Goal: Information Seeking & Learning: Learn about a topic

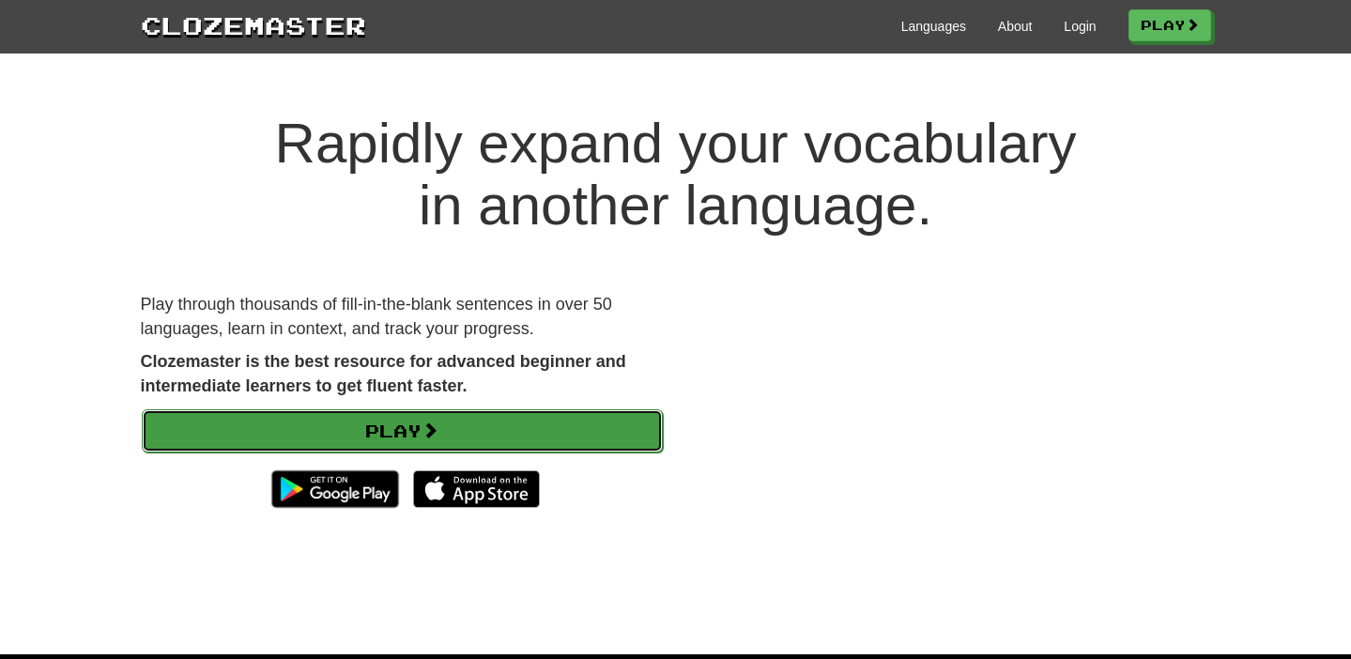
click at [330, 440] on link "Play" at bounding box center [402, 430] width 521 height 43
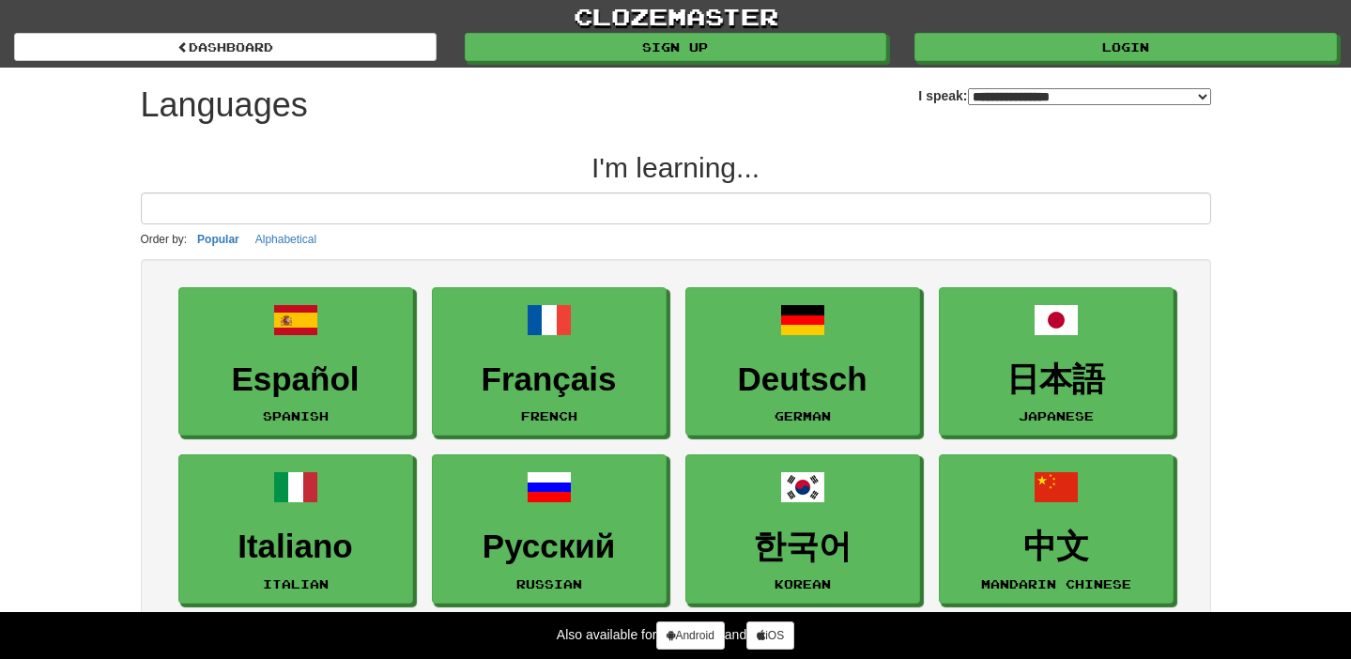
select select "*******"
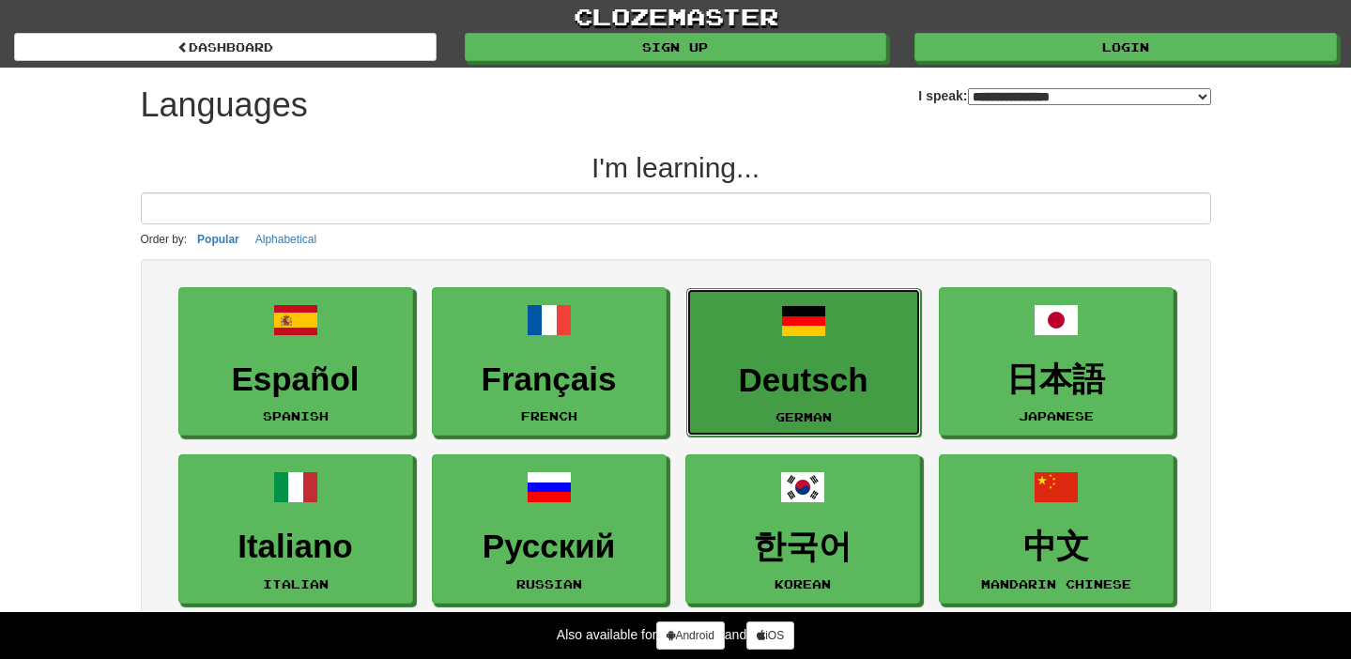
click at [805, 403] on link "Deutsch German" at bounding box center [803, 362] width 235 height 149
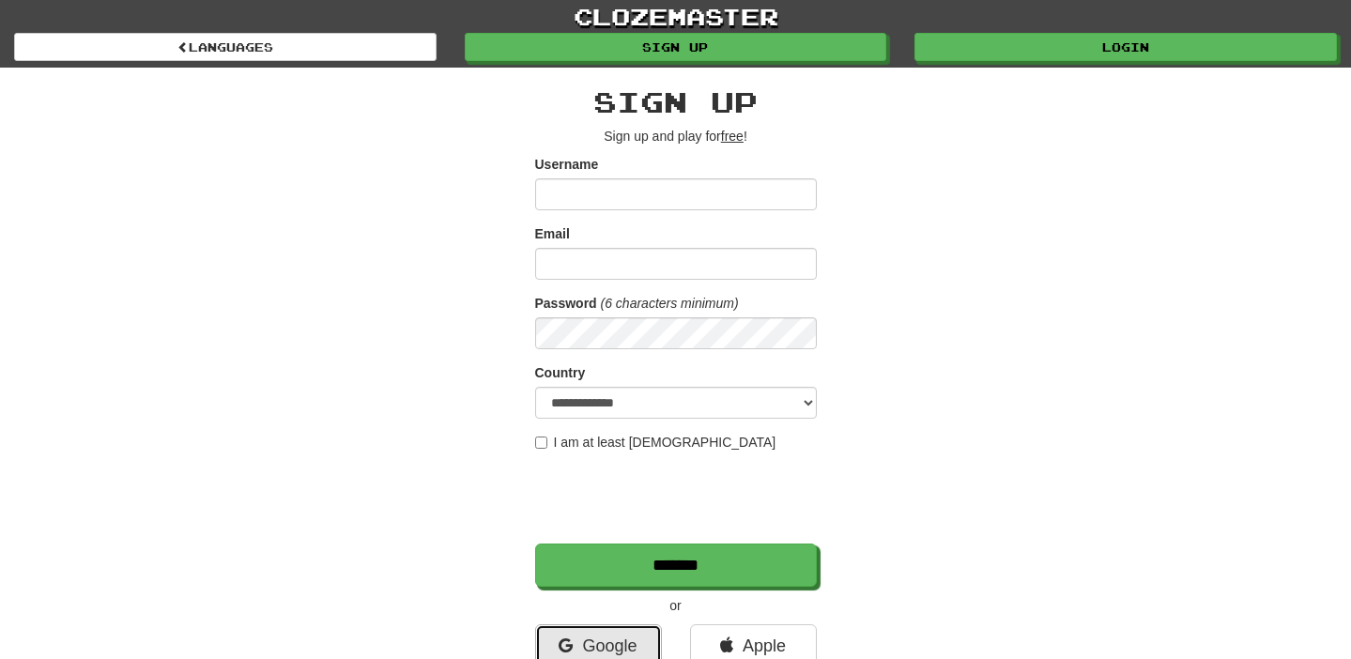
click at [597, 643] on link "Google" at bounding box center [598, 645] width 127 height 43
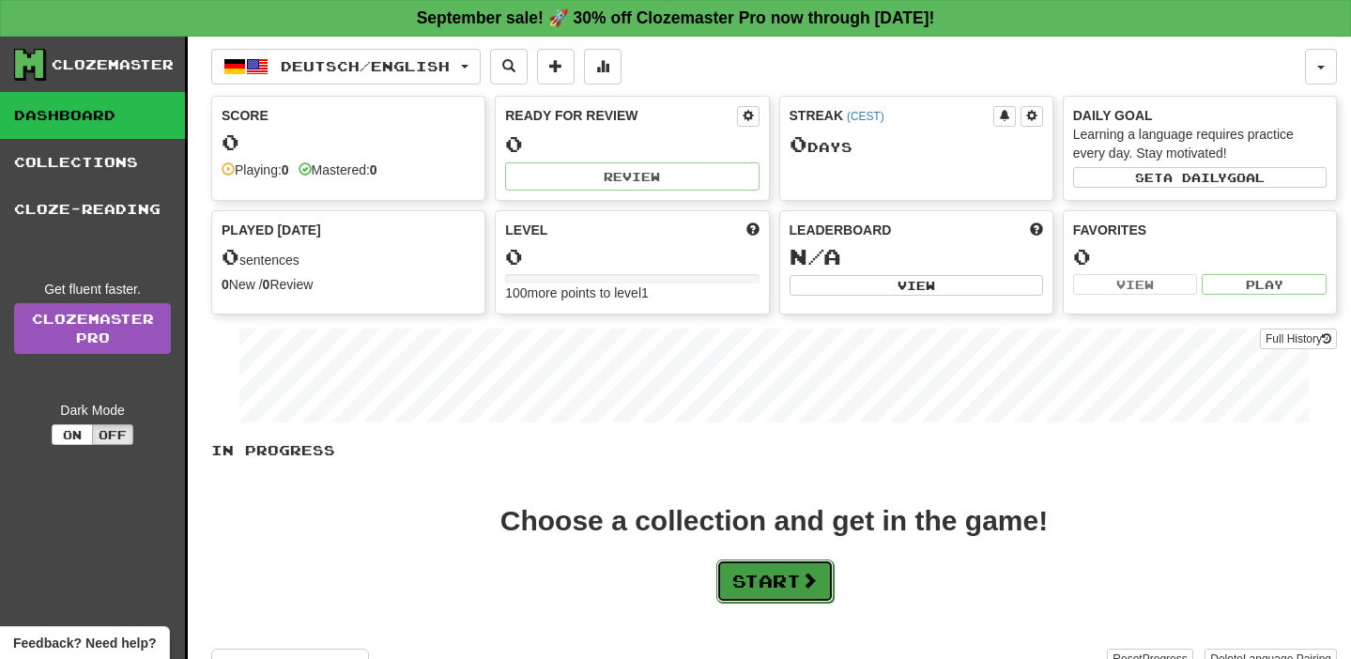
click at [731, 579] on button "Start" at bounding box center [774, 580] width 117 height 43
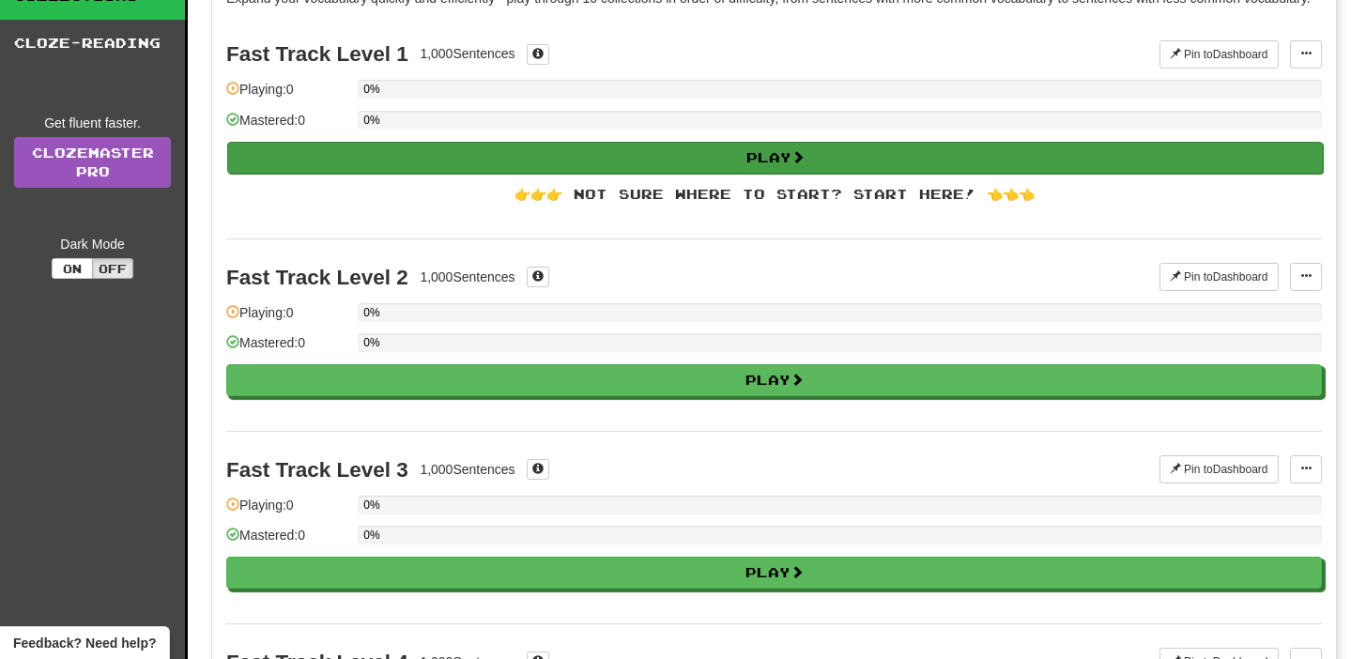
scroll to position [446, 0]
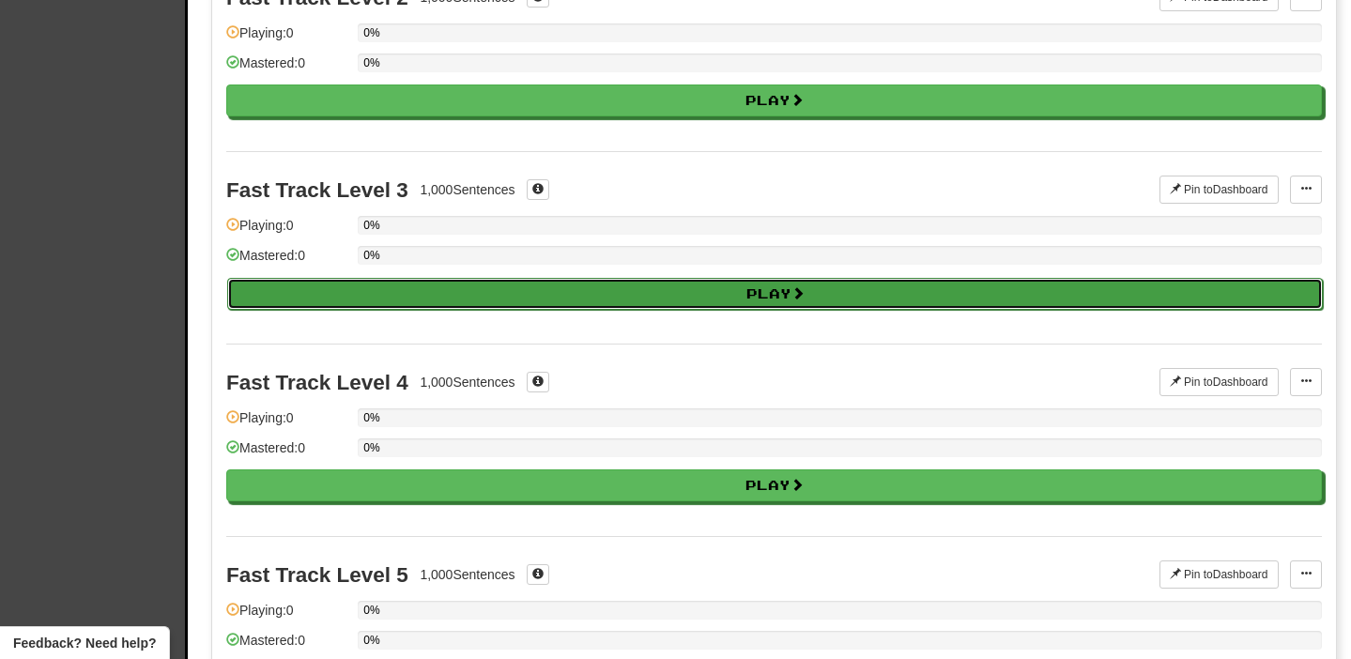
click at [387, 310] on button "Play" at bounding box center [774, 294] width 1095 height 32
select select "**"
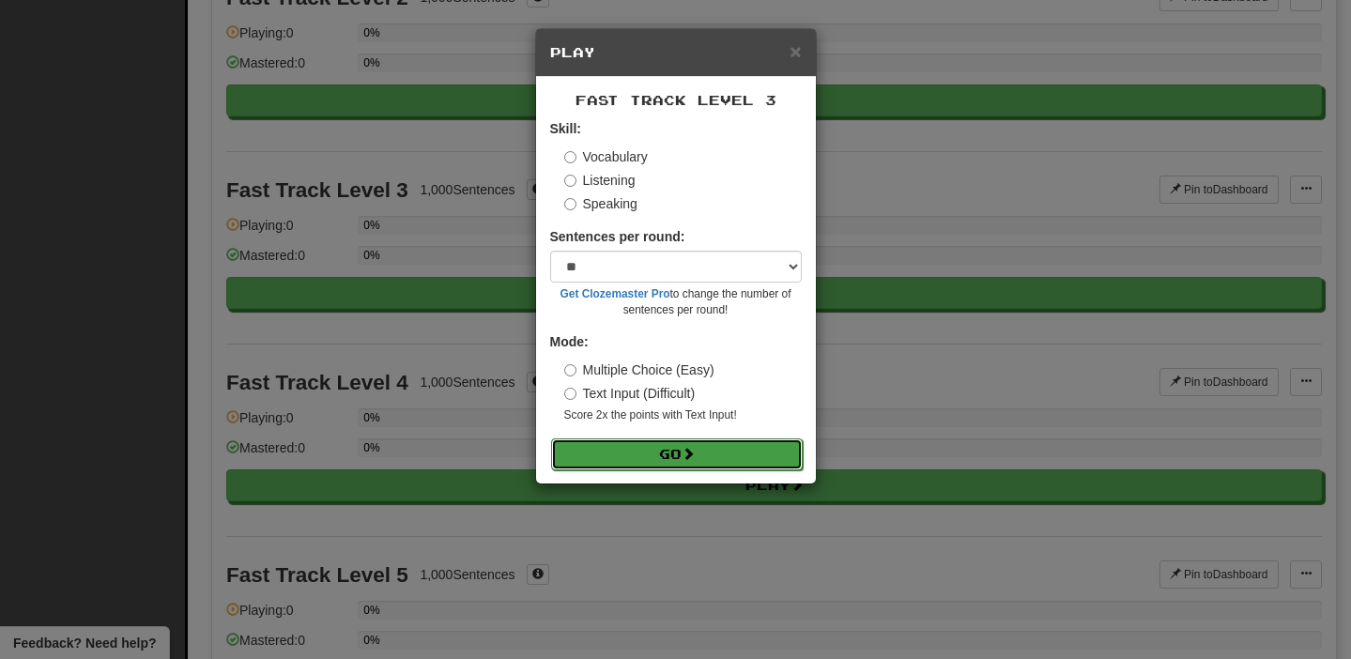
click at [632, 452] on button "Go" at bounding box center [677, 454] width 252 height 32
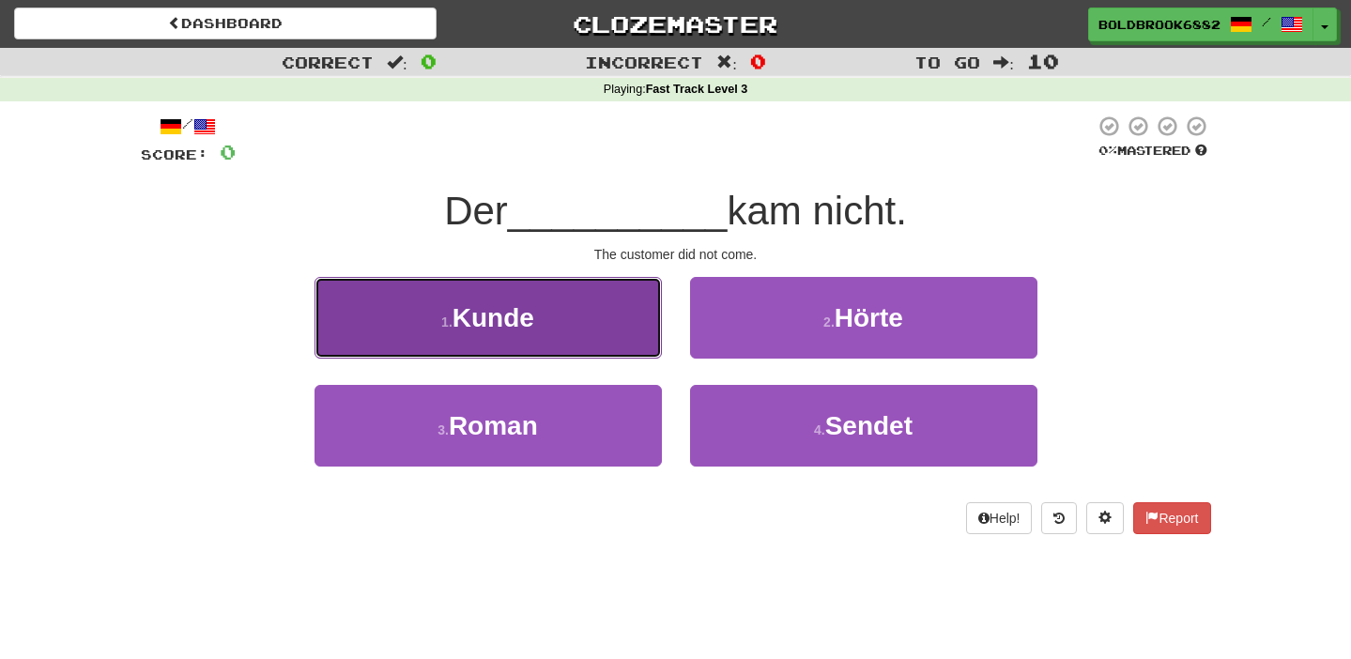
click at [522, 345] on button "1 . [PERSON_NAME]" at bounding box center [487, 318] width 347 height 82
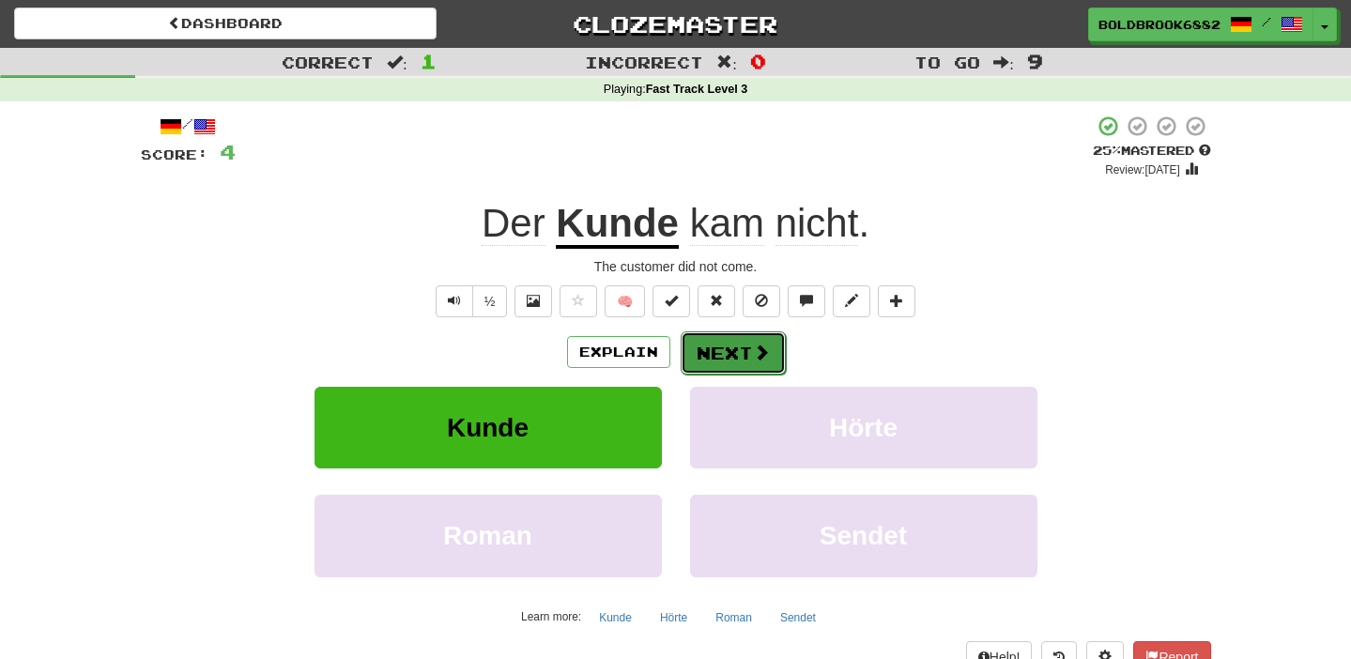
click at [723, 346] on button "Next" at bounding box center [733, 352] width 105 height 43
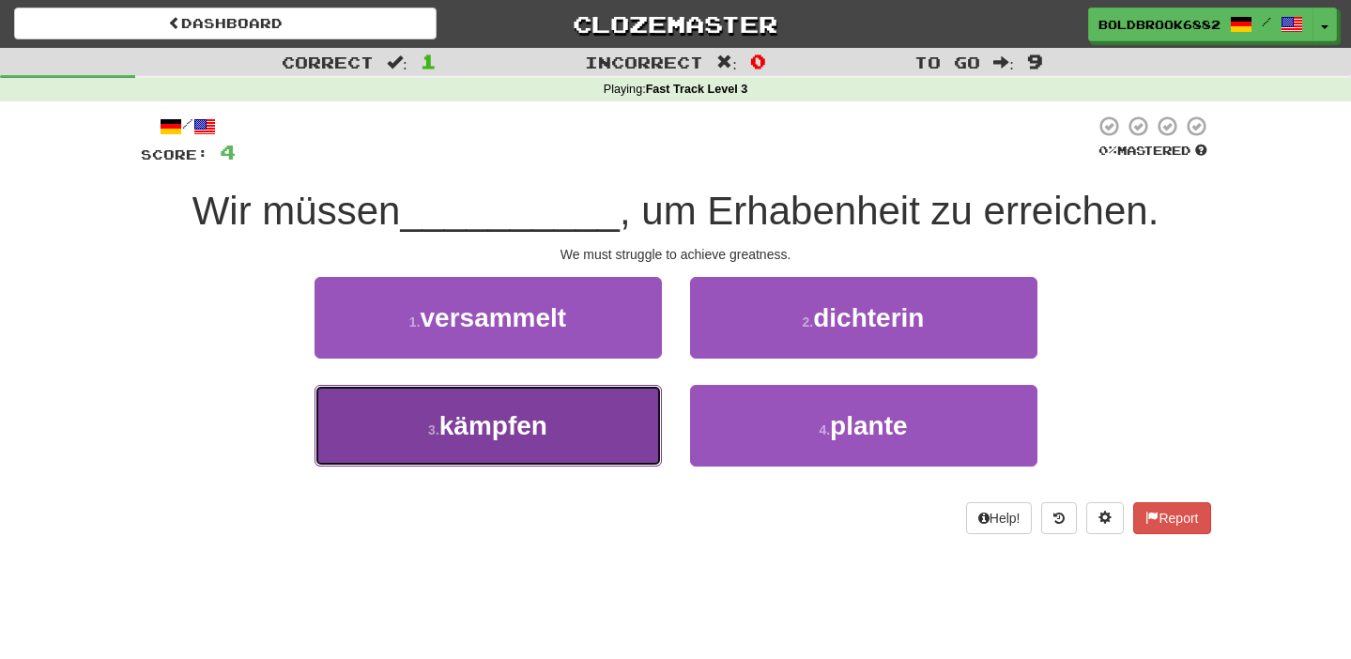
click at [551, 437] on button "3 . kämpfen" at bounding box center [487, 426] width 347 height 82
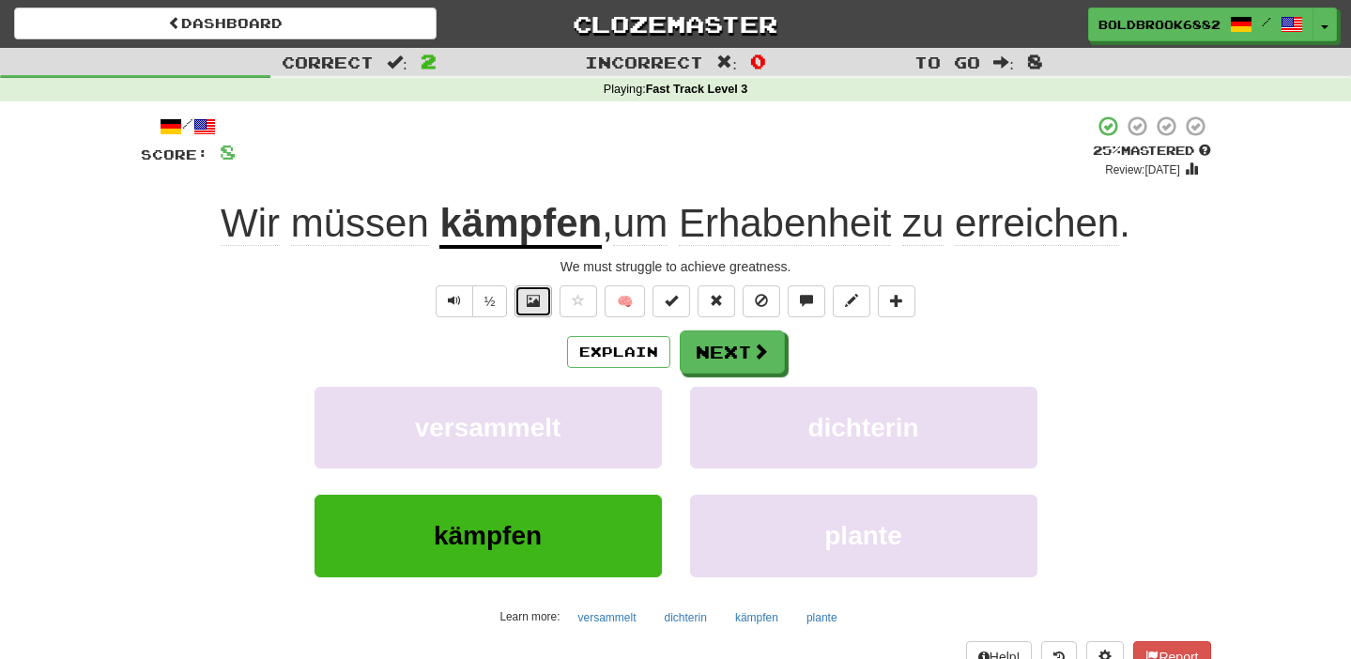
click at [543, 290] on button at bounding box center [533, 301] width 38 height 32
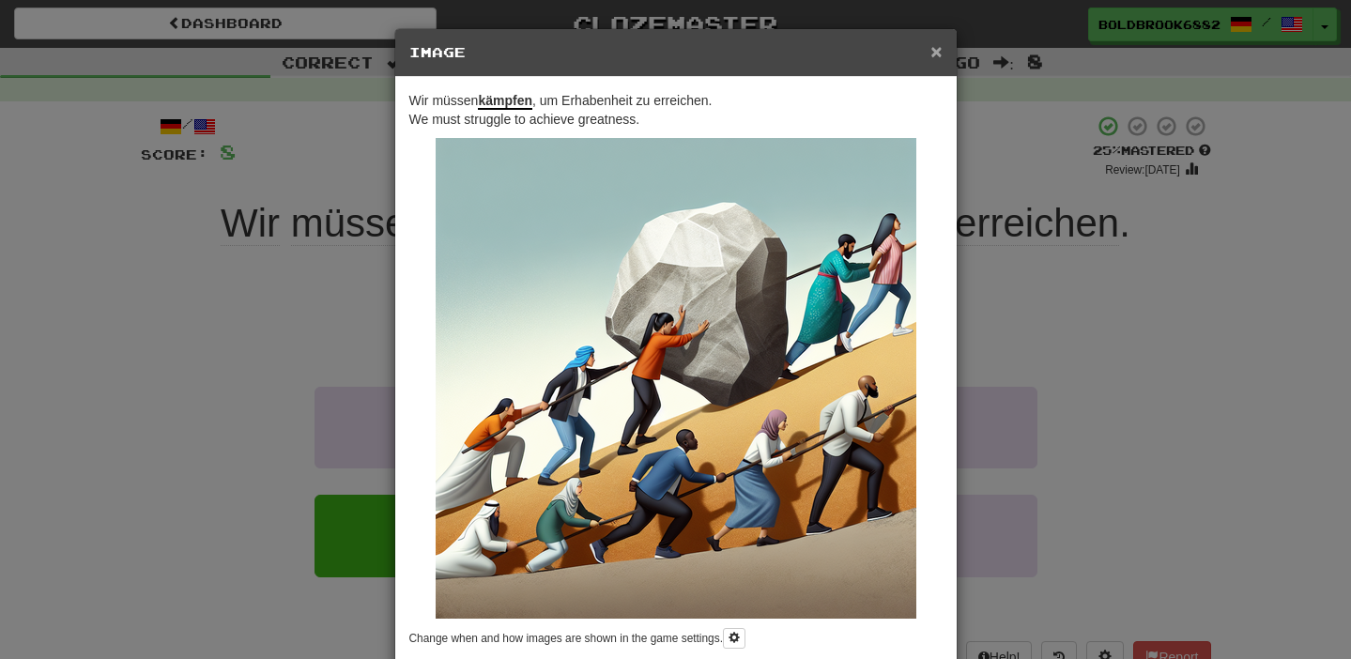
click at [934, 54] on span "×" at bounding box center [935, 51] width 11 height 22
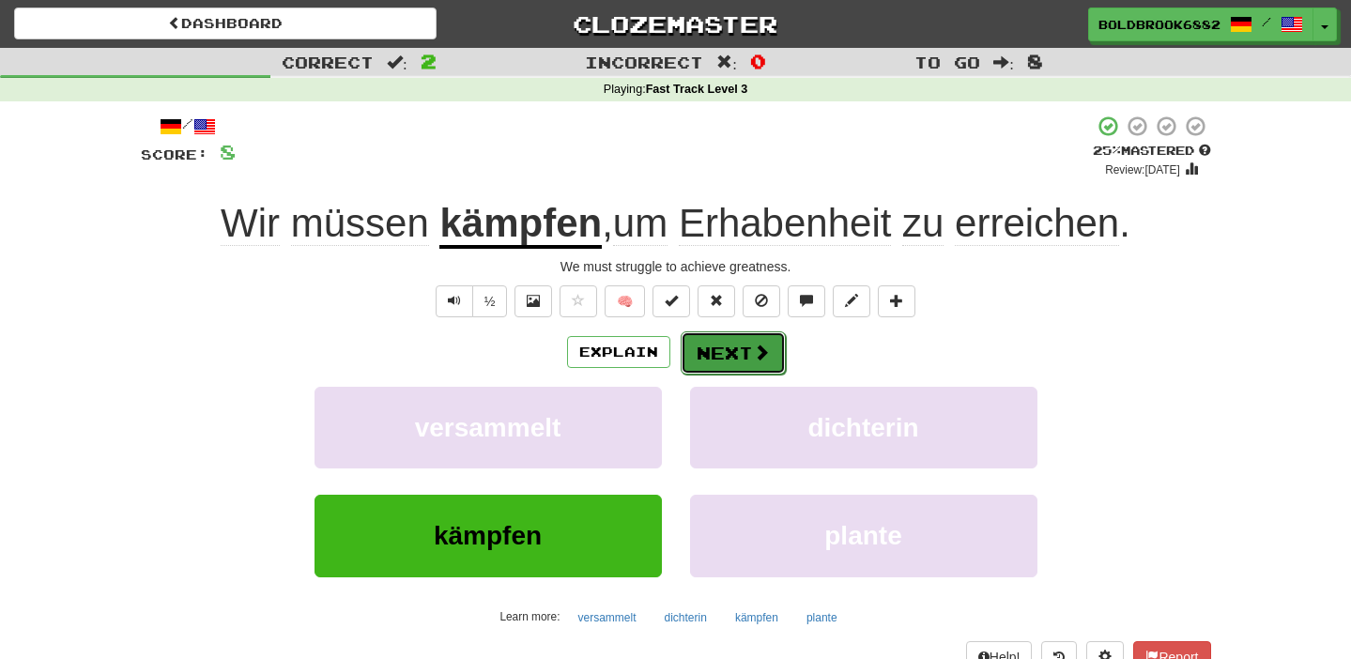
click at [697, 366] on button "Next" at bounding box center [733, 352] width 105 height 43
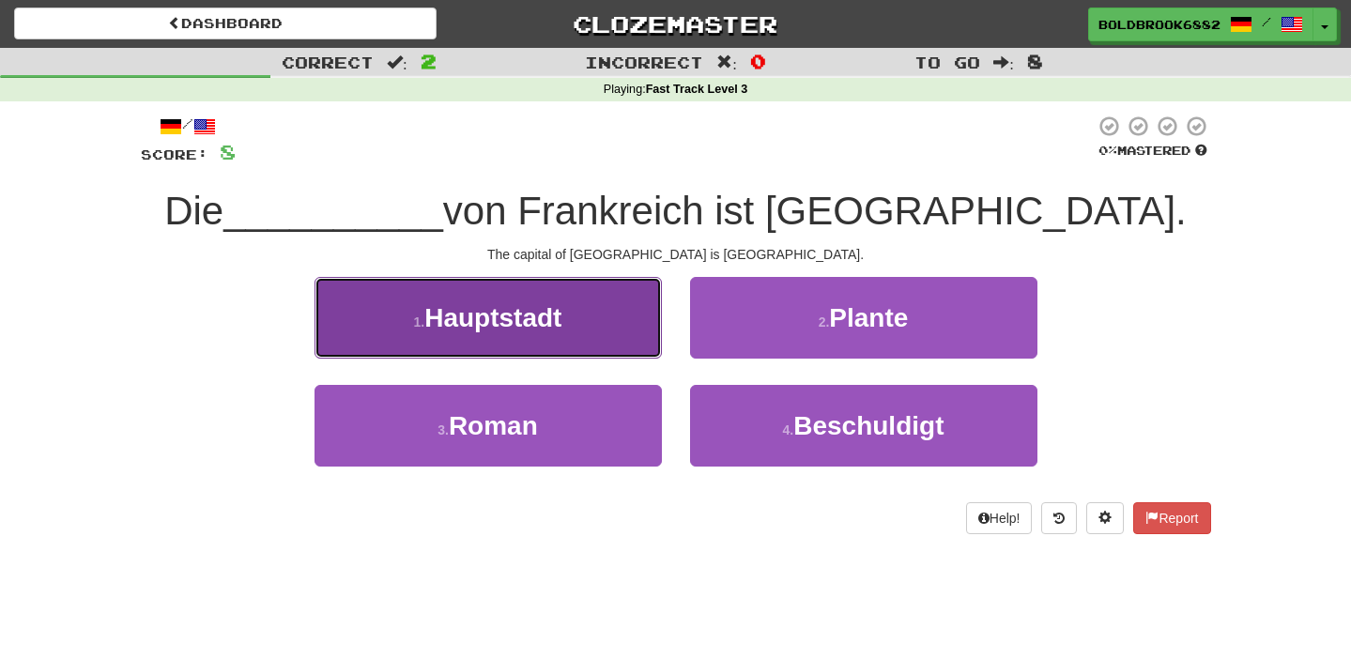
click at [590, 351] on button "1 . Hauptstadt" at bounding box center [487, 318] width 347 height 82
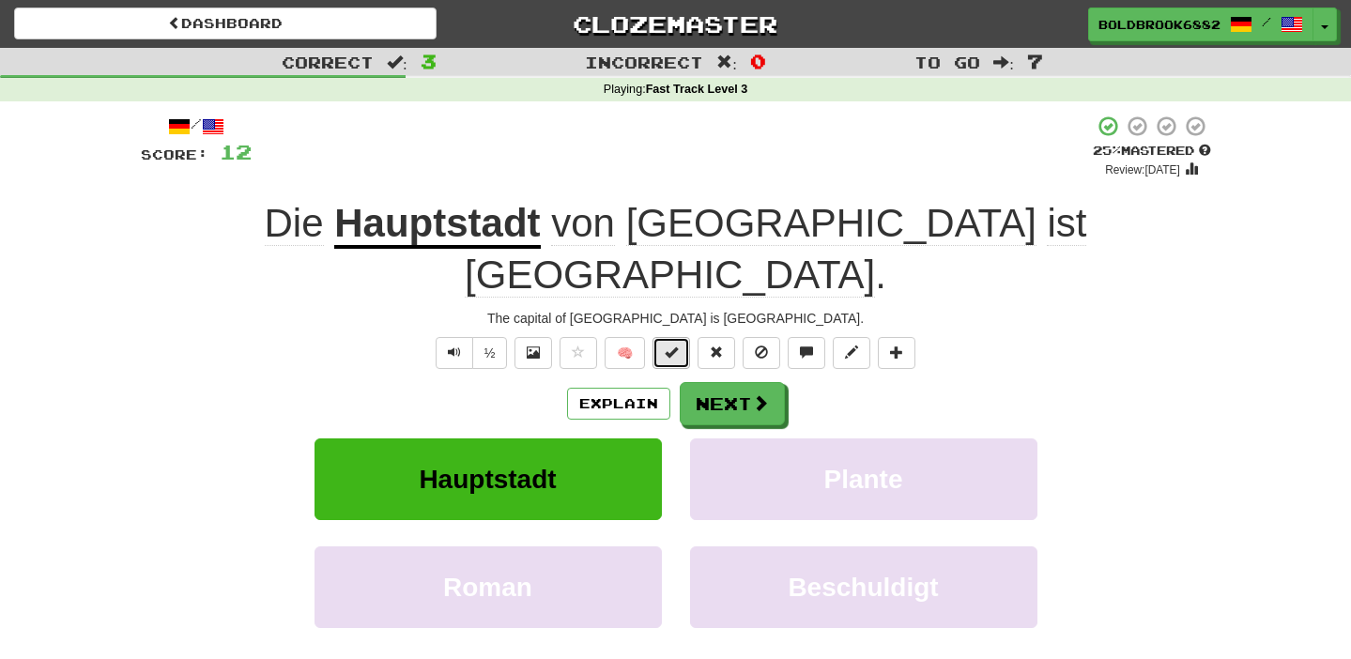
click at [657, 337] on button at bounding box center [671, 353] width 38 height 32
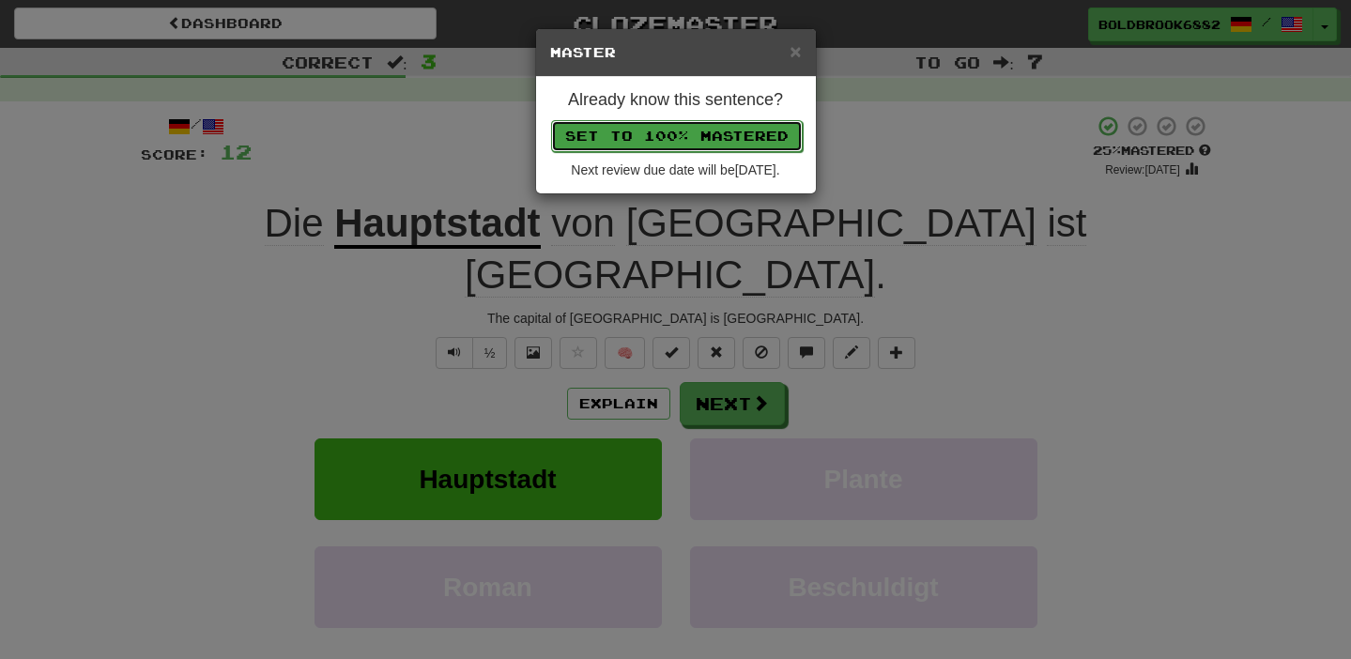
click at [666, 135] on button "Set to 100% Mastered" at bounding box center [677, 136] width 252 height 32
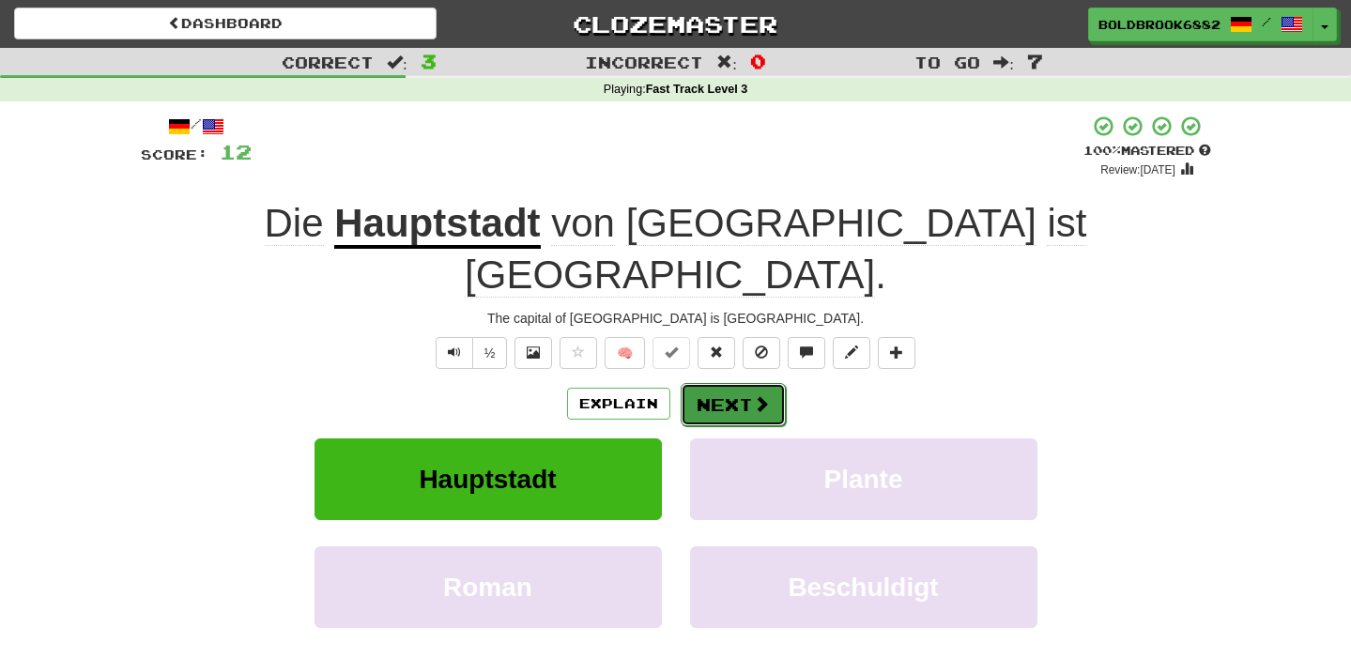
click at [720, 383] on button "Next" at bounding box center [733, 404] width 105 height 43
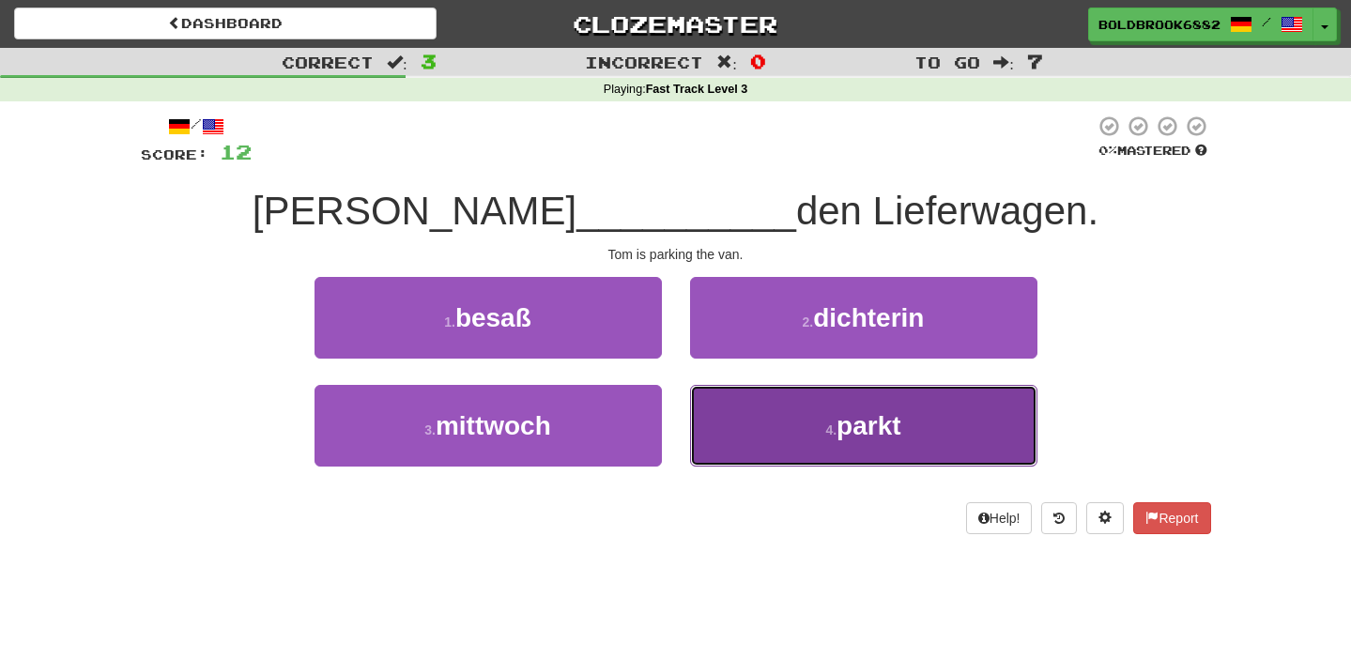
click at [735, 406] on button "4 . parkt" at bounding box center [863, 426] width 347 height 82
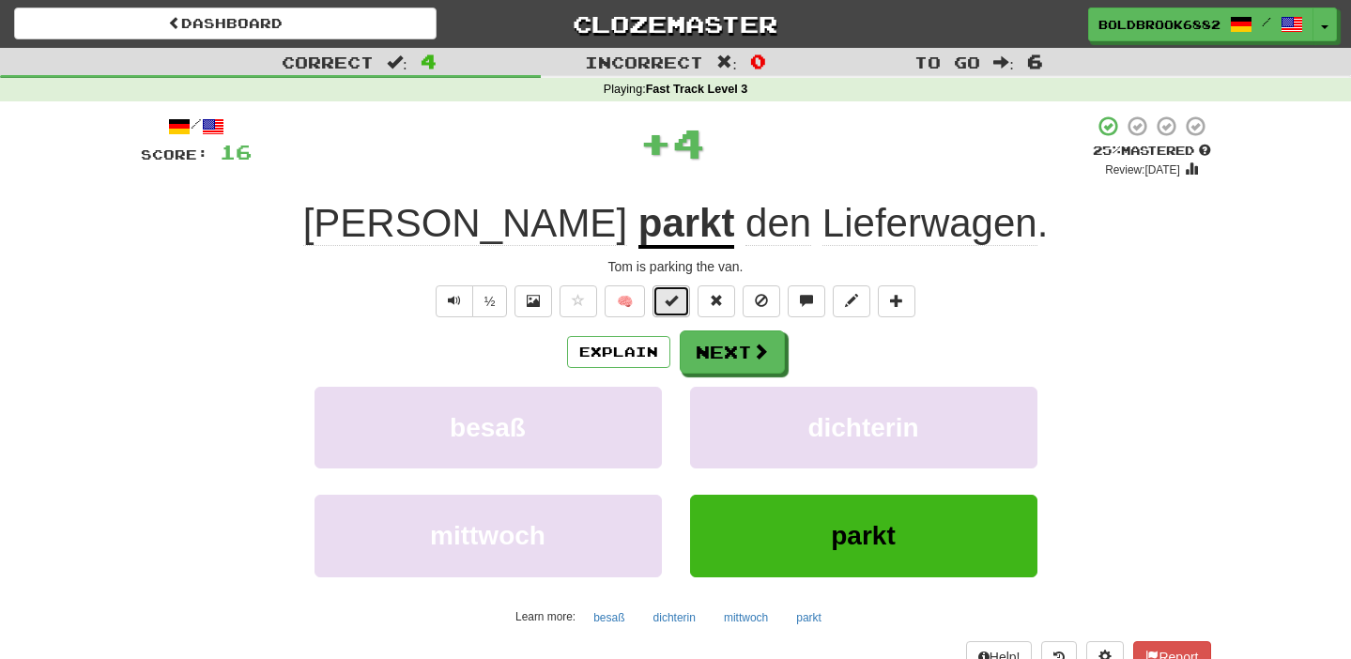
click at [677, 291] on button at bounding box center [671, 301] width 38 height 32
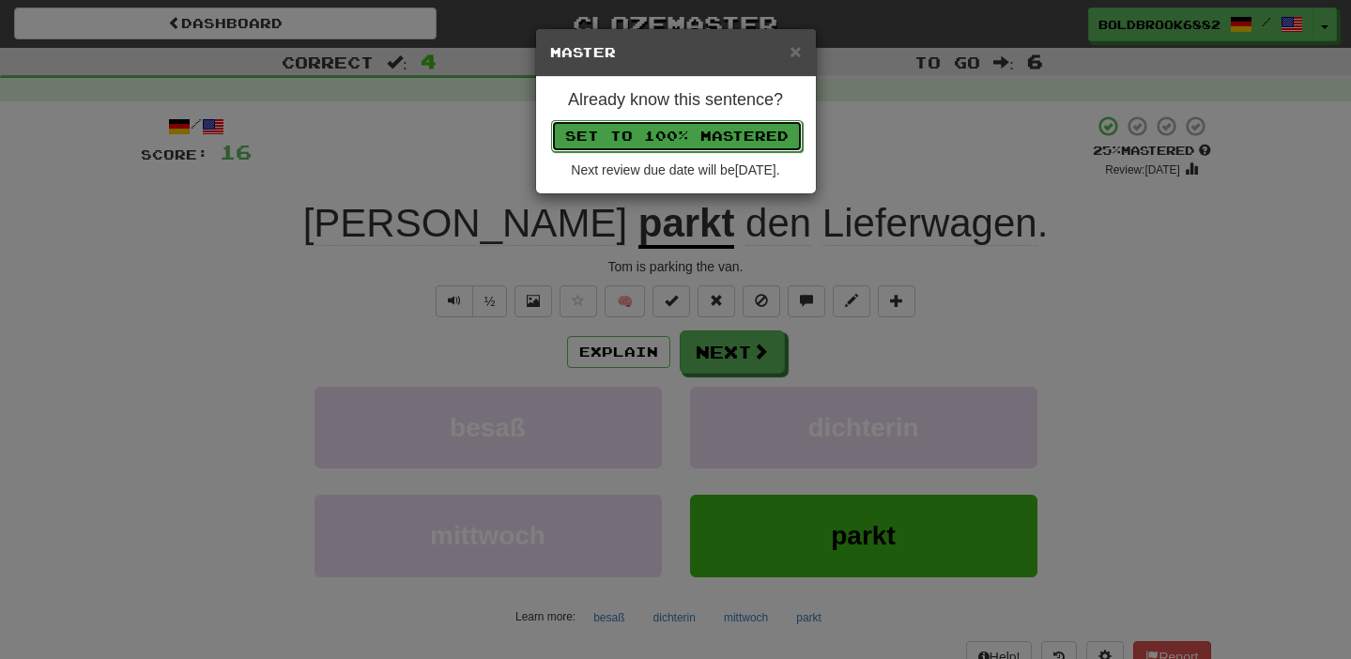
click at [652, 141] on button "Set to 100% Mastered" at bounding box center [677, 136] width 252 height 32
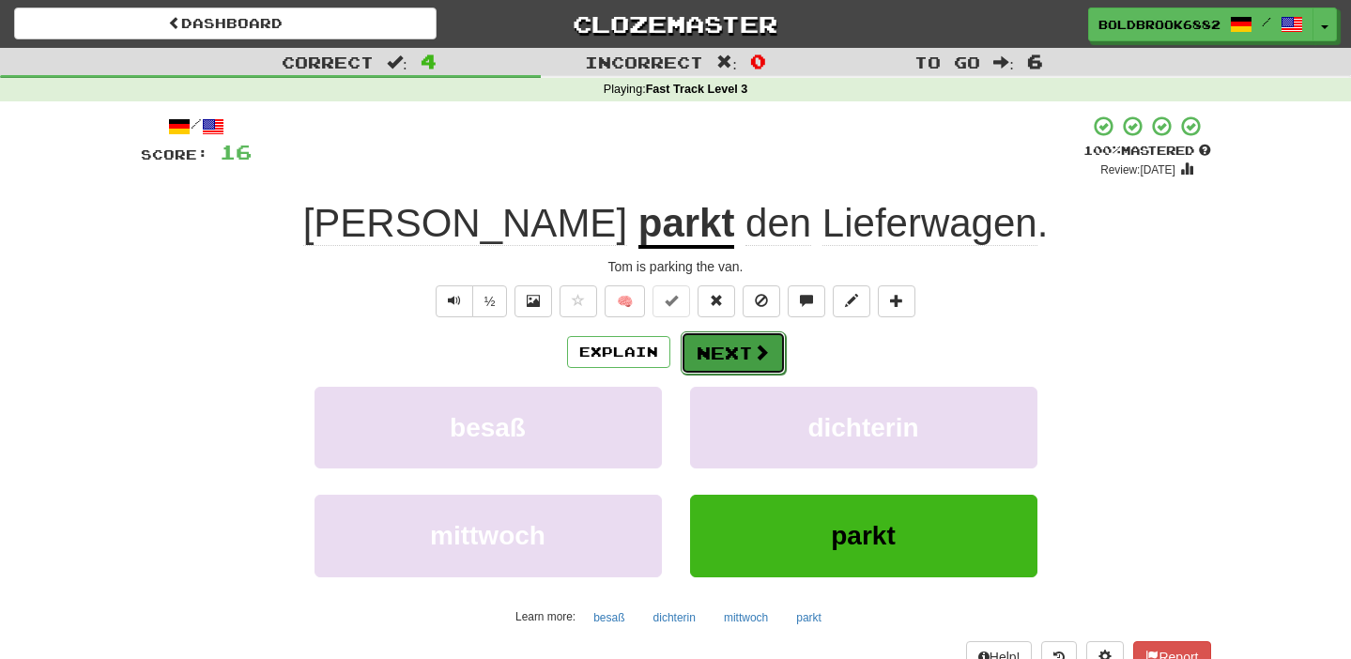
click at [721, 338] on button "Next" at bounding box center [733, 352] width 105 height 43
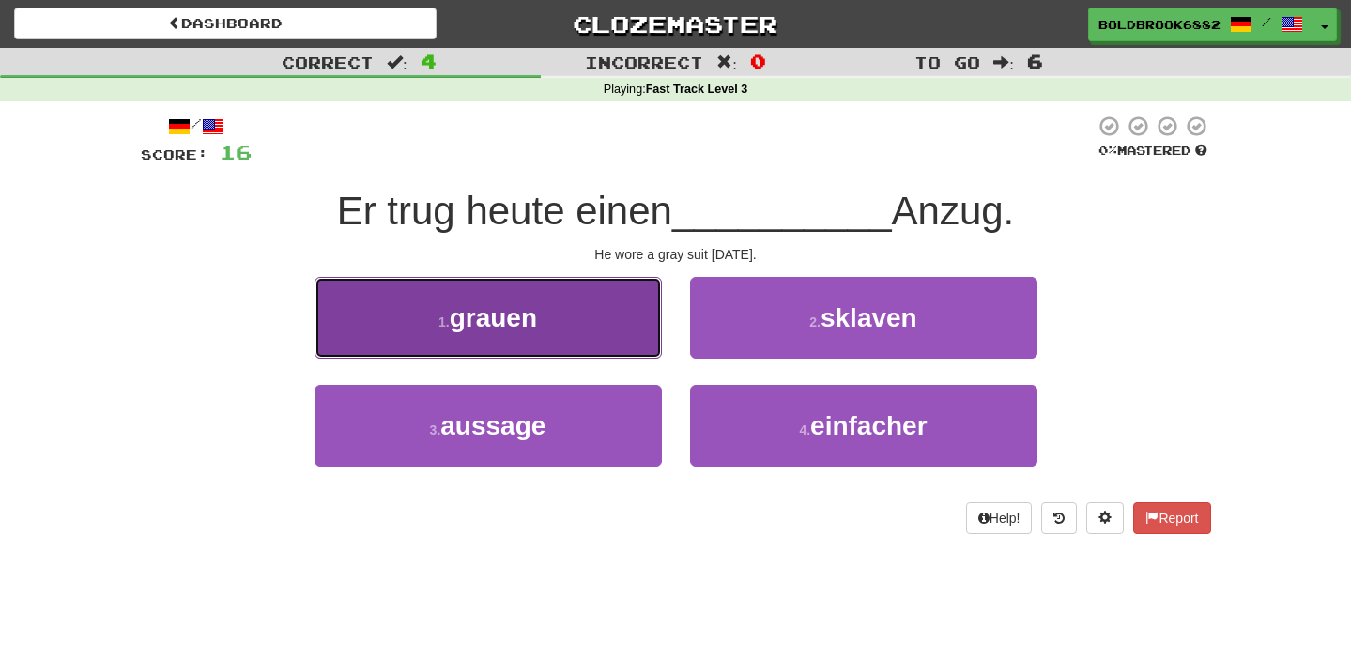
click at [602, 343] on button "1 . grauen" at bounding box center [487, 318] width 347 height 82
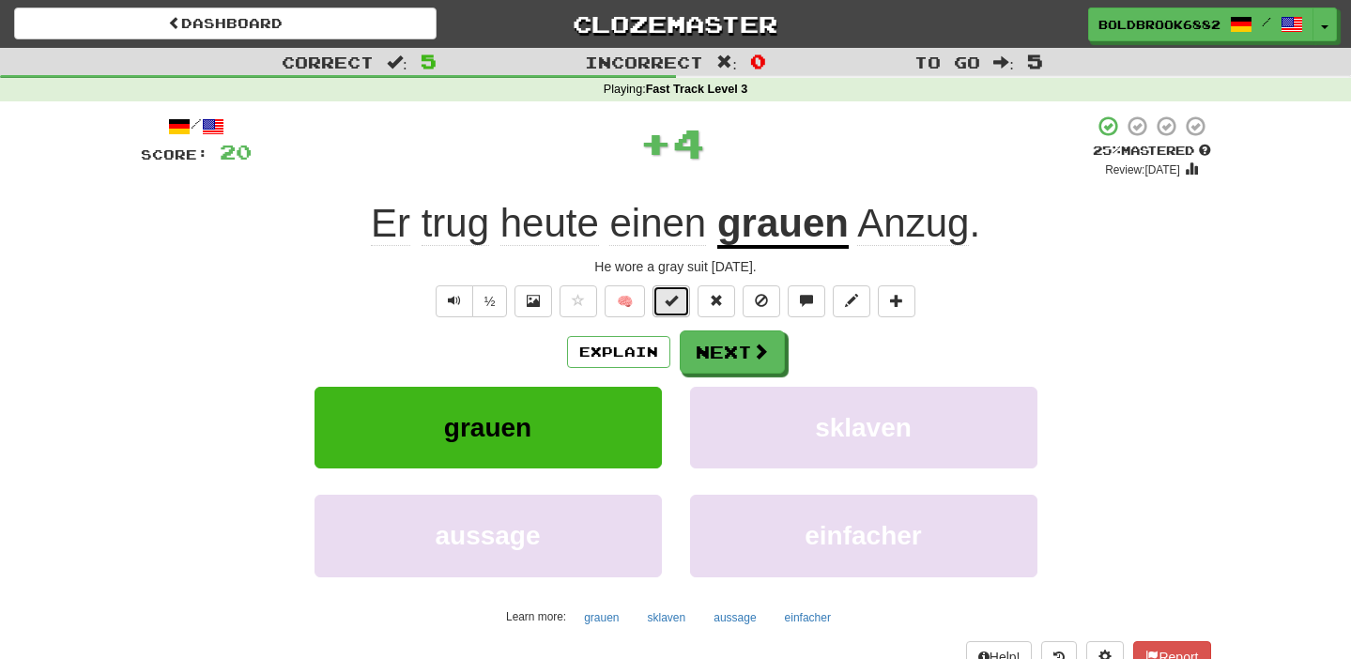
click at [666, 302] on span at bounding box center [671, 300] width 13 height 13
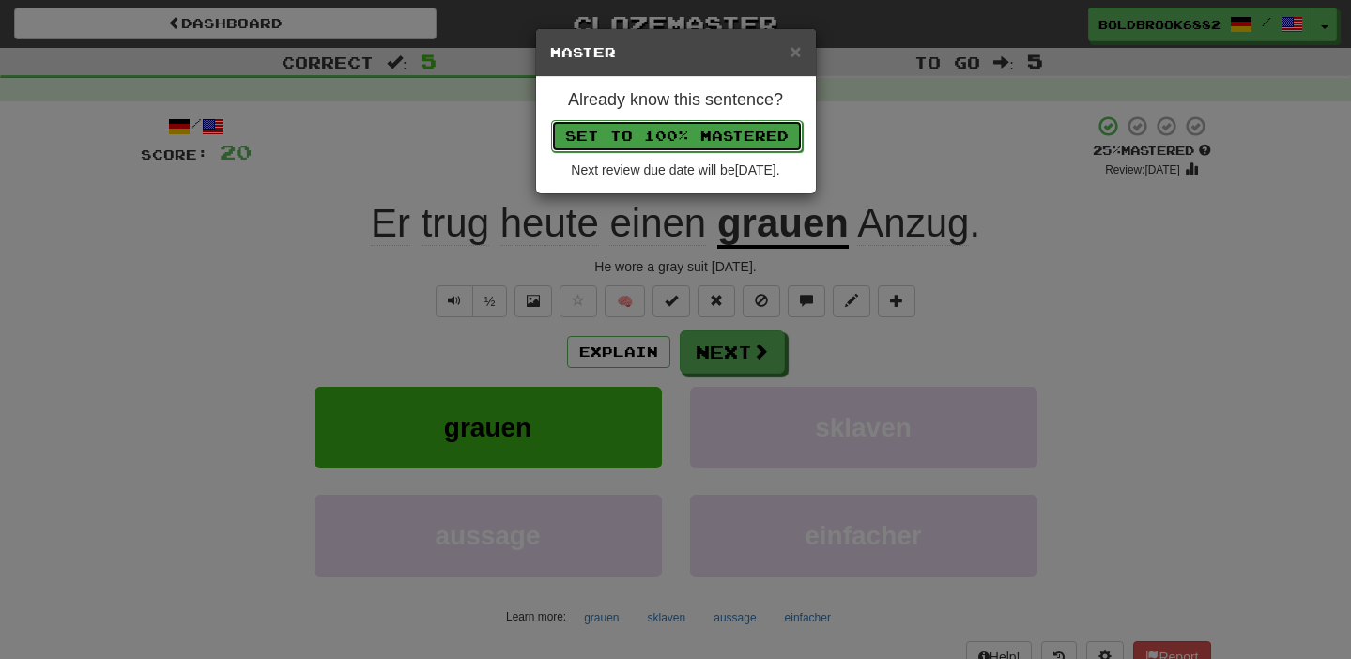
click at [654, 124] on button "Set to 100% Mastered" at bounding box center [677, 136] width 252 height 32
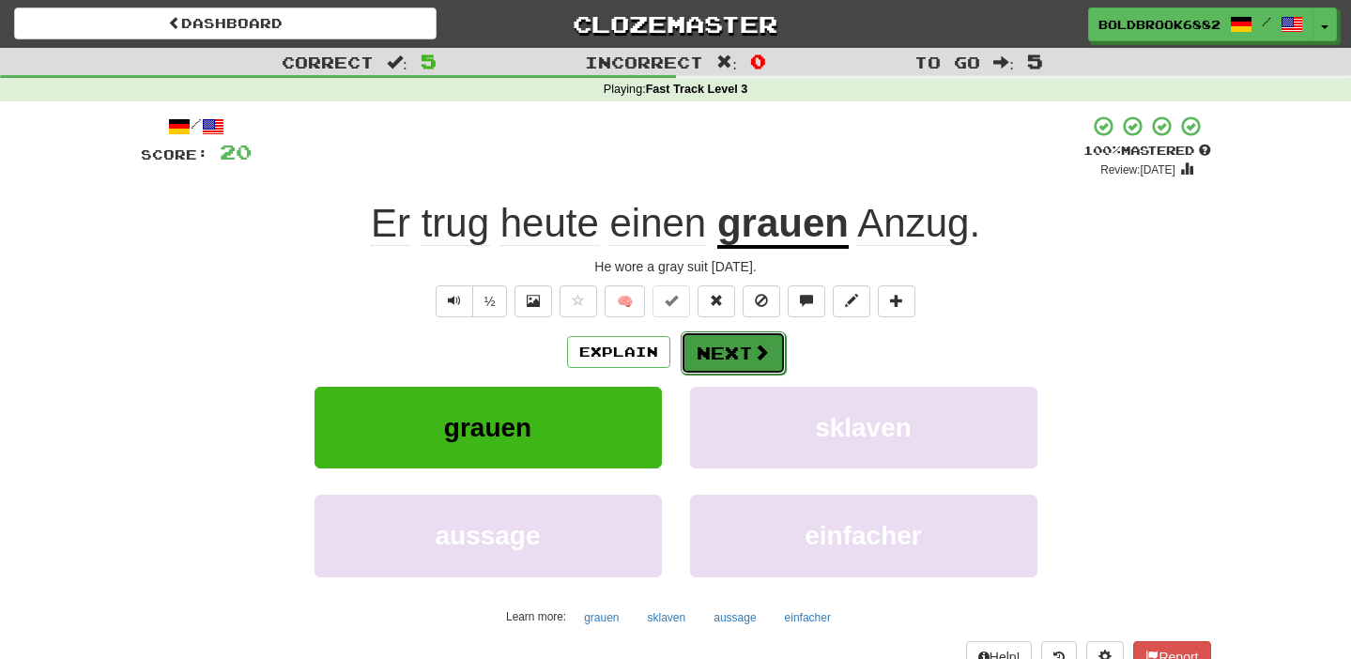
click at [717, 356] on button "Next" at bounding box center [733, 352] width 105 height 43
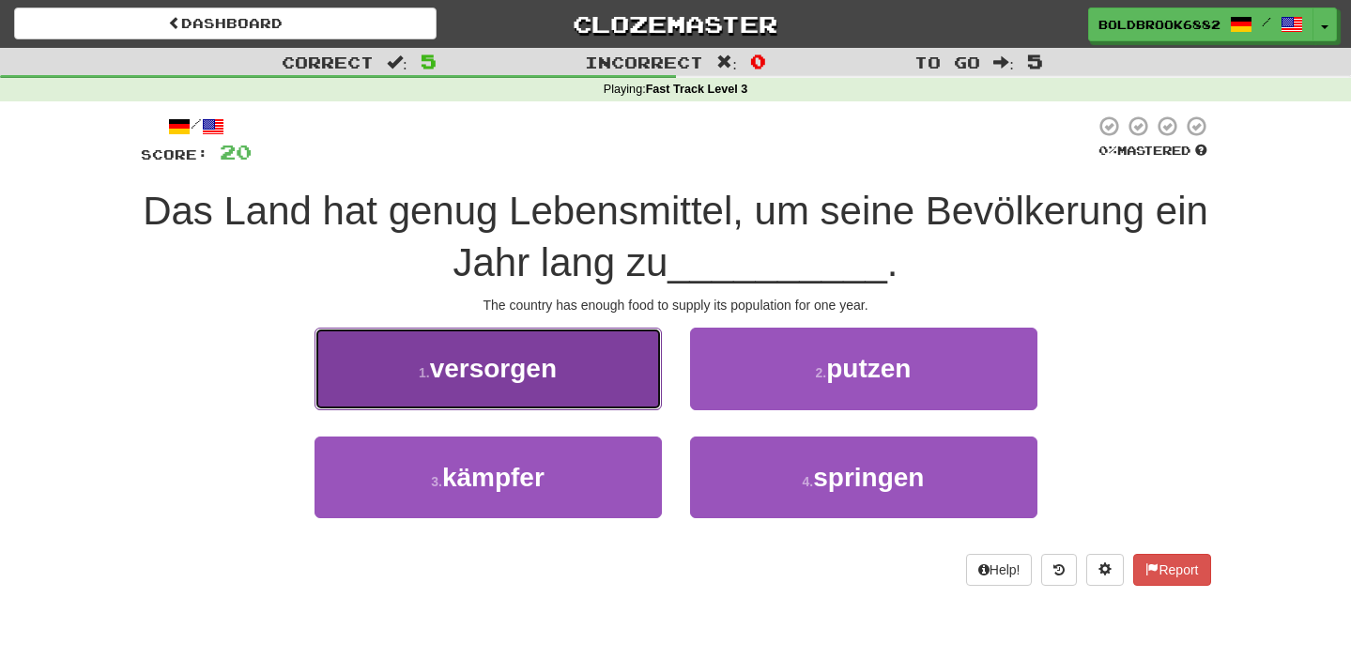
click at [631, 357] on button "1 . versorgen" at bounding box center [487, 369] width 347 height 82
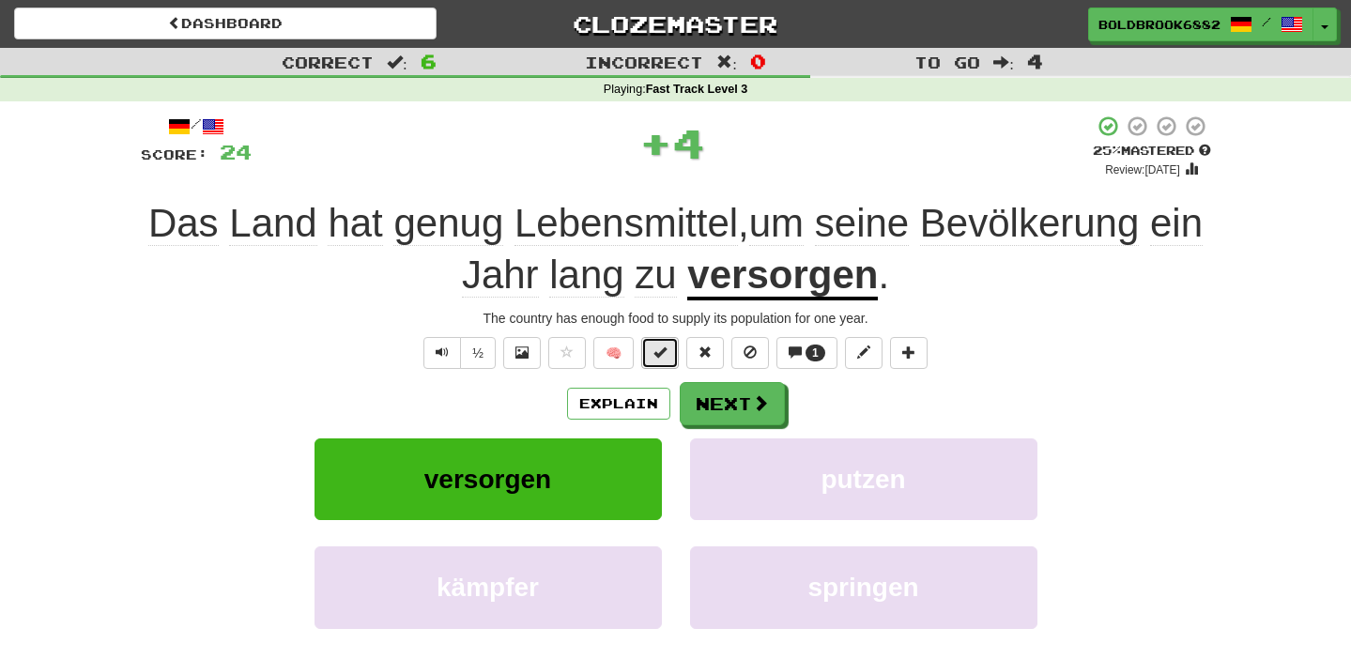
click at [668, 349] on button at bounding box center [660, 353] width 38 height 32
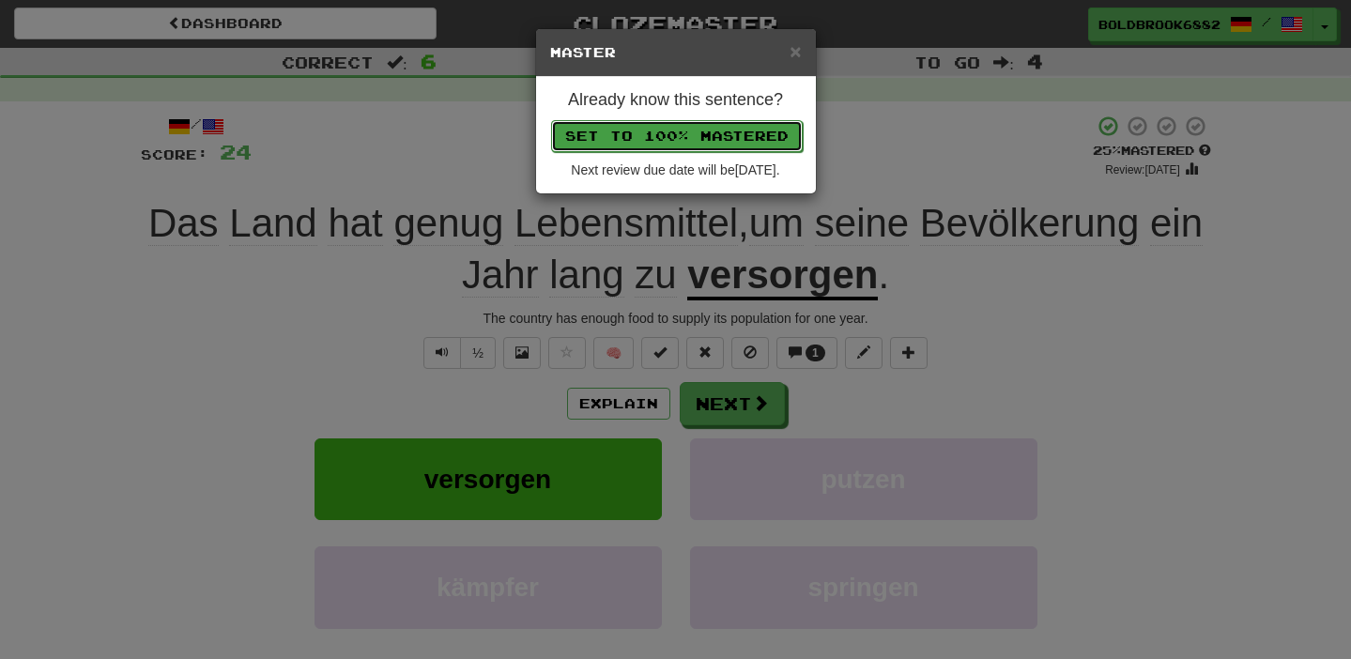
click at [712, 130] on button "Set to 100% Mastered" at bounding box center [677, 136] width 252 height 32
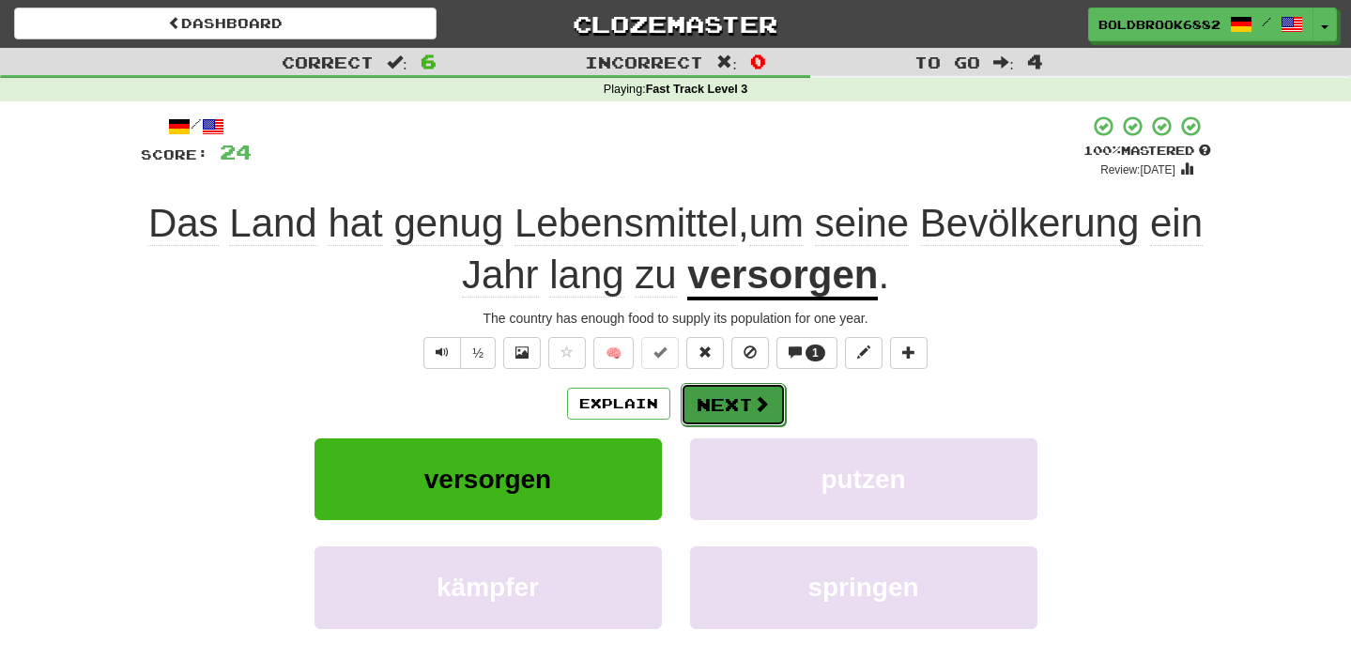
click at [723, 397] on button "Next" at bounding box center [733, 404] width 105 height 43
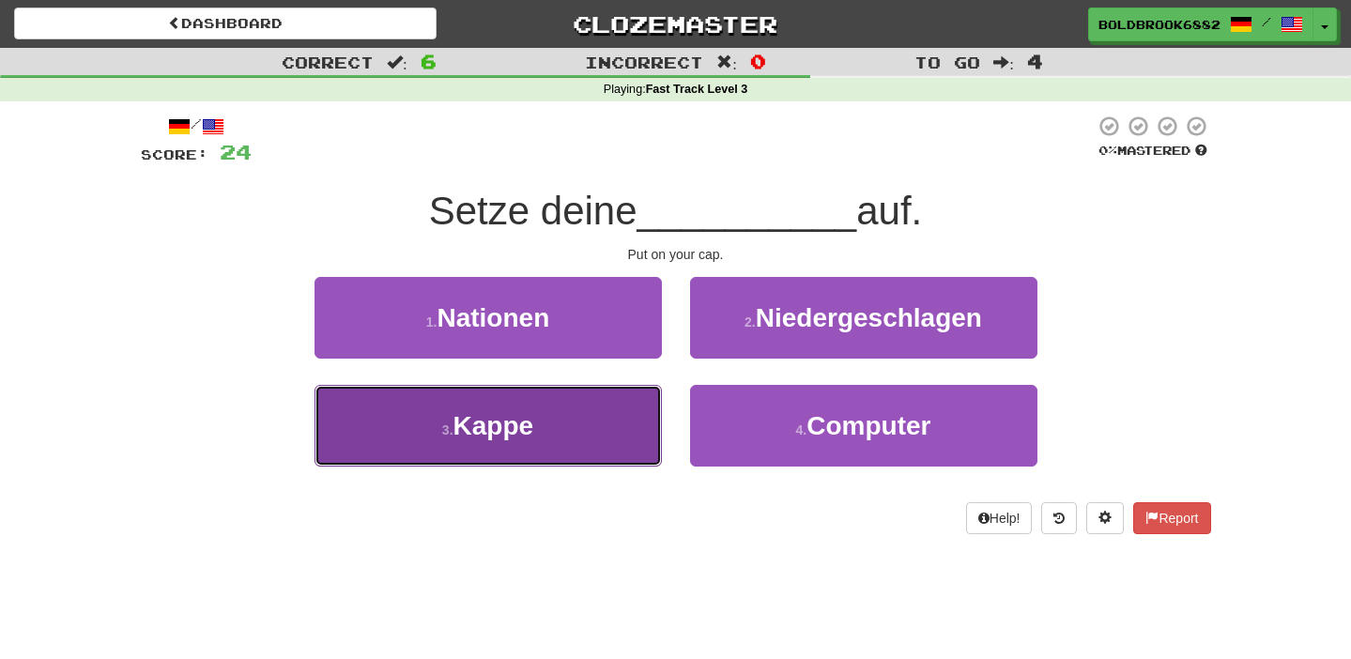
click at [500, 431] on span "Kappe" at bounding box center [493, 425] width 81 height 29
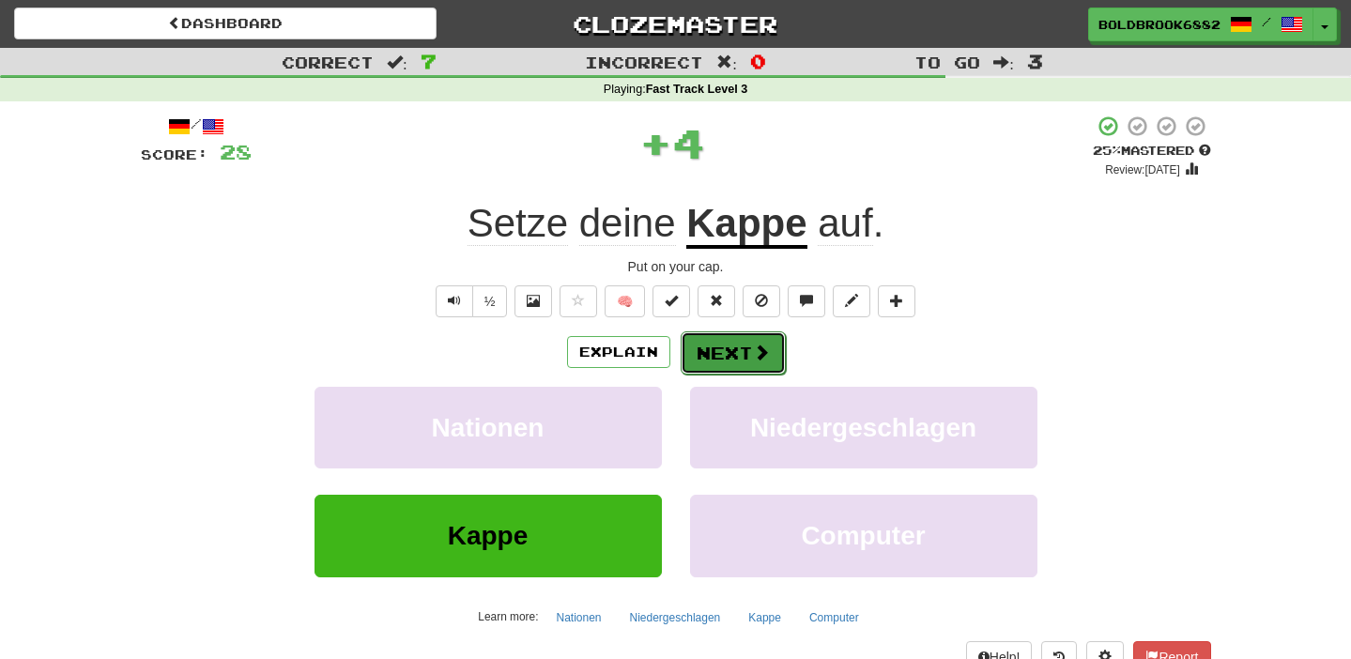
click at [711, 361] on button "Next" at bounding box center [733, 352] width 105 height 43
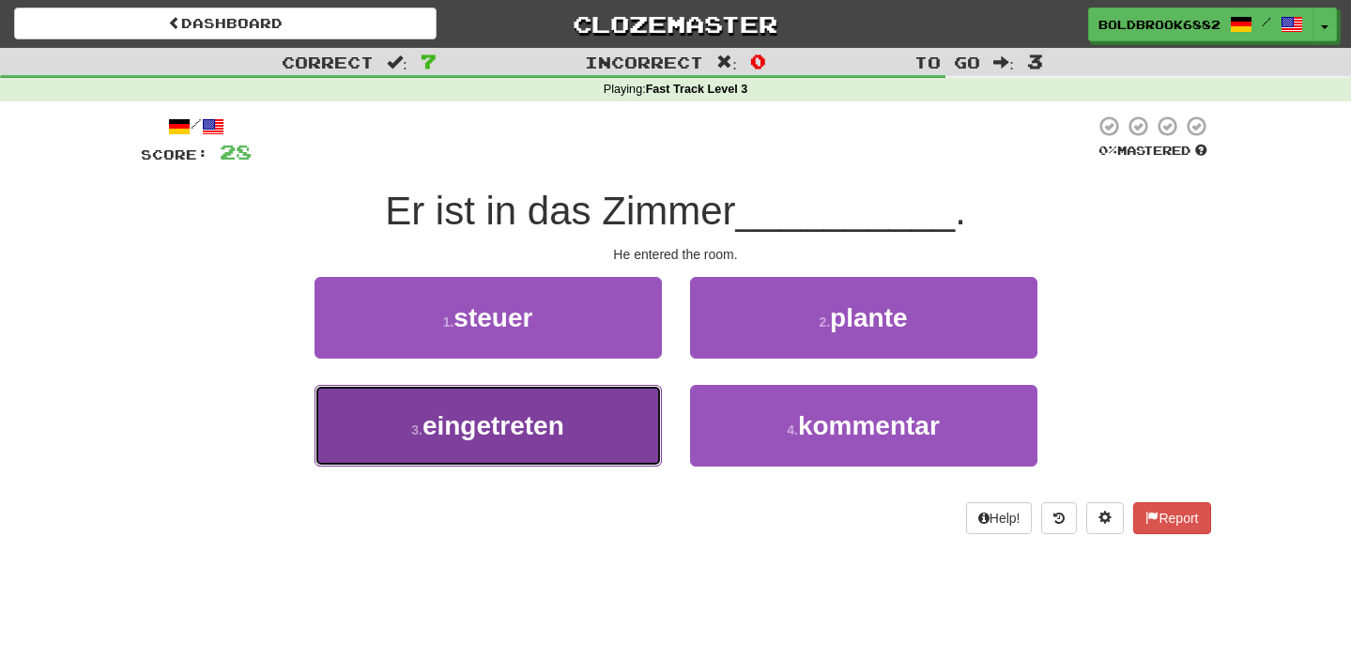
click at [528, 441] on button "3 . eingetreten" at bounding box center [487, 426] width 347 height 82
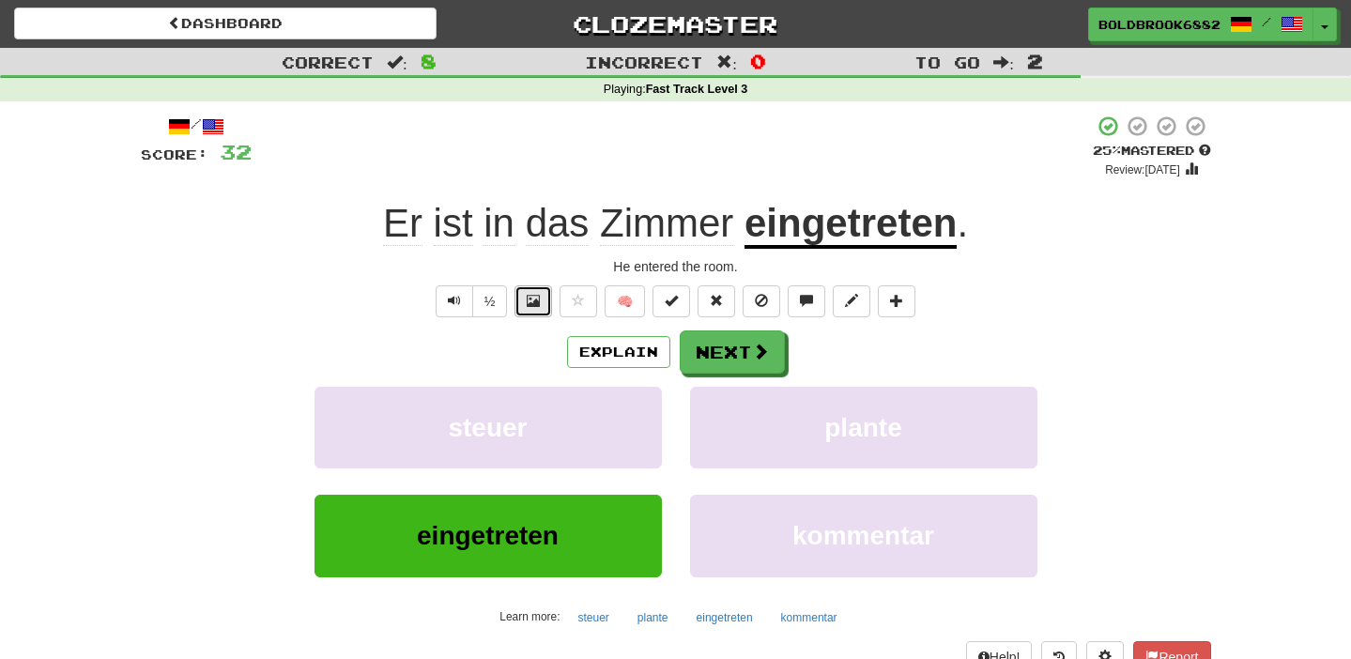
click at [531, 297] on span at bounding box center [533, 300] width 13 height 13
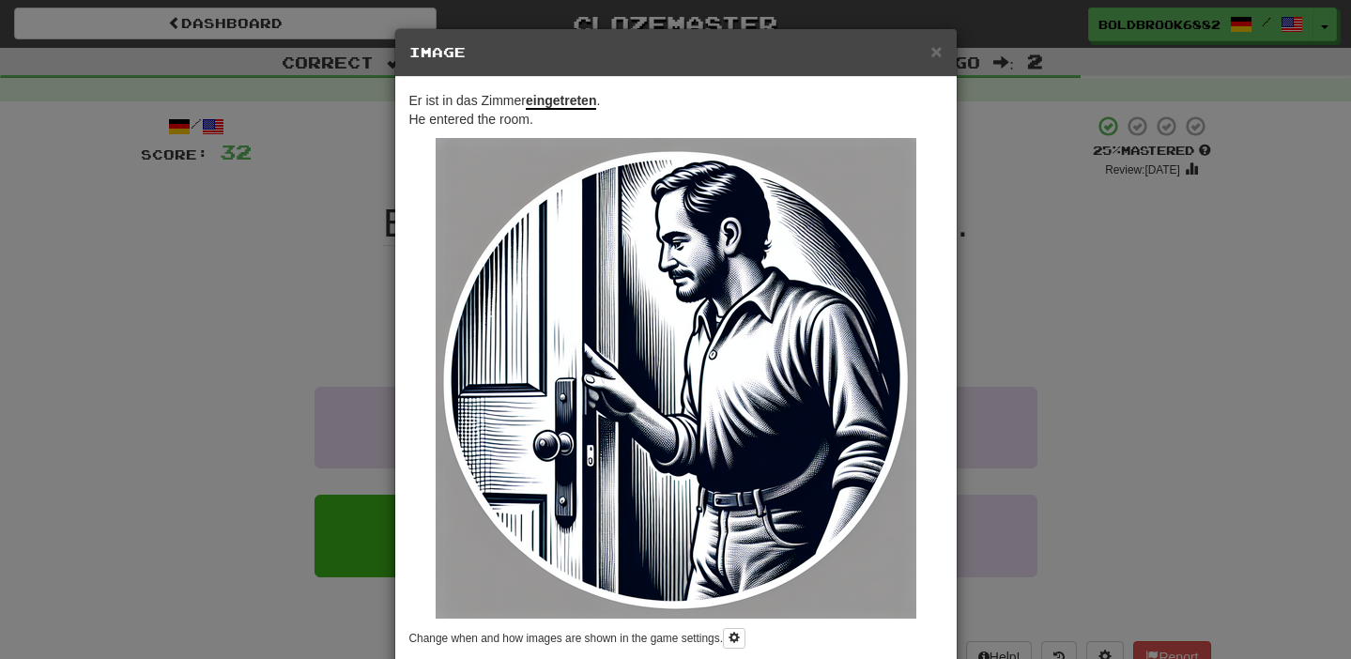
click at [233, 360] on div "× Image Er ist in das Zimmer eingetreten . He entered the room. Change when and…" at bounding box center [675, 329] width 1351 height 659
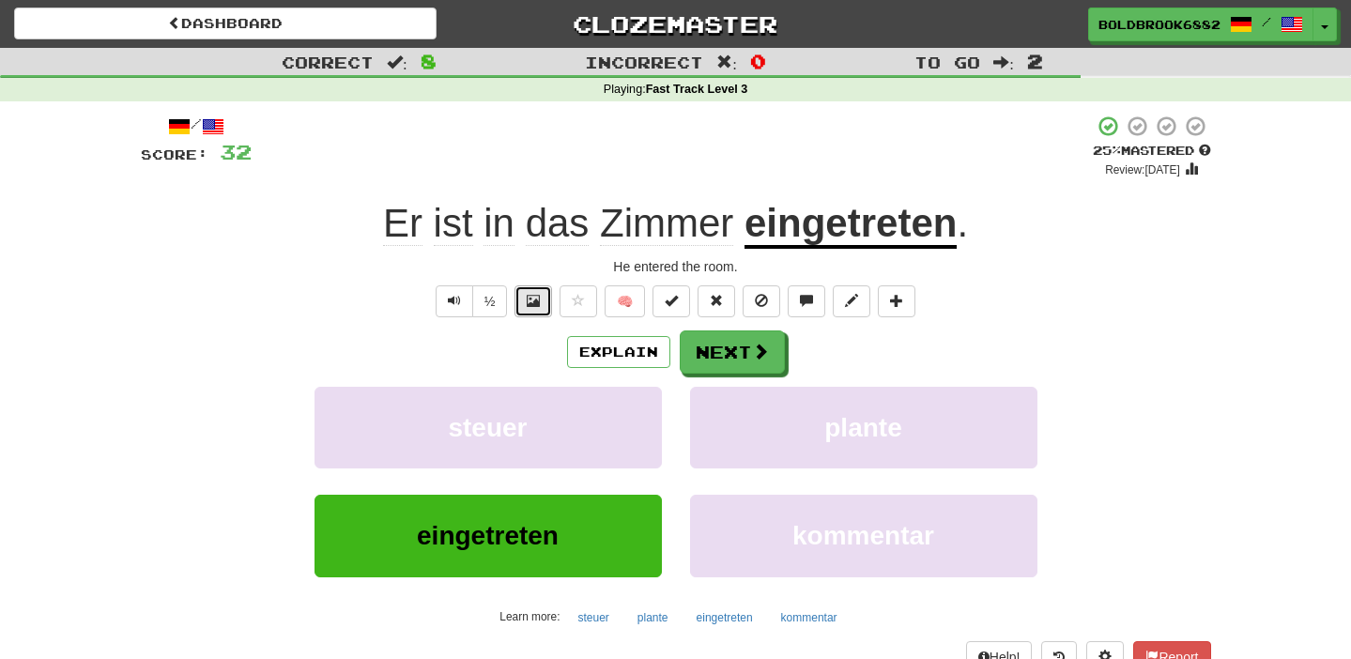
click at [527, 298] on button at bounding box center [533, 301] width 38 height 32
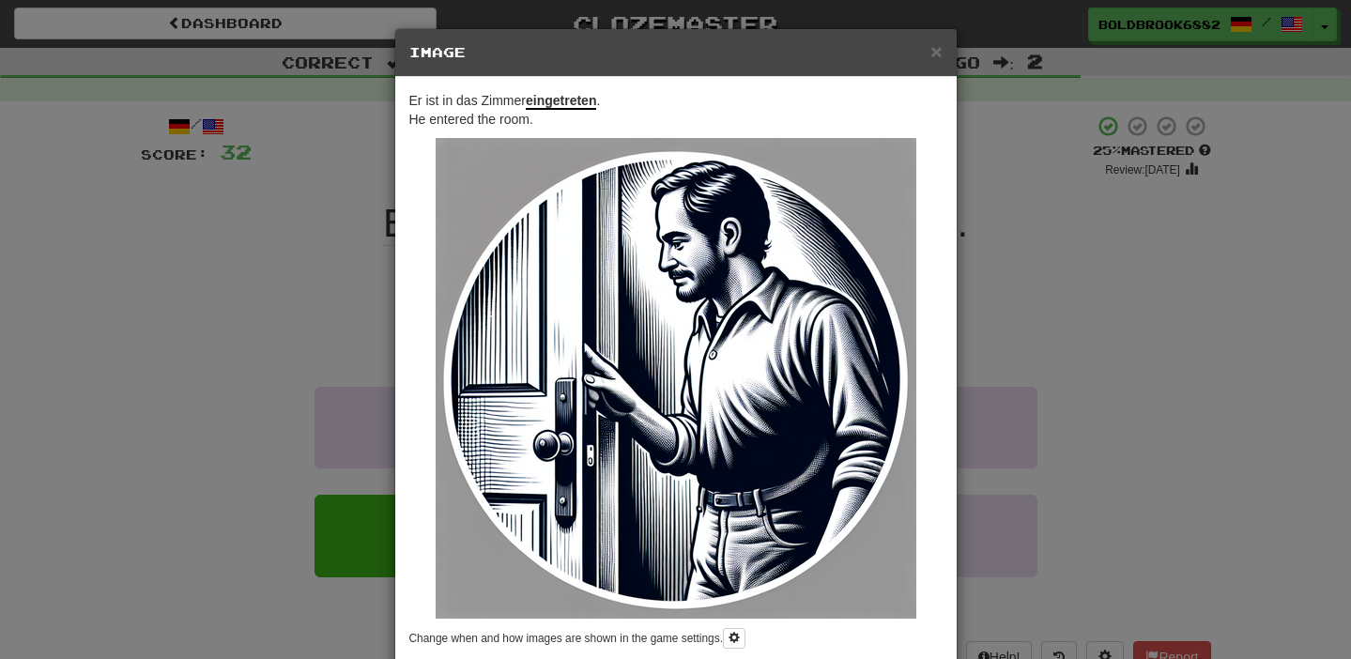
click at [320, 301] on div "× Image Er ist in das Zimmer eingetreten . He entered the room. Change when and…" at bounding box center [675, 329] width 1351 height 659
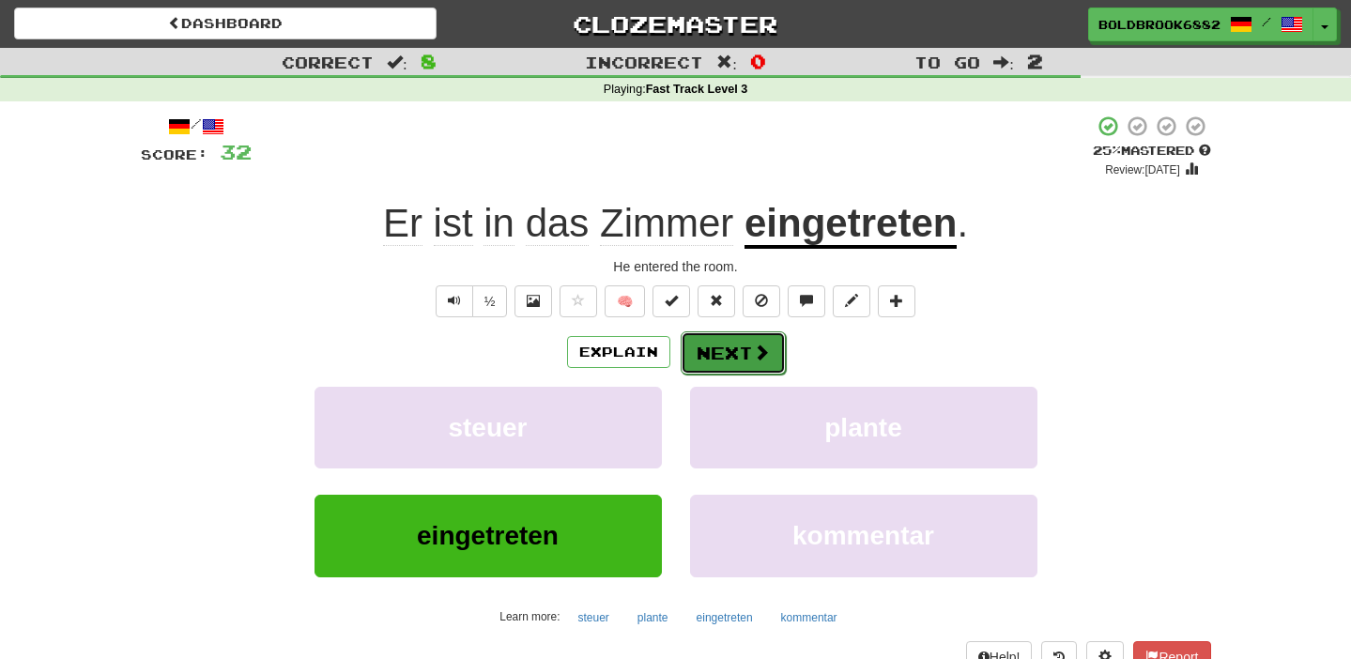
click at [724, 345] on button "Next" at bounding box center [733, 352] width 105 height 43
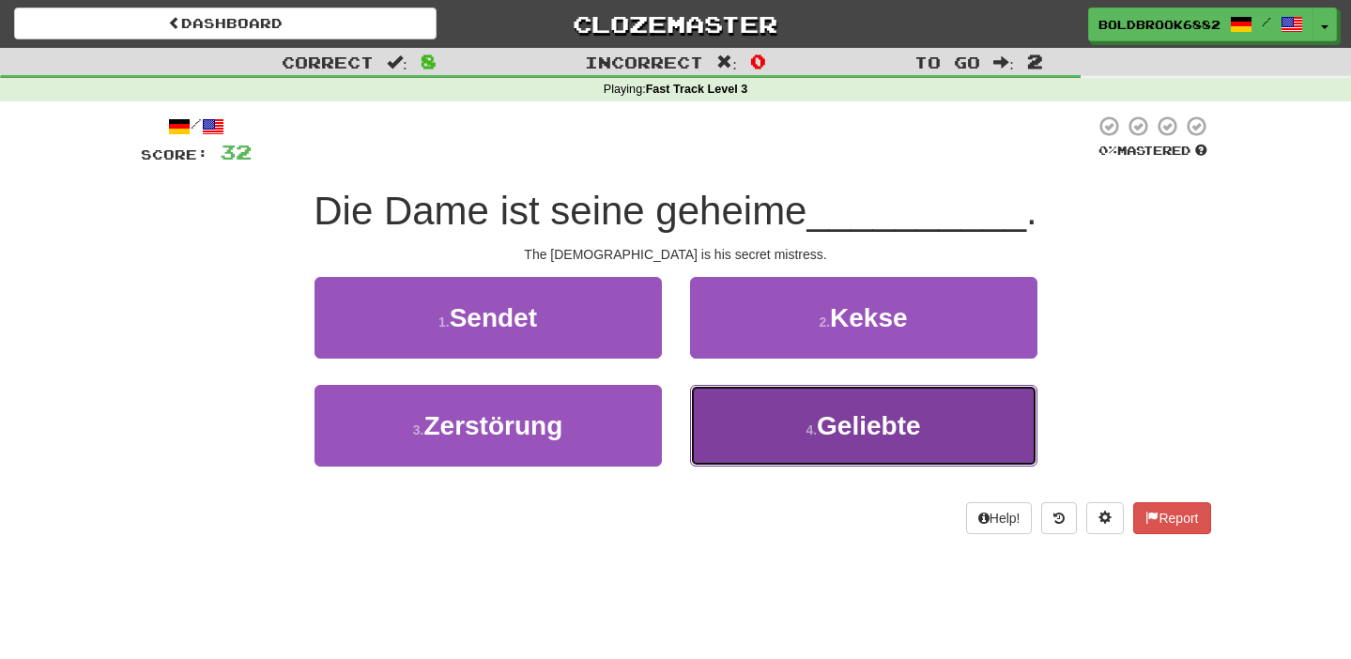
click at [758, 413] on button "4 . Geliebte" at bounding box center [863, 426] width 347 height 82
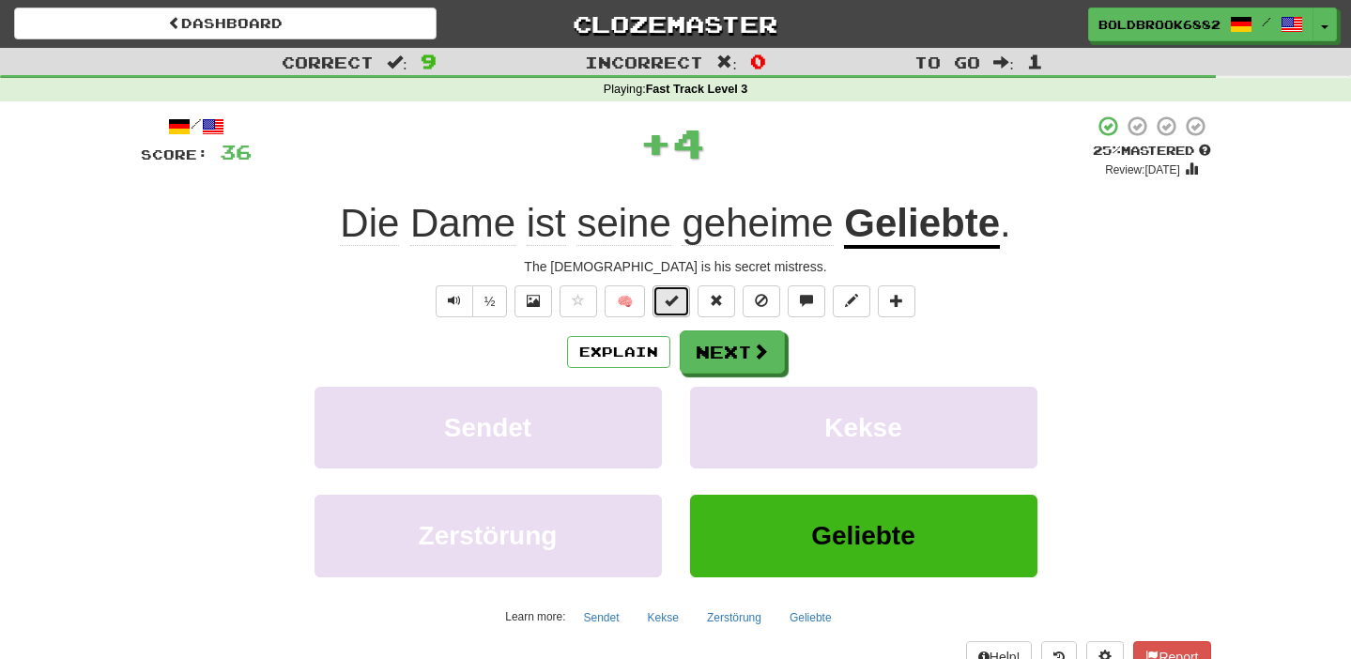
click at [656, 307] on button at bounding box center [671, 301] width 38 height 32
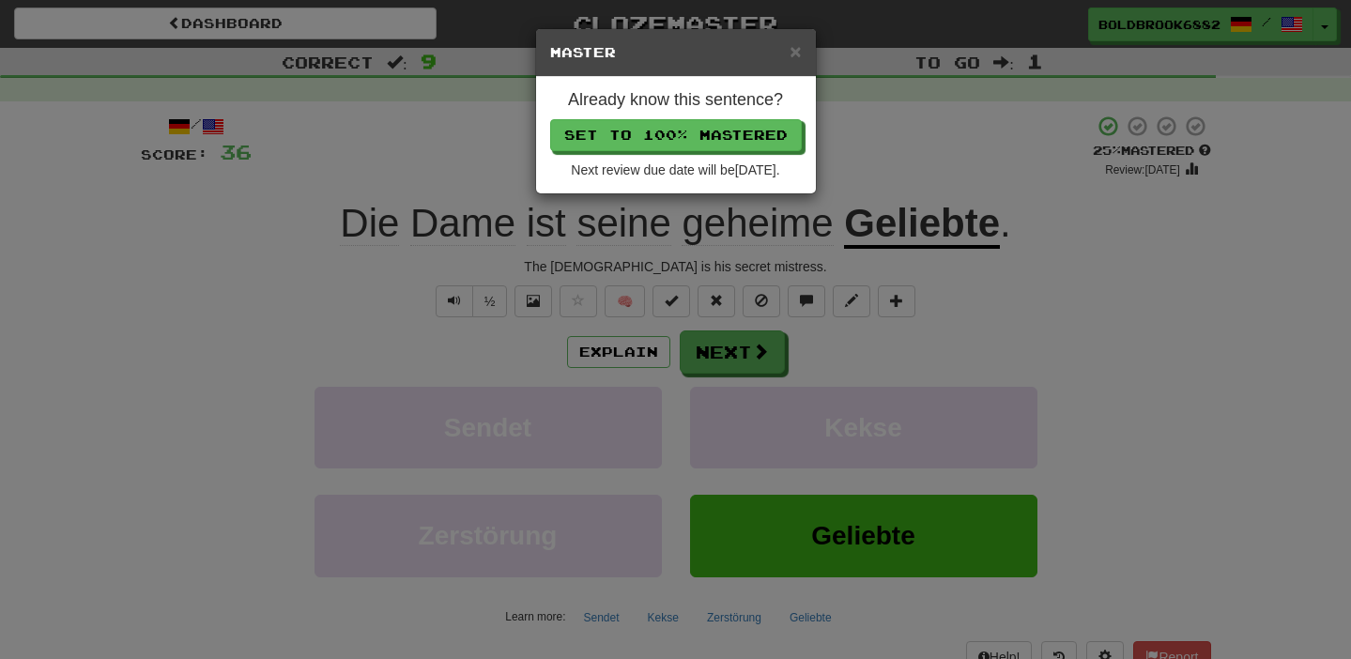
click at [700, 155] on div "Already know this sentence? Set to 100% Mastered Next review due date will be 2…" at bounding box center [676, 135] width 280 height 116
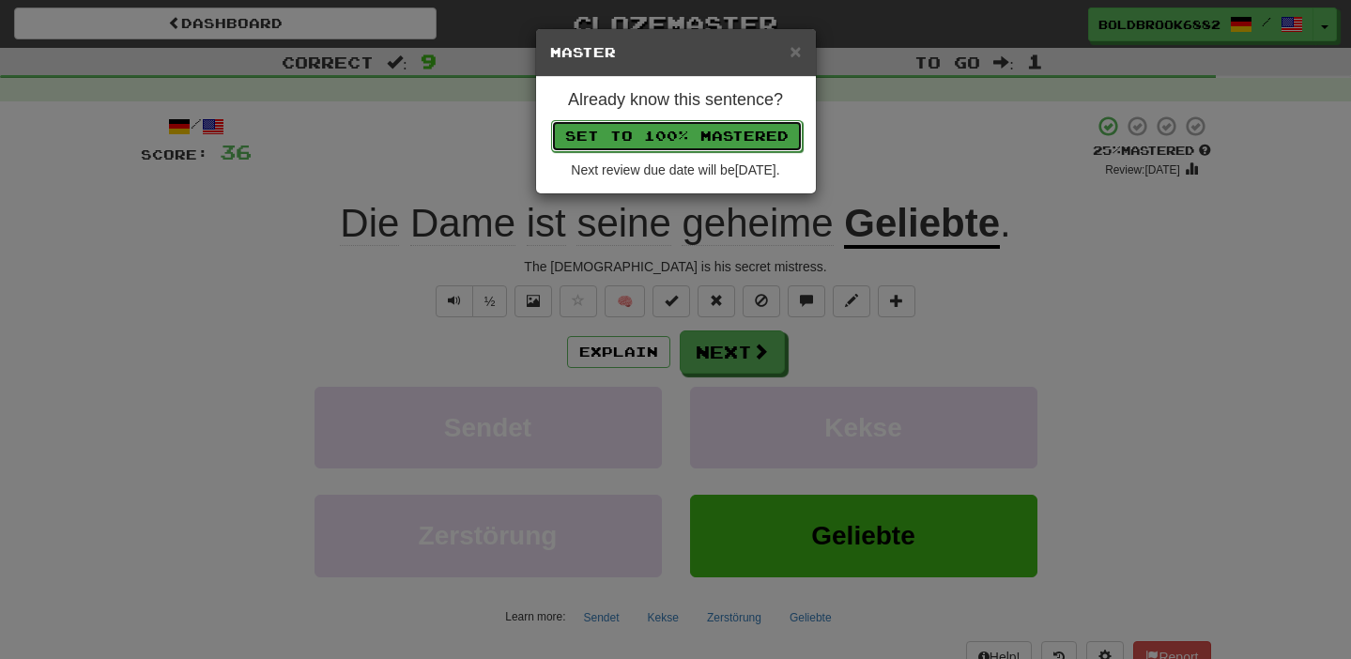
click at [700, 150] on button "Set to 100% Mastered" at bounding box center [677, 136] width 252 height 32
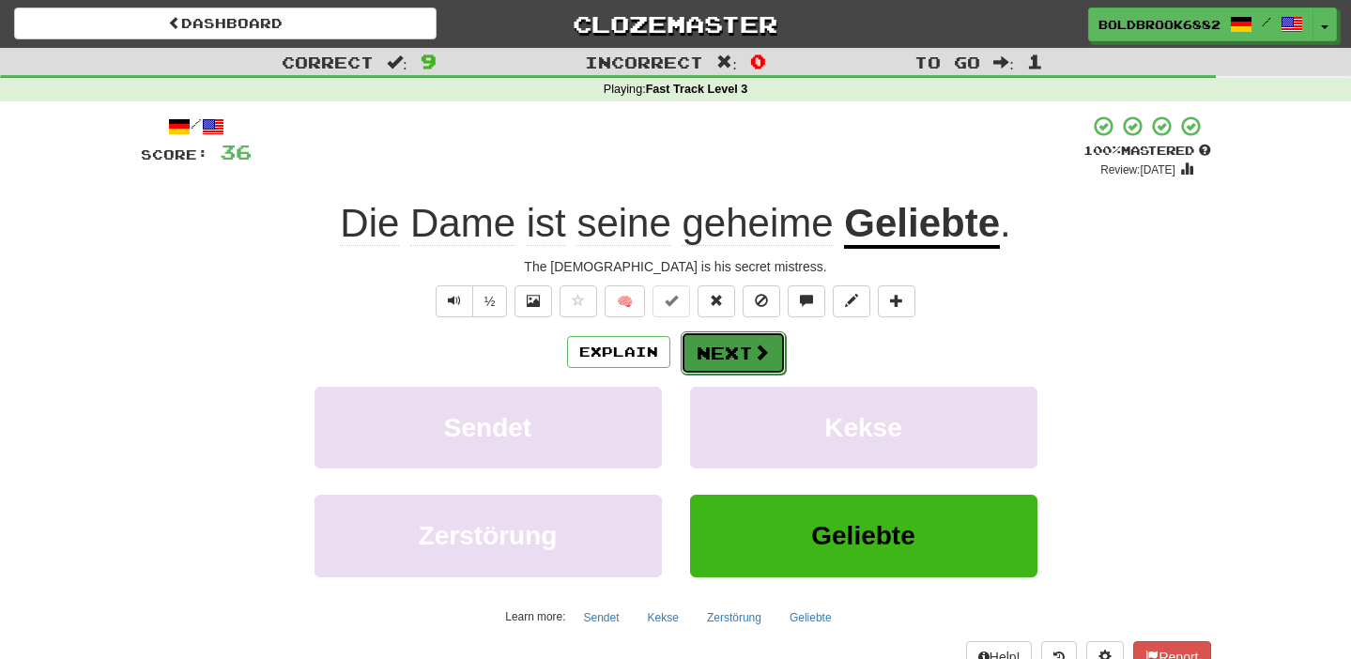
click at [720, 336] on button "Next" at bounding box center [733, 352] width 105 height 43
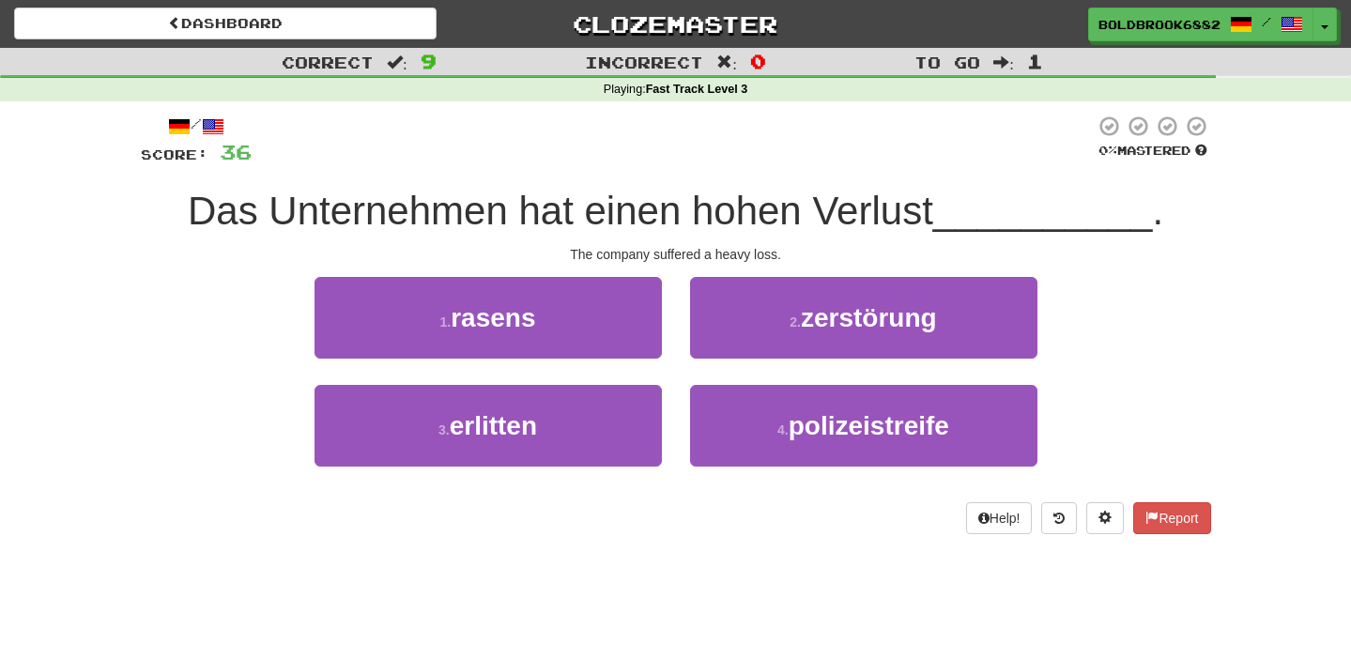
click at [849, 215] on span "Das Unternehmen hat einen hohen Verlust" at bounding box center [560, 211] width 745 height 44
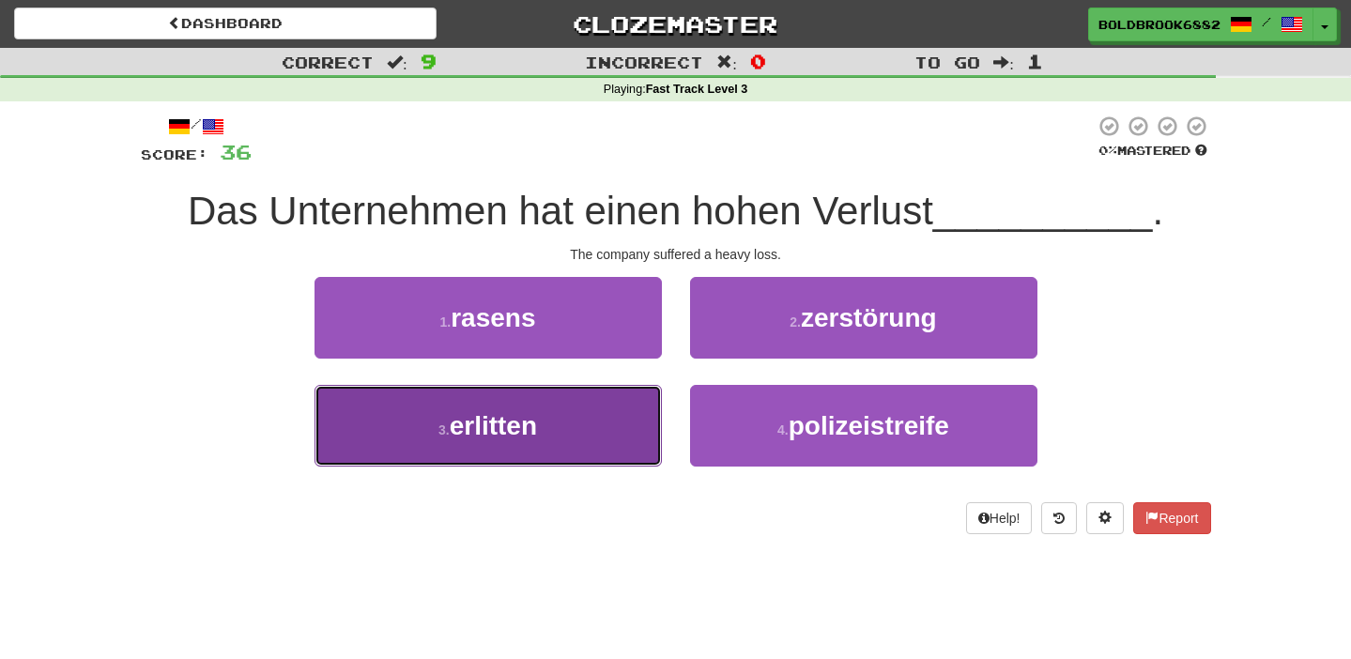
click at [564, 405] on button "3 . erlitten" at bounding box center [487, 426] width 347 height 82
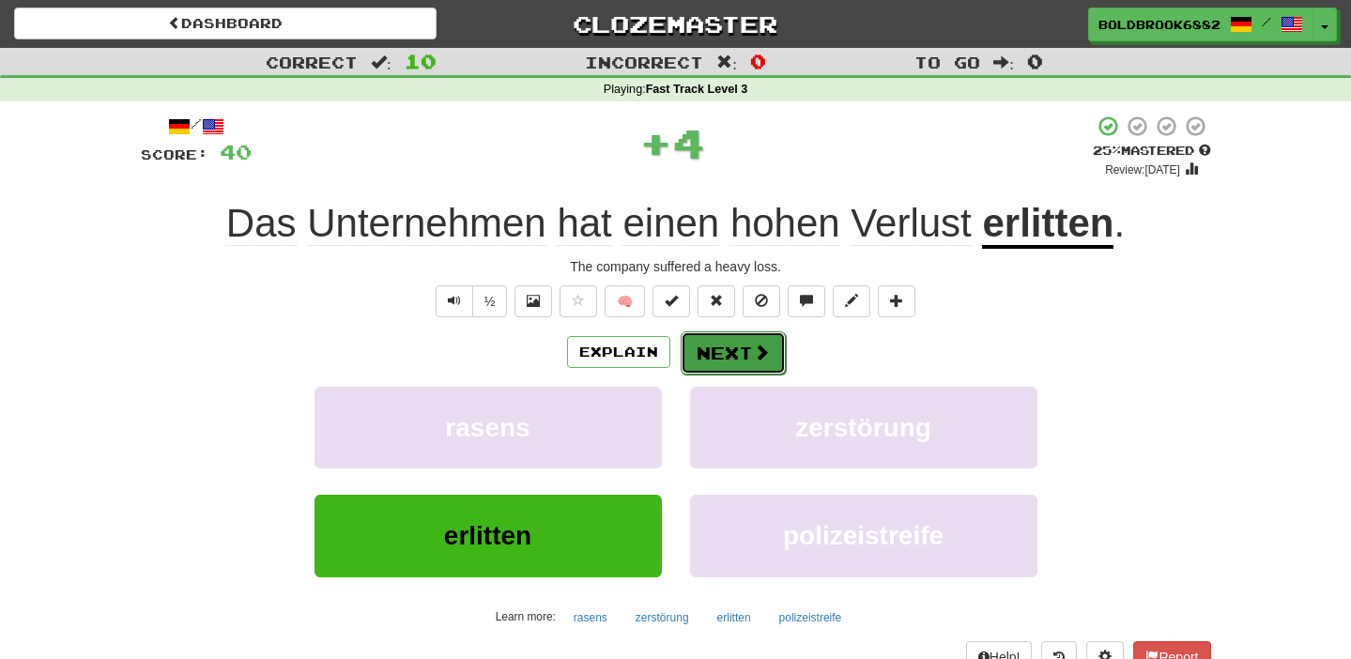
click at [703, 340] on button "Next" at bounding box center [733, 352] width 105 height 43
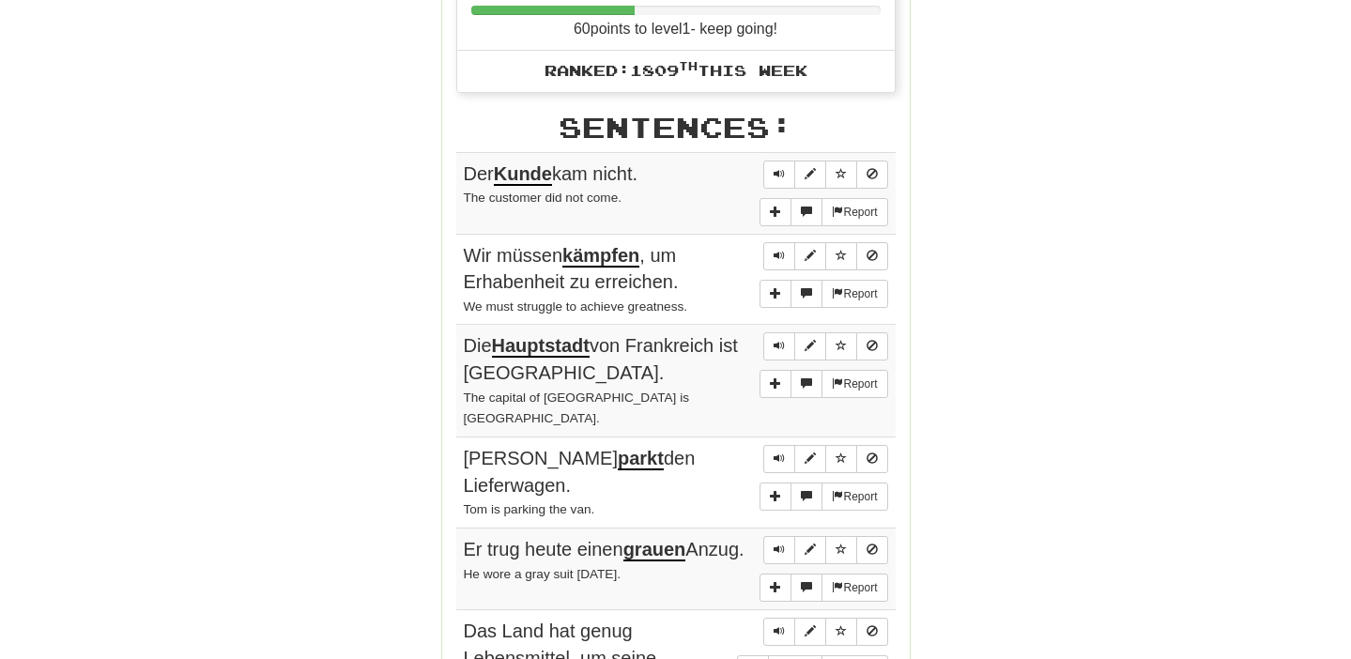
scroll to position [964, 0]
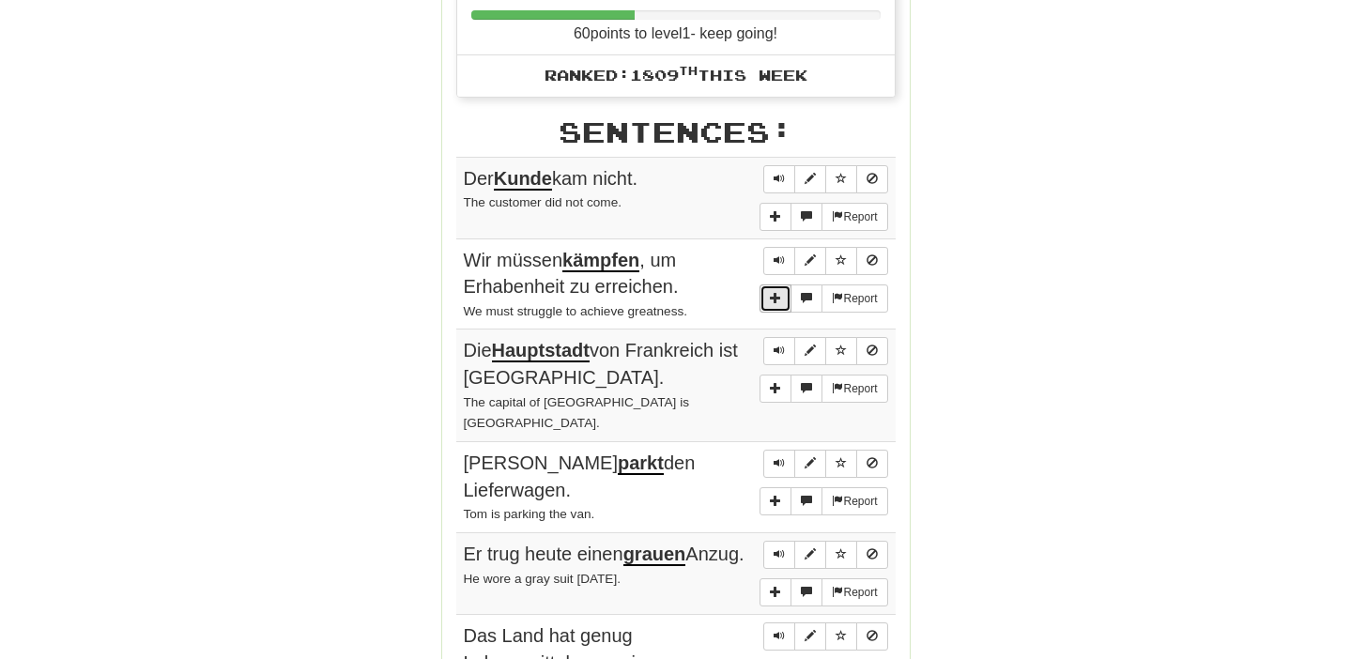
click at [778, 288] on button "More sentence controls" at bounding box center [775, 298] width 32 height 28
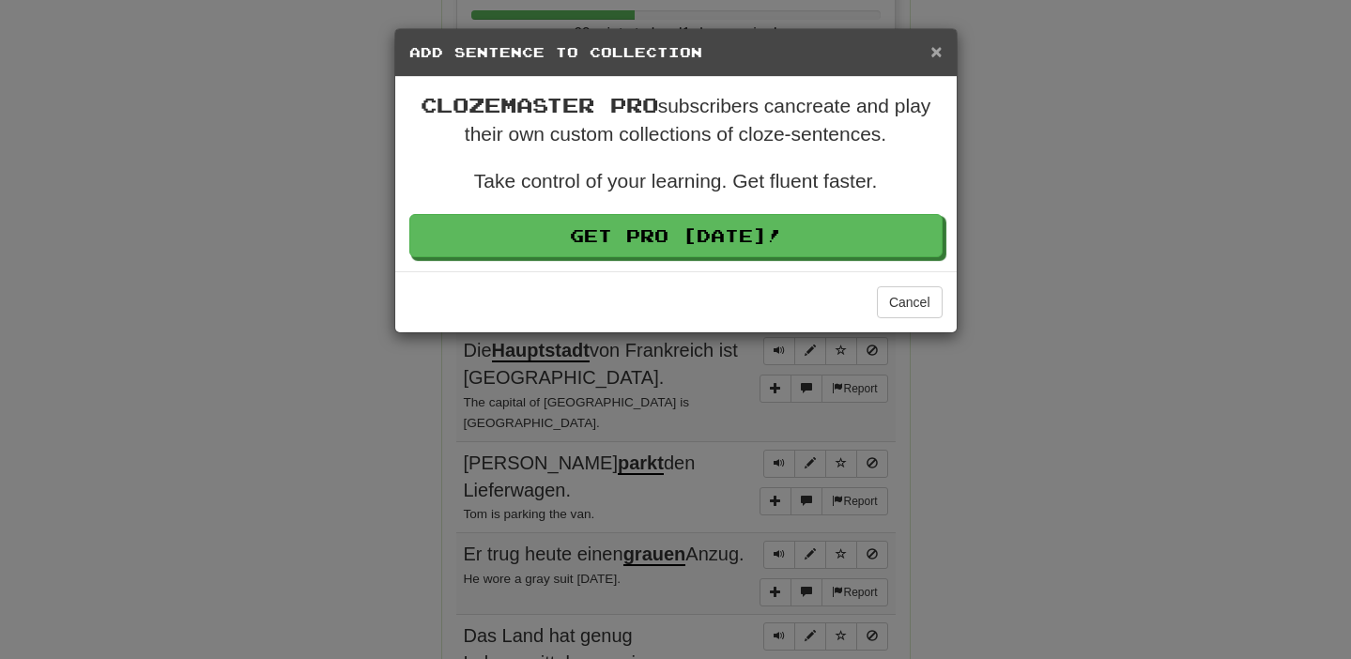
click at [938, 57] on span "×" at bounding box center [935, 51] width 11 height 22
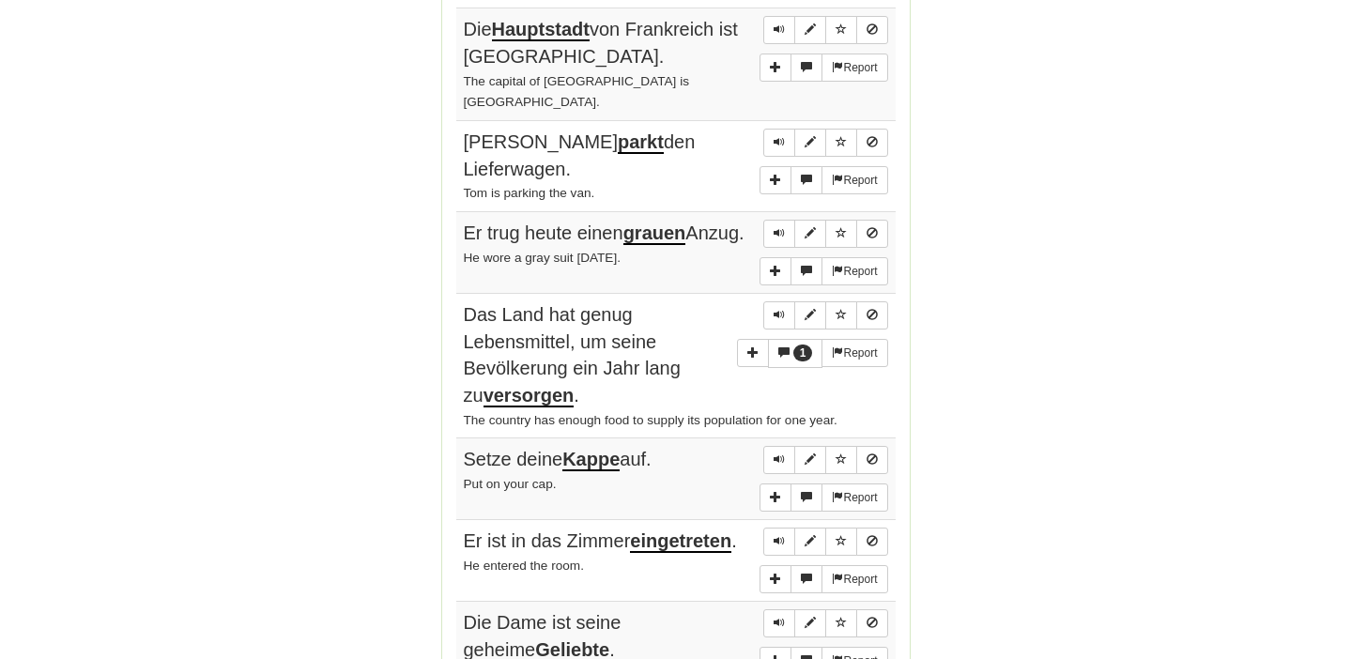
scroll to position [1294, 0]
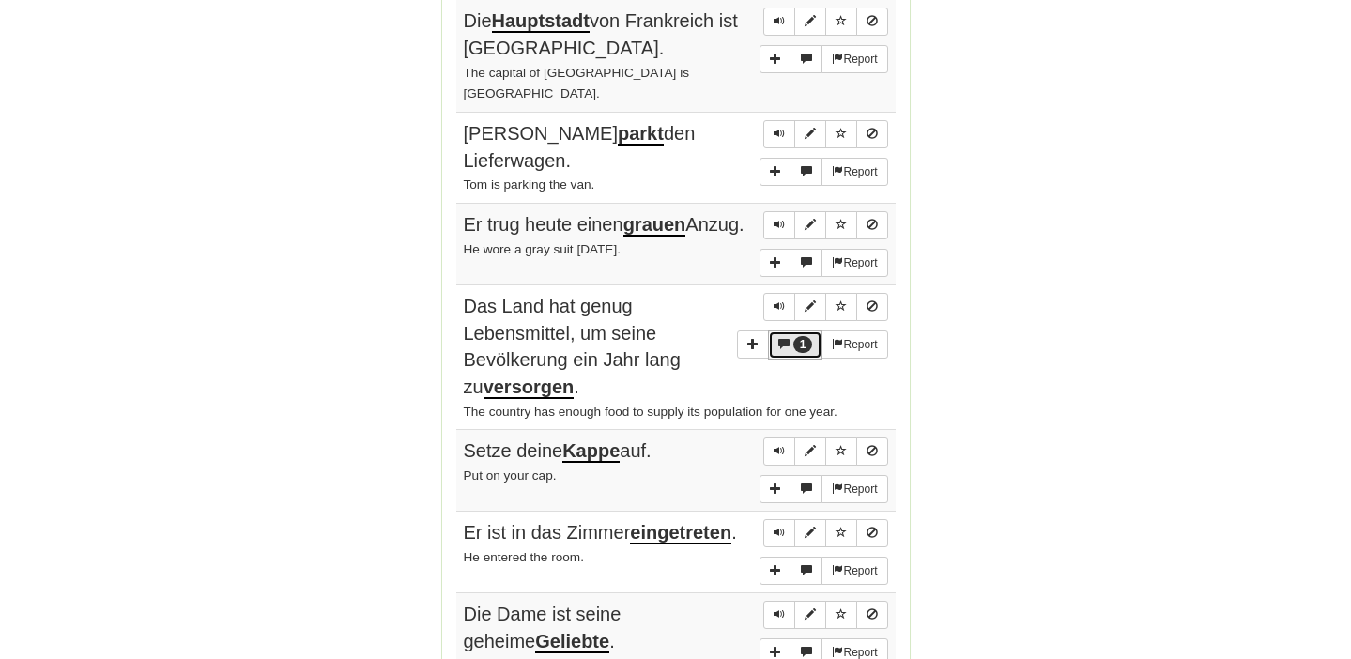
click at [793, 336] on span "1" at bounding box center [803, 344] width 20 height 17
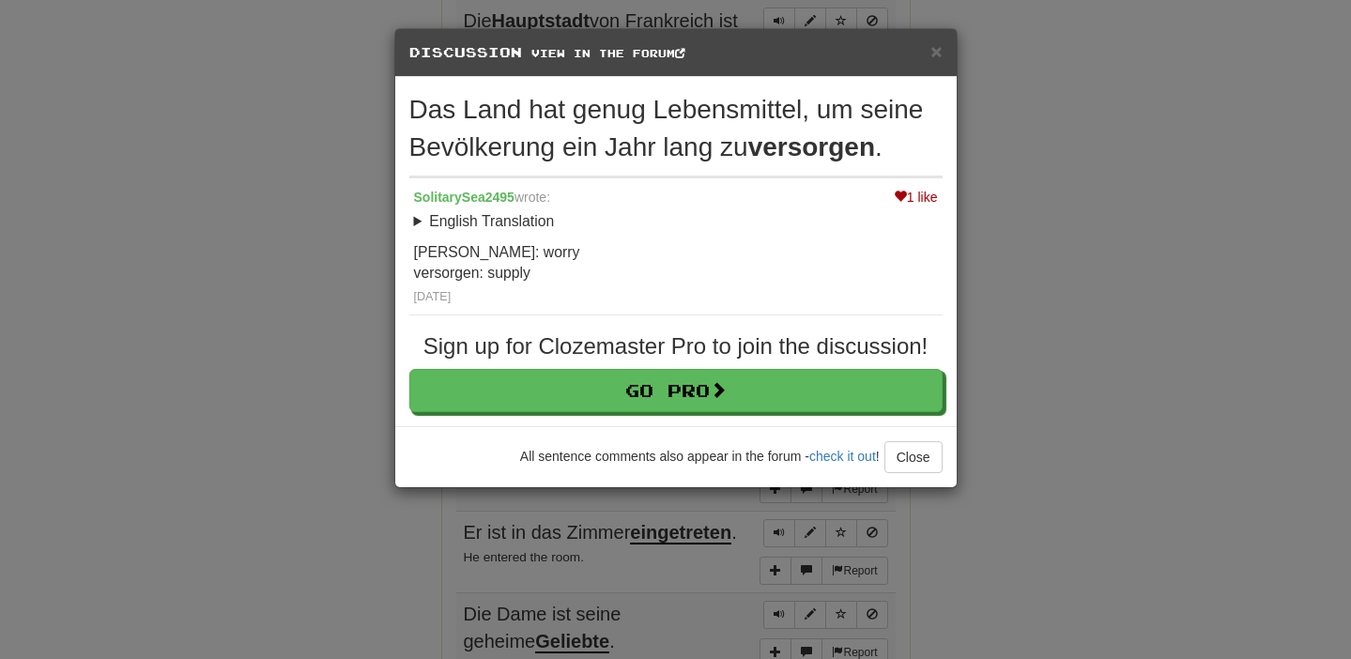
click at [942, 61] on div "× Discussion View in the forum" at bounding box center [675, 53] width 561 height 48
click at [935, 58] on span "×" at bounding box center [935, 51] width 11 height 22
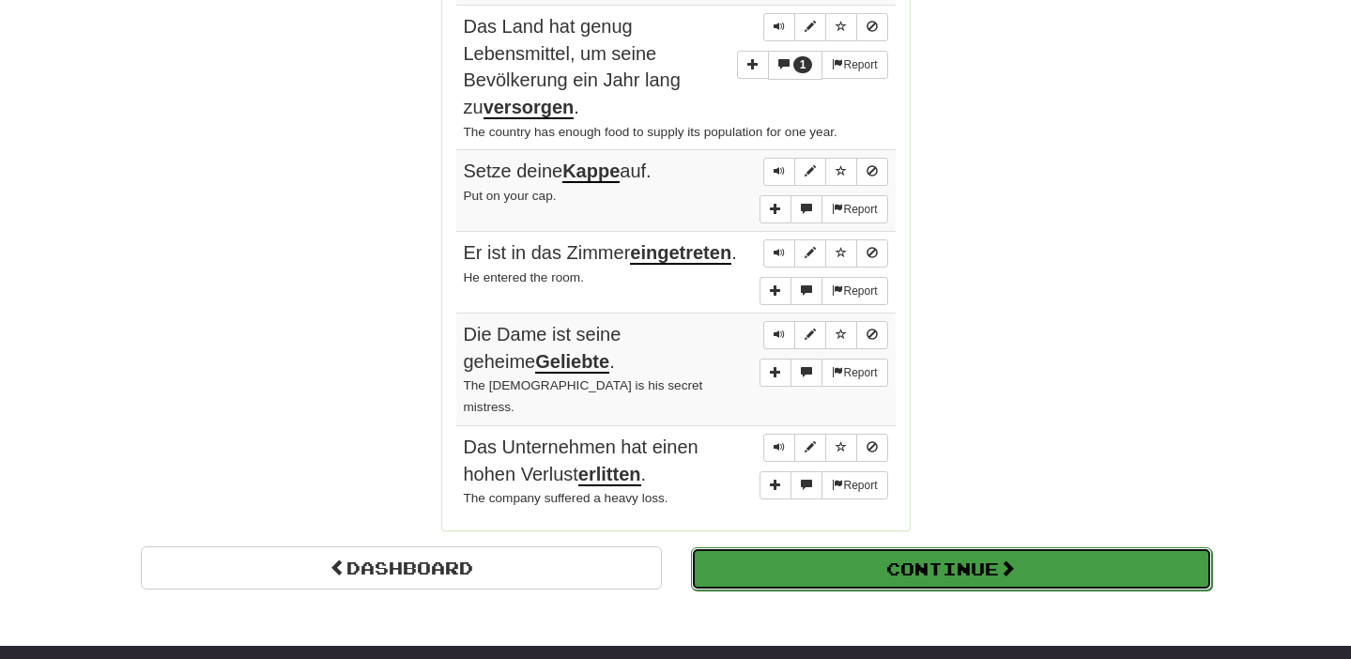
click at [905, 547] on button "Continue" at bounding box center [951, 568] width 521 height 43
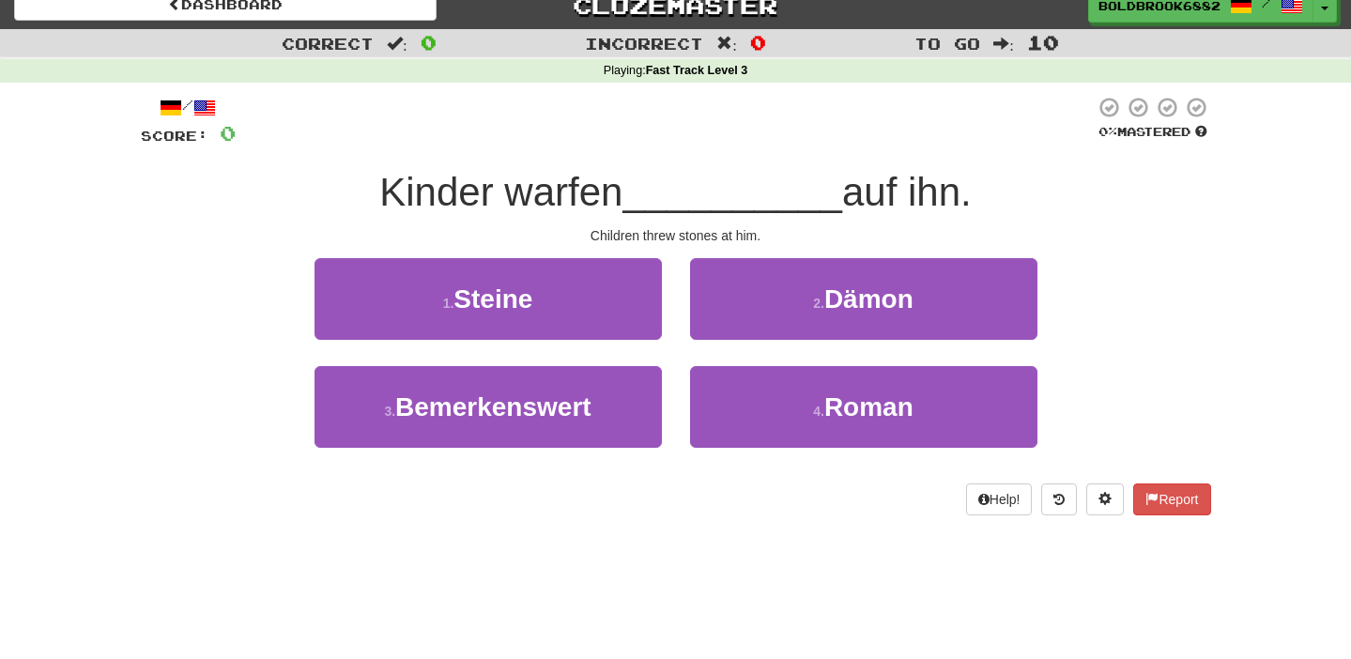
scroll to position [0, 0]
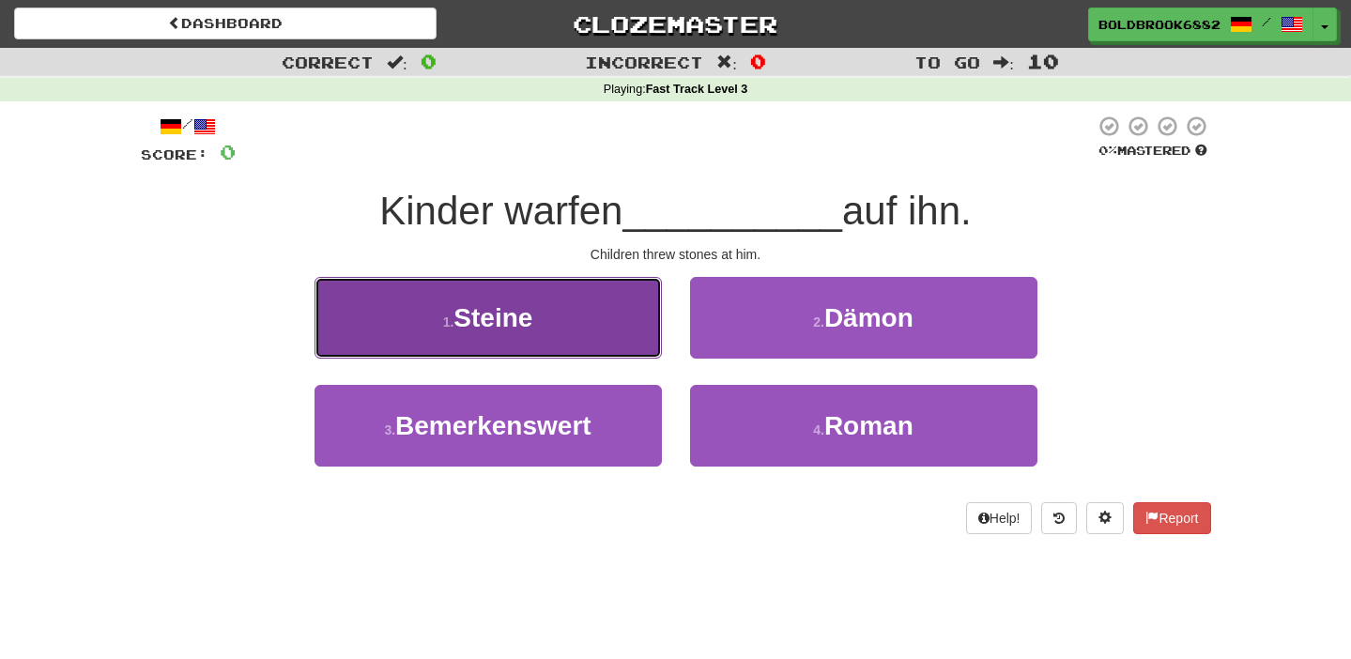
click at [620, 332] on button "1 . Steine" at bounding box center [487, 318] width 347 height 82
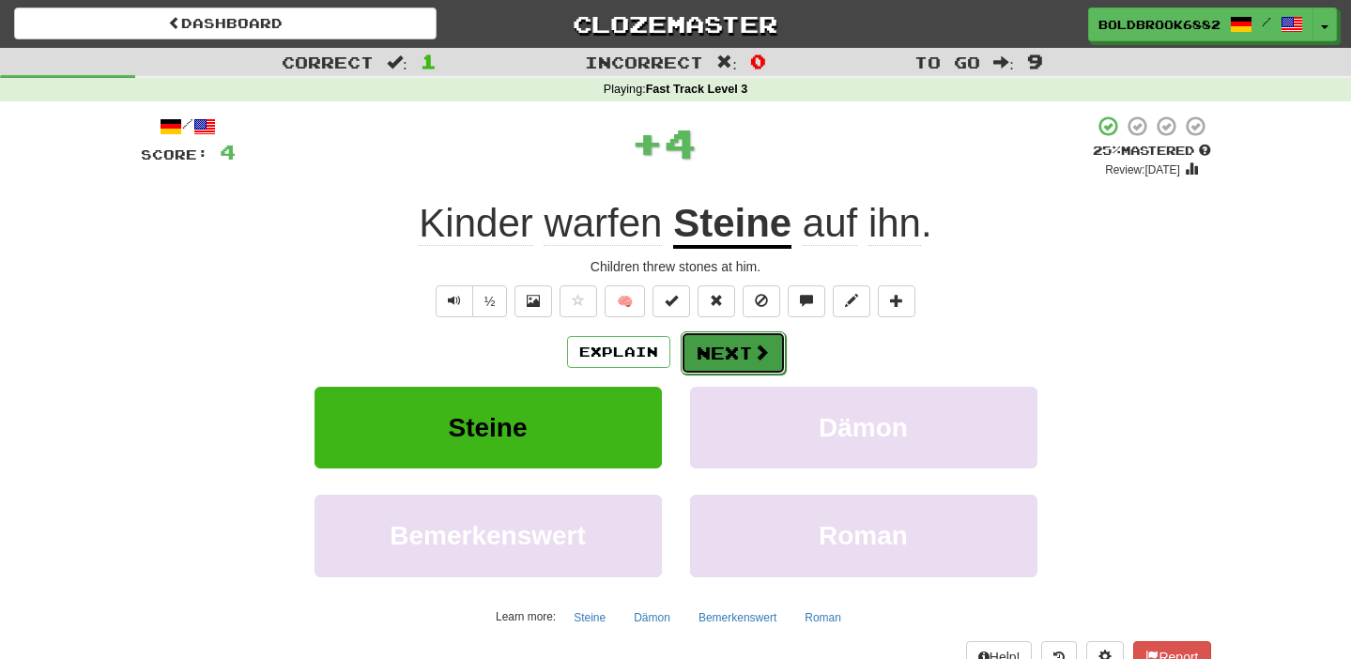
click at [708, 350] on button "Next" at bounding box center [733, 352] width 105 height 43
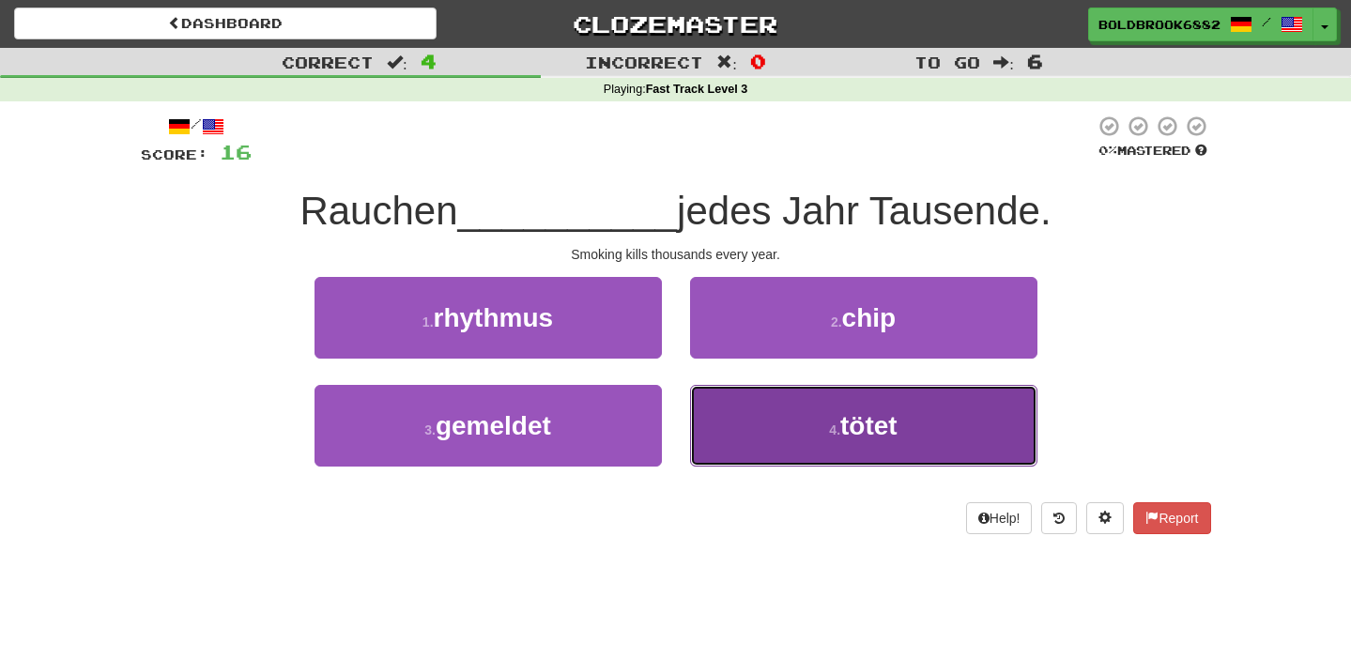
click at [714, 388] on button "4 . tötet" at bounding box center [863, 426] width 347 height 82
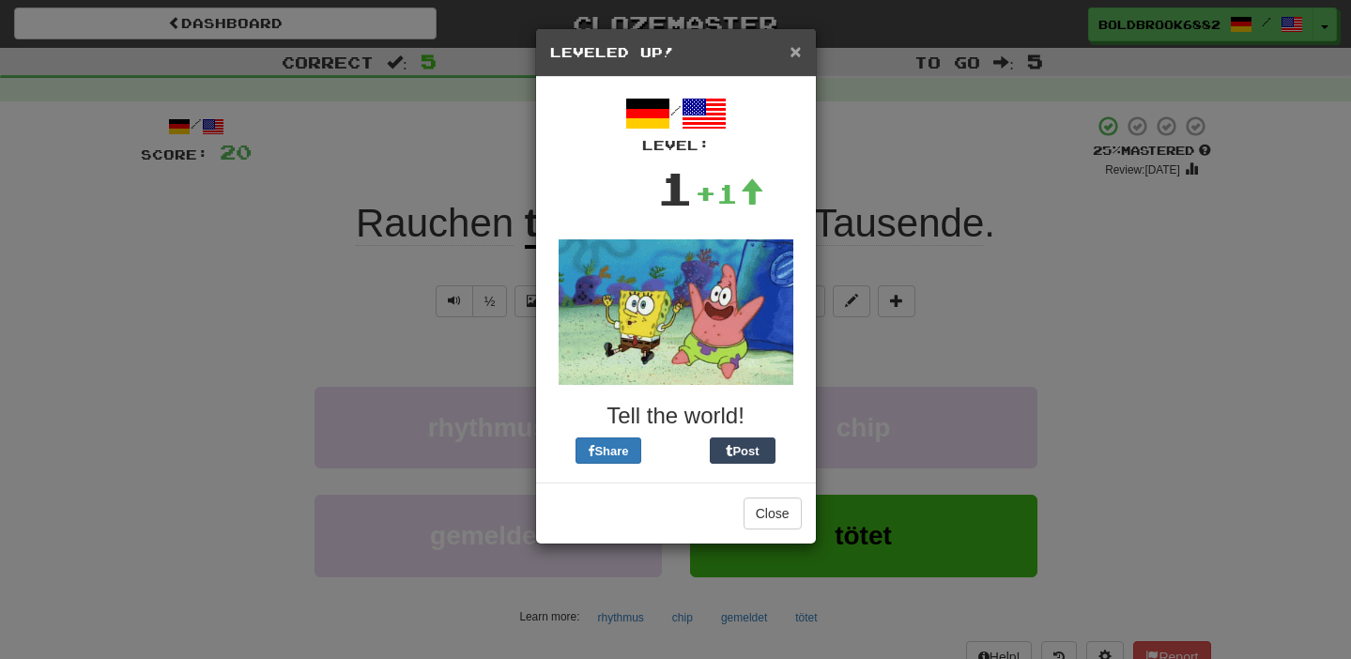
click at [791, 55] on span "×" at bounding box center [794, 51] width 11 height 22
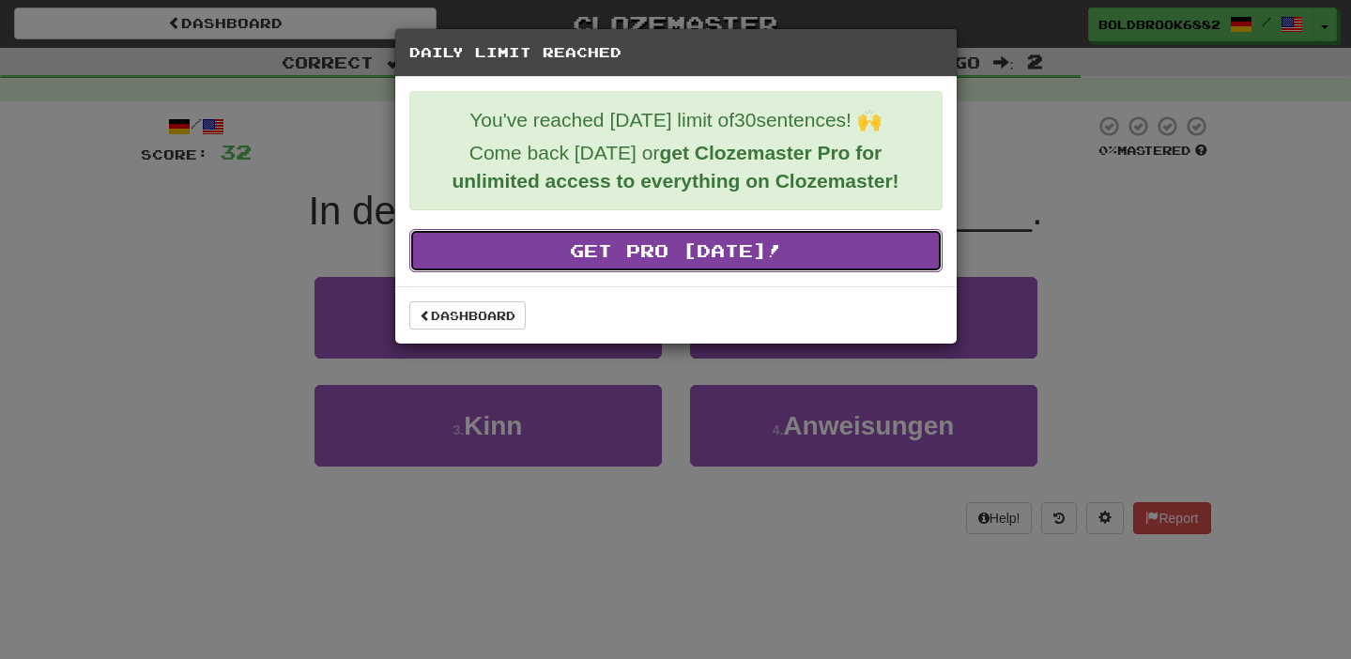
click at [613, 253] on link "Get Pro Today!" at bounding box center [675, 250] width 533 height 43
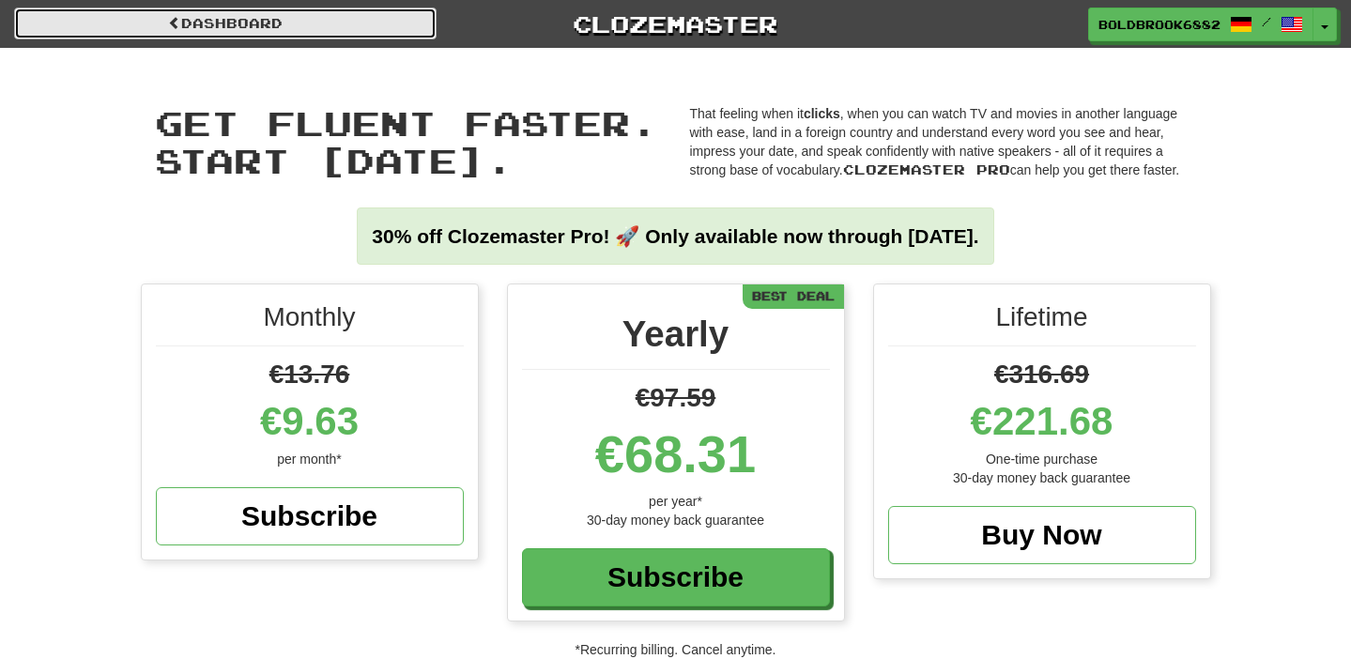
click at [286, 14] on link "Dashboard" at bounding box center [225, 24] width 422 height 32
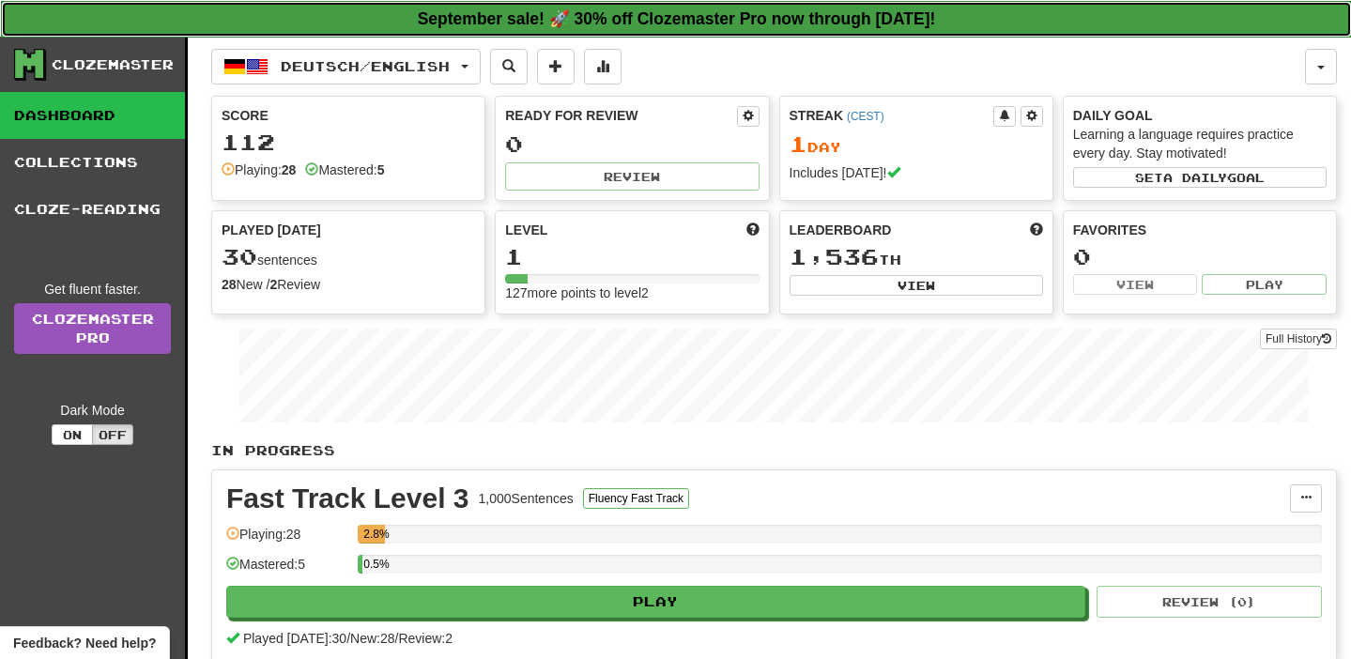
click at [393, 8] on link "September sale! 🚀 30% off Clozemaster Pro now through [DATE]!" at bounding box center [676, 19] width 1351 height 37
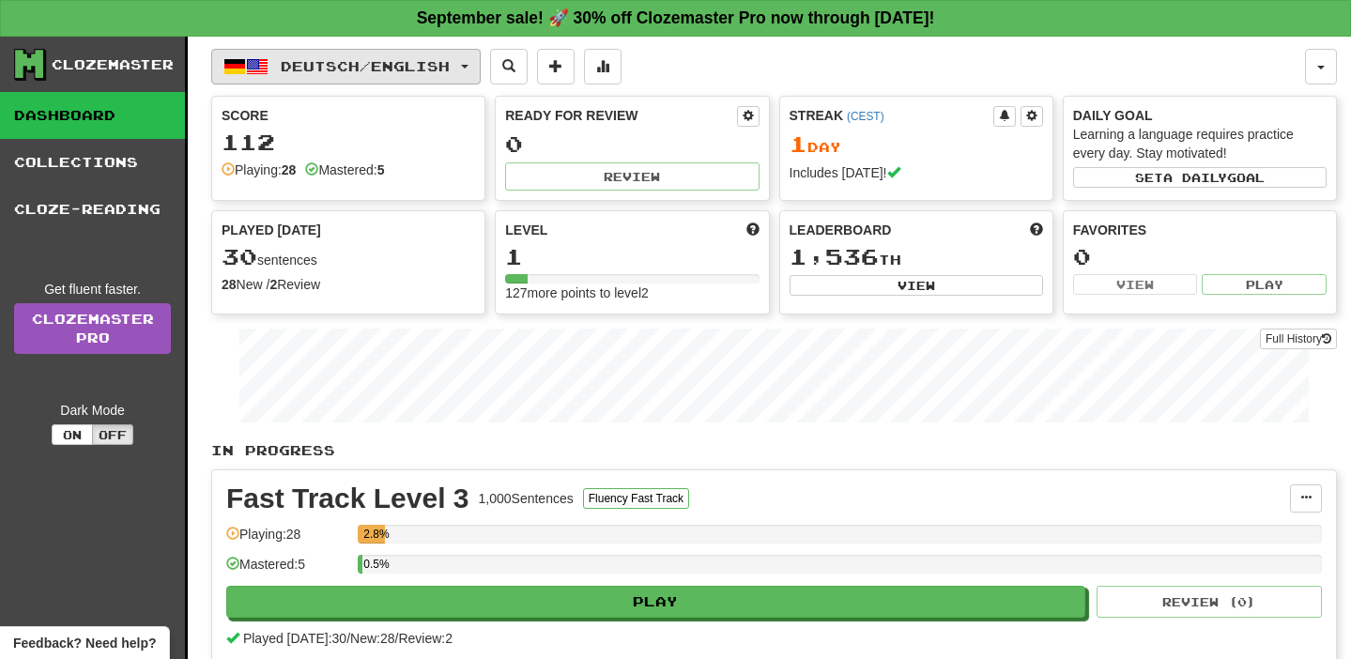
click at [369, 65] on span "Deutsch / English" at bounding box center [365, 66] width 169 height 16
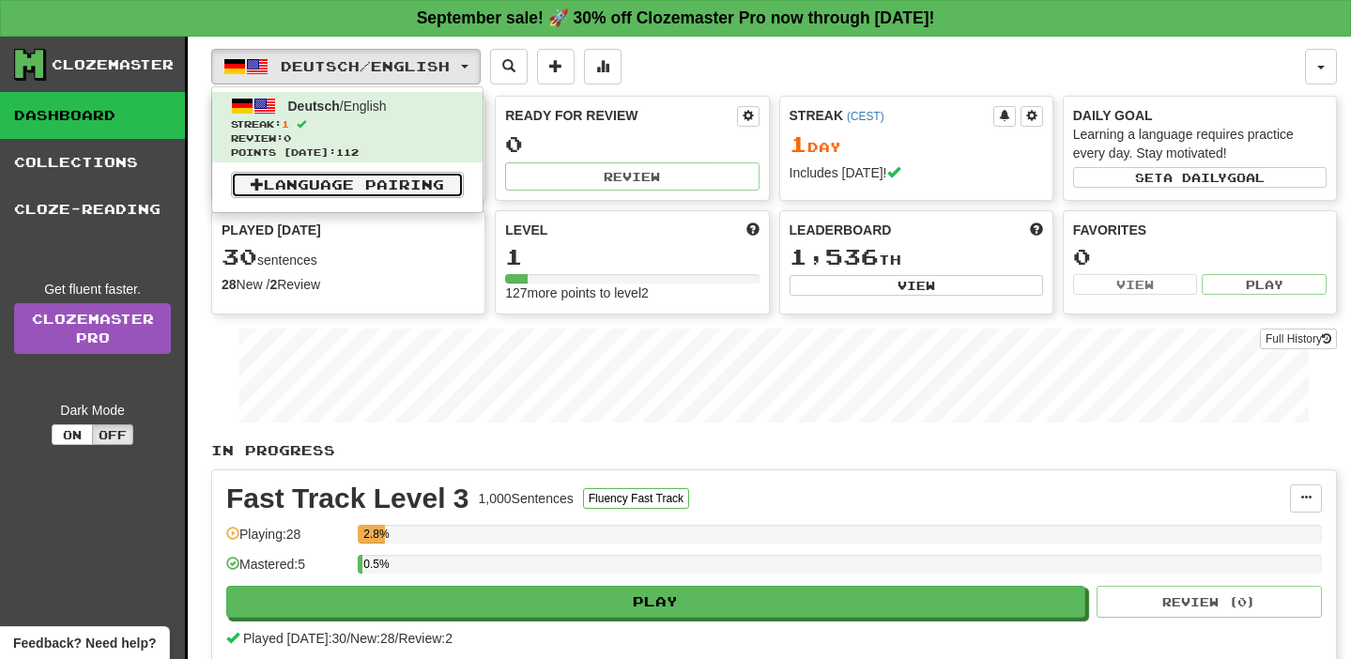
click at [344, 180] on link "Language Pairing" at bounding box center [347, 185] width 233 height 26
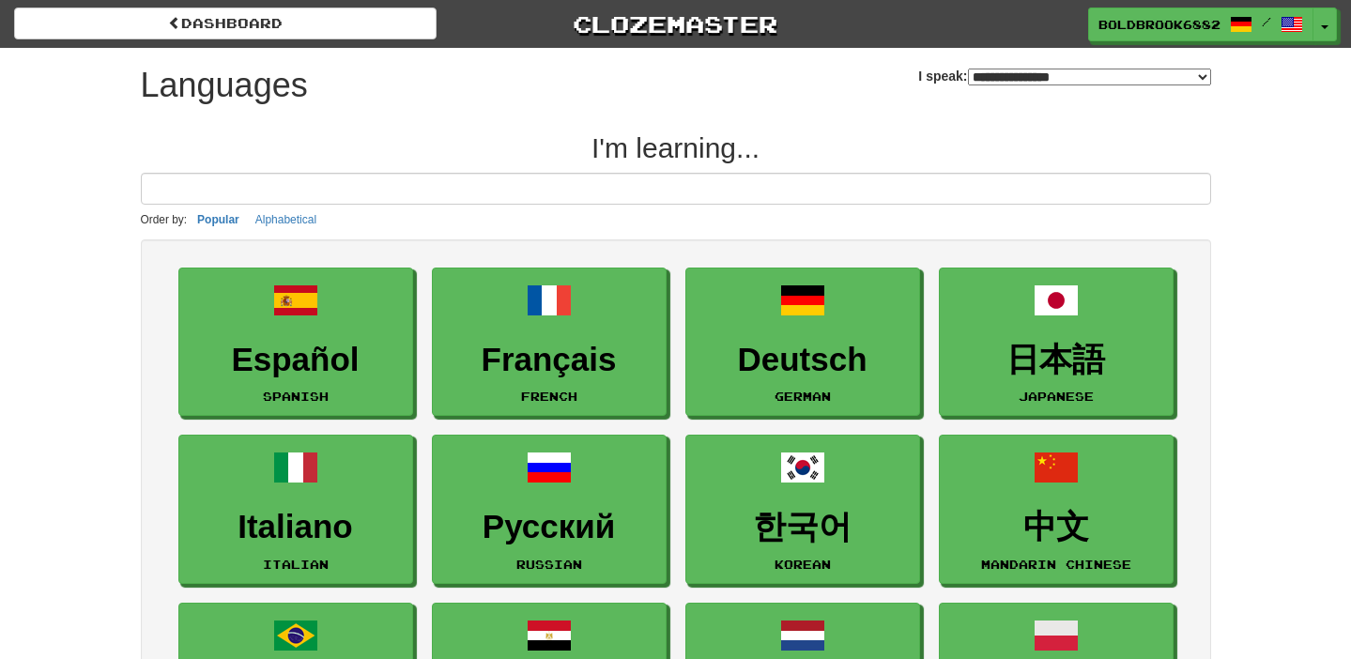
select select "*******"
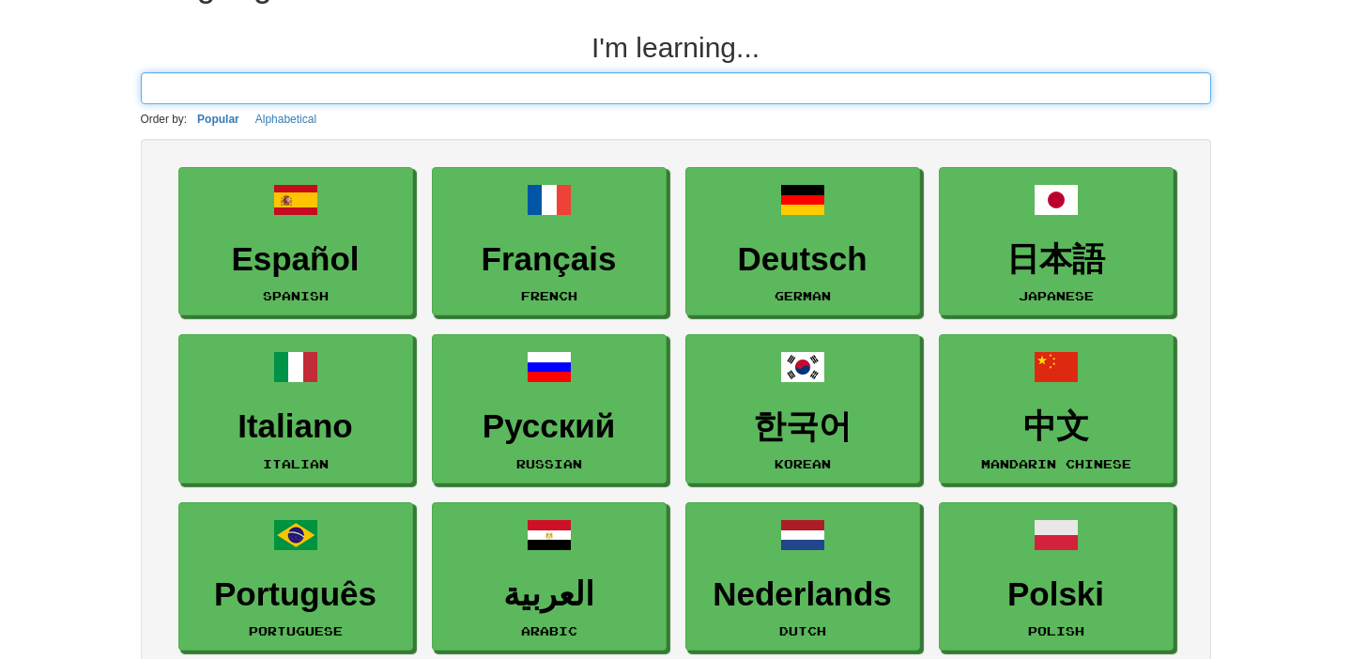
scroll to position [103, 0]
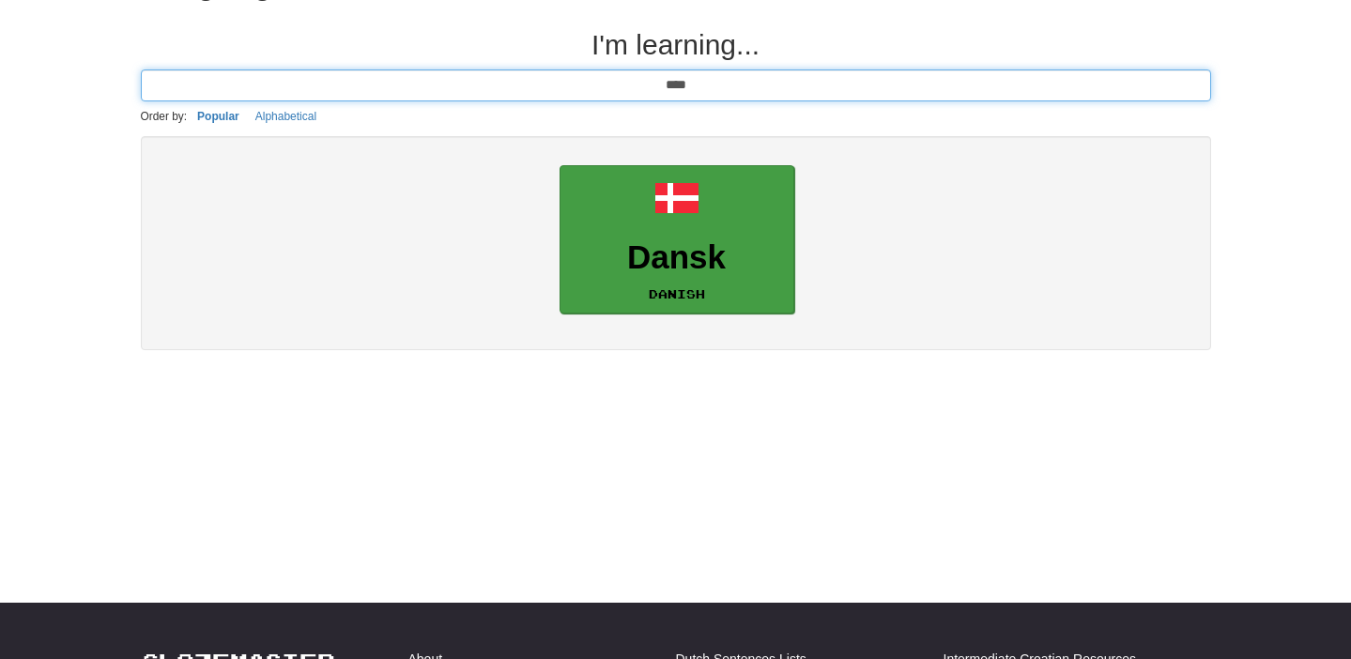
type input "****"
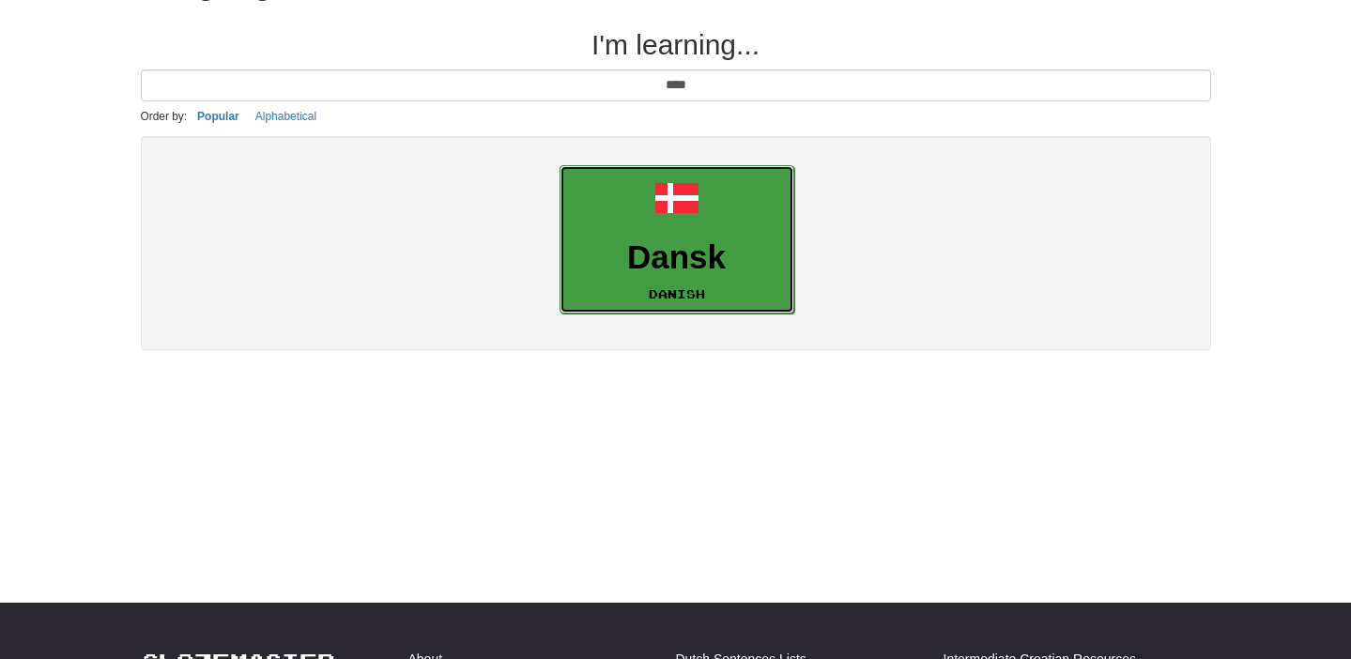
click at [679, 195] on span at bounding box center [676, 198] width 45 height 45
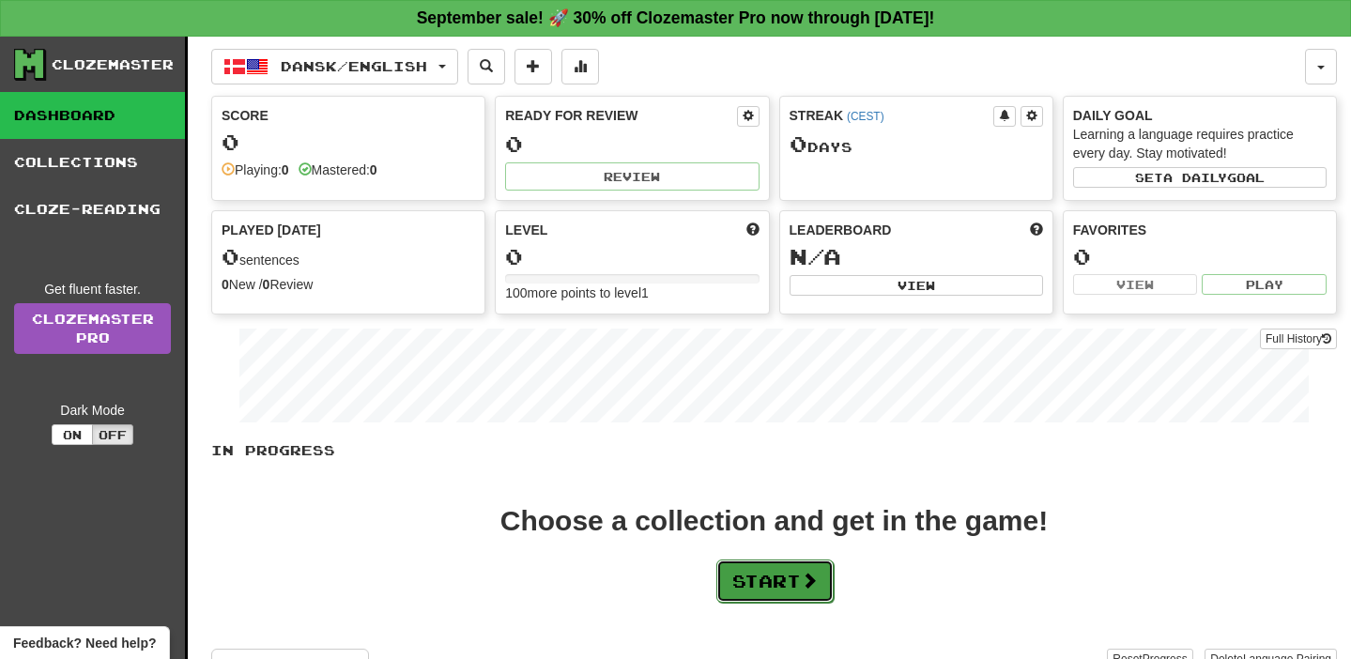
click at [762, 574] on button "Start" at bounding box center [774, 580] width 117 height 43
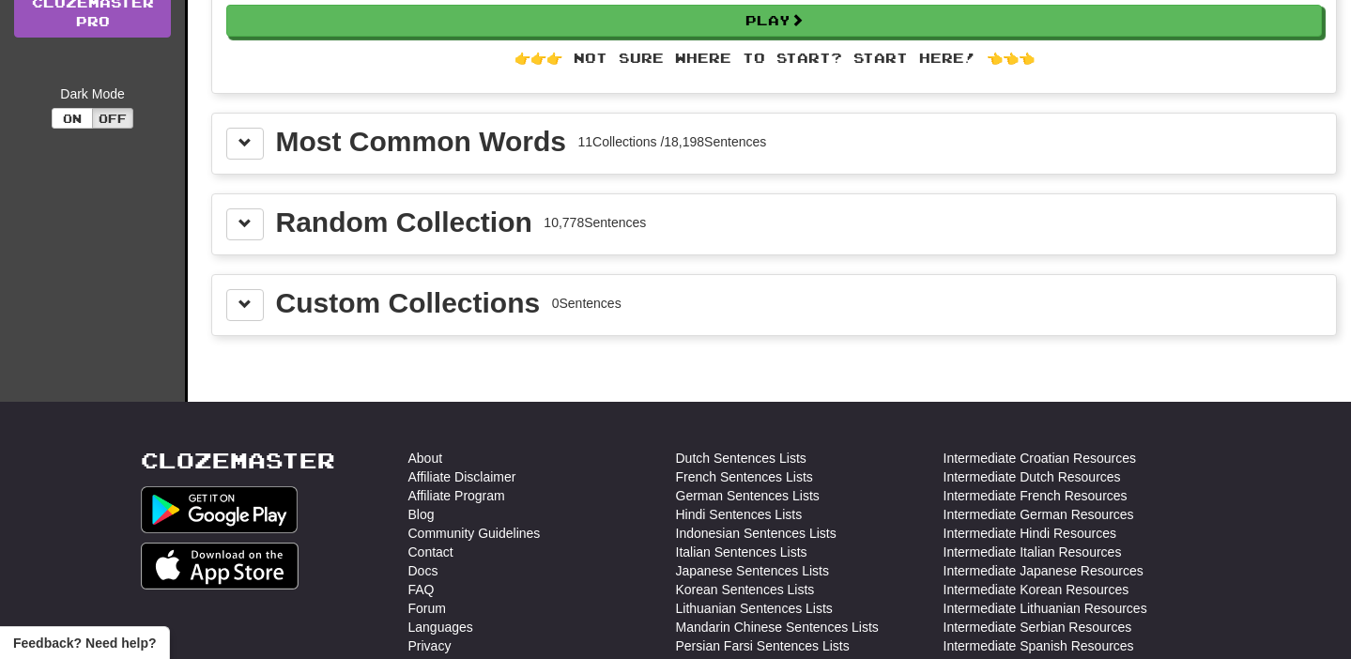
scroll to position [294, 0]
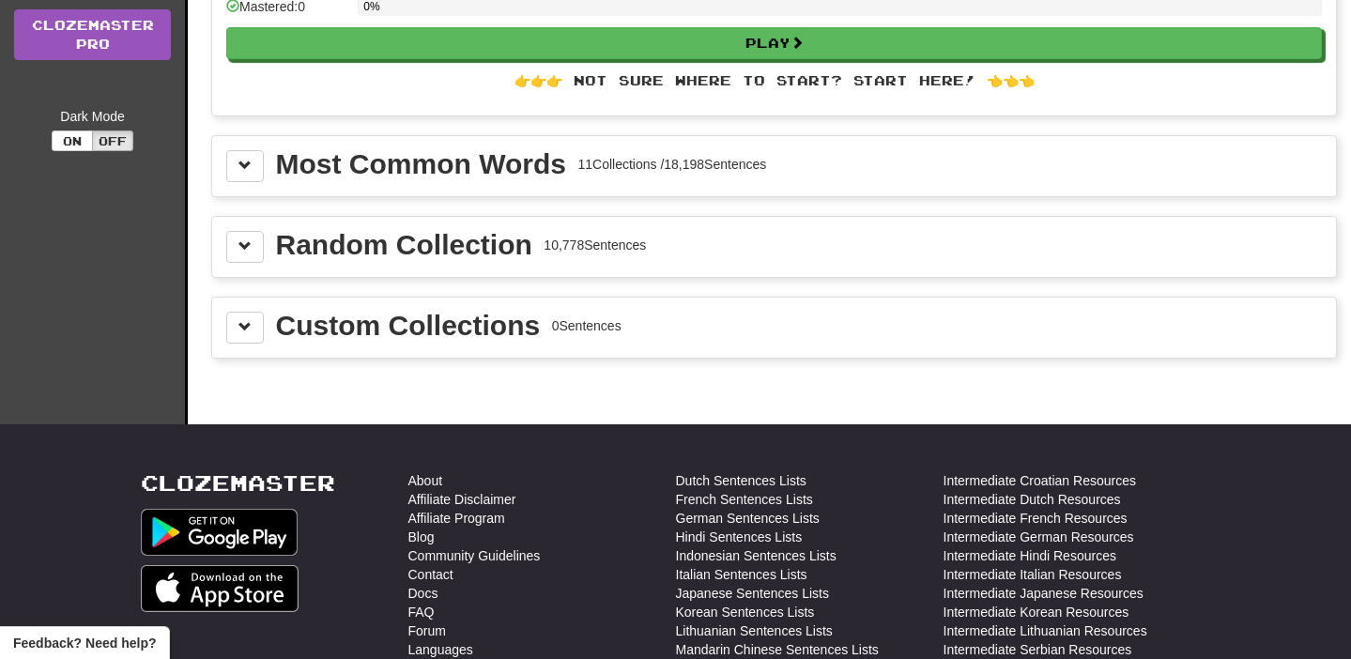
click at [558, 165] on div "Most Common Words" at bounding box center [421, 164] width 290 height 28
click at [263, 180] on div "Most Common Words 11 Collections / 18,198 Sentences" at bounding box center [773, 166] width 1095 height 32
click at [259, 180] on button at bounding box center [245, 166] width 38 height 32
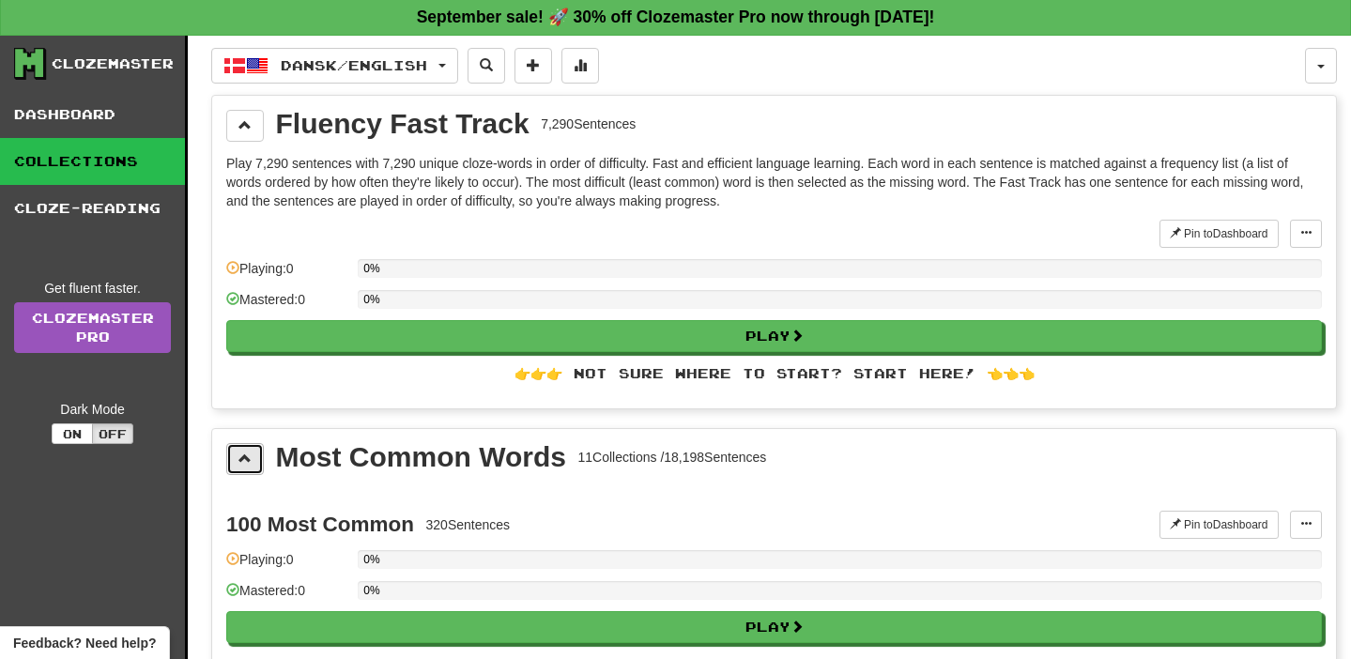
scroll to position [0, 0]
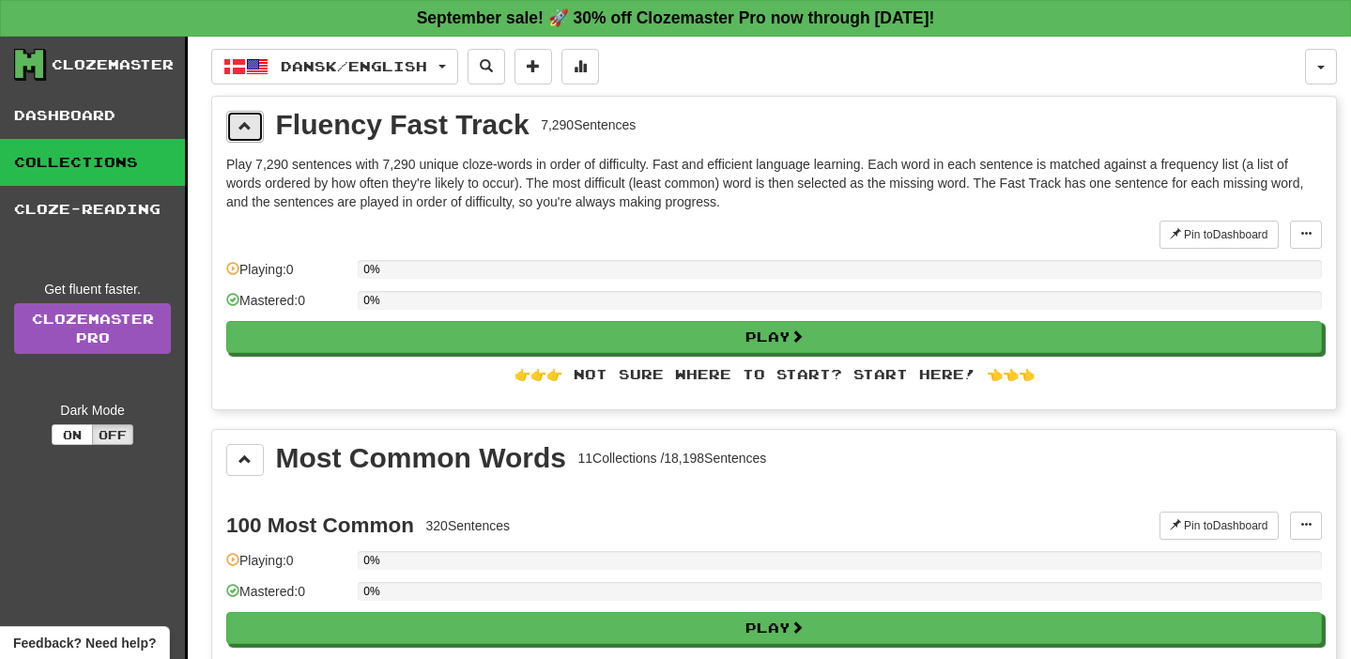
click at [248, 138] on button at bounding box center [245, 127] width 38 height 32
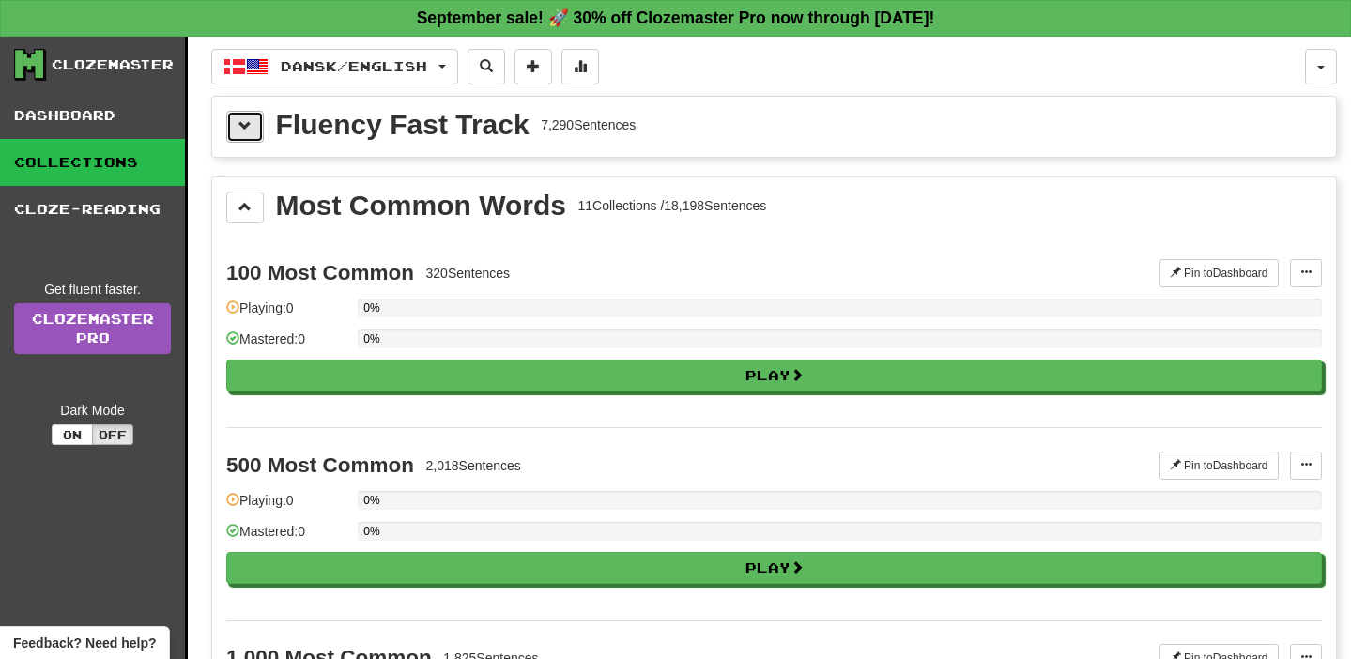
click at [248, 138] on button at bounding box center [245, 127] width 38 height 32
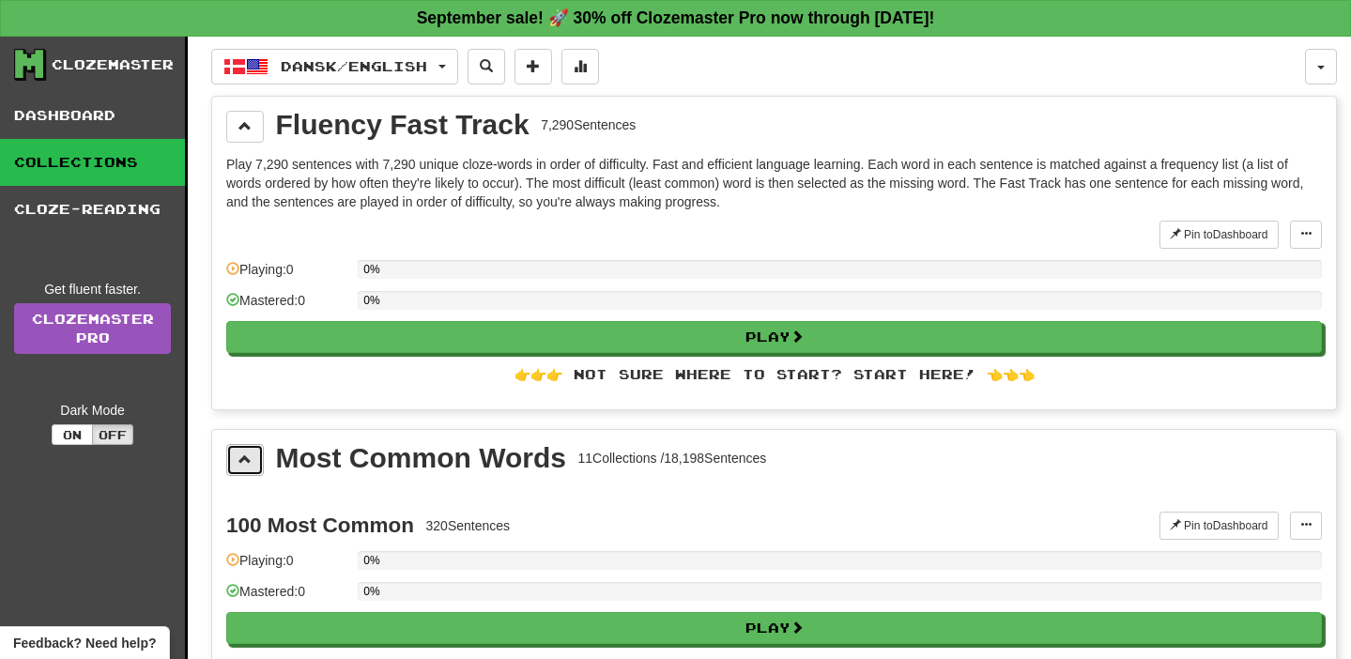
click at [238, 462] on span at bounding box center [244, 458] width 13 height 13
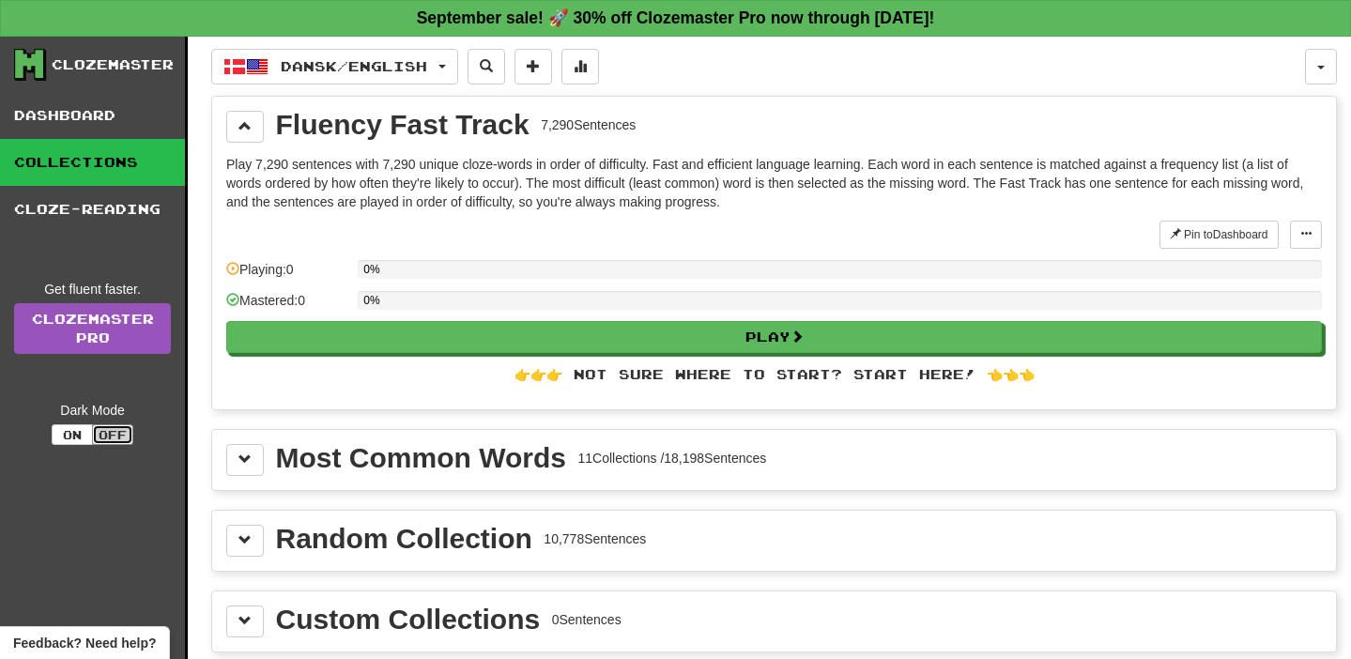
click at [107, 436] on button "Off" at bounding box center [112, 434] width 41 height 21
click at [66, 436] on button "On" at bounding box center [72, 434] width 41 height 21
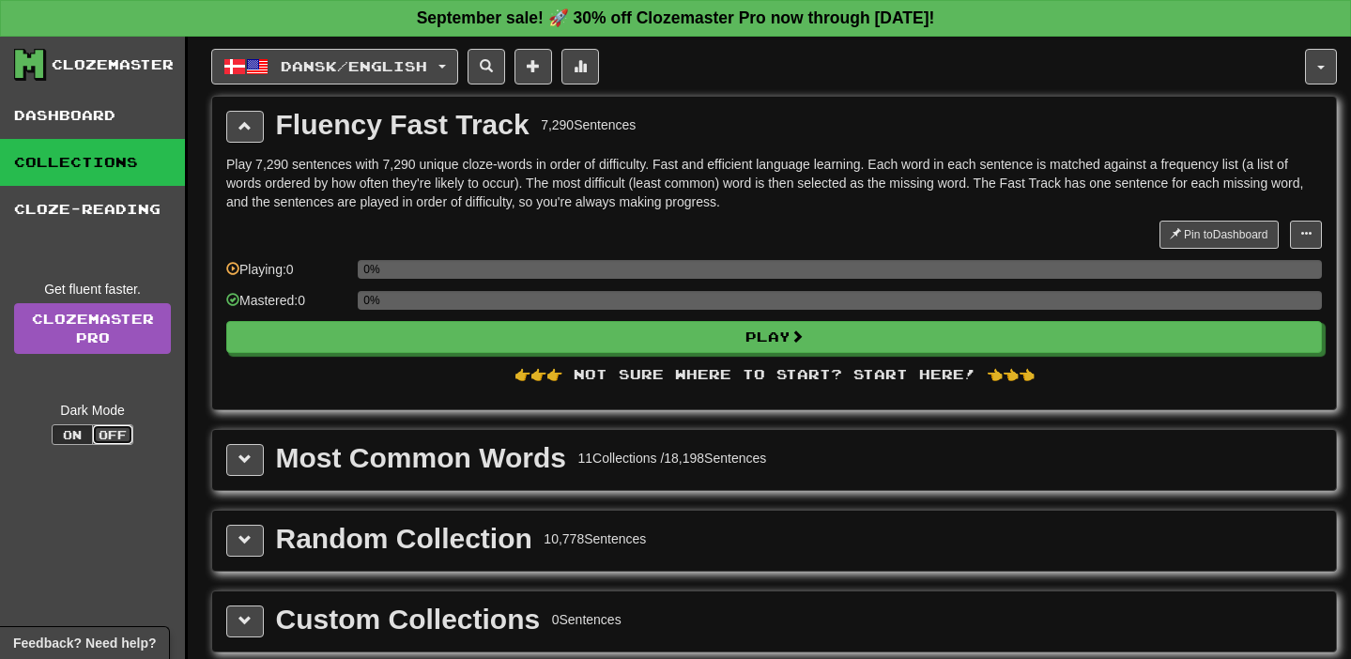
click at [114, 441] on button "Off" at bounding box center [112, 434] width 41 height 21
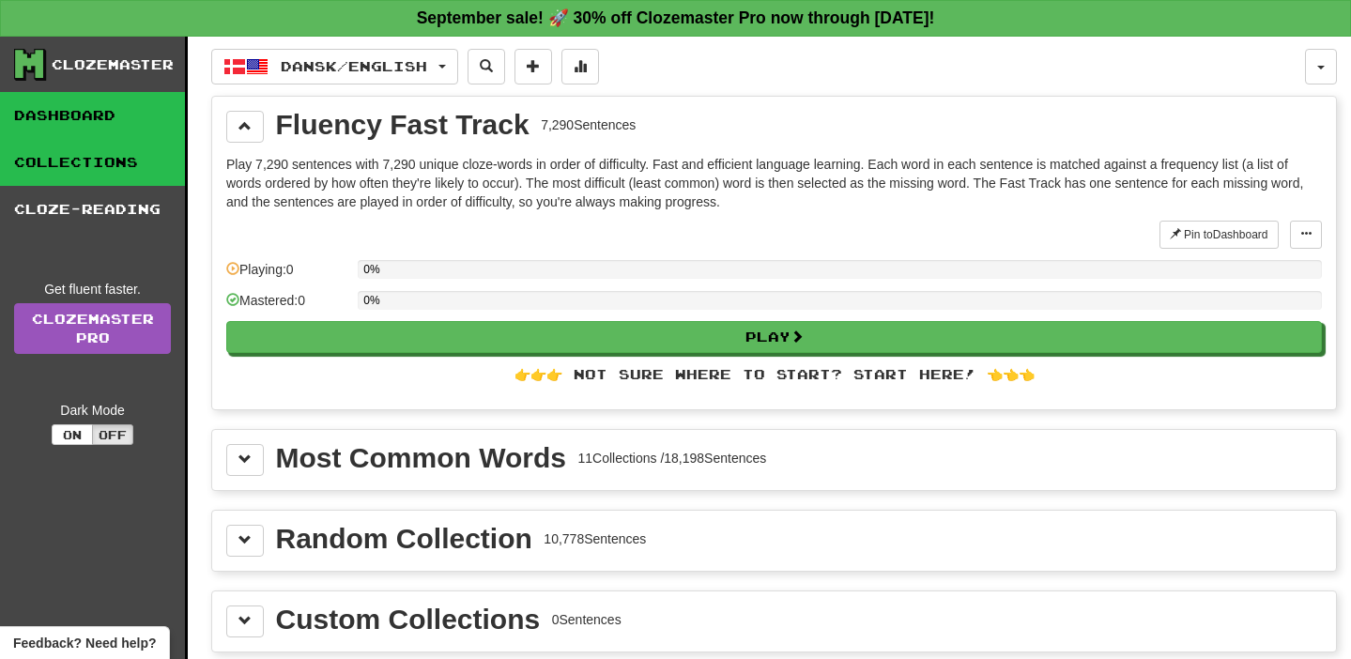
click at [103, 130] on link "Dashboard" at bounding box center [92, 115] width 185 height 47
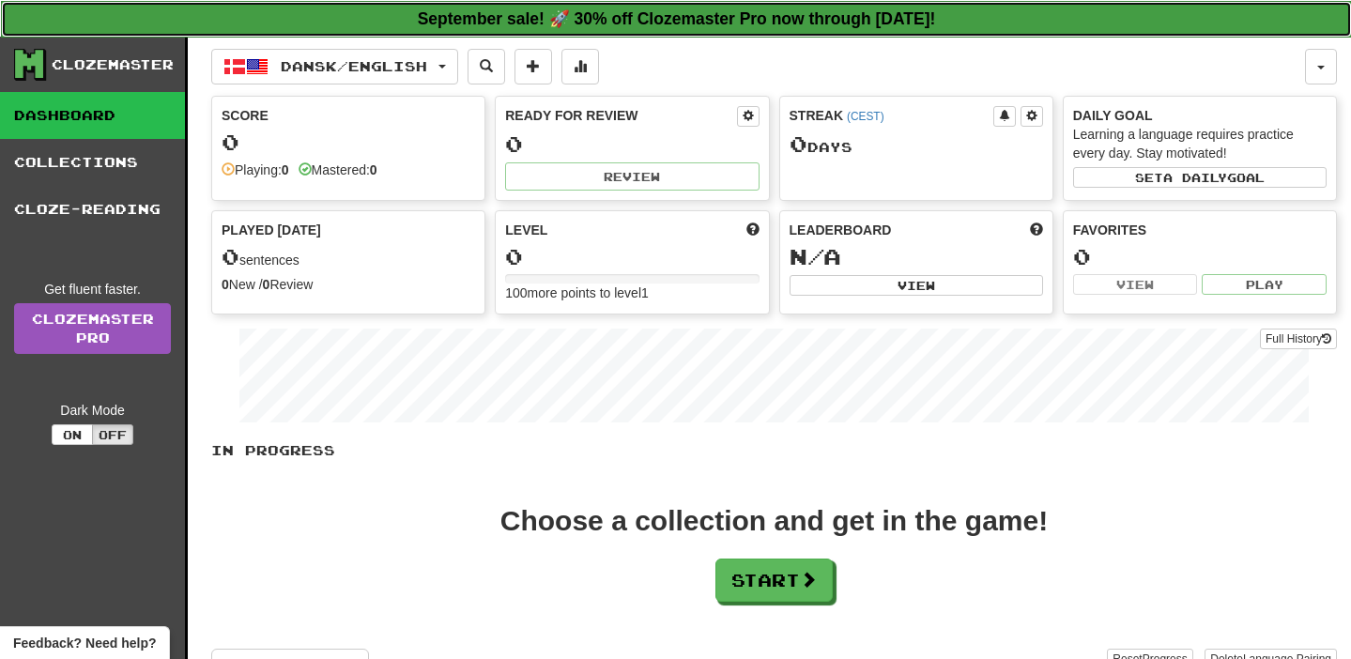
click at [850, 25] on strong "September sale! 🚀 30% off Clozemaster Pro now through [DATE]!" at bounding box center [677, 18] width 518 height 19
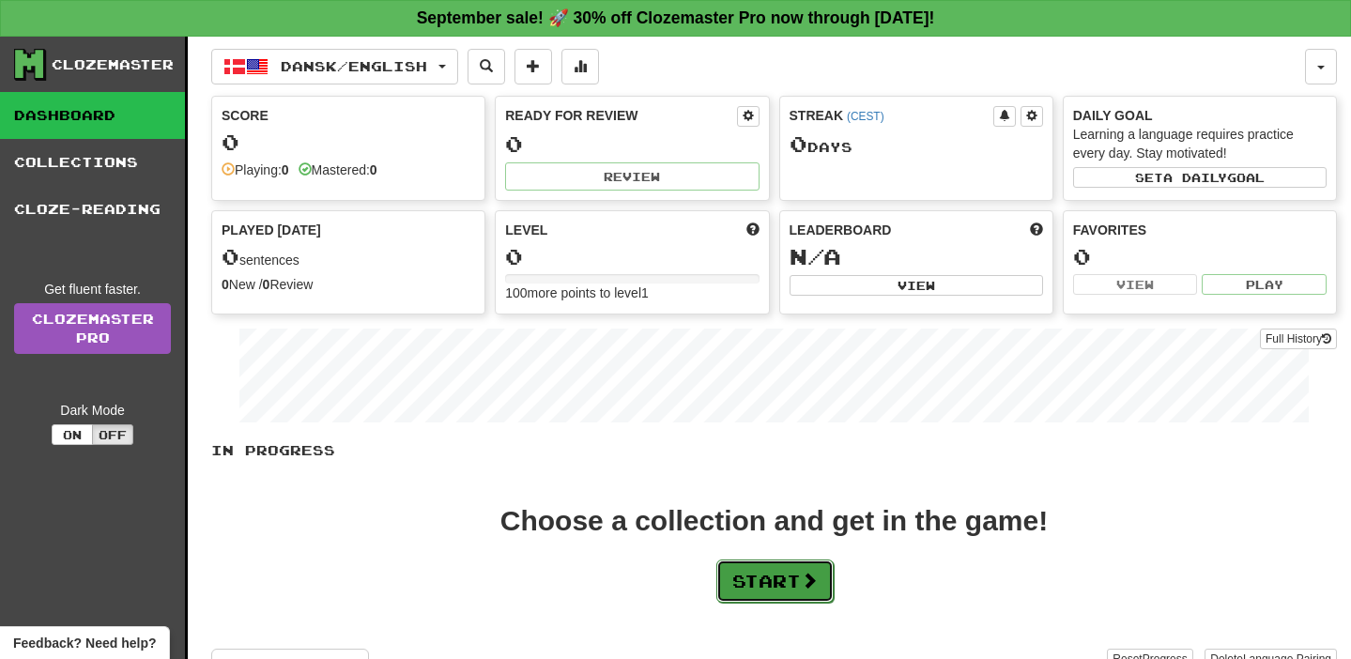
click at [742, 577] on button "Start" at bounding box center [774, 580] width 117 height 43
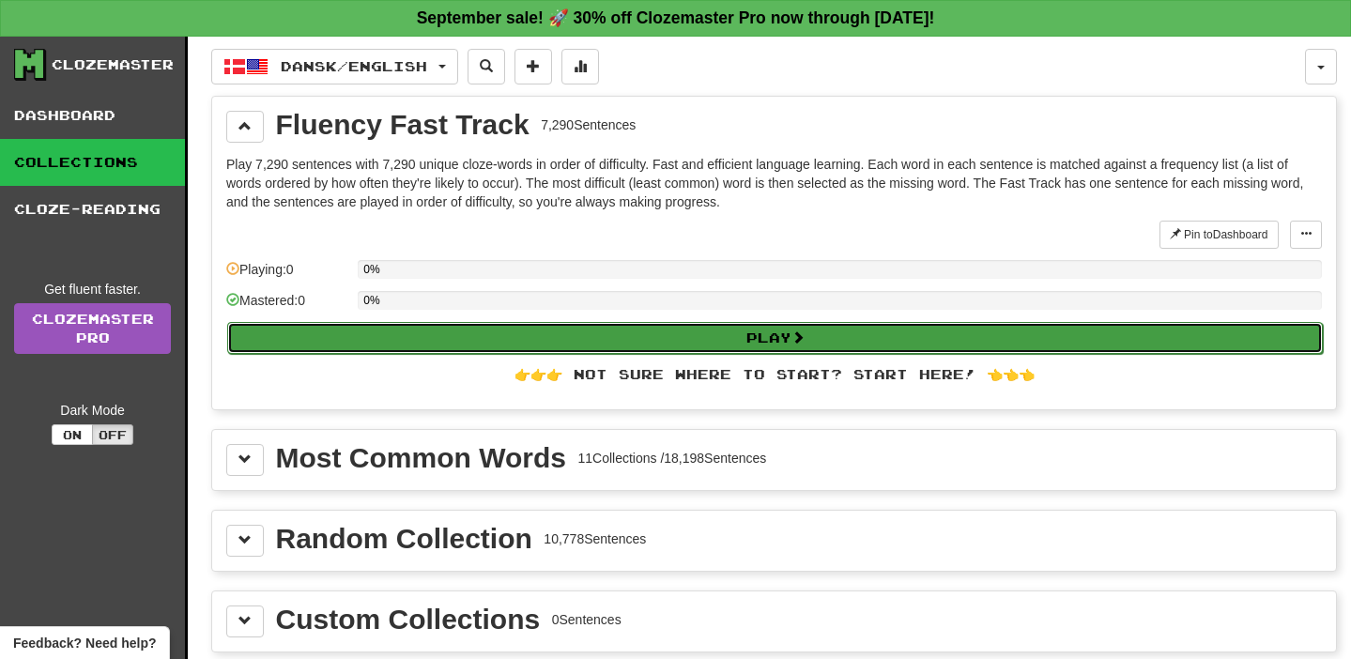
click at [528, 330] on button "Play" at bounding box center [774, 338] width 1095 height 32
select select "**"
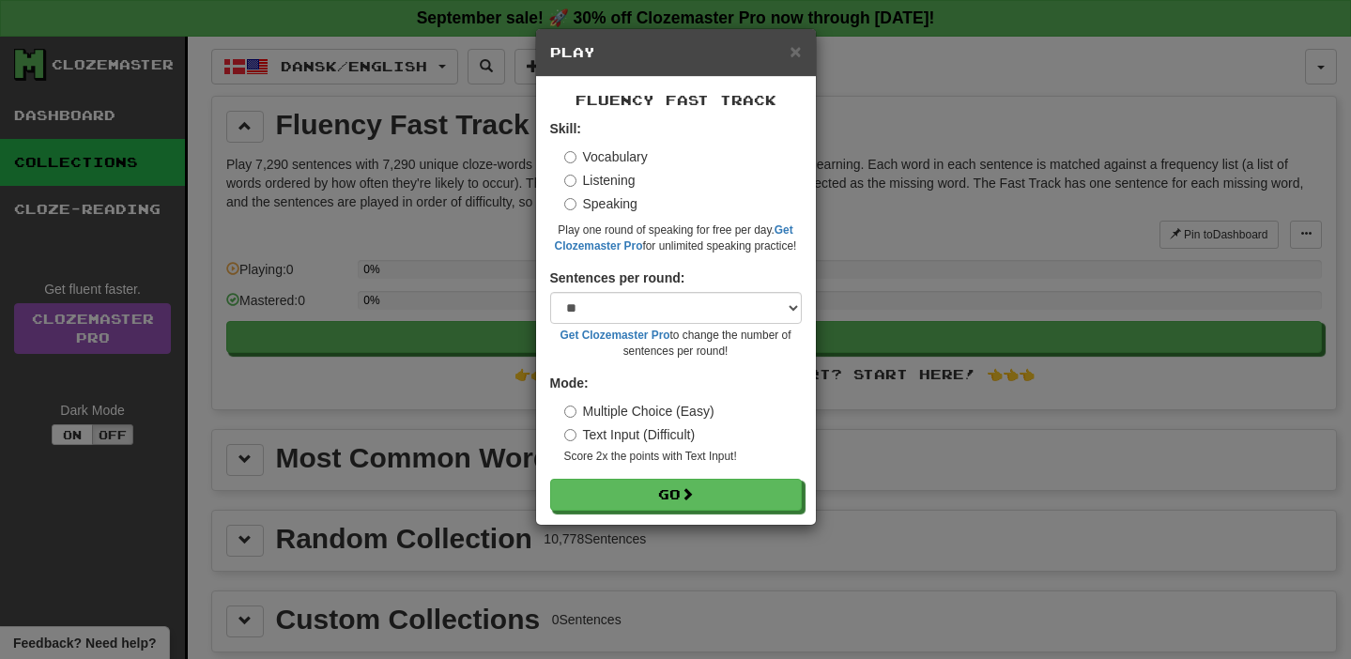
click at [785, 52] on h5 "Play" at bounding box center [676, 52] width 252 height 19
click at [792, 54] on span "×" at bounding box center [794, 51] width 11 height 22
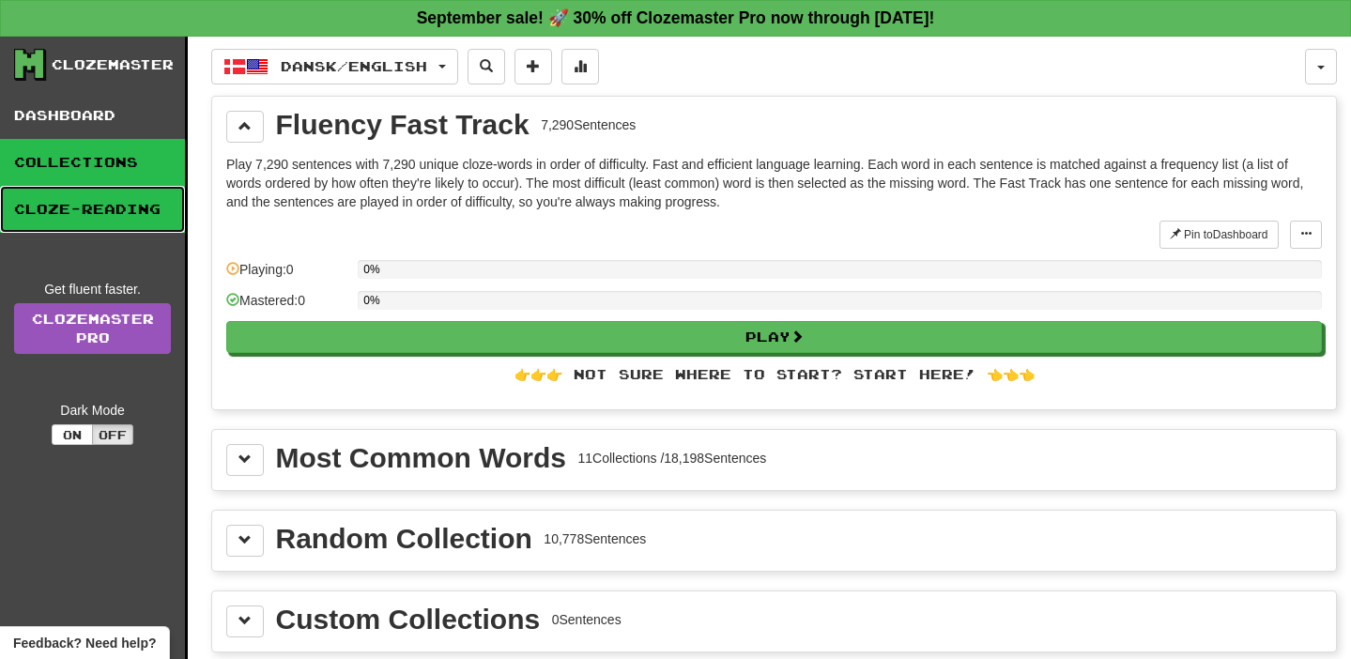
click at [131, 208] on link "Cloze-Reading" at bounding box center [92, 209] width 185 height 47
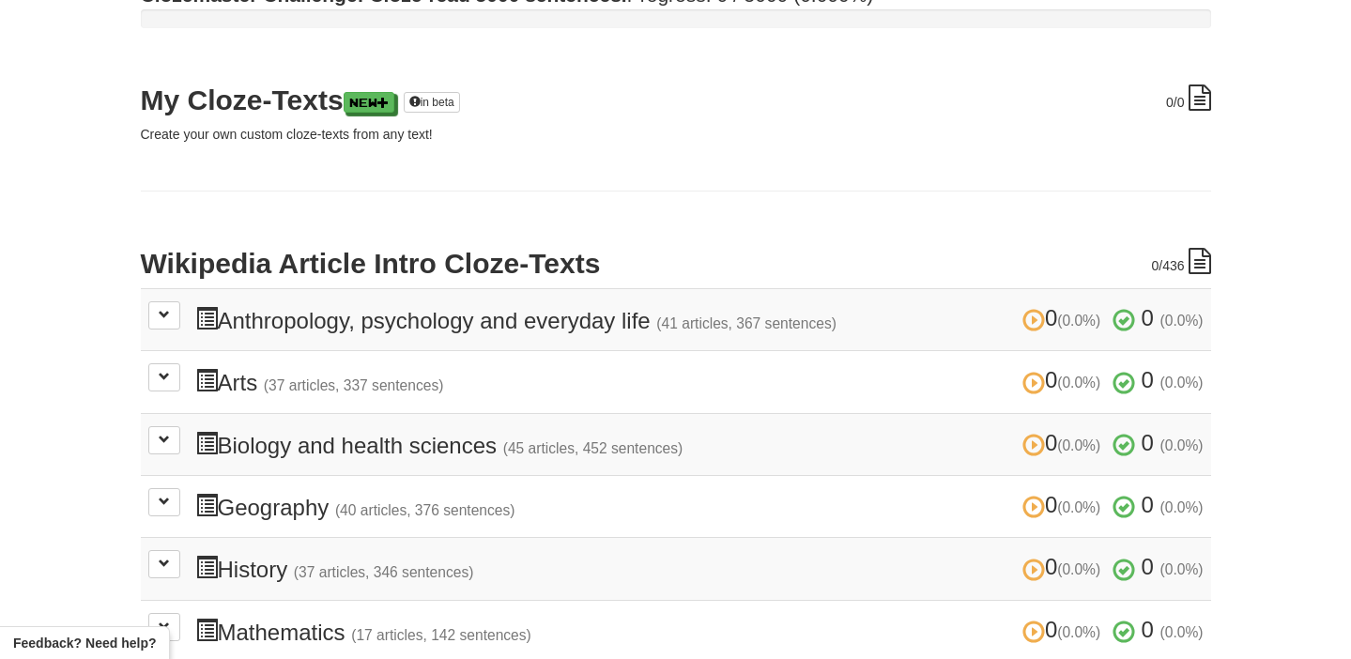
scroll to position [273, 0]
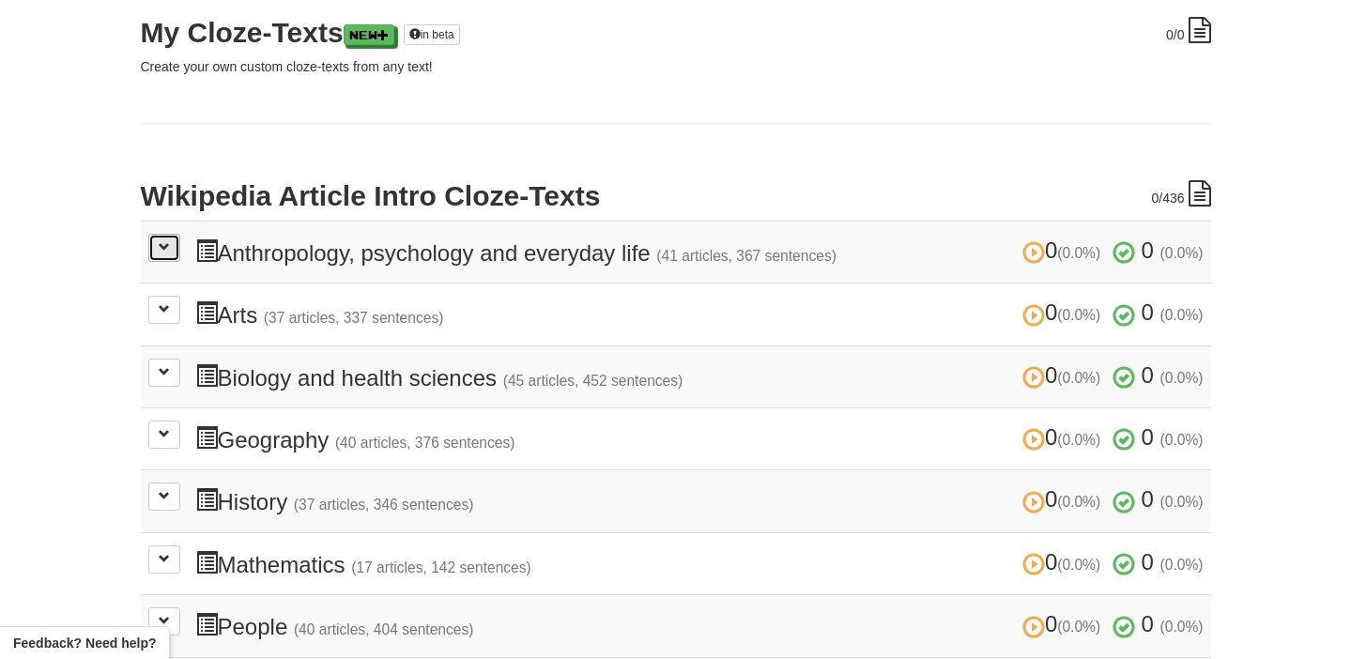
click at [164, 250] on span at bounding box center [164, 246] width 11 height 11
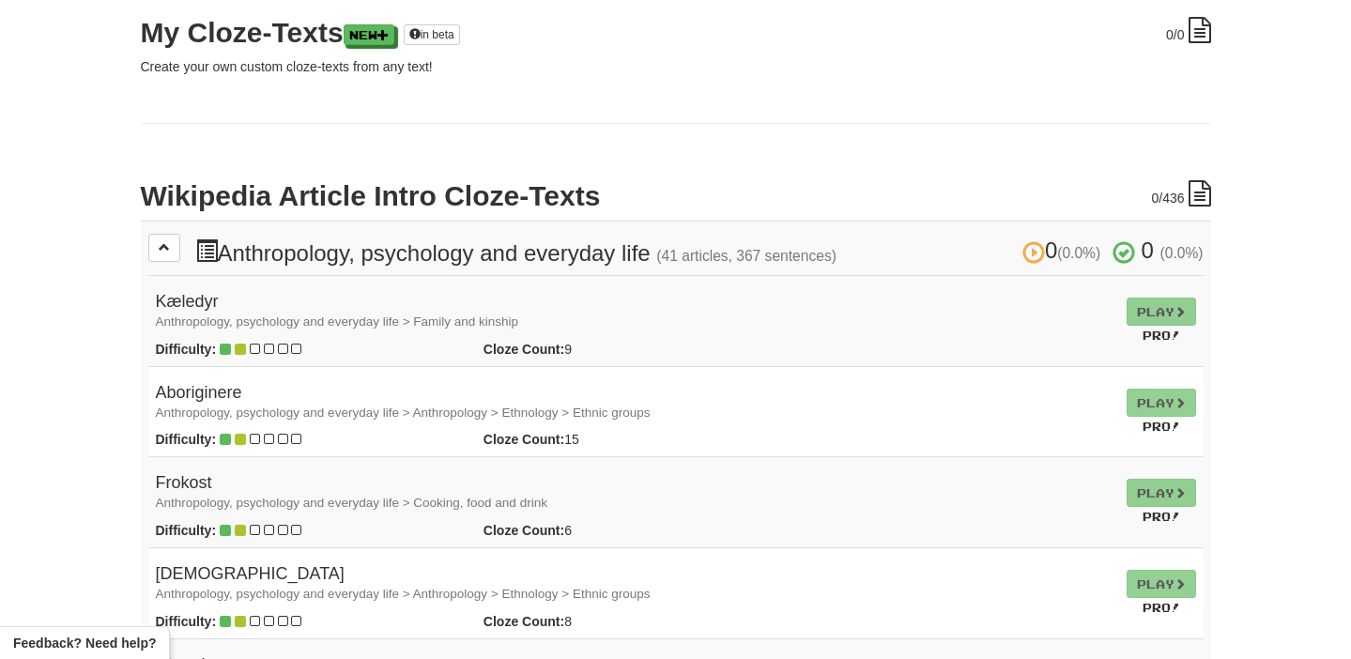
click at [1122, 311] on td "Play Pro!" at bounding box center [1161, 321] width 84 height 91
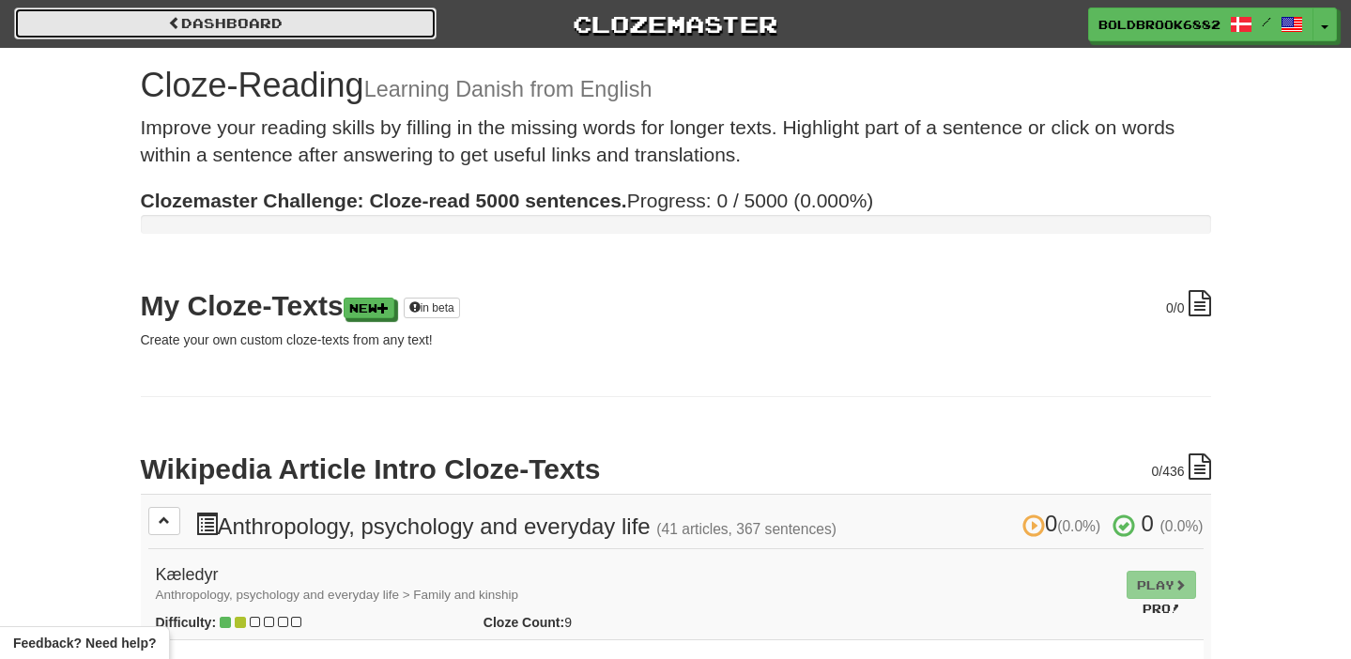
click at [284, 35] on link "Dashboard" at bounding box center [225, 24] width 422 height 32
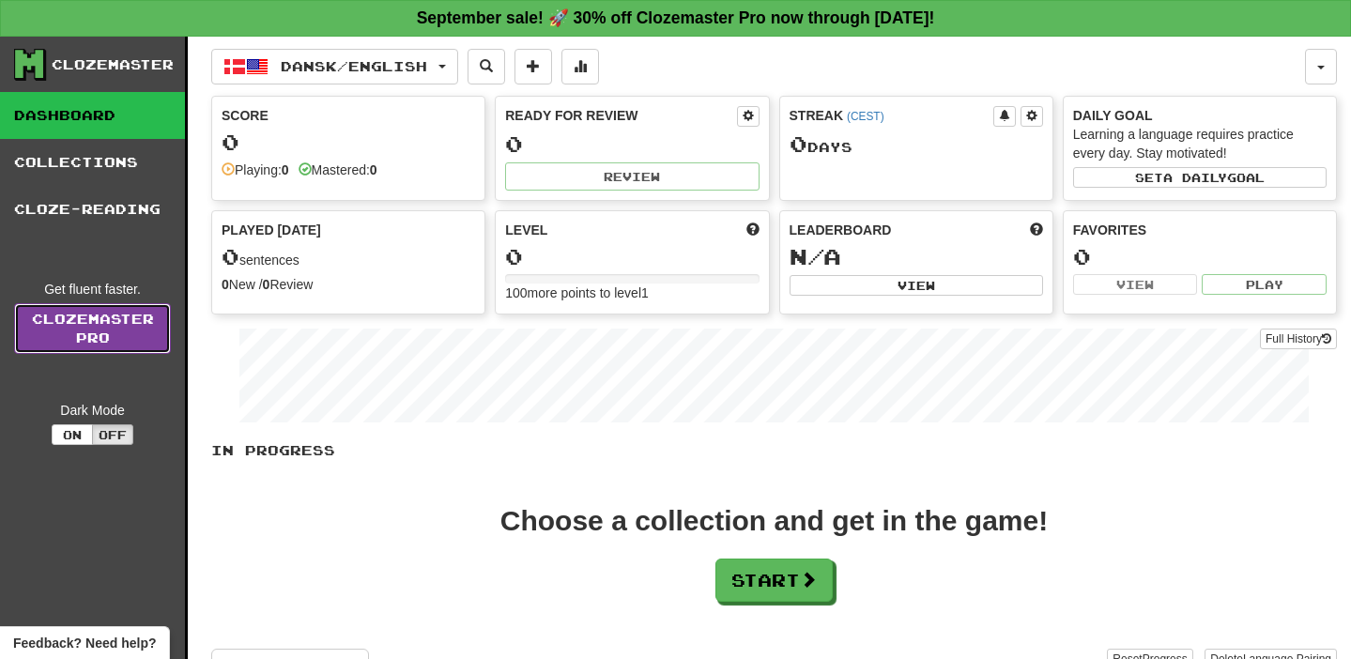
click at [151, 311] on link "Clozemaster Pro" at bounding box center [92, 328] width 157 height 51
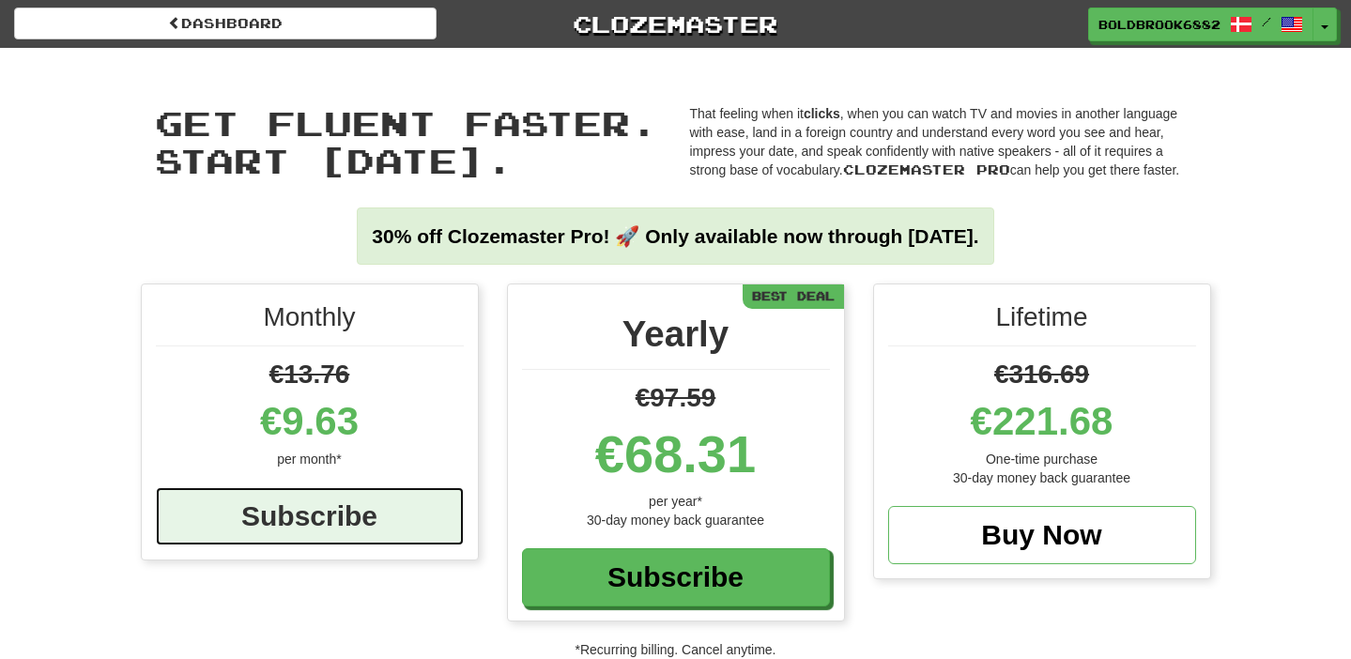
click at [310, 521] on div "Subscribe" at bounding box center [310, 516] width 308 height 58
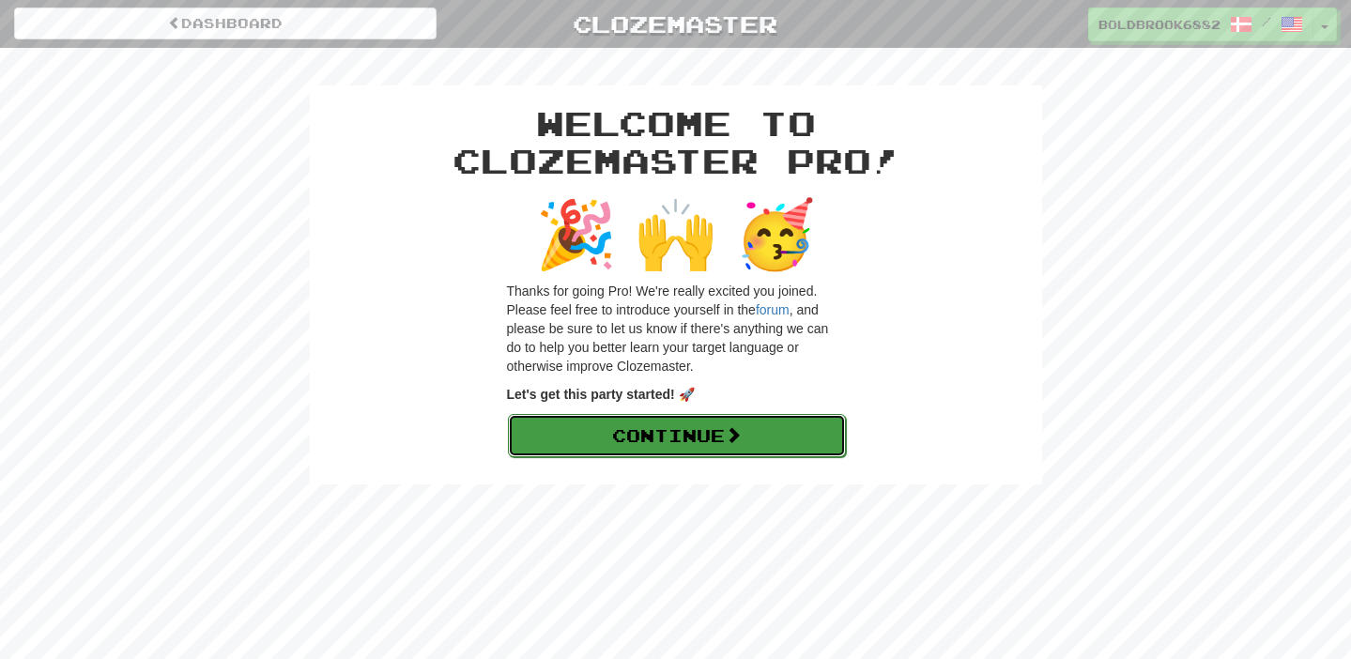
click at [572, 429] on link "Continue" at bounding box center [677, 435] width 338 height 43
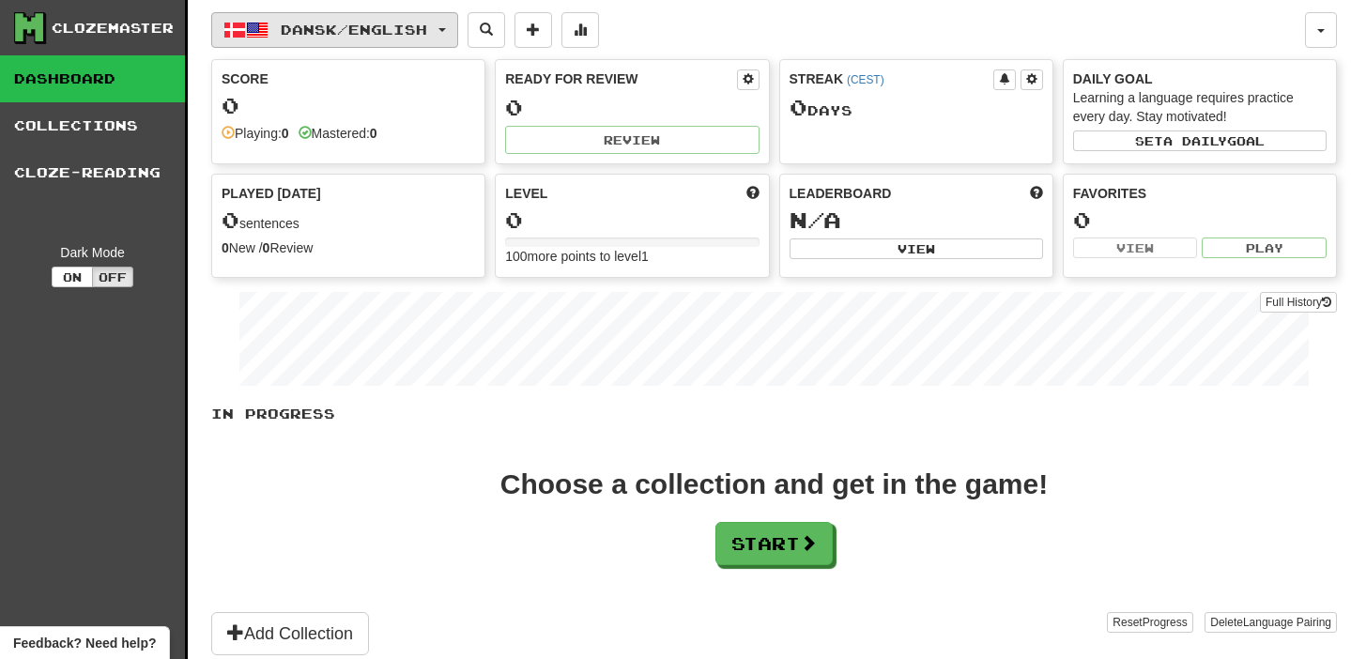
click at [305, 39] on button "Dansk / English" at bounding box center [334, 30] width 247 height 36
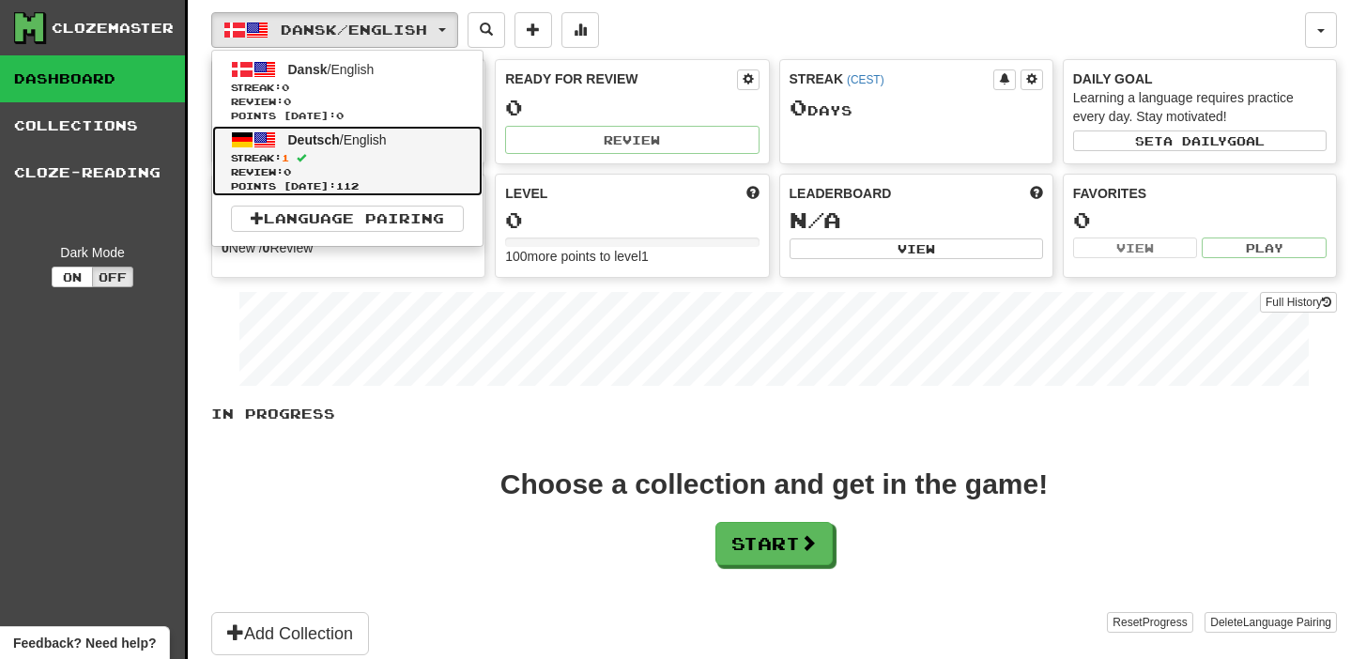
click at [289, 161] on span "1" at bounding box center [286, 157] width 8 height 11
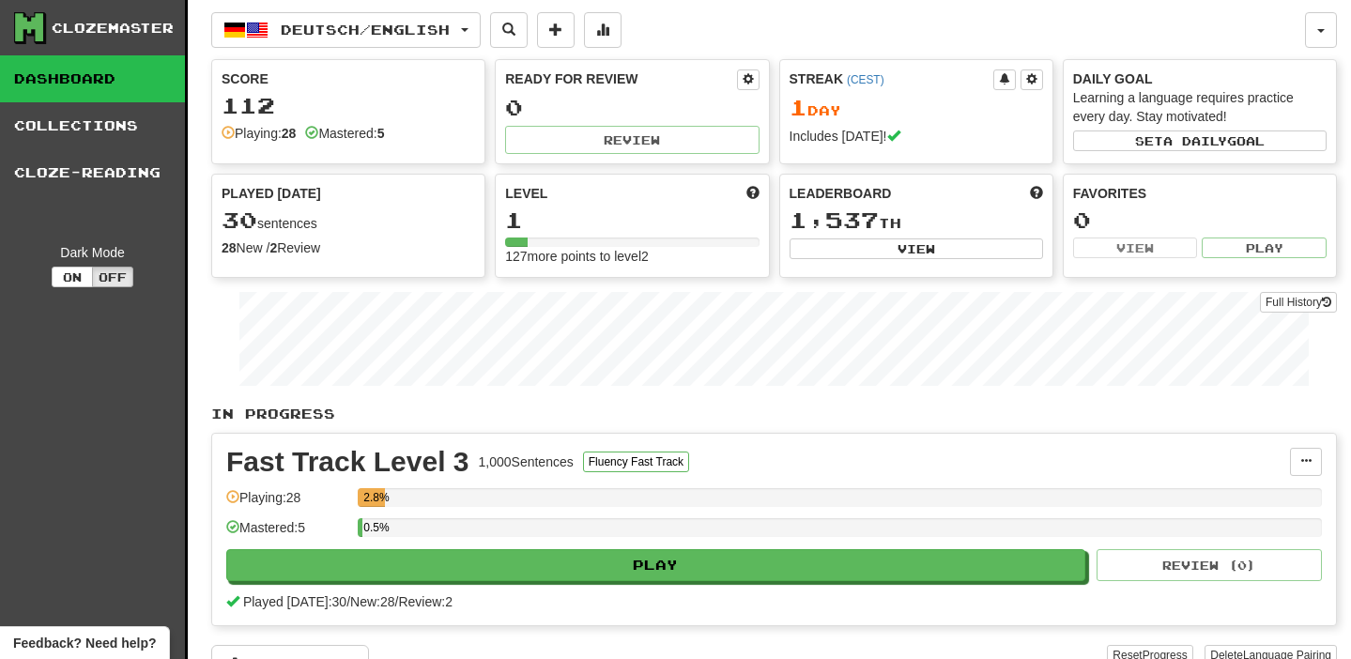
click at [142, 29] on div "Clozemaster" at bounding box center [113, 28] width 122 height 19
click at [94, 173] on link "Cloze-Reading" at bounding box center [92, 172] width 185 height 47
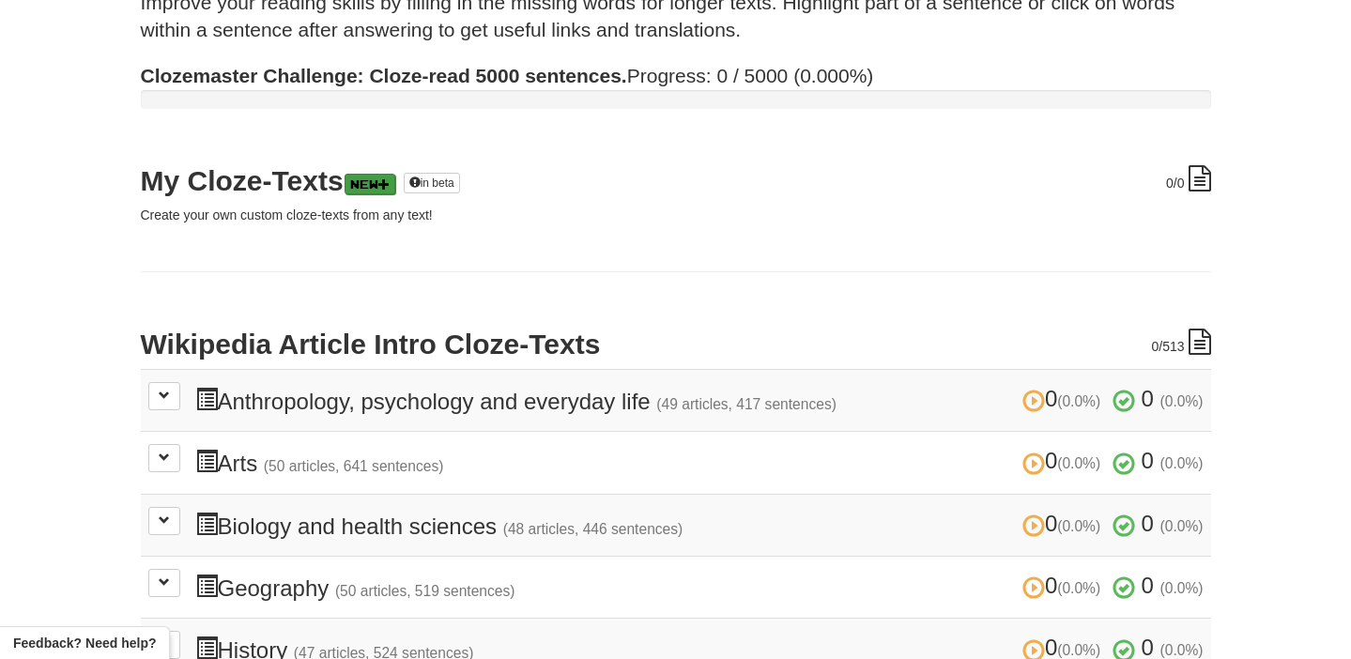
scroll to position [135, 0]
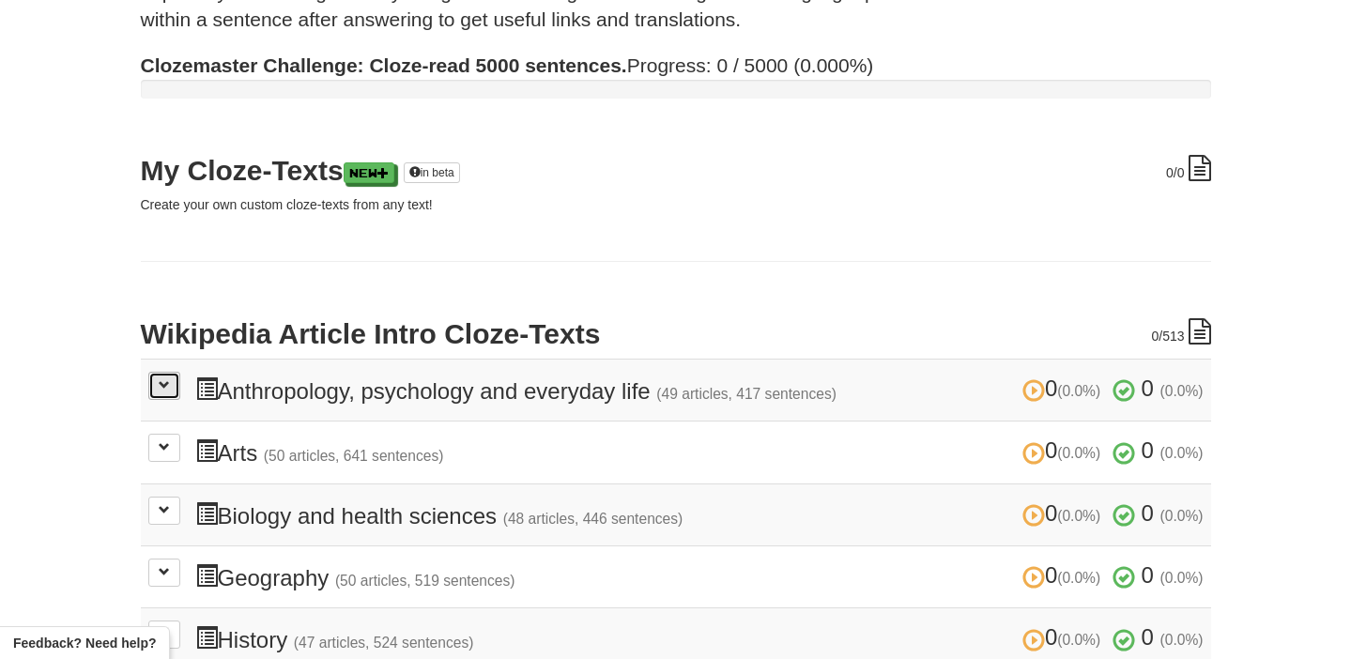
click at [166, 387] on span at bounding box center [164, 384] width 11 height 11
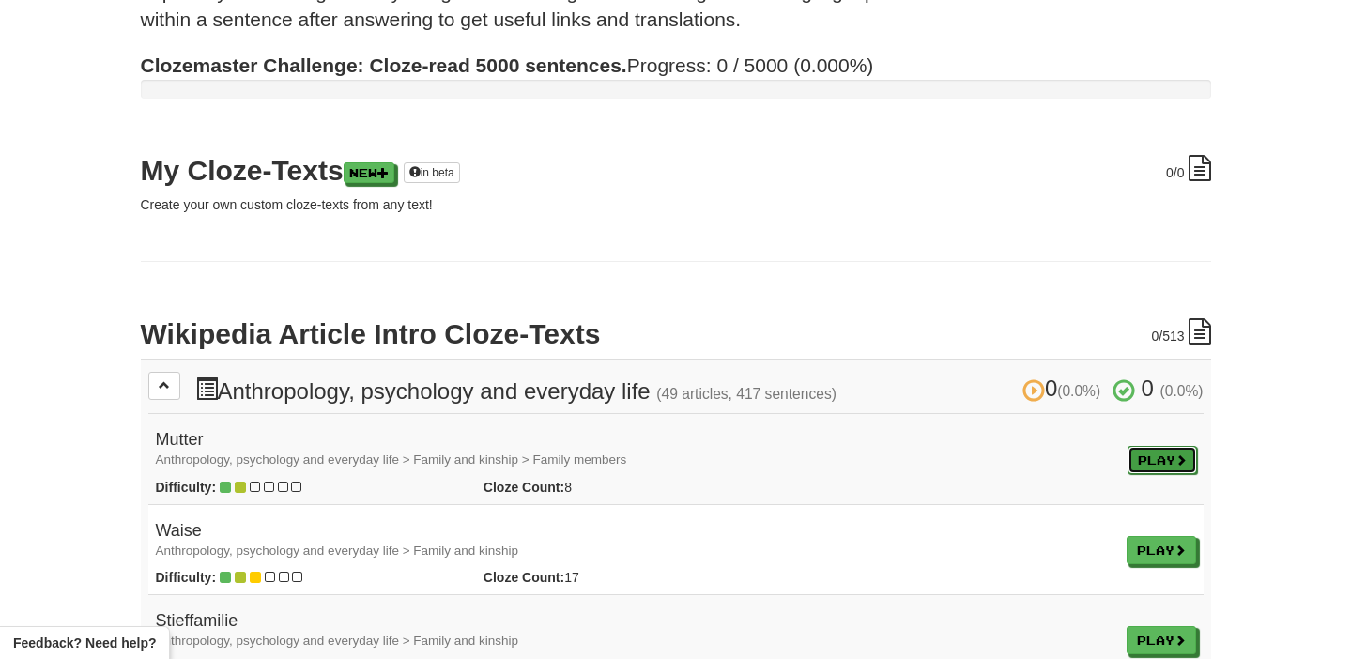
click at [1130, 449] on link "Play" at bounding box center [1161, 460] width 69 height 28
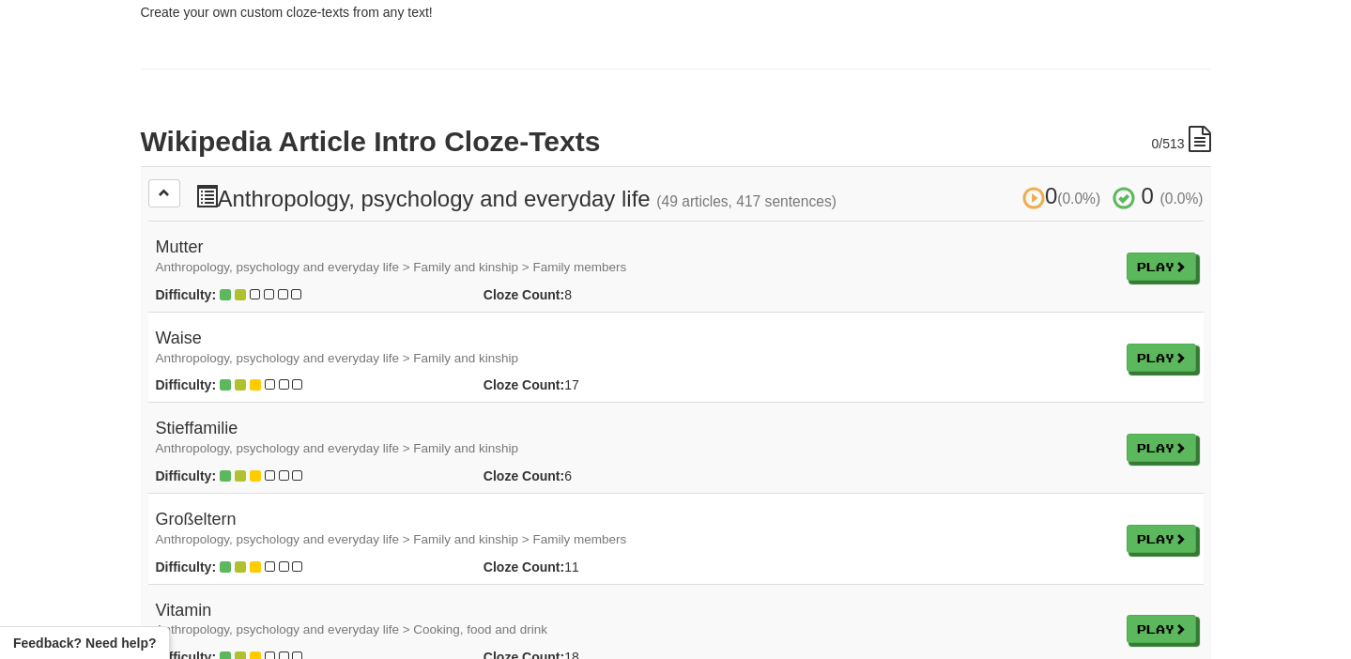
scroll to position [314, 0]
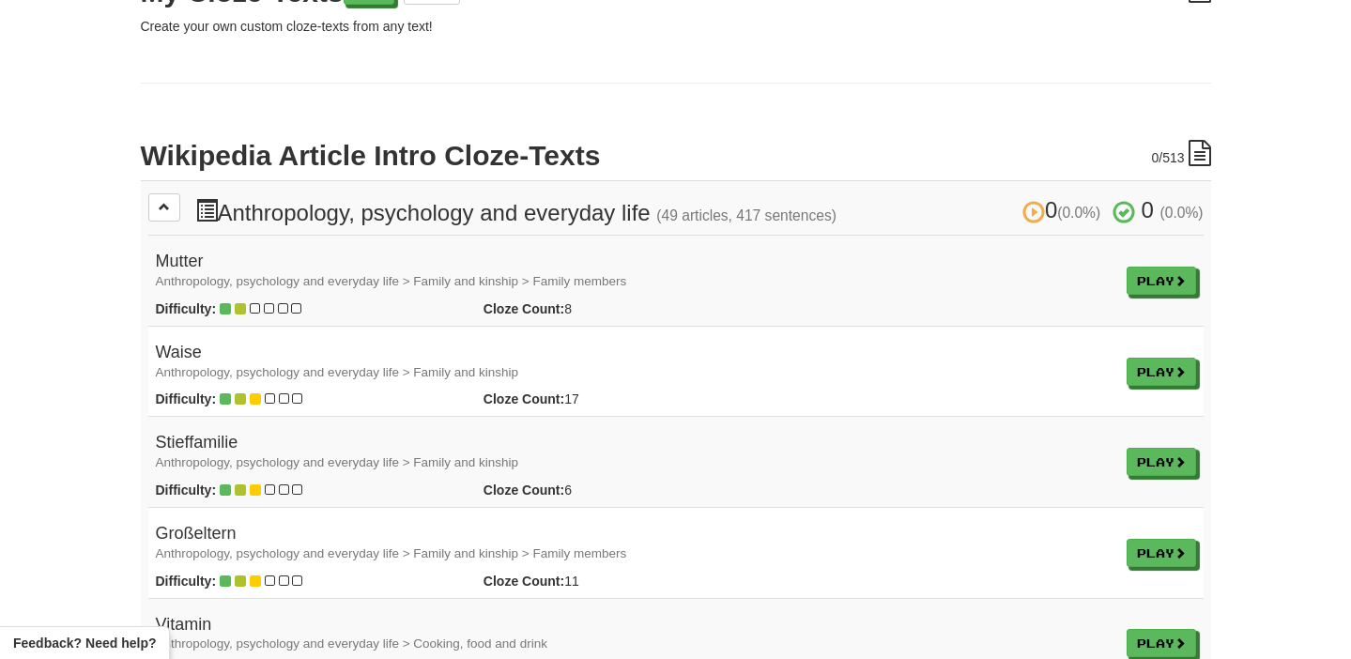
click at [360, 326] on td "Waise Anthropology, psychology and everyday life > Family and kinship Difficult…" at bounding box center [633, 371] width 971 height 91
click at [360, 350] on h4 "Waise Anthropology, psychology and everyday life > Family and kinship" at bounding box center [634, 363] width 956 height 38
click at [1127, 373] on link "Play" at bounding box center [1161, 373] width 69 height 28
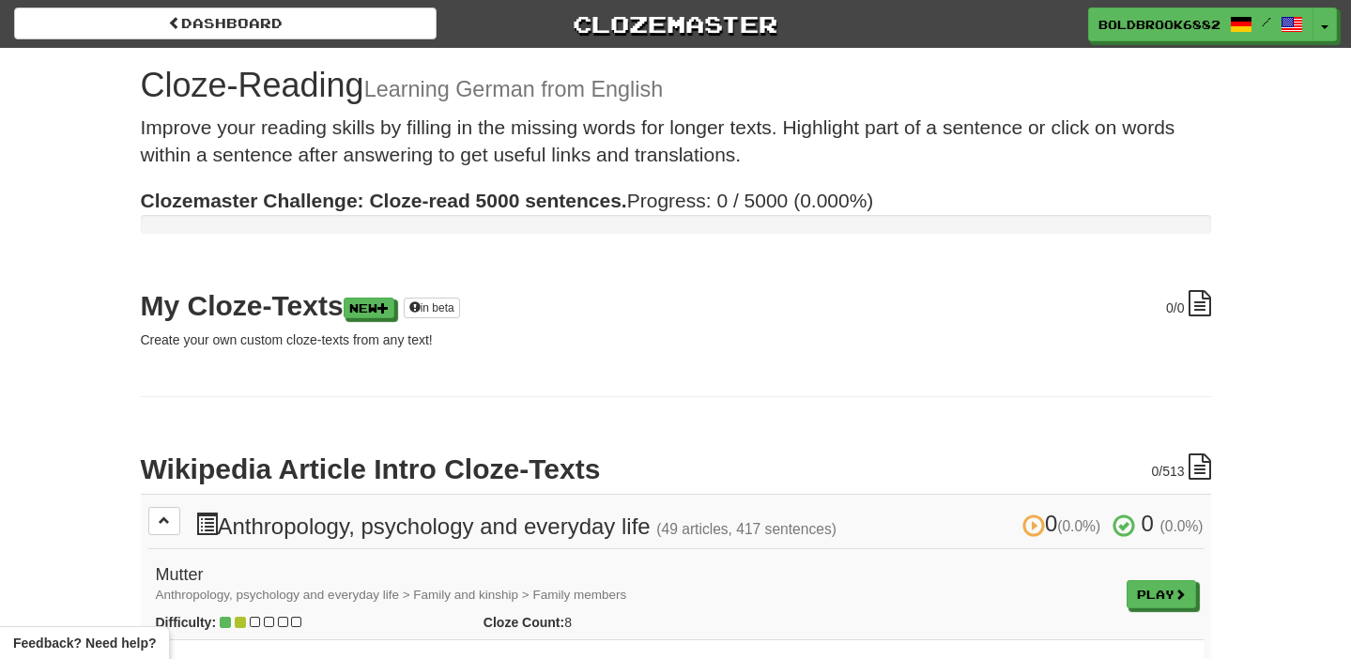
scroll to position [102, 0]
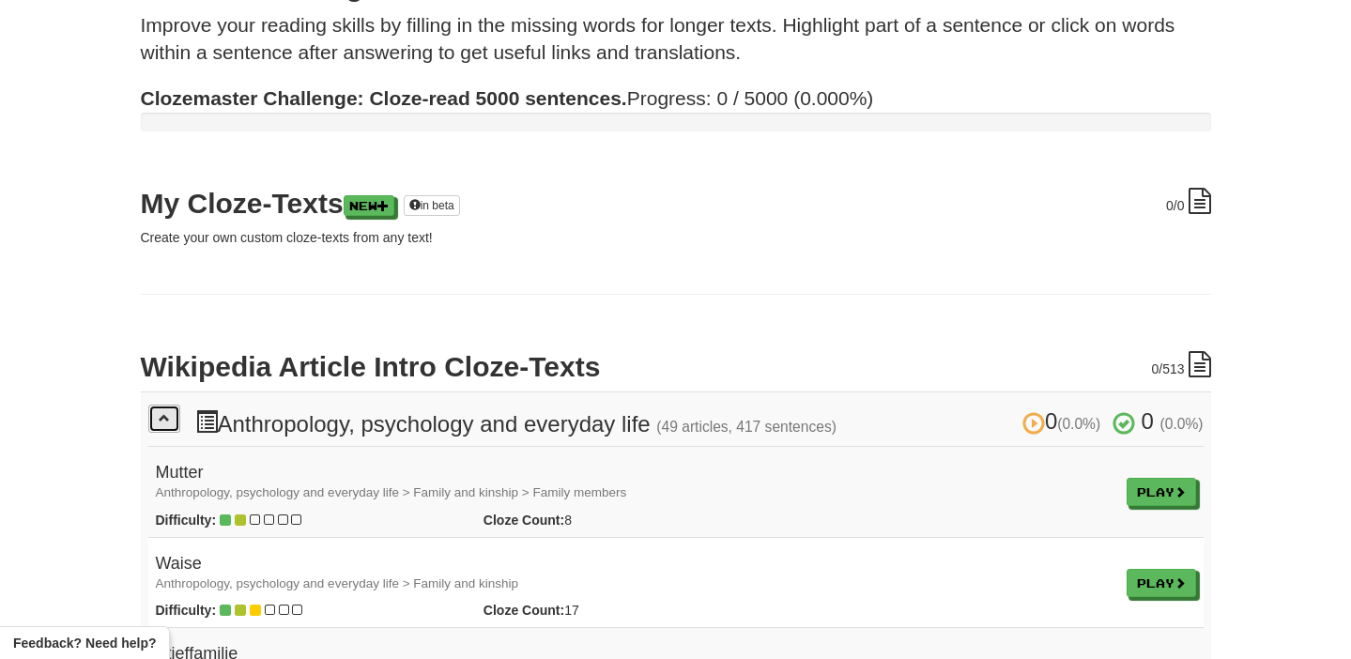
click at [169, 412] on span at bounding box center [164, 417] width 11 height 11
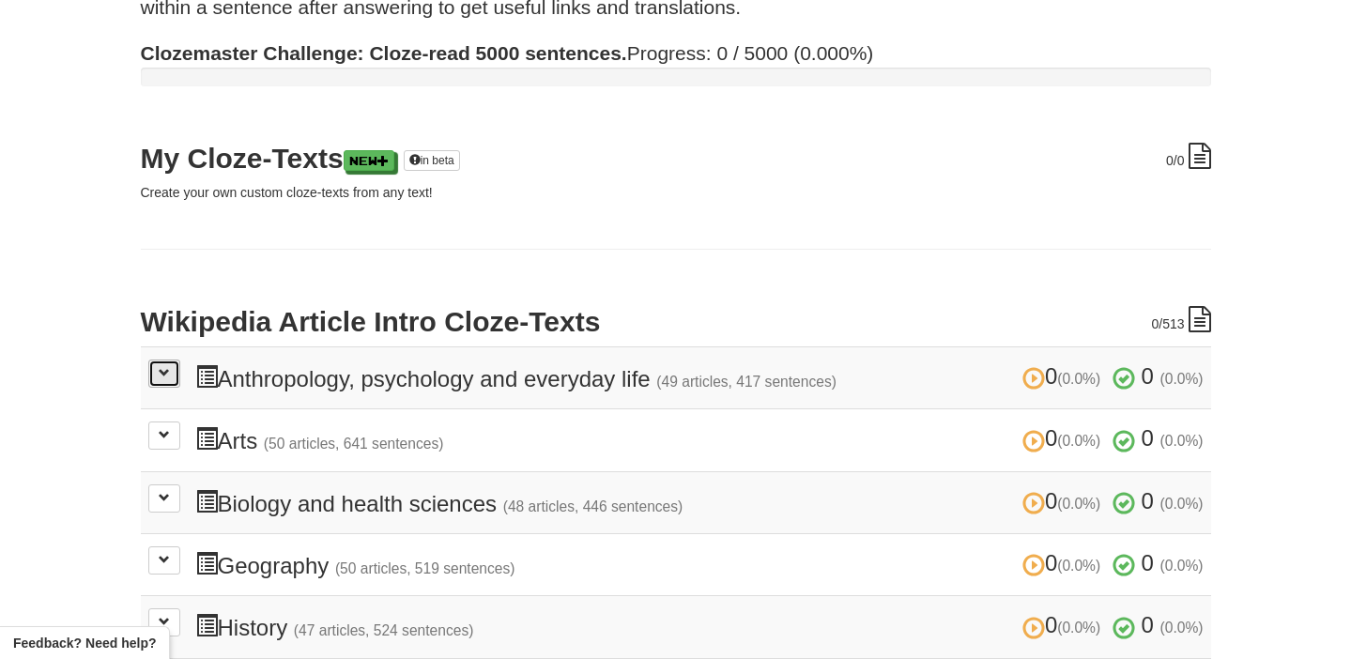
scroll to position [149, 0]
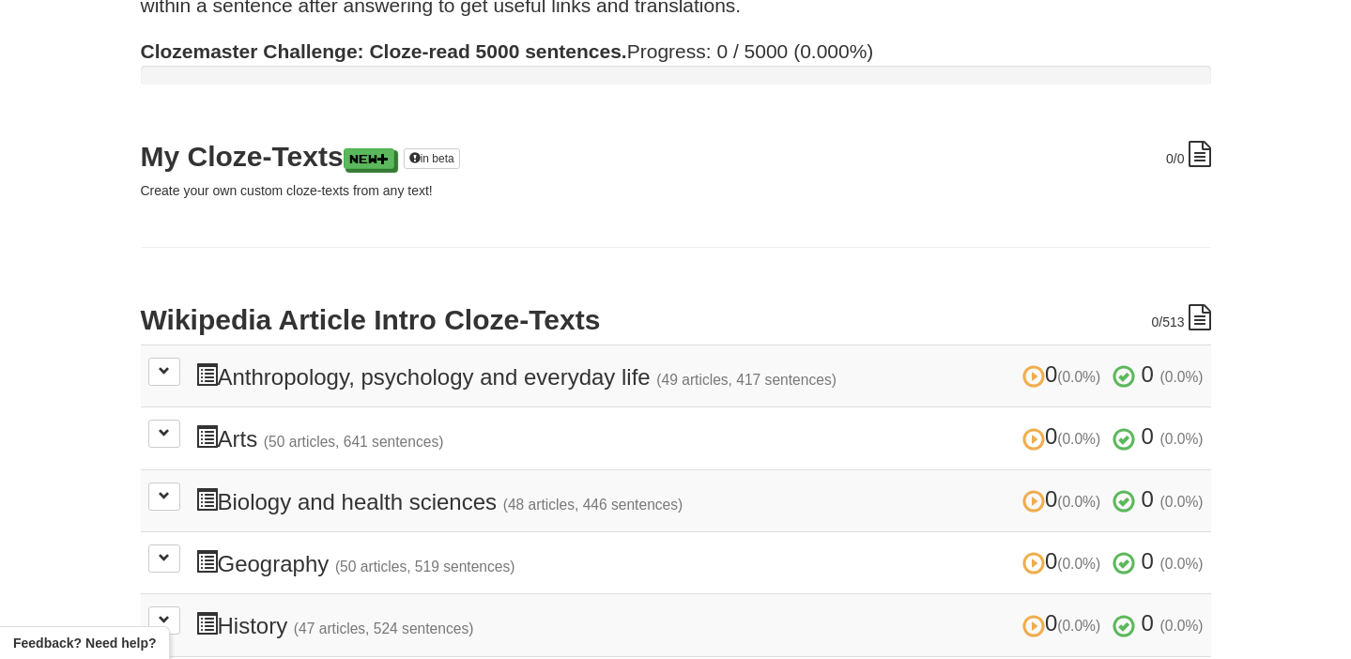
click at [480, 44] on strong "Clozemaster Challenge: Cloze-read 5000 sentences." at bounding box center [384, 51] width 486 height 22
click at [381, 165] on link "New" at bounding box center [370, 159] width 51 height 21
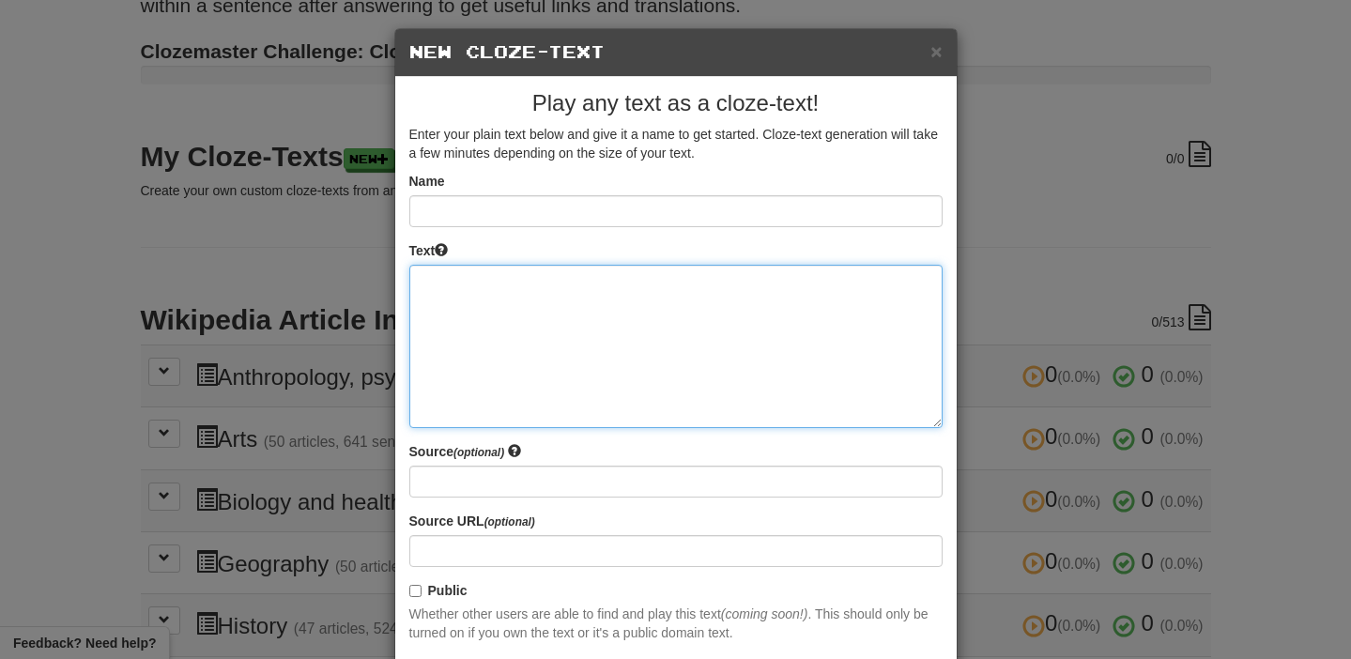
click at [661, 321] on textarea at bounding box center [675, 346] width 533 height 163
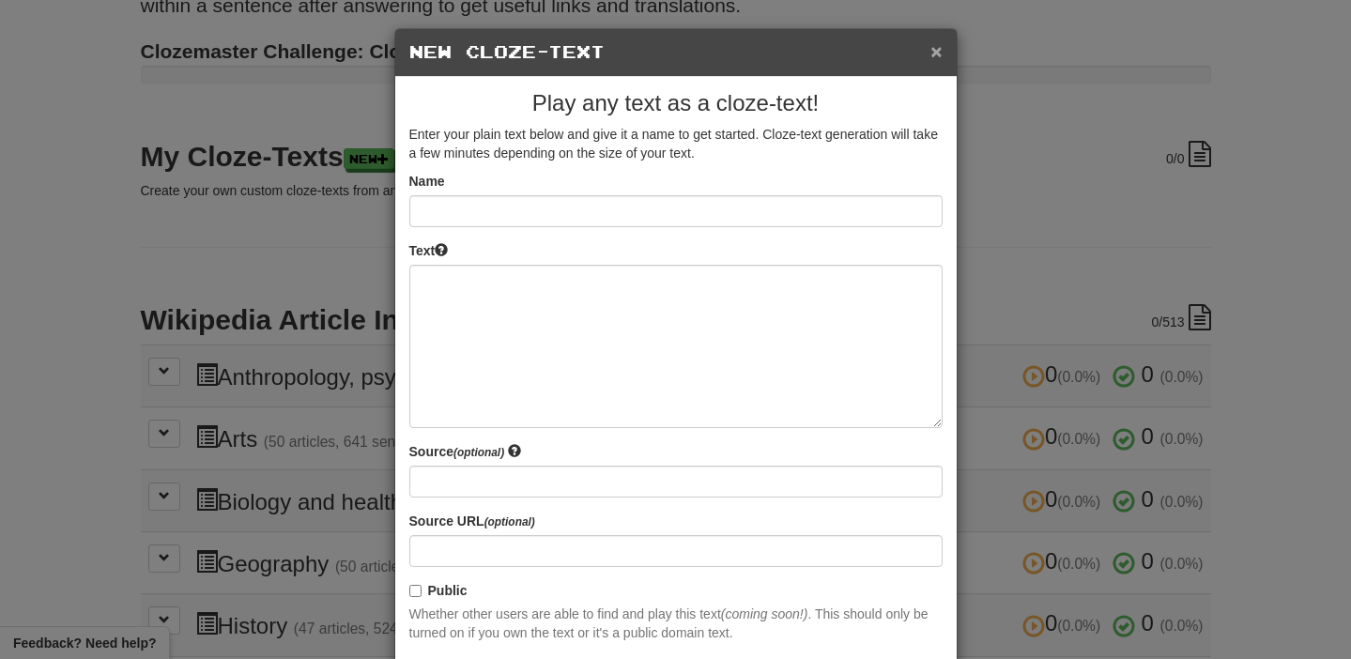
click at [935, 51] on button "×" at bounding box center [935, 51] width 11 height 20
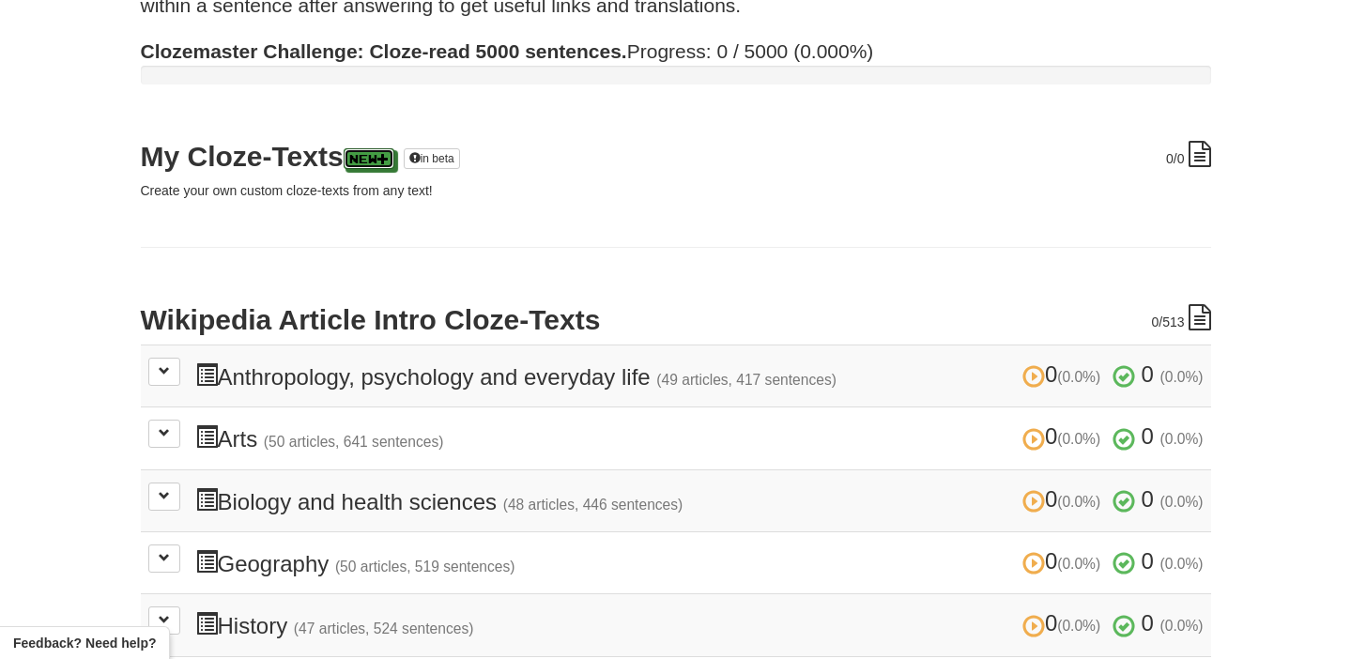
scroll to position [0, 0]
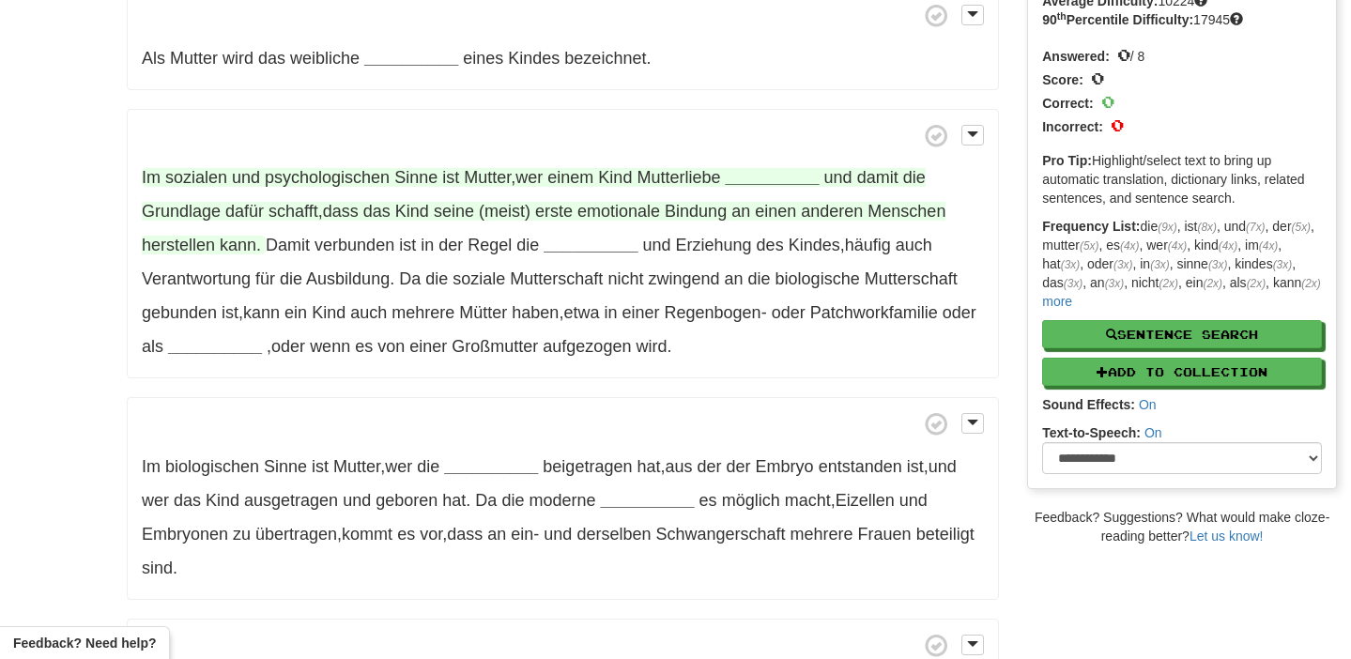
scroll to position [164, 0]
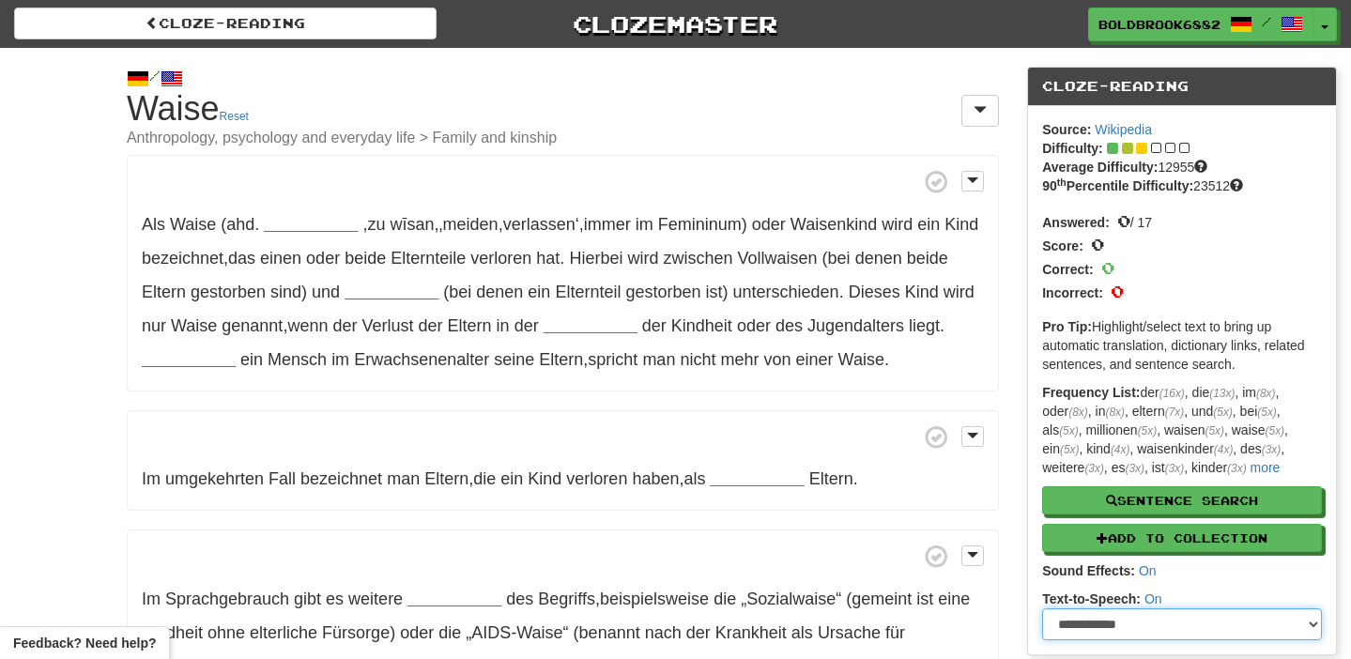
click at [1108, 632] on select "**********" at bounding box center [1182, 624] width 280 height 32
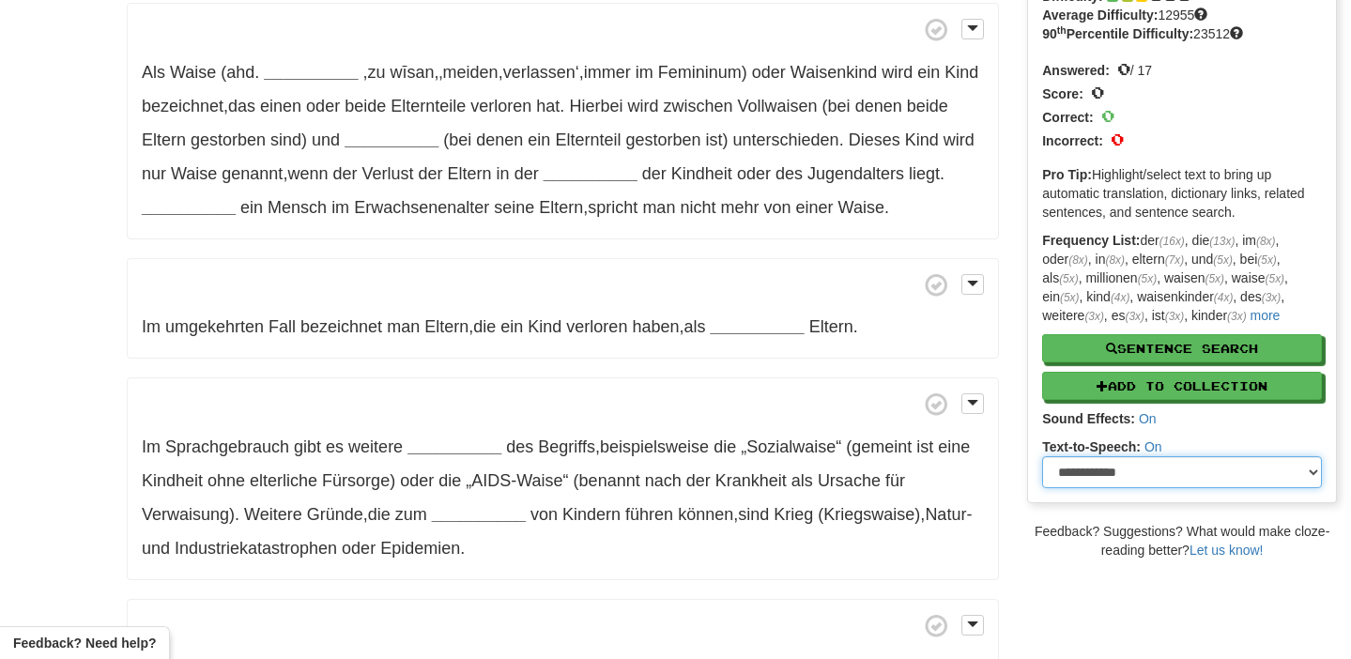
scroll to position [154, 0]
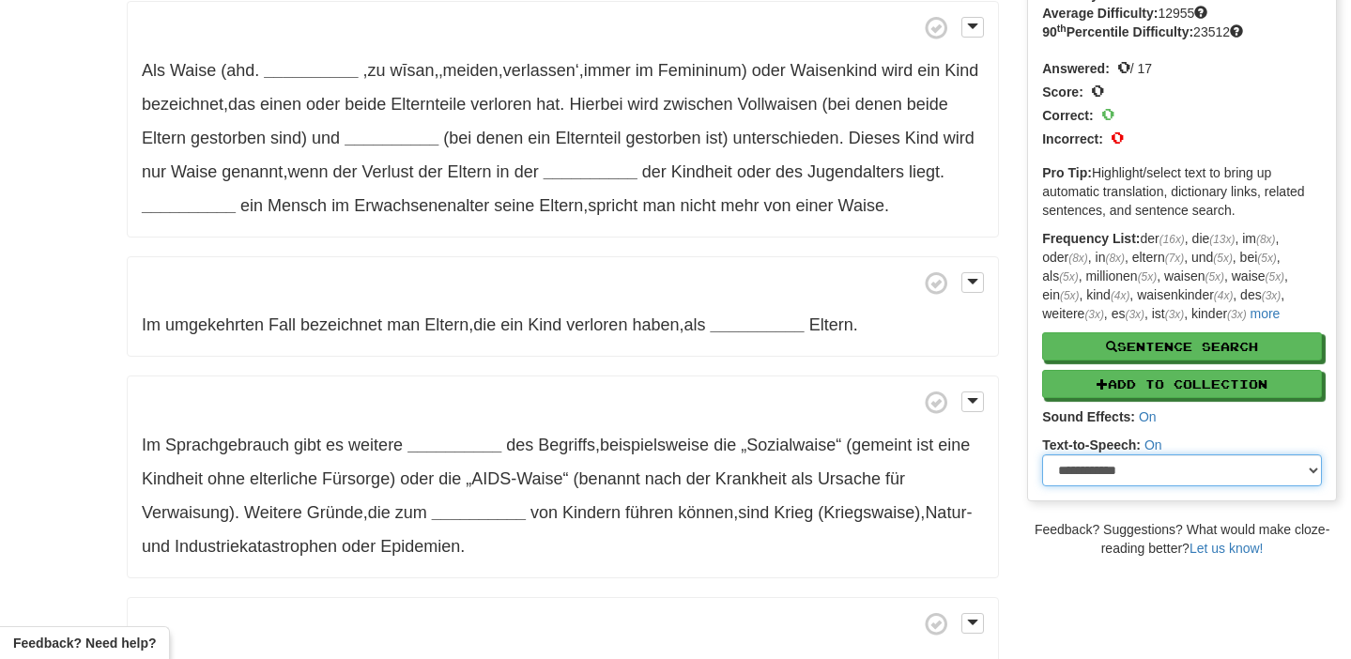
click at [1098, 462] on select "**********" at bounding box center [1182, 470] width 280 height 32
click at [1042, 454] on select "**********" at bounding box center [1182, 470] width 280 height 32
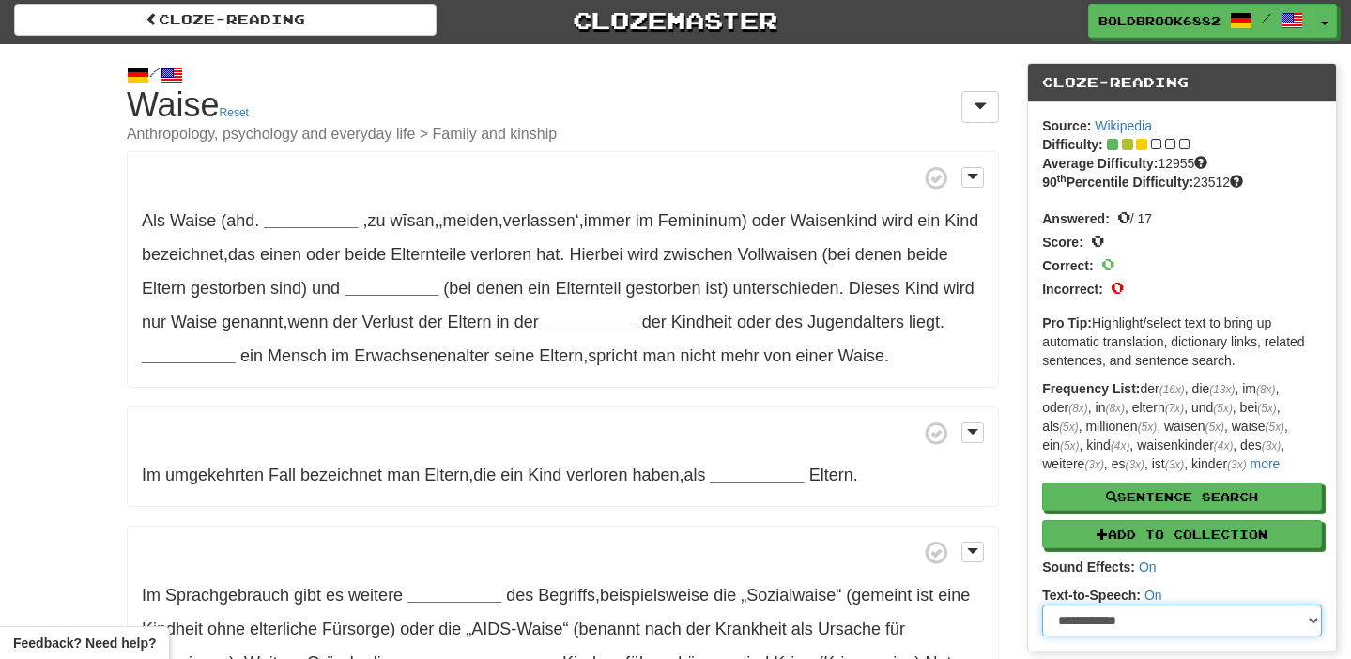
scroll to position [0, 0]
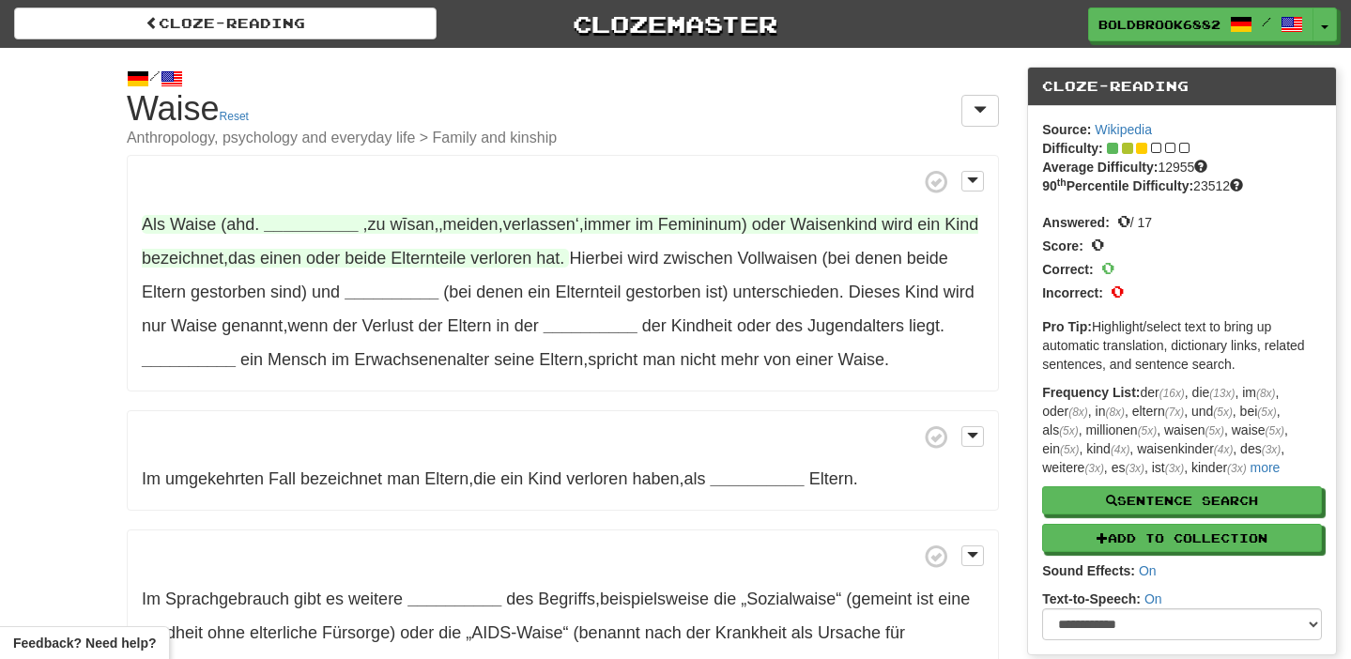
click at [317, 227] on strong "__________" at bounding box center [311, 224] width 94 height 19
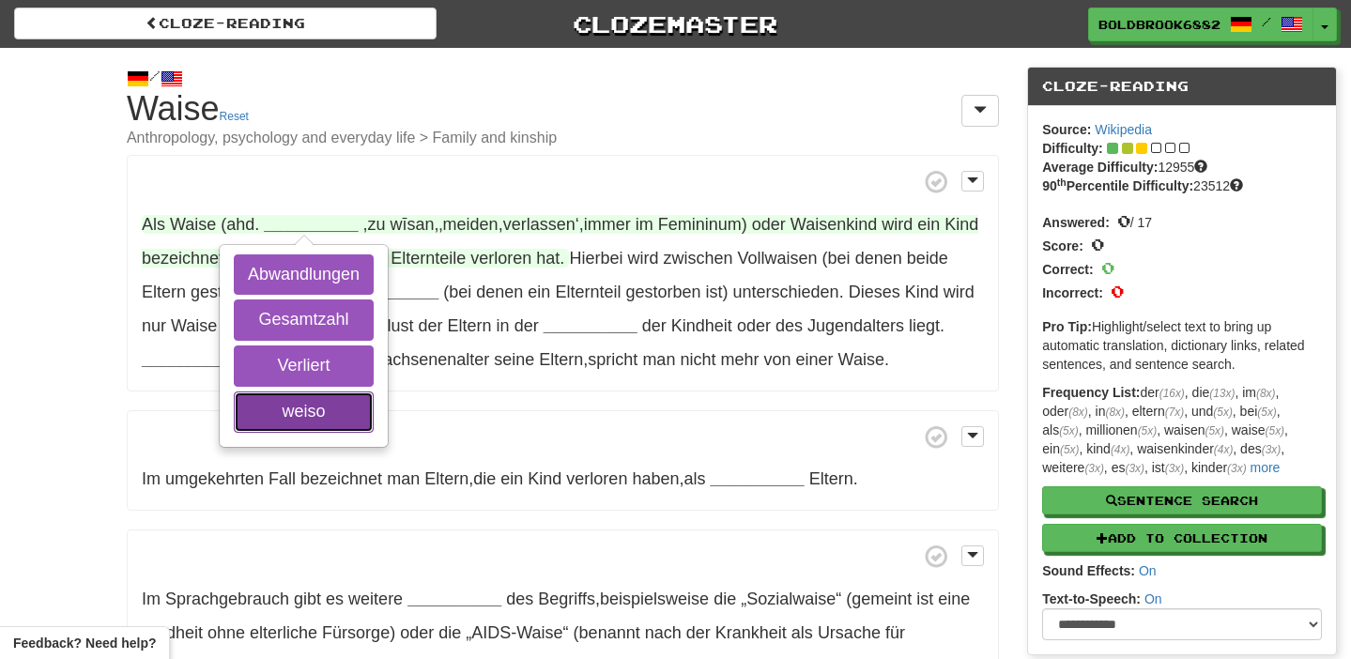
click at [299, 415] on button "weiso" at bounding box center [304, 411] width 140 height 41
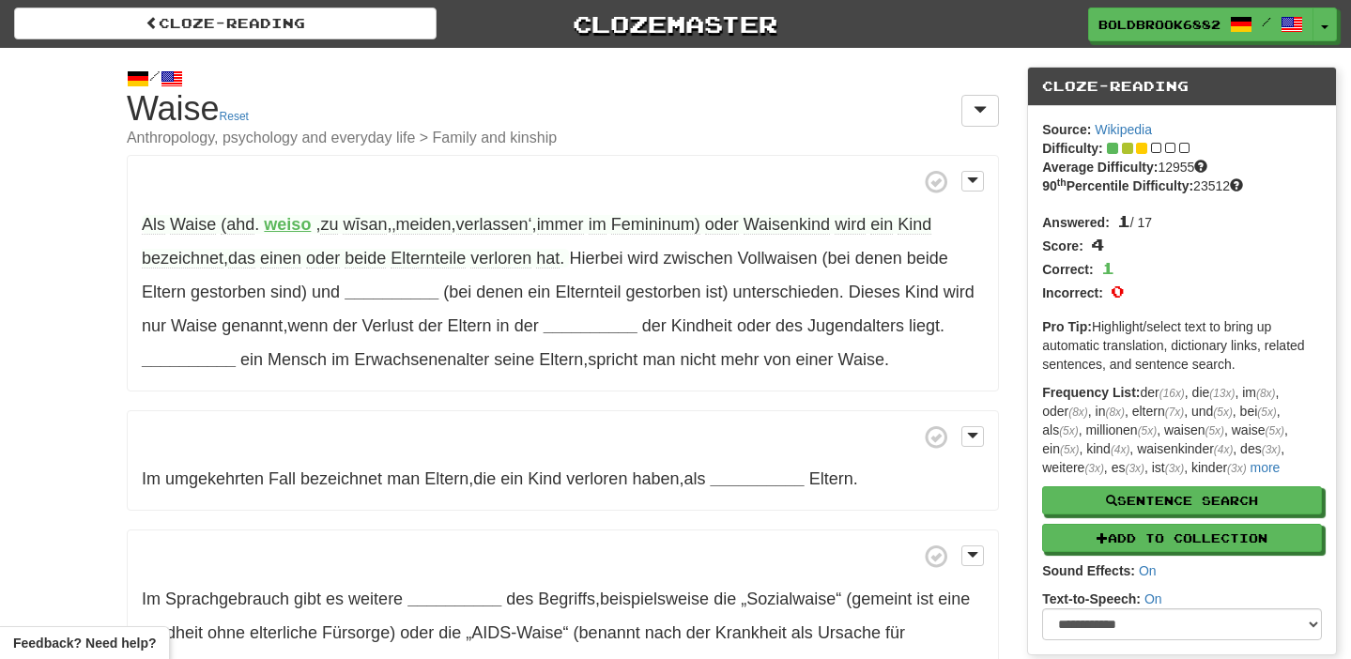
click at [201, 262] on span "bezeichnet" at bounding box center [183, 259] width 82 height 20
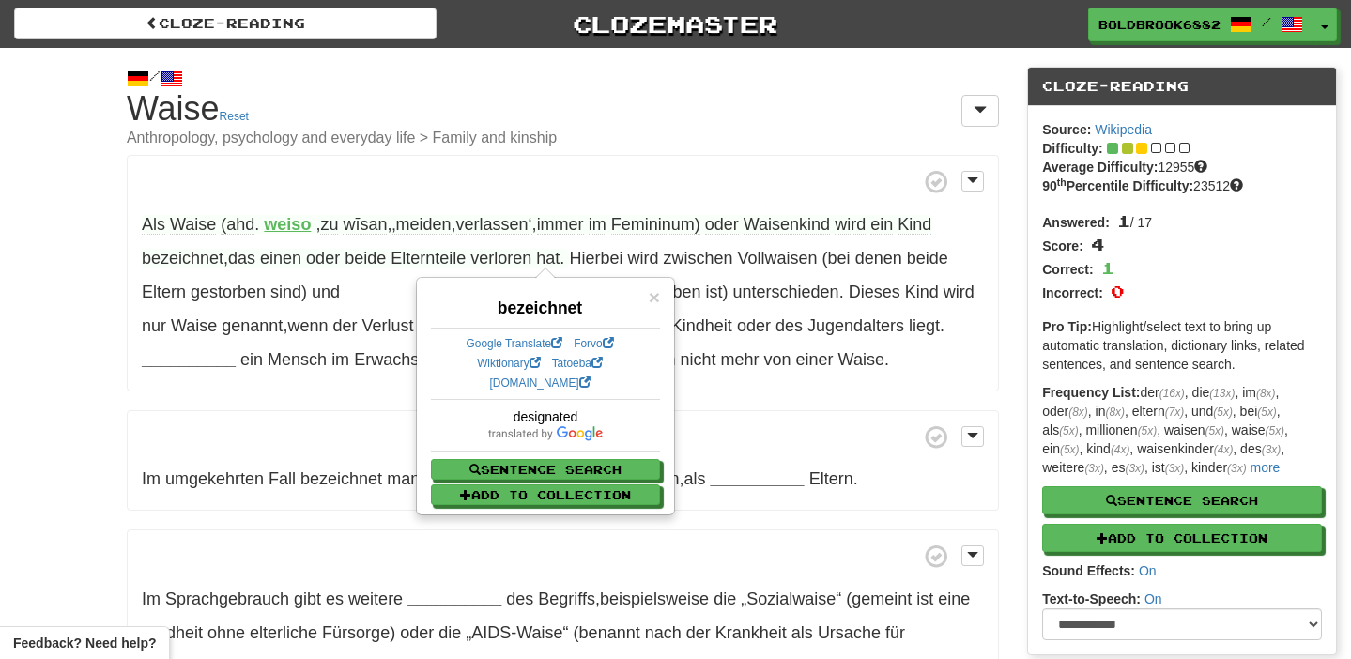
click at [202, 227] on span "Waise" at bounding box center [193, 225] width 46 height 20
click at [180, 100] on h1 "Cloze-Reading Waise Reset Anthropology, psychology and everyday life > Family a…" at bounding box center [563, 118] width 872 height 56
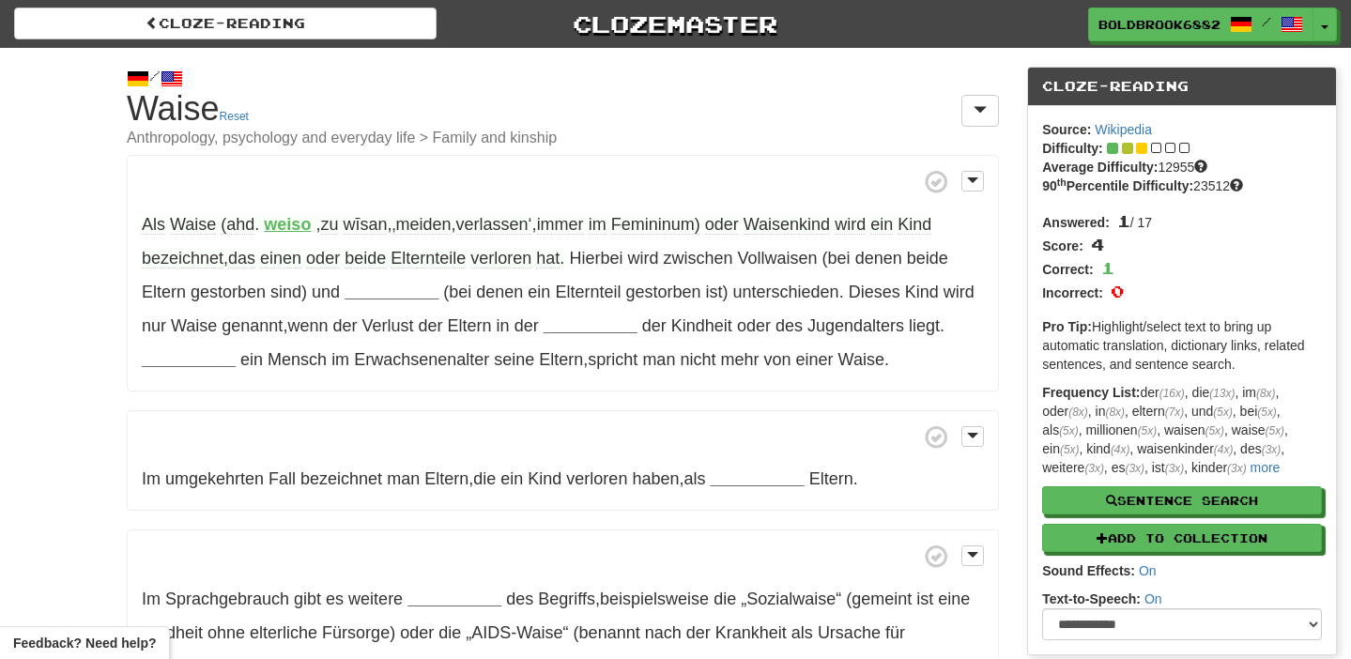
click at [807, 229] on span "Waisenkind" at bounding box center [786, 225] width 86 height 20
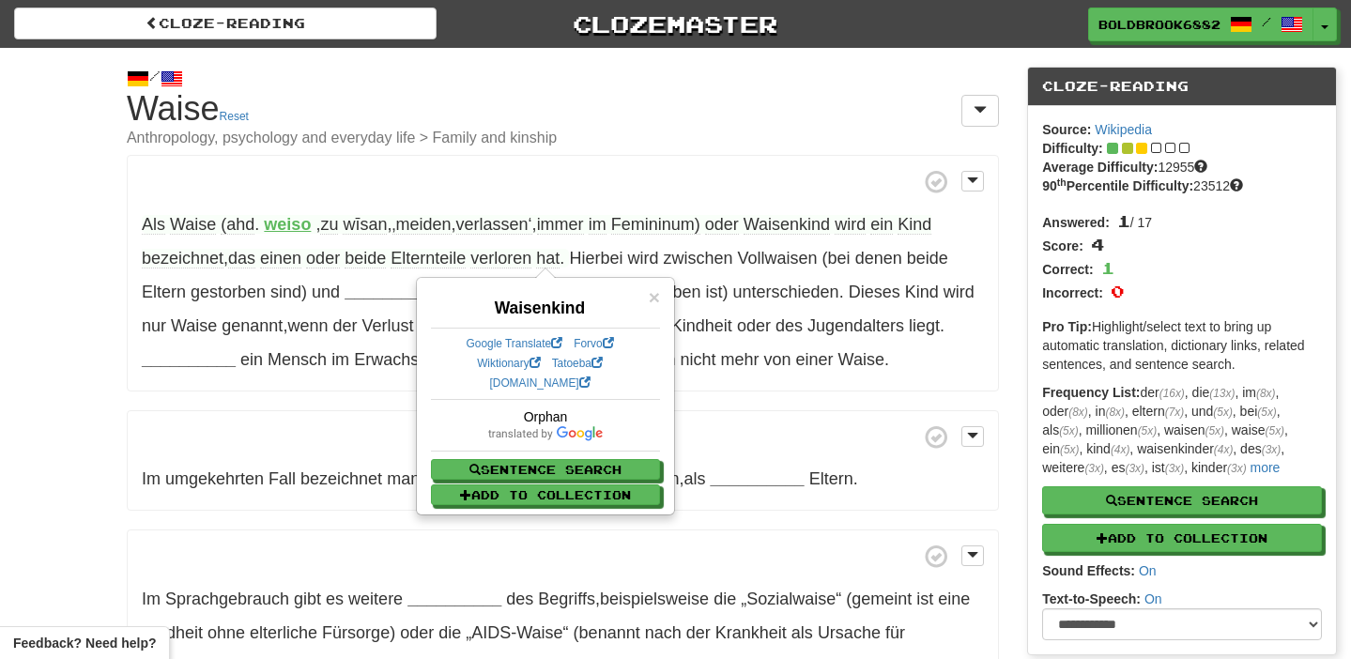
click at [807, 229] on span "Waisenkind" at bounding box center [786, 225] width 86 height 20
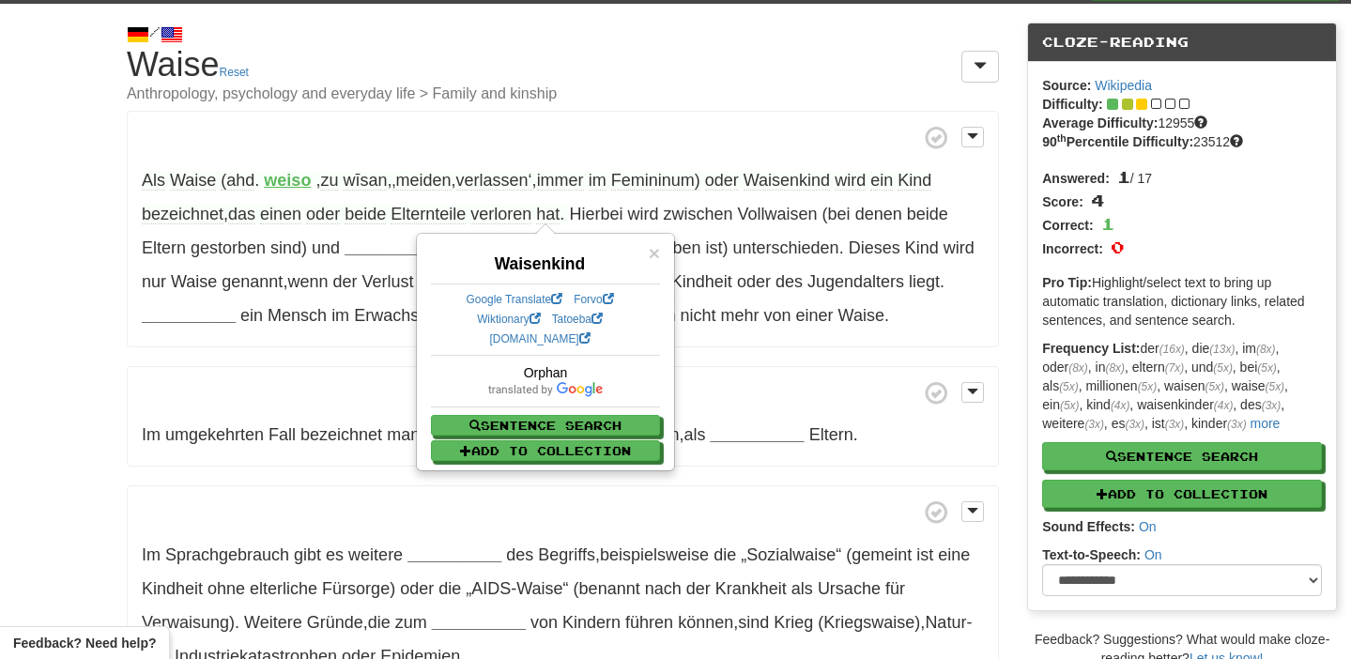
scroll to position [66, 0]
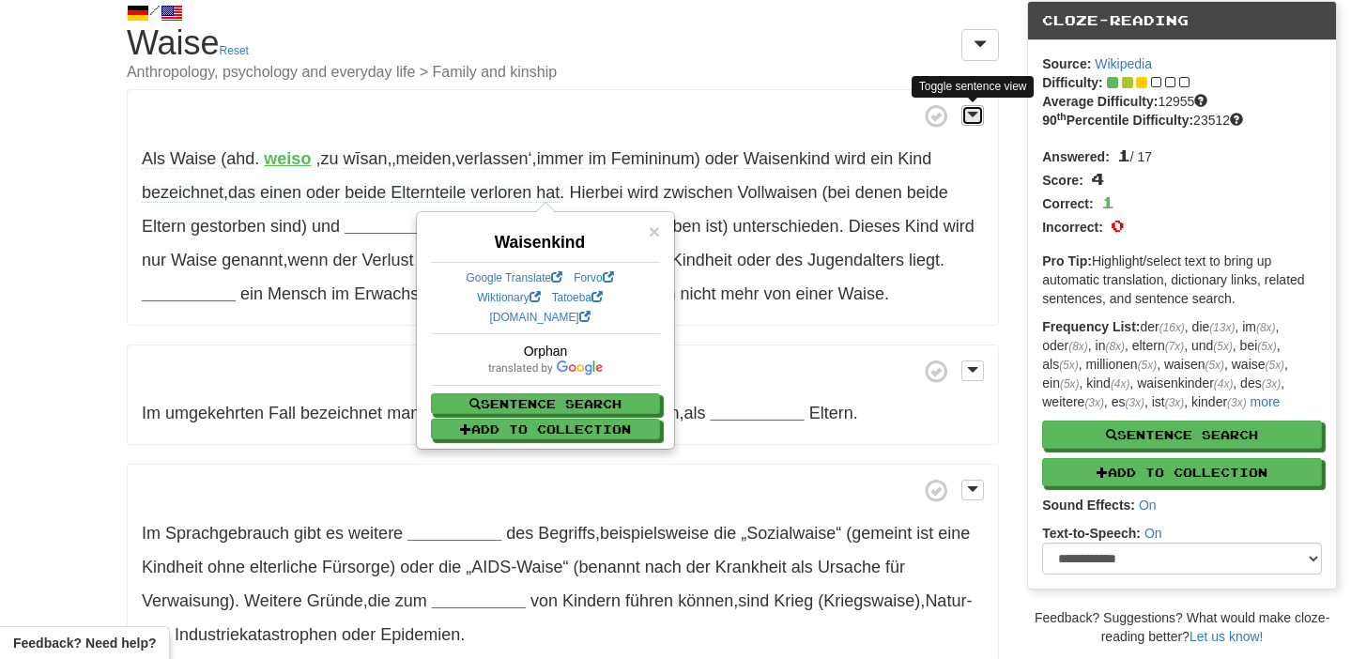
click at [967, 113] on span at bounding box center [972, 114] width 11 height 13
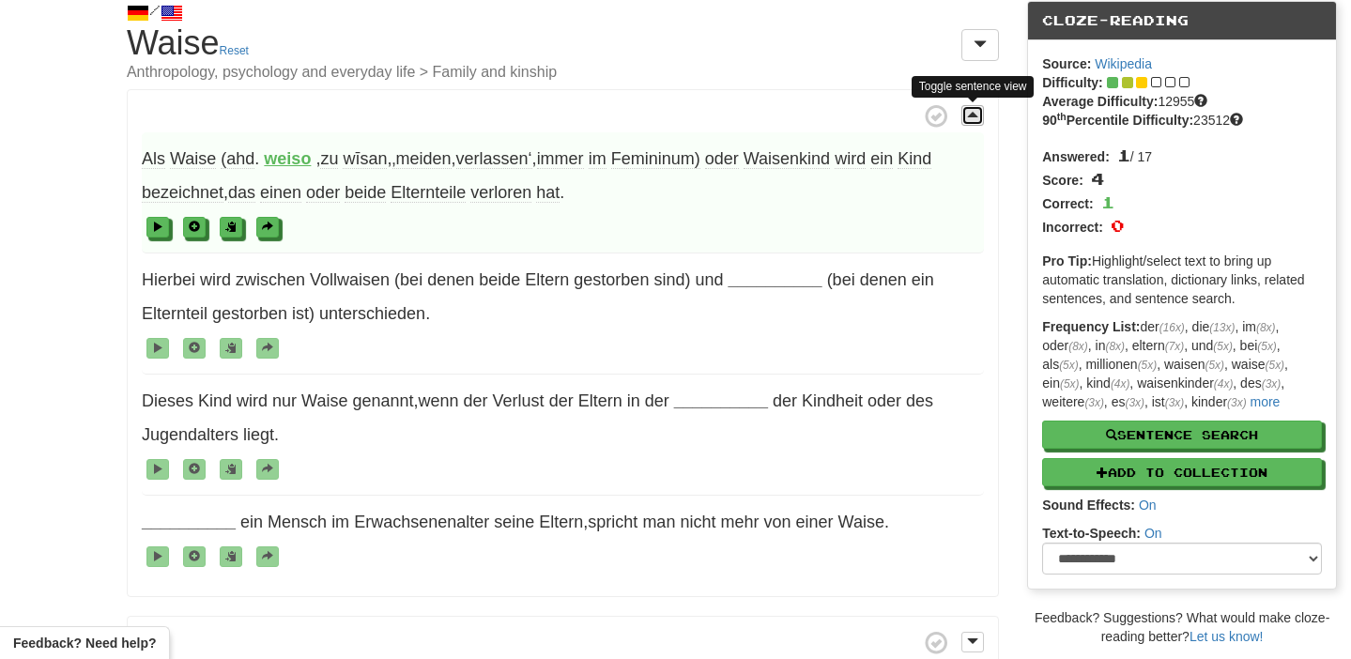
click at [967, 113] on span at bounding box center [972, 114] width 11 height 13
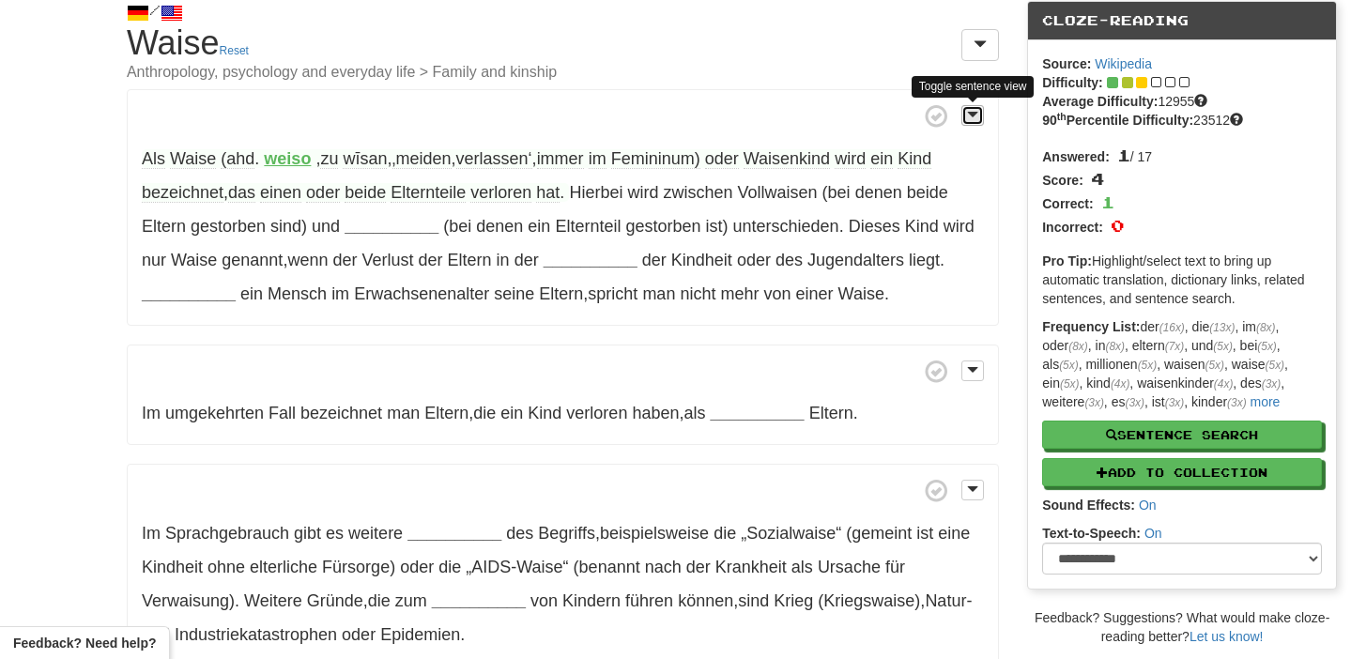
click at [967, 113] on span at bounding box center [972, 114] width 11 height 13
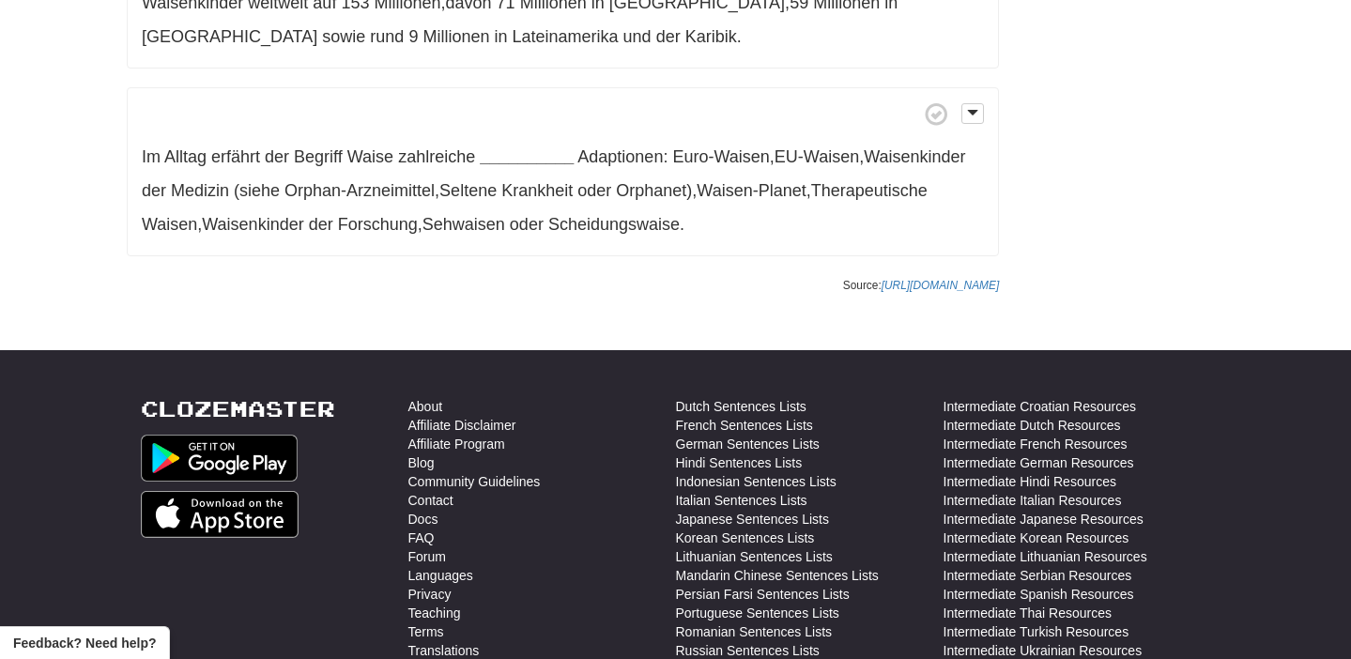
scroll to position [1664, 0]
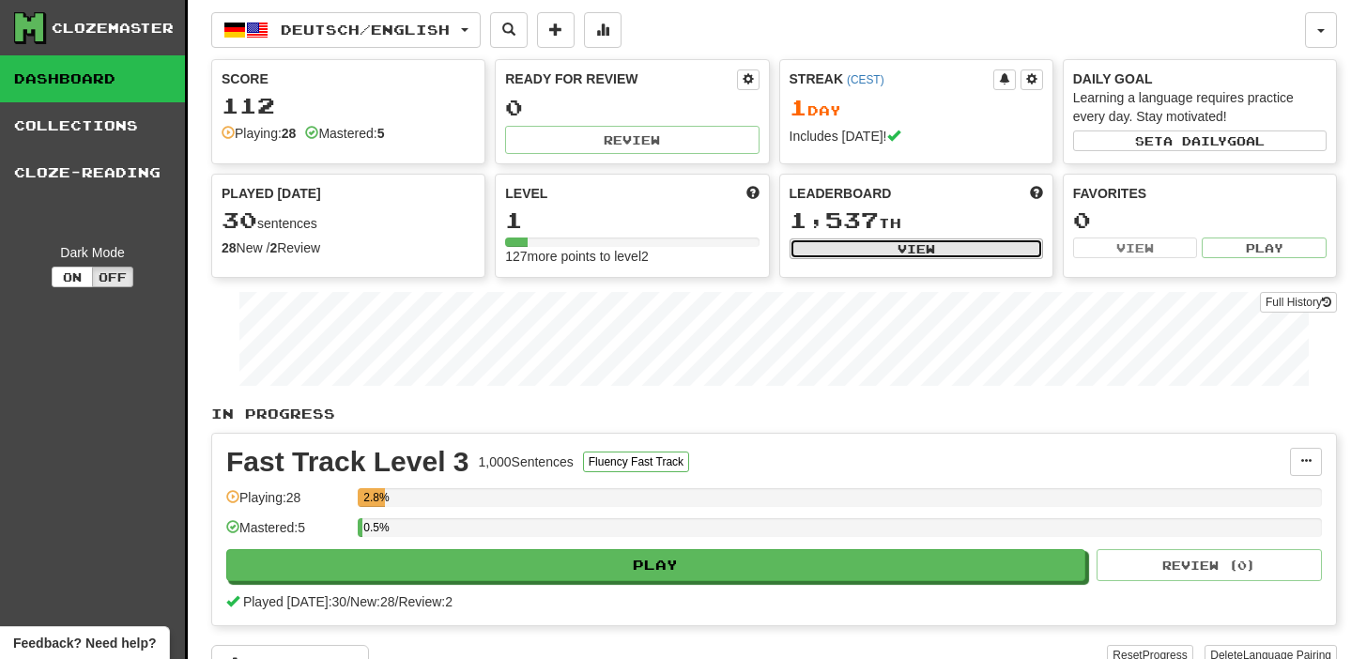
click at [829, 238] on button "View" at bounding box center [915, 248] width 253 height 21
select select "**********"
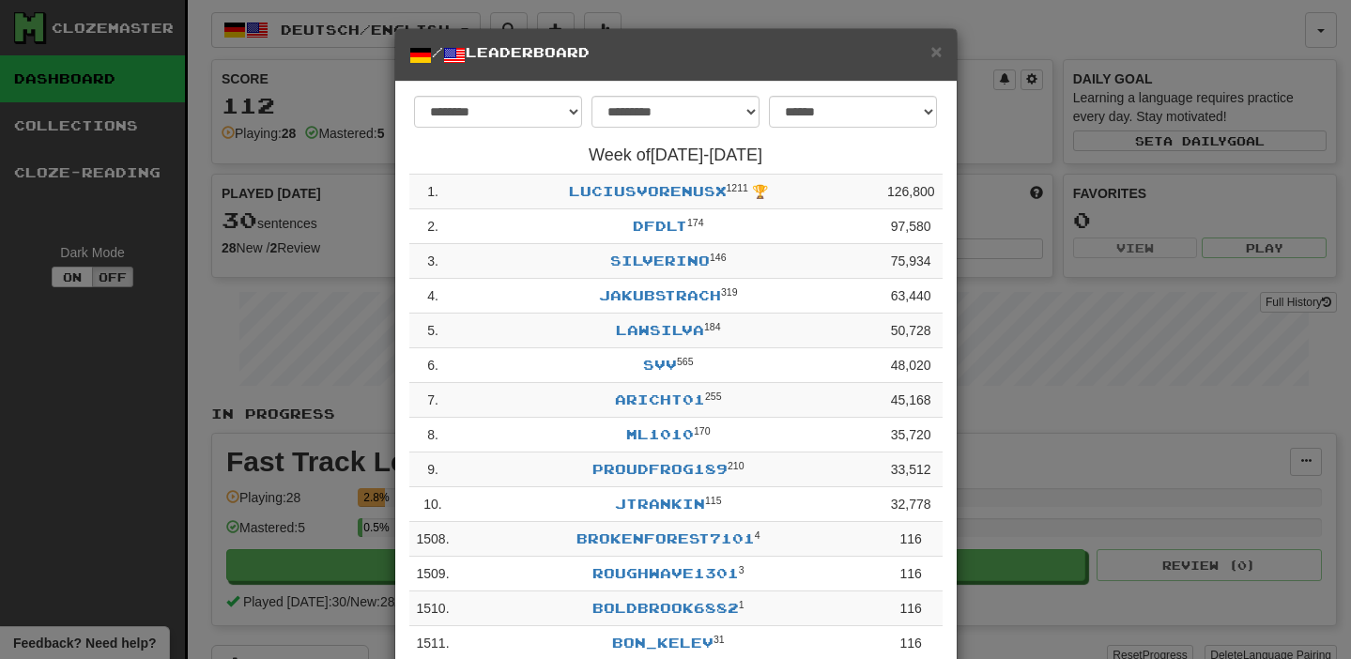
click at [687, 181] on td "LuciusVorenusX 1211 🏆" at bounding box center [668, 192] width 422 height 35
click at [687, 186] on link "LuciusVorenusX" at bounding box center [648, 191] width 158 height 16
click at [946, 54] on div "× / Leaderboard" at bounding box center [675, 55] width 561 height 53
click at [939, 54] on span "×" at bounding box center [935, 51] width 11 height 22
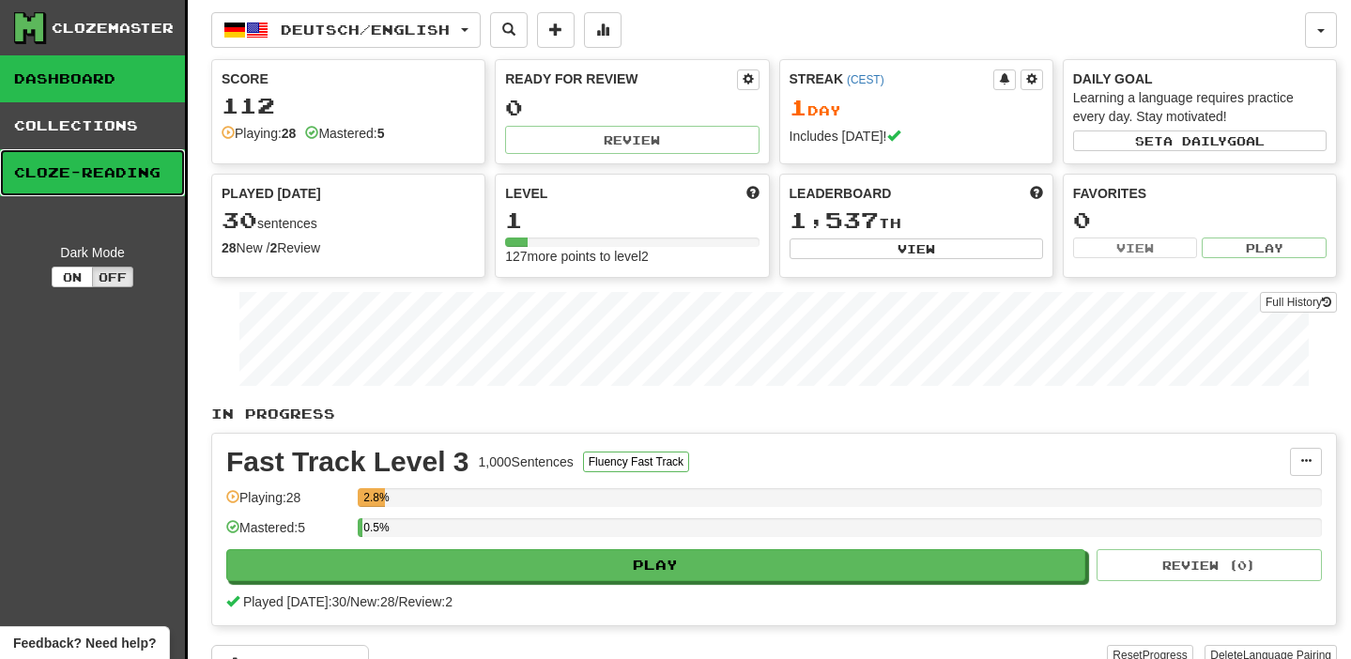
click at [107, 164] on link "Cloze-Reading" at bounding box center [92, 172] width 185 height 47
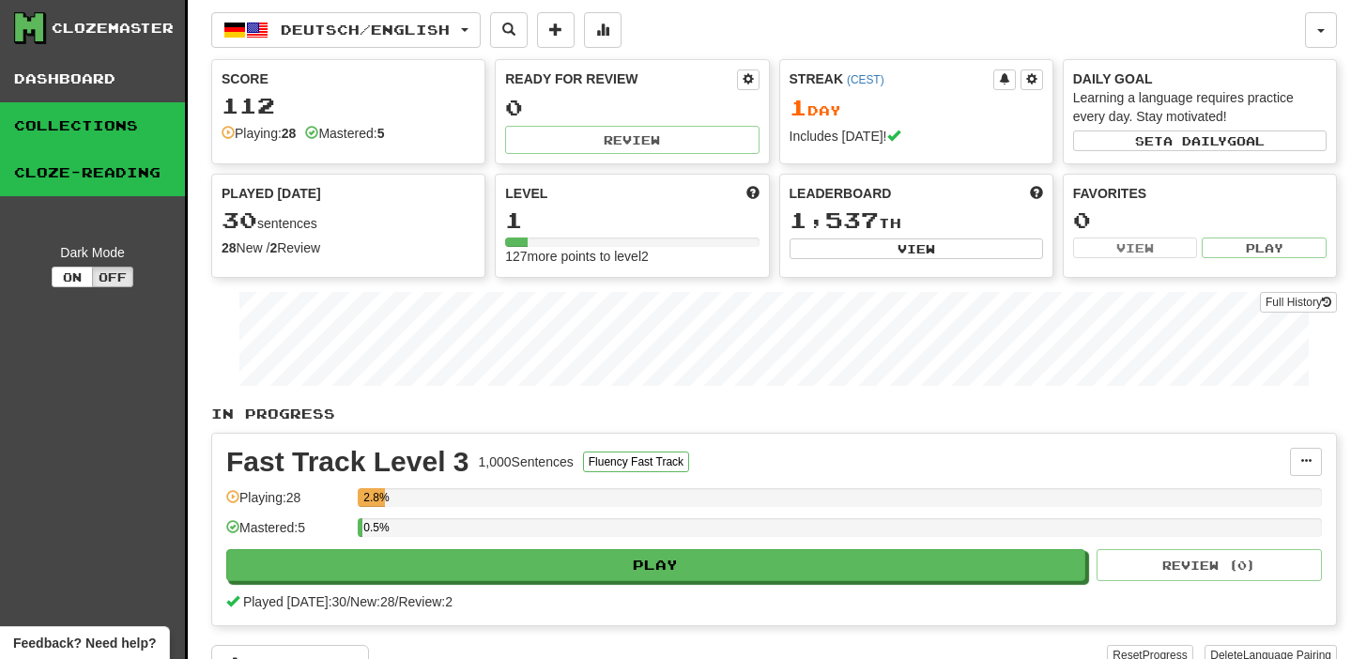
click at [67, 125] on link "Collections" at bounding box center [92, 125] width 185 height 47
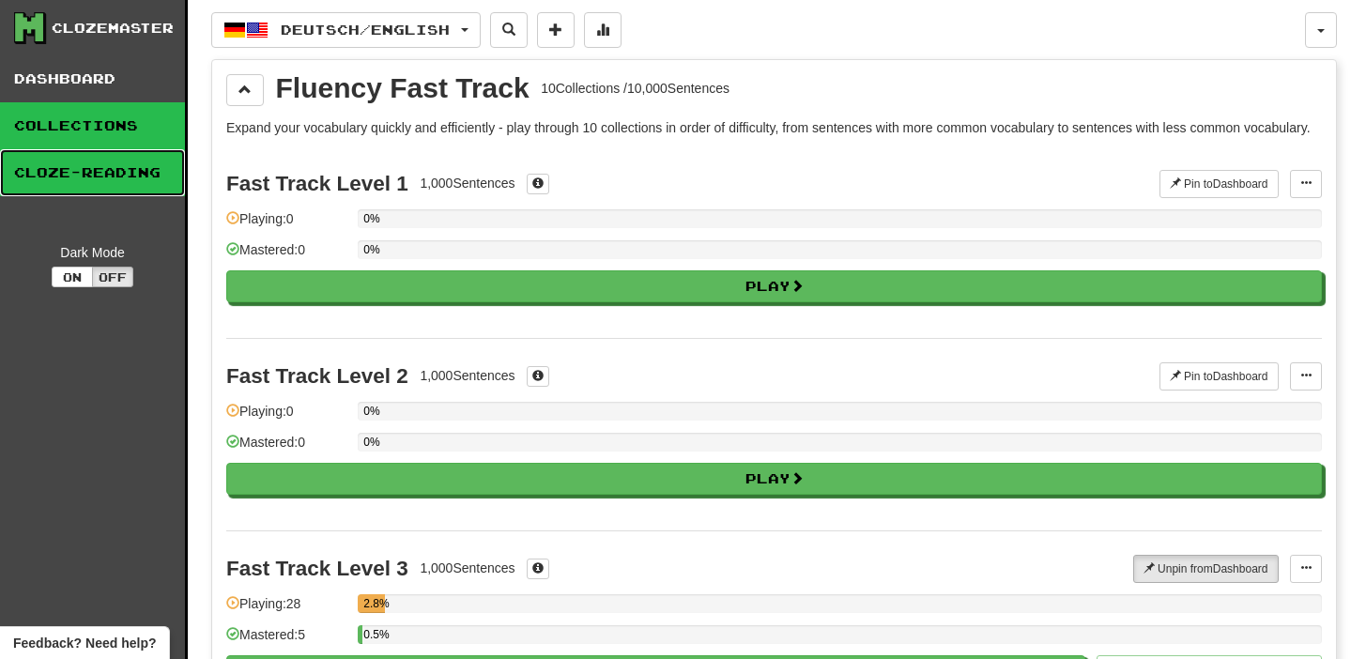
click at [80, 149] on link "Cloze-Reading" at bounding box center [92, 172] width 185 height 47
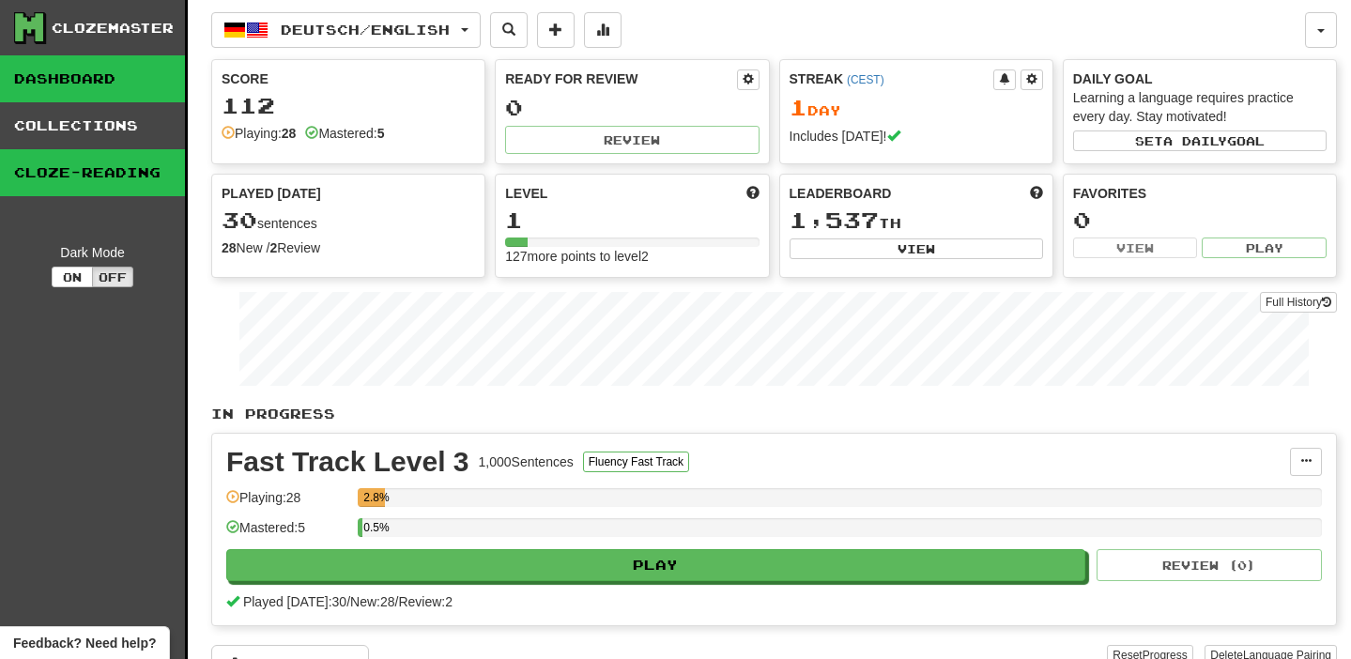
click at [66, 79] on link "Dashboard" at bounding box center [92, 78] width 185 height 47
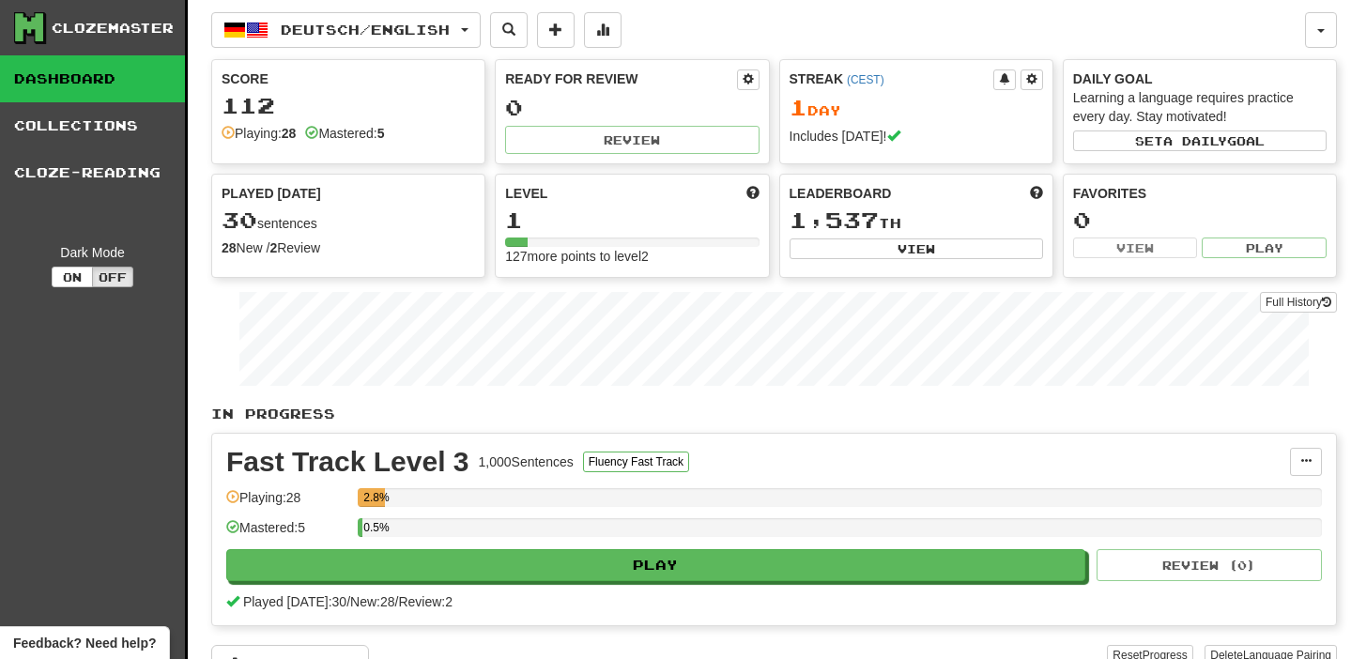
click at [372, 4] on div "Deutsch / English Dansk / English Streak: 0 Review: 0 Points today: 0 Deutsch /…" at bounding box center [774, 367] width 1126 height 735
click at [372, 27] on span "Deutsch / English" at bounding box center [365, 30] width 169 height 16
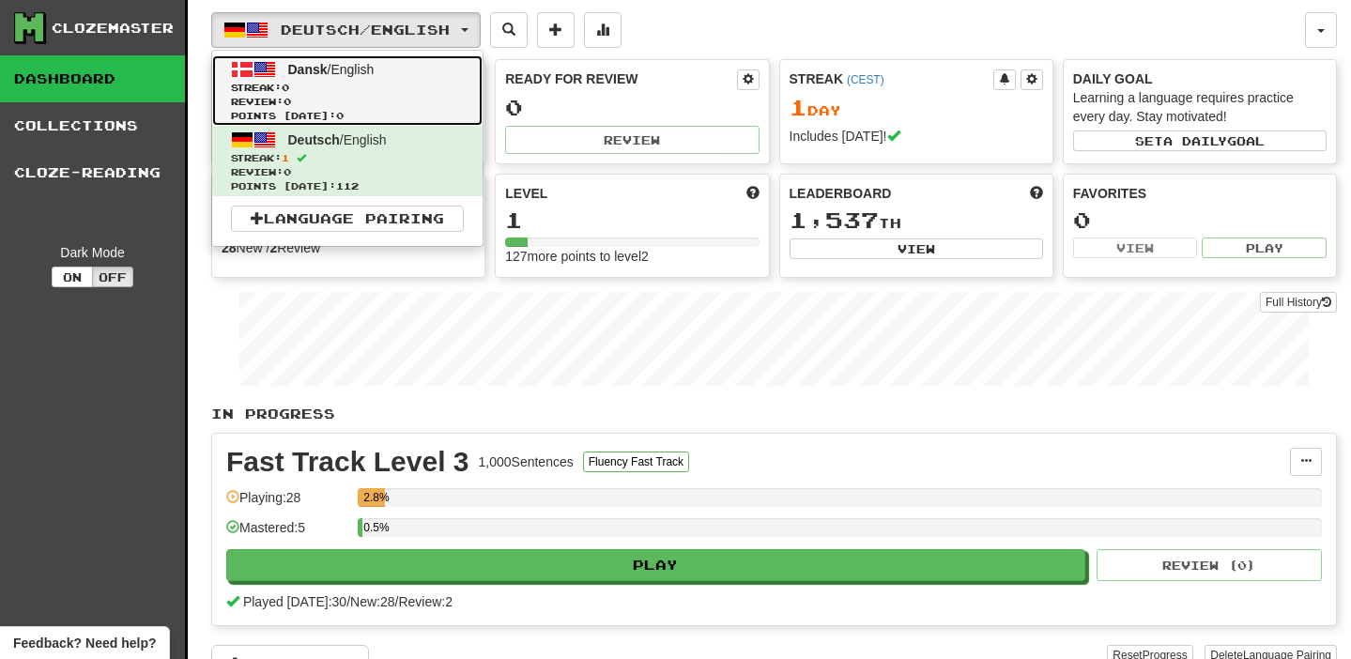
click at [357, 105] on span "Review: 0" at bounding box center [347, 102] width 233 height 14
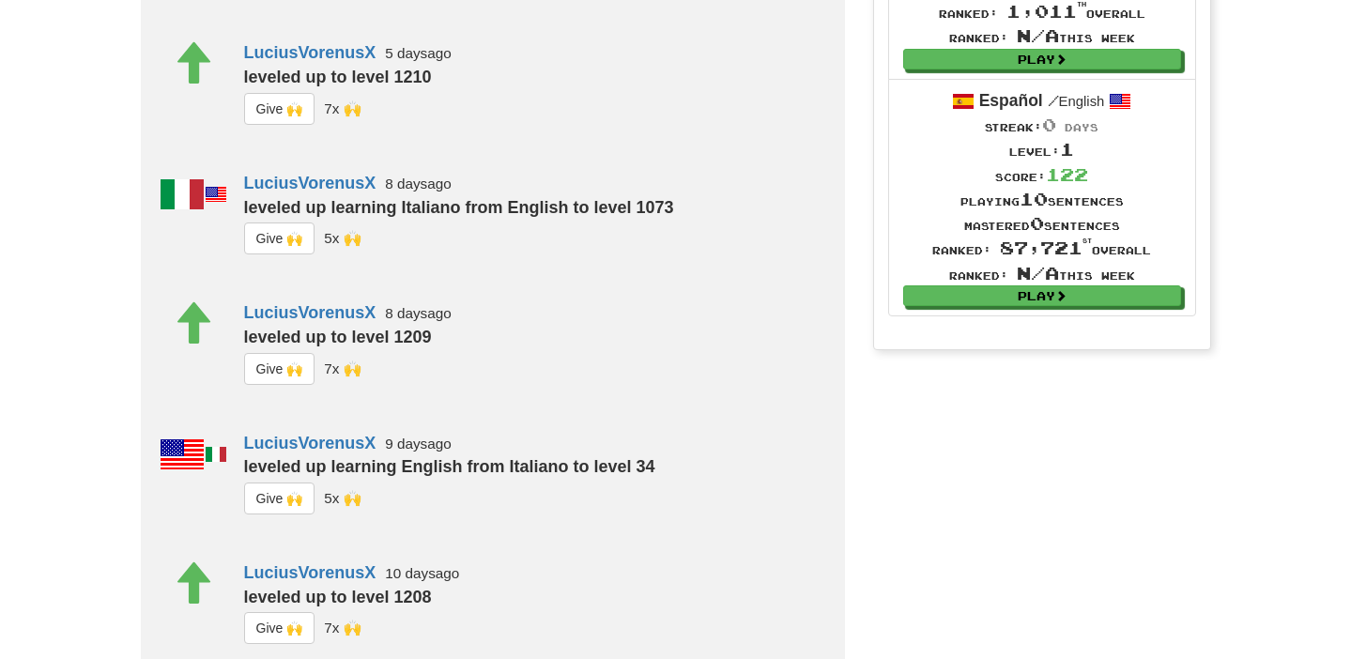
scroll to position [1229, 0]
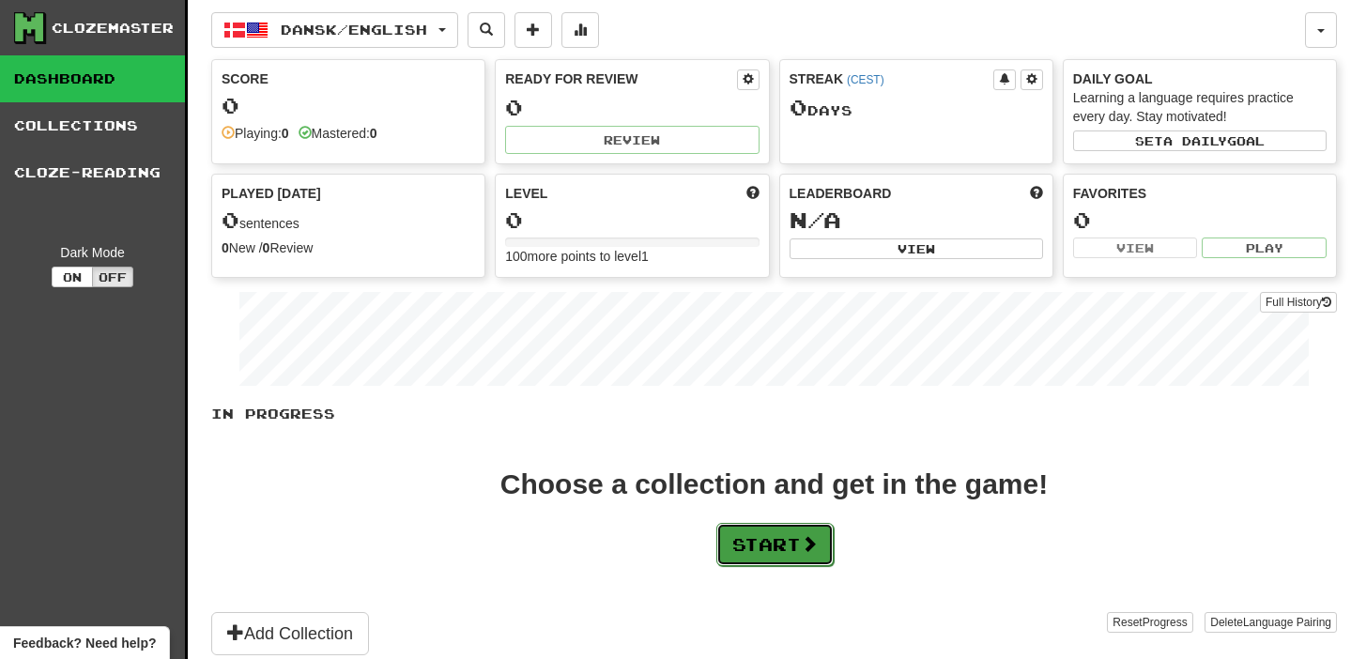
click at [718, 542] on button "Start" at bounding box center [774, 544] width 117 height 43
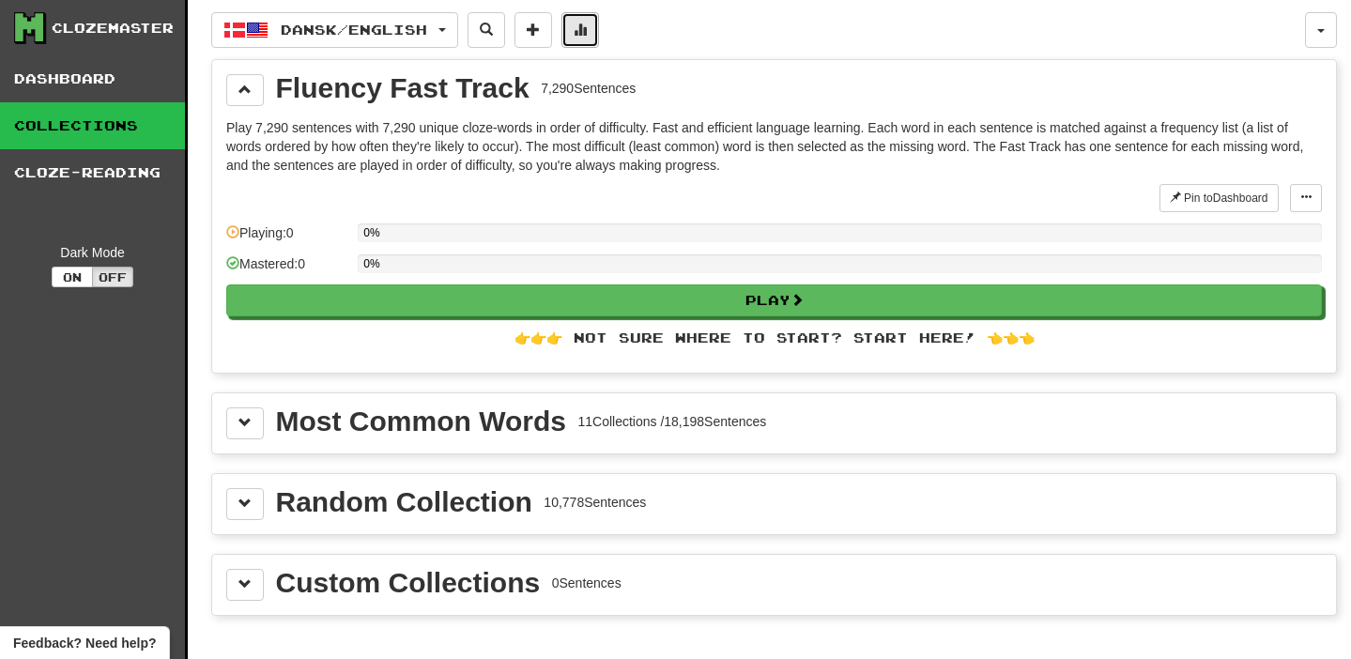
click at [587, 35] on span at bounding box center [580, 29] width 13 height 13
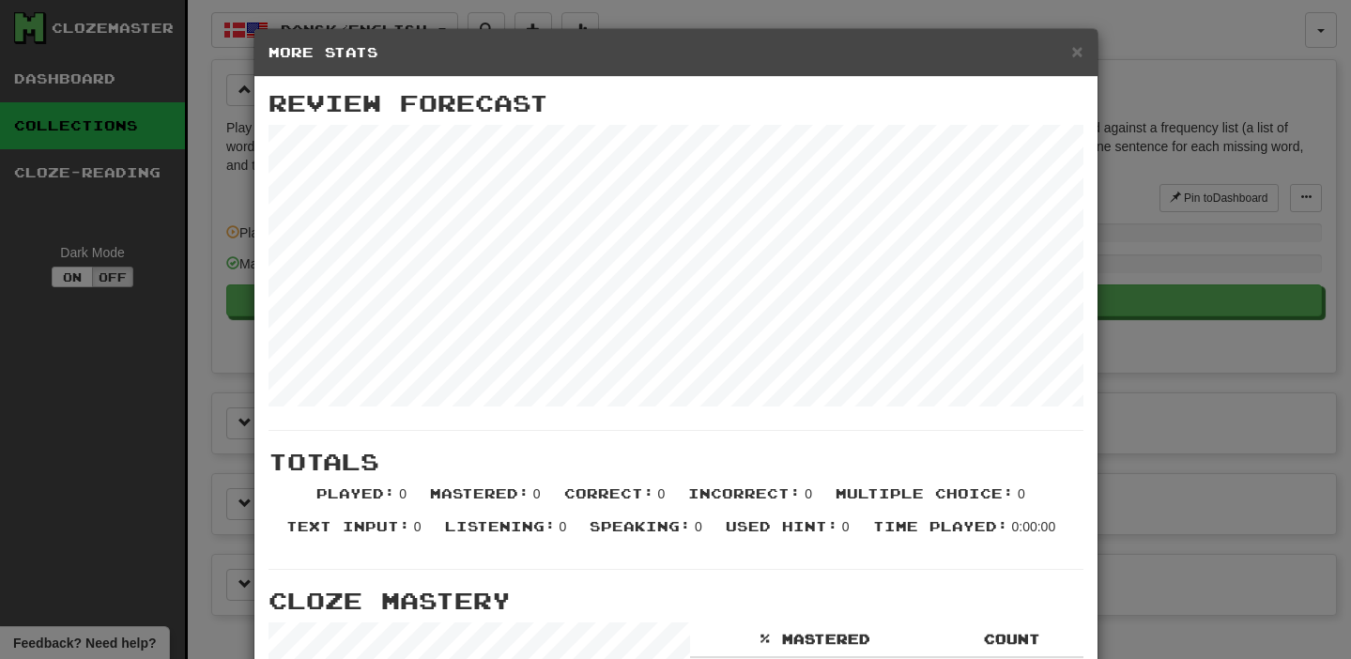
click at [1279, 166] on div "× More Stats Review Forecast Totals Played : 0 Mastered : 0 Correct : 0 Incorre…" at bounding box center [675, 329] width 1351 height 659
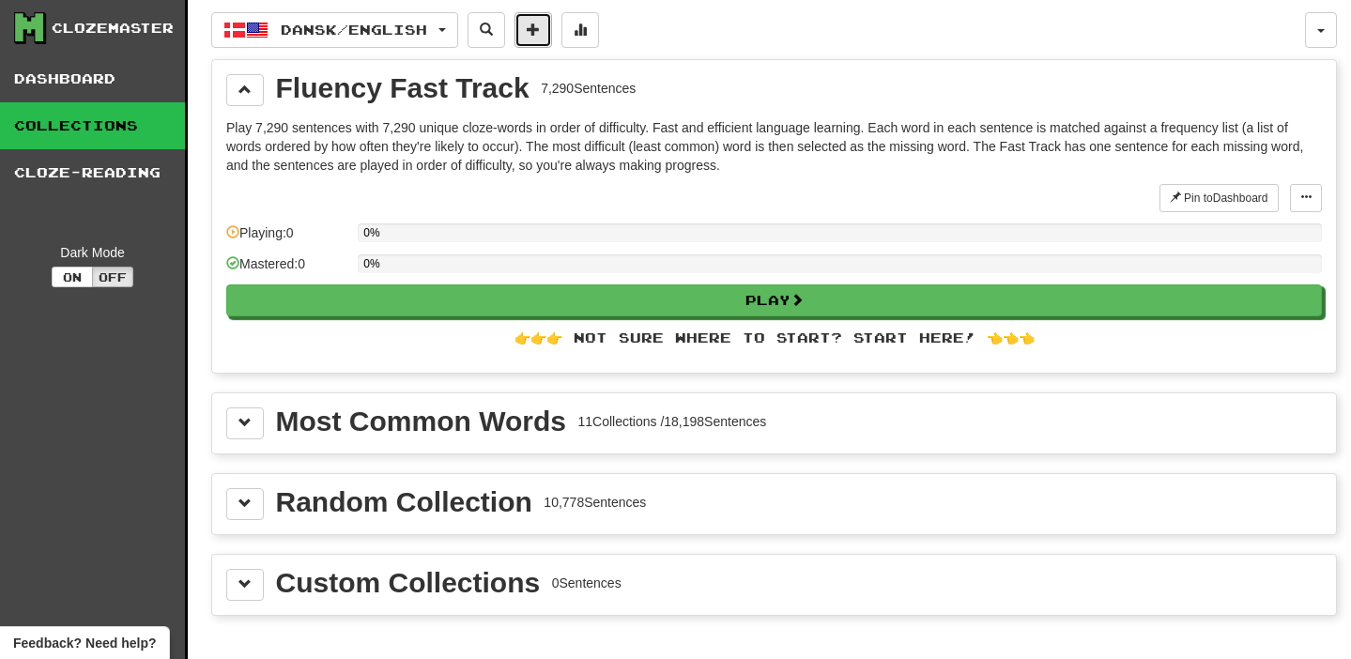
click at [541, 20] on button at bounding box center [533, 30] width 38 height 36
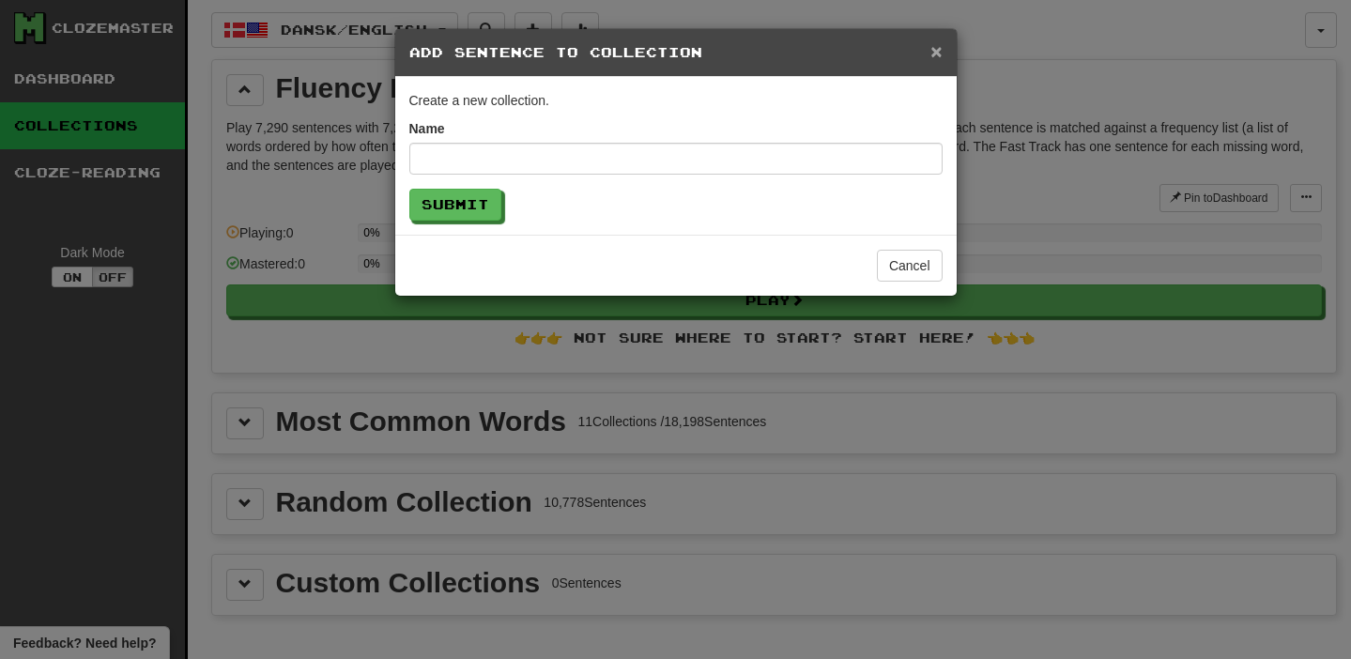
click at [937, 53] on span "×" at bounding box center [935, 51] width 11 height 22
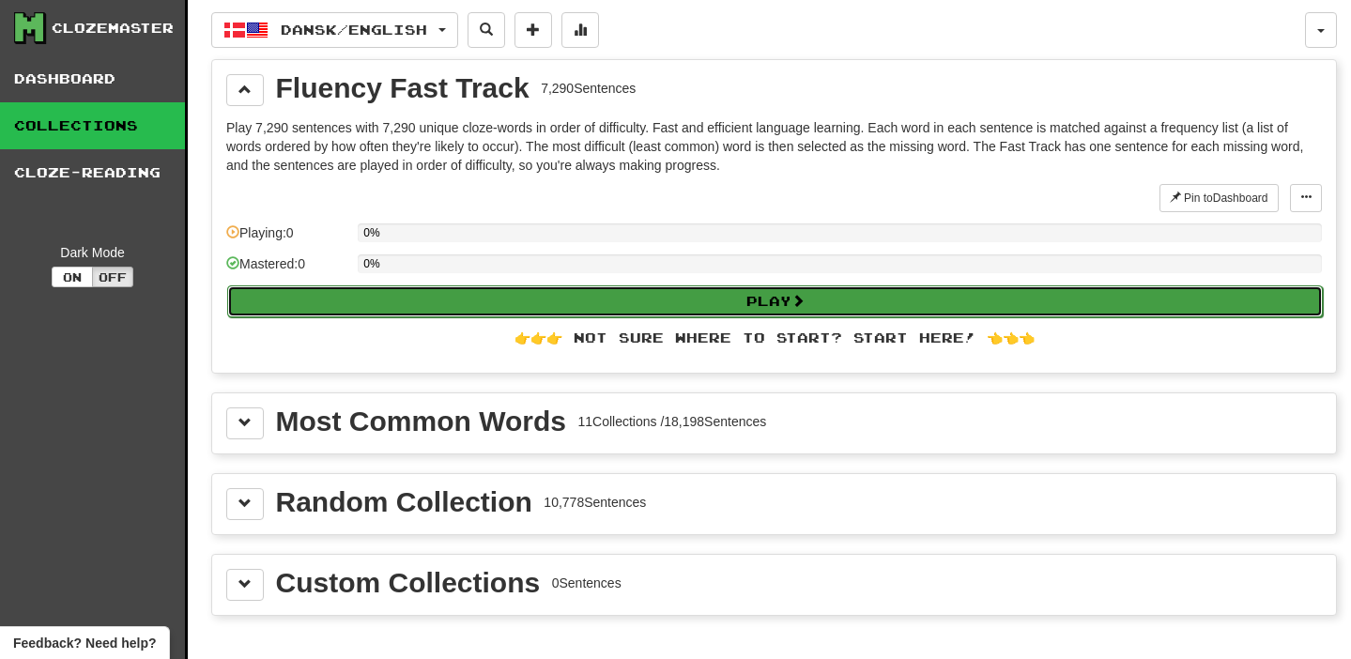
click at [566, 297] on button "Play" at bounding box center [774, 301] width 1095 height 32
select select "**"
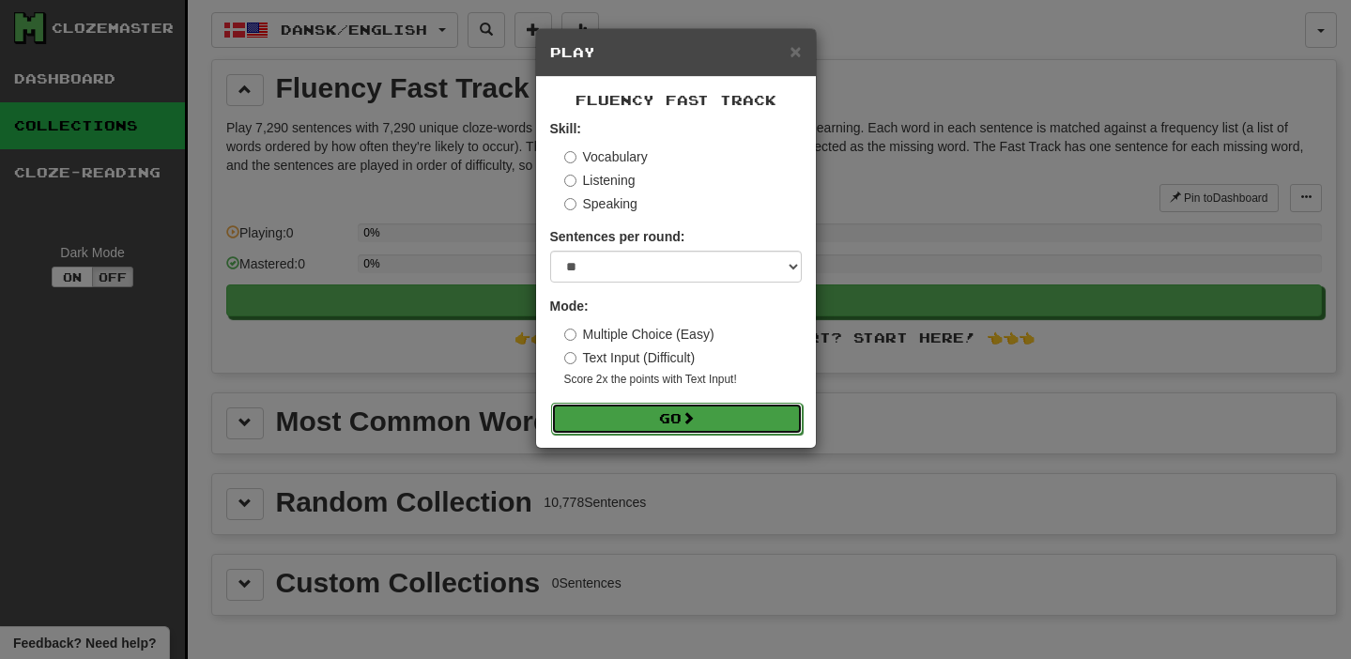
click at [633, 419] on button "Go" at bounding box center [677, 419] width 252 height 32
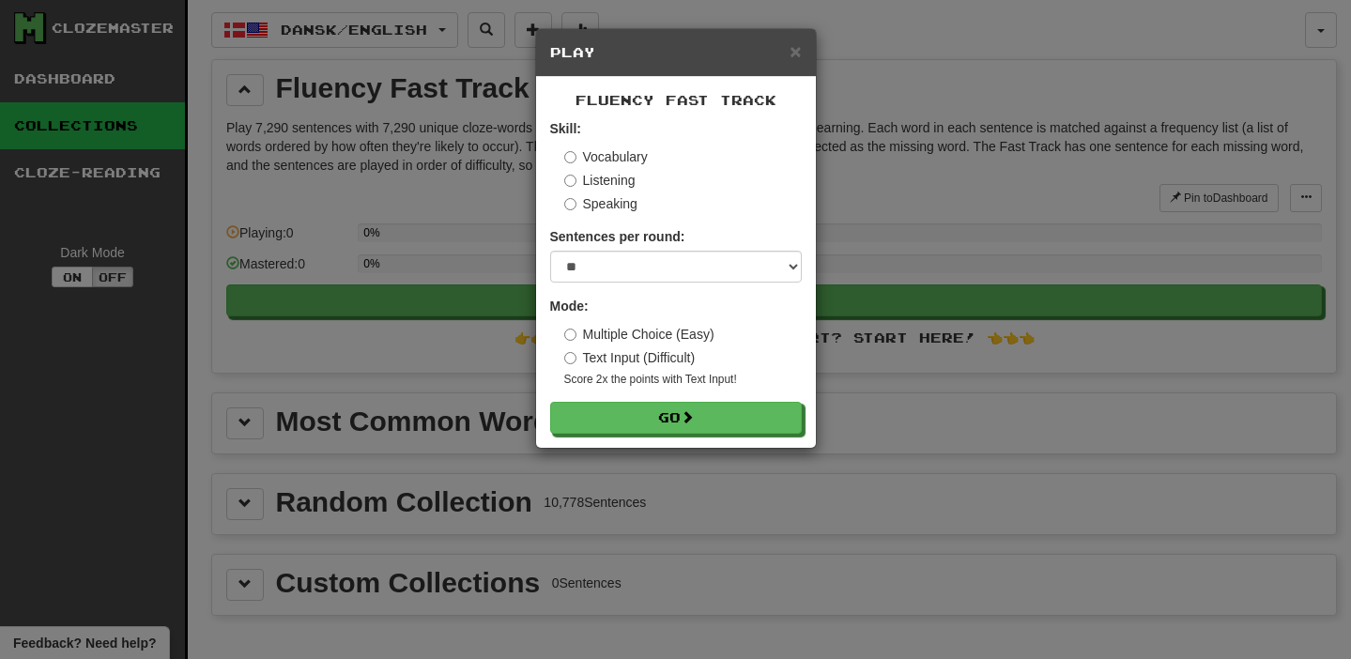
click at [788, 63] on div "× Play" at bounding box center [676, 53] width 280 height 48
click at [797, 56] on span "×" at bounding box center [794, 51] width 11 height 22
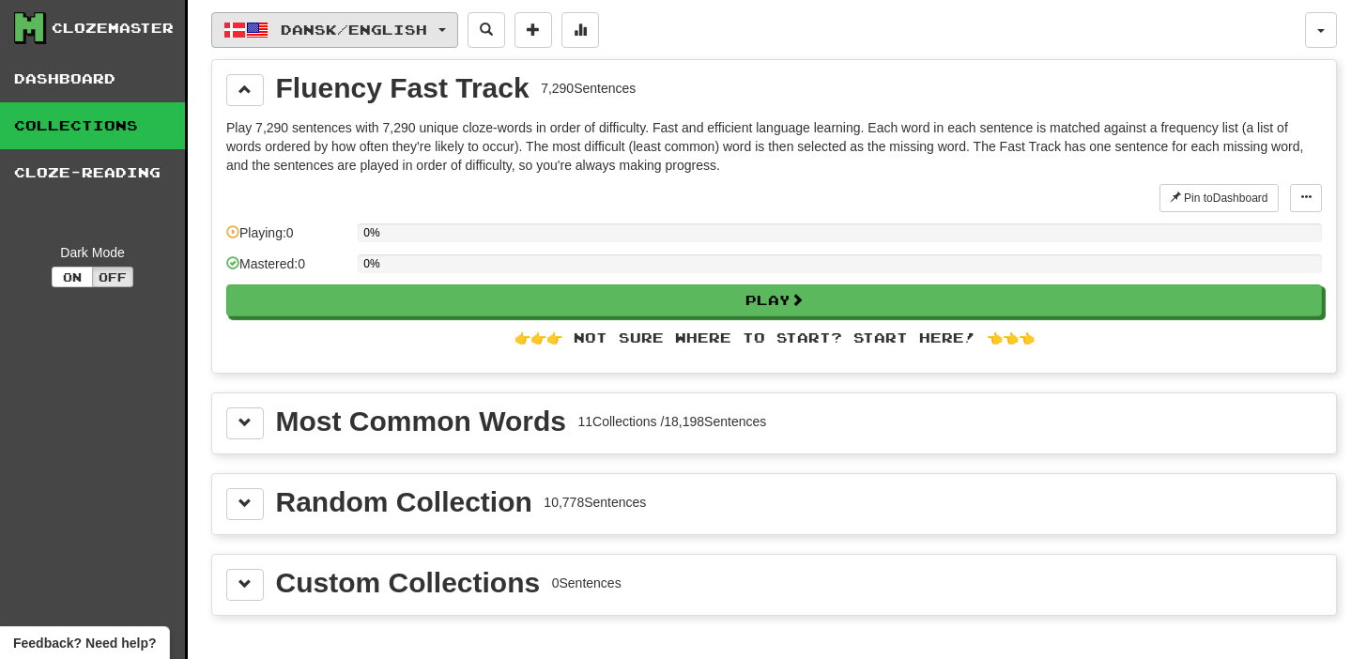
click at [251, 39] on span "button" at bounding box center [257, 30] width 23 height 23
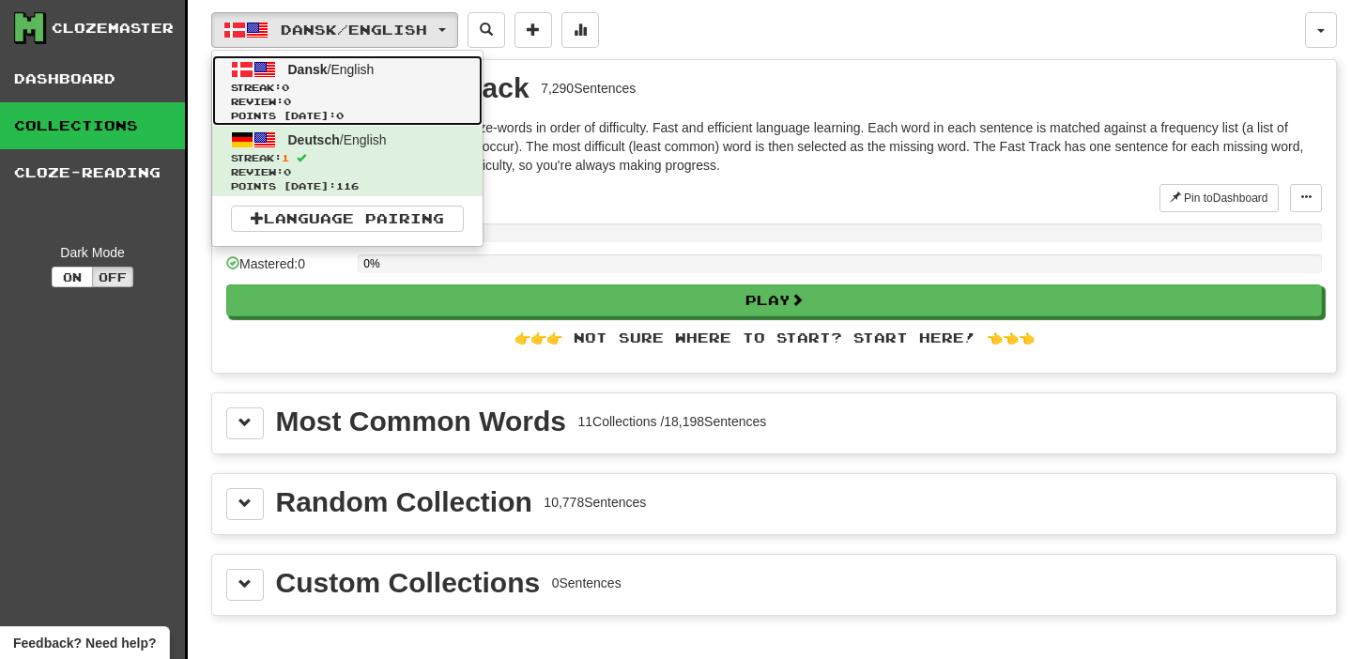
click at [270, 99] on span "Review: 0" at bounding box center [347, 102] width 233 height 14
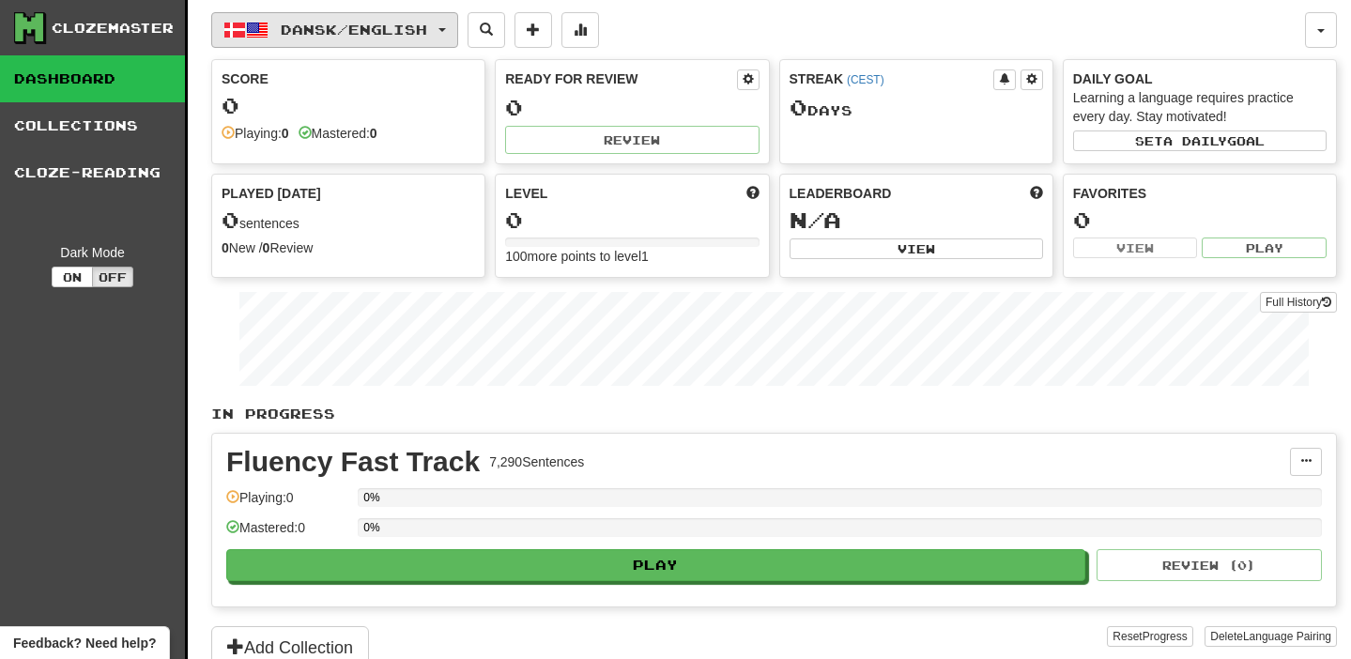
click at [294, 37] on span "Dansk / English" at bounding box center [354, 30] width 146 height 16
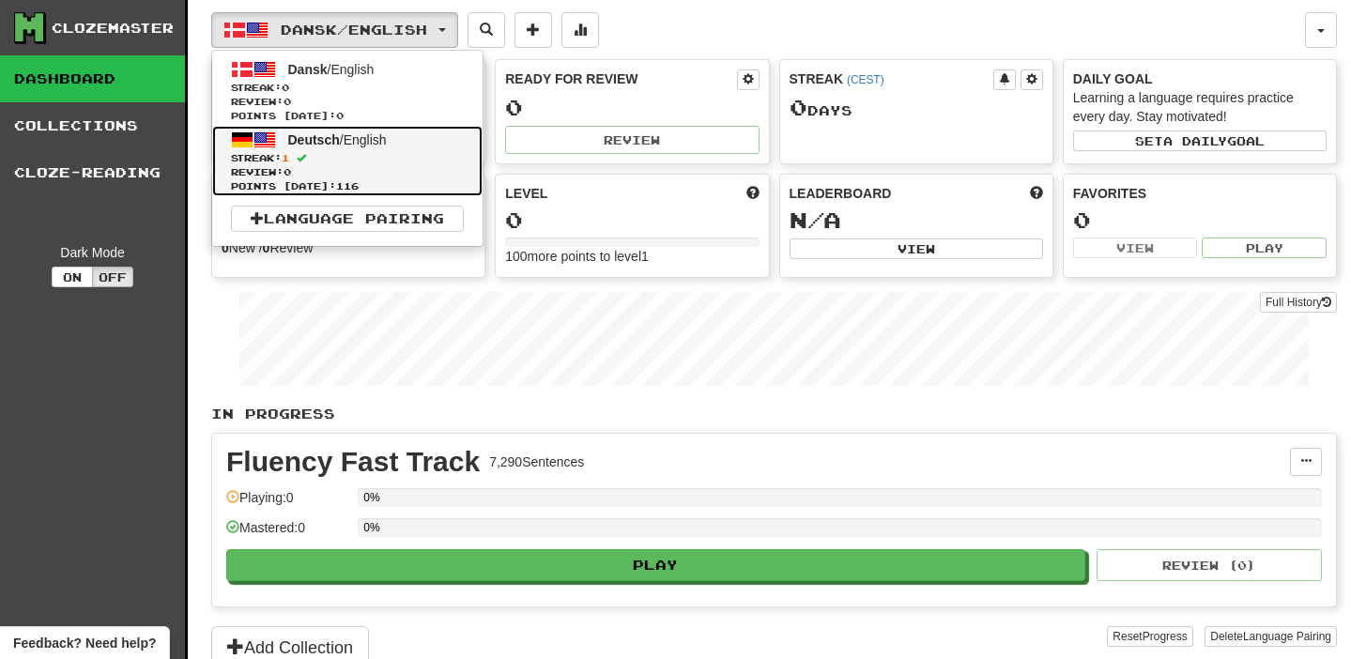
click at [297, 145] on span "Deutsch" at bounding box center [314, 139] width 52 height 15
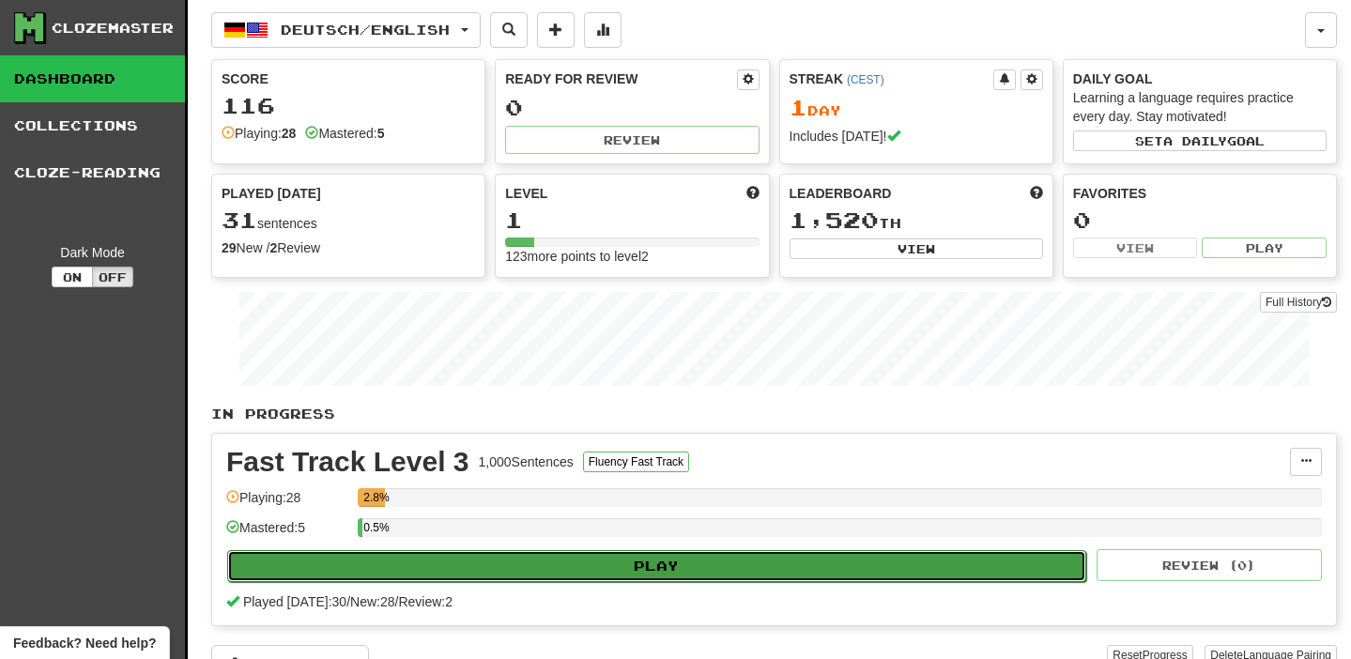
click at [393, 570] on button "Play" at bounding box center [656, 566] width 859 height 32
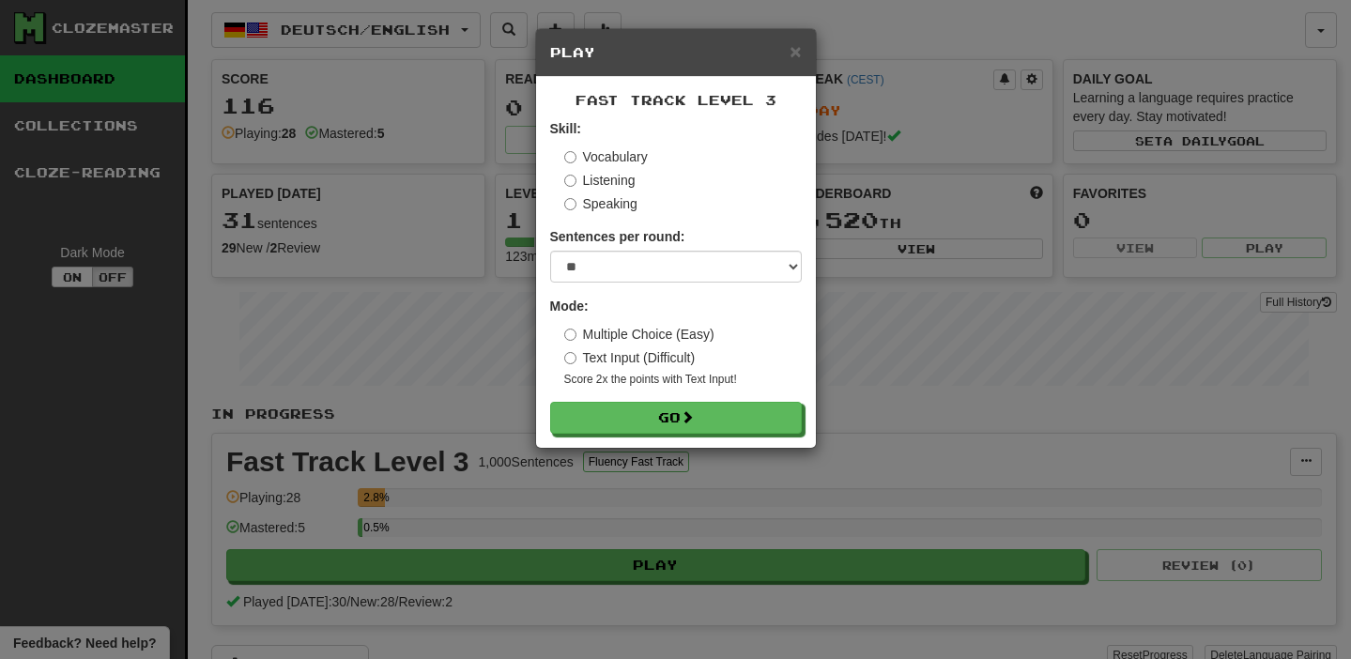
click at [576, 211] on label "Speaking" at bounding box center [600, 203] width 73 height 19
click at [593, 253] on select "* ** ** ** ** ** *** ********" at bounding box center [676, 267] width 252 height 32
select select "**"
click at [550, 251] on select "* ** ** ** ** ** *** ********" at bounding box center [676, 267] width 252 height 32
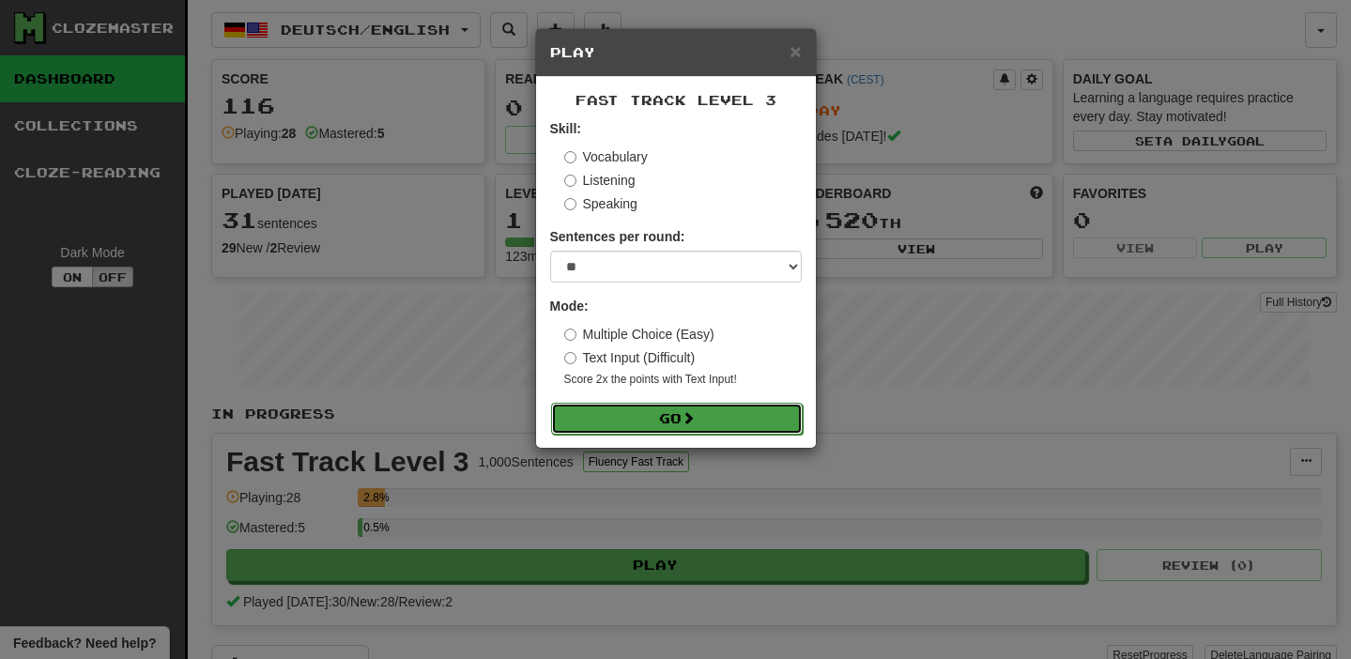
click at [600, 429] on button "Go" at bounding box center [677, 419] width 252 height 32
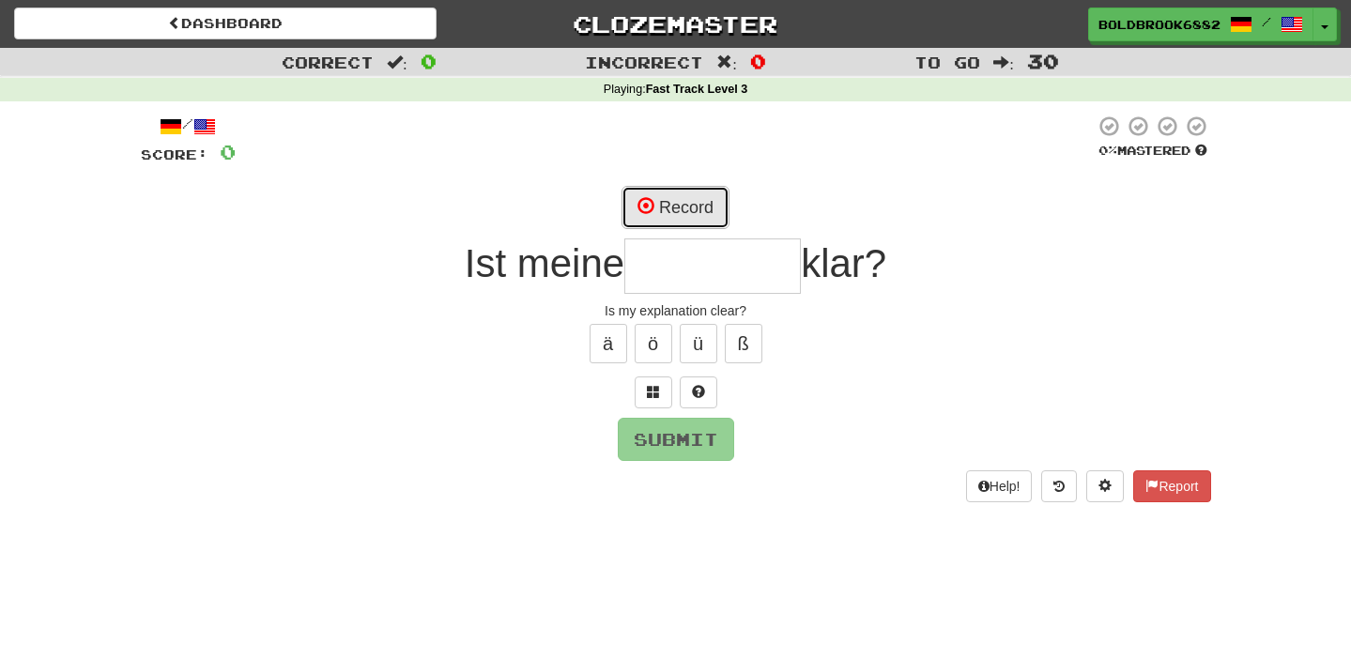
click at [674, 205] on button "Record" at bounding box center [675, 207] width 108 height 43
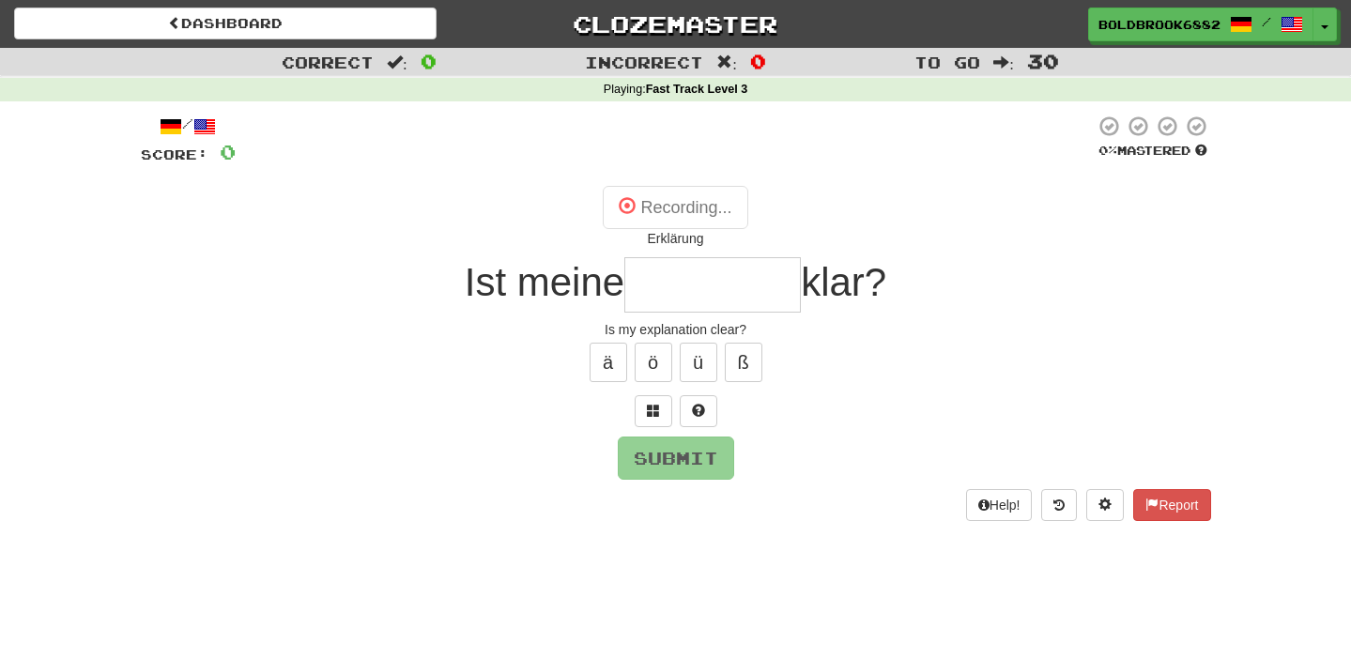
type input "*********"
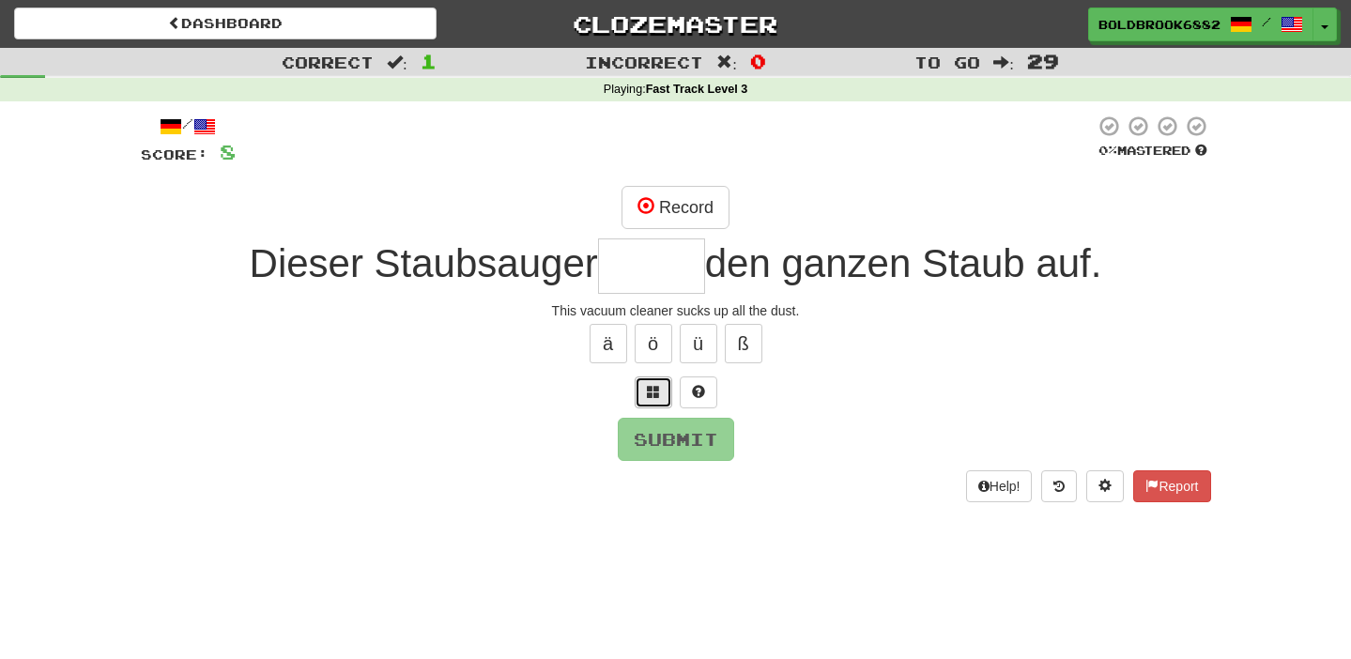
click at [642, 386] on button at bounding box center [654, 392] width 38 height 32
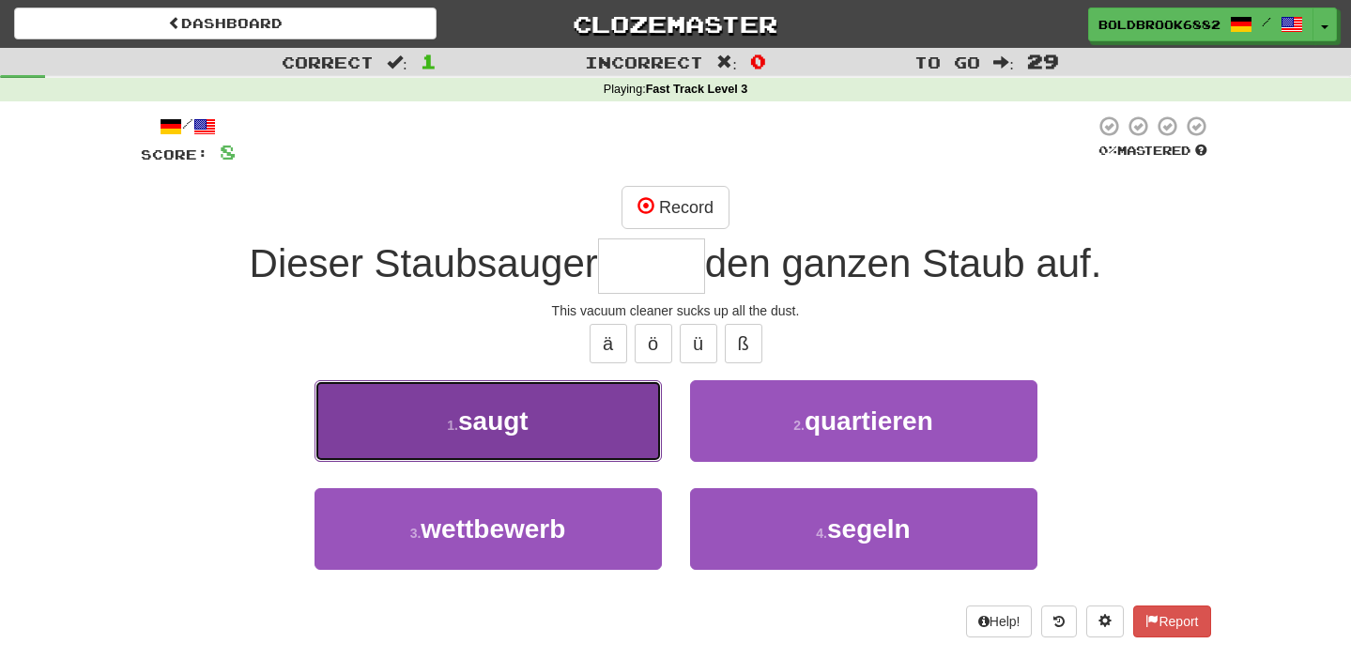
click at [549, 450] on button "1 . saugt" at bounding box center [487, 421] width 347 height 82
type input "*****"
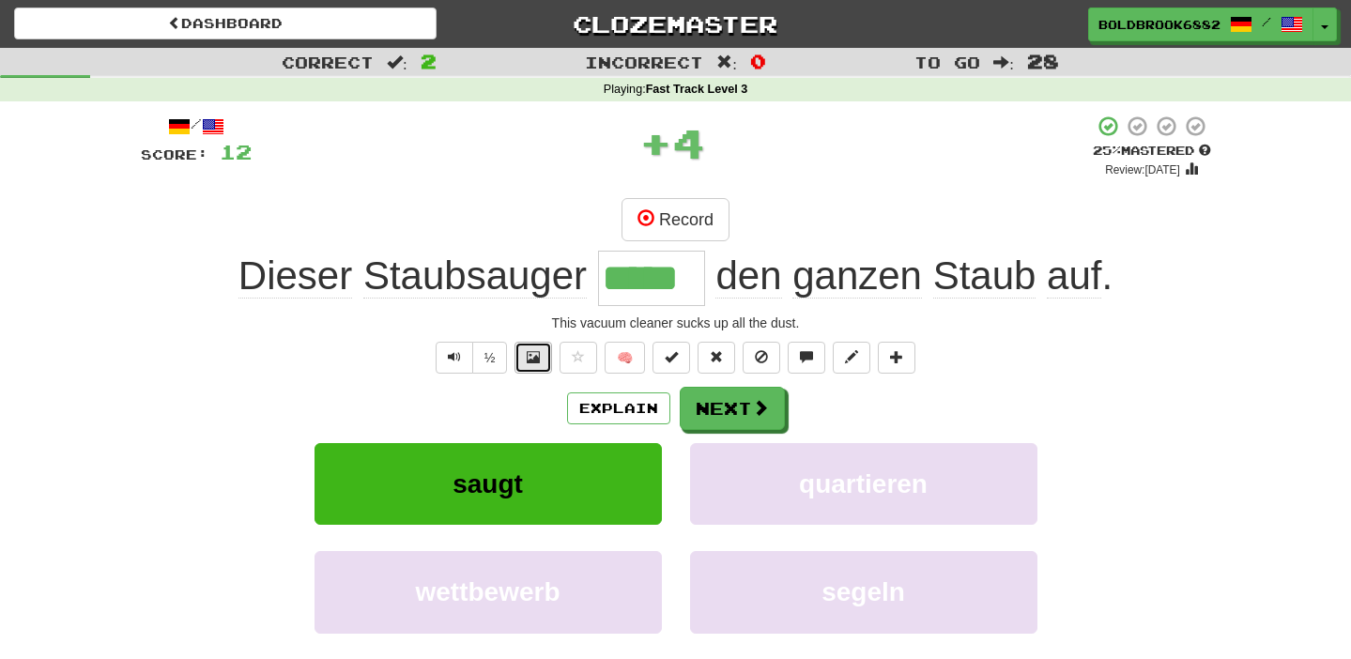
click at [538, 362] on span at bounding box center [533, 356] width 13 height 13
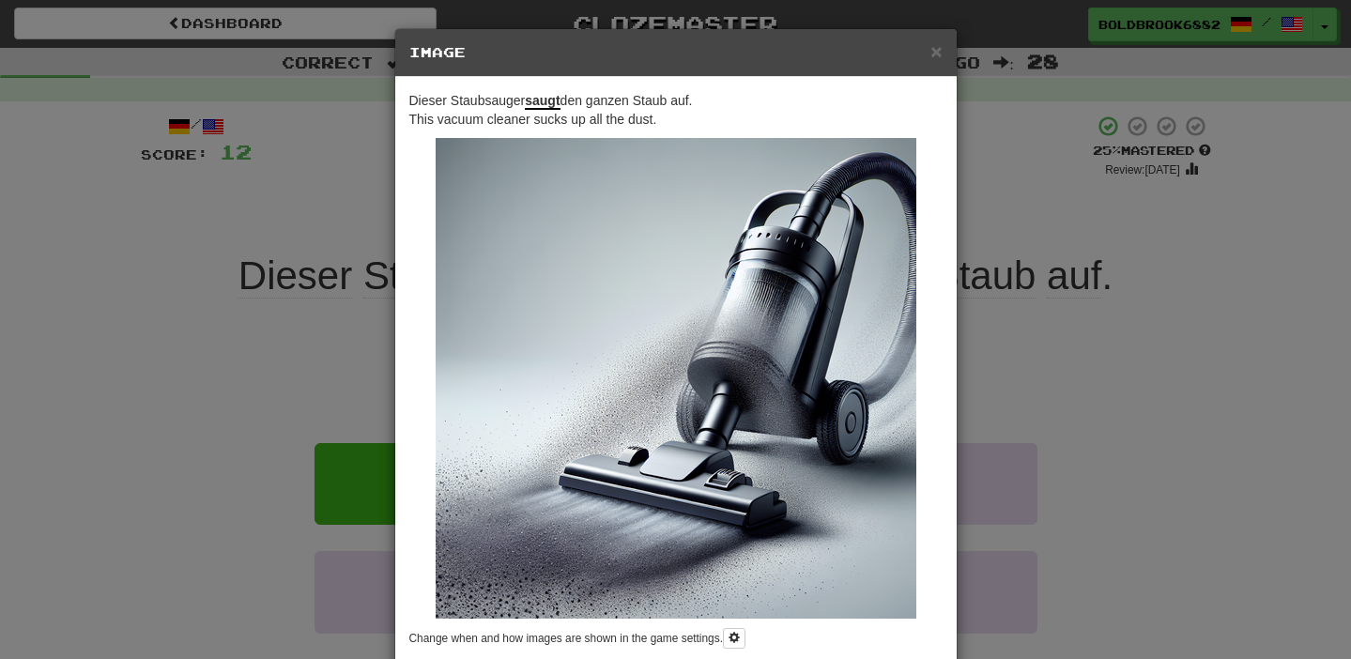
click at [327, 380] on div "× Image Dieser Staubsauger saugt den ganzen Staub auf. This vacuum cleaner suck…" at bounding box center [675, 329] width 1351 height 659
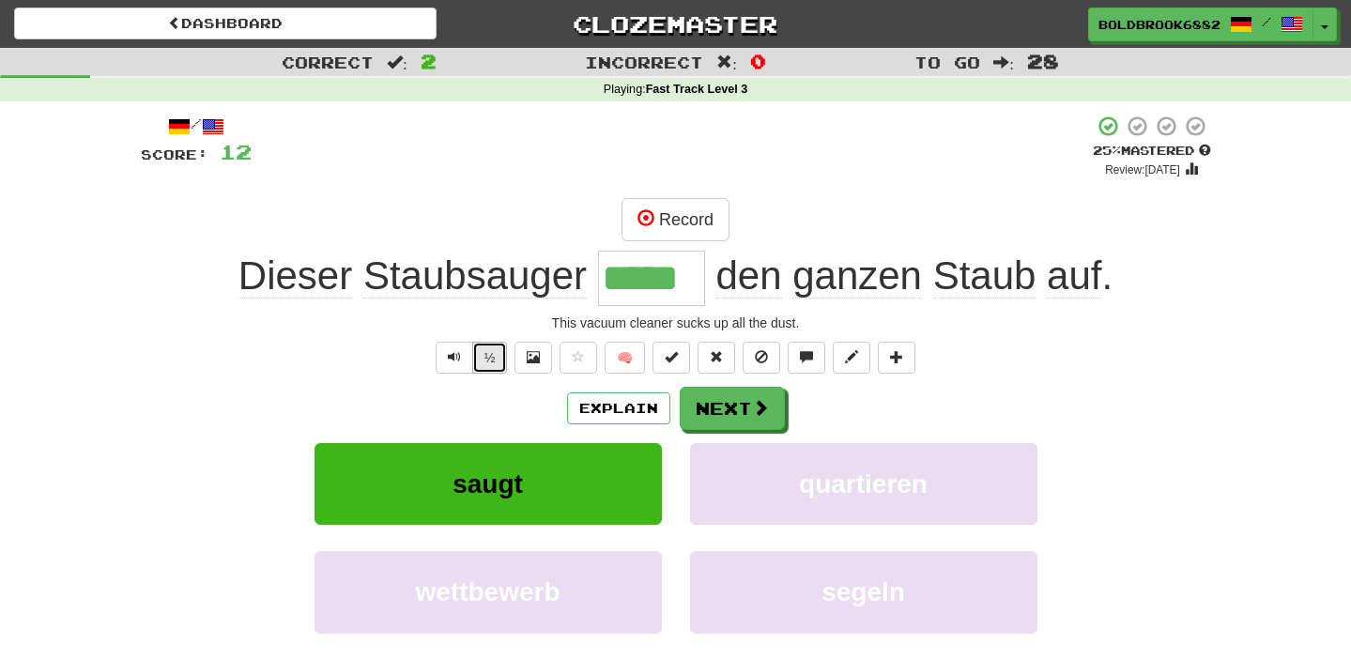
click at [481, 363] on button "½" at bounding box center [490, 358] width 36 height 32
click at [630, 362] on button "🧠" at bounding box center [625, 358] width 40 height 32
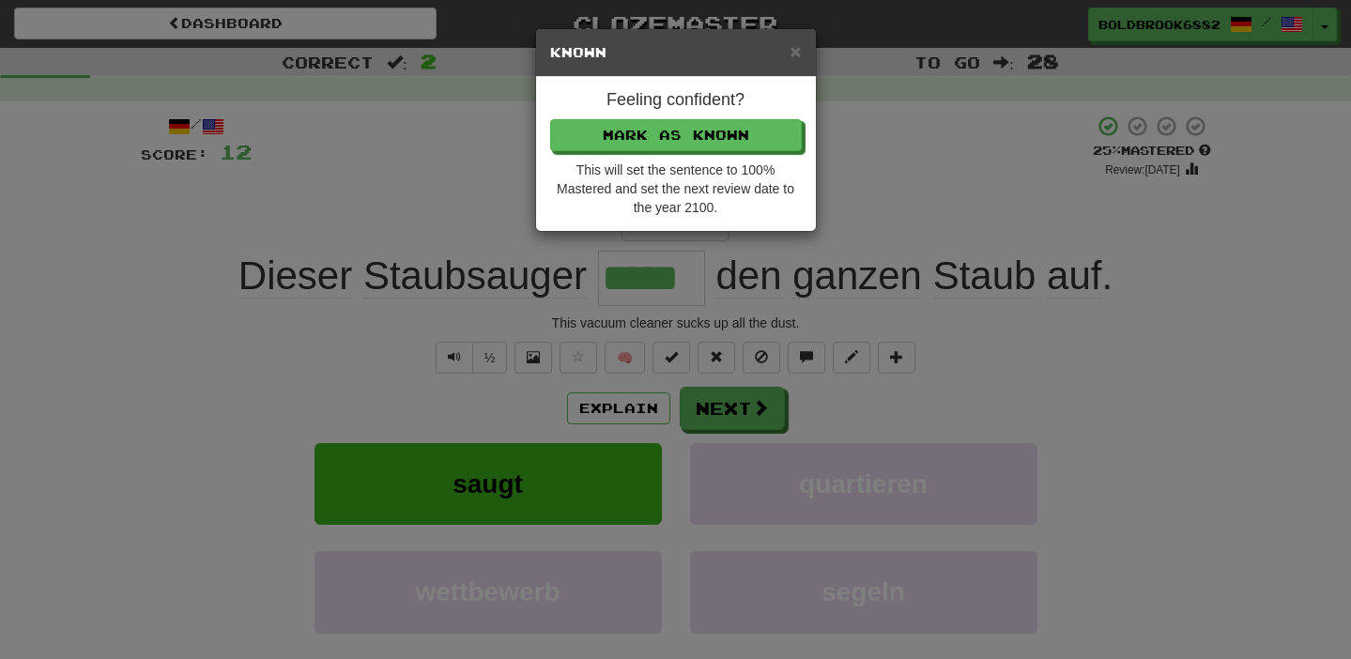
click at [801, 52] on div "× Known" at bounding box center [676, 53] width 280 height 48
click at [793, 60] on span "×" at bounding box center [794, 51] width 11 height 22
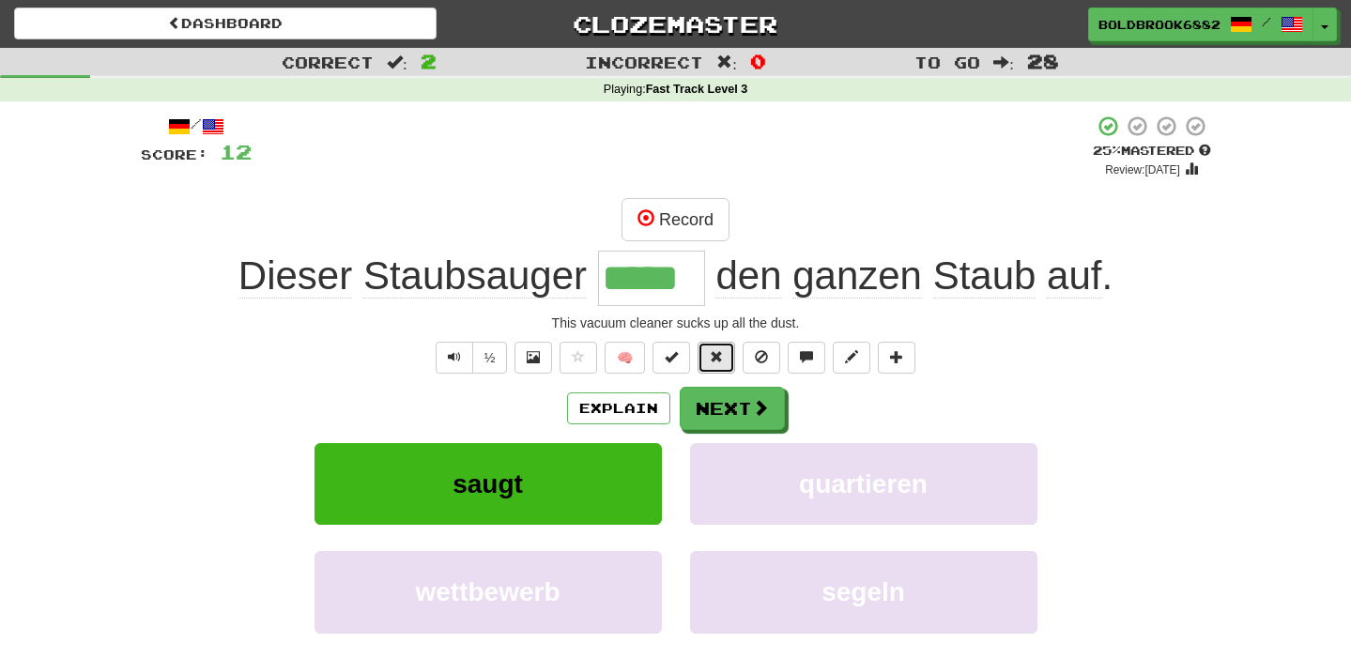
click at [718, 352] on span at bounding box center [716, 356] width 13 height 13
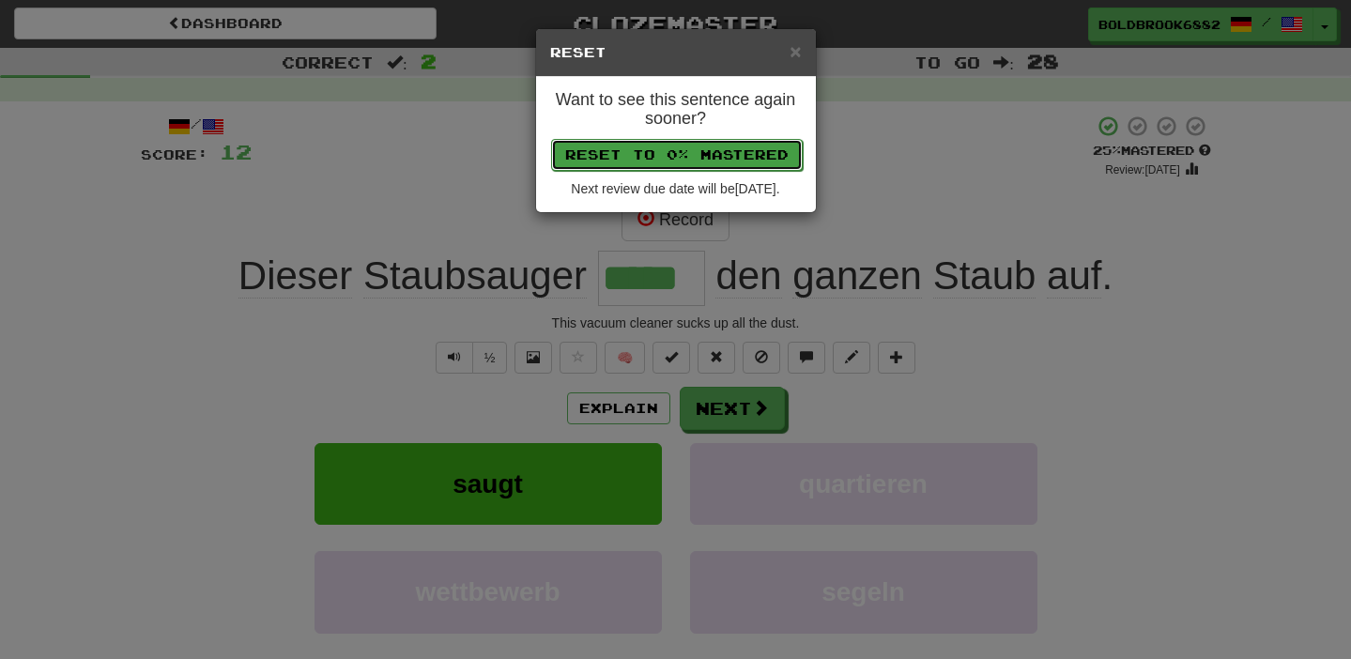
click at [683, 147] on button "Reset to 0% Mastered" at bounding box center [677, 155] width 252 height 32
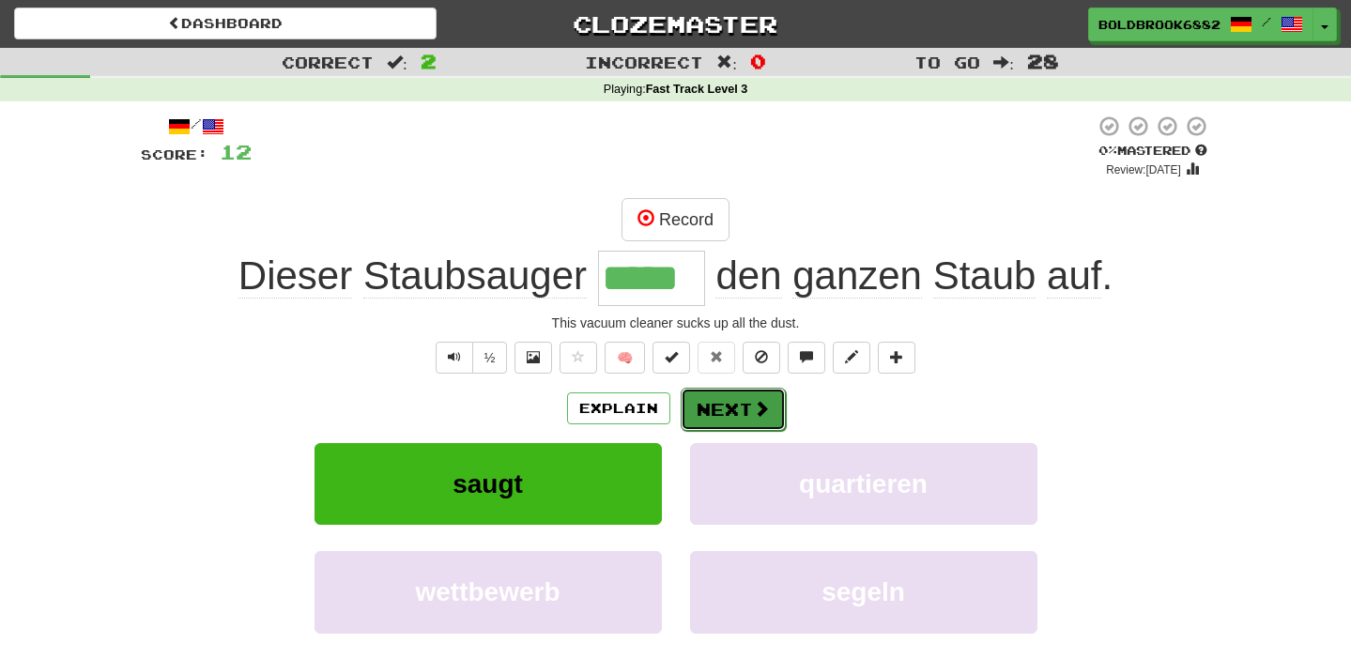
click at [707, 402] on button "Next" at bounding box center [733, 409] width 105 height 43
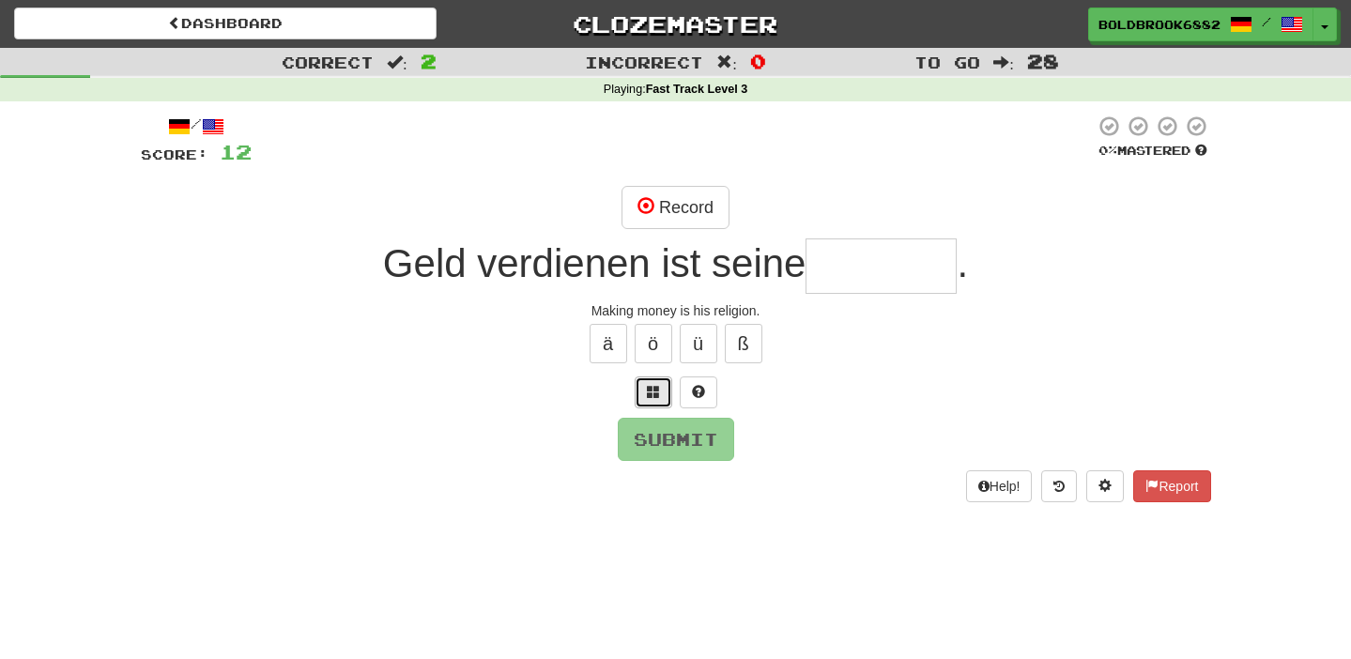
click at [636, 388] on button at bounding box center [654, 392] width 38 height 32
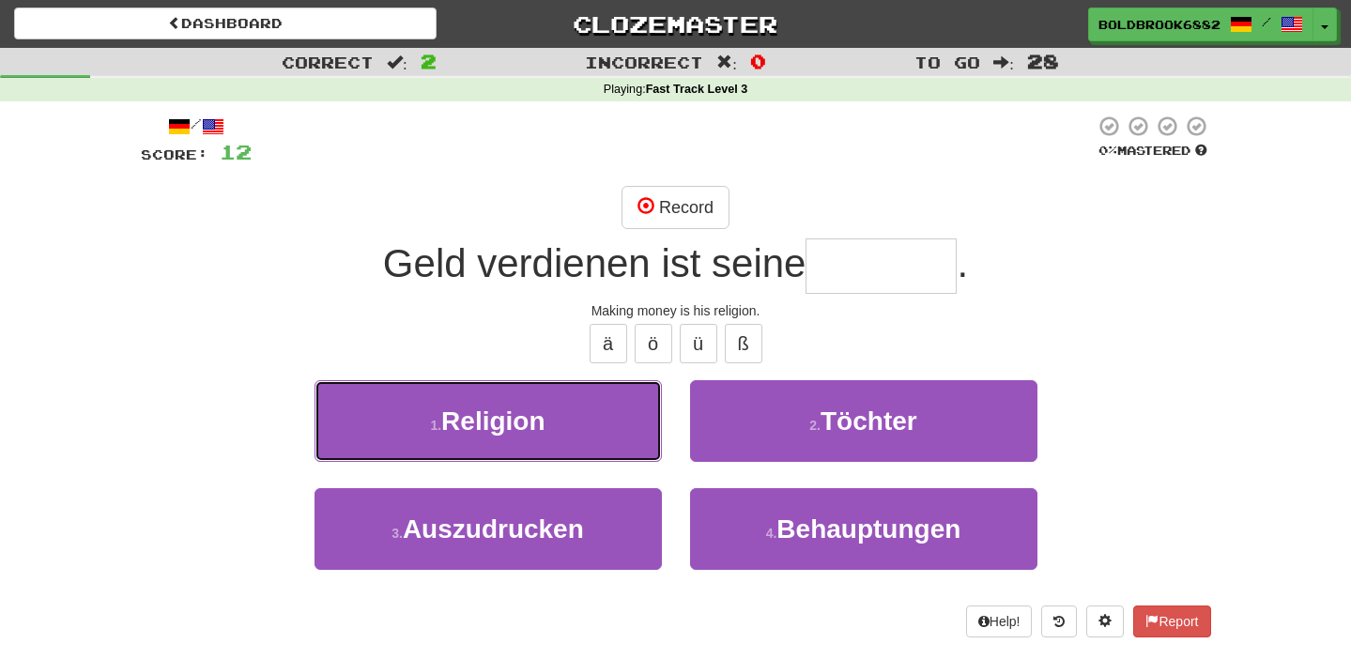
click at [636, 388] on button "1 . Religion" at bounding box center [487, 421] width 347 height 82
type input "********"
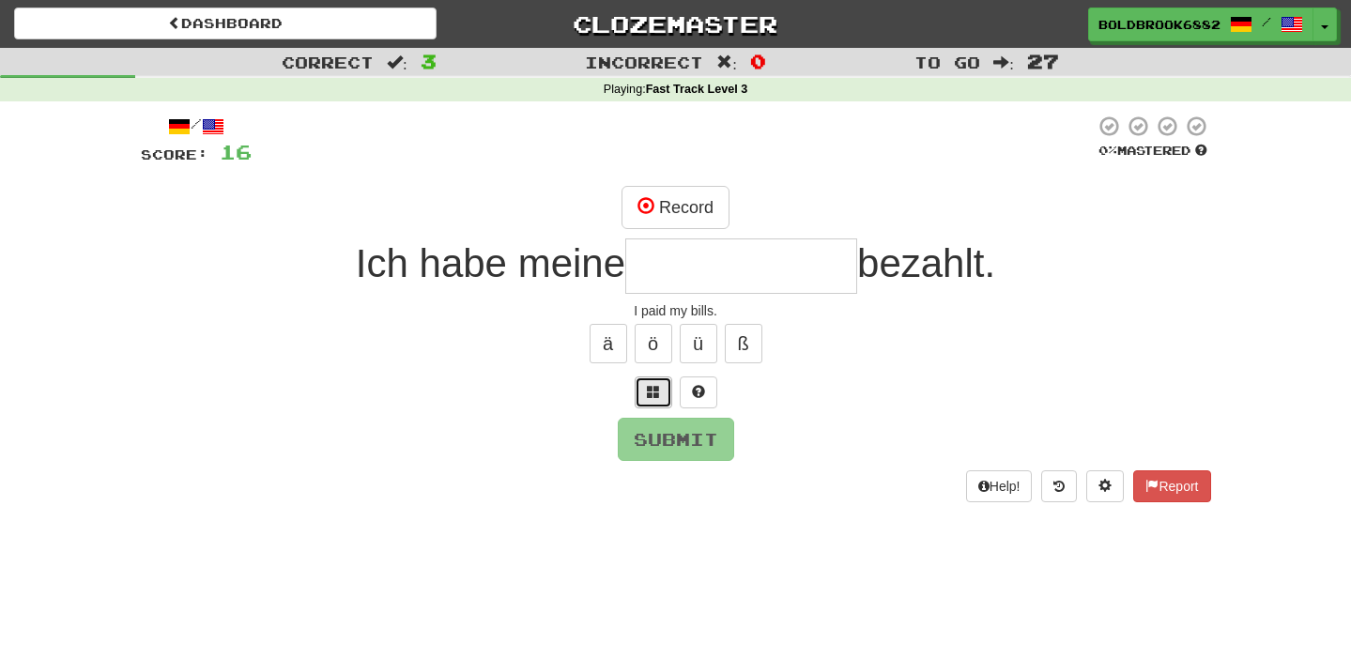
click at [649, 401] on button at bounding box center [654, 392] width 38 height 32
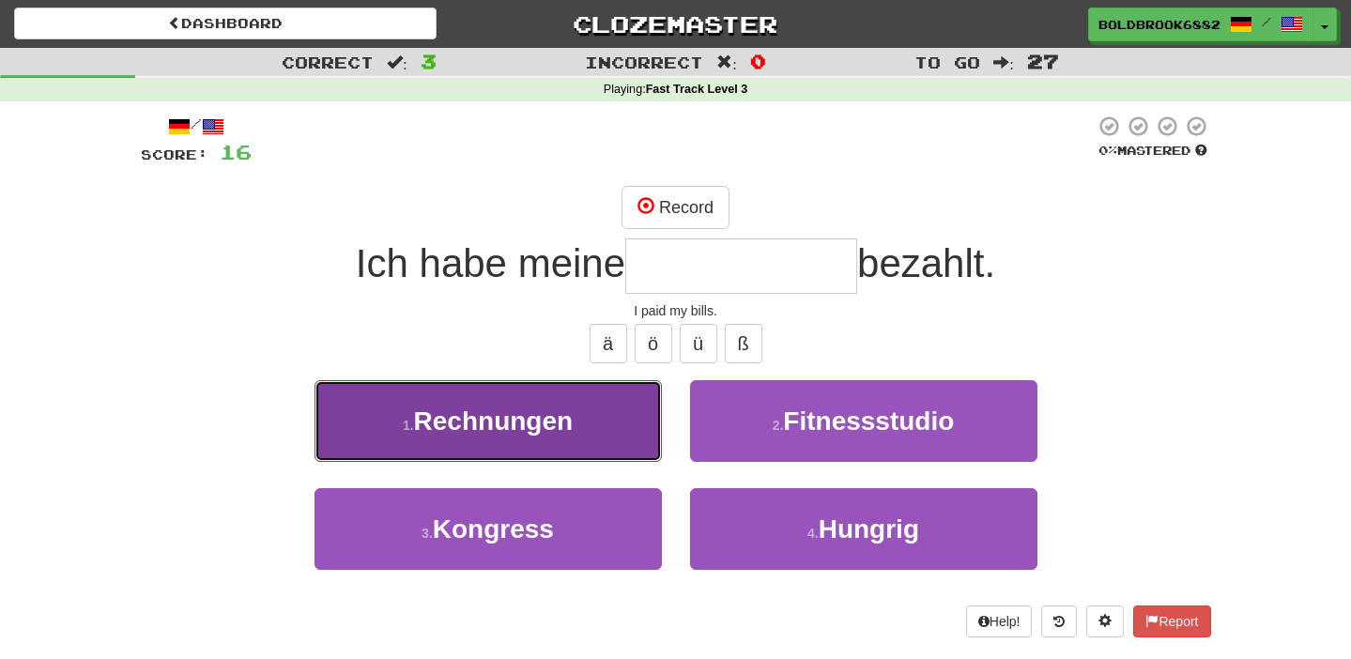
click at [641, 406] on button "1 . Rechnungen" at bounding box center [487, 421] width 347 height 82
type input "**********"
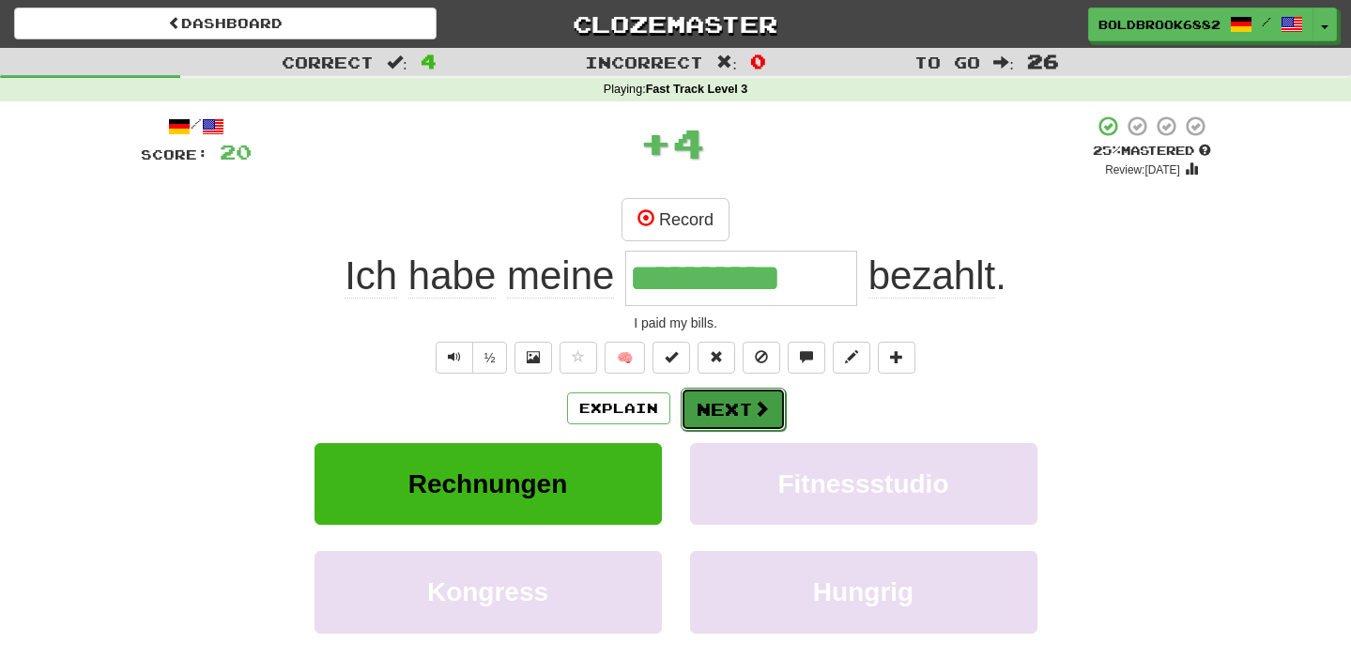
click at [714, 415] on button "Next" at bounding box center [733, 409] width 105 height 43
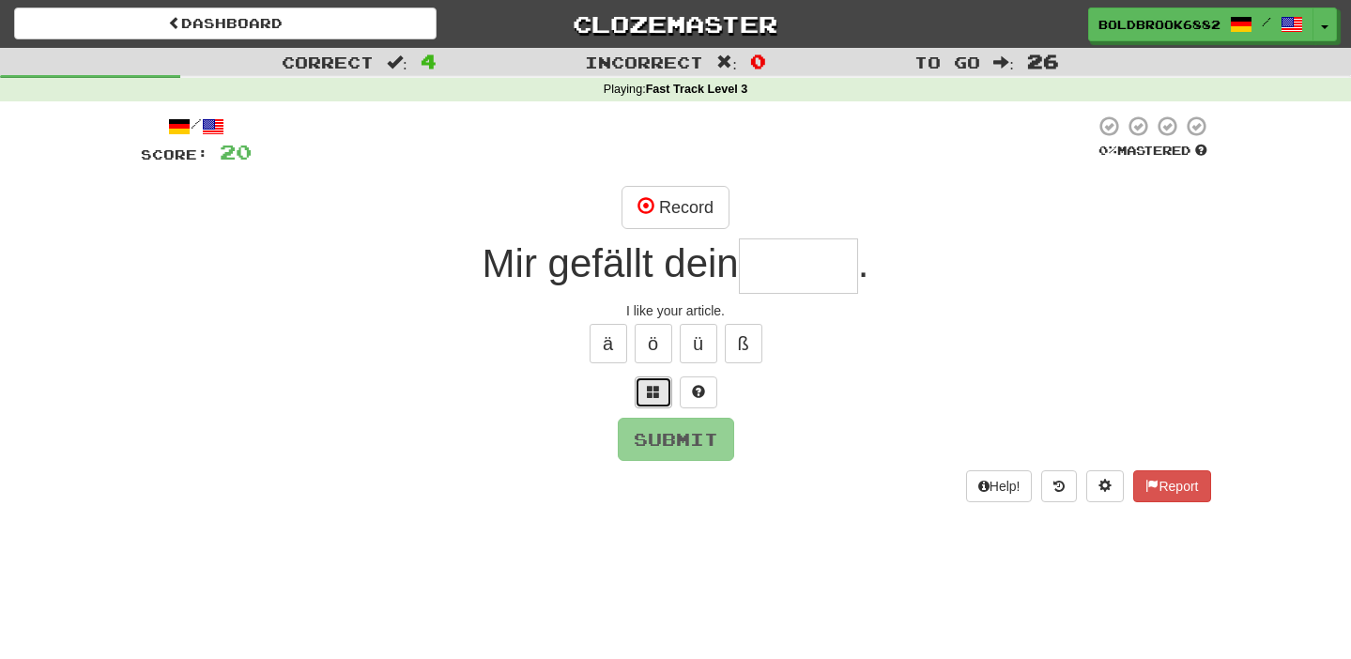
click at [663, 400] on button at bounding box center [654, 392] width 38 height 32
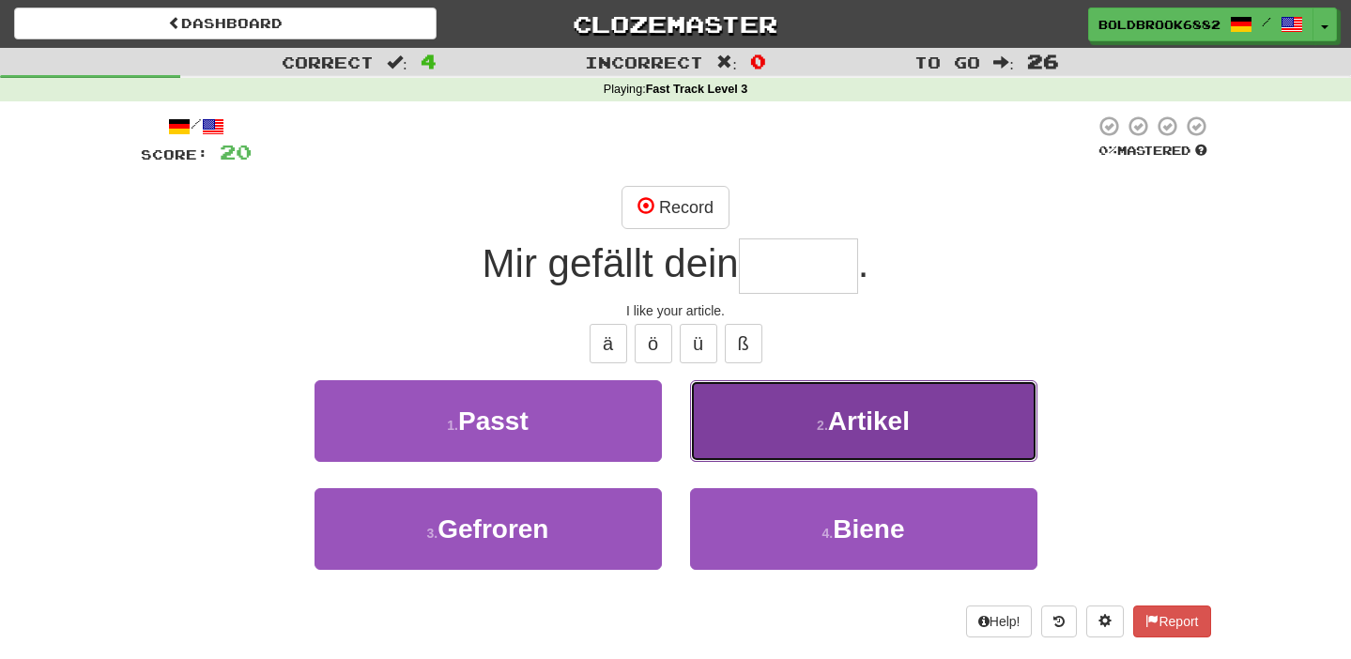
click at [779, 413] on button "2 . Artikel" at bounding box center [863, 421] width 347 height 82
type input "*******"
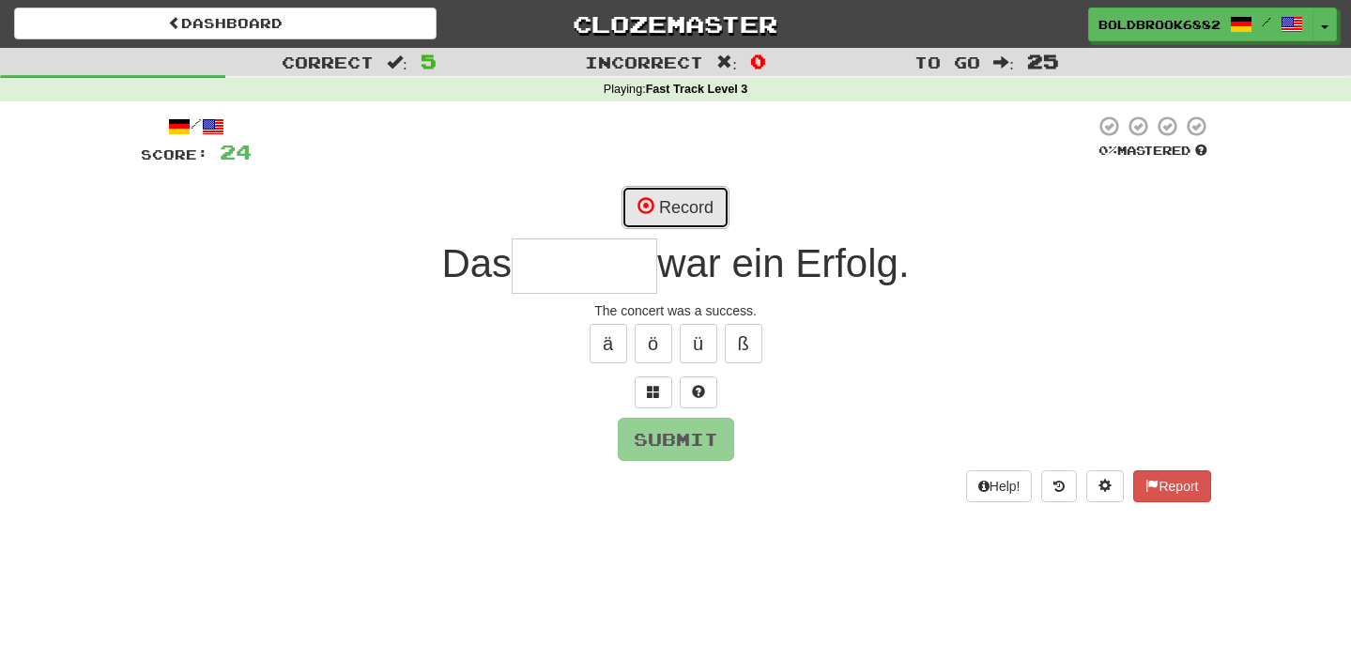
click at [674, 207] on button "Record" at bounding box center [675, 207] width 108 height 43
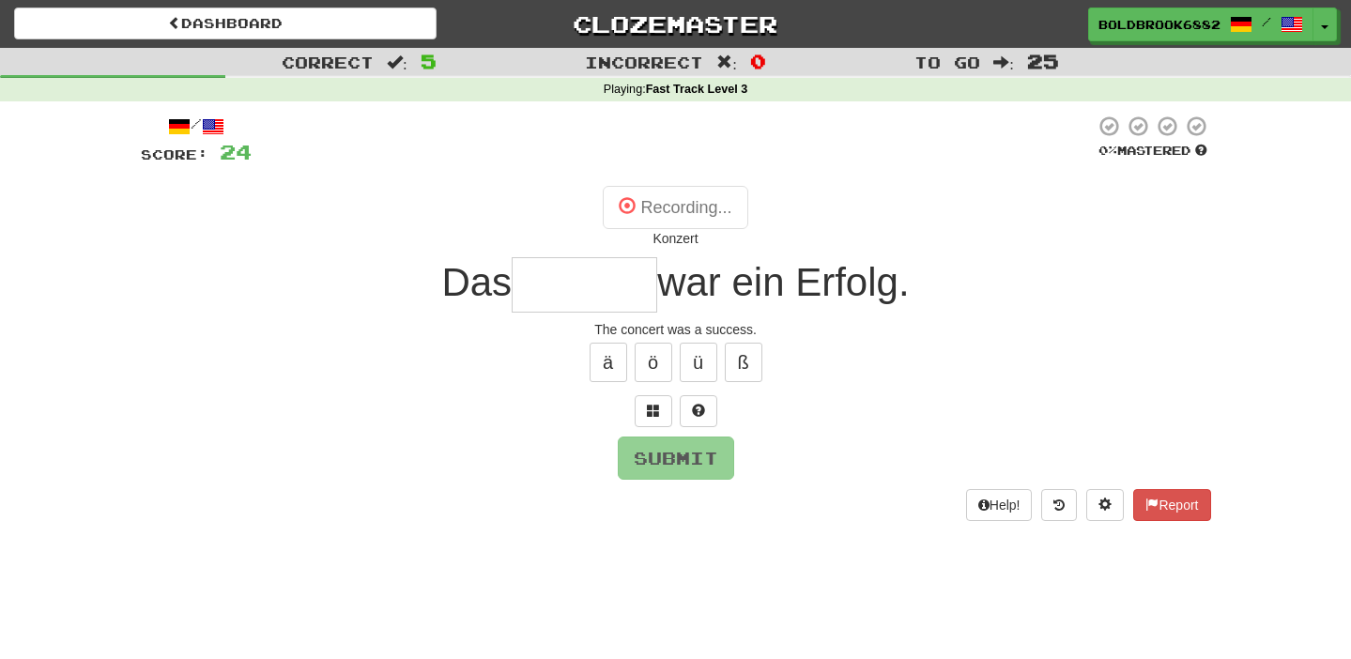
type input "*******"
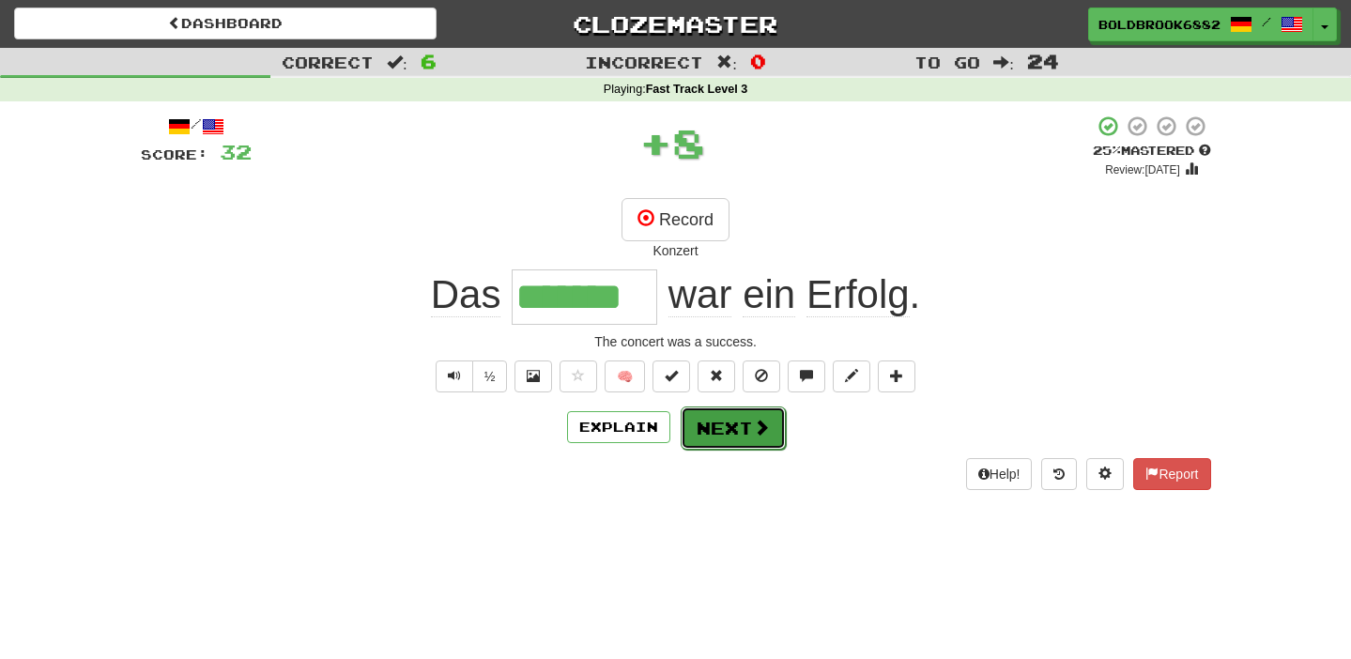
click at [725, 427] on button "Next" at bounding box center [733, 427] width 105 height 43
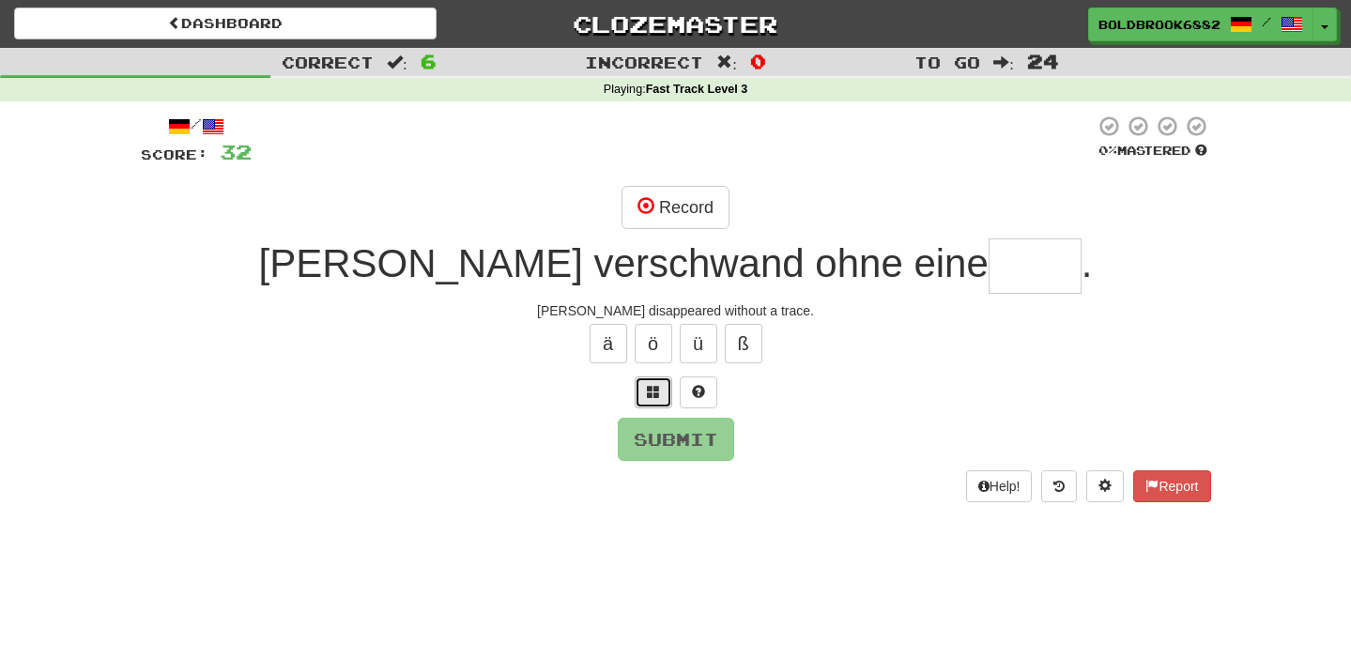
click at [640, 405] on button at bounding box center [654, 392] width 38 height 32
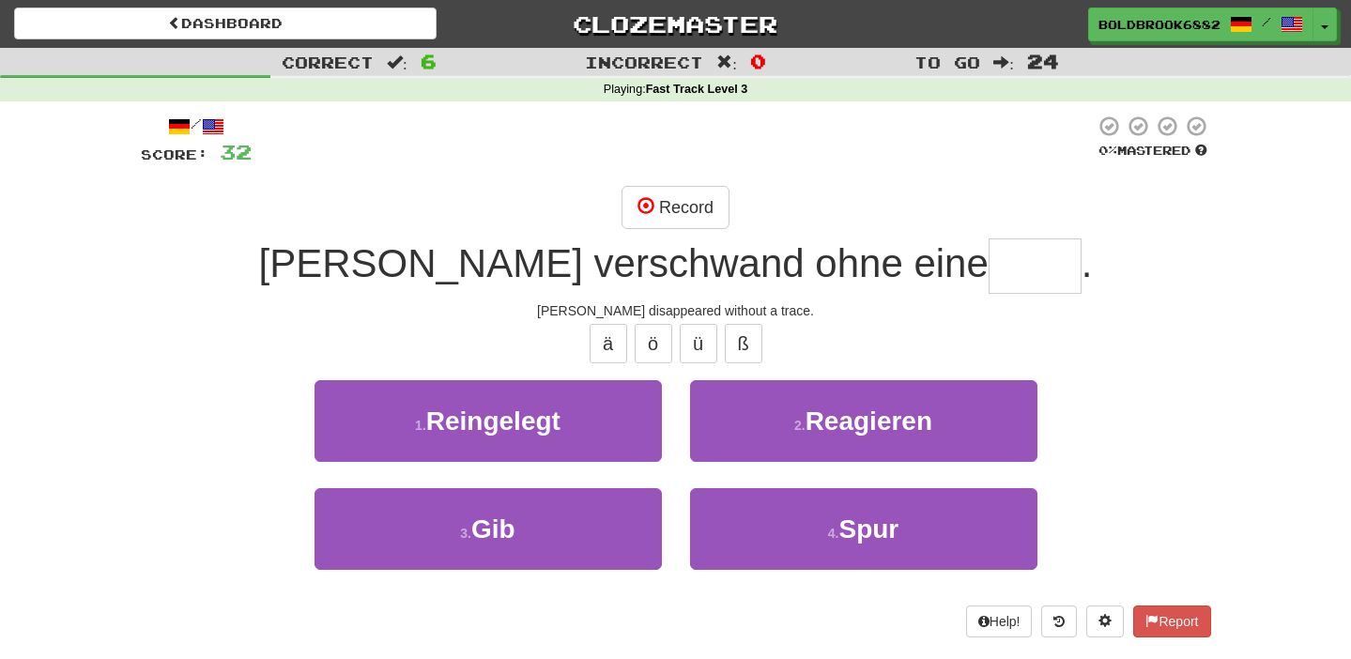
click at [761, 482] on div "2 . Reagieren" at bounding box center [863, 434] width 375 height 108
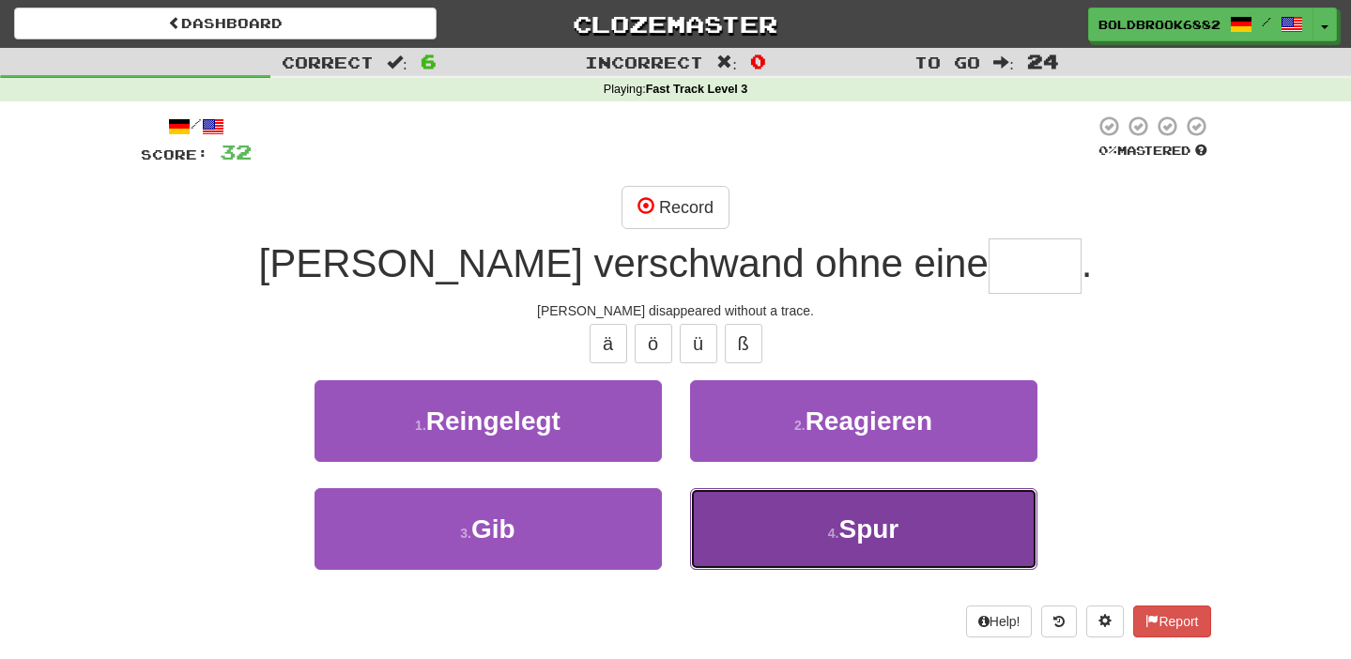
click at [761, 516] on button "4 . Spur" at bounding box center [863, 529] width 347 height 82
type input "****"
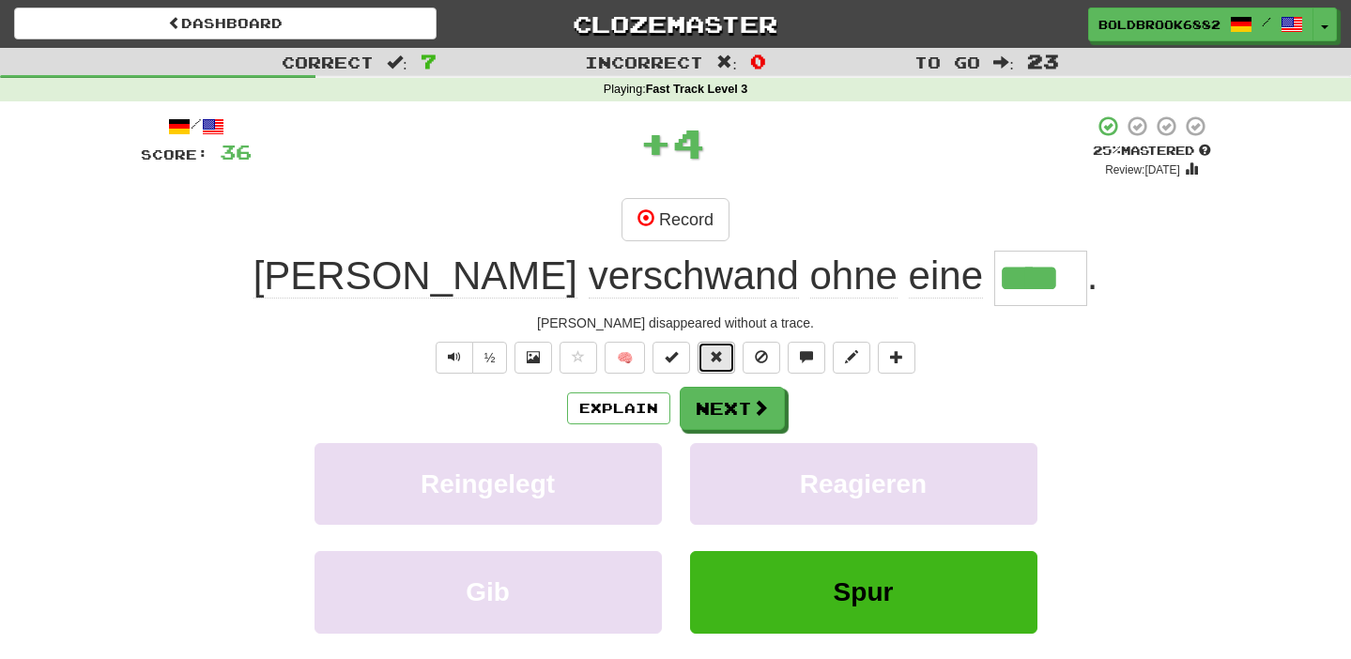
click at [712, 353] on span at bounding box center [716, 356] width 13 height 13
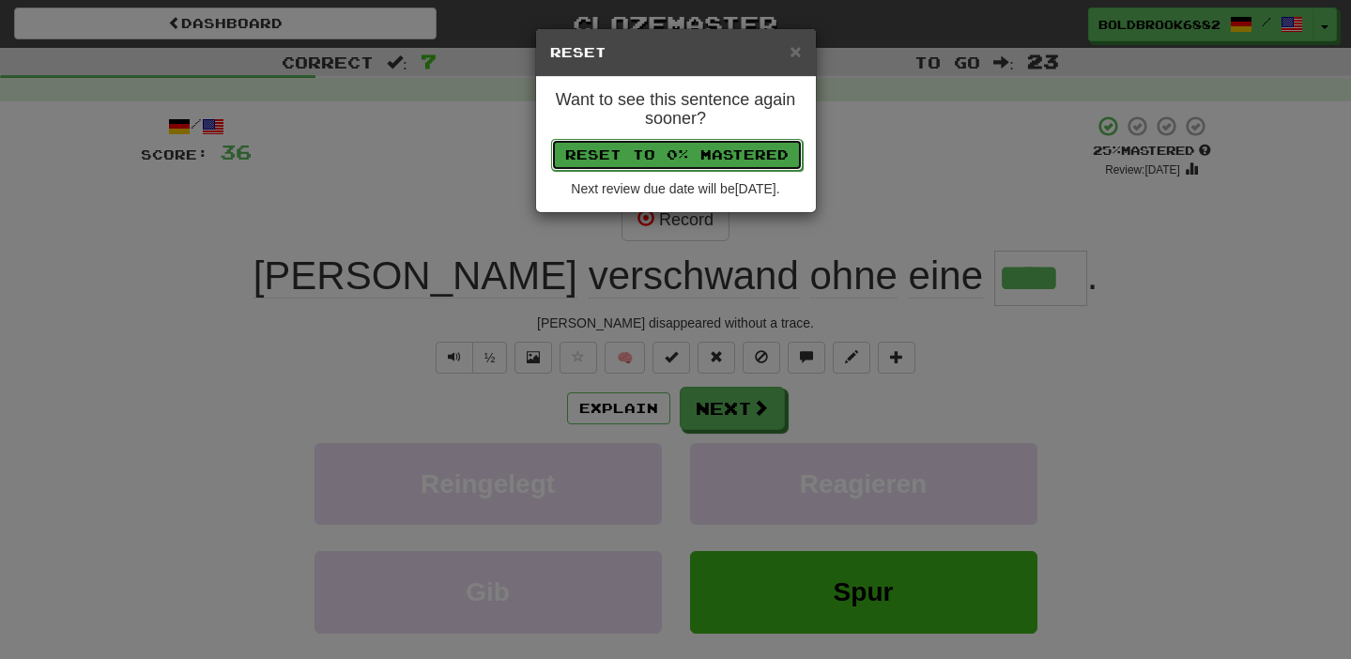
click at [685, 151] on button "Reset to 0% Mastered" at bounding box center [677, 155] width 252 height 32
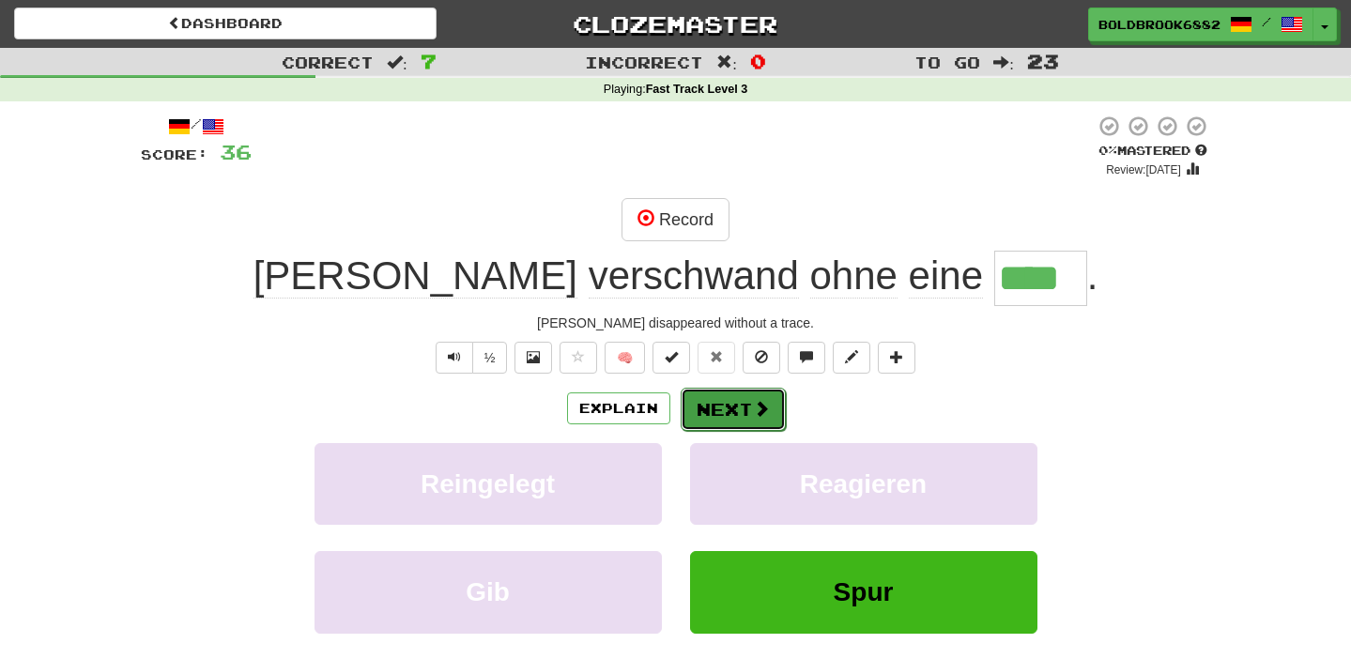
click at [725, 415] on button "Next" at bounding box center [733, 409] width 105 height 43
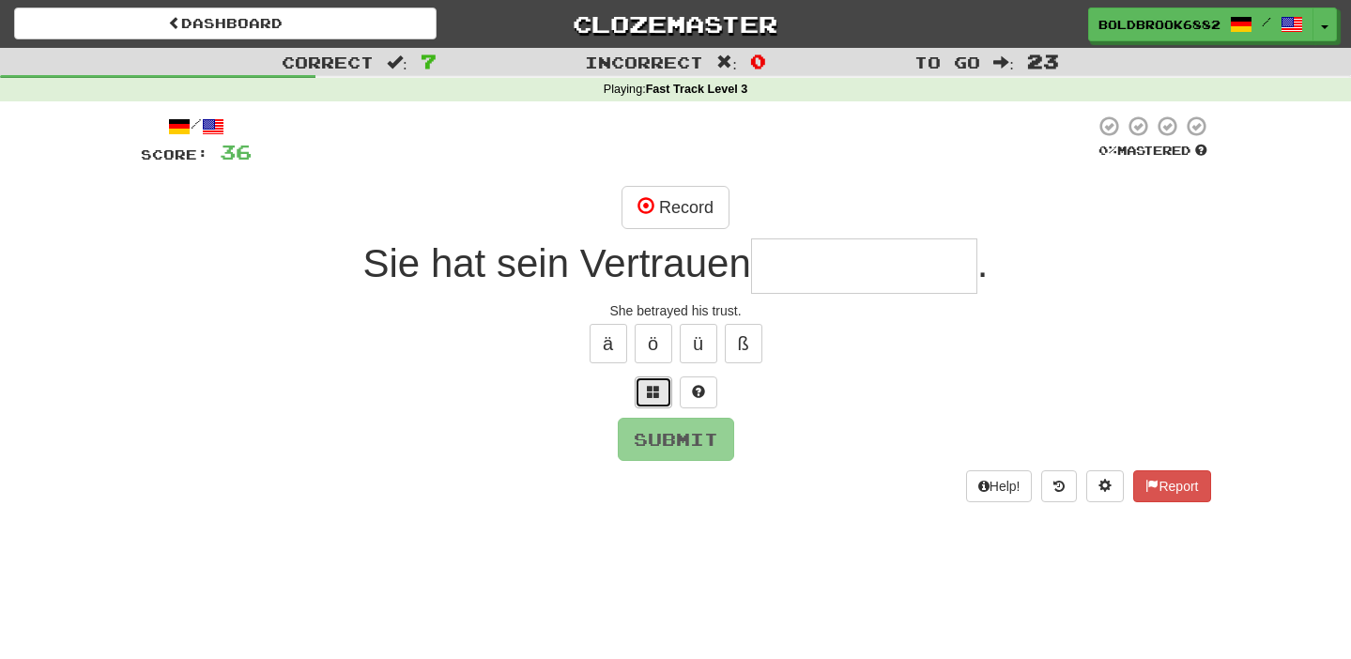
click at [651, 388] on span at bounding box center [653, 391] width 13 height 13
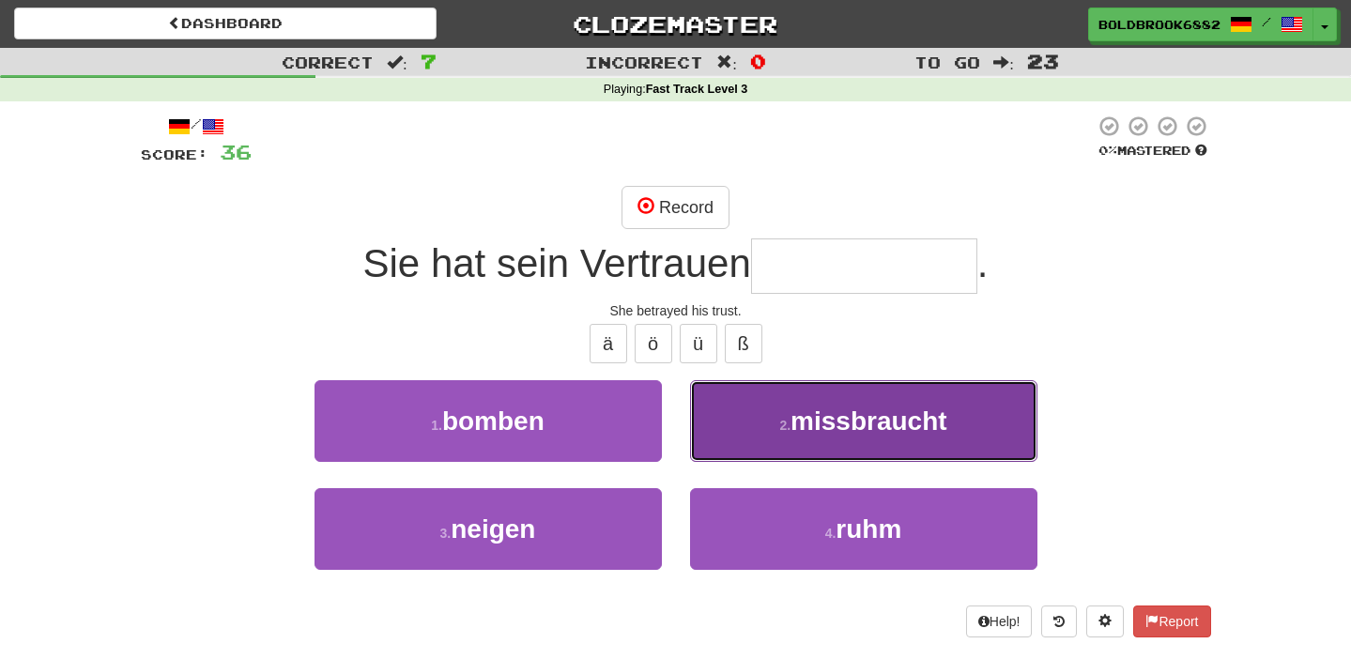
click at [818, 431] on span "missbraucht" at bounding box center [868, 420] width 157 height 29
type input "**********"
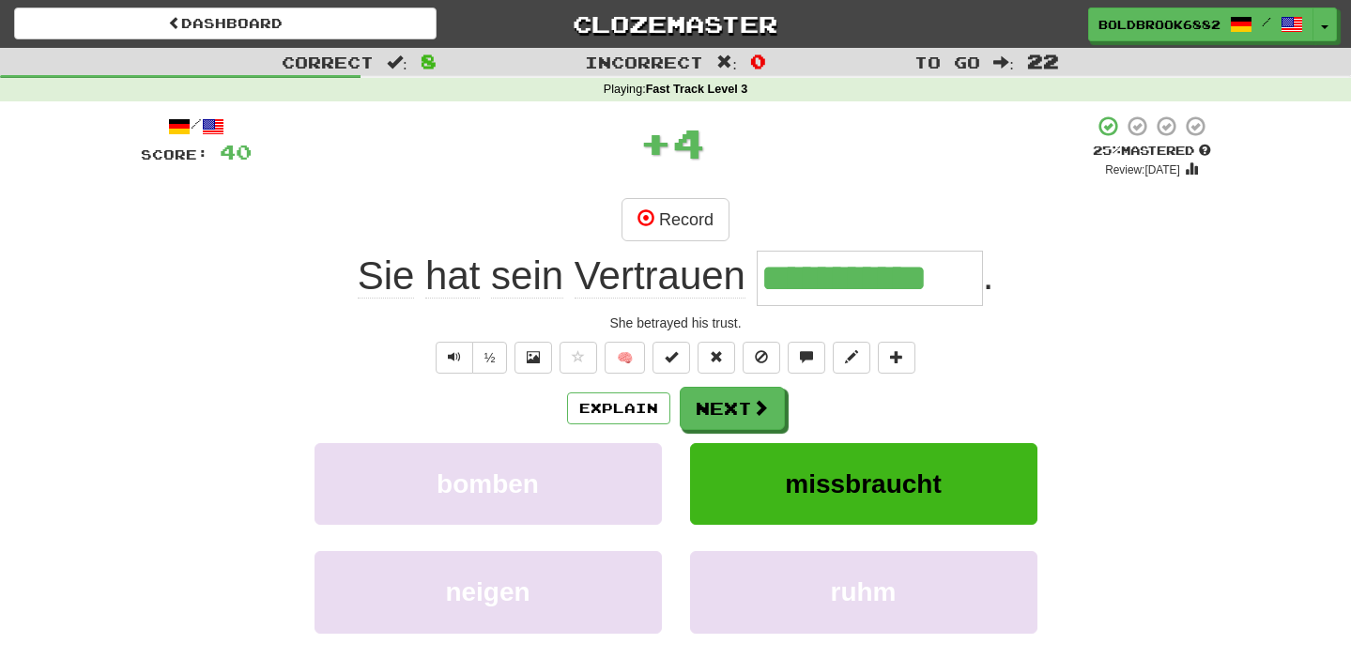
click at [614, 275] on span "Vertrauen" at bounding box center [659, 275] width 171 height 45
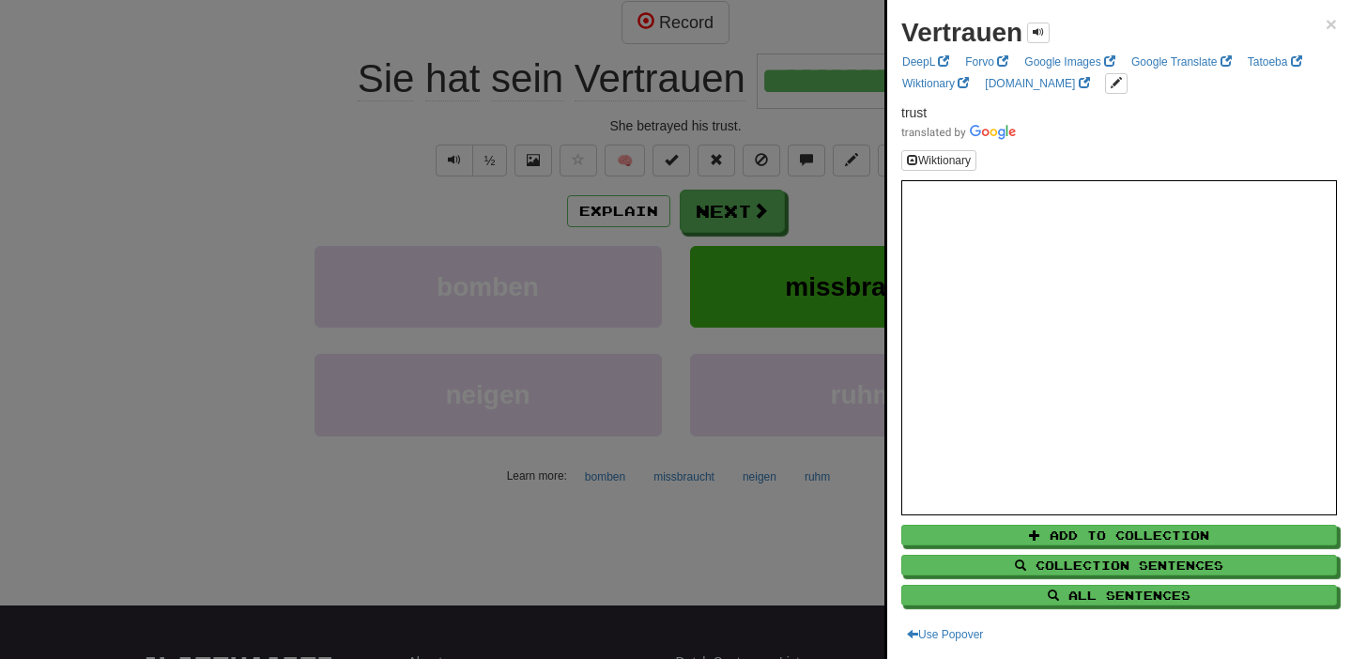
scroll to position [201, 0]
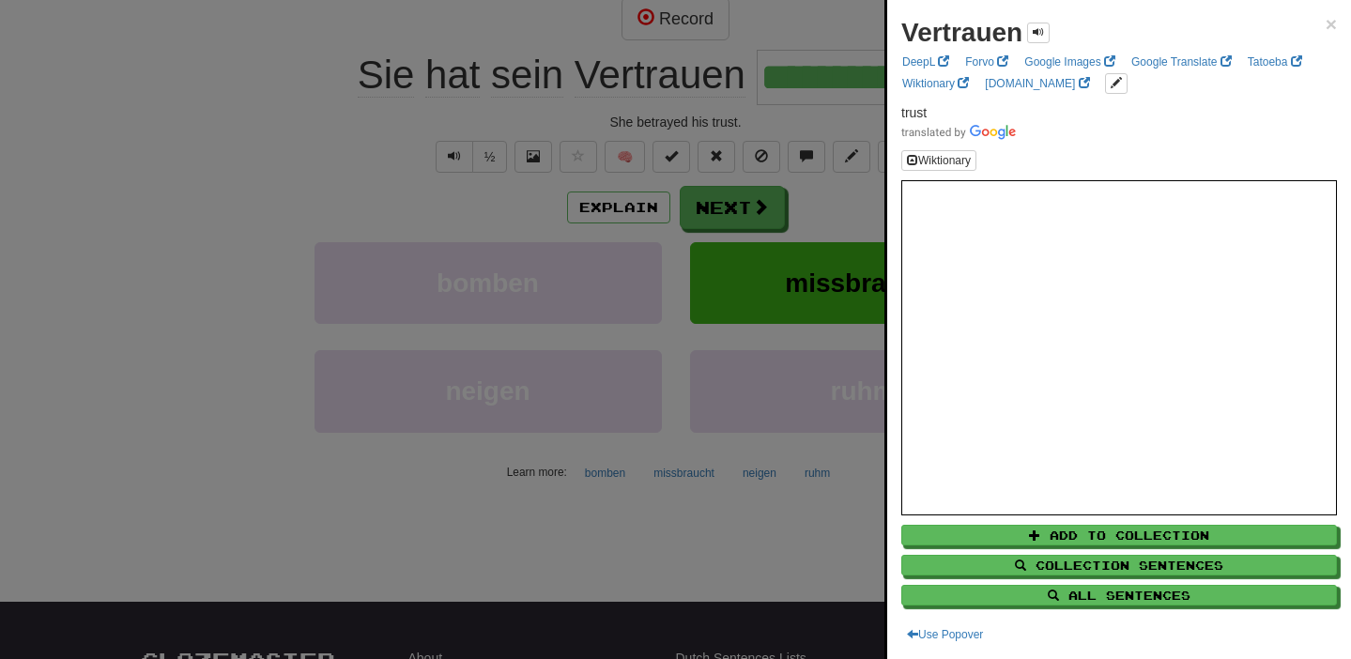
click at [1080, 524] on div "Add to Collection Collection Sentences All Sentences" at bounding box center [1119, 560] width 436 height 90
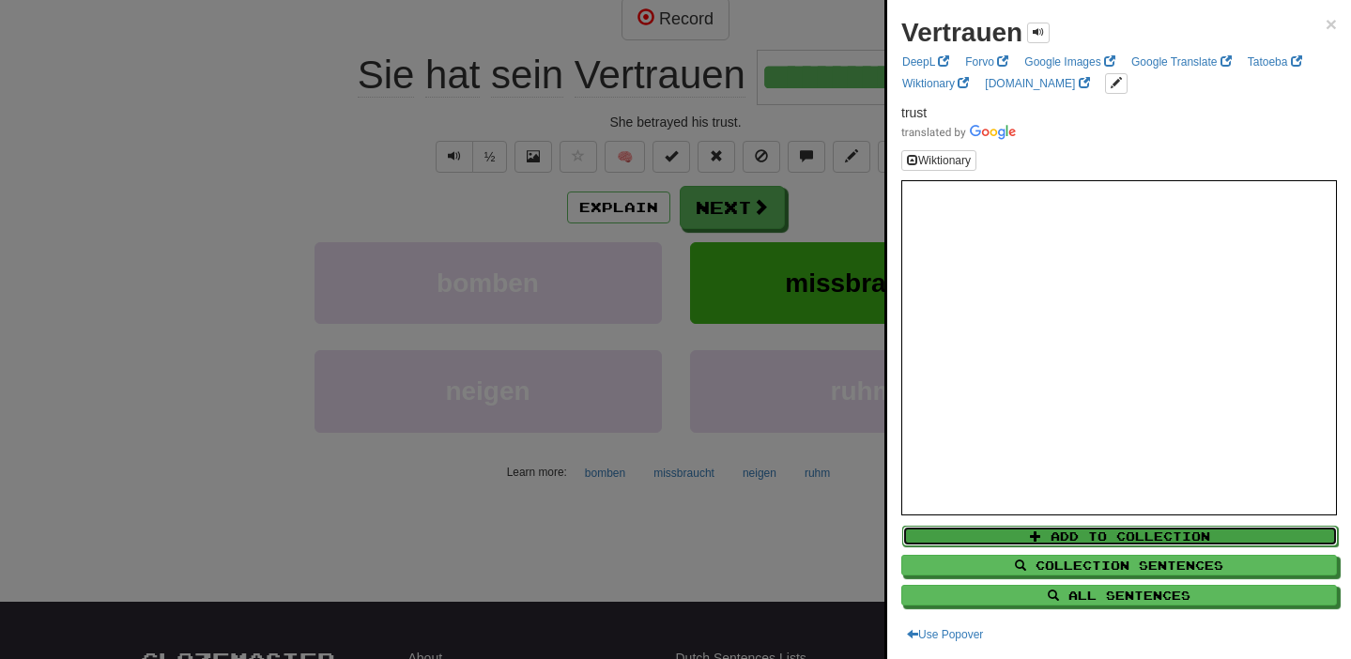
click at [1080, 532] on button "Add to Collection" at bounding box center [1120, 536] width 436 height 21
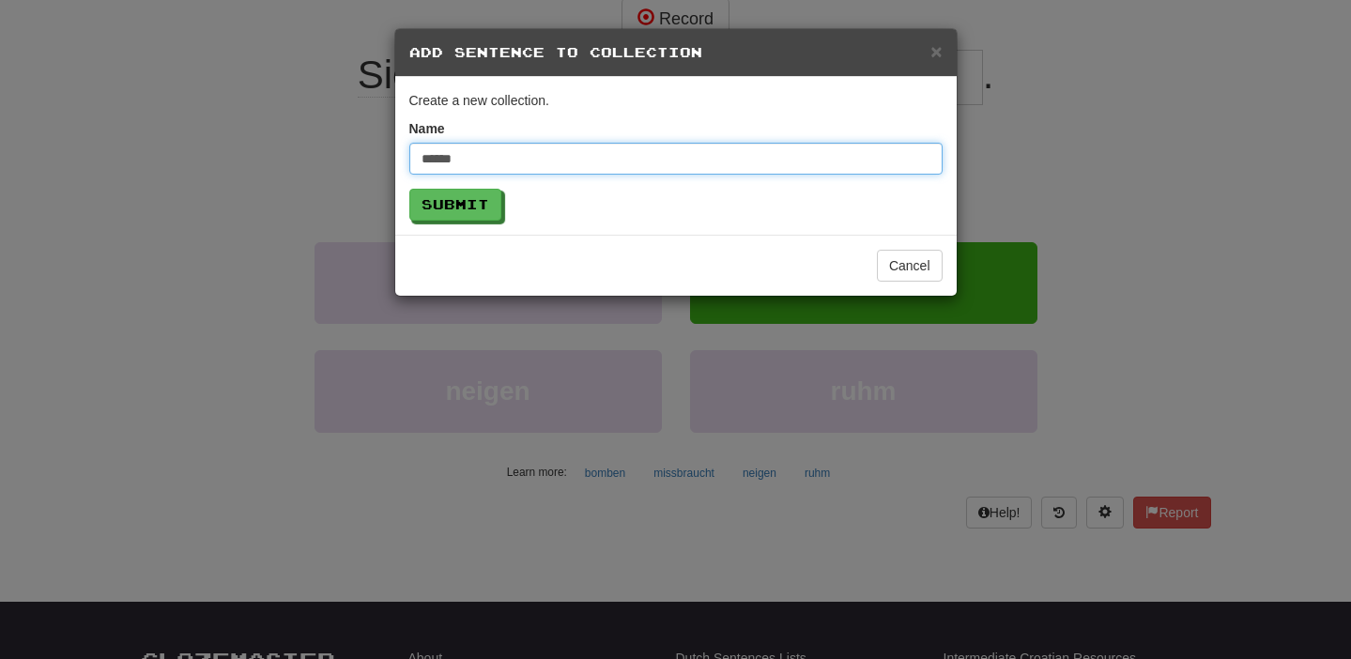
type input "******"
click at [409, 189] on button "Submit" at bounding box center [455, 205] width 92 height 32
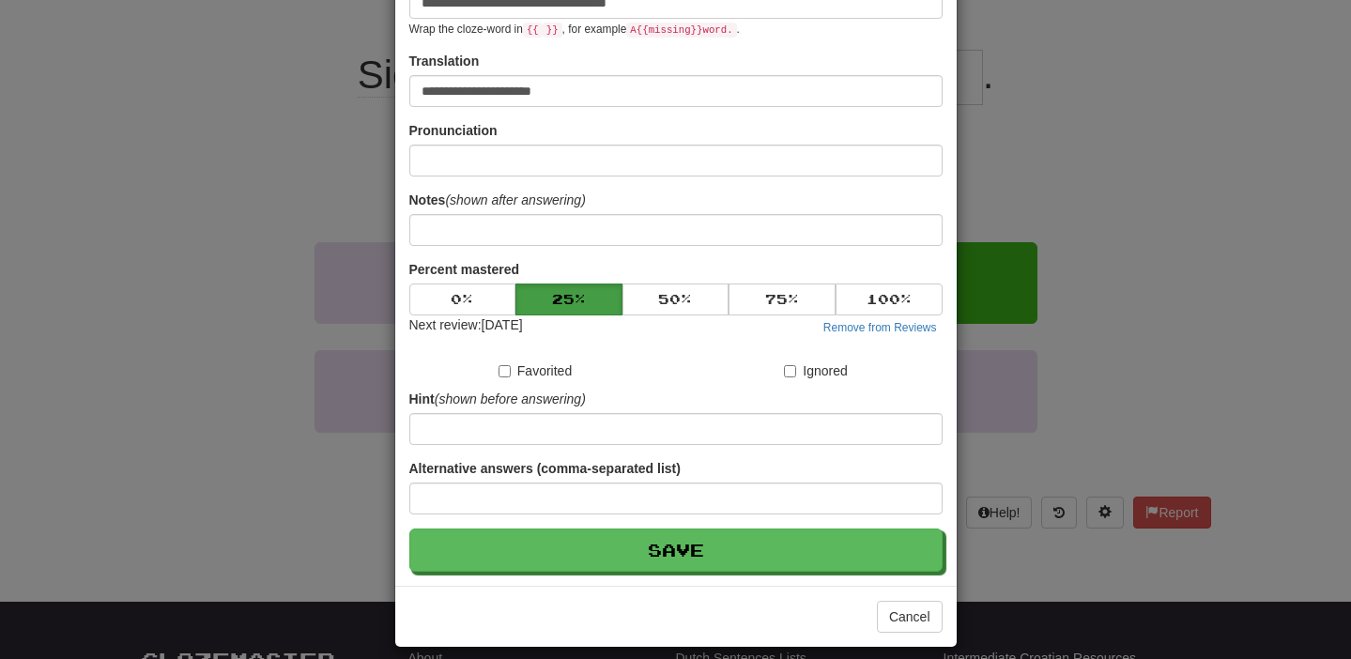
scroll to position [298, 0]
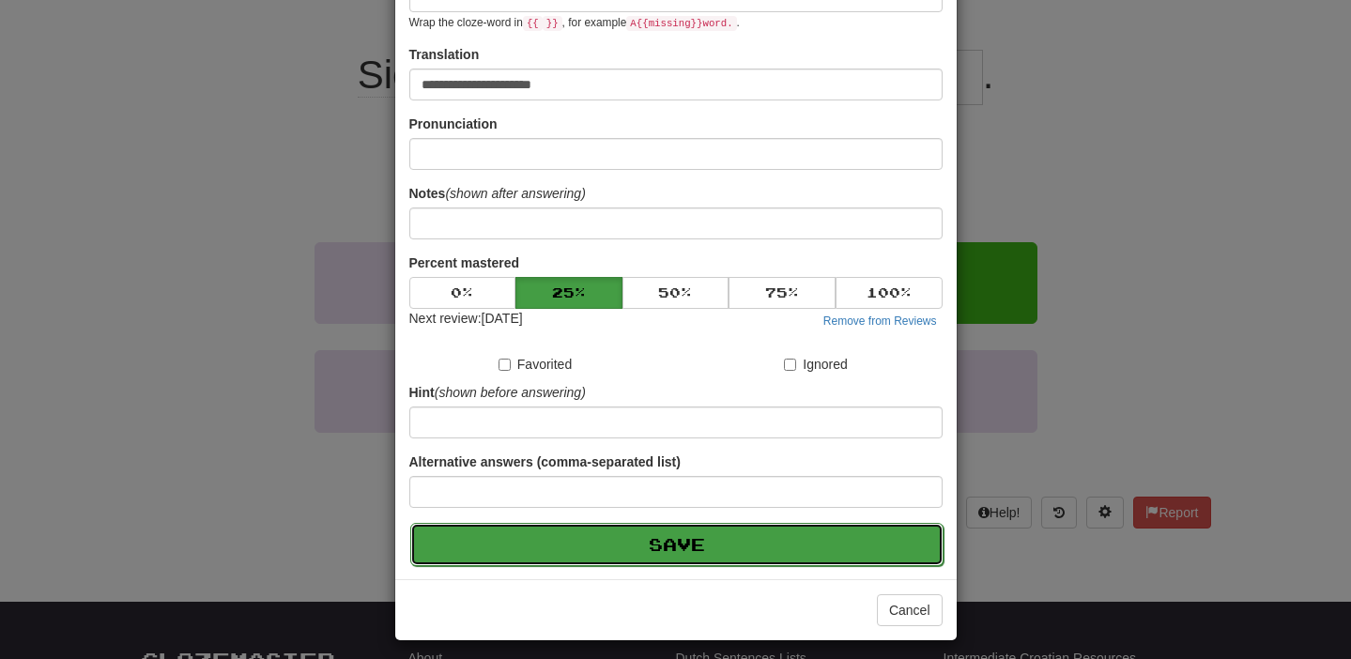
click at [530, 555] on button "Save" at bounding box center [676, 544] width 533 height 43
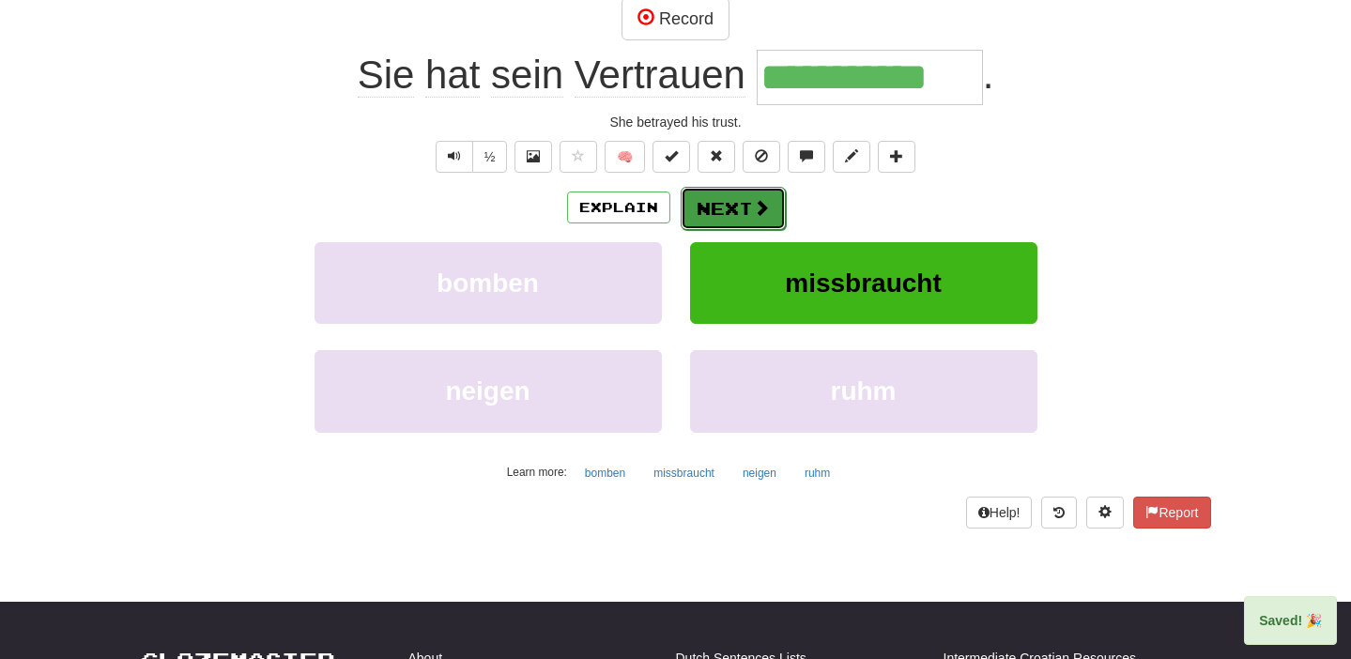
click at [758, 211] on span at bounding box center [761, 207] width 17 height 17
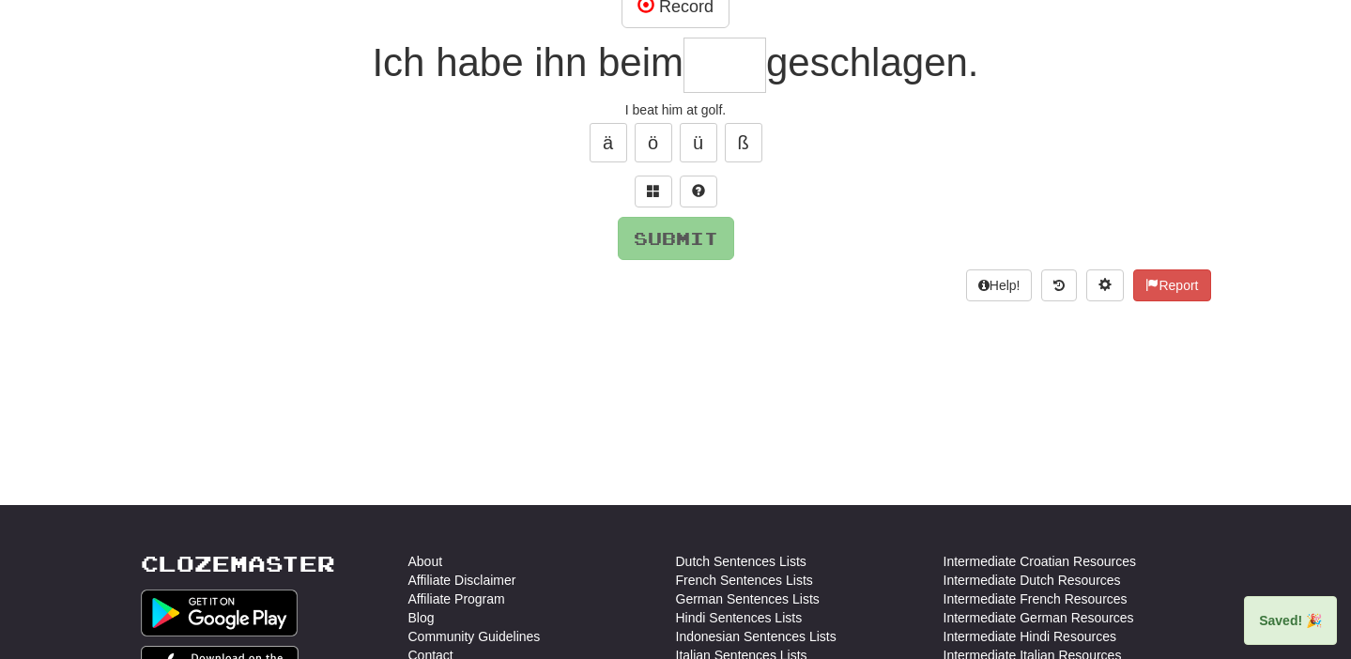
scroll to position [188, 0]
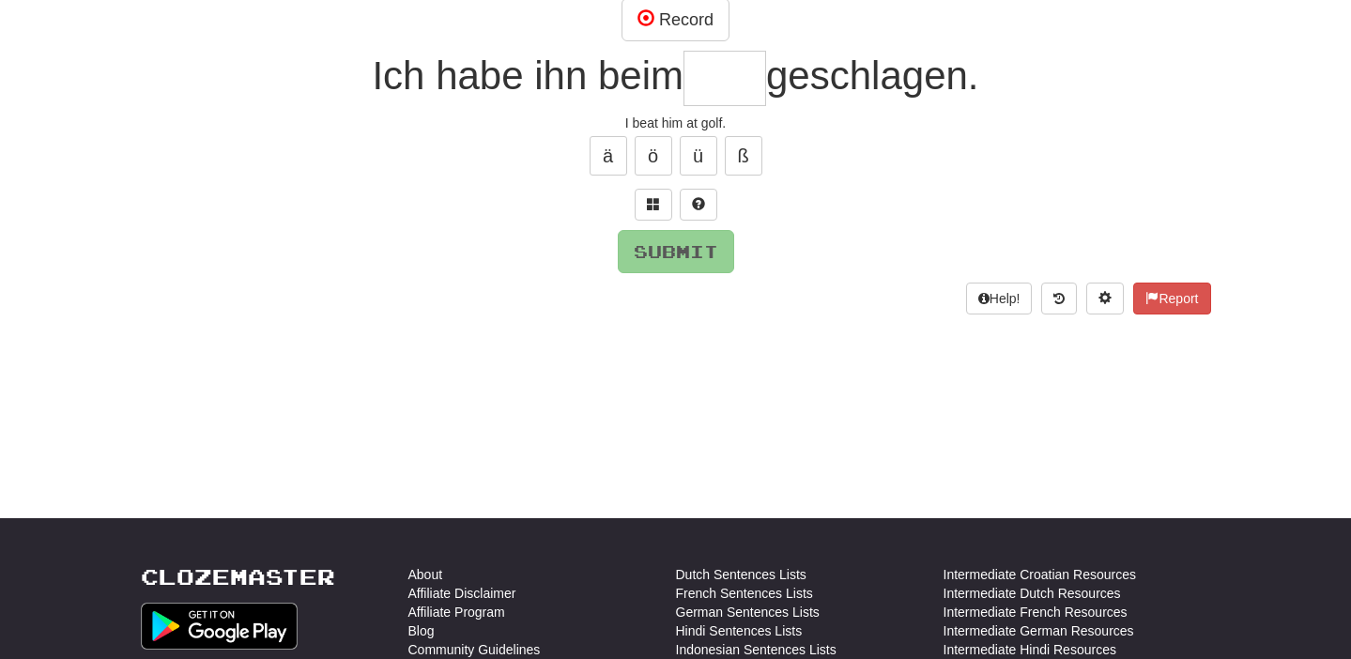
click at [534, 194] on div at bounding box center [676, 205] width 1070 height 32
click at [656, 205] on span at bounding box center [653, 203] width 13 height 13
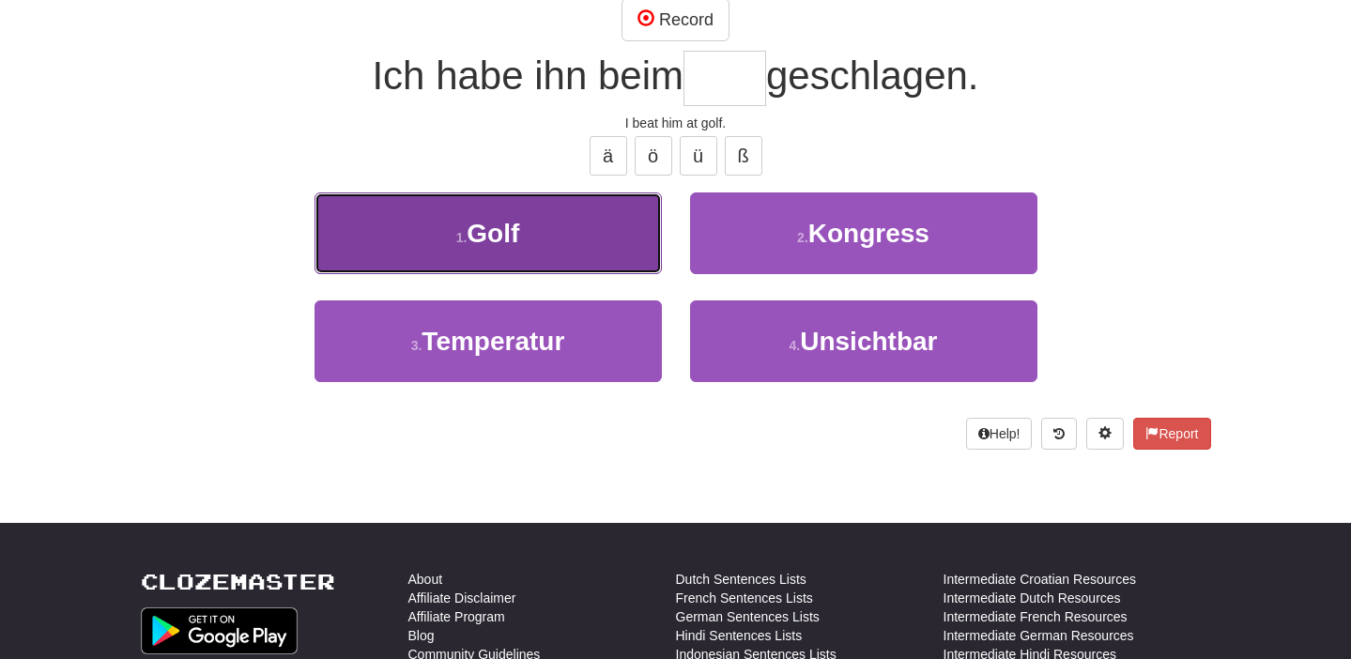
click at [624, 222] on button "1 . Golf" at bounding box center [487, 233] width 347 height 82
type input "****"
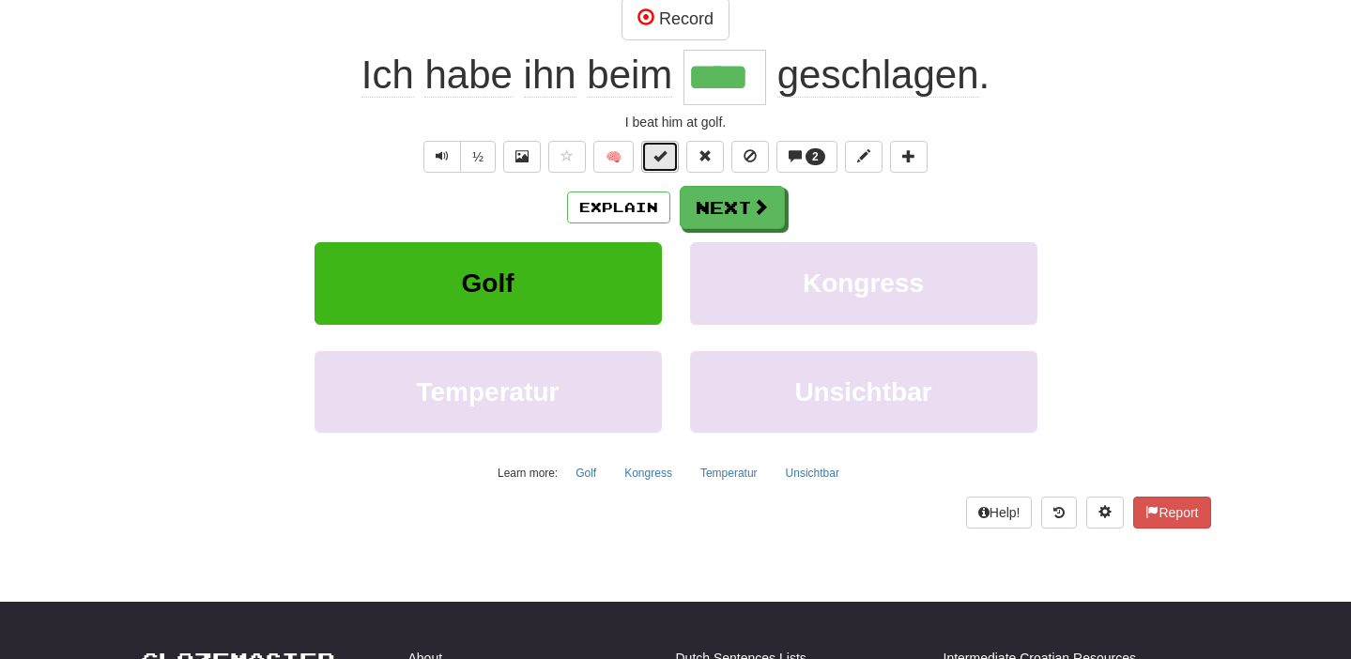
click at [667, 153] on button at bounding box center [660, 157] width 38 height 32
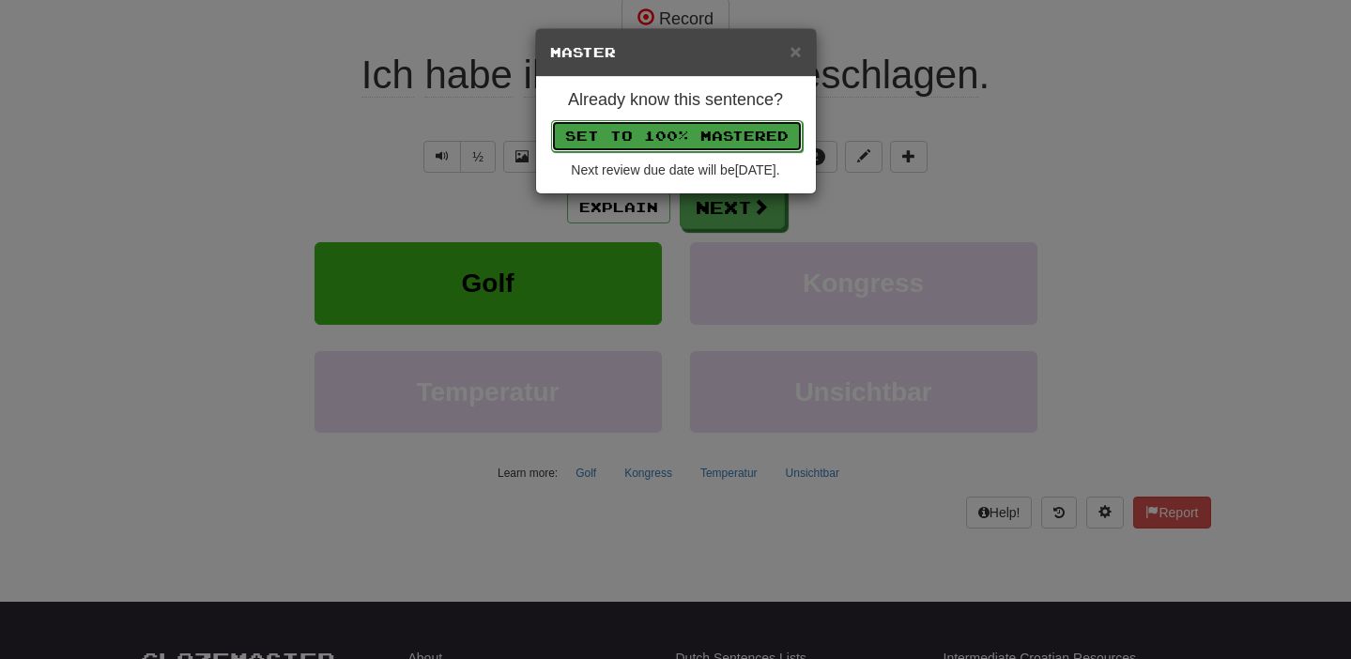
click at [688, 131] on button "Set to 100% Mastered" at bounding box center [677, 136] width 252 height 32
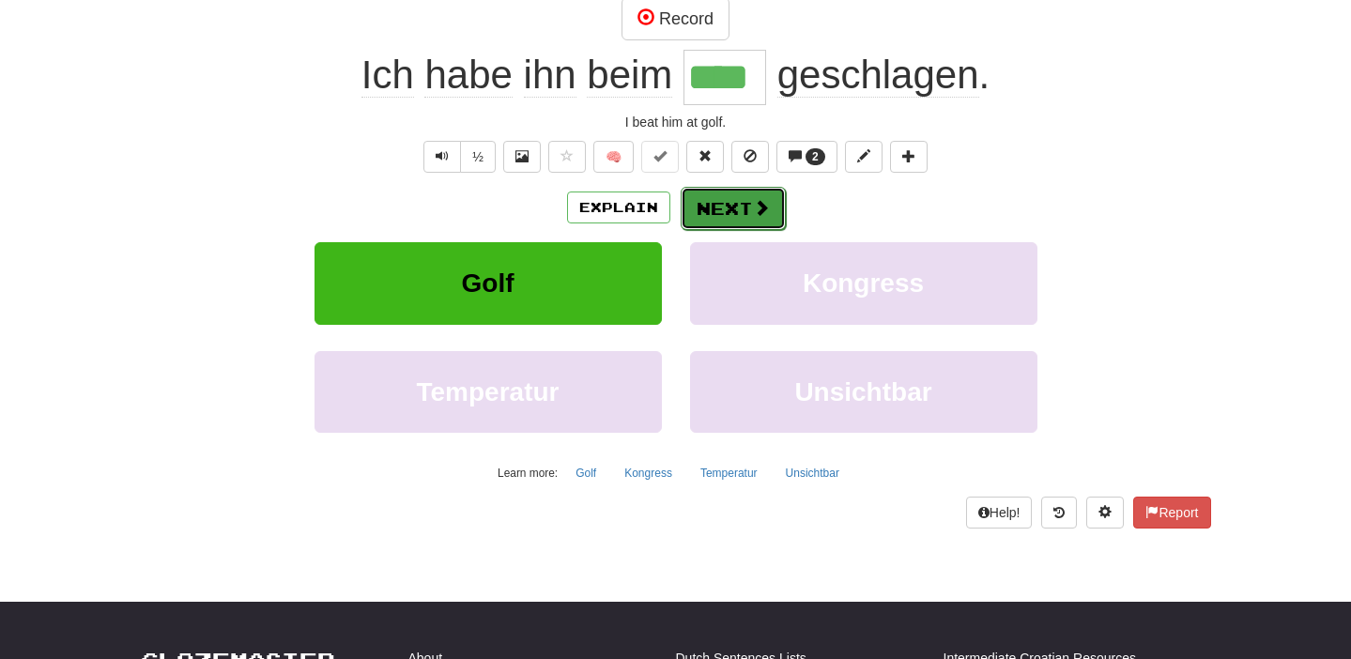
click at [706, 210] on button "Next" at bounding box center [733, 208] width 105 height 43
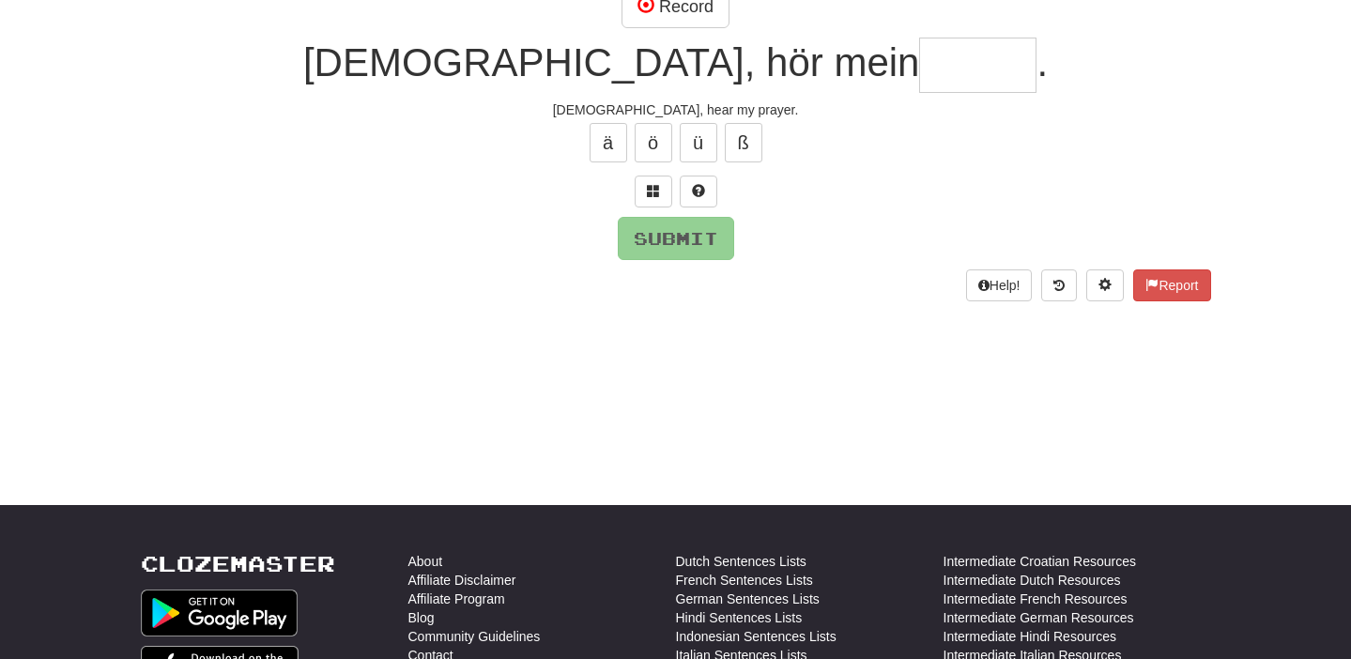
scroll to position [188, 0]
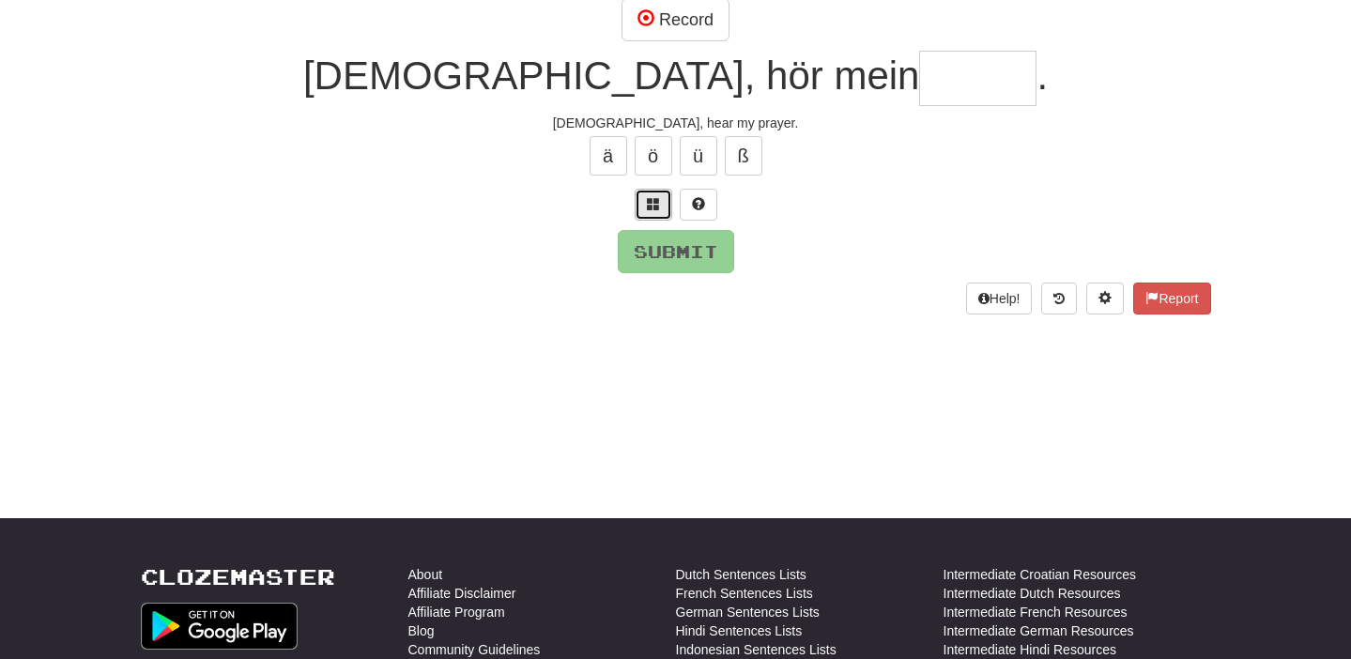
click at [658, 214] on button at bounding box center [654, 205] width 38 height 32
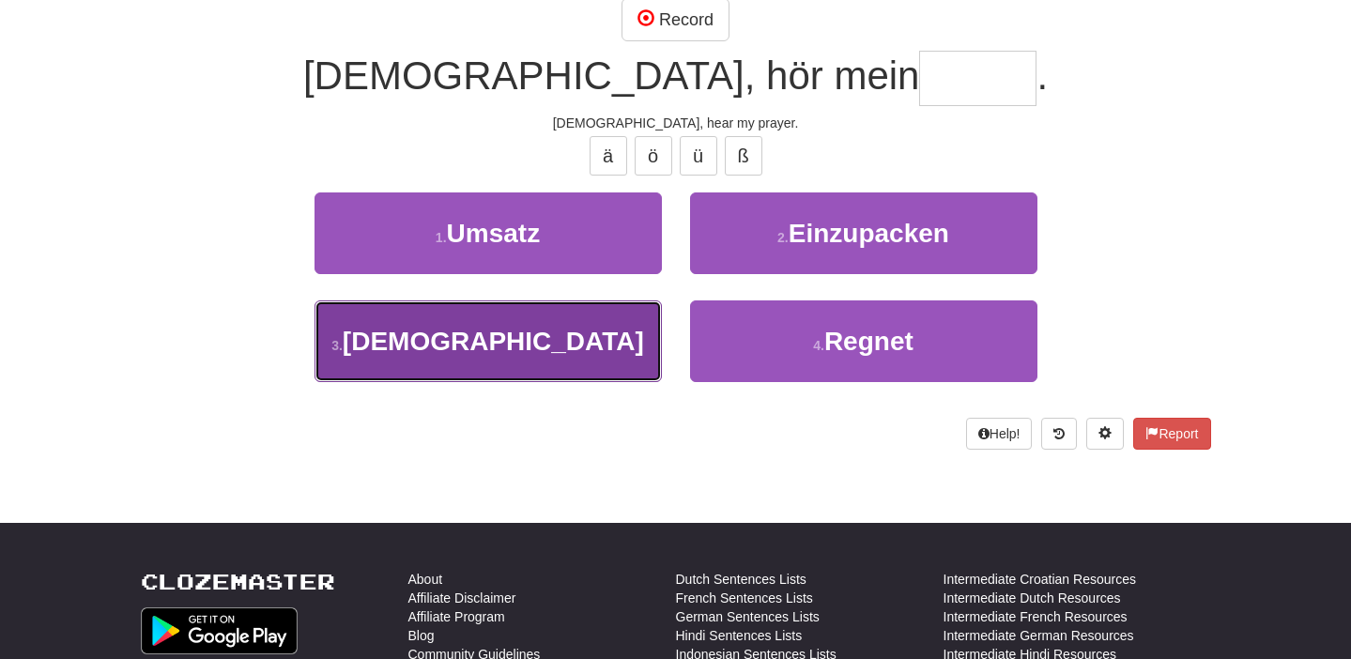
click at [582, 317] on button "3 . Gebet" at bounding box center [487, 341] width 347 height 82
type input "*****"
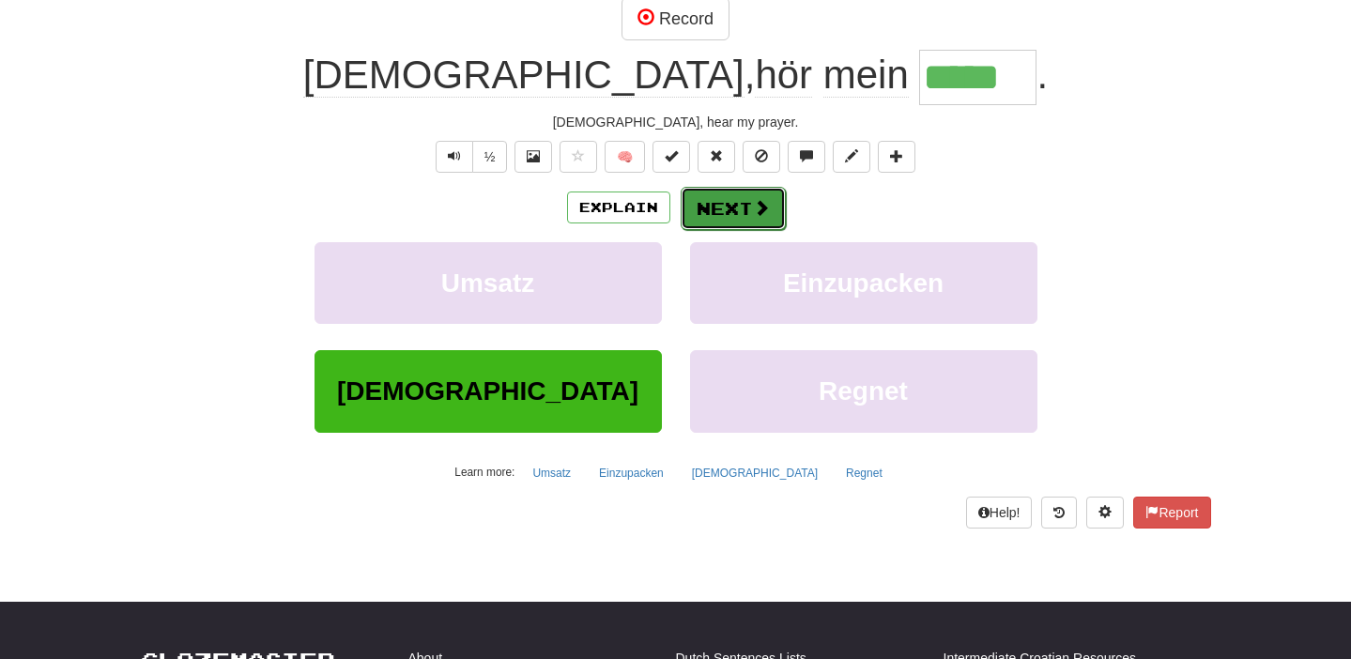
click at [708, 205] on button "Next" at bounding box center [733, 208] width 105 height 43
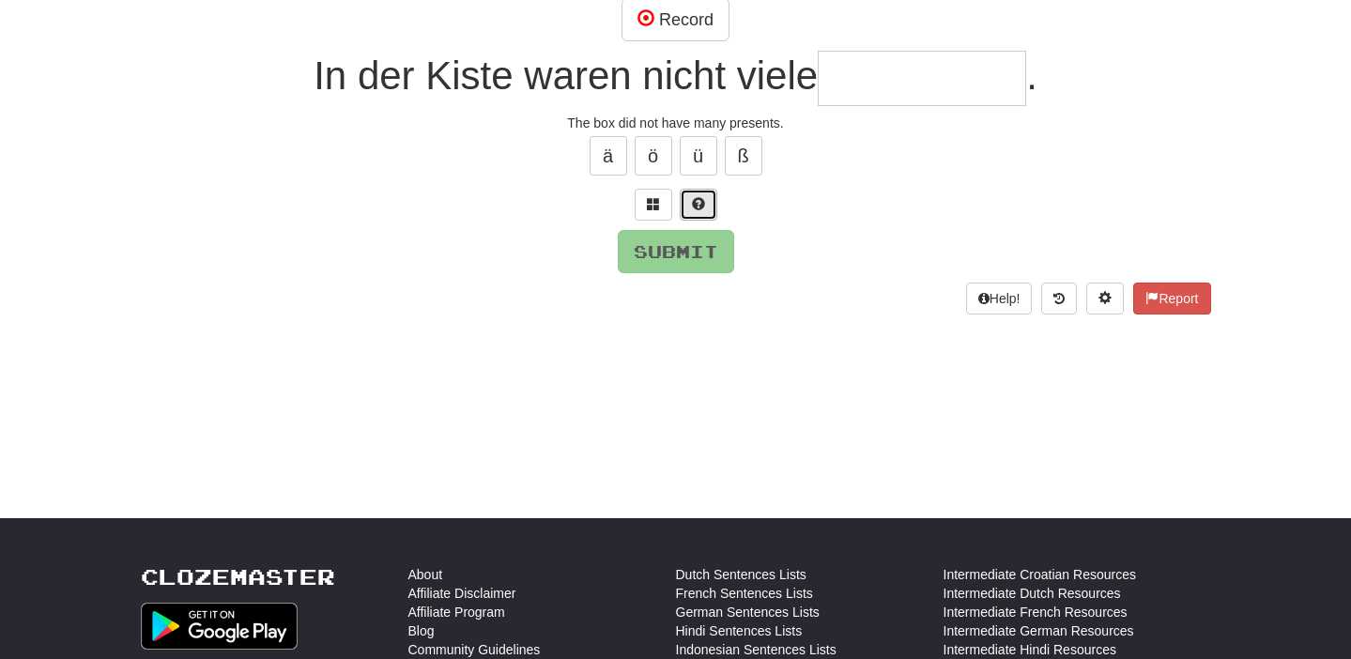
click at [698, 205] on button at bounding box center [699, 205] width 38 height 32
click at [691, 203] on button at bounding box center [676, 205] width 38 height 32
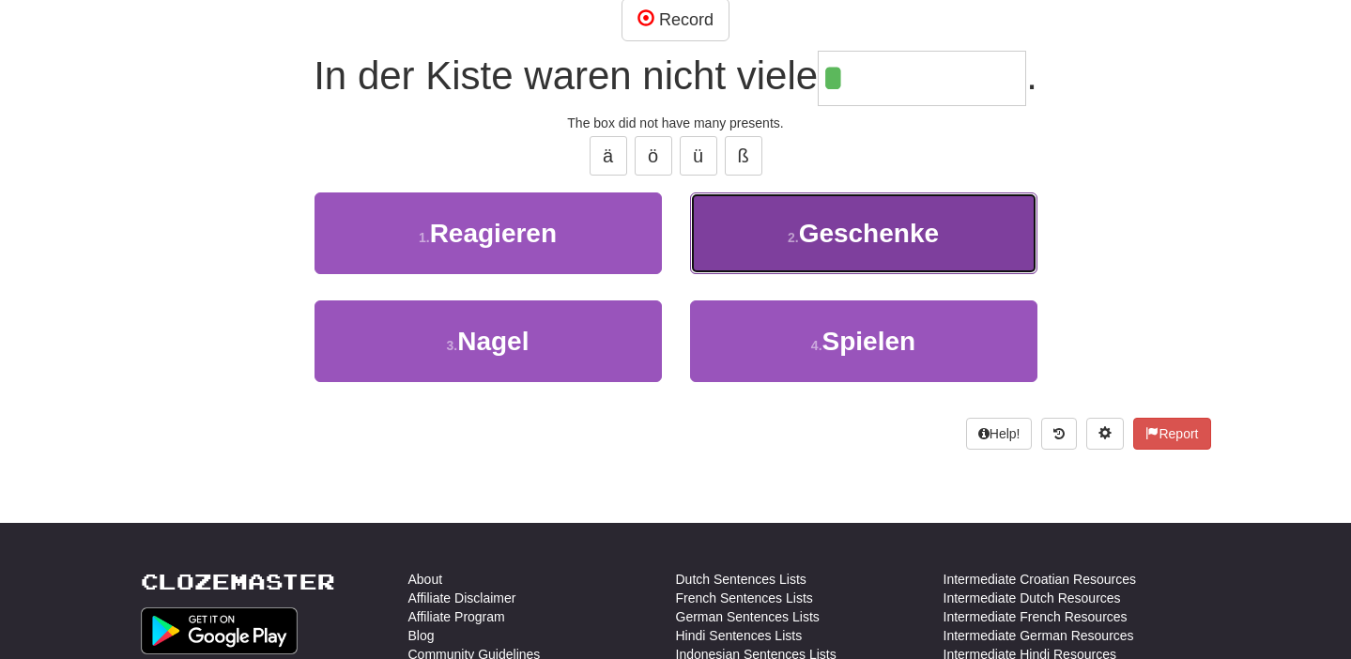
click at [700, 210] on button "2 . Geschenke" at bounding box center [863, 233] width 347 height 82
type input "*********"
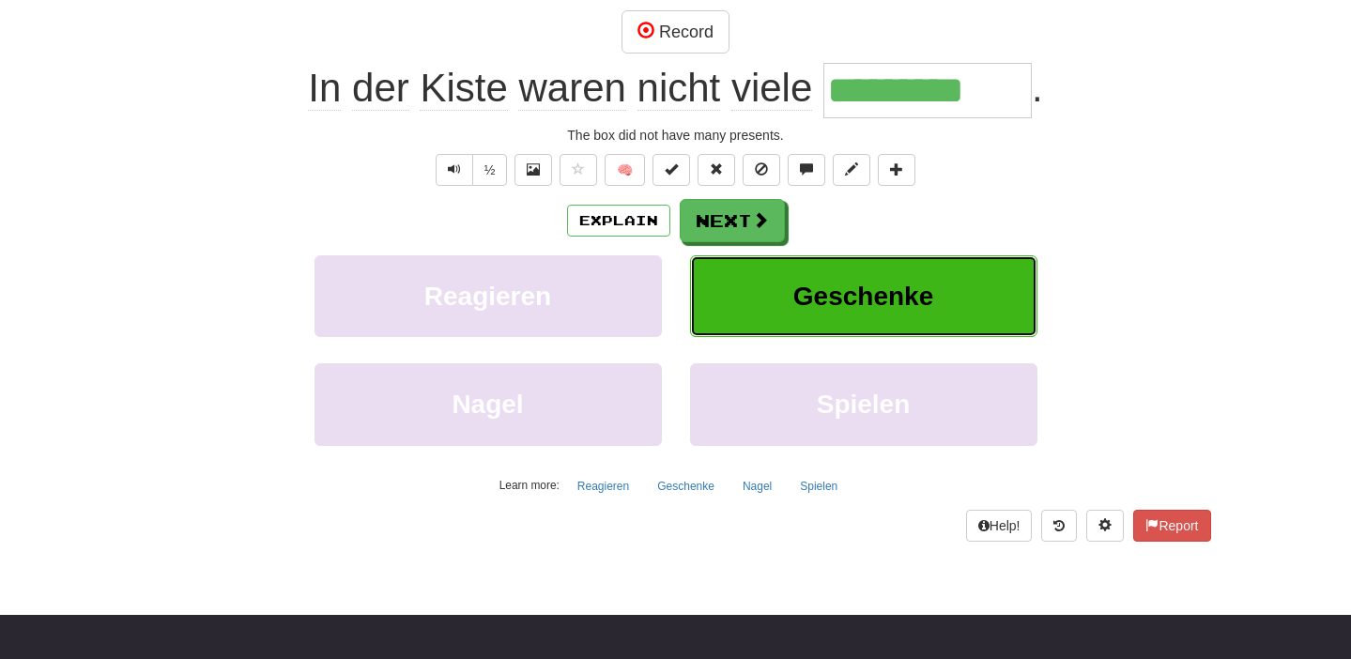
scroll to position [201, 0]
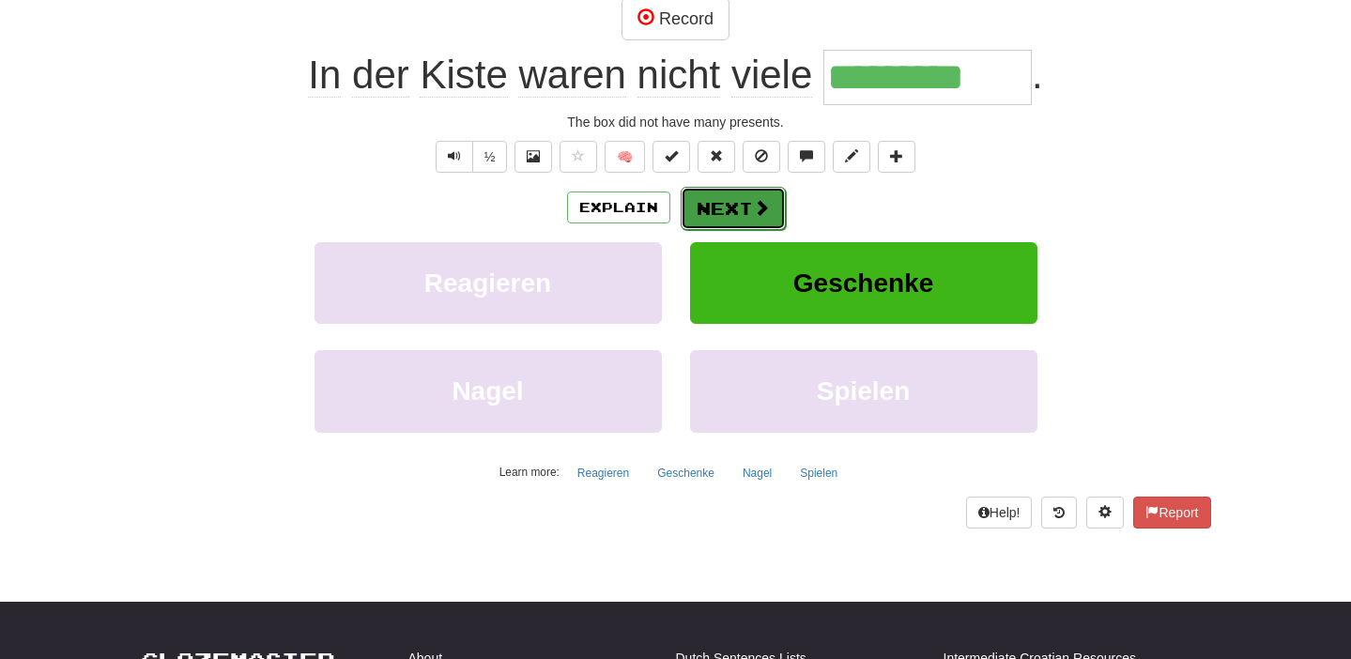
click at [704, 200] on button "Next" at bounding box center [733, 208] width 105 height 43
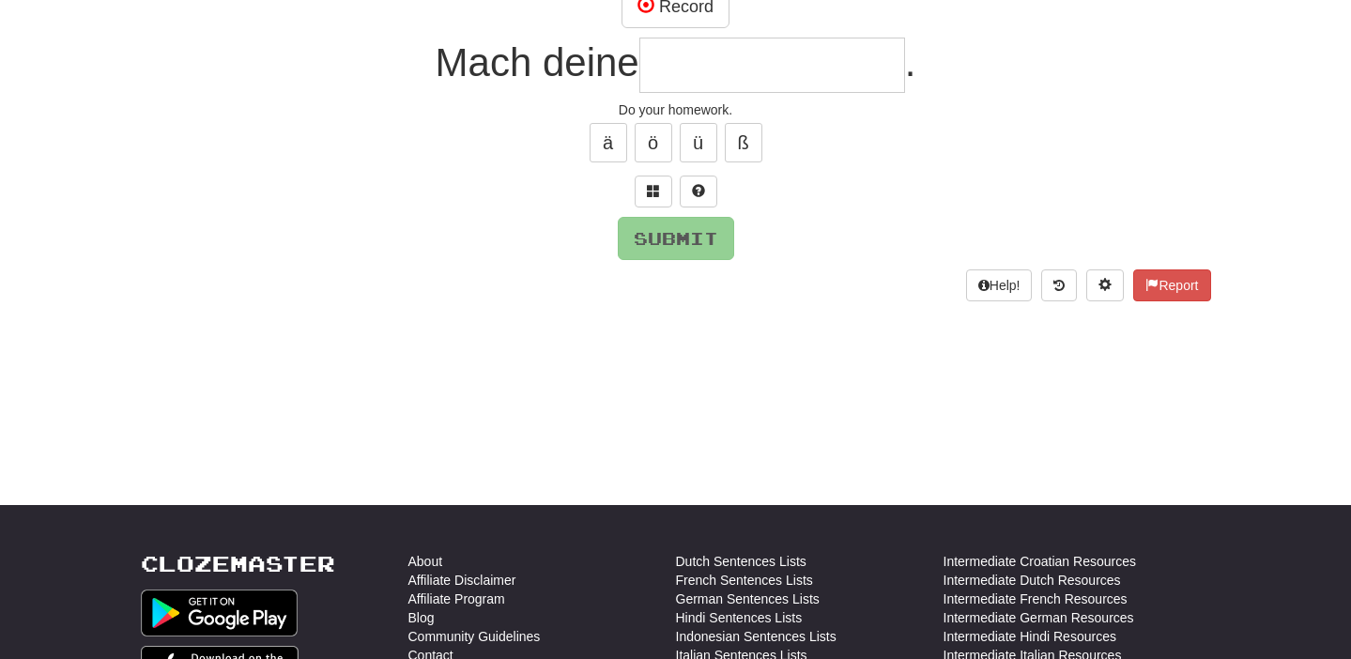
scroll to position [188, 0]
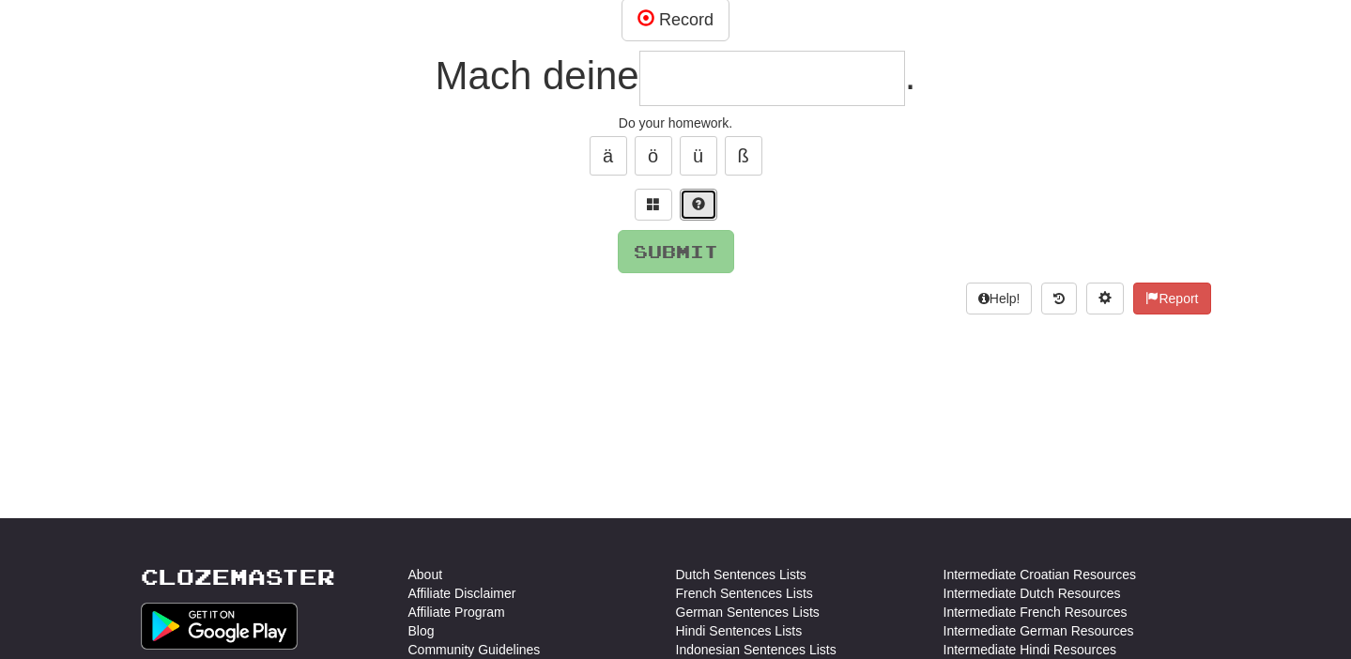
click at [704, 200] on span at bounding box center [698, 203] width 13 height 13
click at [704, 199] on div at bounding box center [676, 205] width 1070 height 32
click at [690, 202] on button at bounding box center [676, 205] width 38 height 32
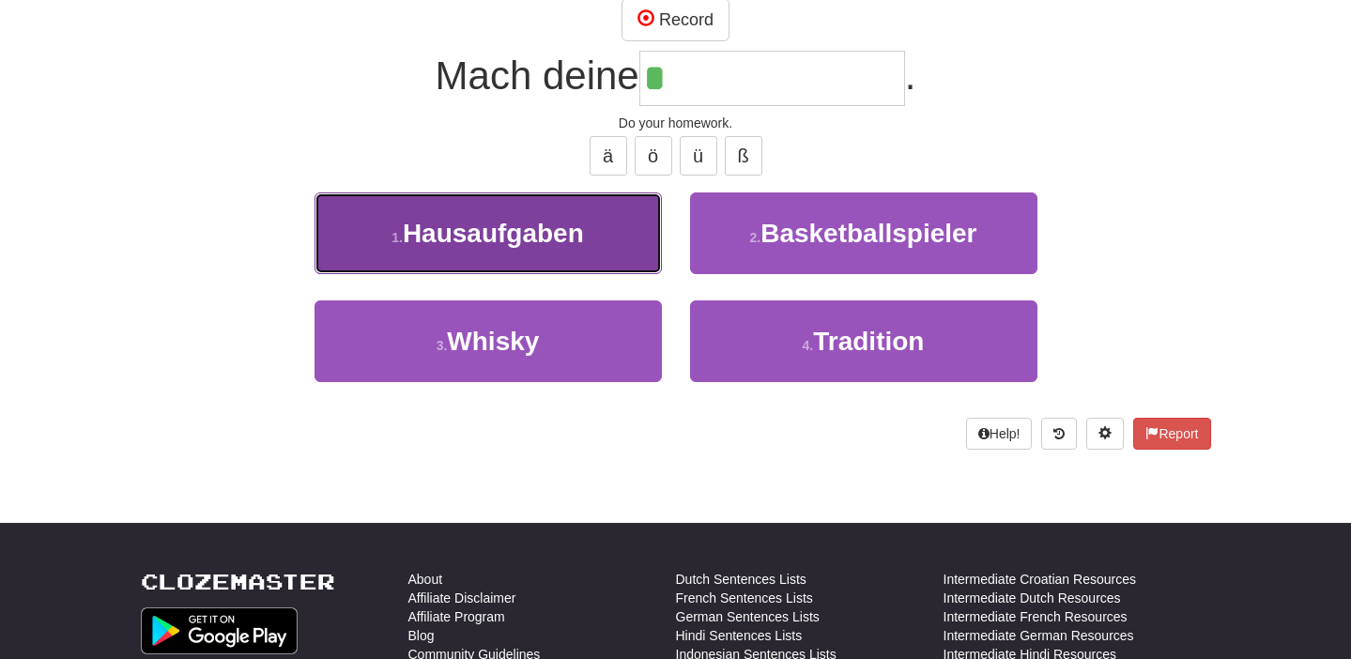
click at [613, 222] on button "1 . Hausaufgaben" at bounding box center [487, 233] width 347 height 82
type input "**********"
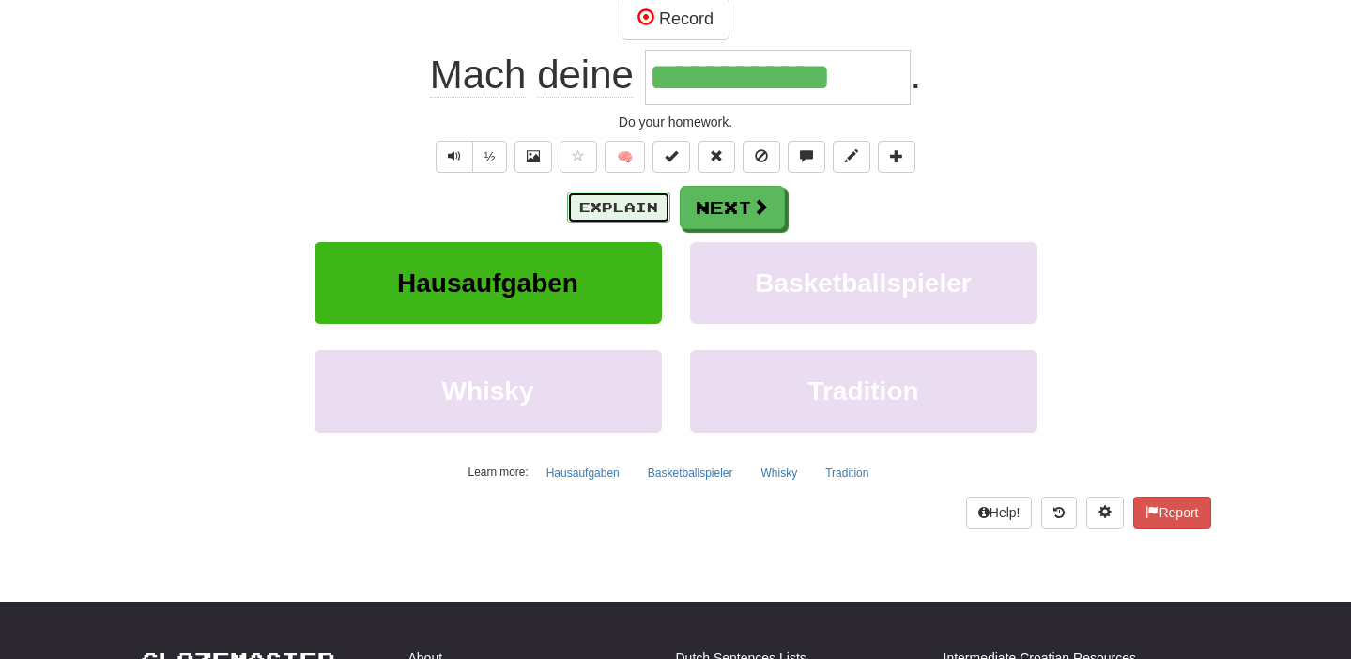
click at [643, 206] on button "Explain" at bounding box center [618, 207] width 103 height 32
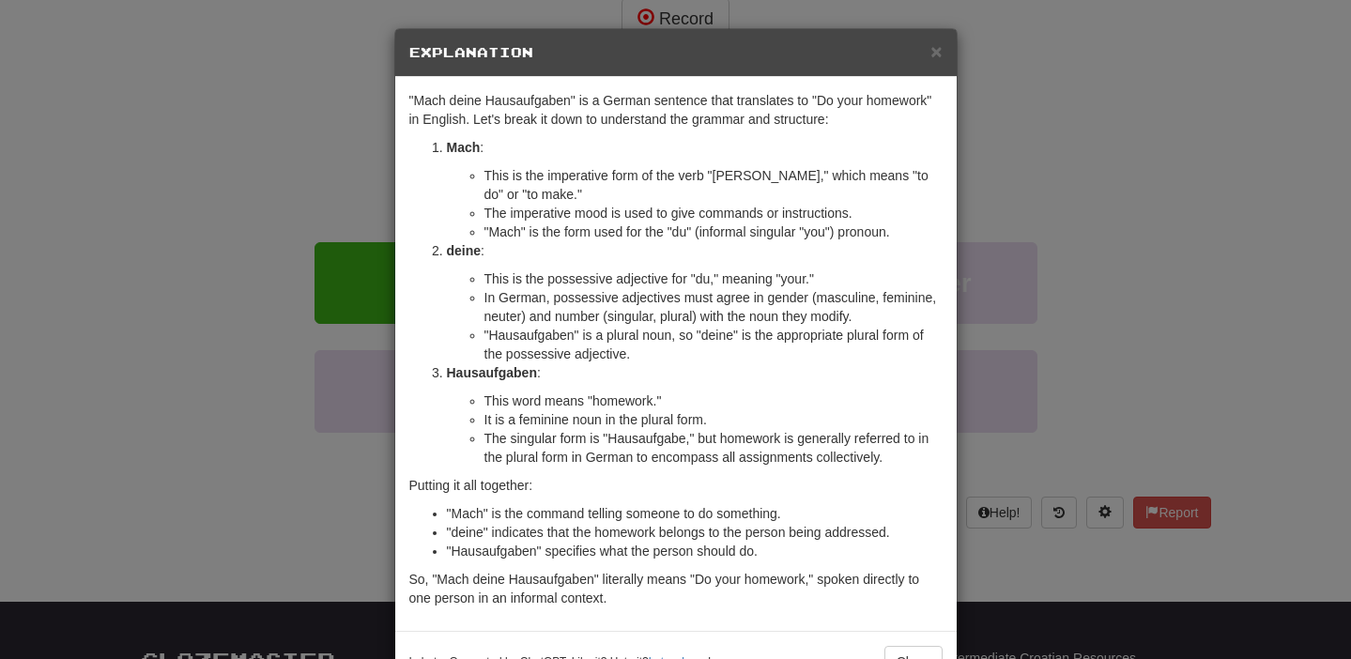
click at [934, 63] on div "× Explanation" at bounding box center [675, 53] width 561 height 48
click at [933, 56] on span "×" at bounding box center [935, 51] width 11 height 22
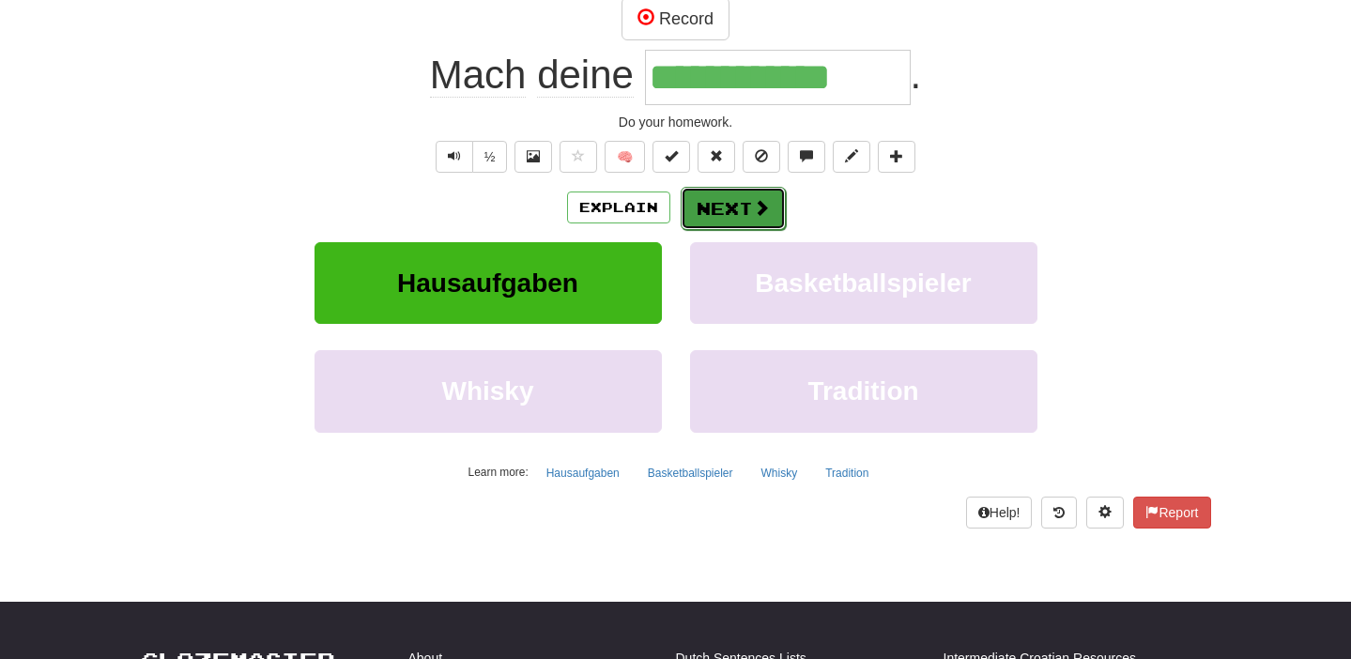
click at [715, 211] on button "Next" at bounding box center [733, 208] width 105 height 43
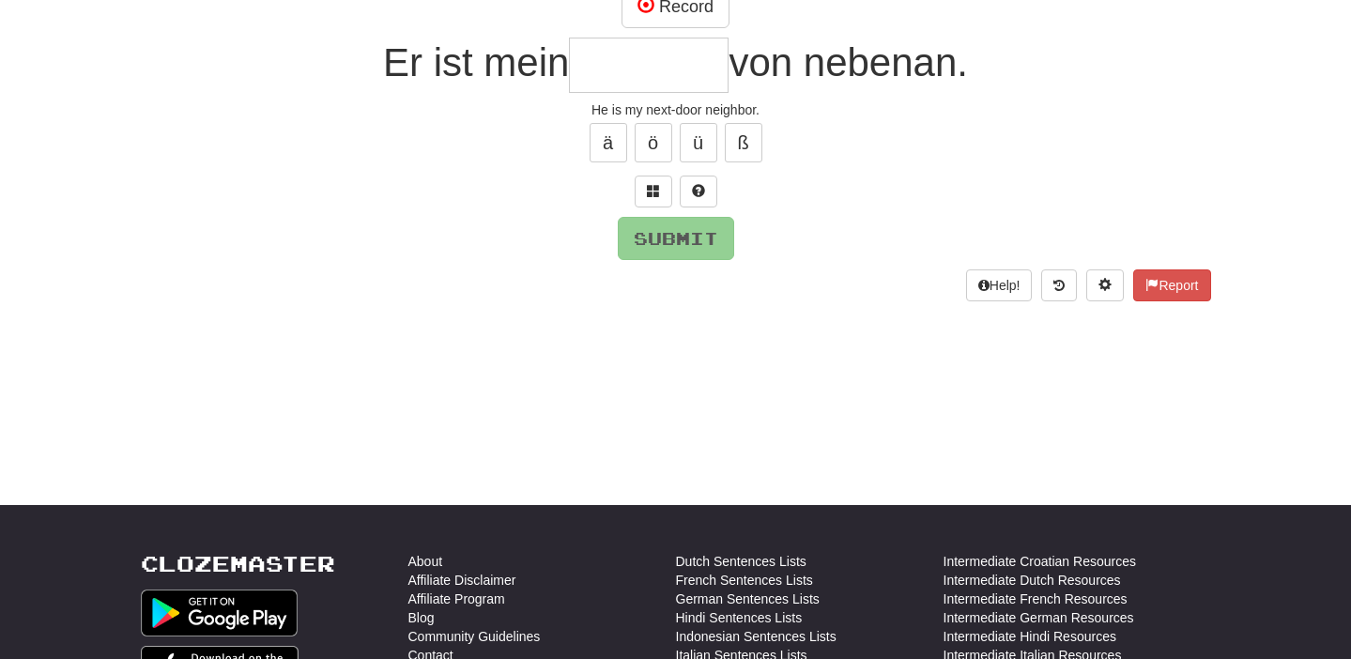
scroll to position [188, 0]
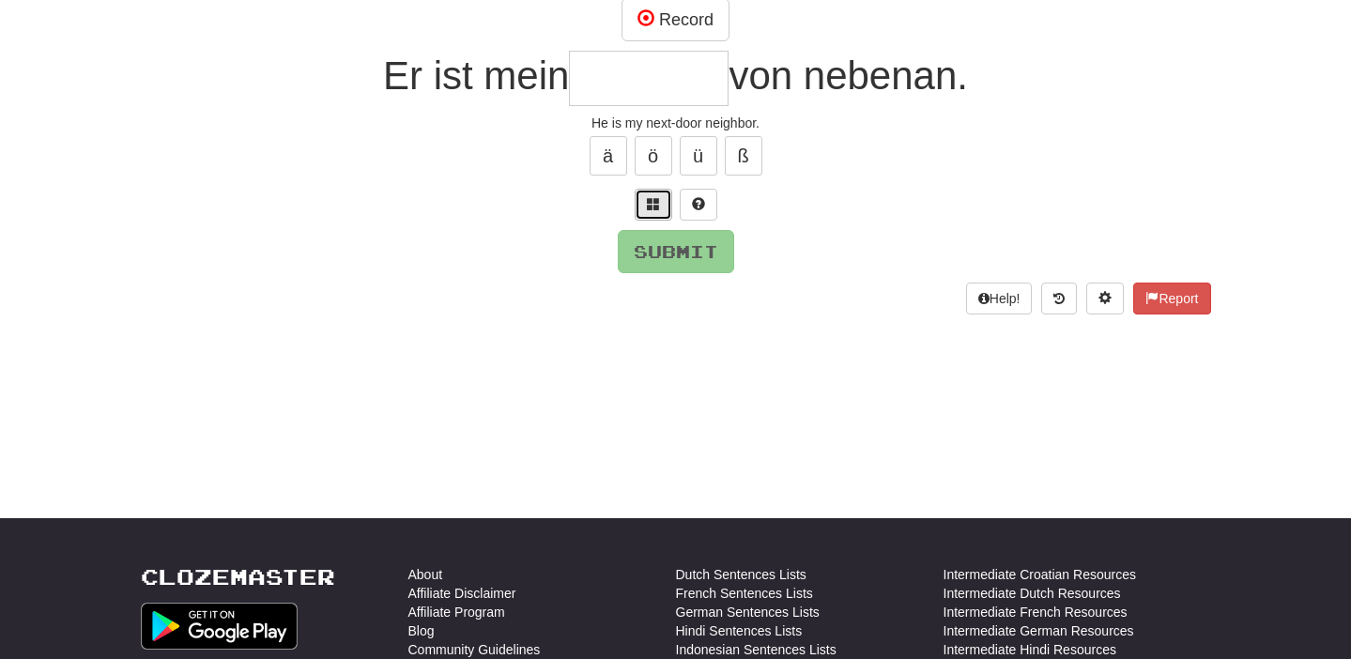
click at [642, 213] on button at bounding box center [654, 205] width 38 height 32
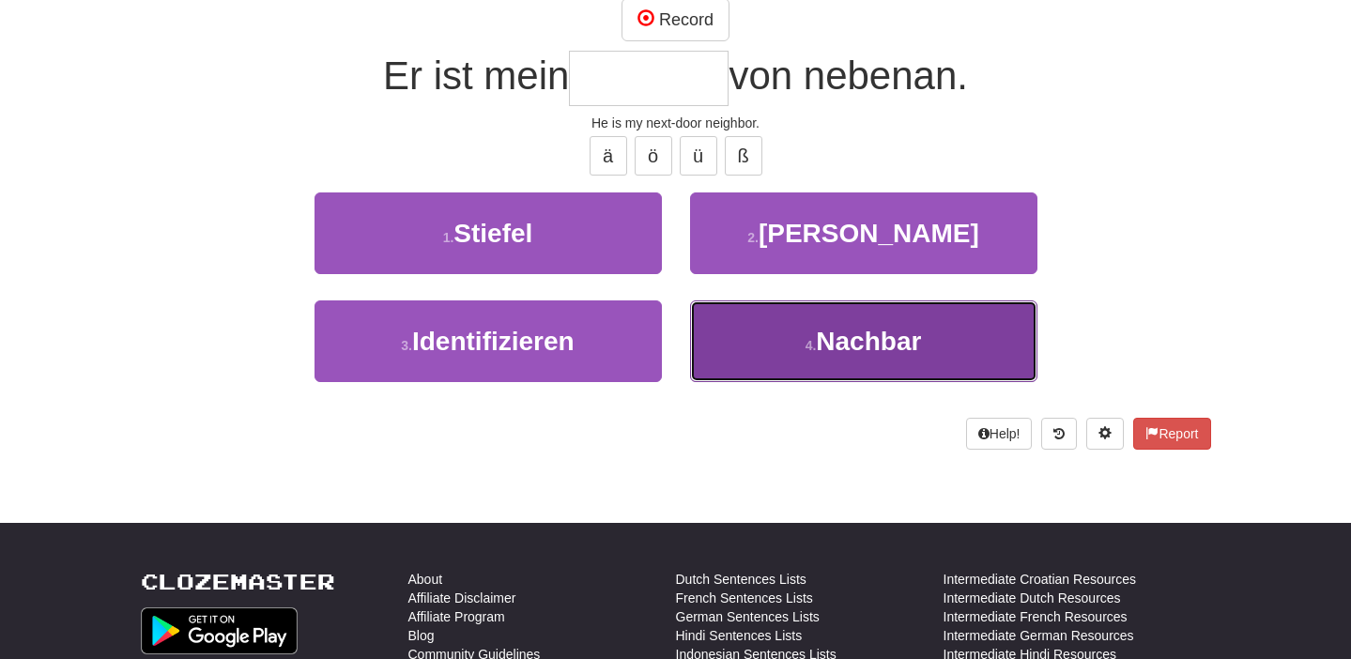
click at [773, 360] on button "4 . Nachbar" at bounding box center [863, 341] width 347 height 82
type input "*******"
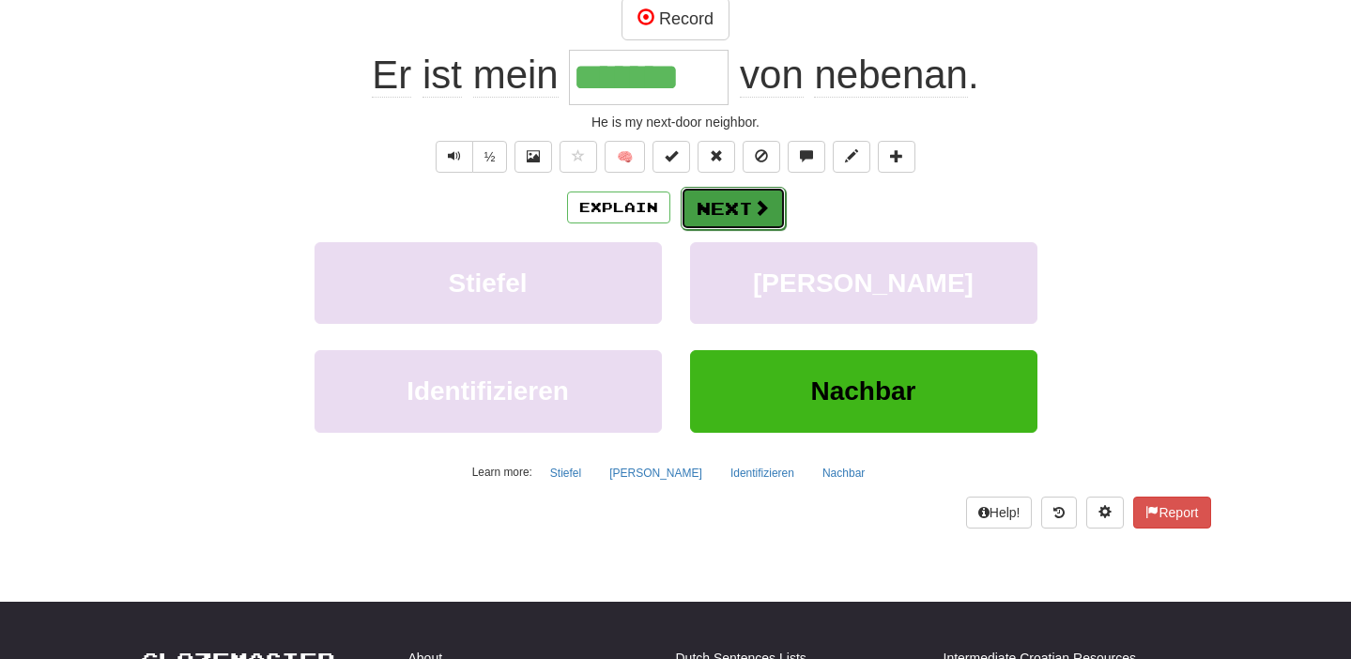
click at [711, 204] on button "Next" at bounding box center [733, 208] width 105 height 43
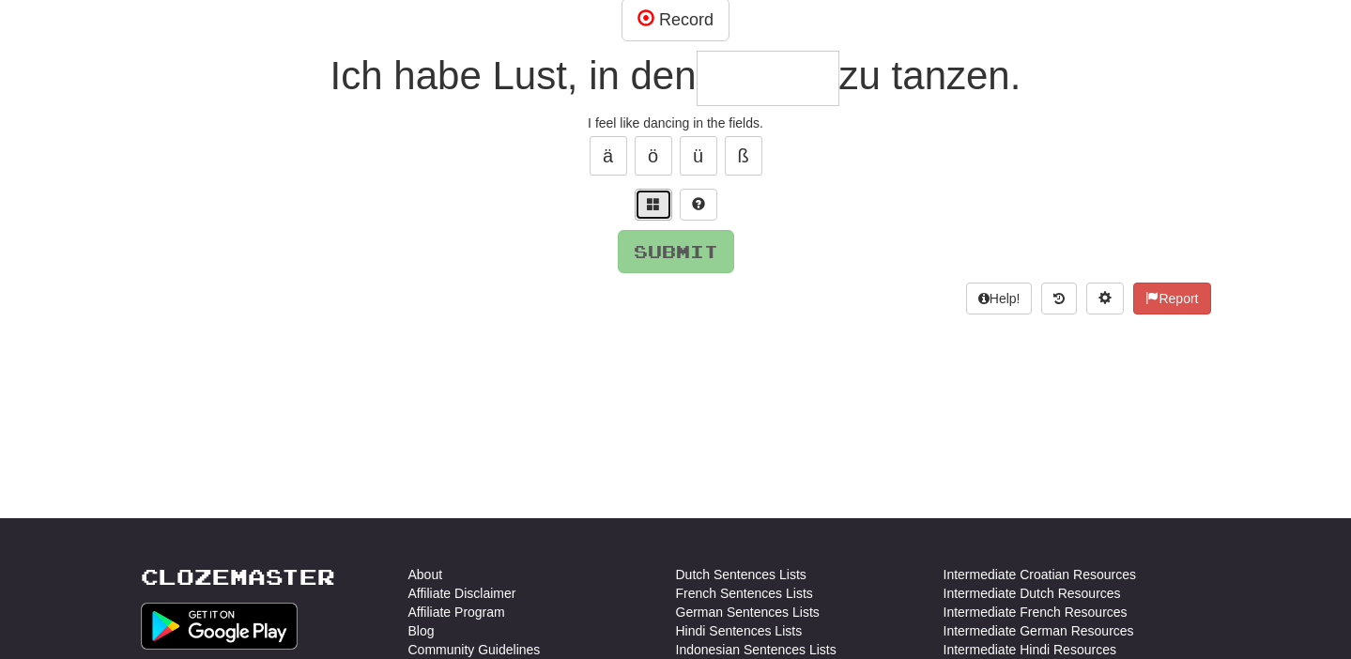
click at [642, 205] on button at bounding box center [654, 205] width 38 height 32
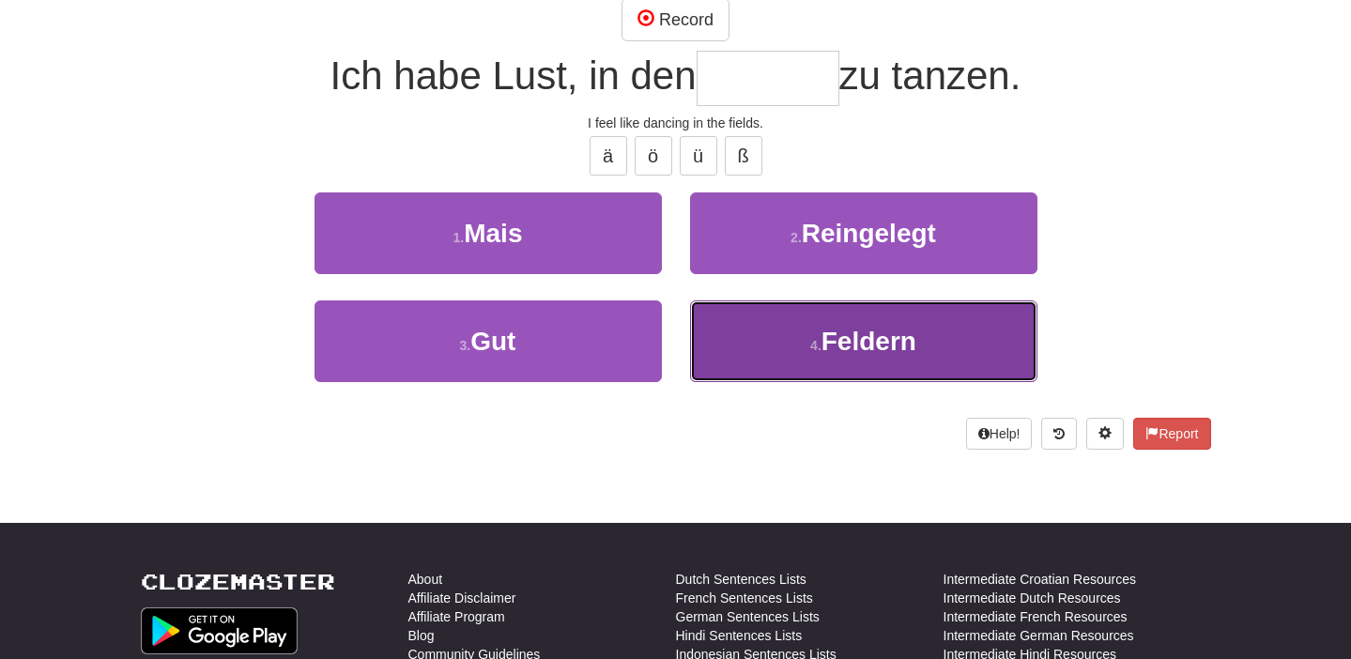
click at [760, 352] on button "4 . Feldern" at bounding box center [863, 341] width 347 height 82
type input "*******"
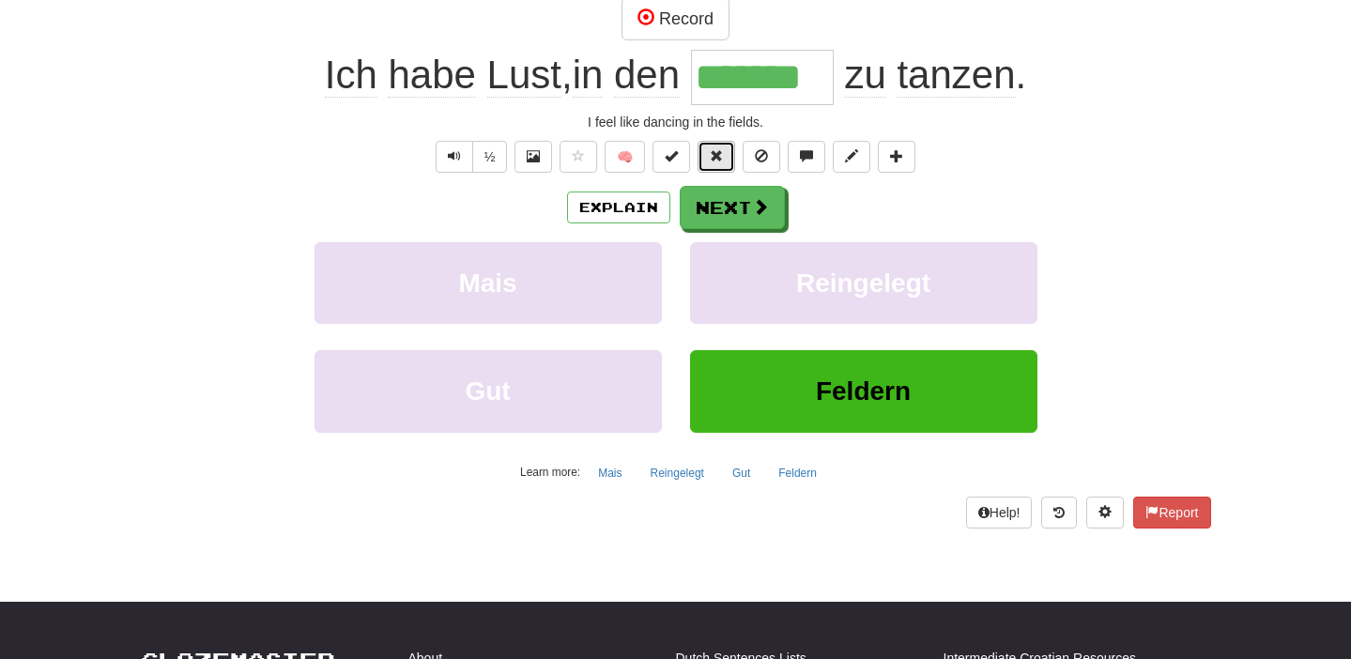
click at [706, 155] on button at bounding box center [716, 157] width 38 height 32
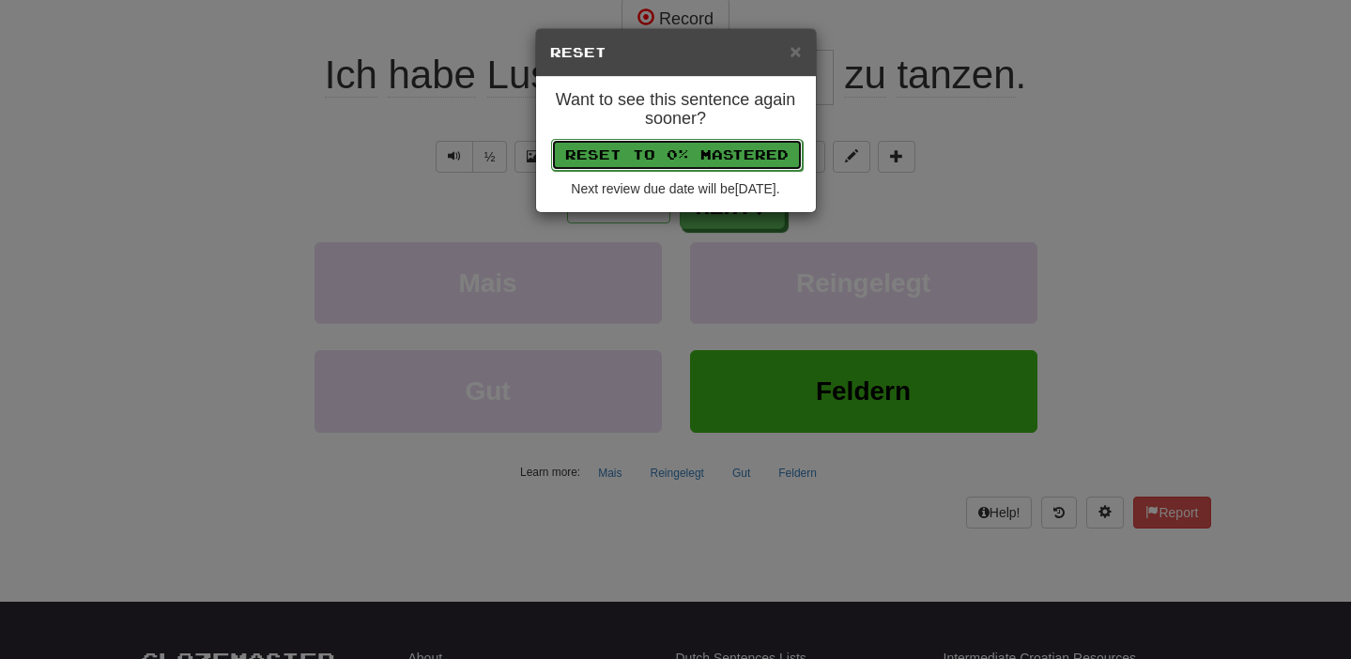
click at [706, 161] on button "Reset to 0% Mastered" at bounding box center [677, 155] width 252 height 32
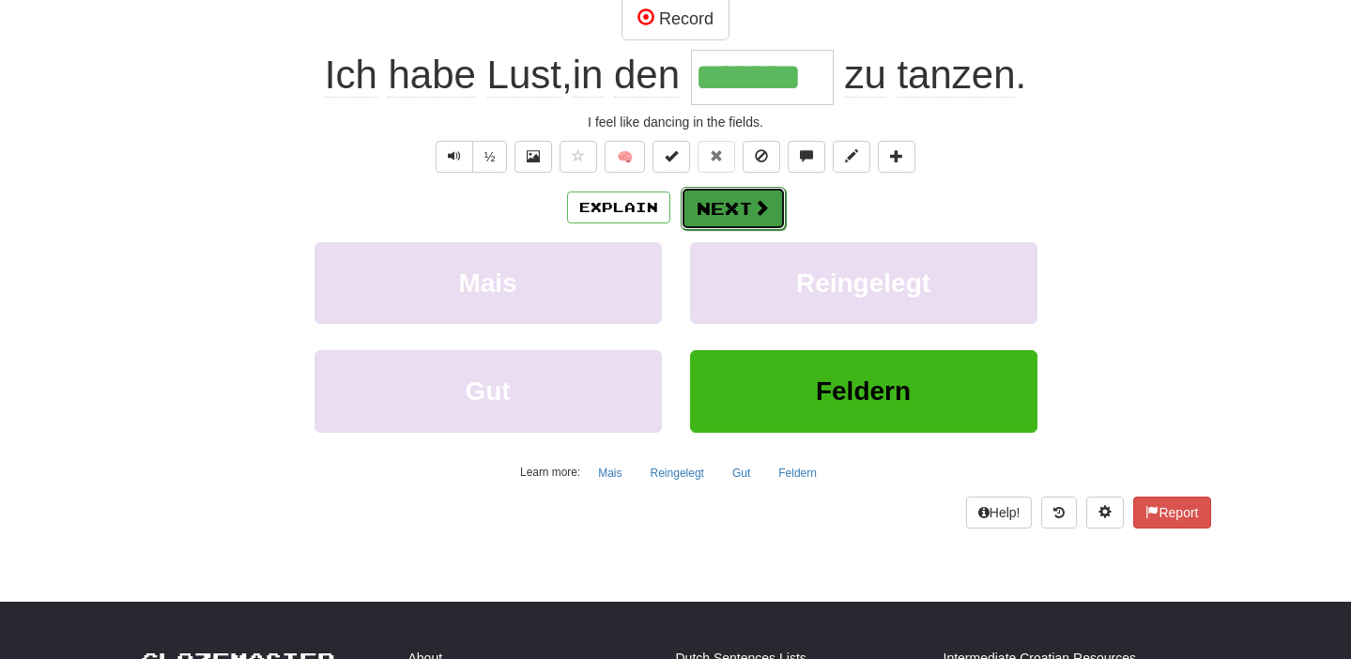
click at [699, 202] on button "Next" at bounding box center [733, 208] width 105 height 43
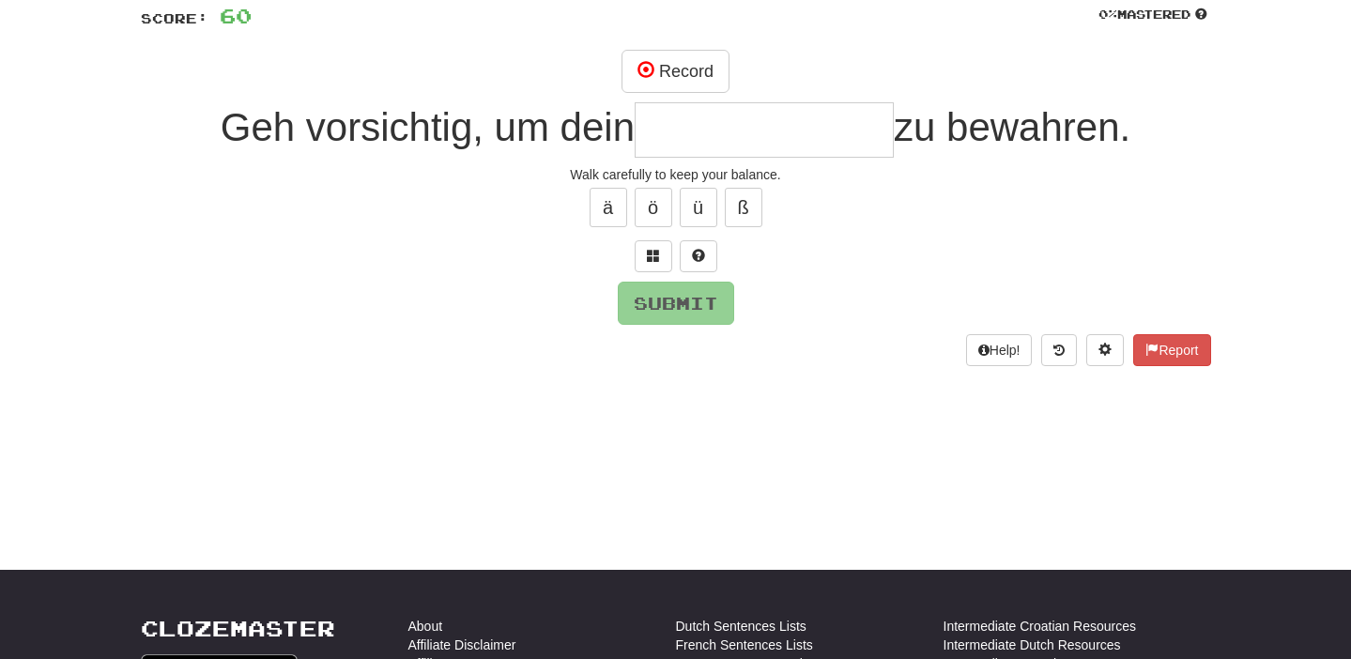
scroll to position [98, 0]
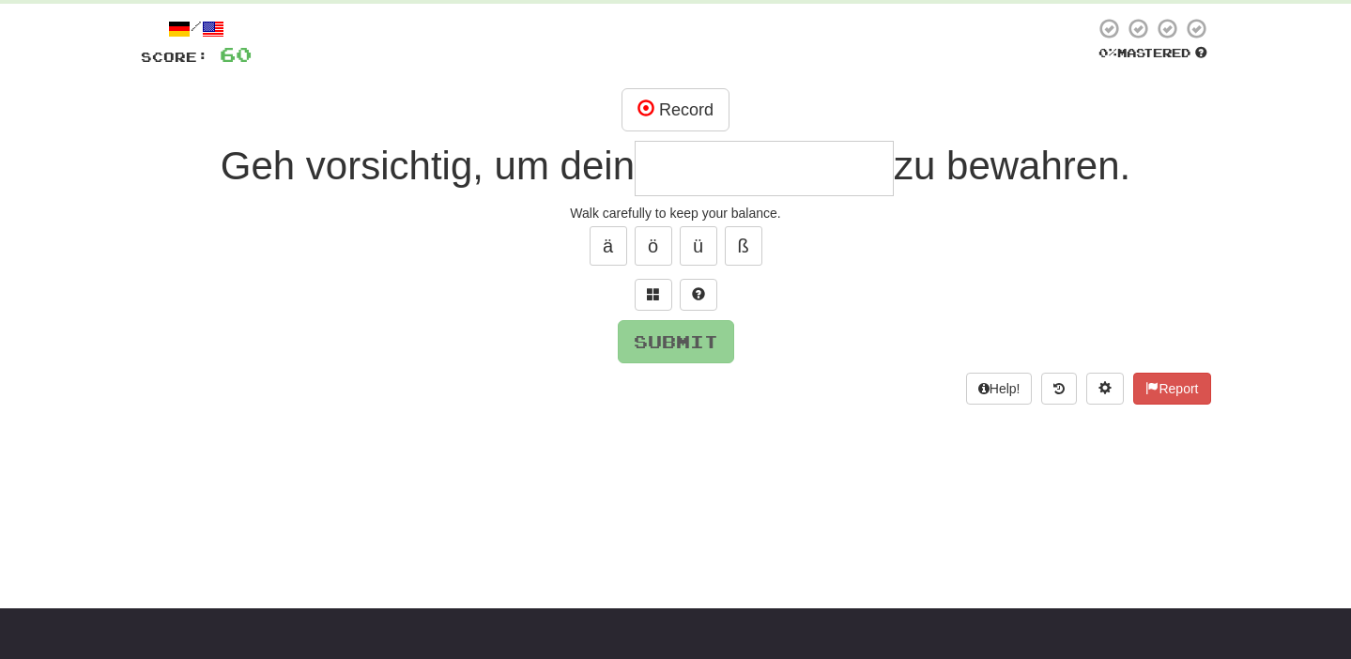
click at [971, 180] on span "zu bewahren." at bounding box center [1012, 166] width 237 height 44
click at [934, 228] on div "ä ö ü ß" at bounding box center [676, 245] width 1070 height 47
click at [653, 290] on span at bounding box center [653, 293] width 13 height 13
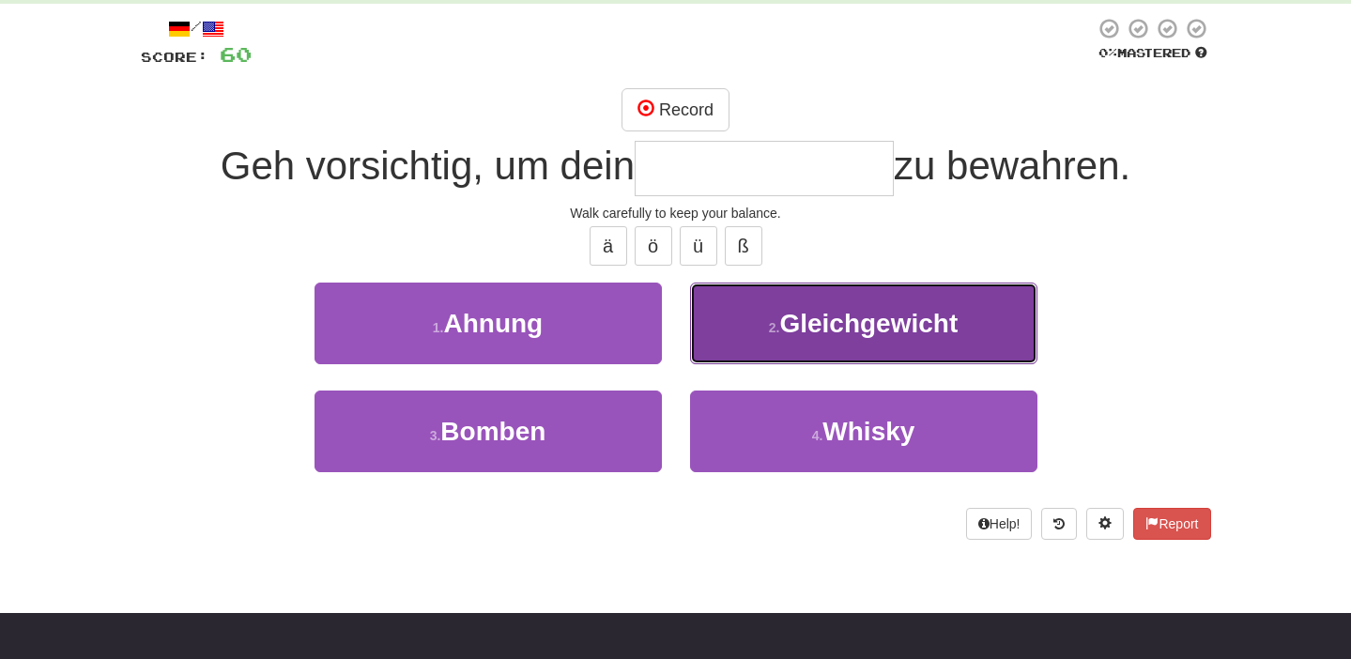
click at [730, 333] on button "2 . Gleichgewicht" at bounding box center [863, 324] width 347 height 82
type input "**********"
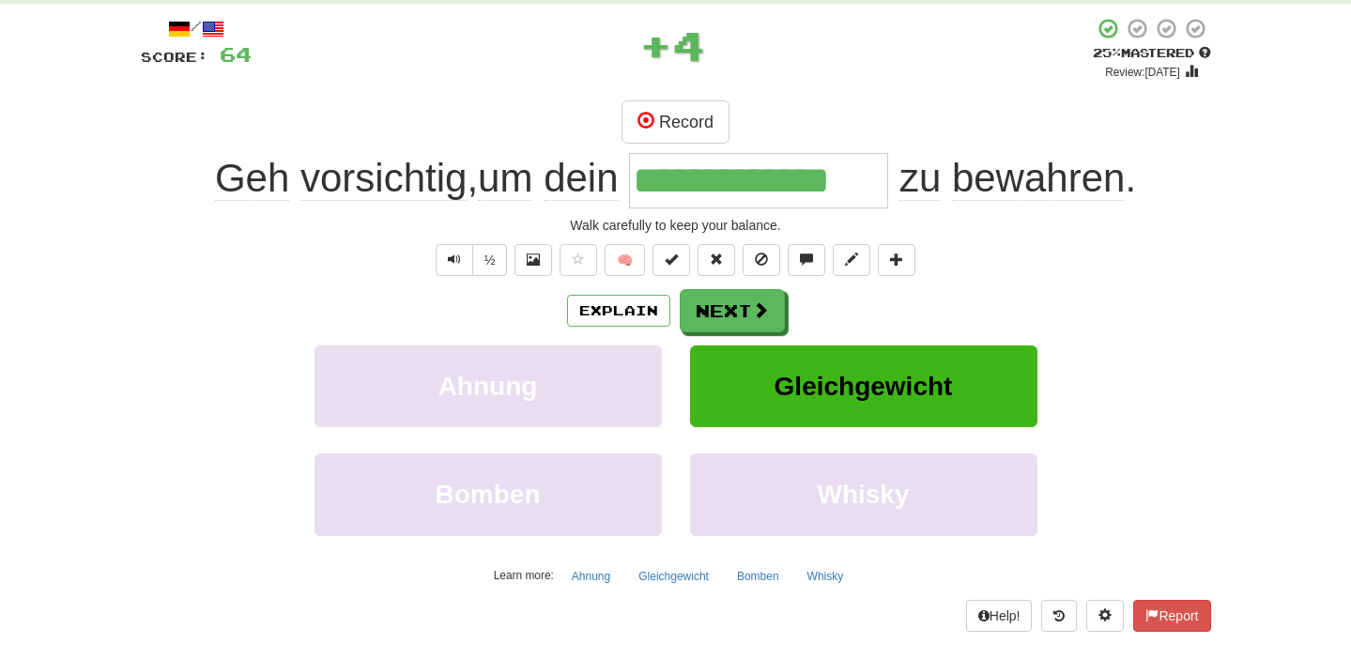
click at [748, 190] on input "**********" at bounding box center [758, 180] width 259 height 55
click at [966, 219] on div "Walk carefully to keep your balance." at bounding box center [676, 225] width 1070 height 19
click at [984, 189] on span "bewahren" at bounding box center [1038, 178] width 173 height 45
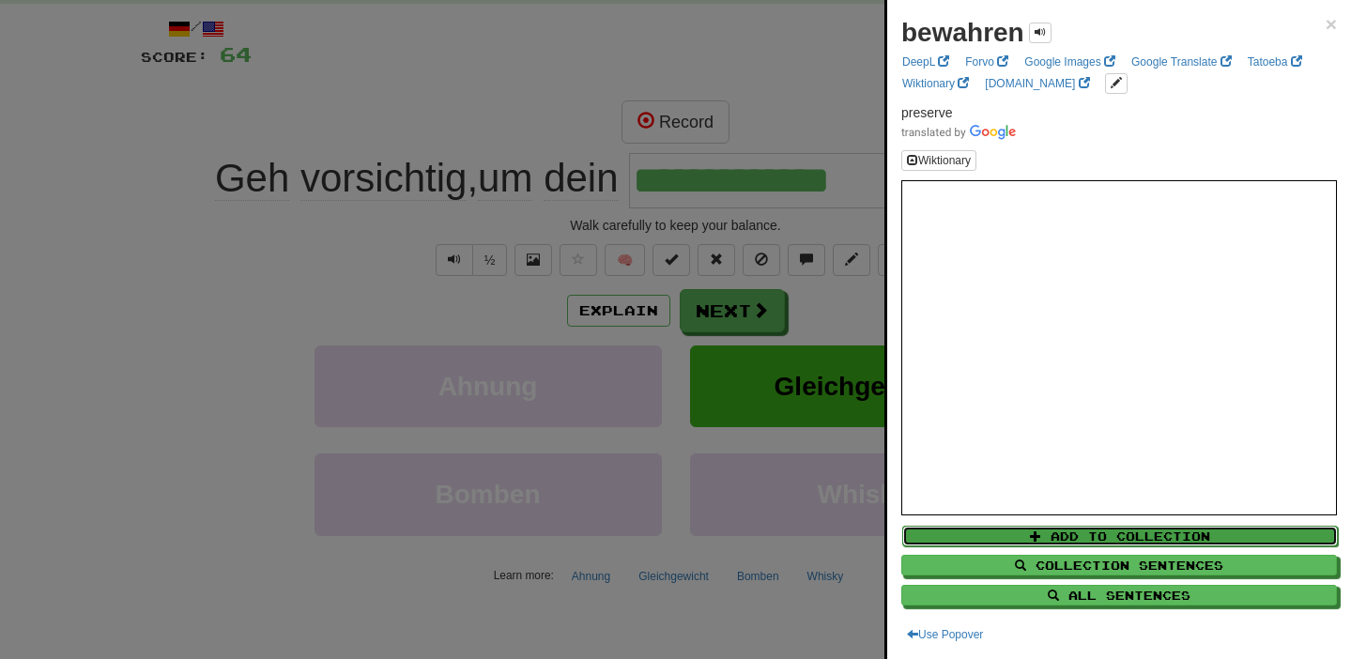
click at [990, 544] on button "Add to Collection" at bounding box center [1120, 536] width 436 height 21
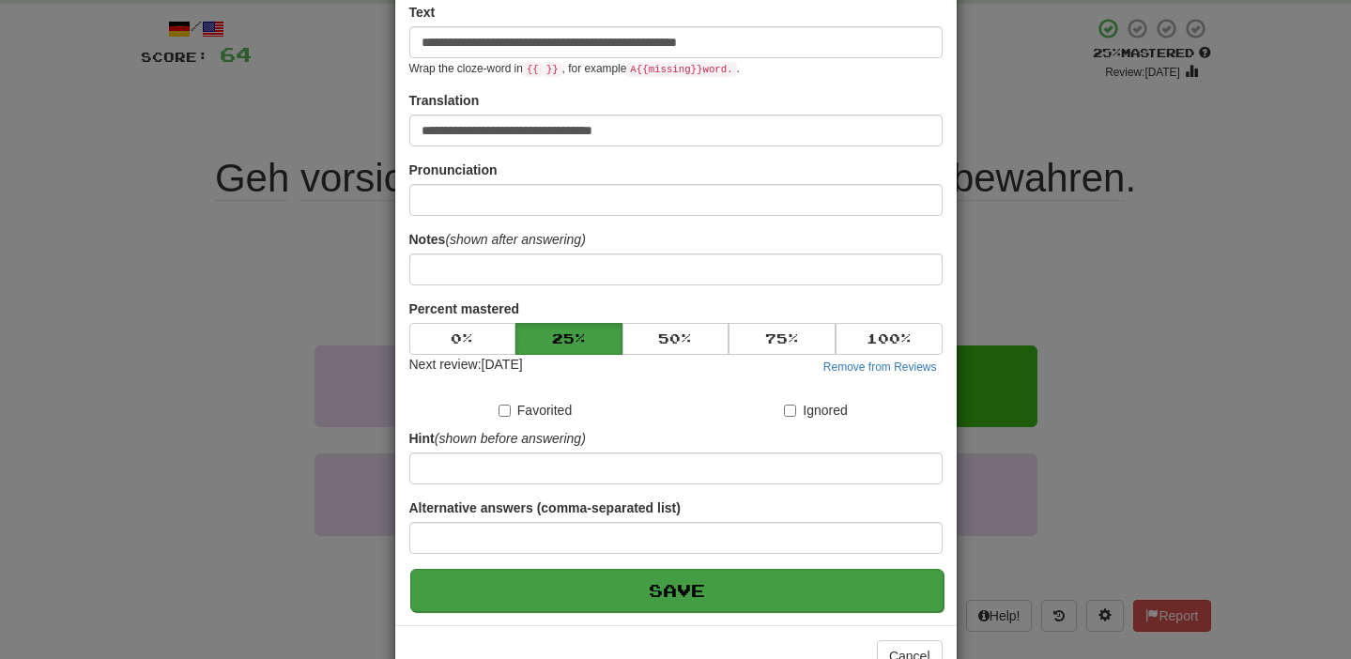
scroll to position [308, 0]
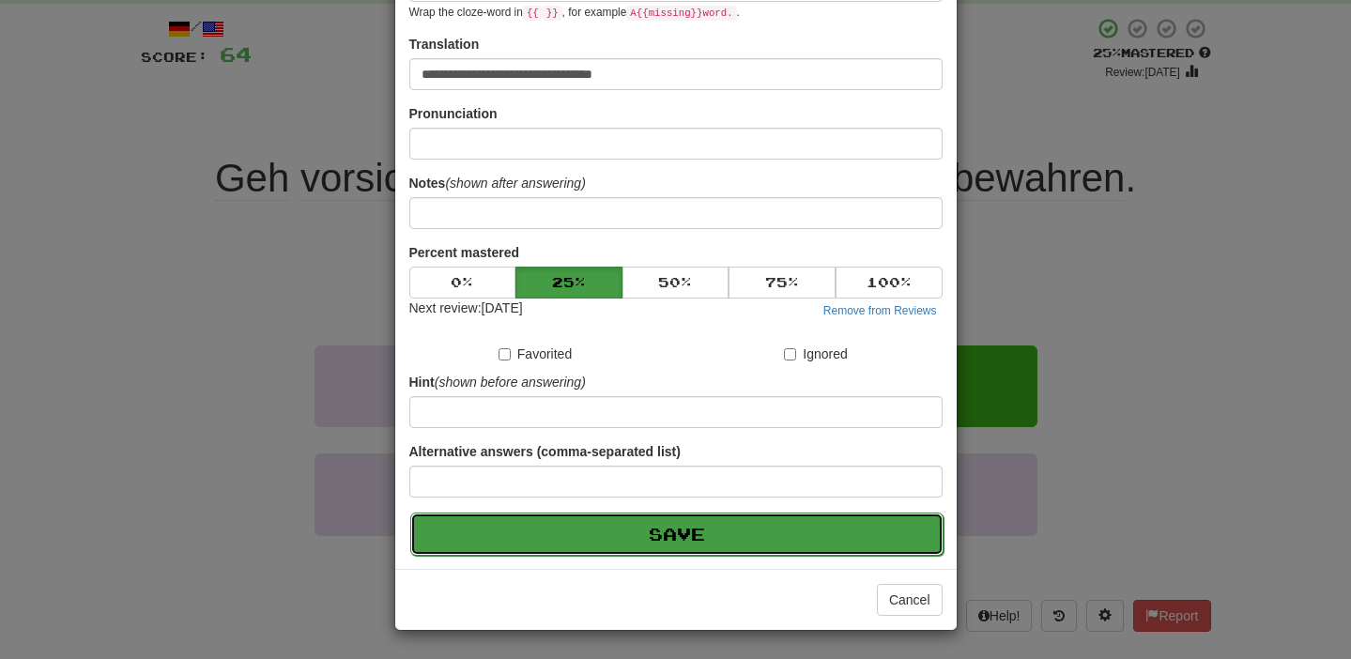
click at [717, 537] on button "Save" at bounding box center [676, 534] width 533 height 43
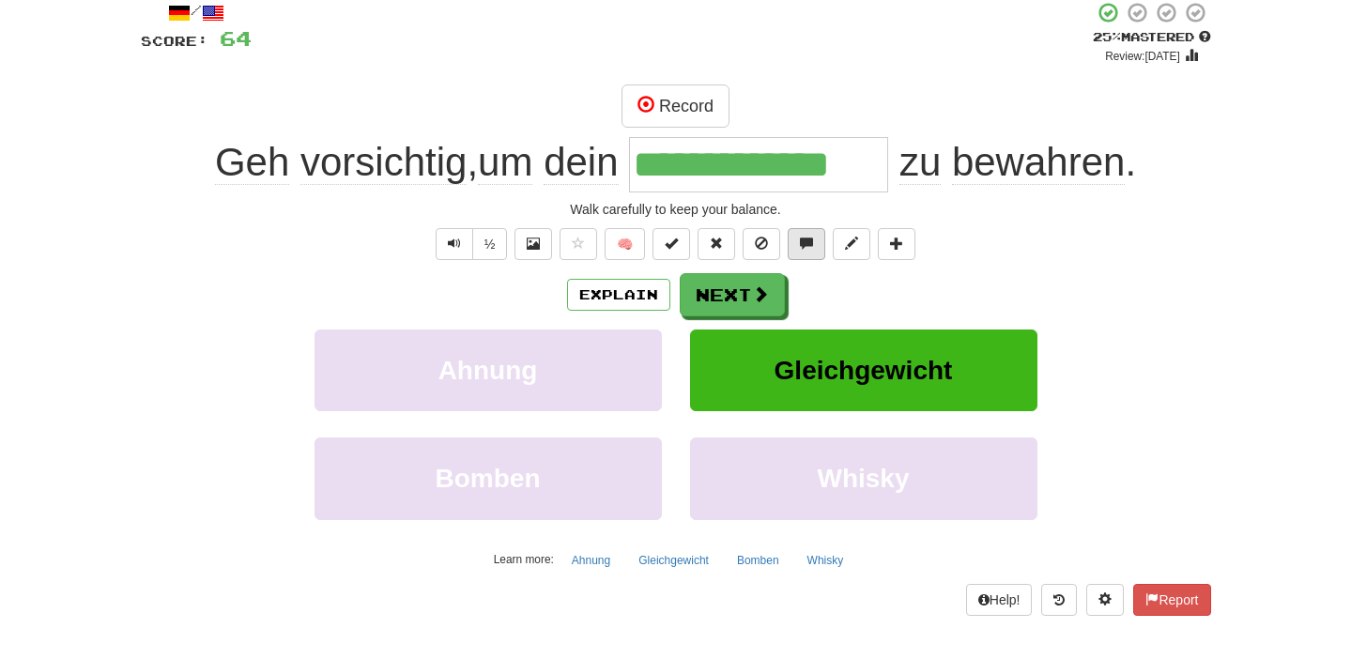
scroll to position [121, 0]
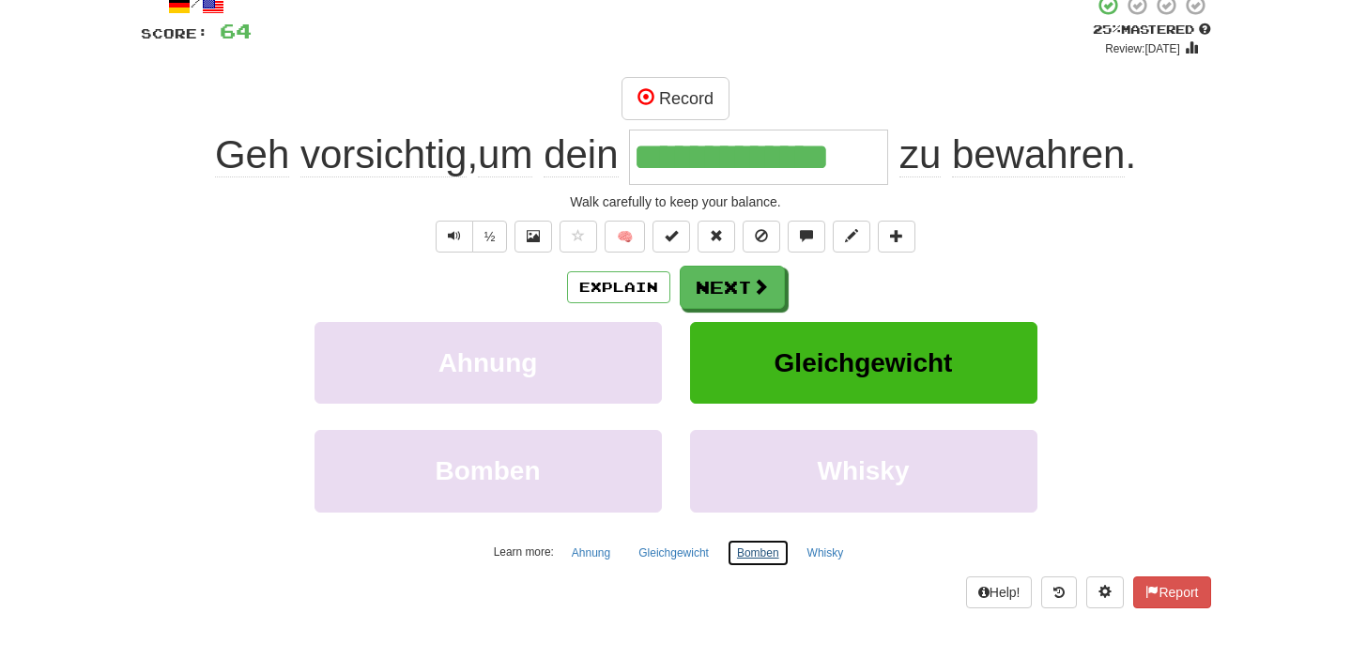
click at [768, 556] on button "Bomben" at bounding box center [758, 553] width 63 height 28
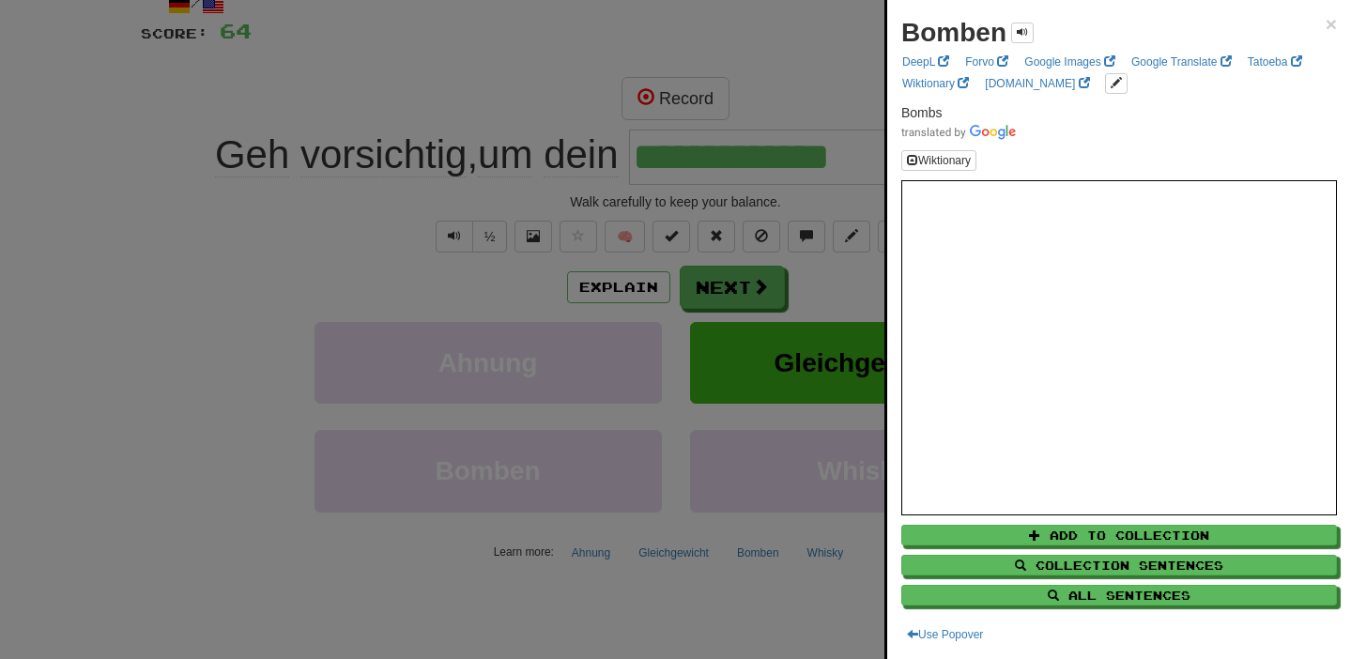
click at [855, 248] on div at bounding box center [675, 329] width 1351 height 659
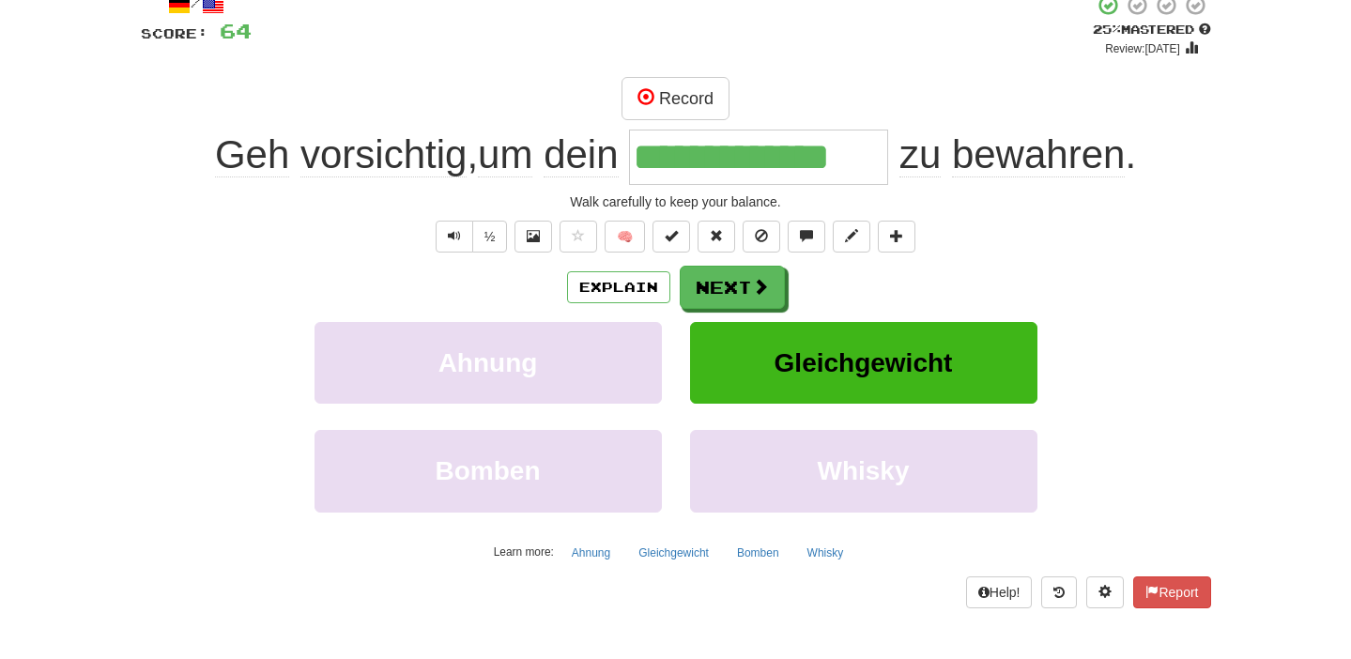
click at [761, 167] on input "**********" at bounding box center [758, 157] width 259 height 55
click at [1054, 137] on span "bewahren" at bounding box center [1038, 154] width 173 height 45
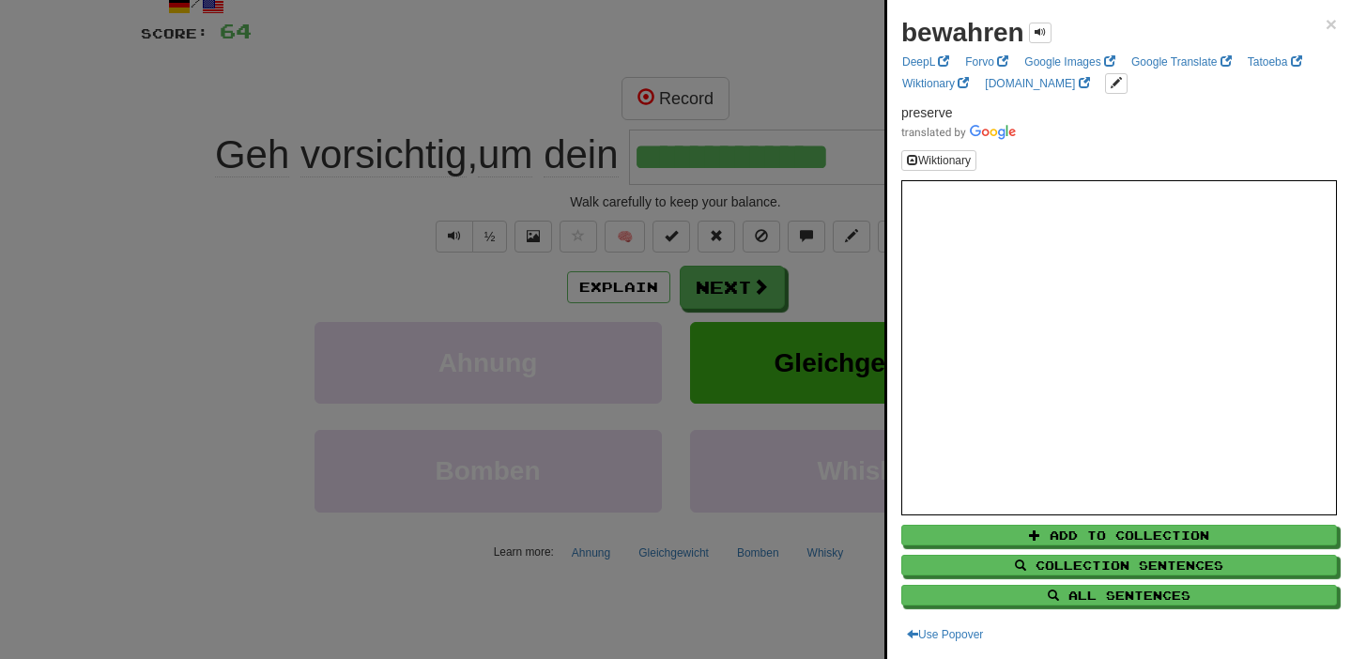
click at [848, 270] on div at bounding box center [675, 329] width 1351 height 659
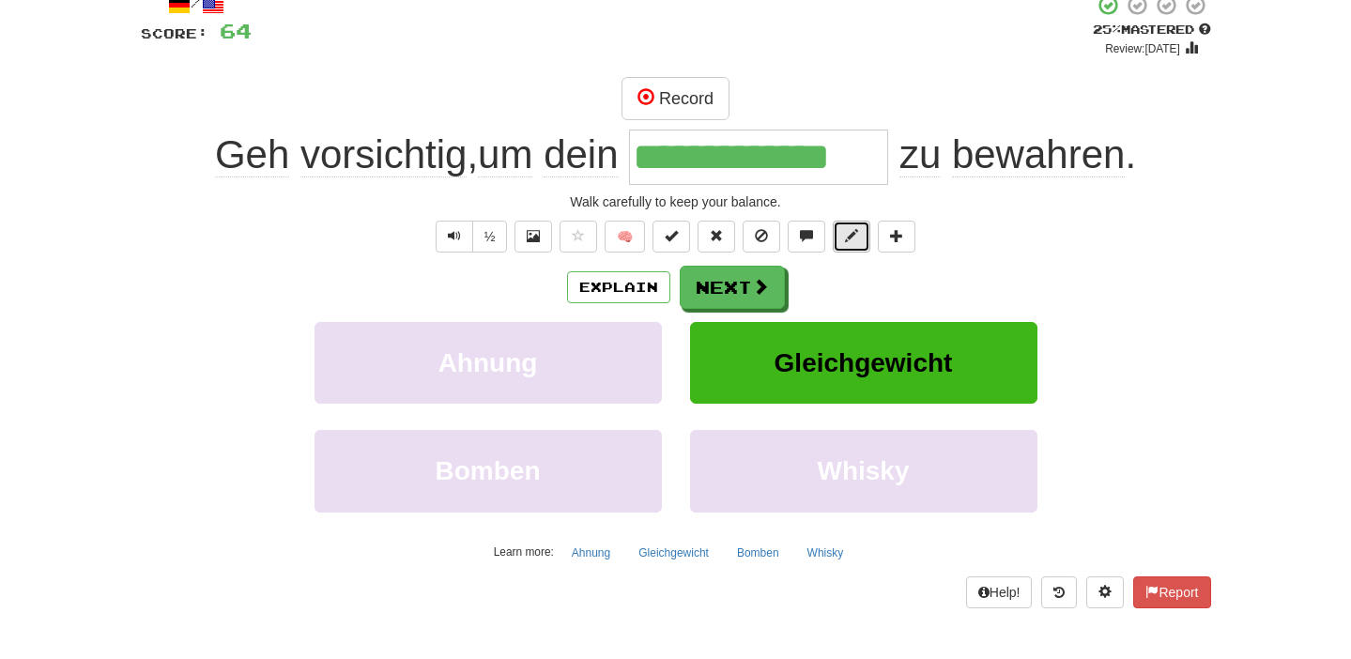
click at [851, 242] on span at bounding box center [851, 235] width 13 height 13
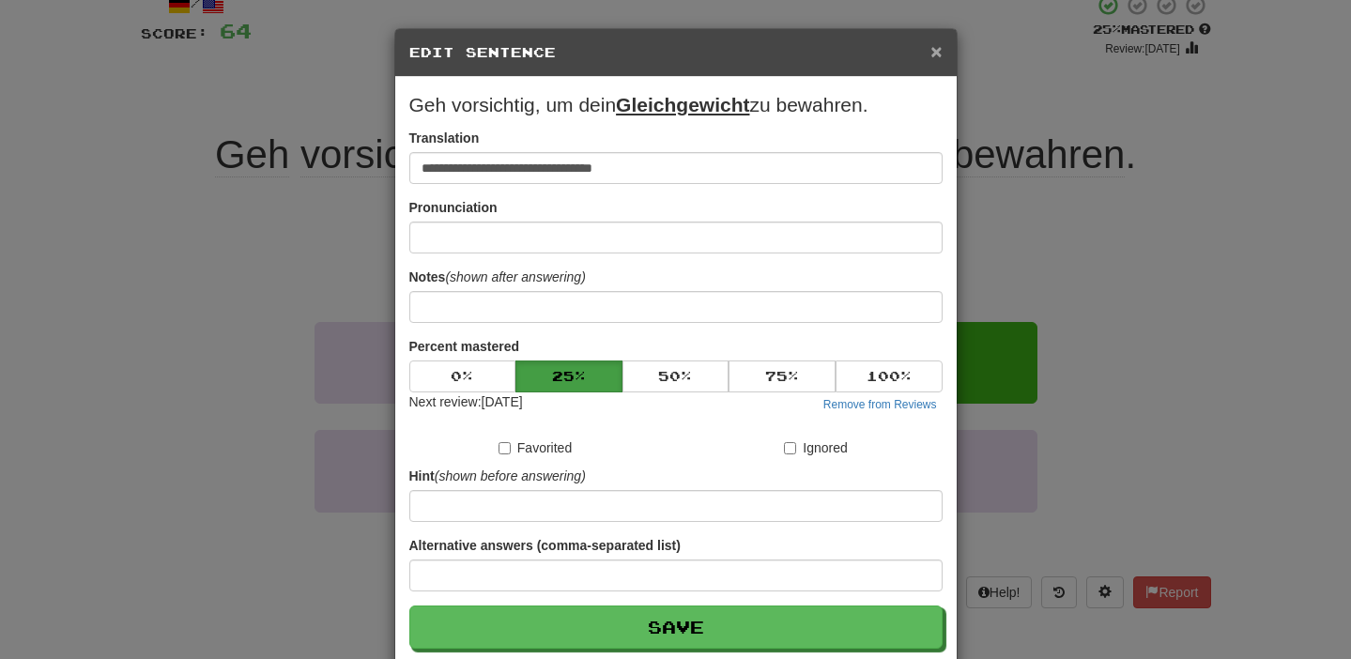
click at [935, 53] on span "×" at bounding box center [935, 51] width 11 height 22
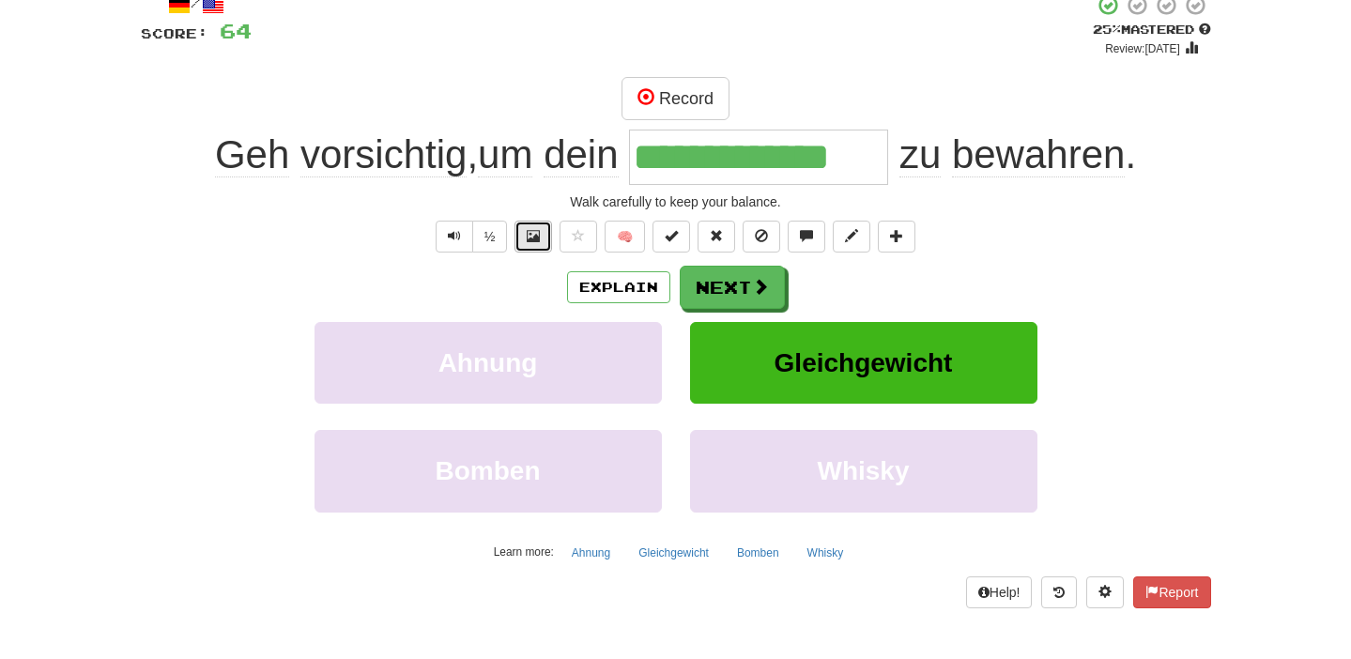
click at [534, 234] on span at bounding box center [533, 235] width 13 height 13
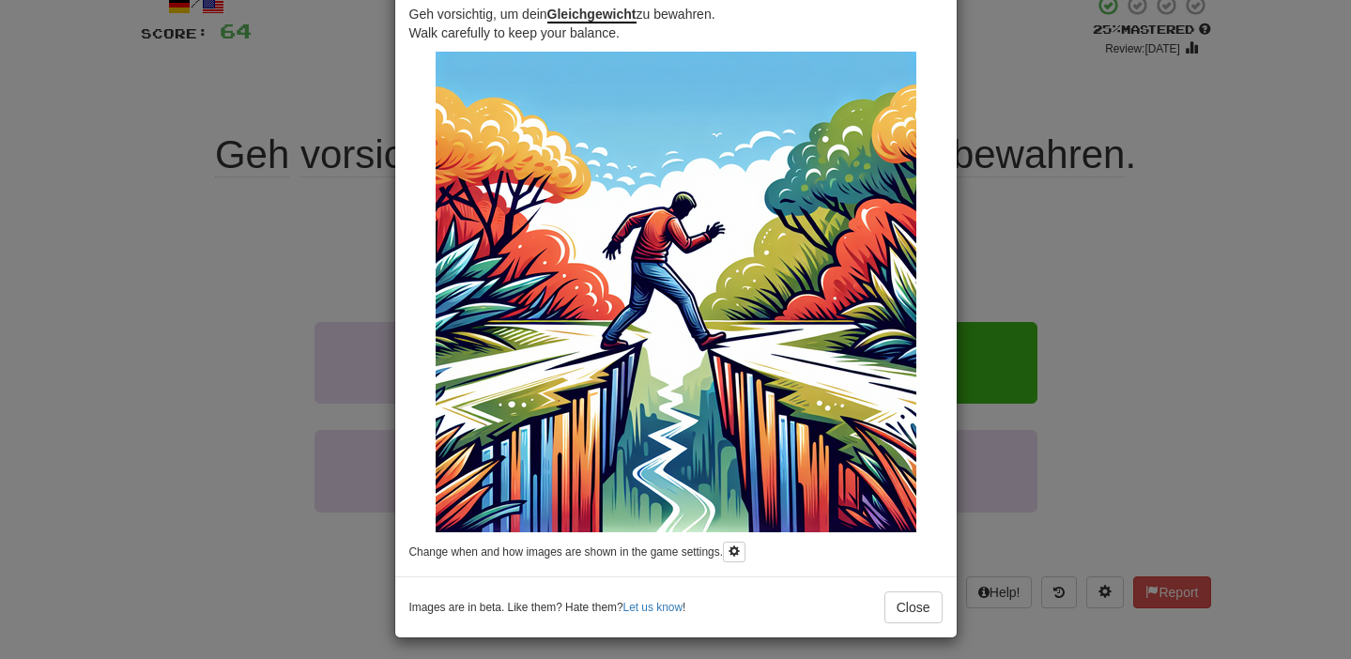
scroll to position [94, 0]
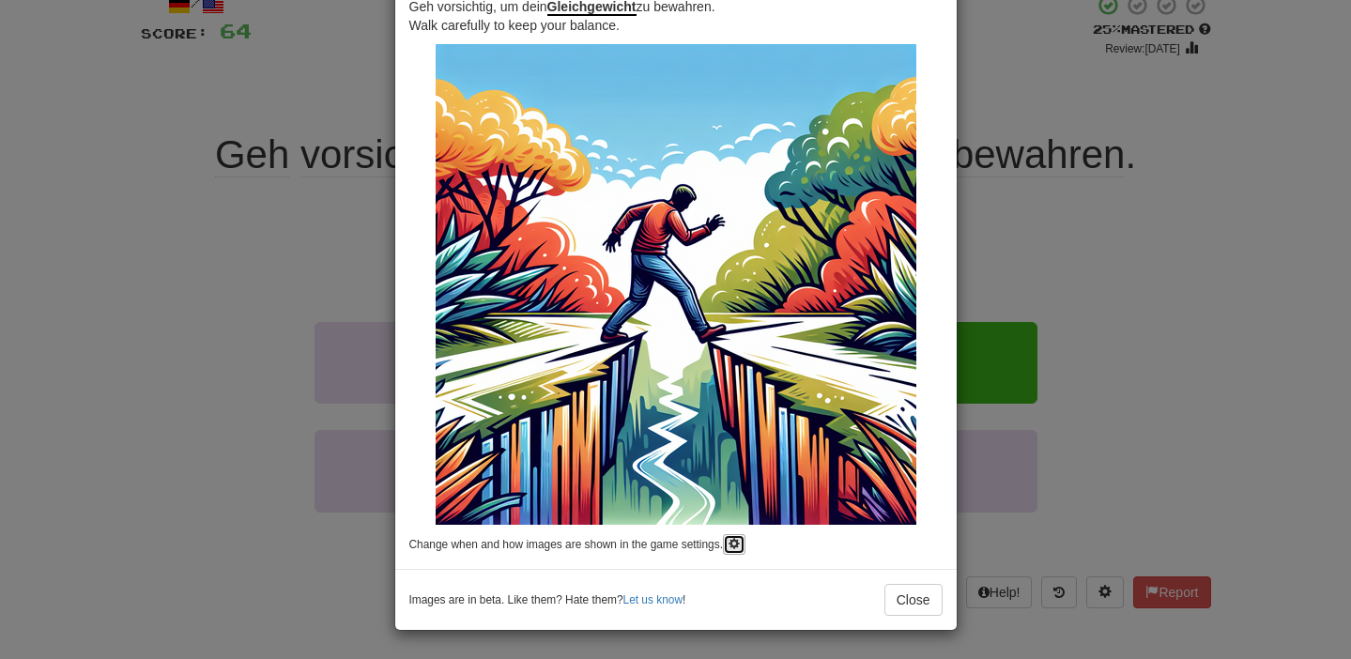
click at [731, 546] on button at bounding box center [734, 544] width 23 height 21
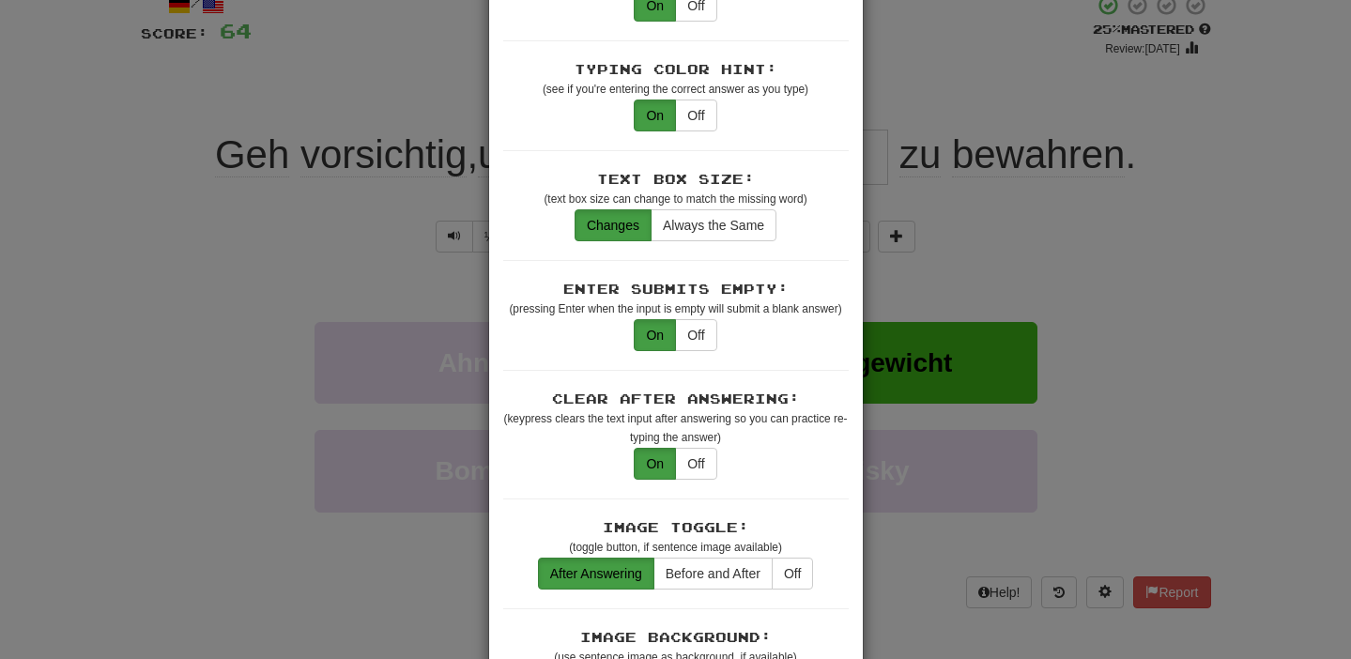
scroll to position [472, 0]
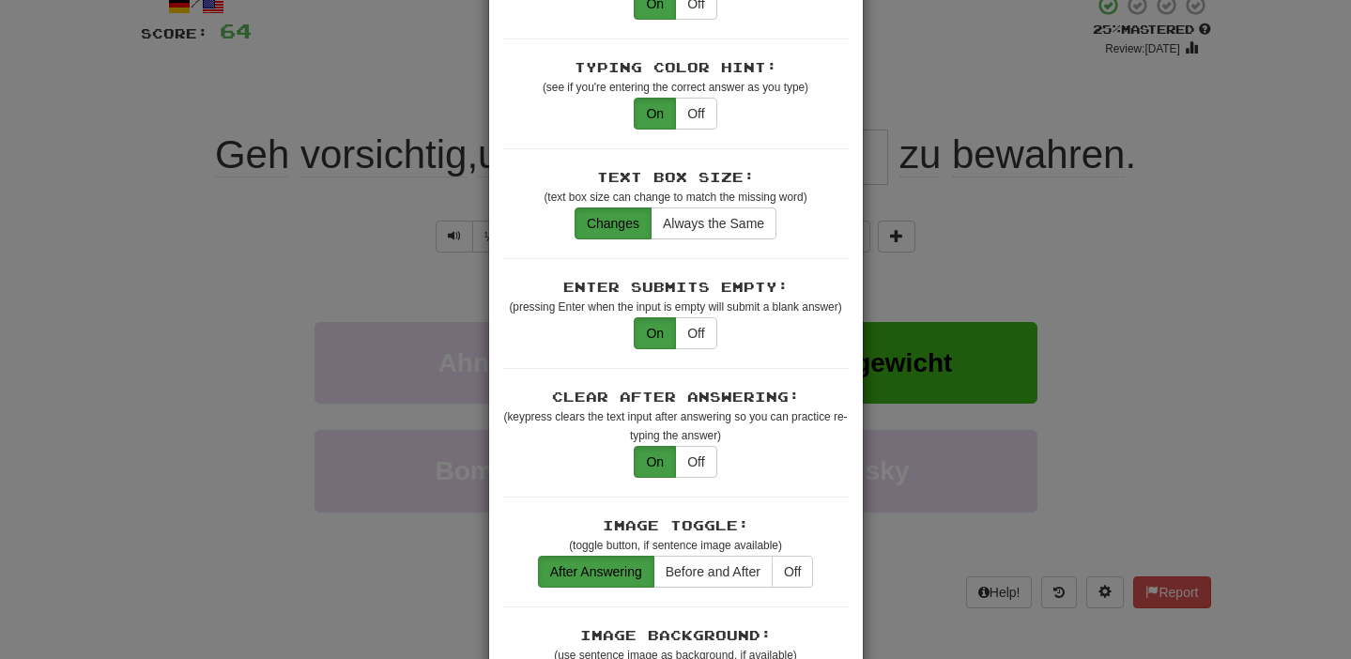
click at [1070, 258] on div "× Game Settings Translations: Visible Show After Answering Hidden Sentence Text…" at bounding box center [675, 329] width 1351 height 659
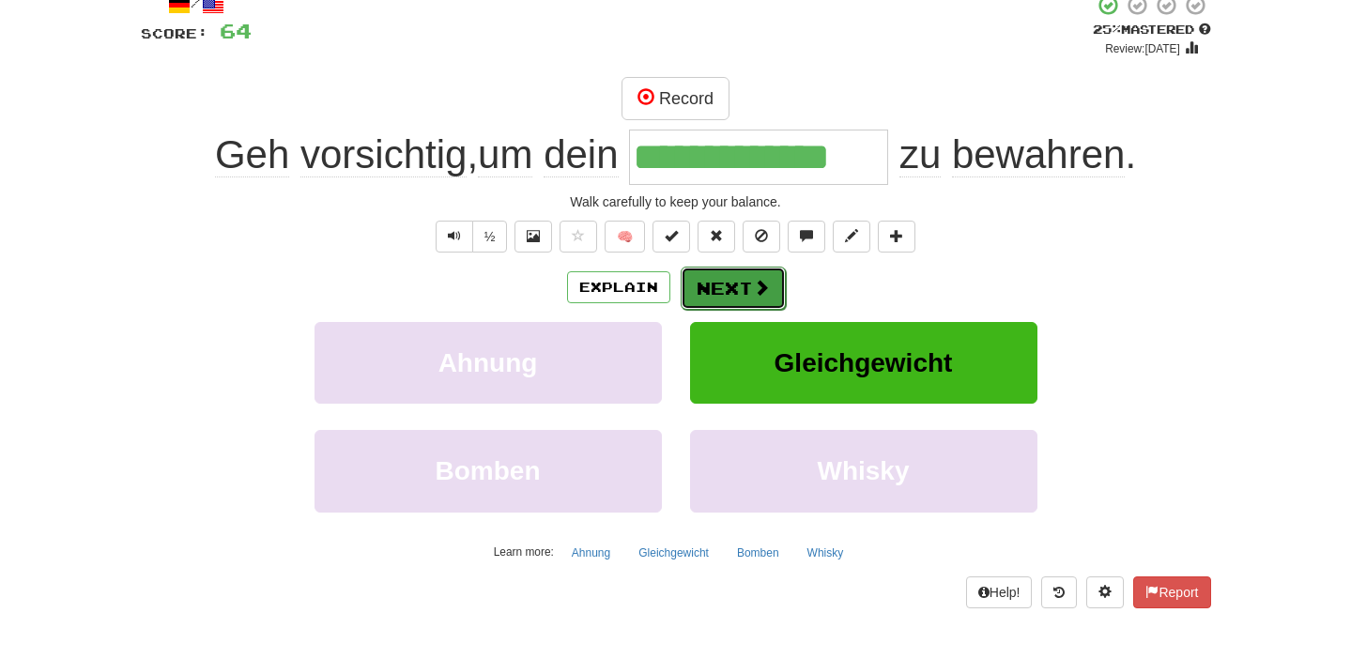
click at [749, 289] on button "Next" at bounding box center [733, 288] width 105 height 43
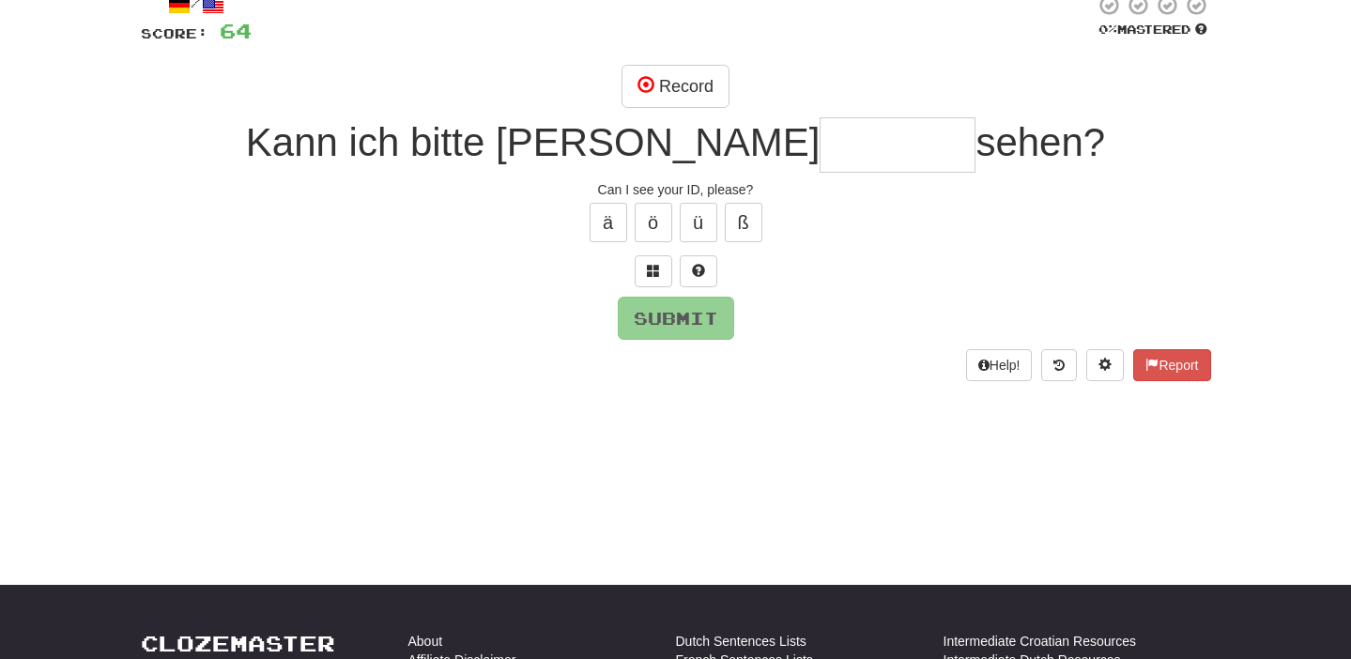
scroll to position [0, 0]
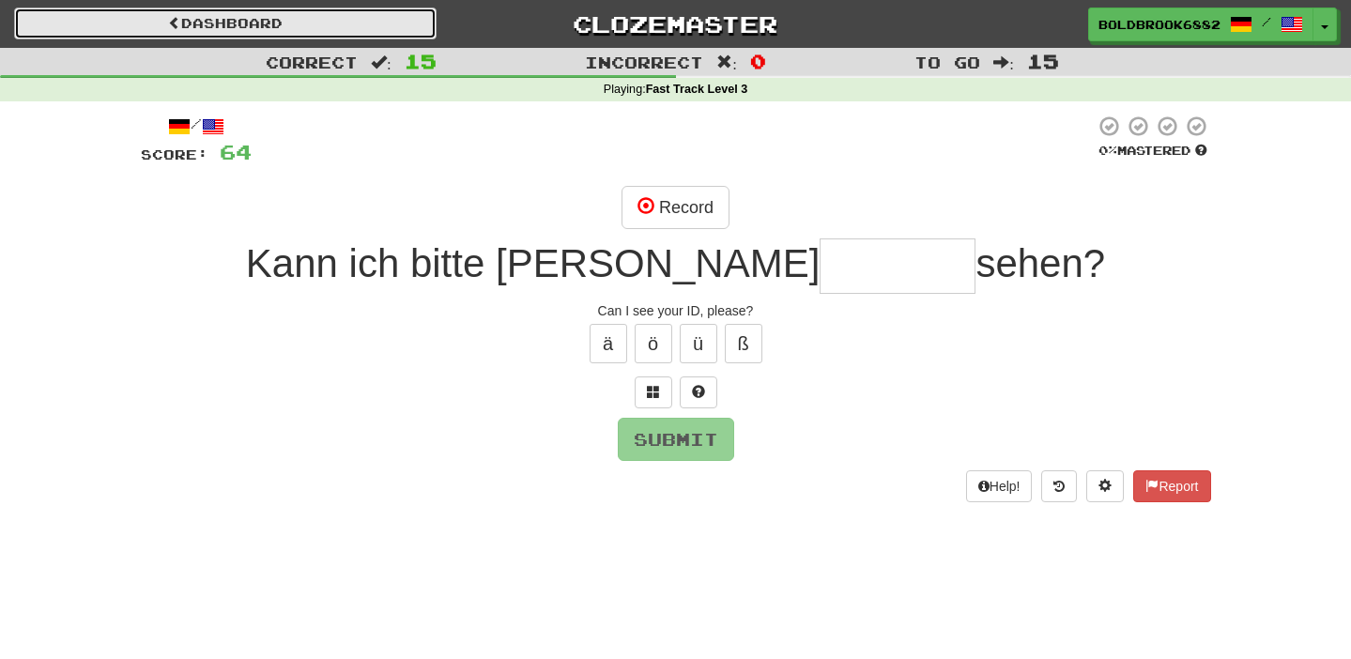
click at [229, 20] on link "Dashboard" at bounding box center [225, 24] width 422 height 32
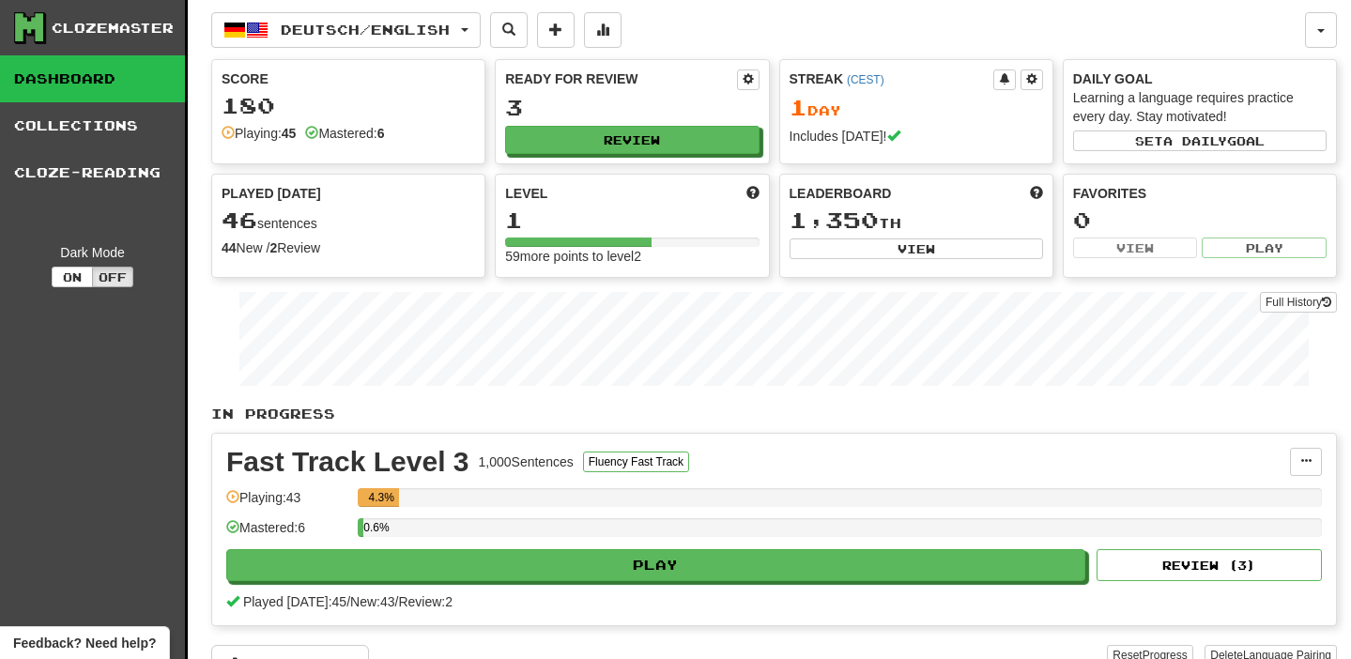
click at [541, 121] on div "Ready for Review 3 Review" at bounding box center [632, 111] width 272 height 103
click at [541, 132] on button "Review" at bounding box center [632, 141] width 253 height 28
select select "**"
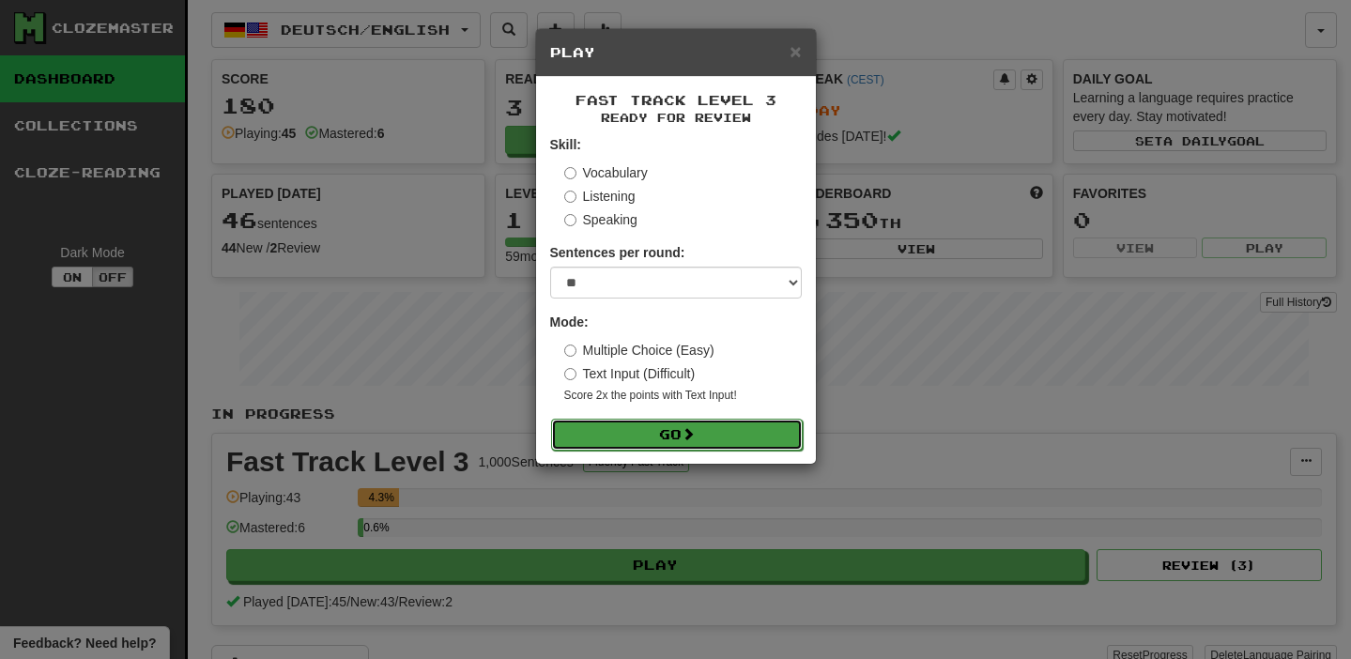
click at [631, 430] on button "Go" at bounding box center [677, 435] width 252 height 32
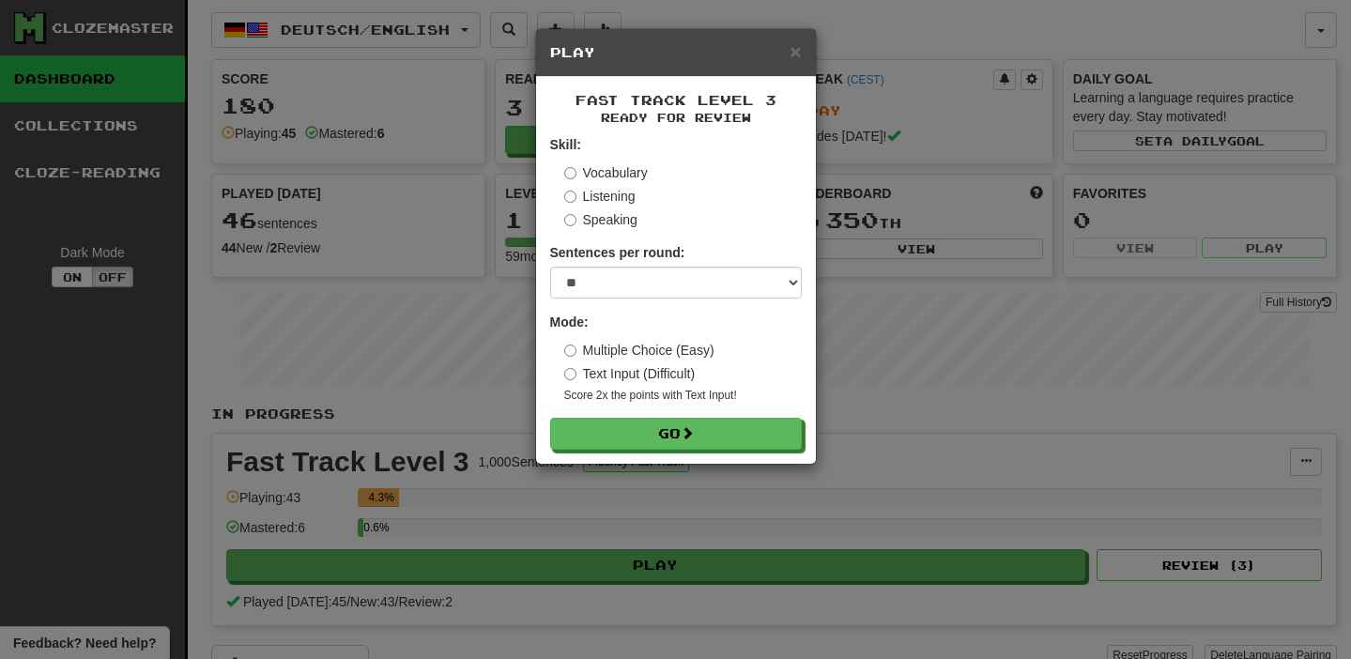
click at [786, 51] on h5 "Play" at bounding box center [676, 52] width 252 height 19
click at [799, 51] on span "×" at bounding box center [794, 51] width 11 height 22
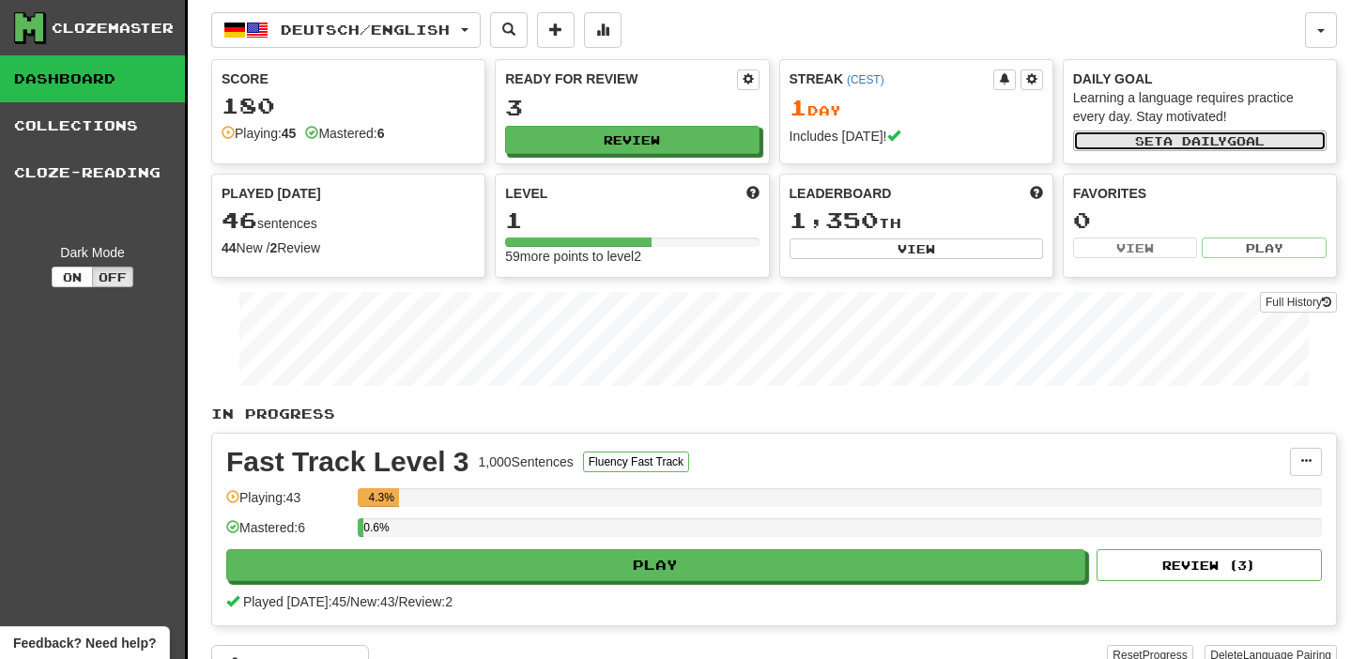
click at [1258, 144] on button "Set a daily goal" at bounding box center [1199, 140] width 253 height 21
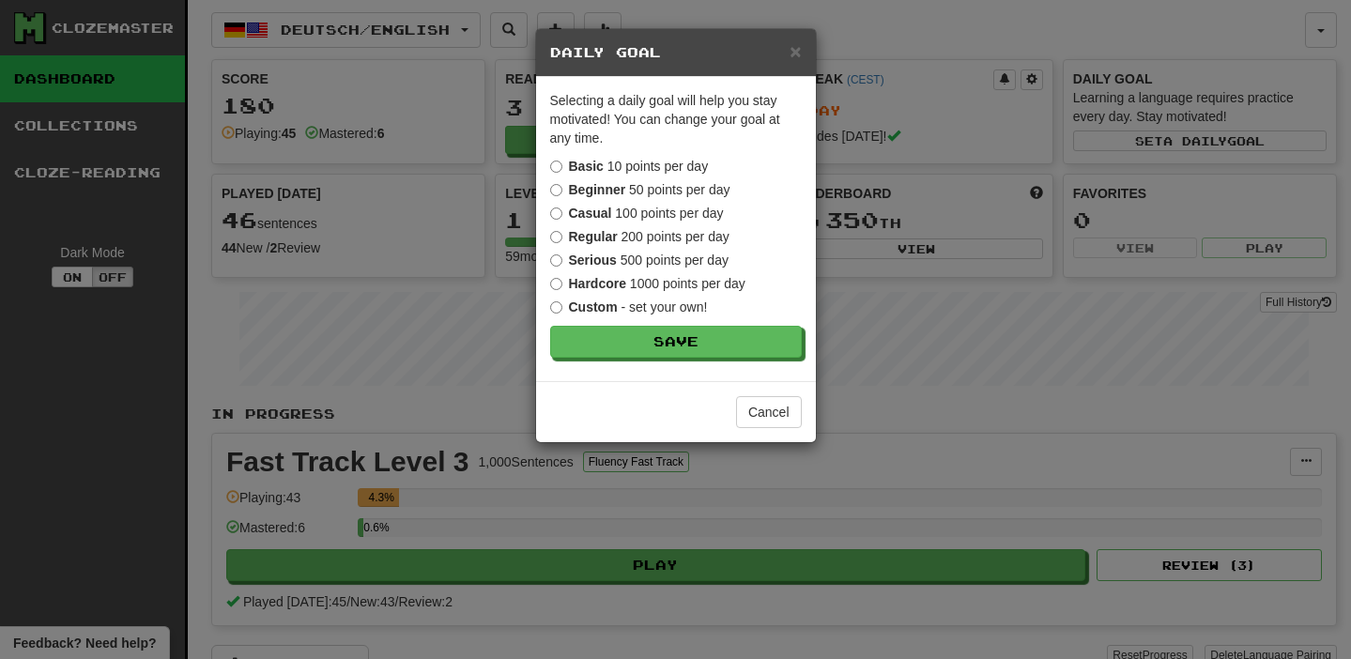
click at [579, 199] on div "Basic 10 points per day Beginner 50 points per day Casual 100 points per day Re…" at bounding box center [676, 237] width 252 height 160
click at [579, 211] on strong "Casual" at bounding box center [590, 213] width 43 height 15
click at [621, 352] on button "Save" at bounding box center [677, 343] width 252 height 32
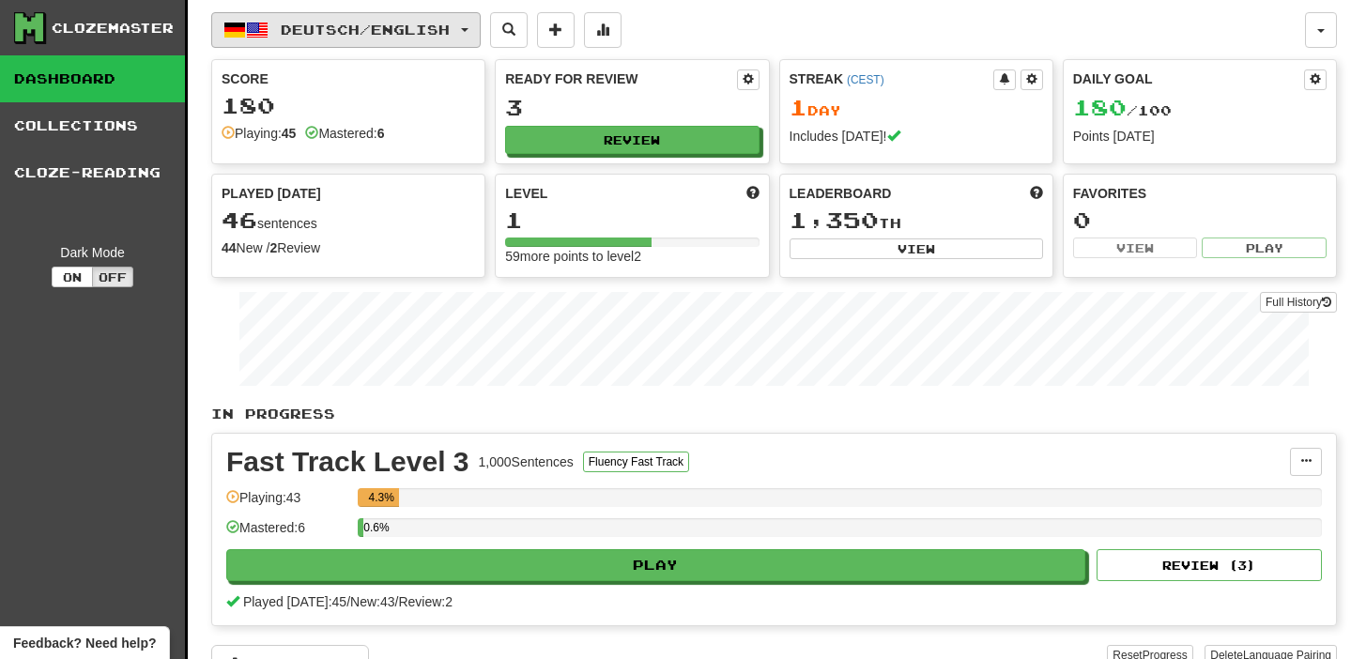
click at [349, 37] on span "Deutsch / English" at bounding box center [365, 30] width 169 height 16
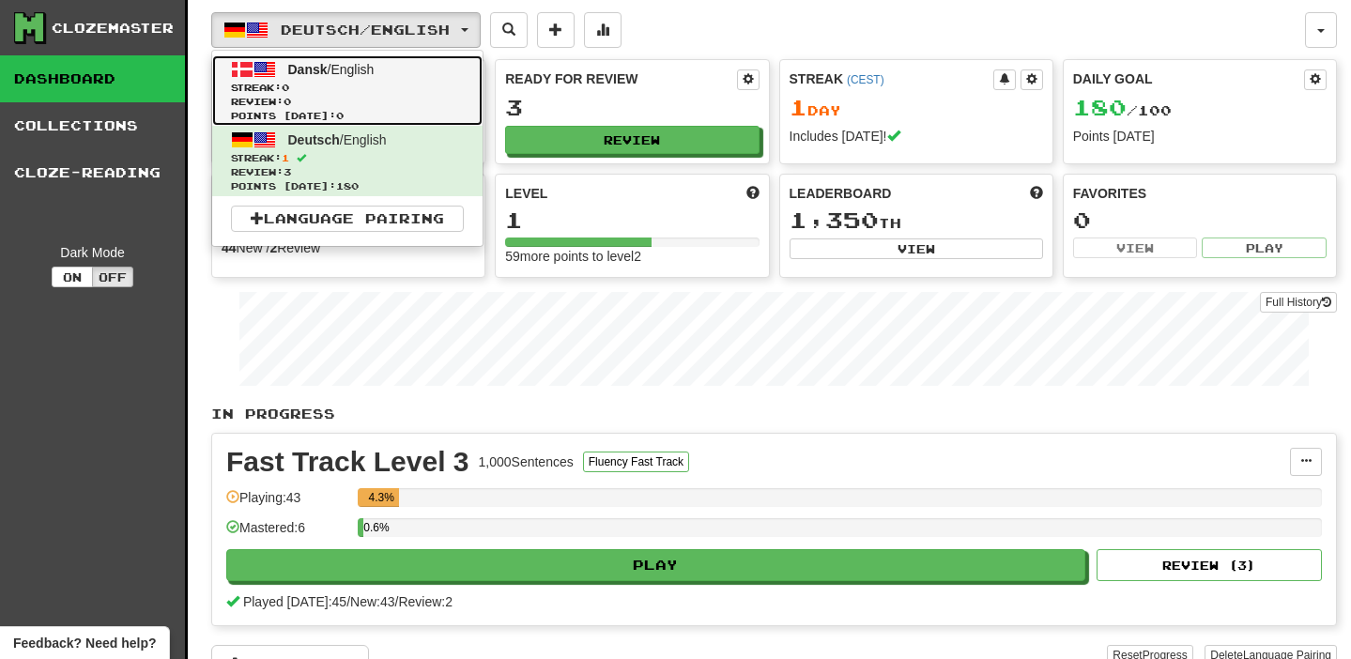
click at [321, 95] on span "Review: 0" at bounding box center [347, 102] width 233 height 14
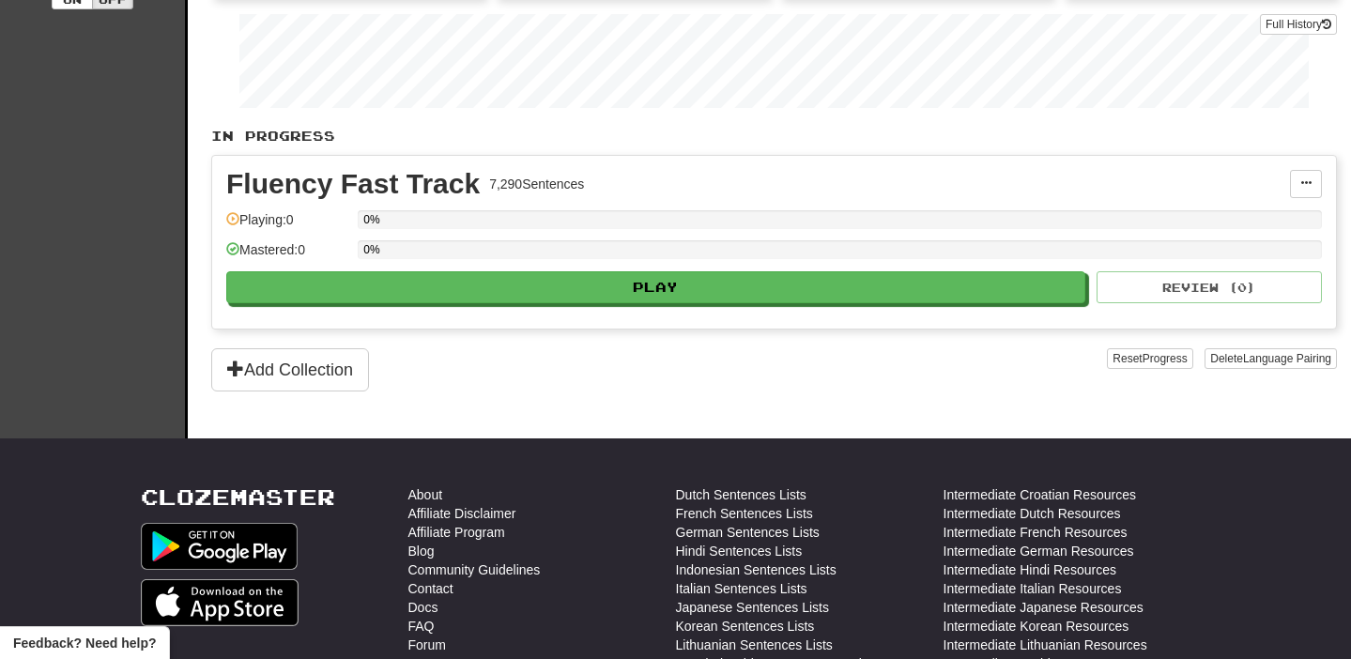
scroll to position [285, 0]
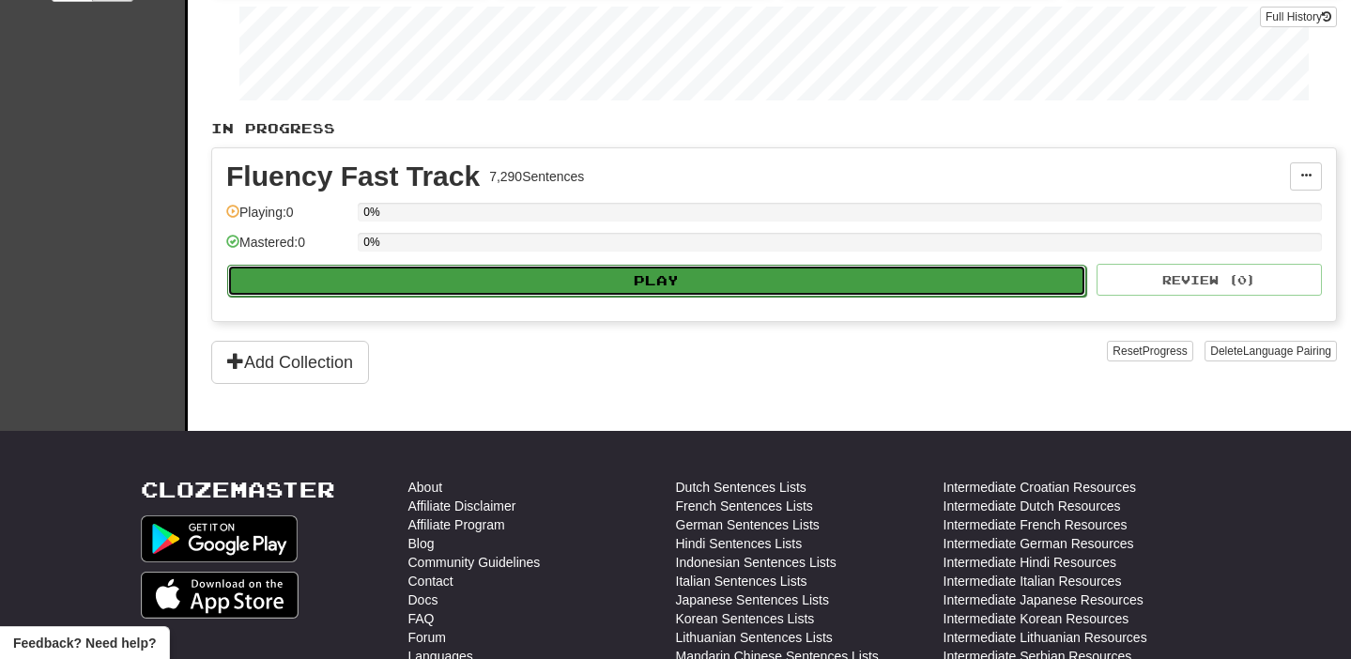
click at [450, 276] on button "Play" at bounding box center [656, 281] width 859 height 32
select select "**"
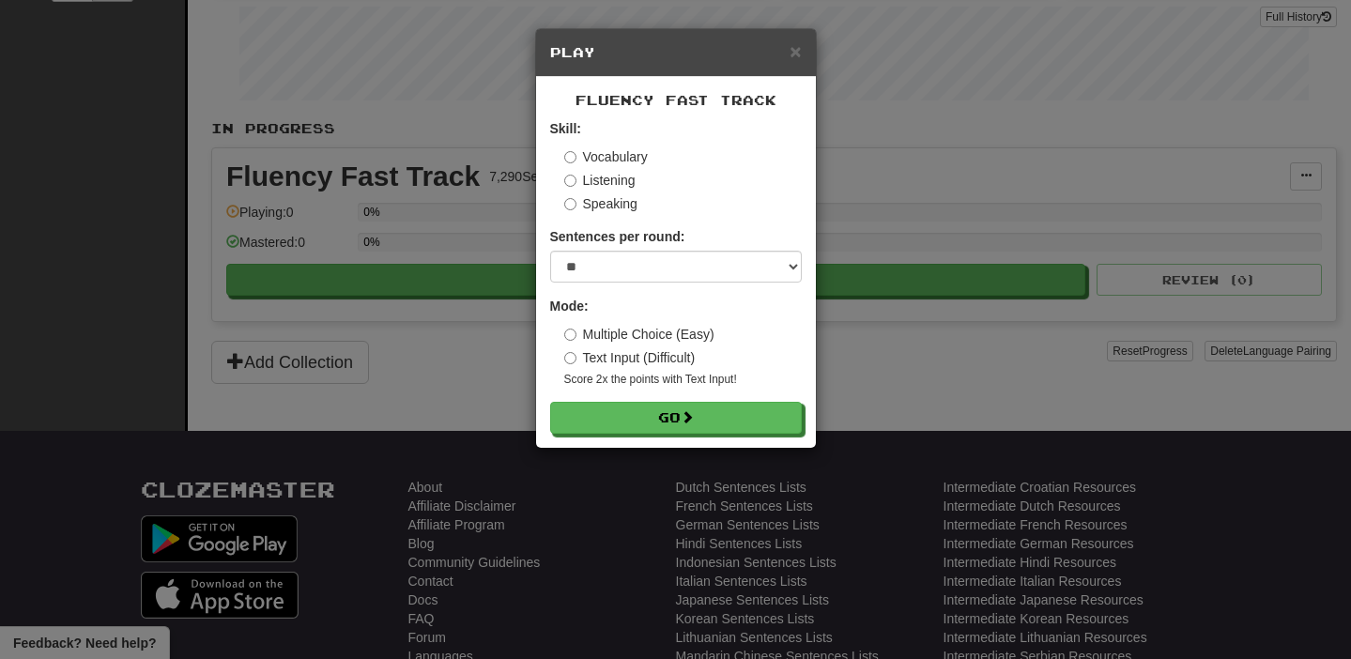
click at [581, 169] on div "Vocabulary Listening Speaking" at bounding box center [682, 180] width 237 height 66
click at [580, 161] on label "Vocabulary" at bounding box center [606, 156] width 84 height 19
click at [589, 401] on form "Skill: Vocabulary Listening Speaking Sentences per round: * ** ** ** ** ** *** …" at bounding box center [676, 276] width 252 height 314
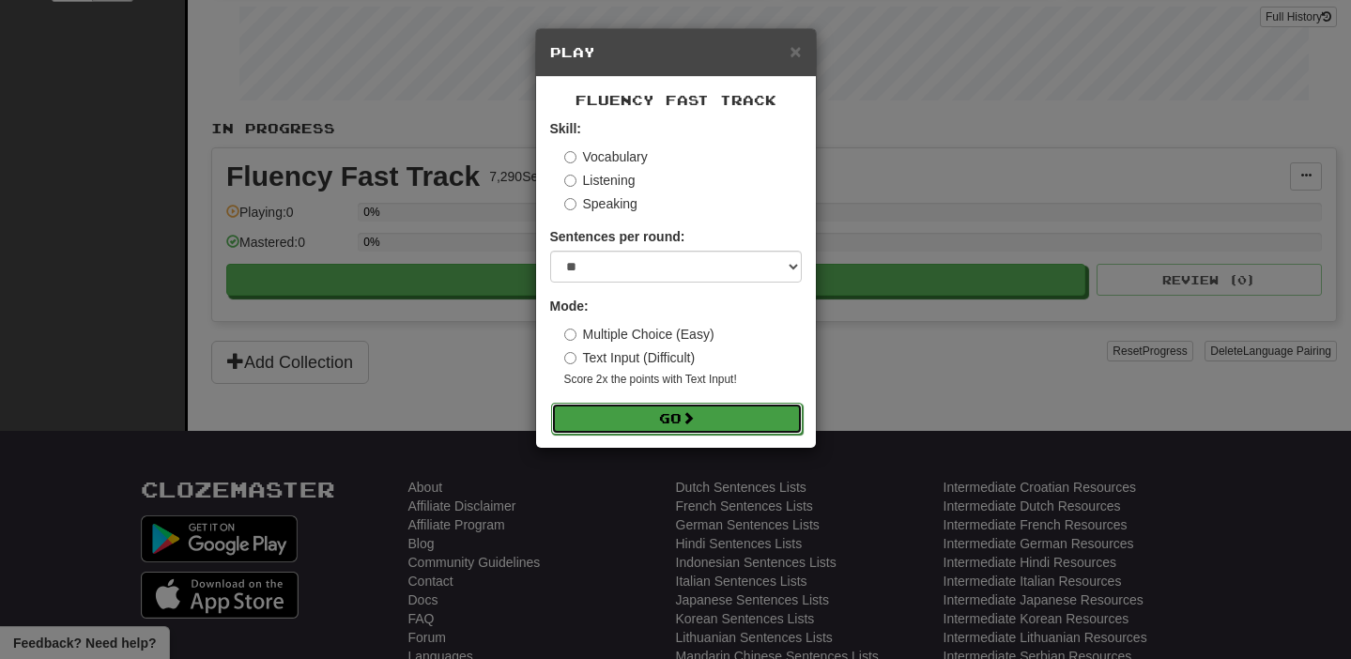
click at [589, 410] on button "Go" at bounding box center [677, 419] width 252 height 32
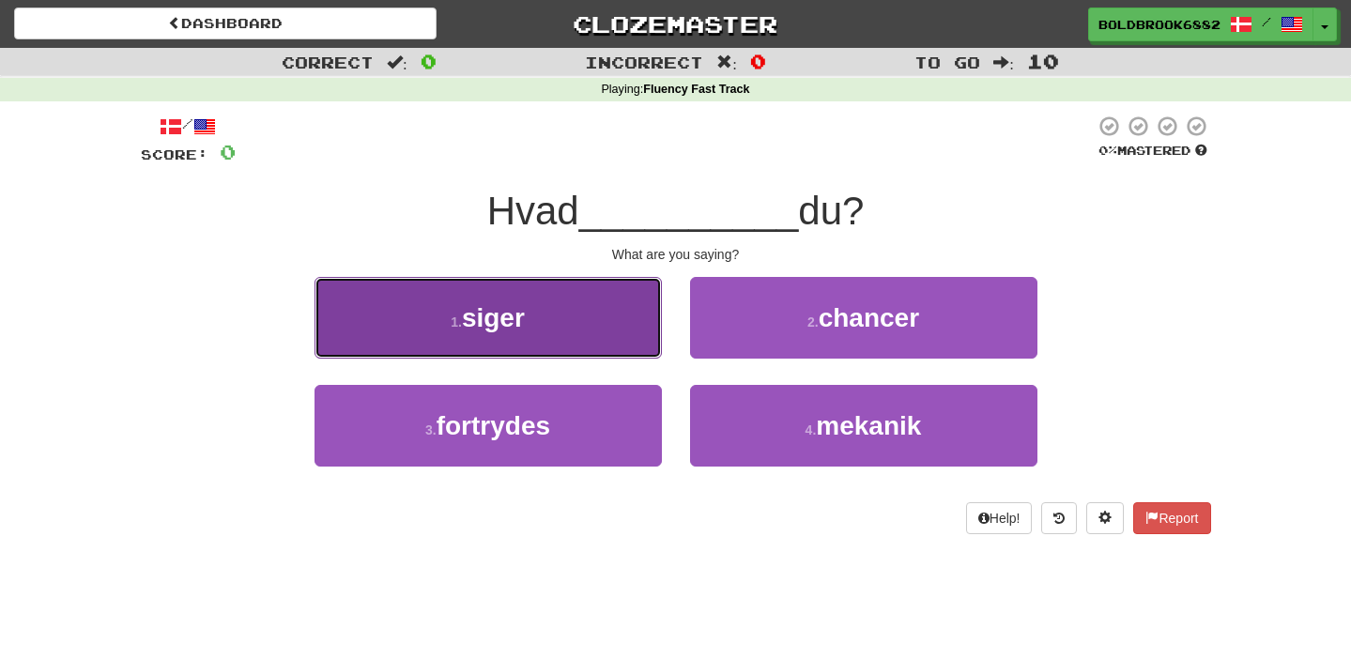
click at [575, 312] on button "1 . siger" at bounding box center [487, 318] width 347 height 82
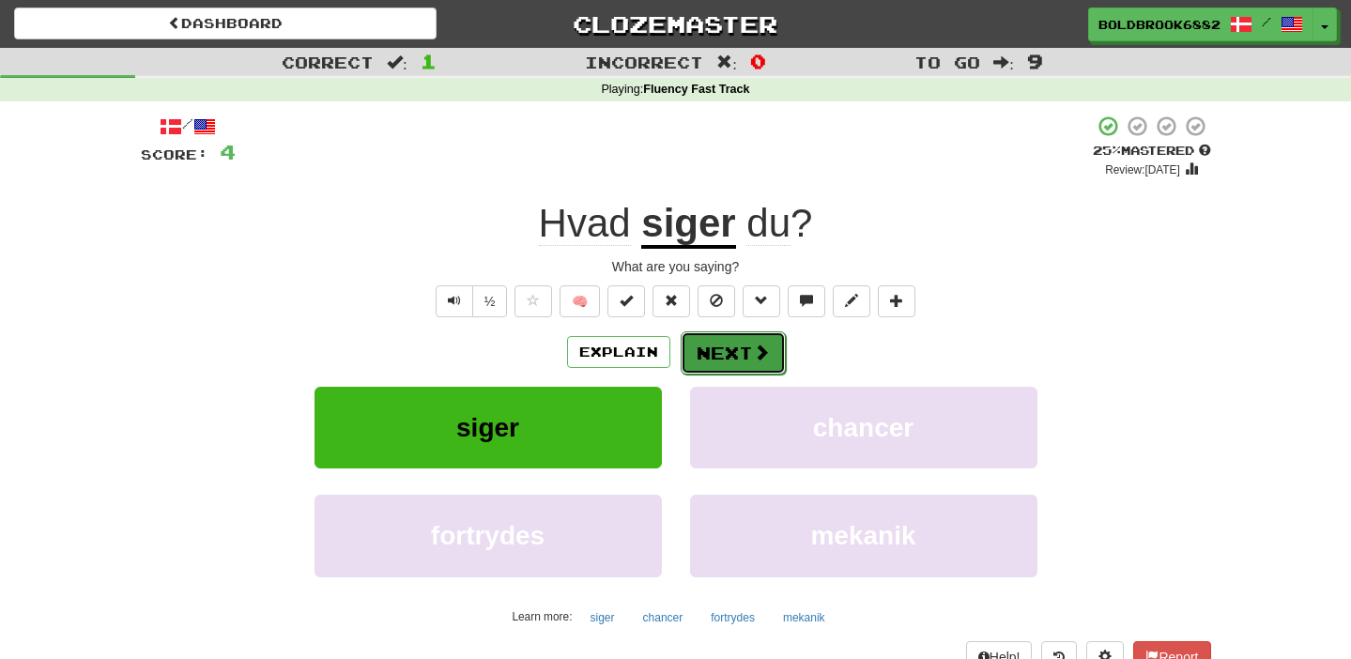
click at [744, 362] on button "Next" at bounding box center [733, 352] width 105 height 43
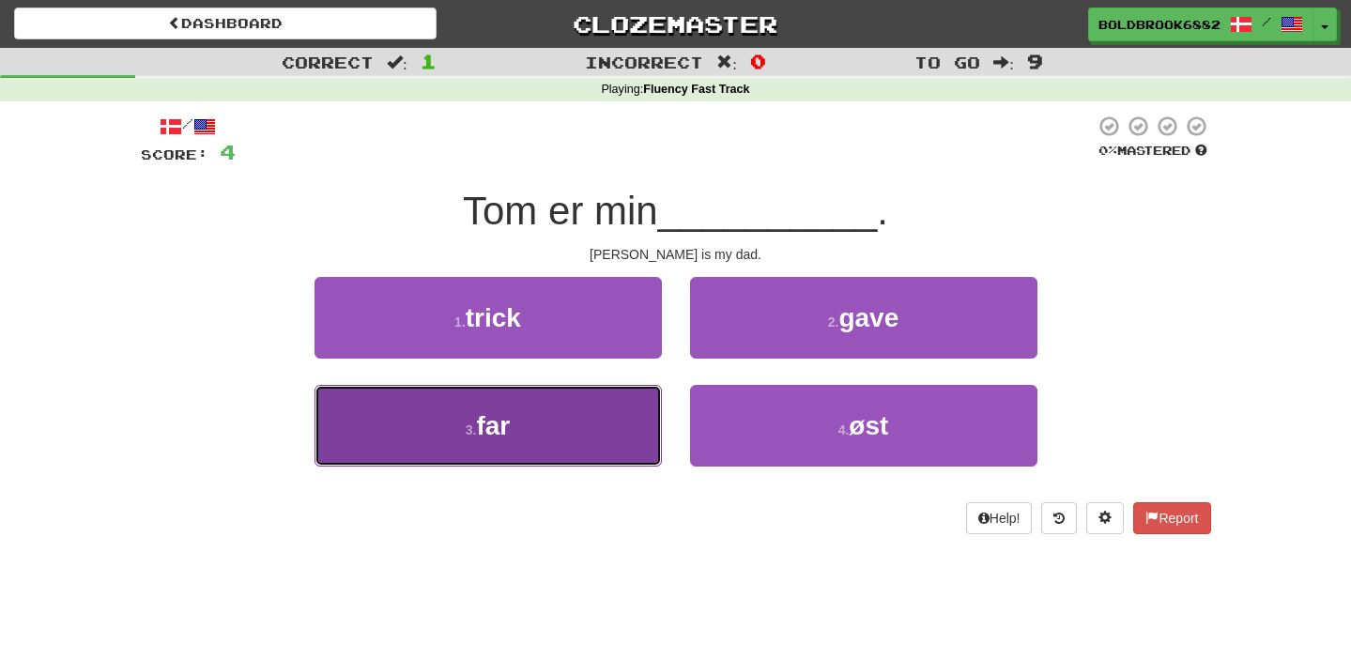
click at [605, 394] on button "3 . far" at bounding box center [487, 426] width 347 height 82
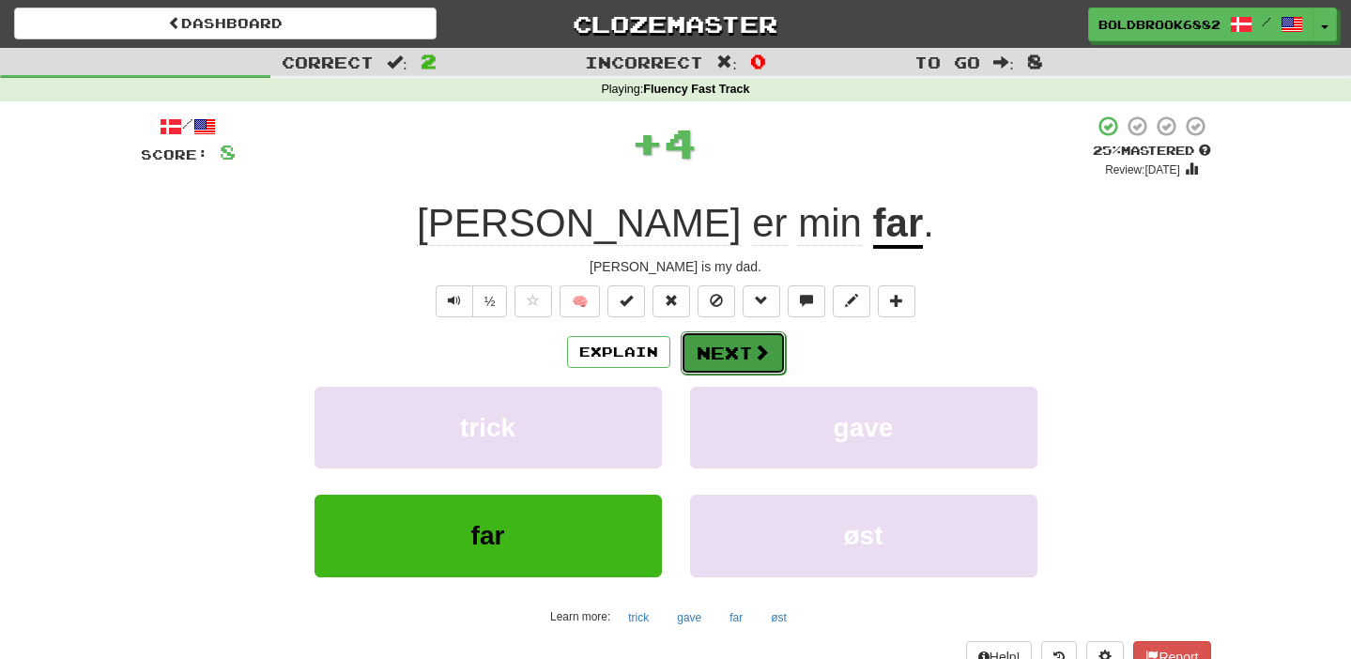
click at [753, 357] on span at bounding box center [761, 352] width 17 height 17
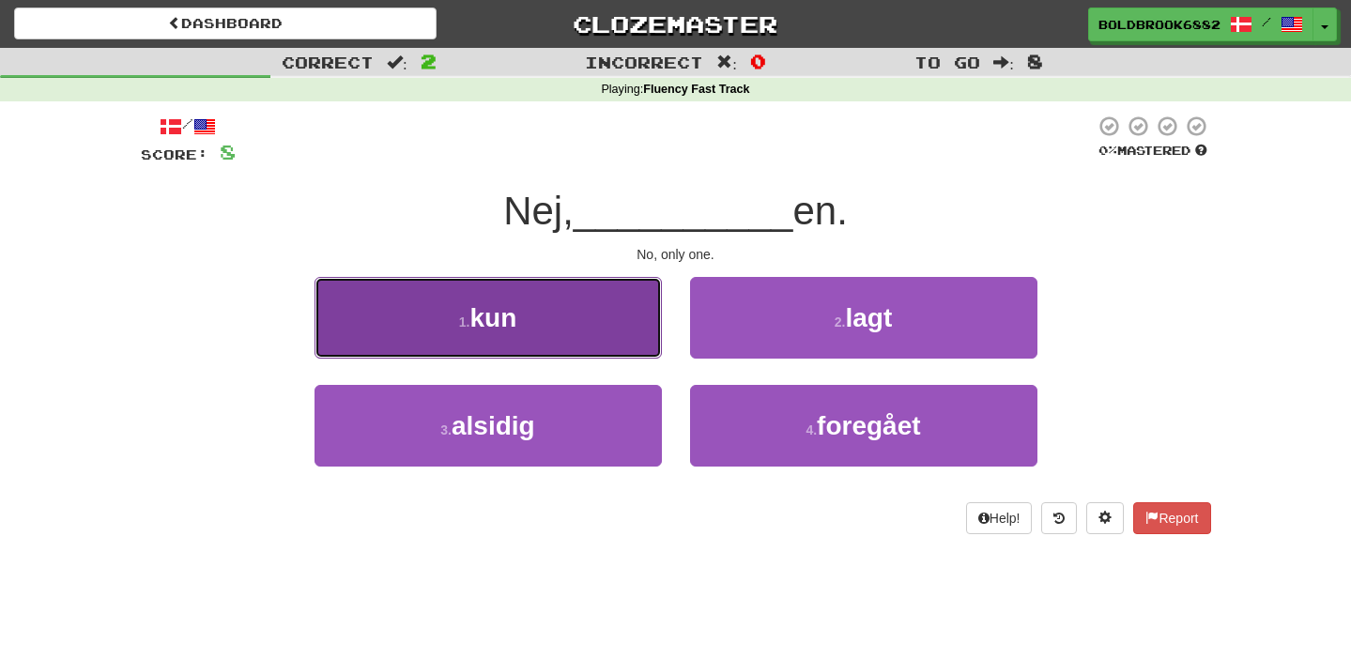
click at [614, 342] on button "1 . kun" at bounding box center [487, 318] width 347 height 82
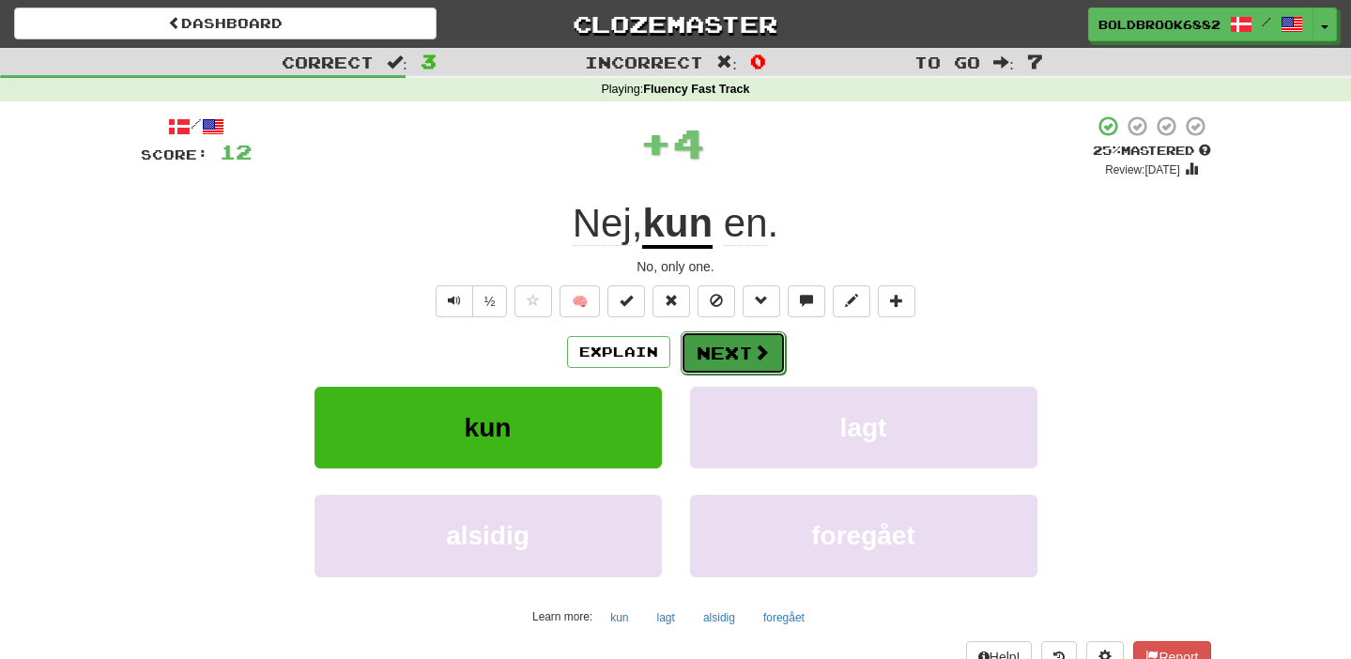
click at [681, 341] on button "Next" at bounding box center [733, 352] width 105 height 43
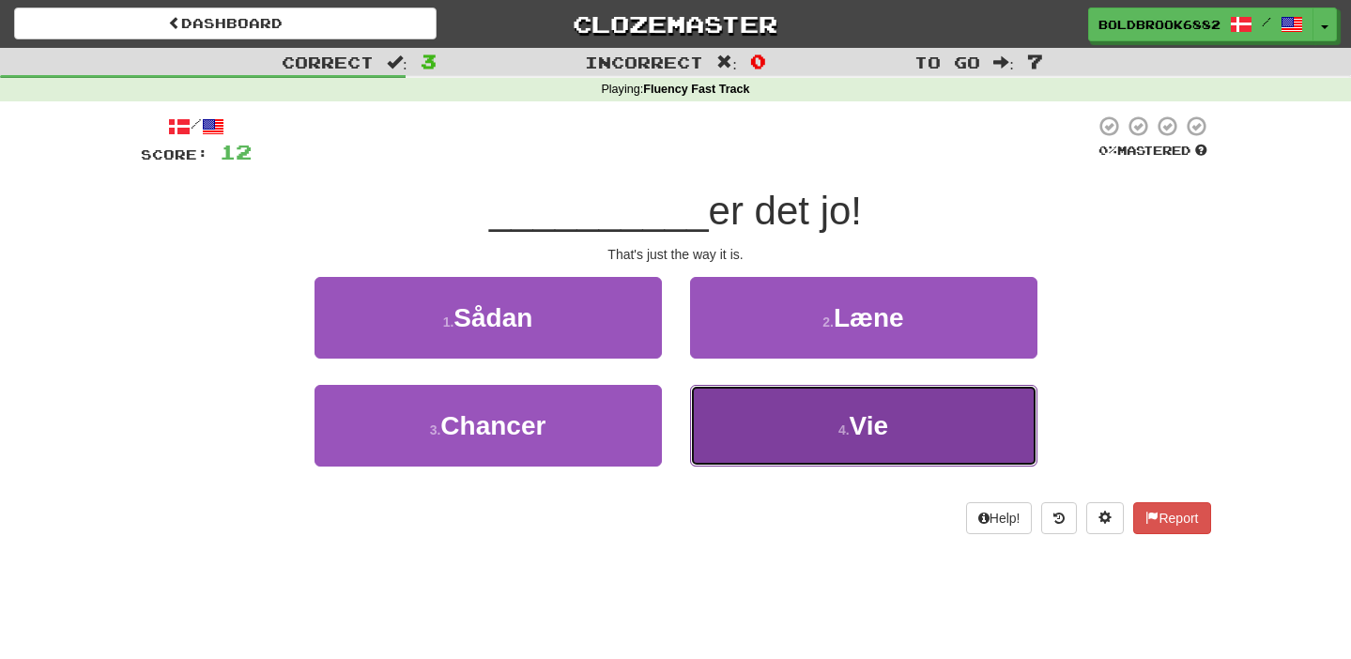
click at [718, 432] on button "4 . Vie" at bounding box center [863, 426] width 347 height 82
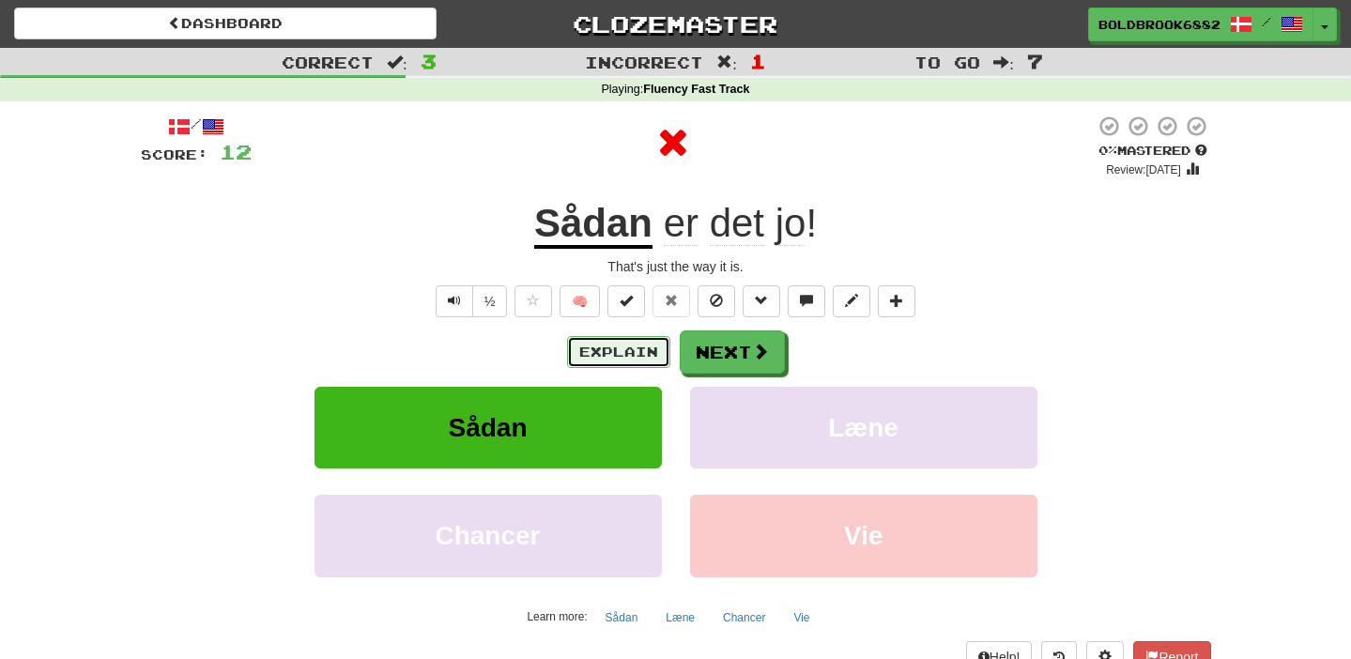
click at [608, 357] on button "Explain" at bounding box center [618, 352] width 103 height 32
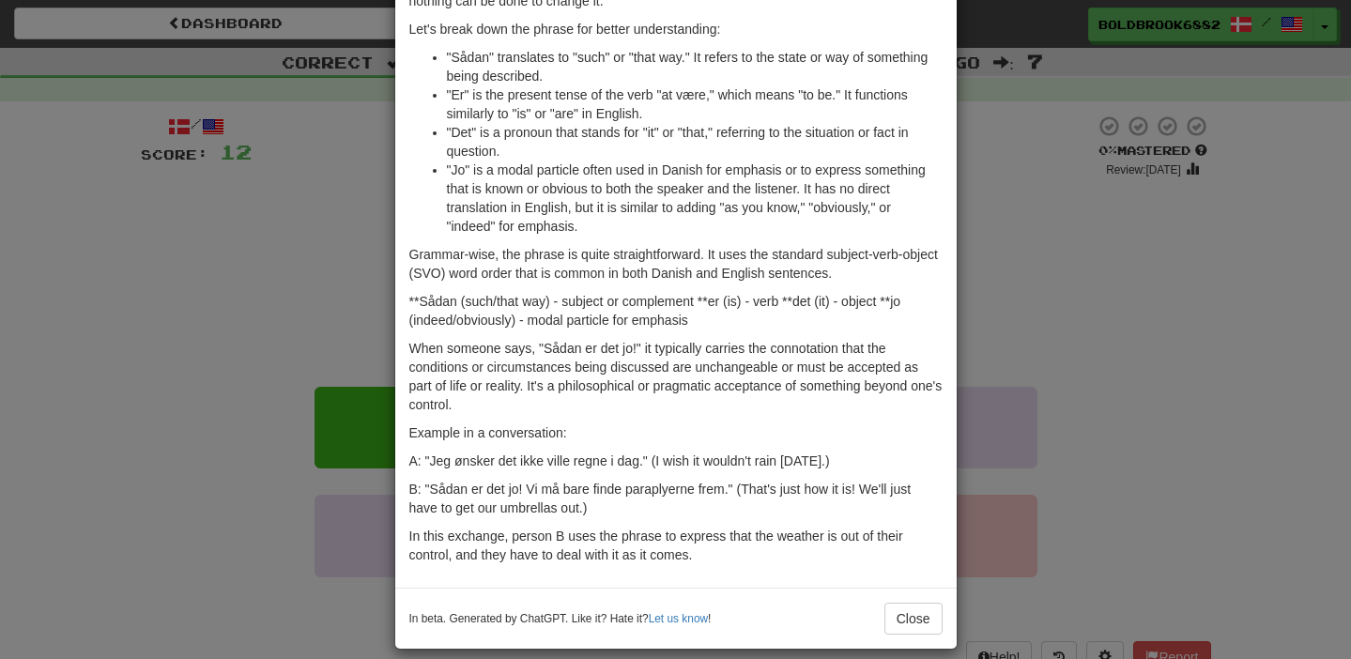
scroll to position [175, 0]
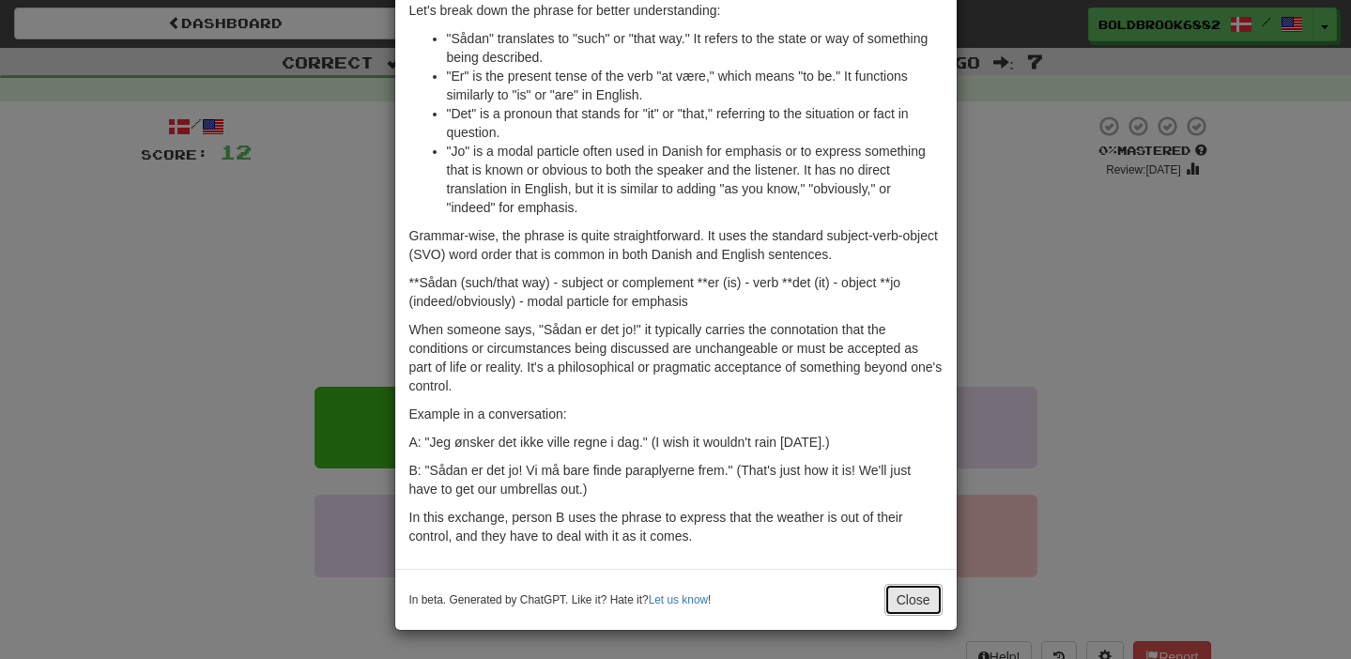
click at [929, 594] on button "Close" at bounding box center [913, 600] width 58 height 32
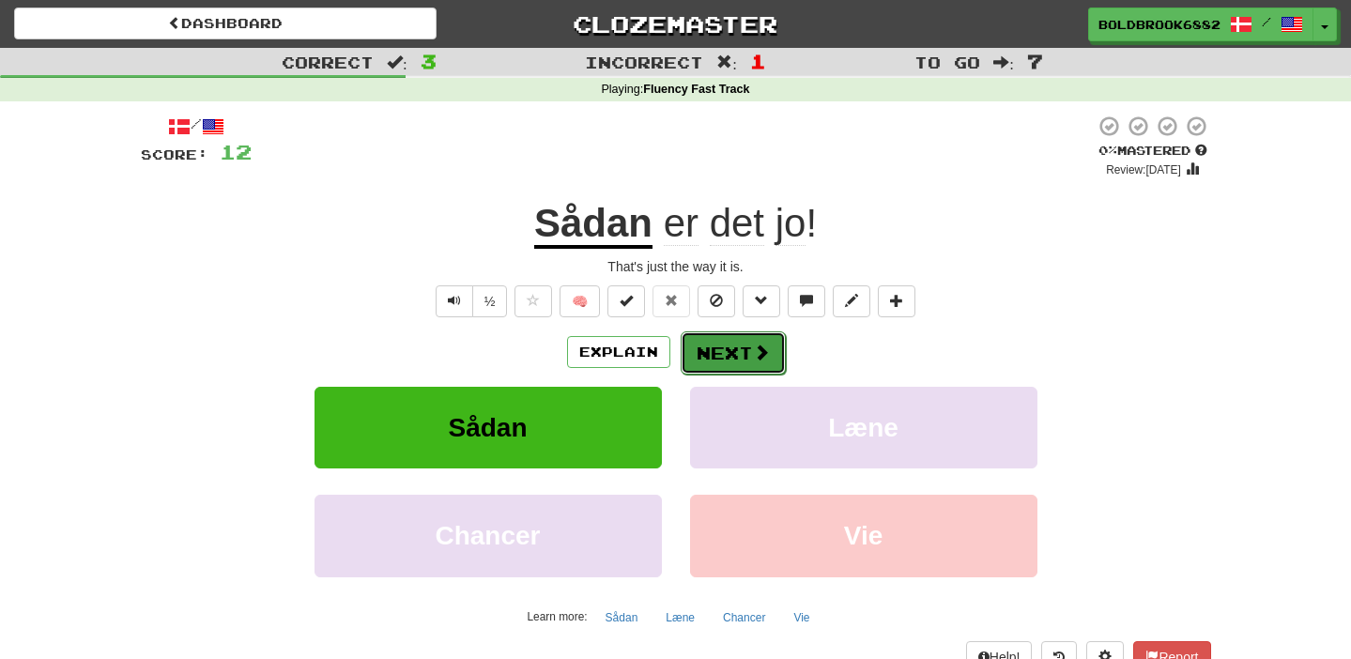
click at [733, 360] on button "Next" at bounding box center [733, 352] width 105 height 43
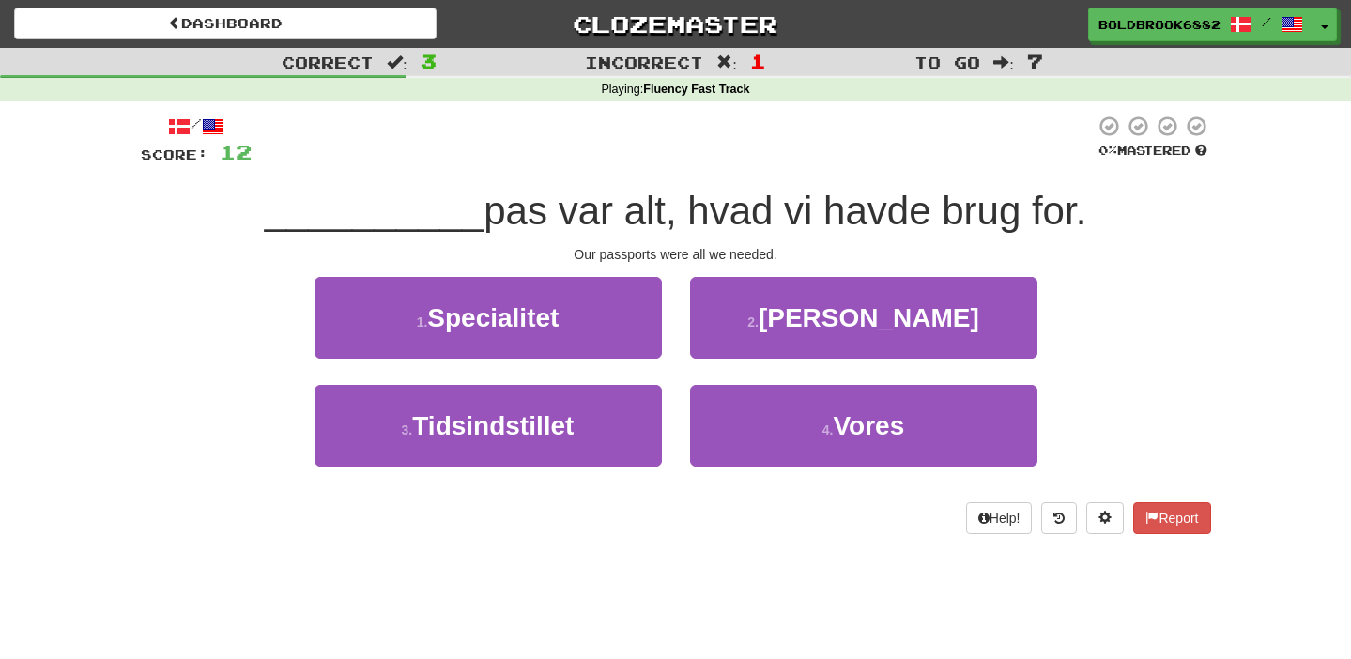
click at [642, 211] on span "pas var alt, hvad vi havde brug for." at bounding box center [784, 211] width 603 height 44
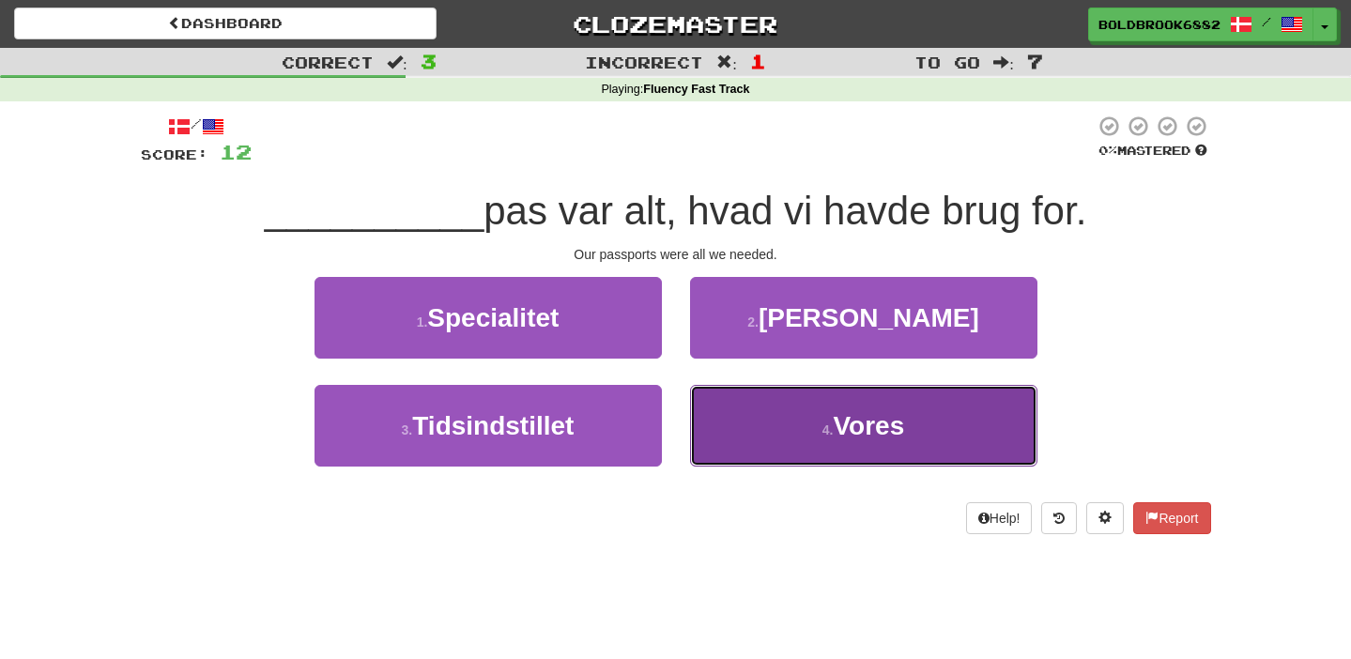
click at [801, 430] on button "4 . Vores" at bounding box center [863, 426] width 347 height 82
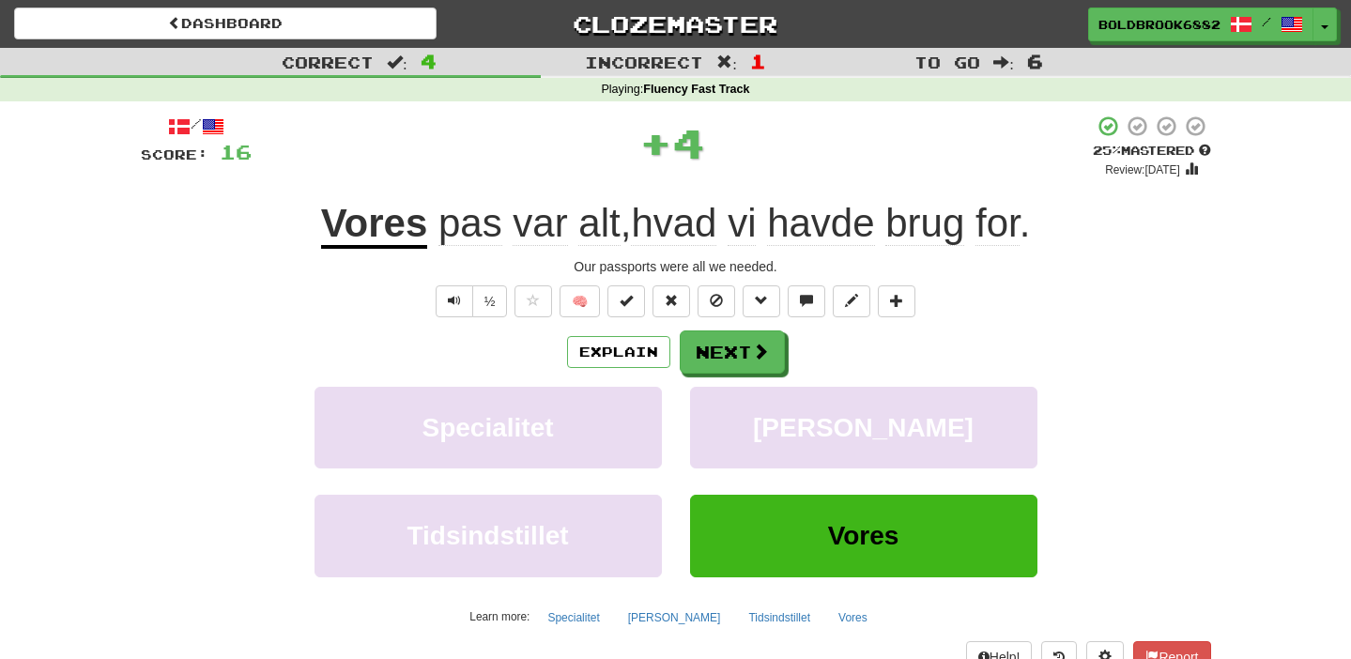
click at [583, 226] on span "alt" at bounding box center [598, 223] width 41 height 45
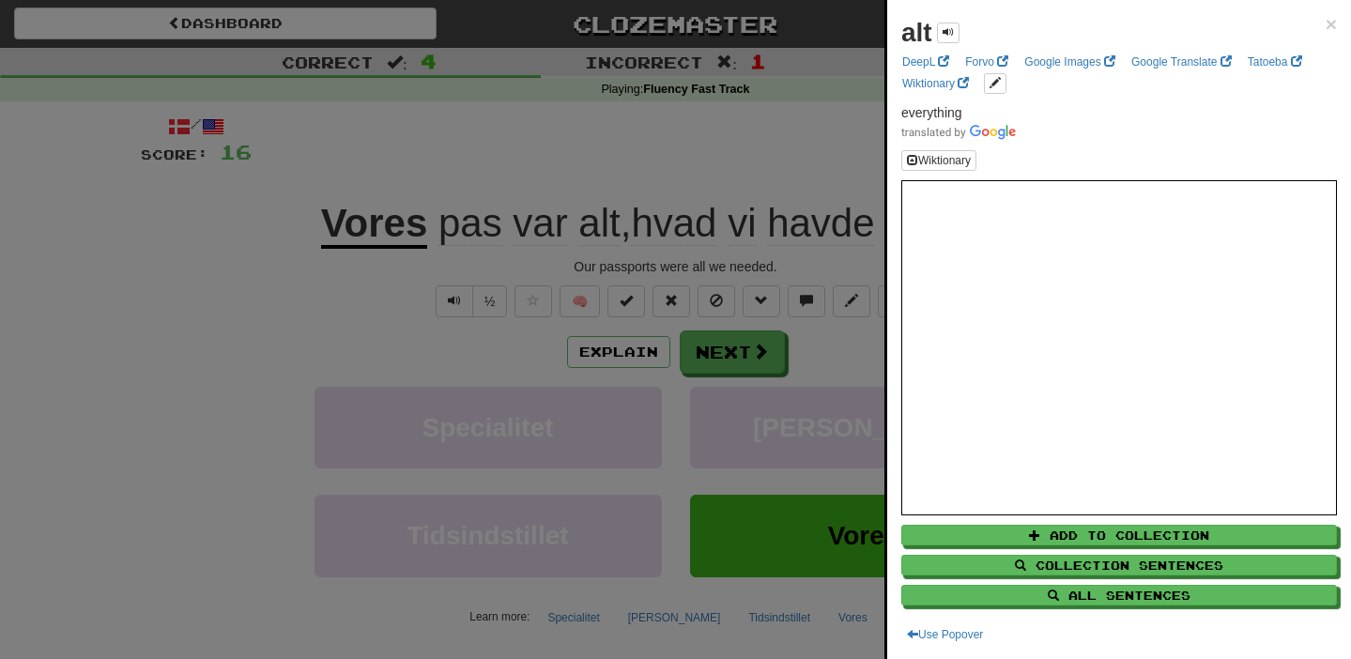
click at [490, 328] on div at bounding box center [675, 329] width 1351 height 659
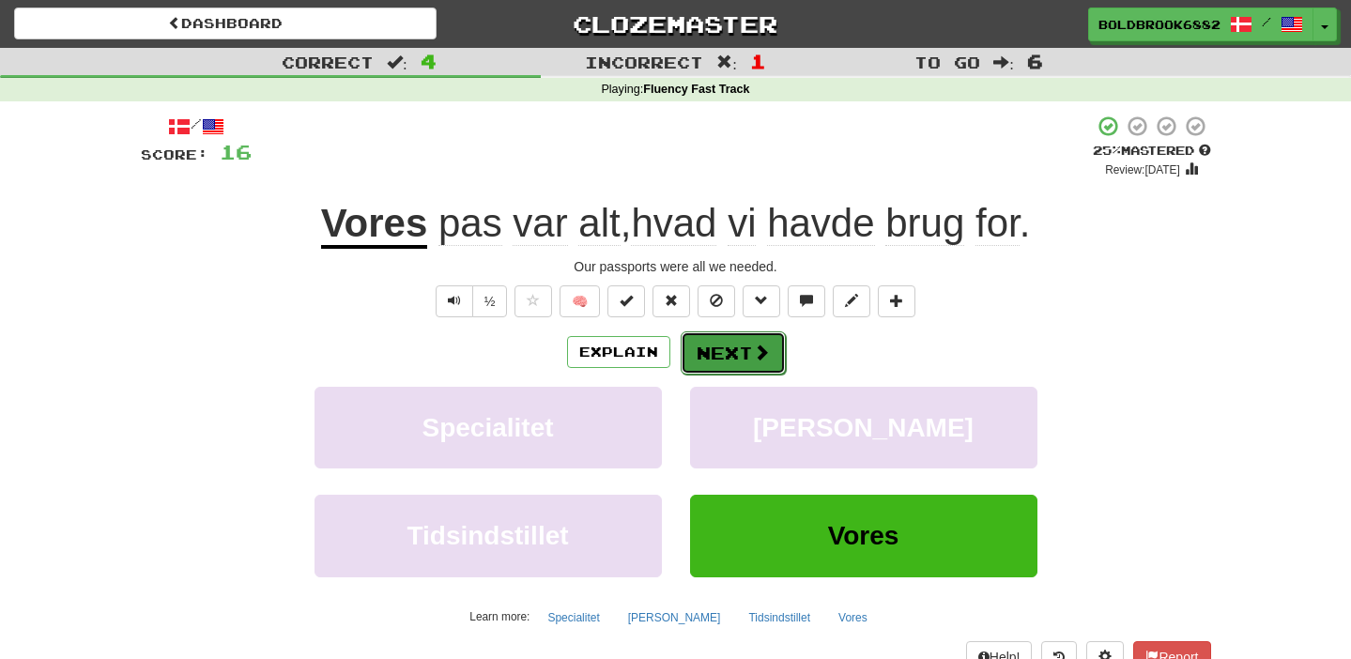
click at [738, 360] on button "Next" at bounding box center [733, 352] width 105 height 43
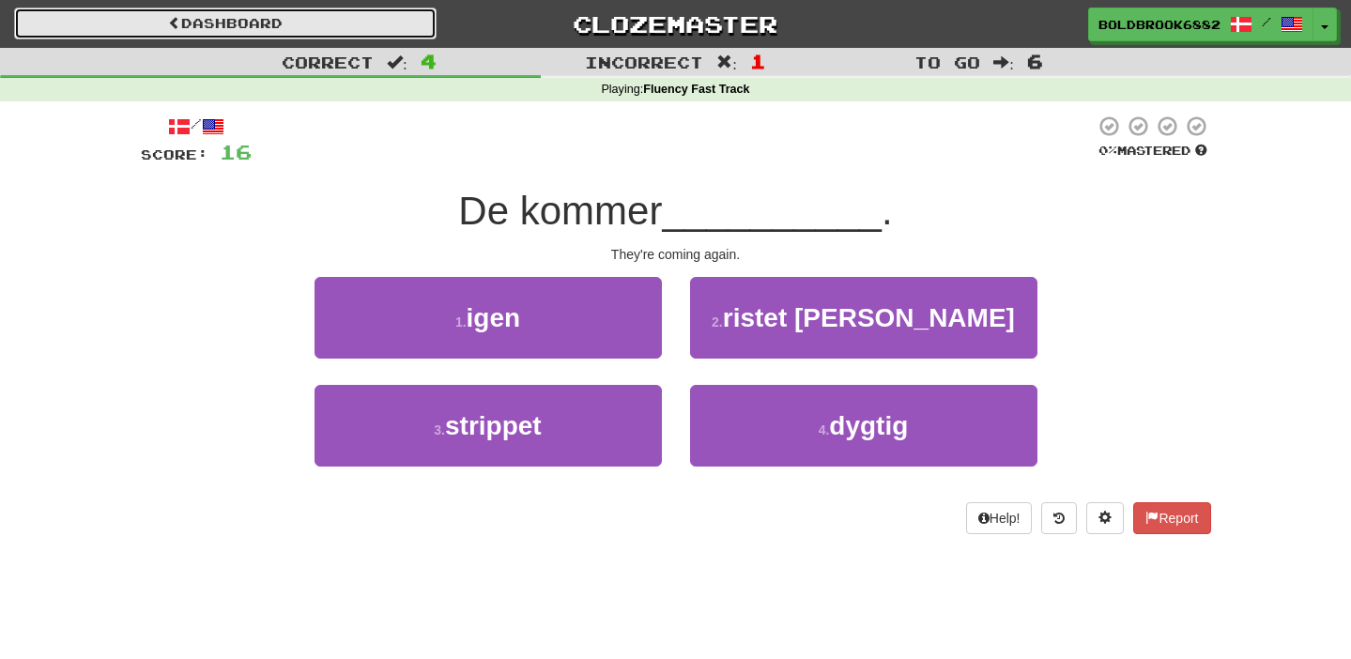
click at [179, 30] on link "Dashboard" at bounding box center [225, 24] width 422 height 32
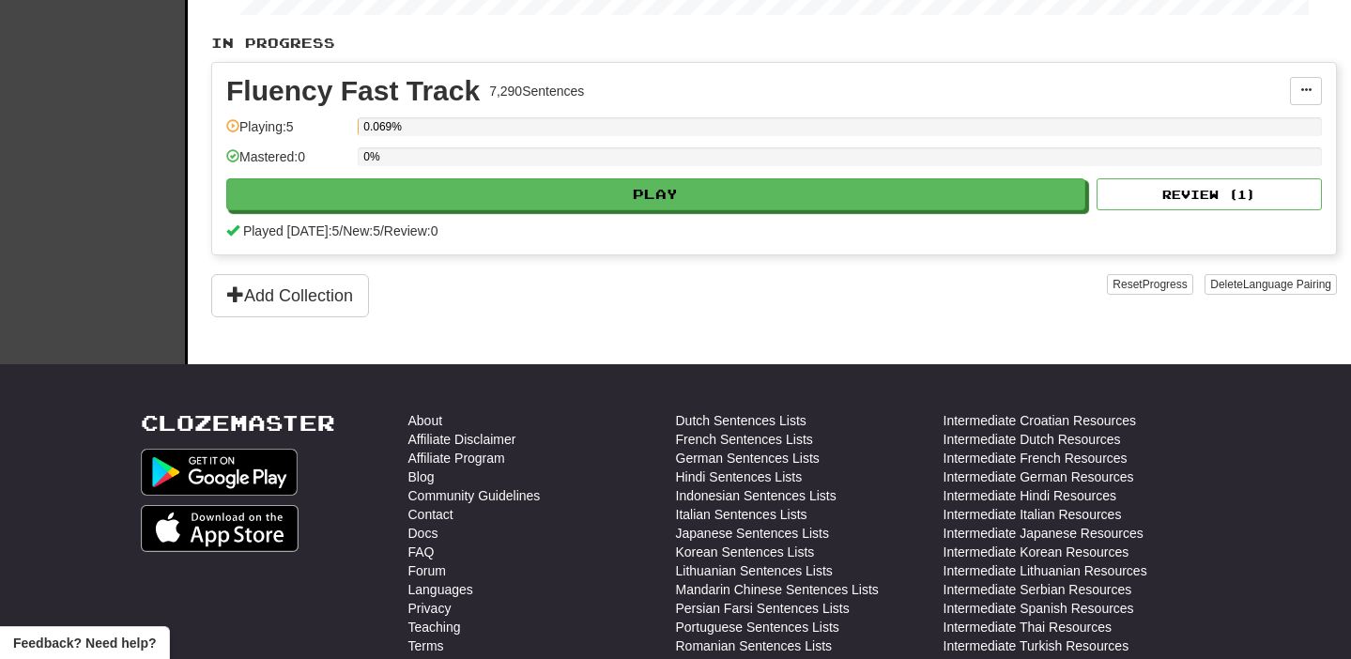
scroll to position [333, 0]
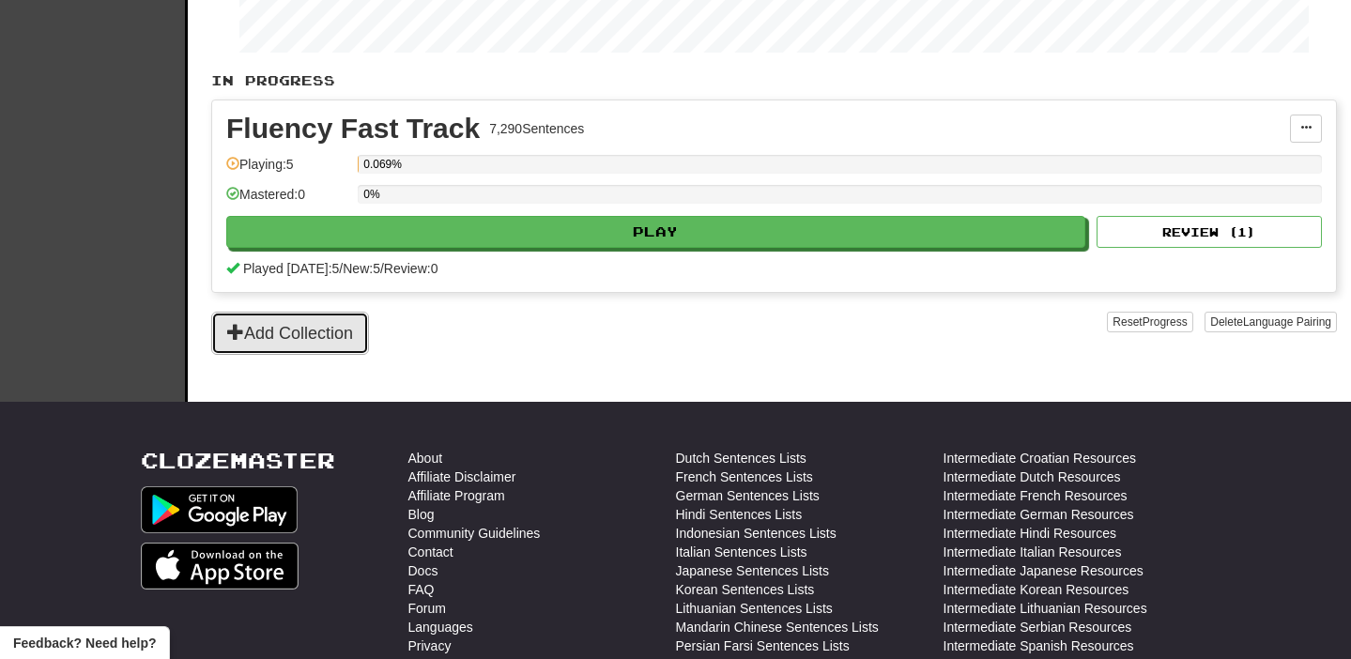
click at [306, 335] on button "Add Collection" at bounding box center [290, 333] width 158 height 43
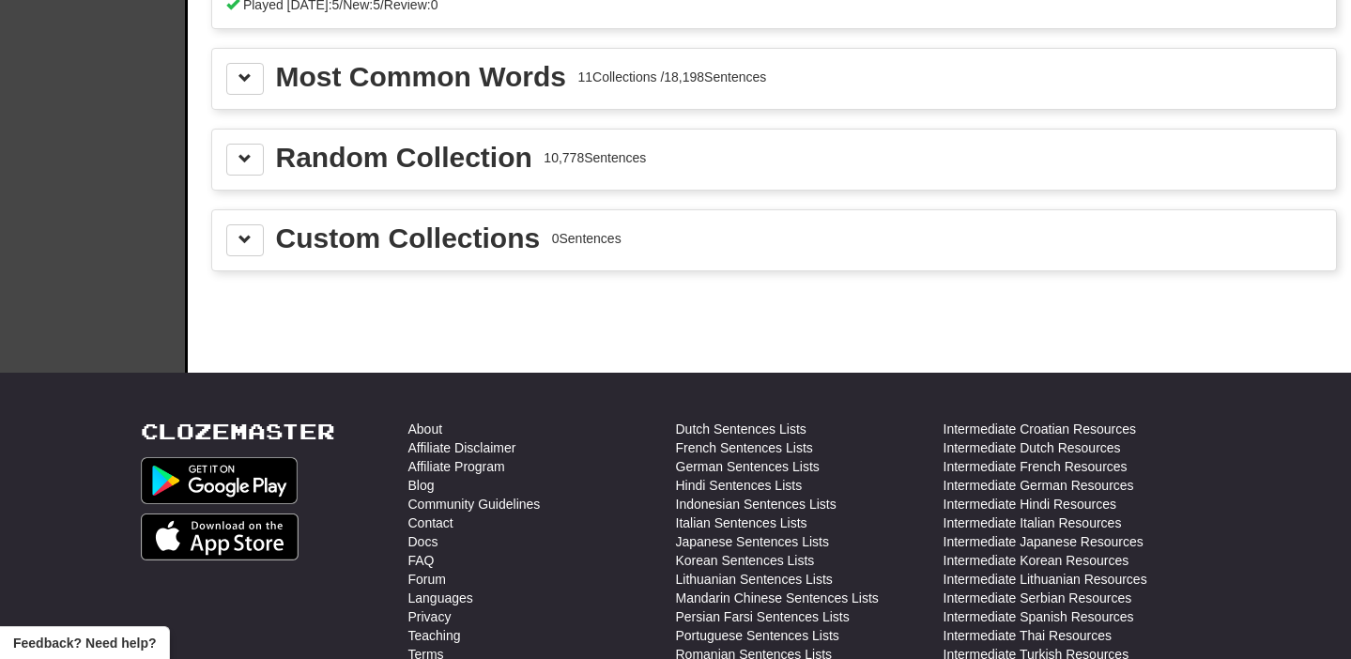
scroll to position [0, 0]
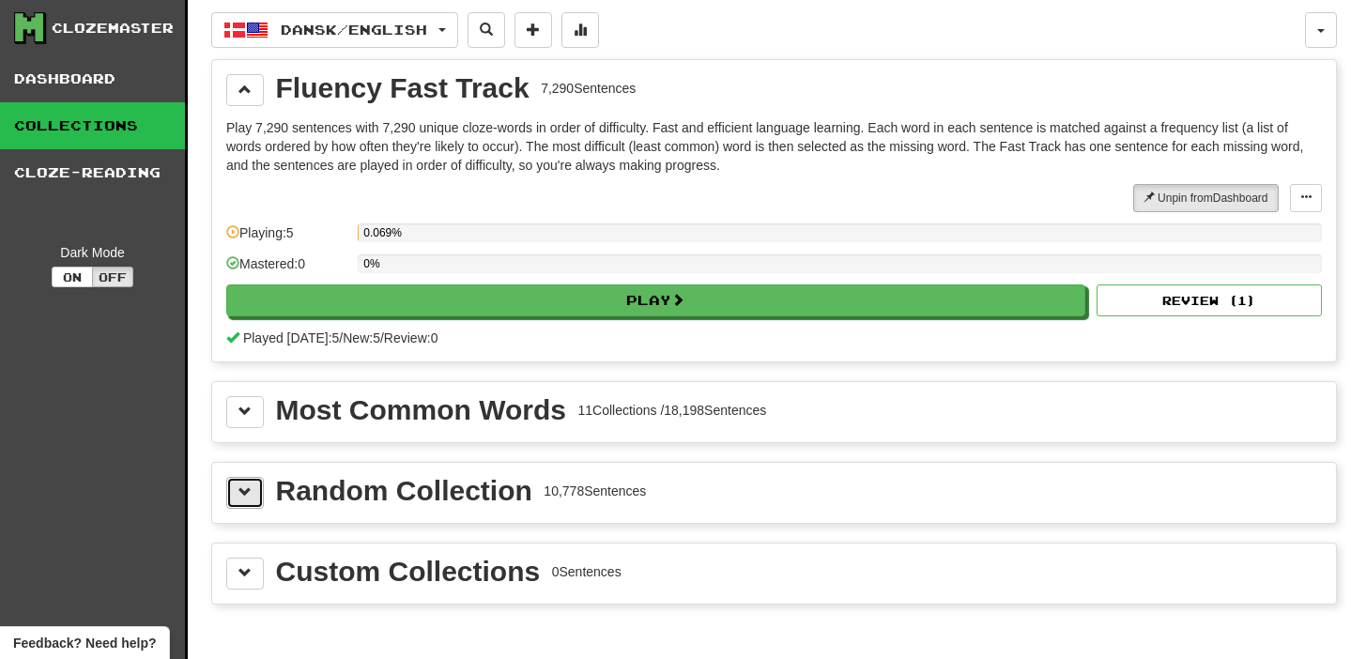
click at [258, 503] on button at bounding box center [245, 493] width 38 height 32
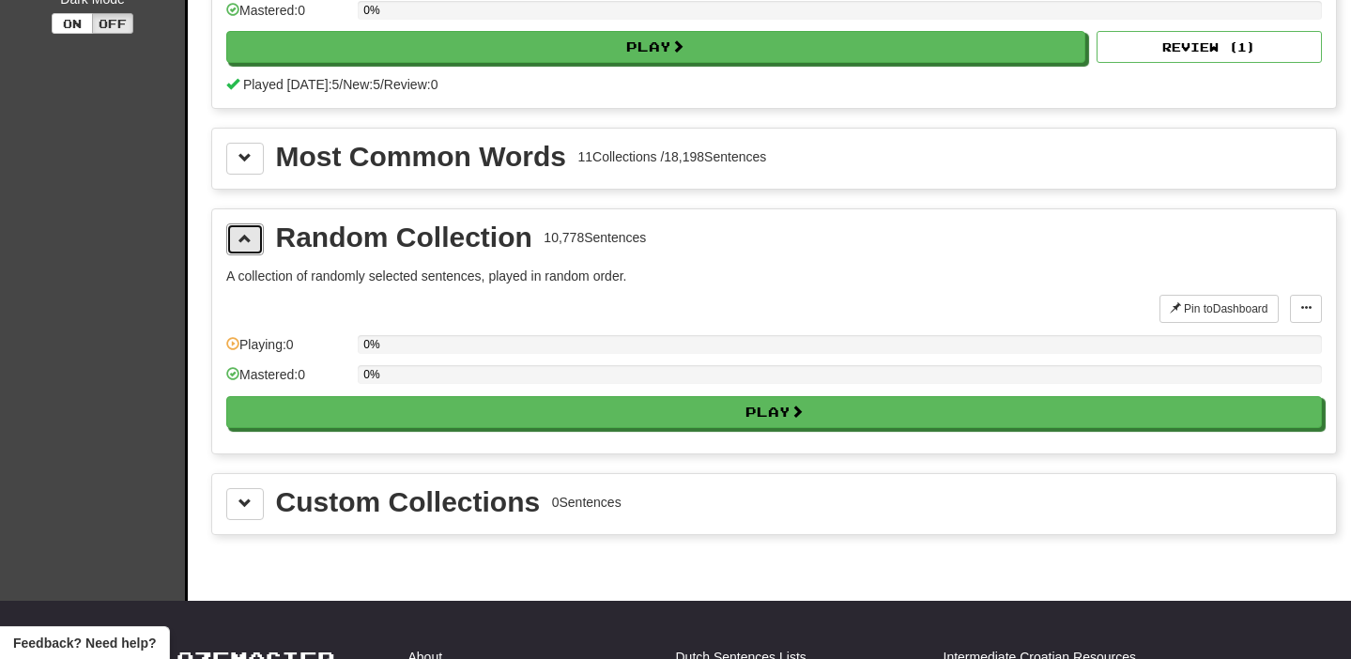
scroll to position [249, 0]
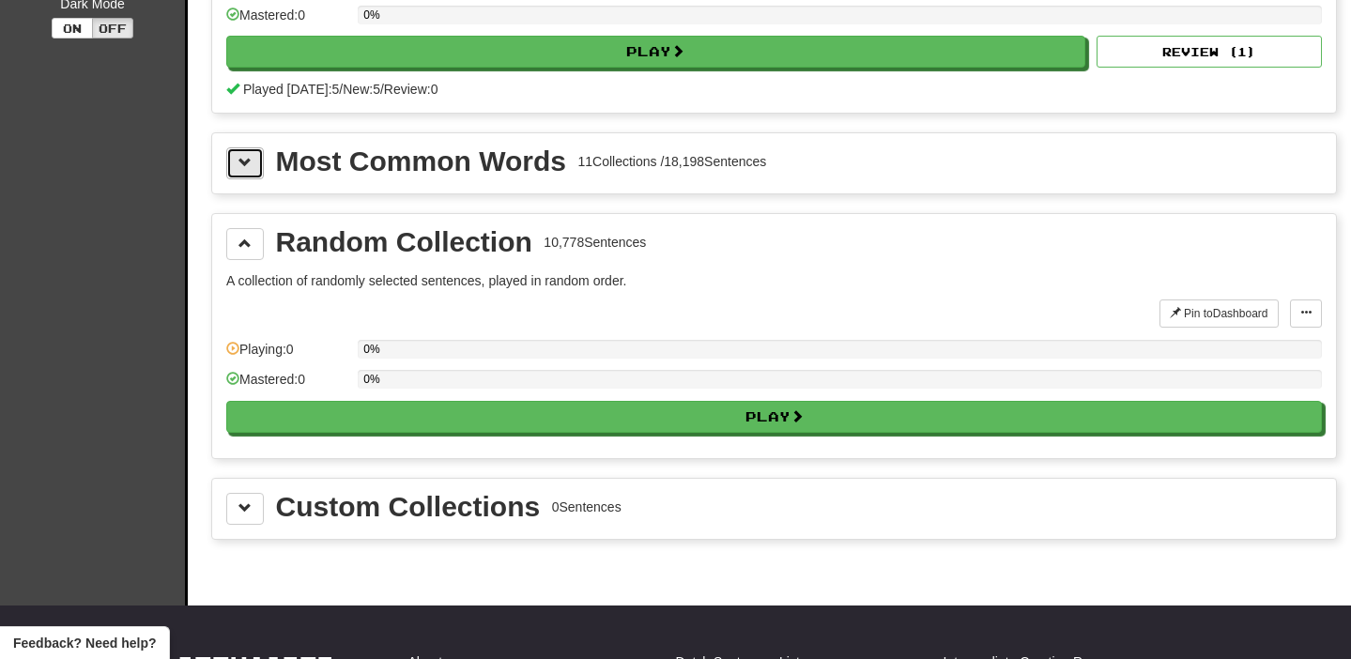
click at [245, 169] on span at bounding box center [244, 162] width 13 height 13
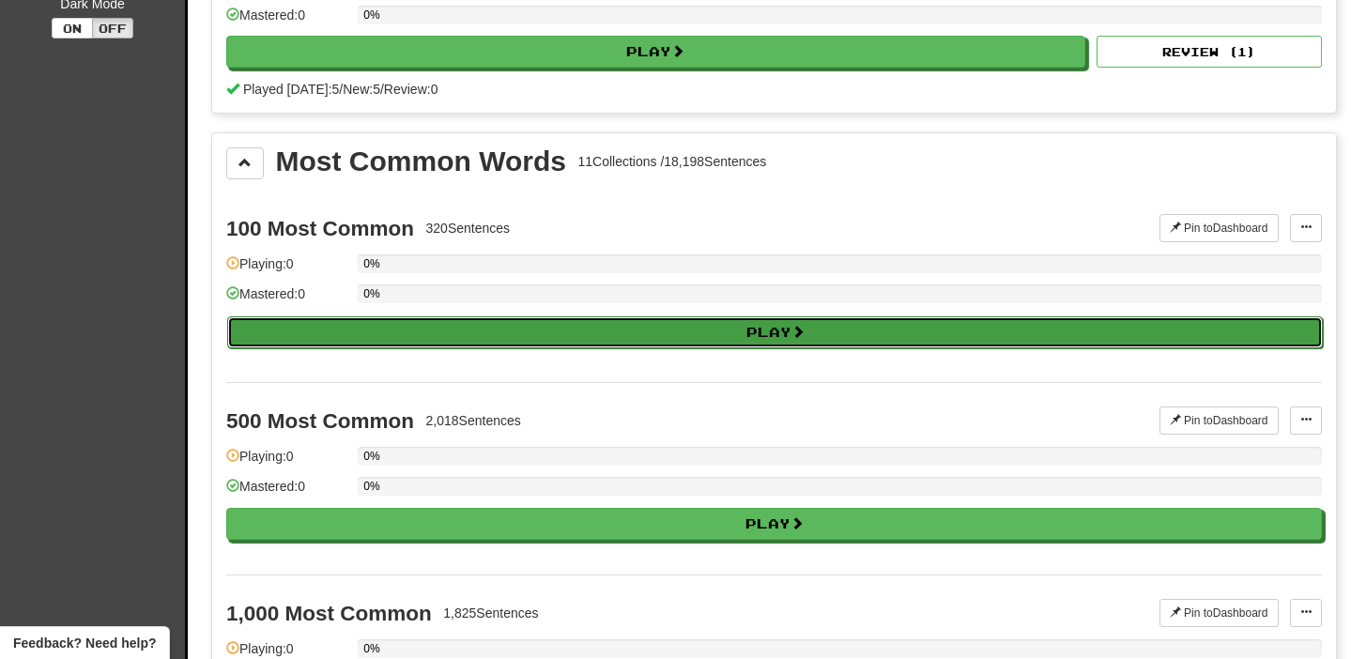
click at [311, 322] on button "Play" at bounding box center [774, 332] width 1095 height 32
select select "**"
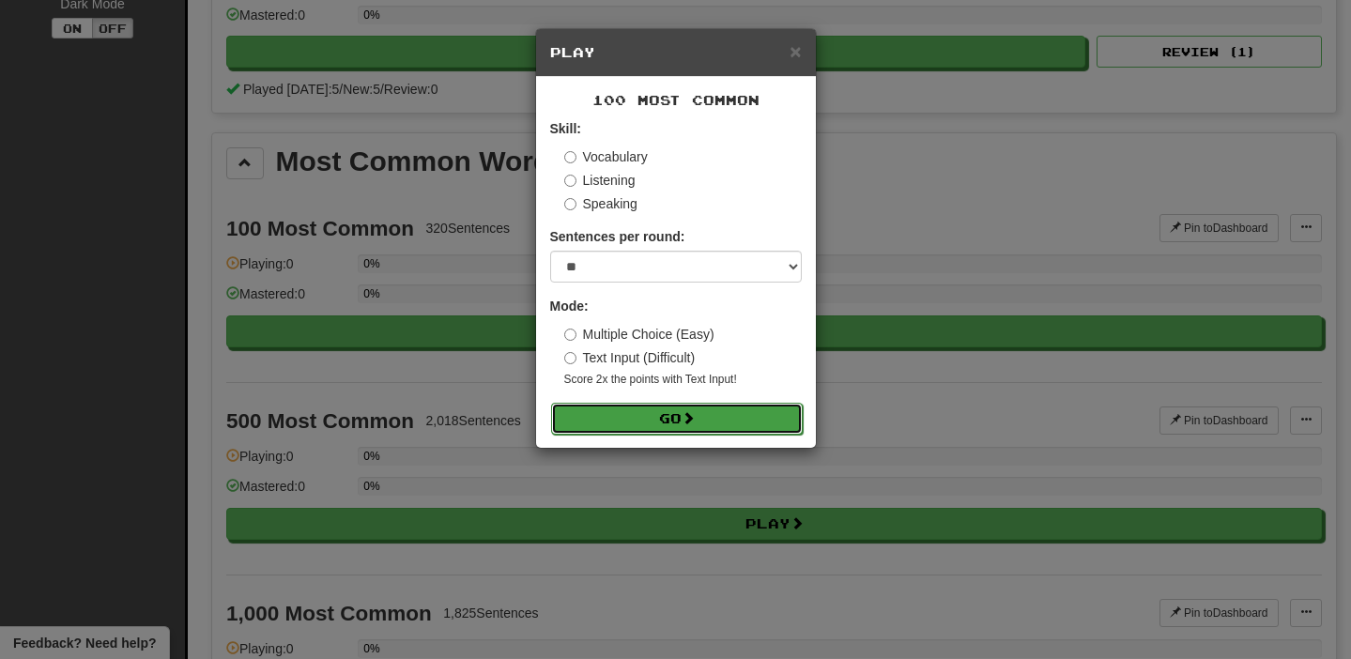
click at [708, 430] on button "Go" at bounding box center [677, 419] width 252 height 32
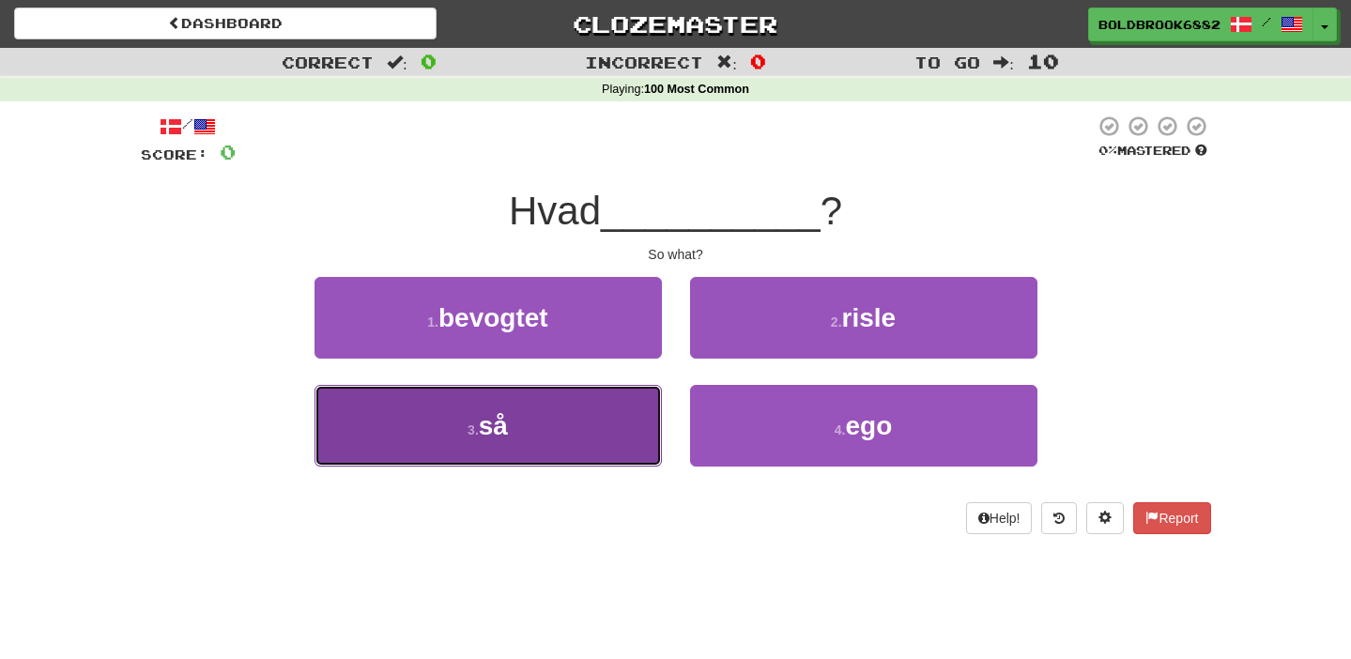
click at [565, 435] on button "3 . så" at bounding box center [487, 426] width 347 height 82
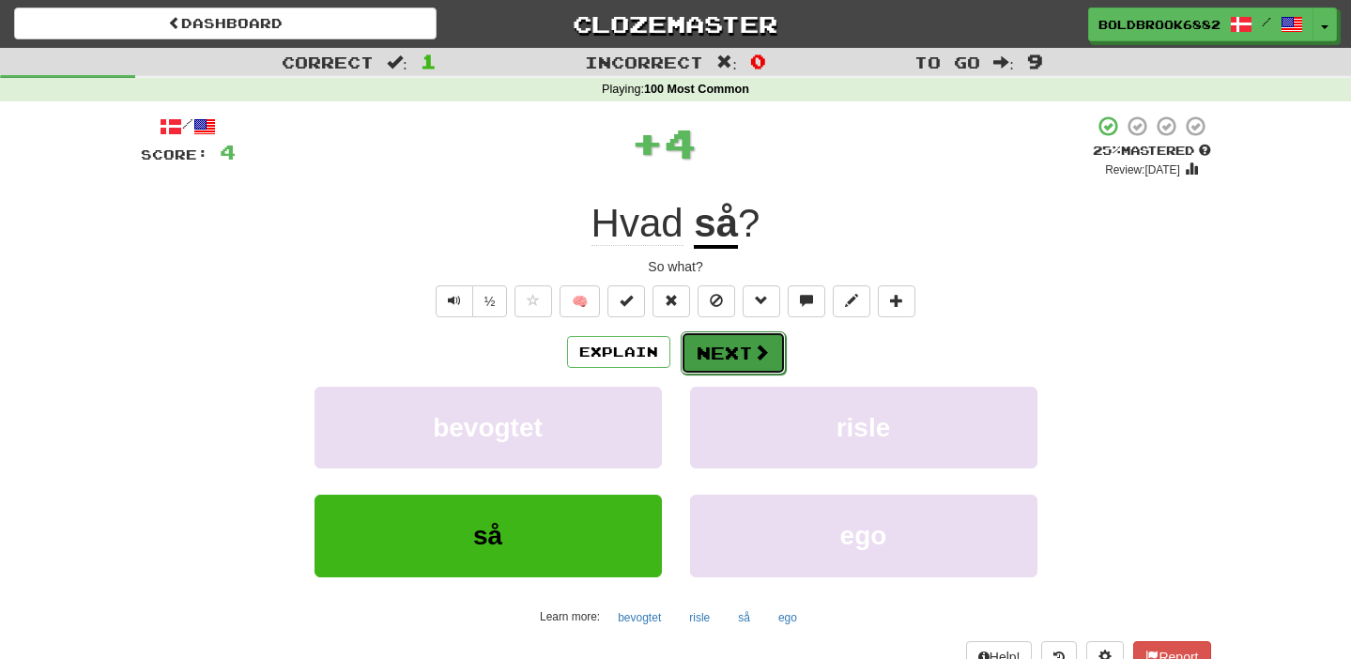
click at [734, 348] on button "Next" at bounding box center [733, 352] width 105 height 43
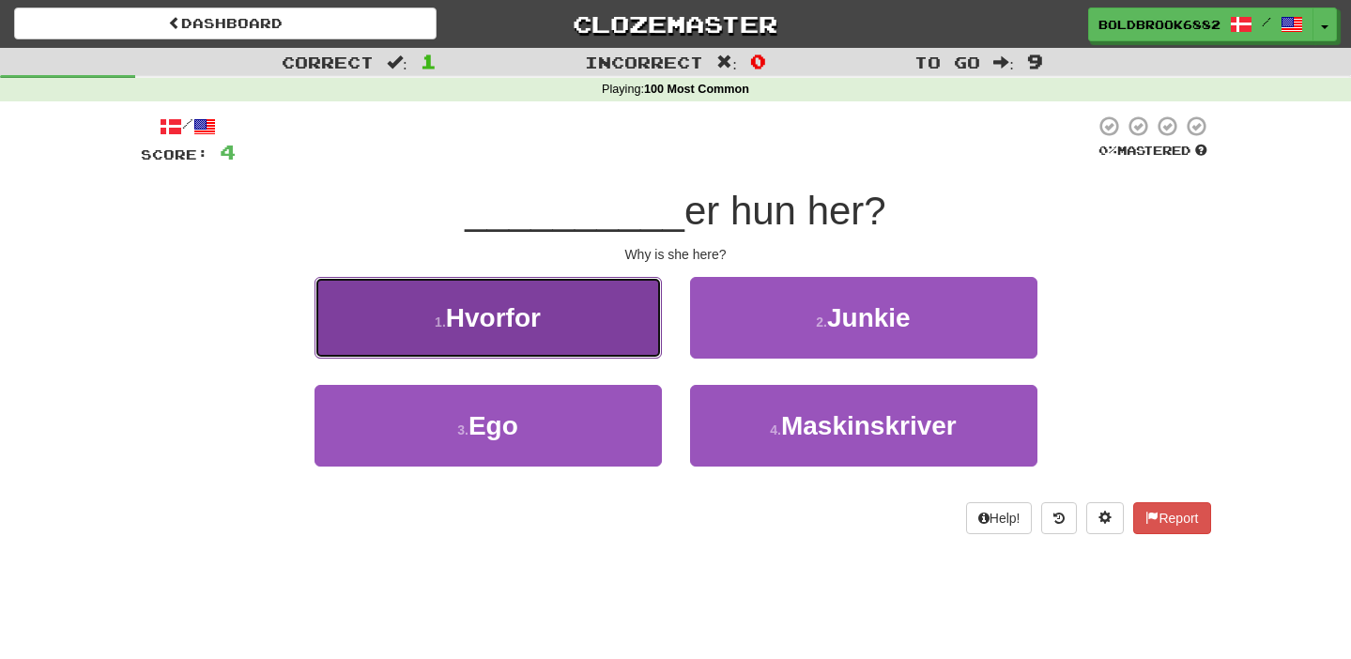
click at [463, 314] on span "Hvorfor" at bounding box center [493, 317] width 95 height 29
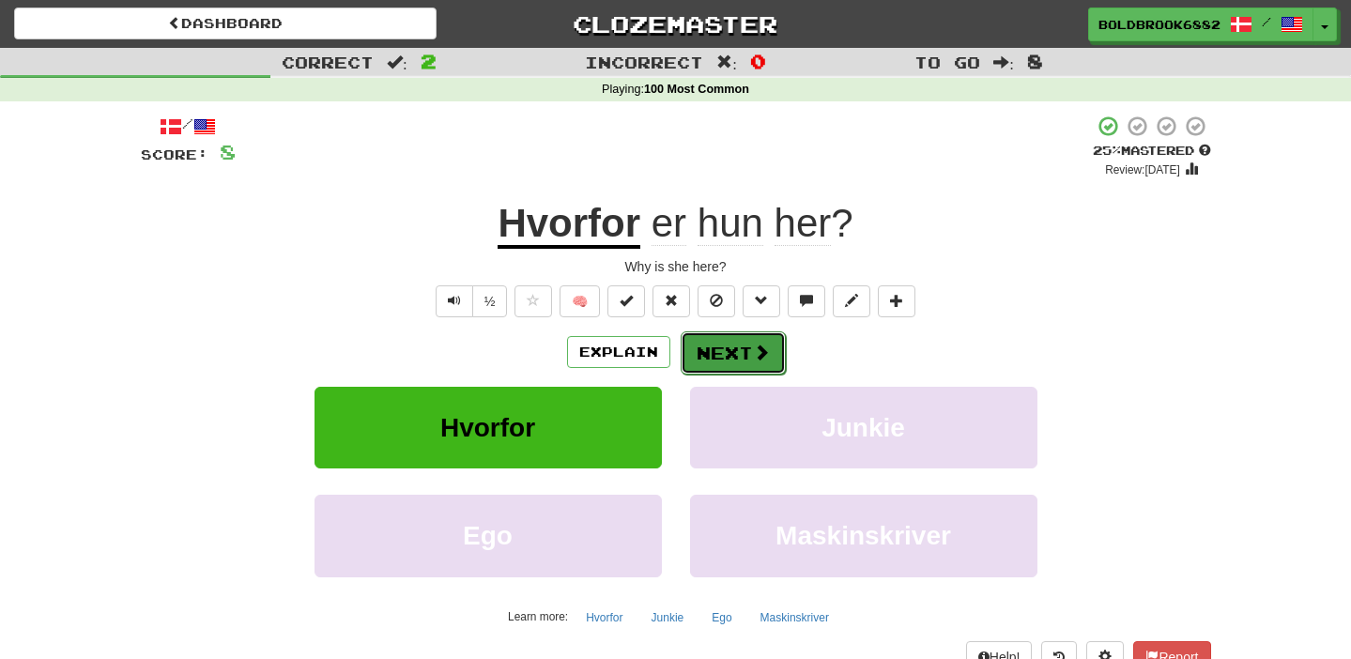
click at [714, 348] on button "Next" at bounding box center [733, 352] width 105 height 43
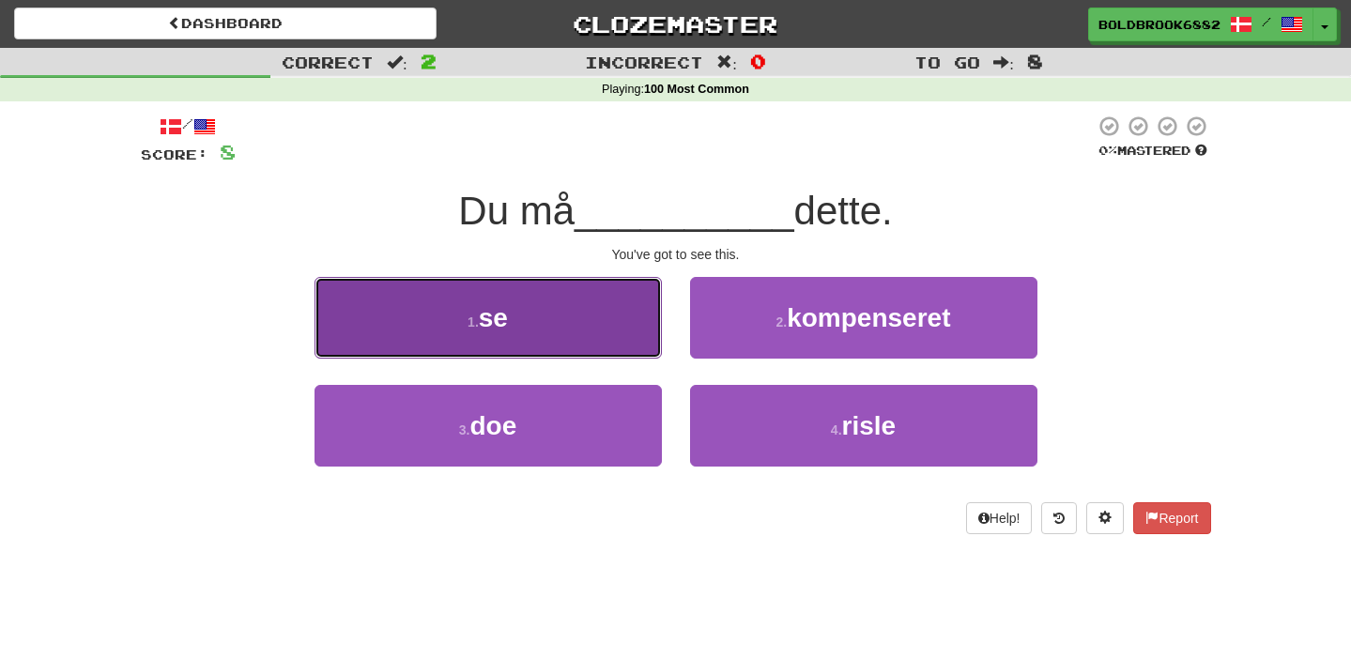
click at [605, 338] on button "1 . se" at bounding box center [487, 318] width 347 height 82
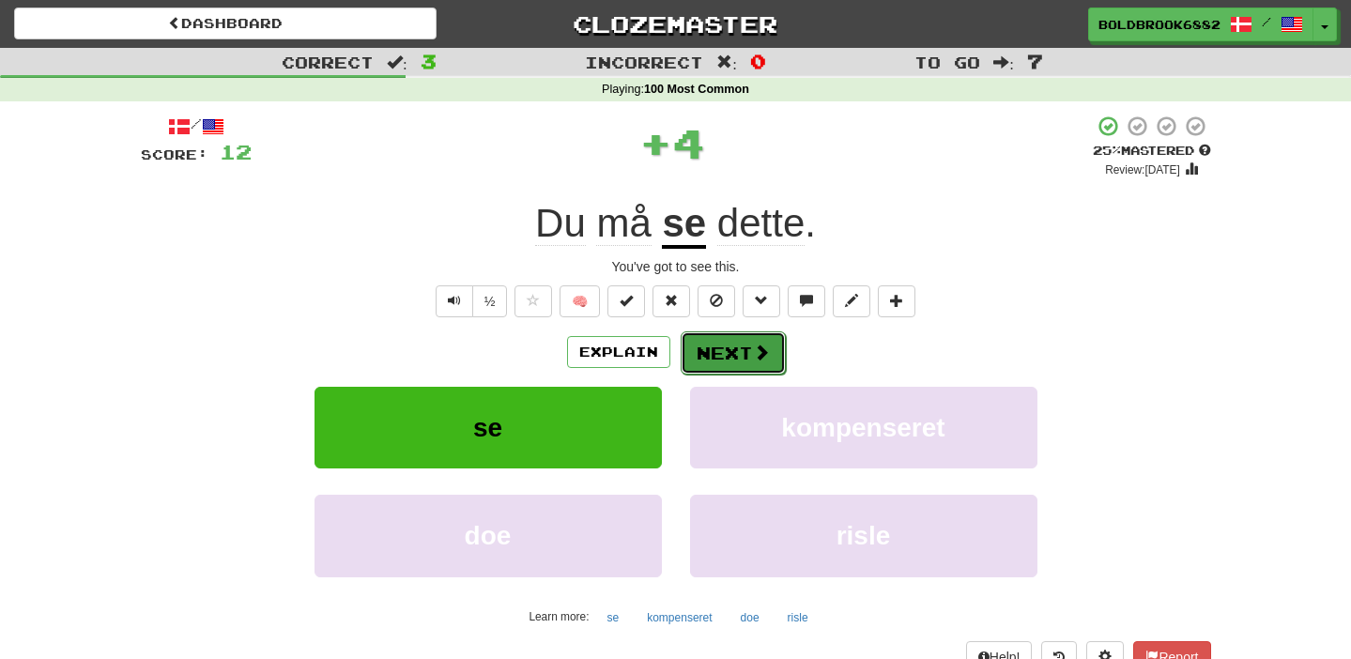
click at [723, 344] on button "Next" at bounding box center [733, 352] width 105 height 43
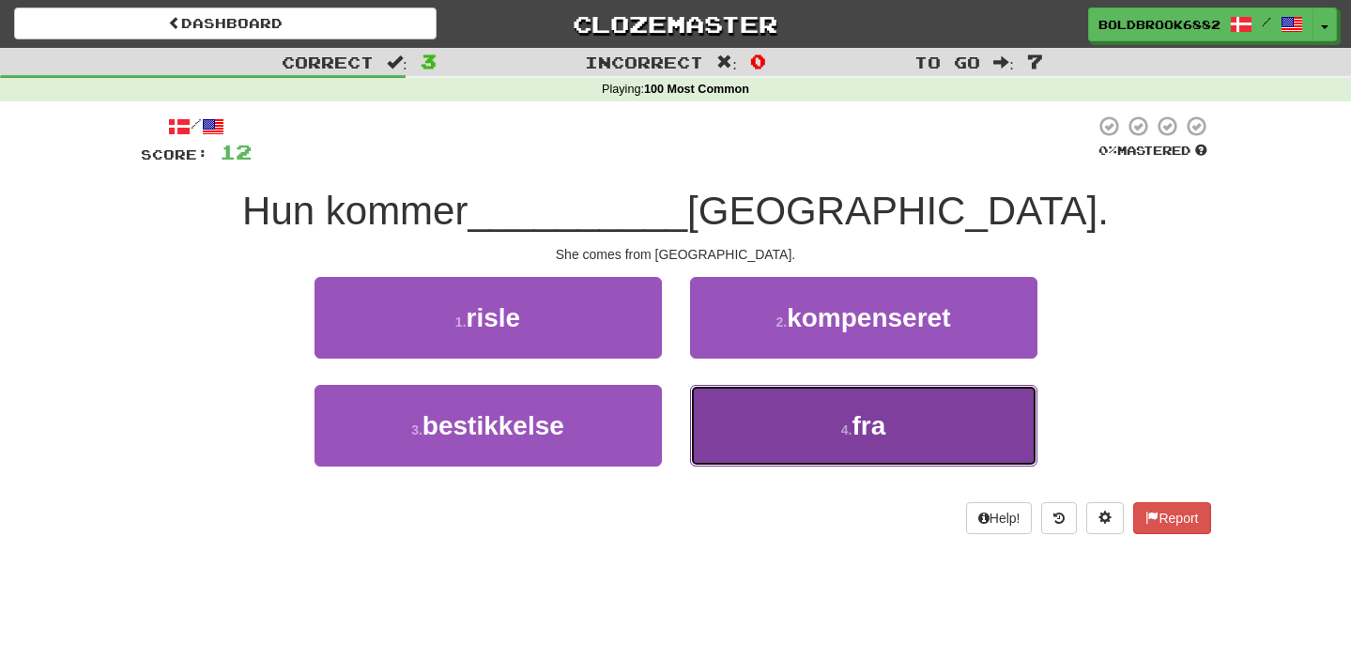
click at [716, 426] on button "4 . fra" at bounding box center [863, 426] width 347 height 82
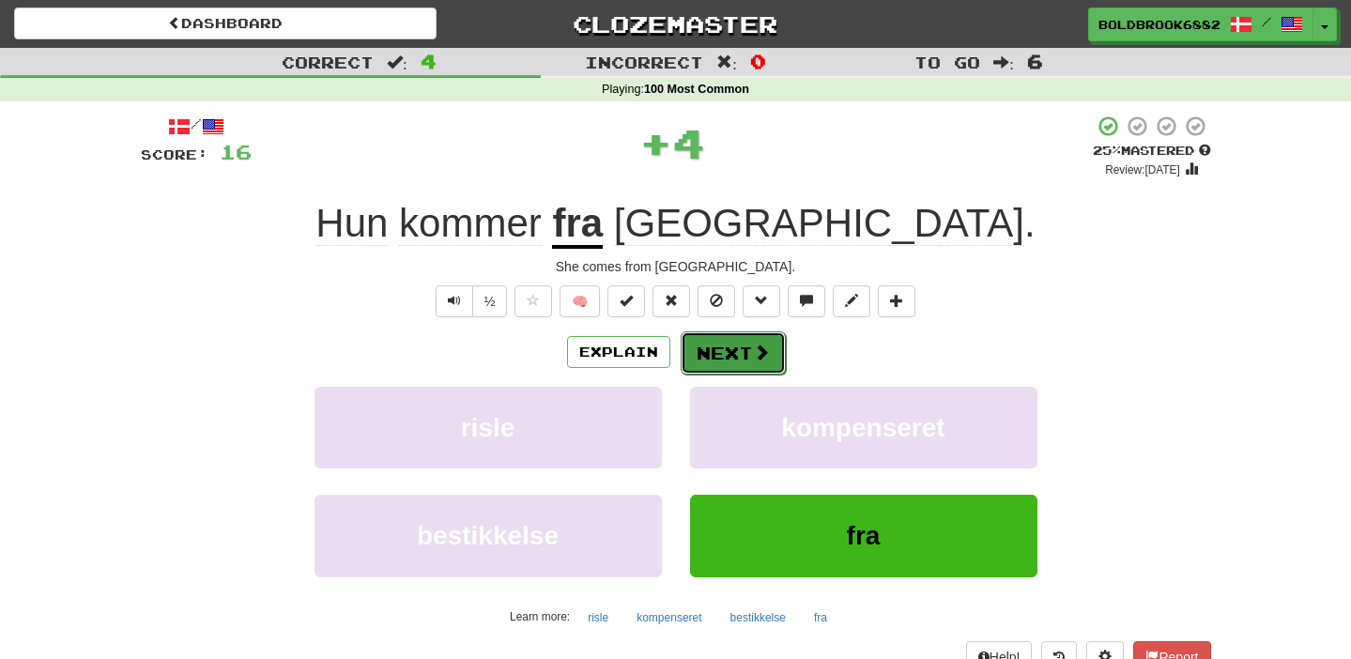
click at [693, 360] on button "Next" at bounding box center [733, 352] width 105 height 43
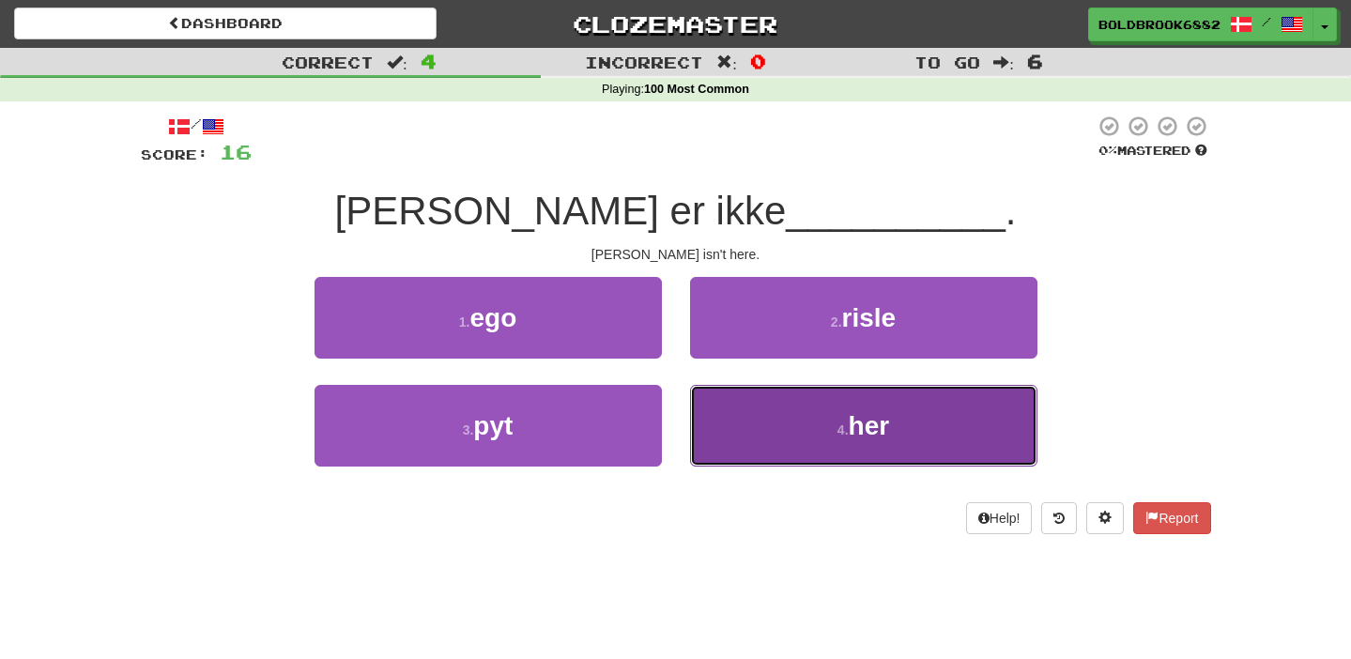
click at [716, 410] on button "4 . her" at bounding box center [863, 426] width 347 height 82
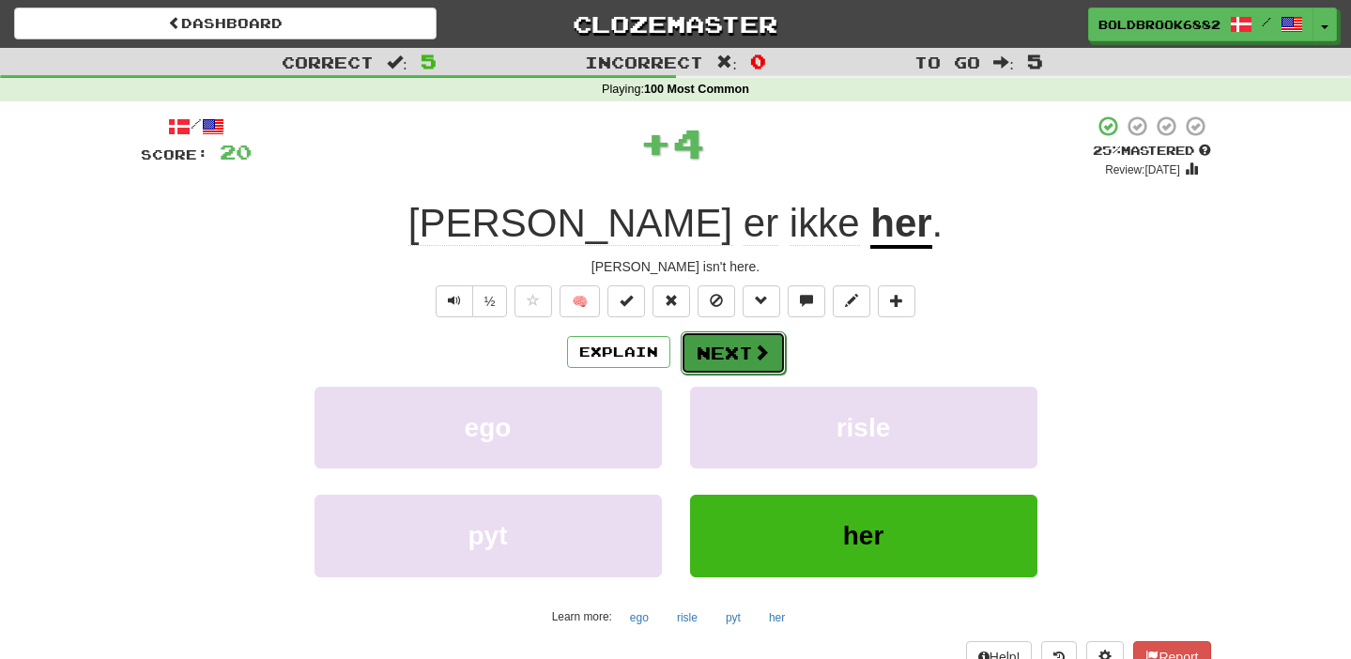
click at [697, 359] on button "Next" at bounding box center [733, 352] width 105 height 43
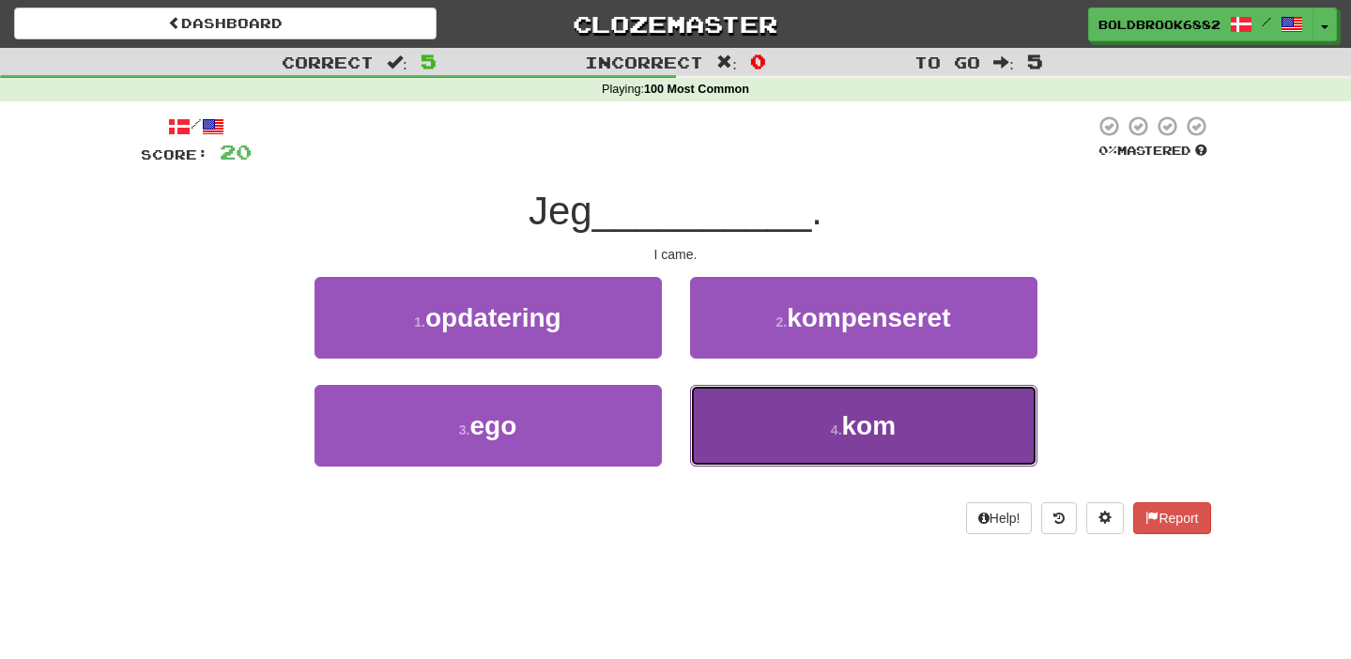
click at [712, 408] on button "4 . kom" at bounding box center [863, 426] width 347 height 82
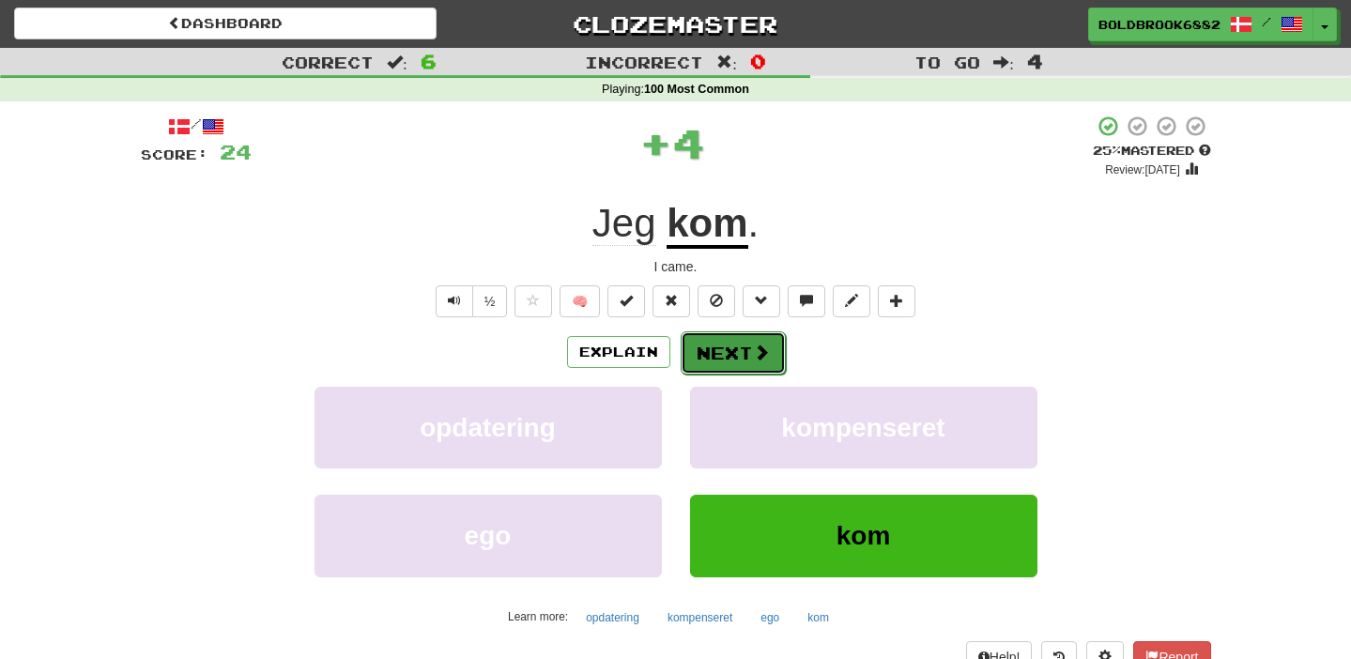
click at [689, 340] on button "Next" at bounding box center [733, 352] width 105 height 43
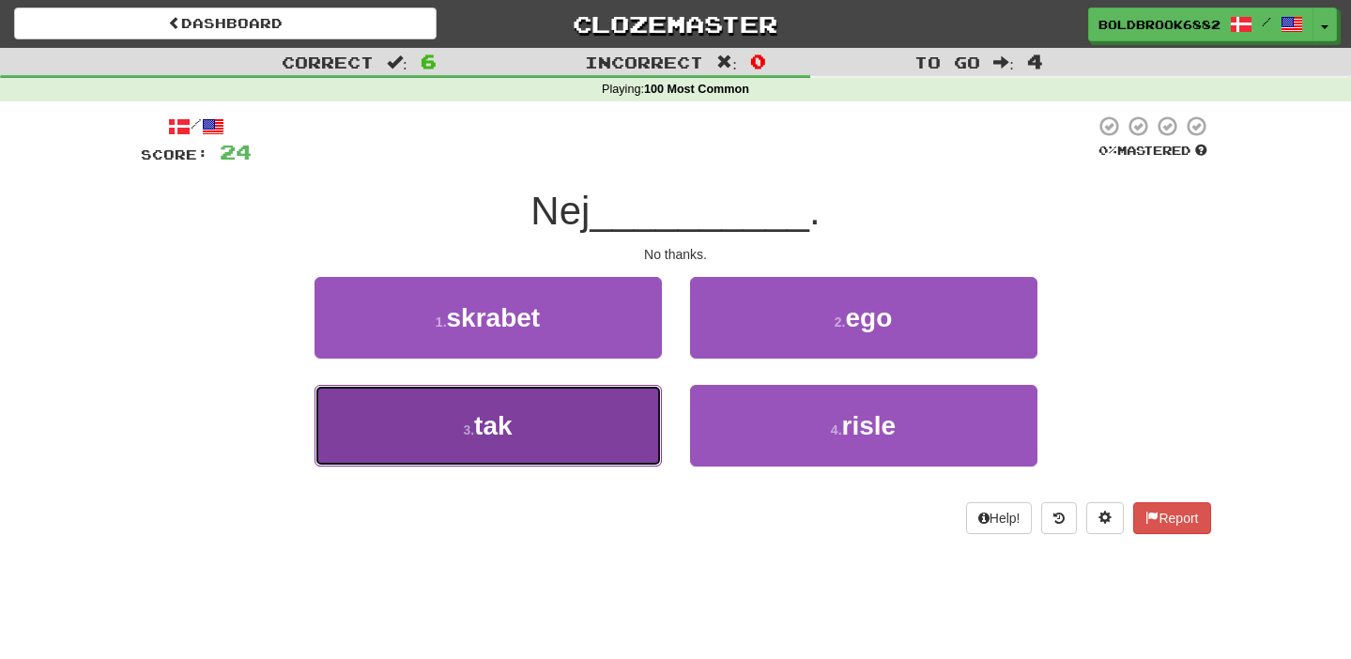
click at [571, 434] on button "3 . tak" at bounding box center [487, 426] width 347 height 82
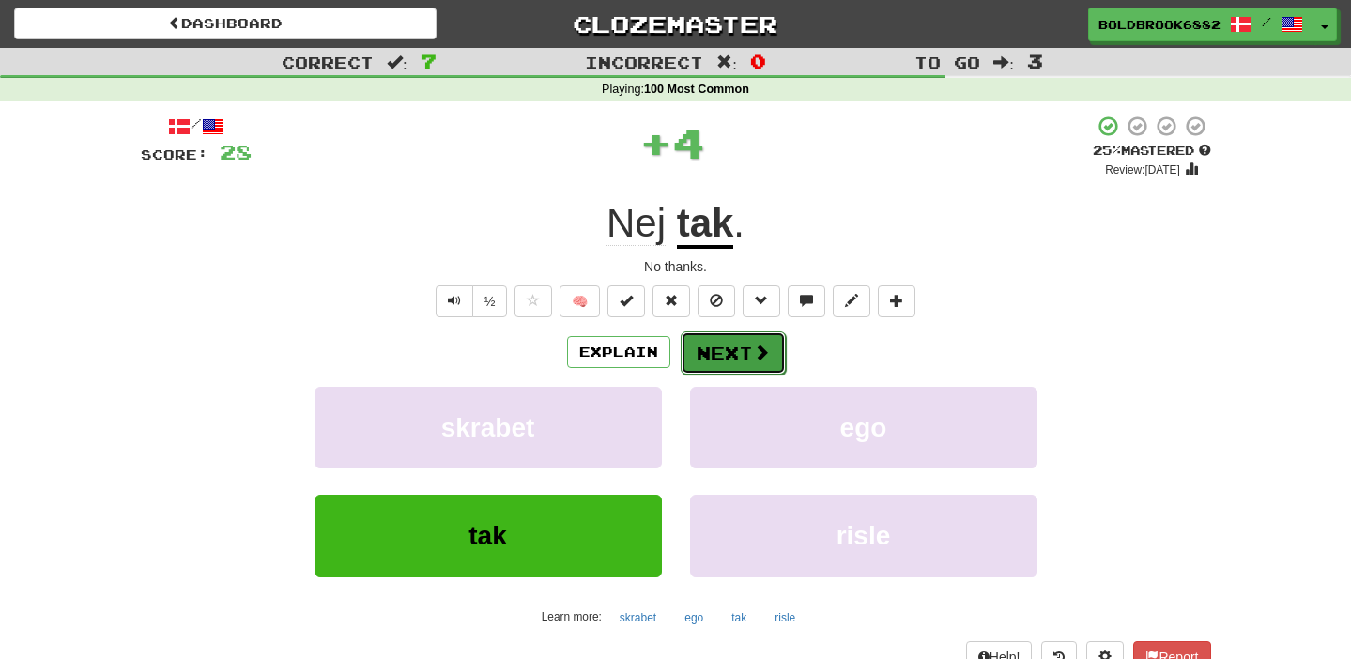
click at [694, 358] on button "Next" at bounding box center [733, 352] width 105 height 43
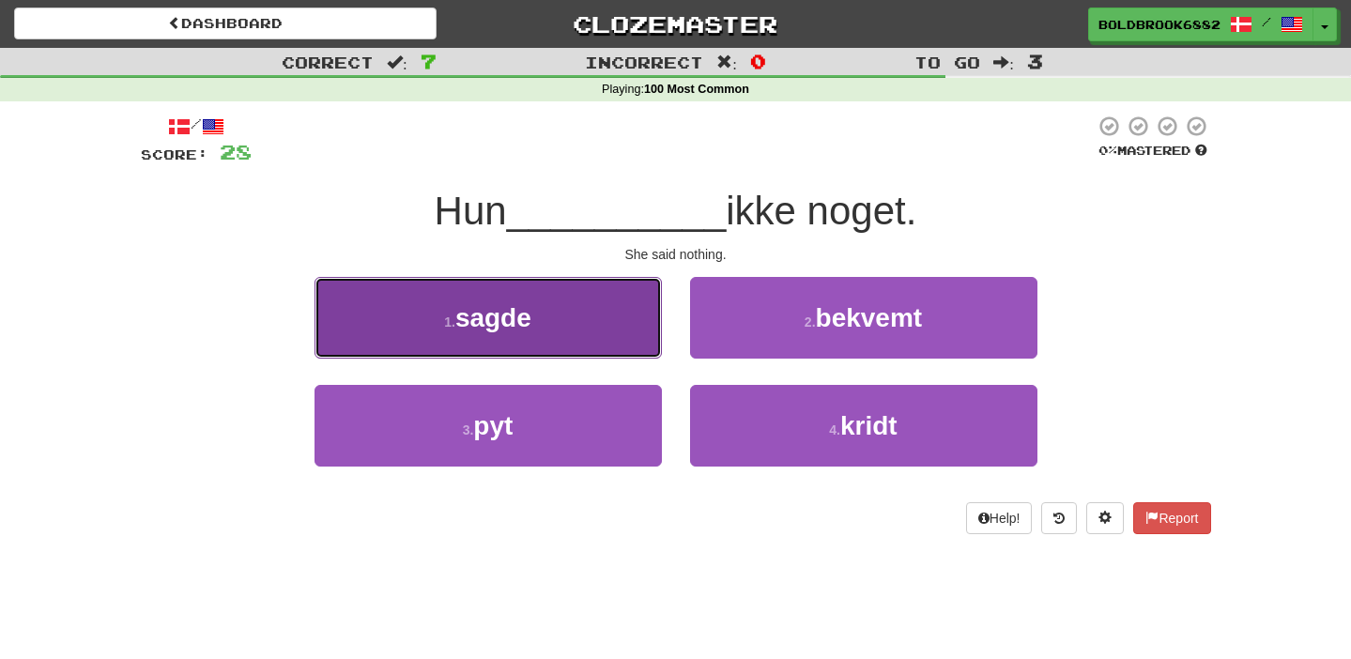
click at [551, 321] on button "1 . sagde" at bounding box center [487, 318] width 347 height 82
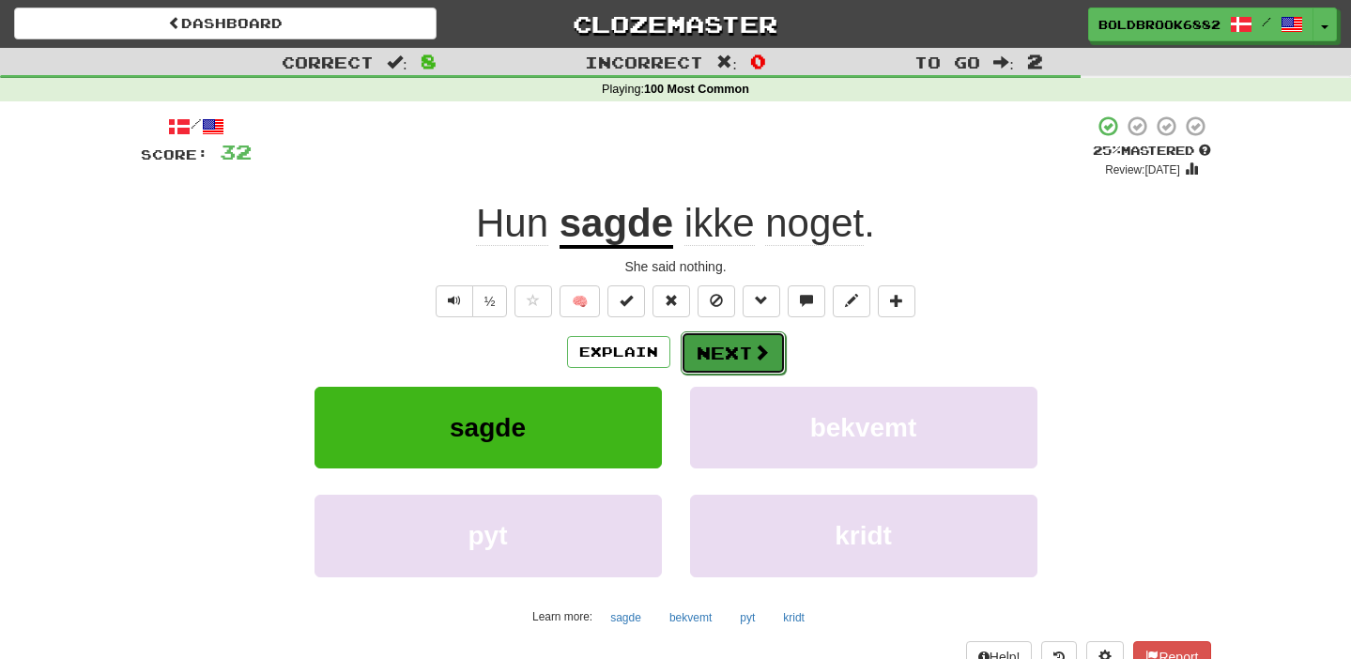
click at [745, 349] on button "Next" at bounding box center [733, 352] width 105 height 43
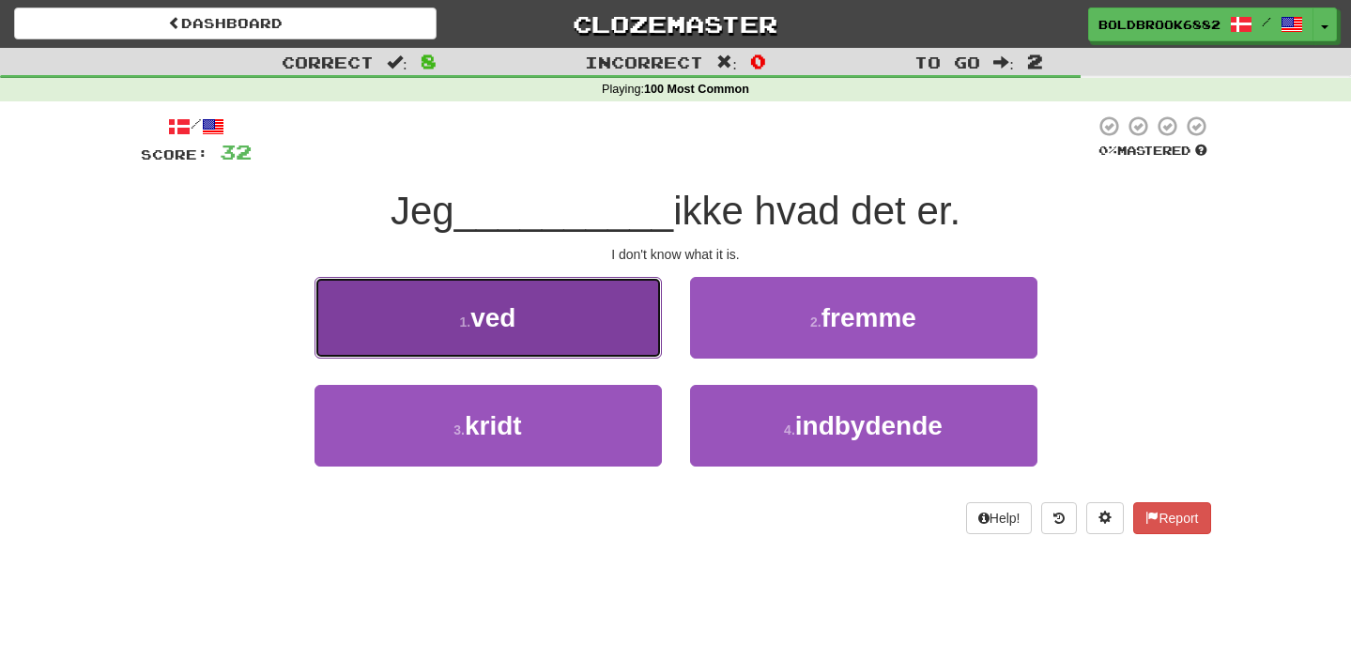
click at [605, 335] on button "1 . ved" at bounding box center [487, 318] width 347 height 82
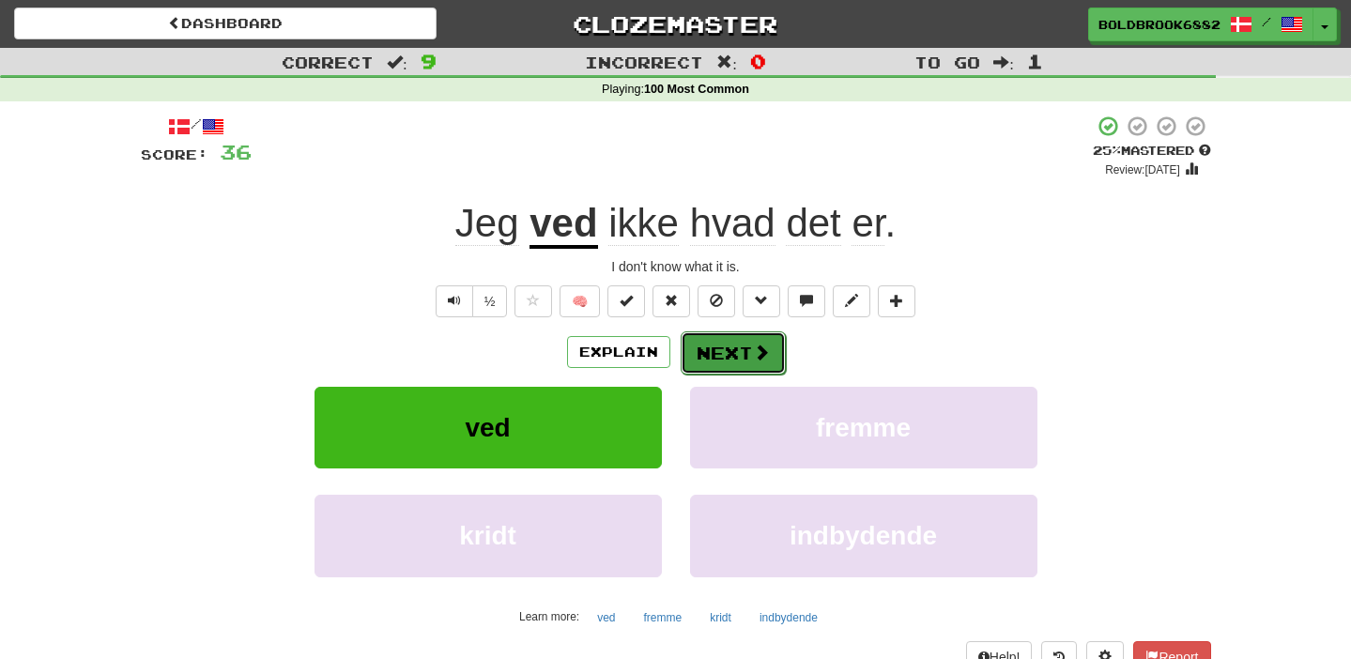
click at [724, 367] on button "Next" at bounding box center [733, 352] width 105 height 43
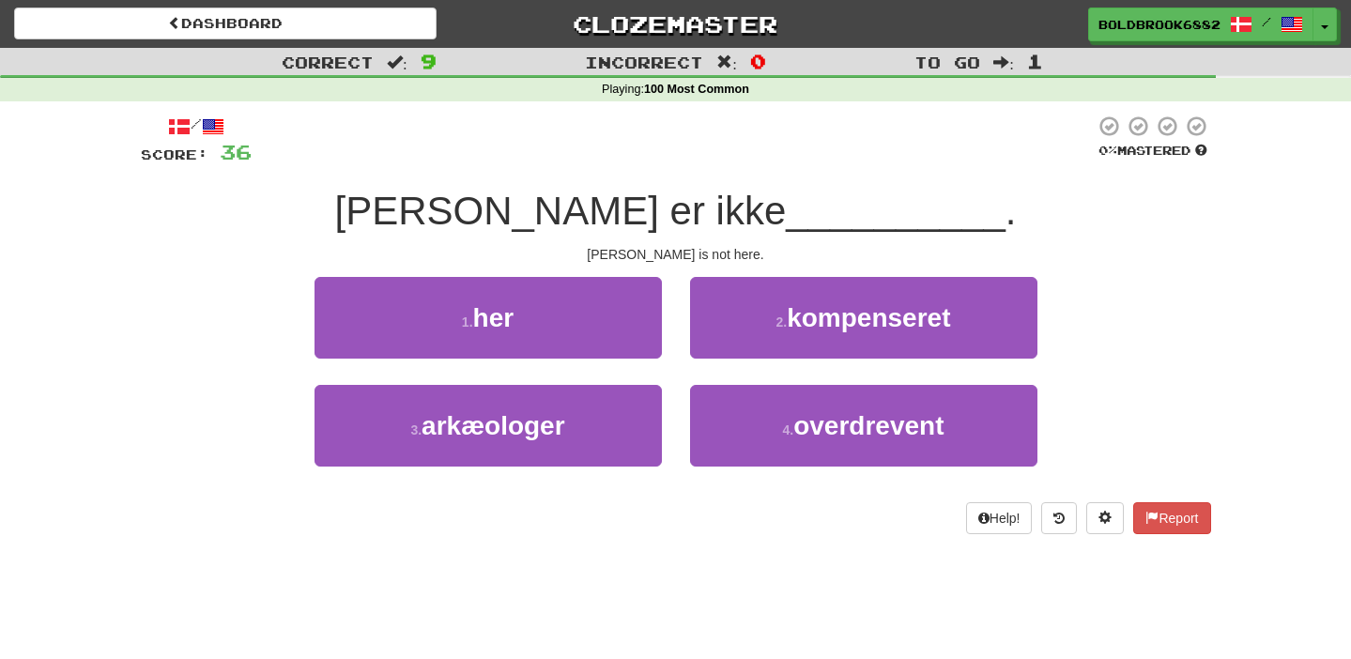
click at [635, 359] on div "1 . her" at bounding box center [487, 331] width 375 height 108
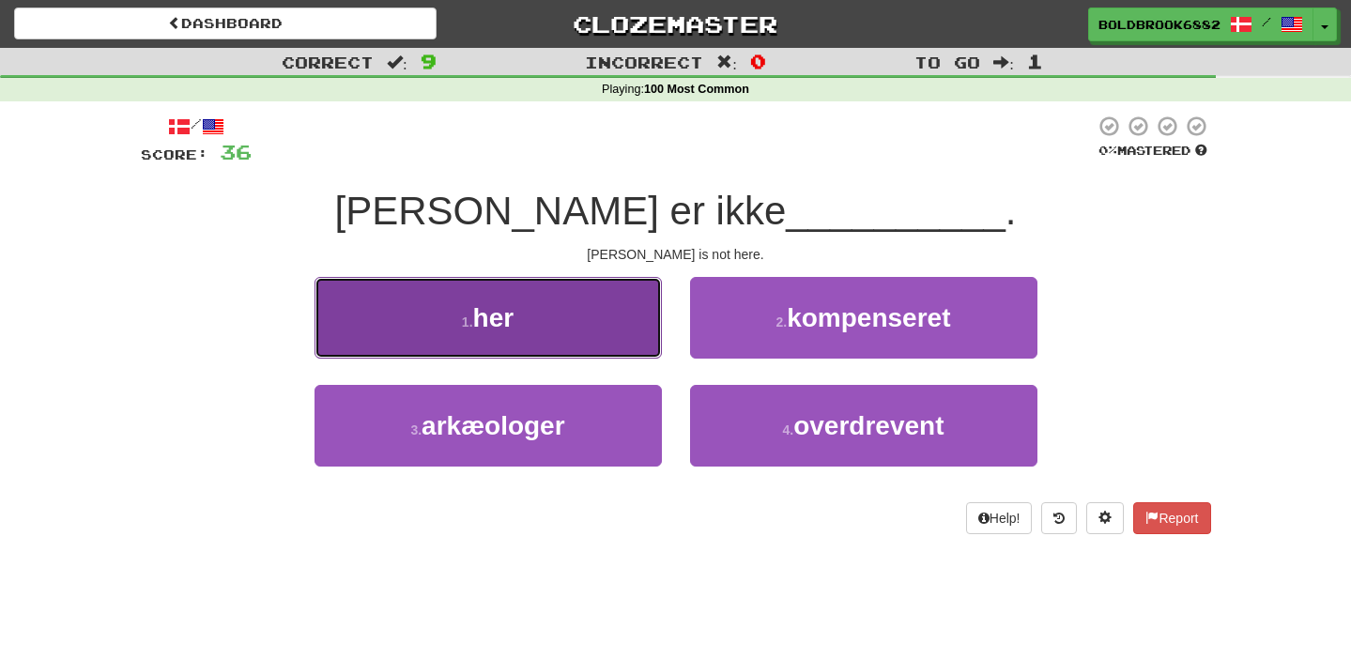
click at [617, 348] on button "1 . her" at bounding box center [487, 318] width 347 height 82
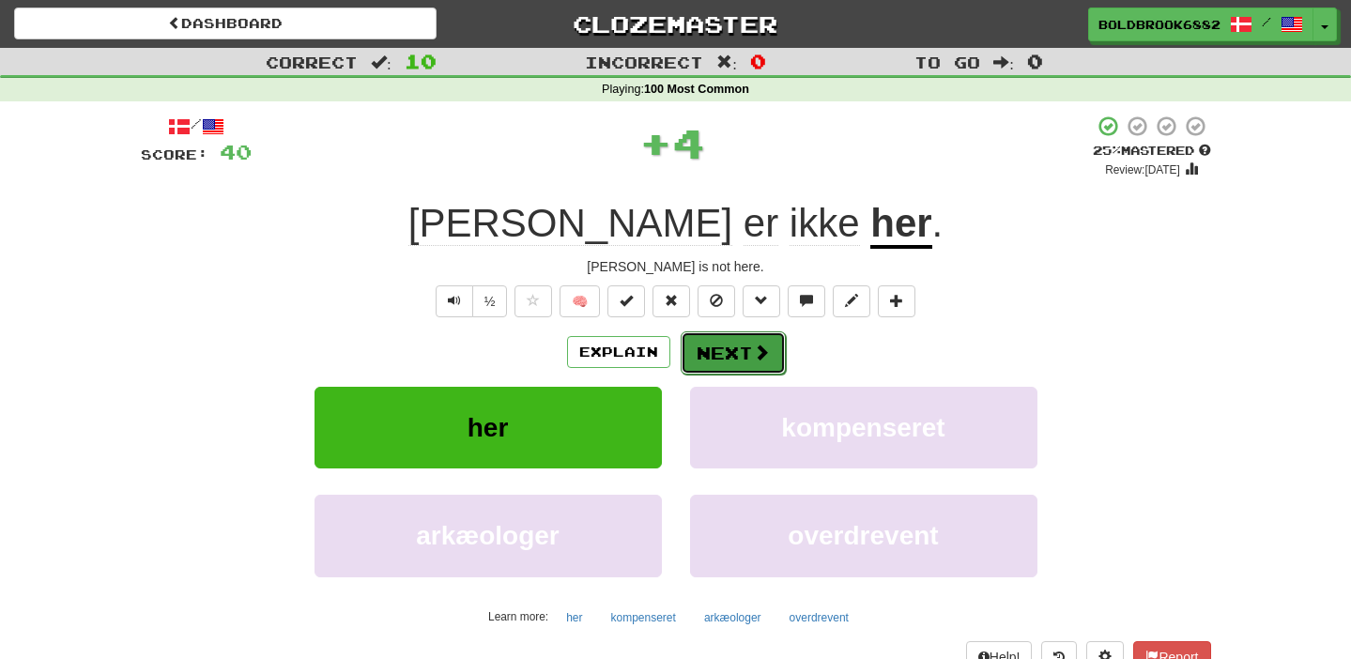
click at [746, 361] on button "Next" at bounding box center [733, 352] width 105 height 43
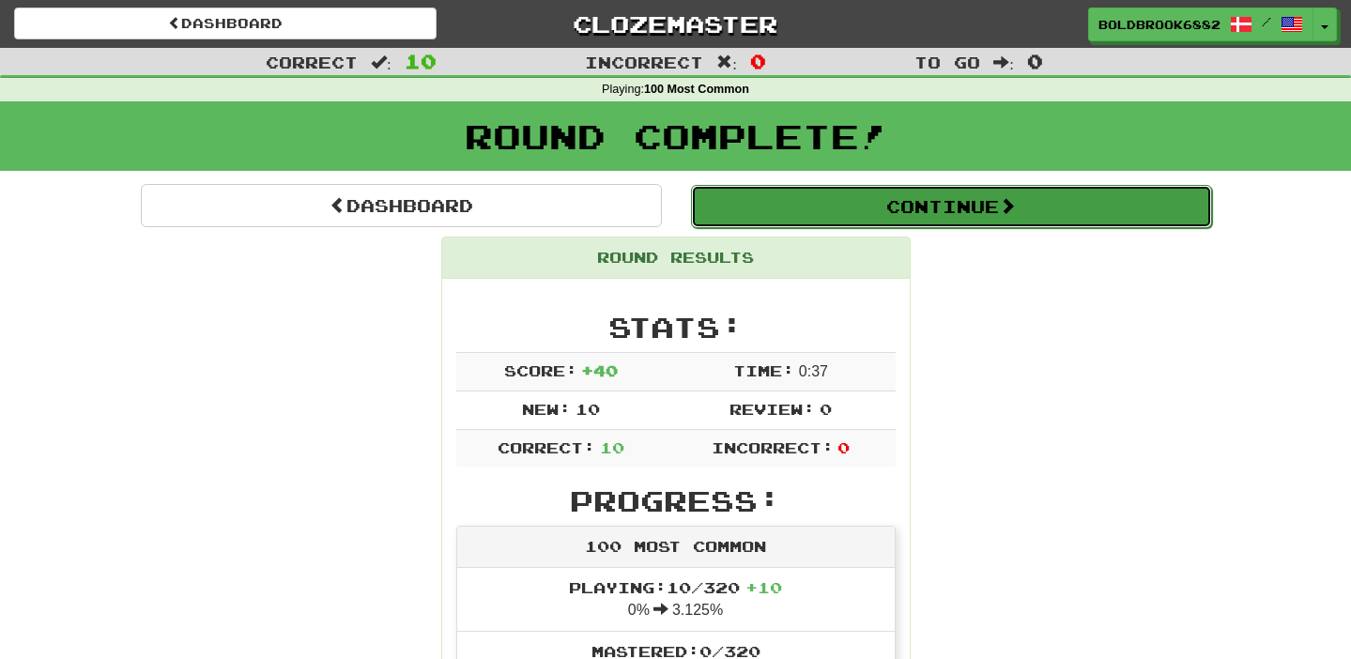
click at [846, 209] on button "Continue" at bounding box center [951, 206] width 521 height 43
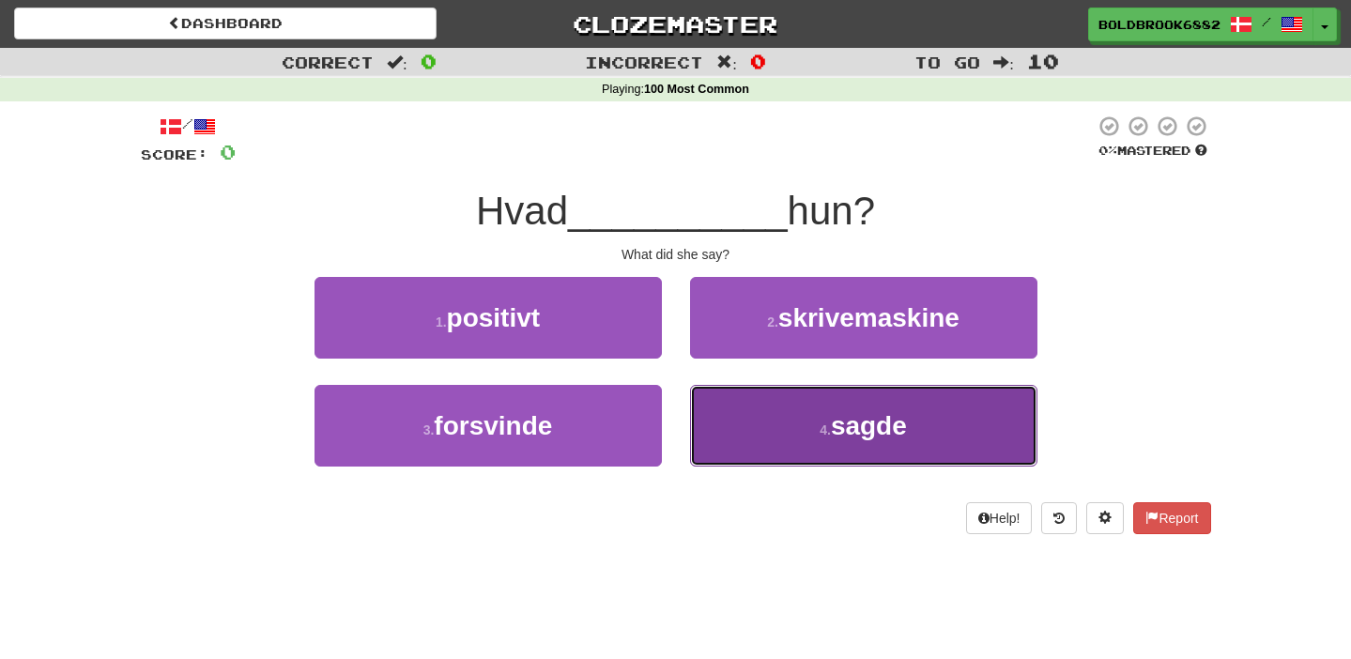
click at [831, 436] on small "4 ." at bounding box center [824, 429] width 11 height 15
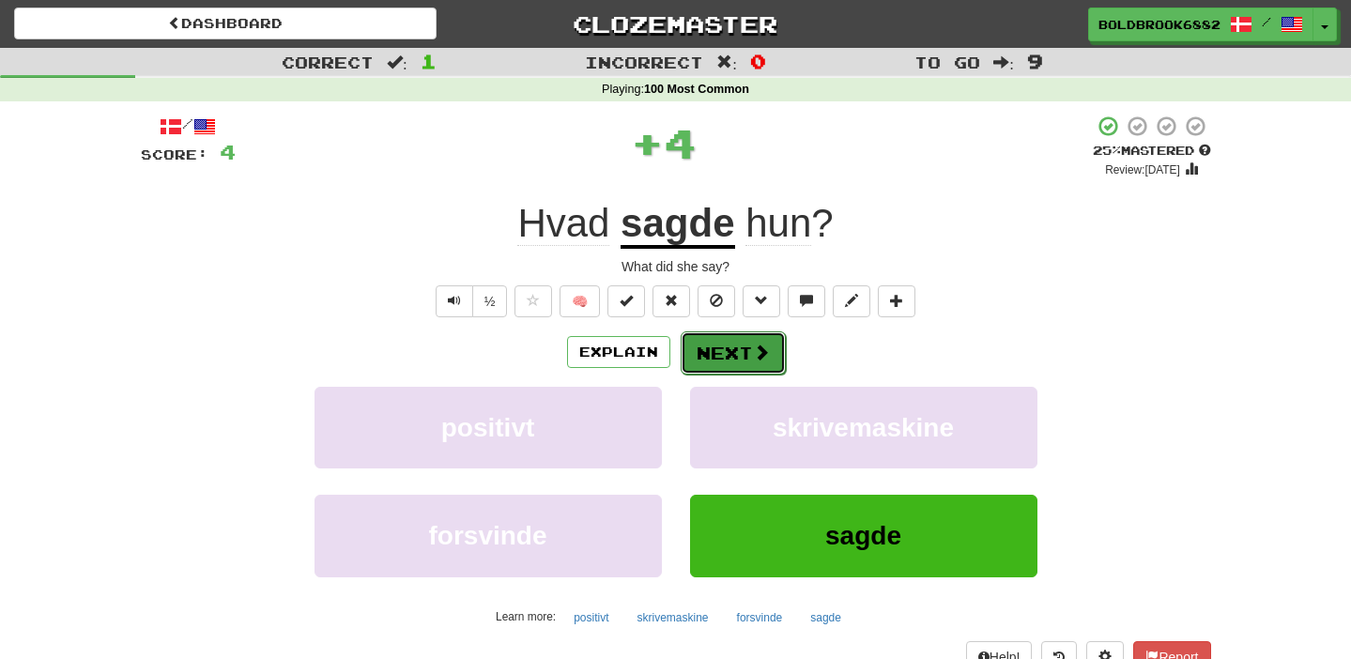
click at [721, 352] on button "Next" at bounding box center [733, 352] width 105 height 43
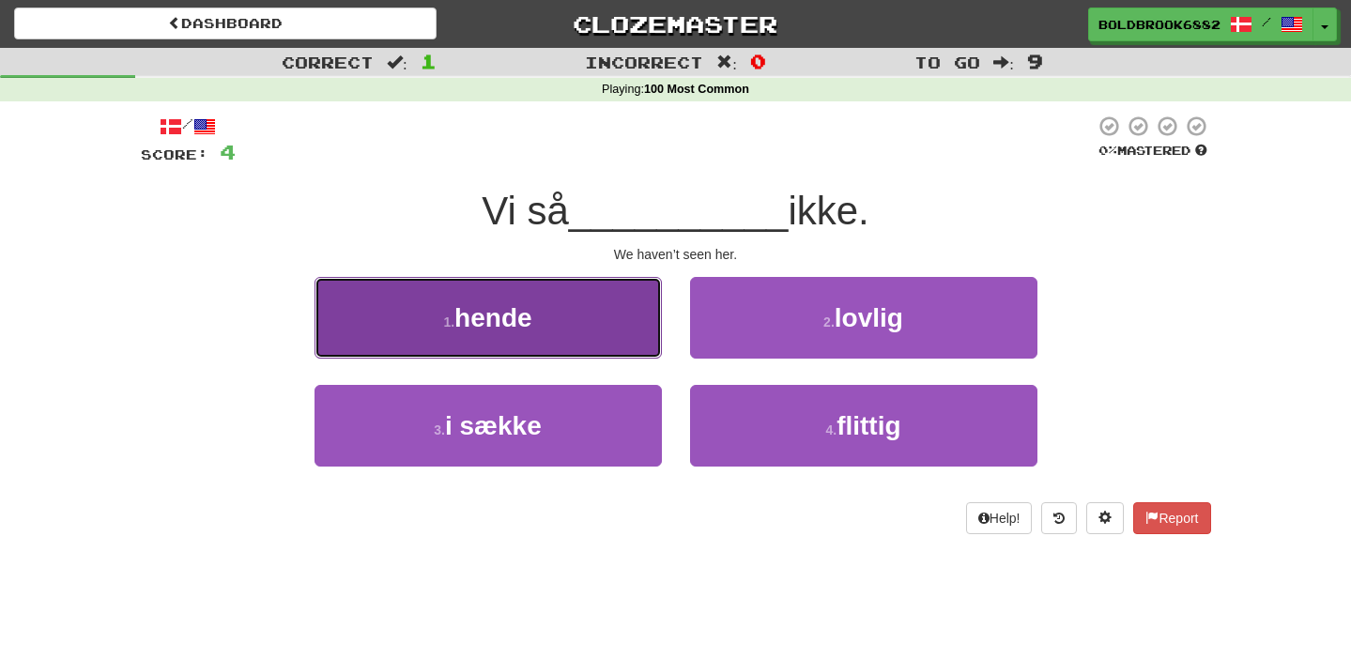
click at [551, 336] on button "1 . hende" at bounding box center [487, 318] width 347 height 82
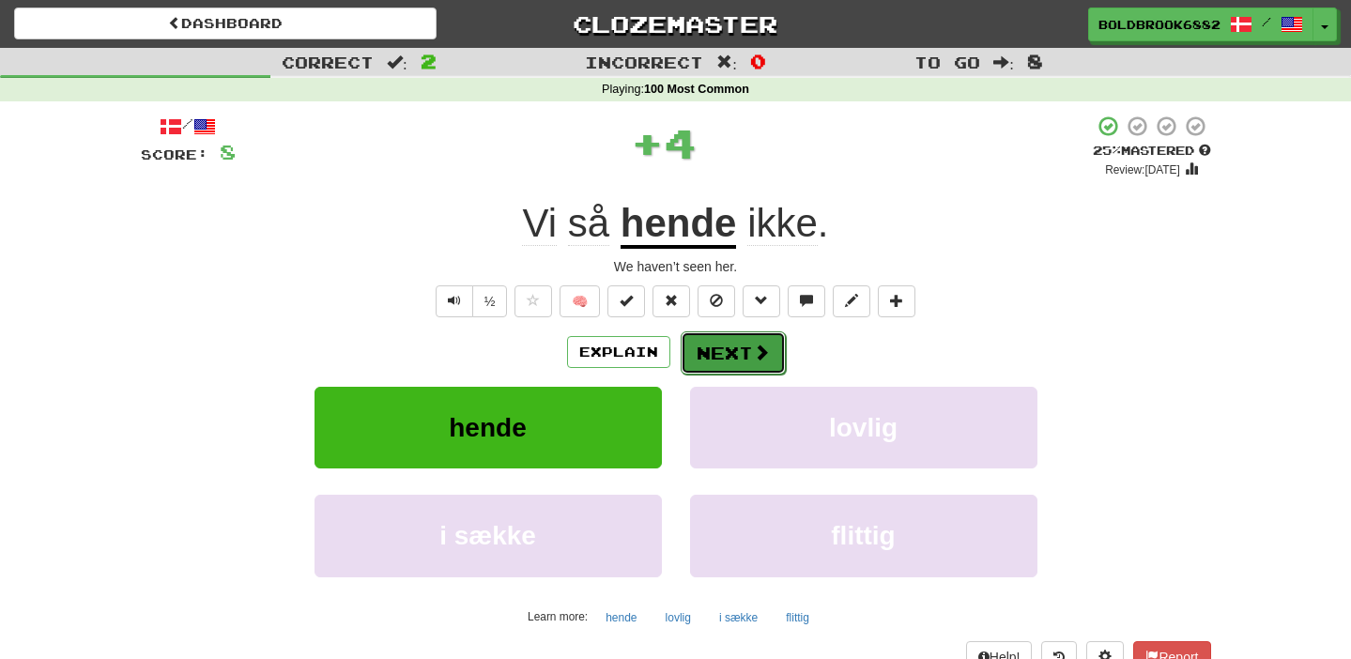
click at [708, 353] on button "Next" at bounding box center [733, 352] width 105 height 43
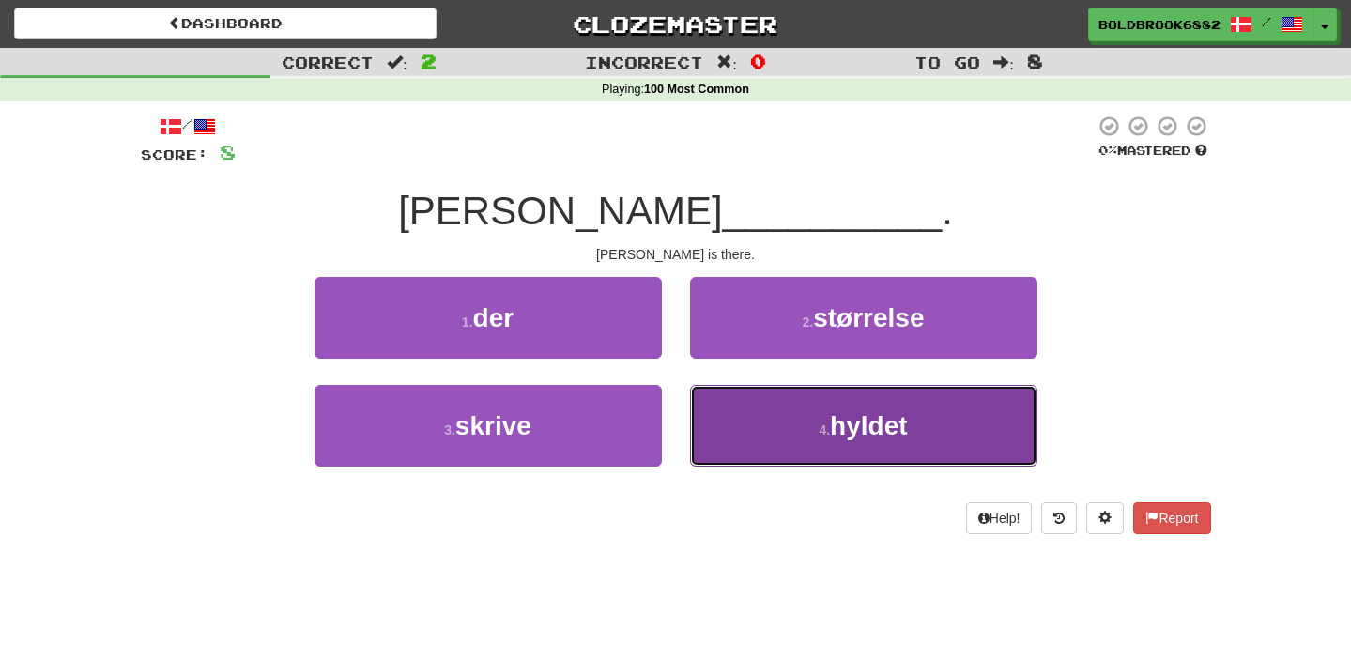
click at [721, 418] on button "4 . hyldet" at bounding box center [863, 426] width 347 height 82
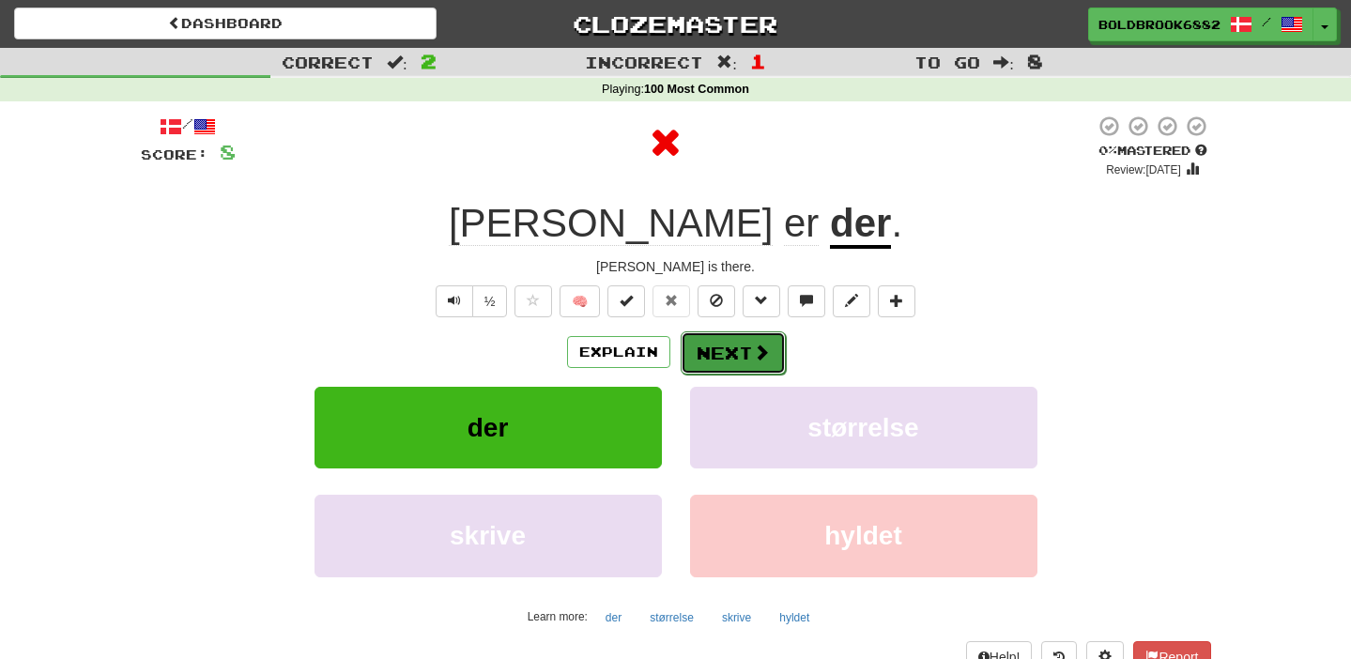
click at [697, 352] on button "Next" at bounding box center [733, 352] width 105 height 43
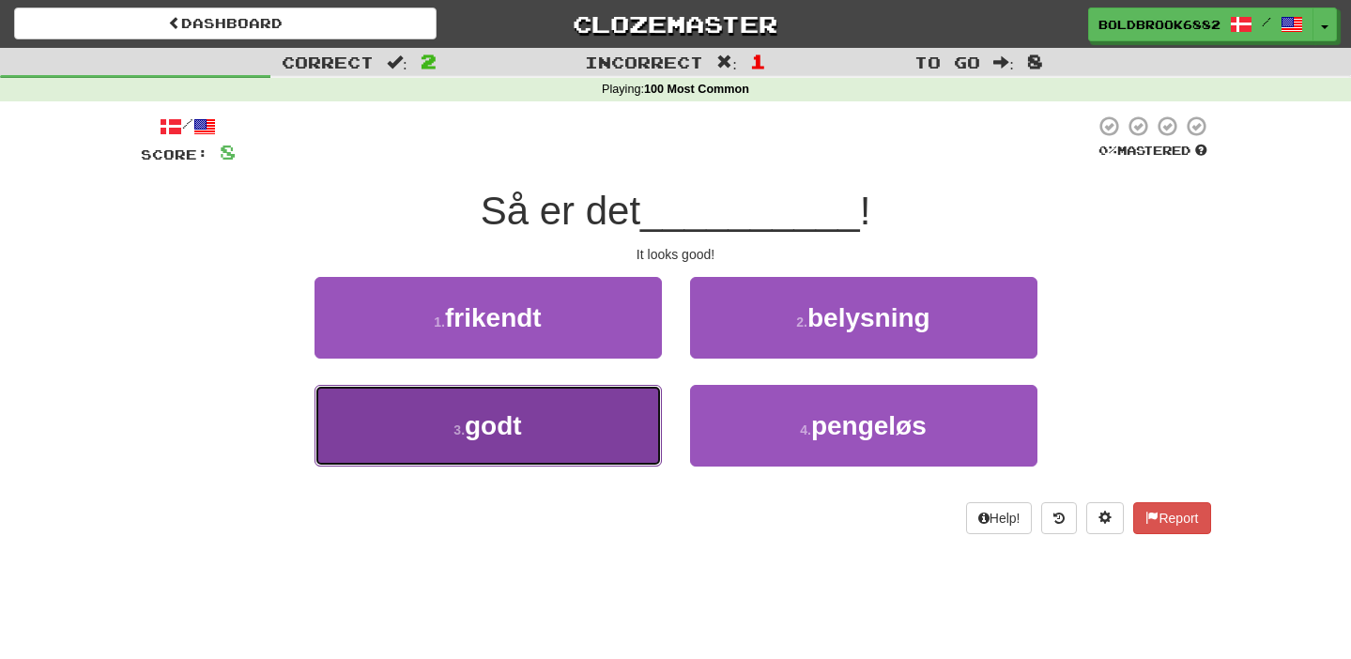
click at [467, 459] on button "3 . godt" at bounding box center [487, 426] width 347 height 82
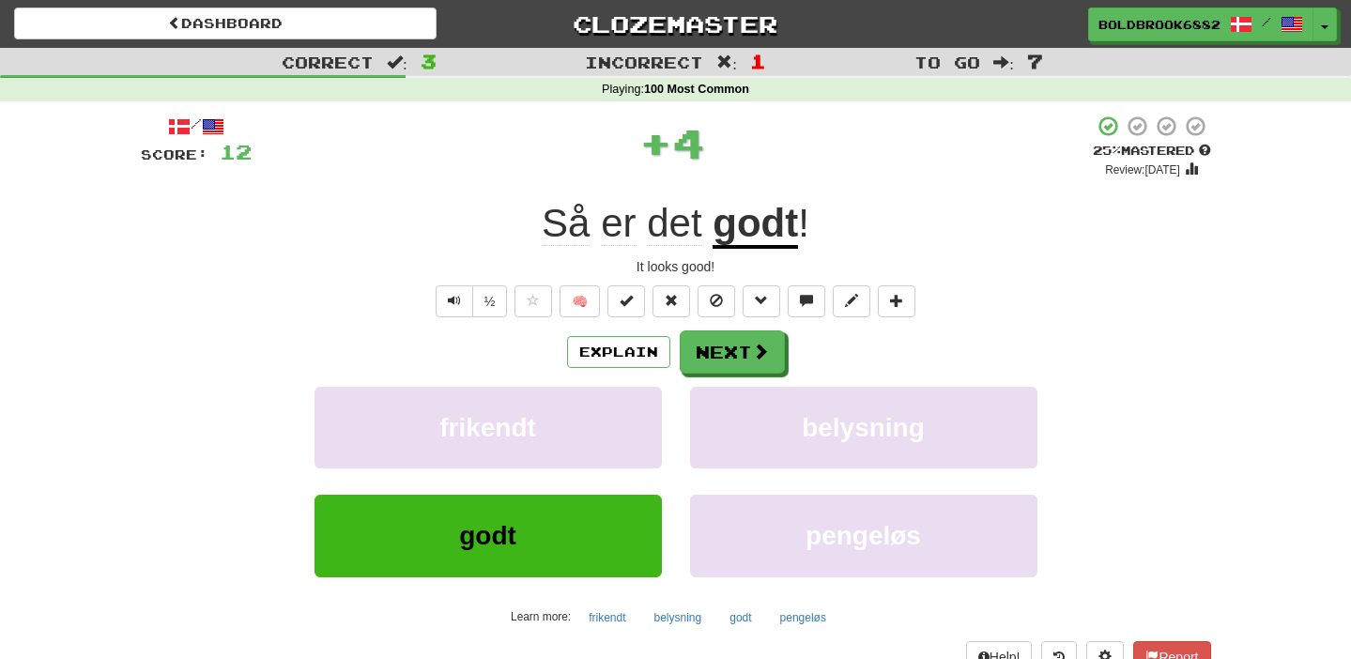
click at [583, 208] on span "Så" at bounding box center [566, 223] width 48 height 45
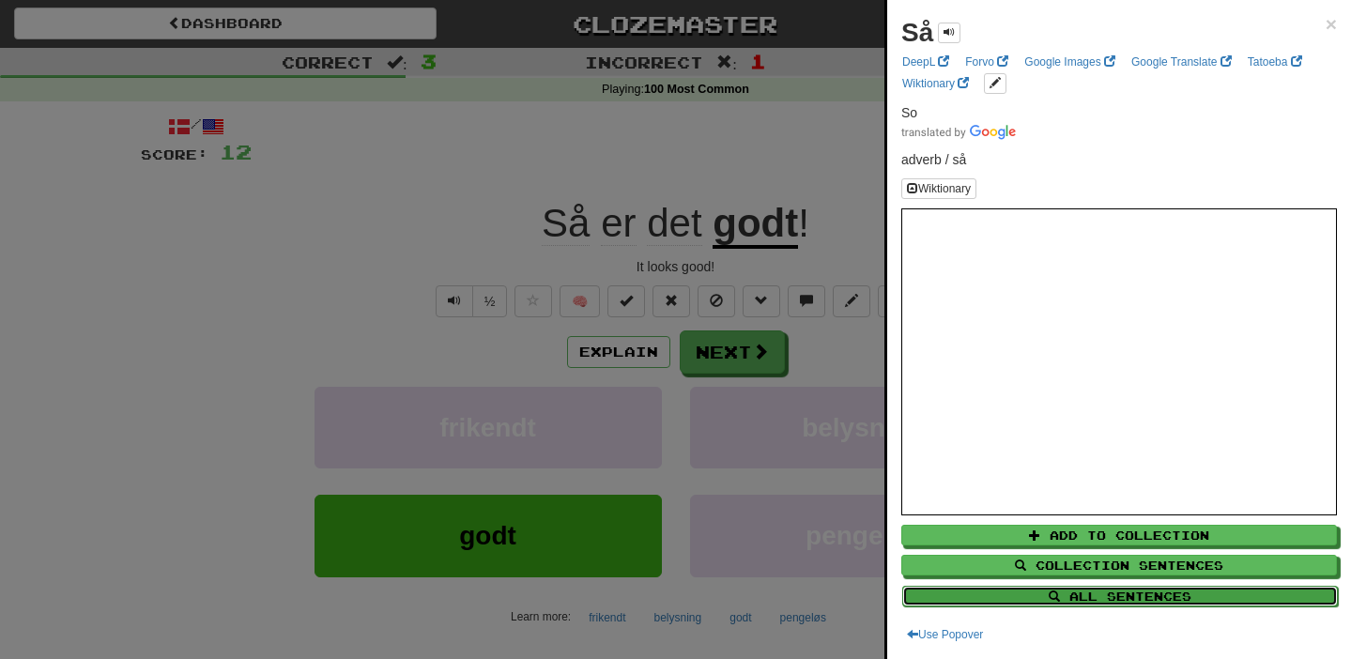
click at [980, 599] on button "All Sentences" at bounding box center [1120, 596] width 436 height 21
select select "****"
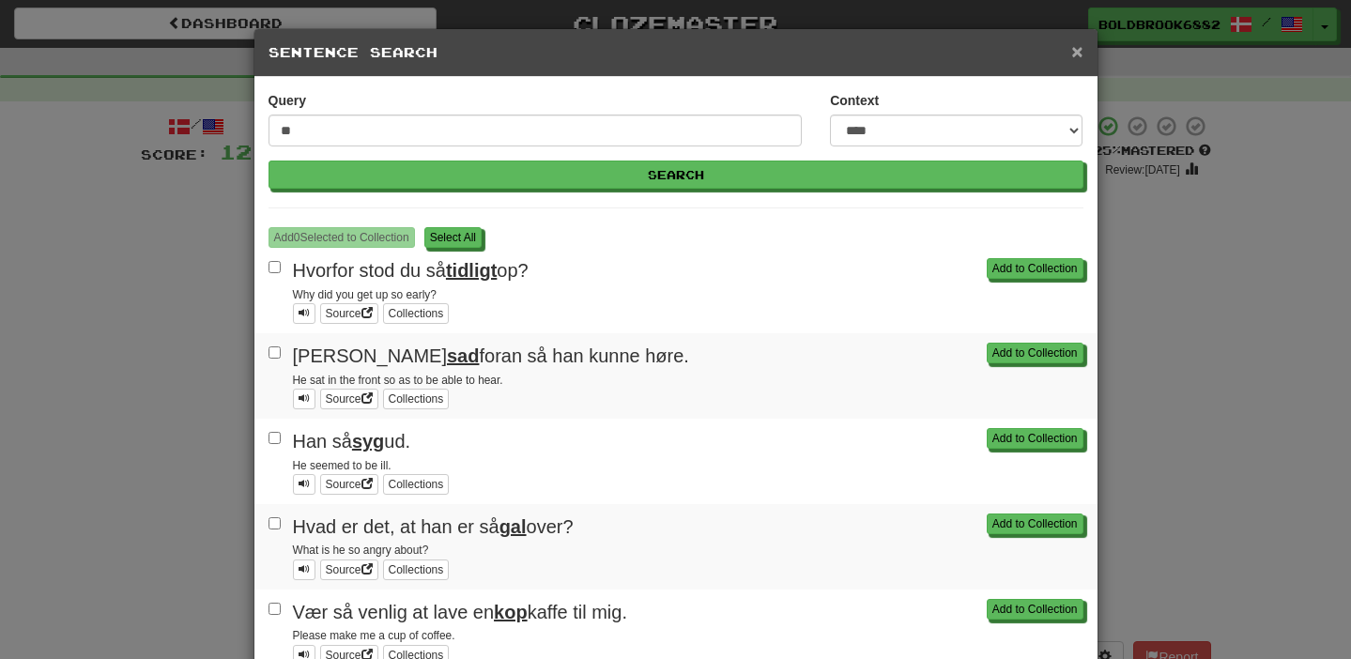
click at [1079, 54] on span "×" at bounding box center [1076, 51] width 11 height 22
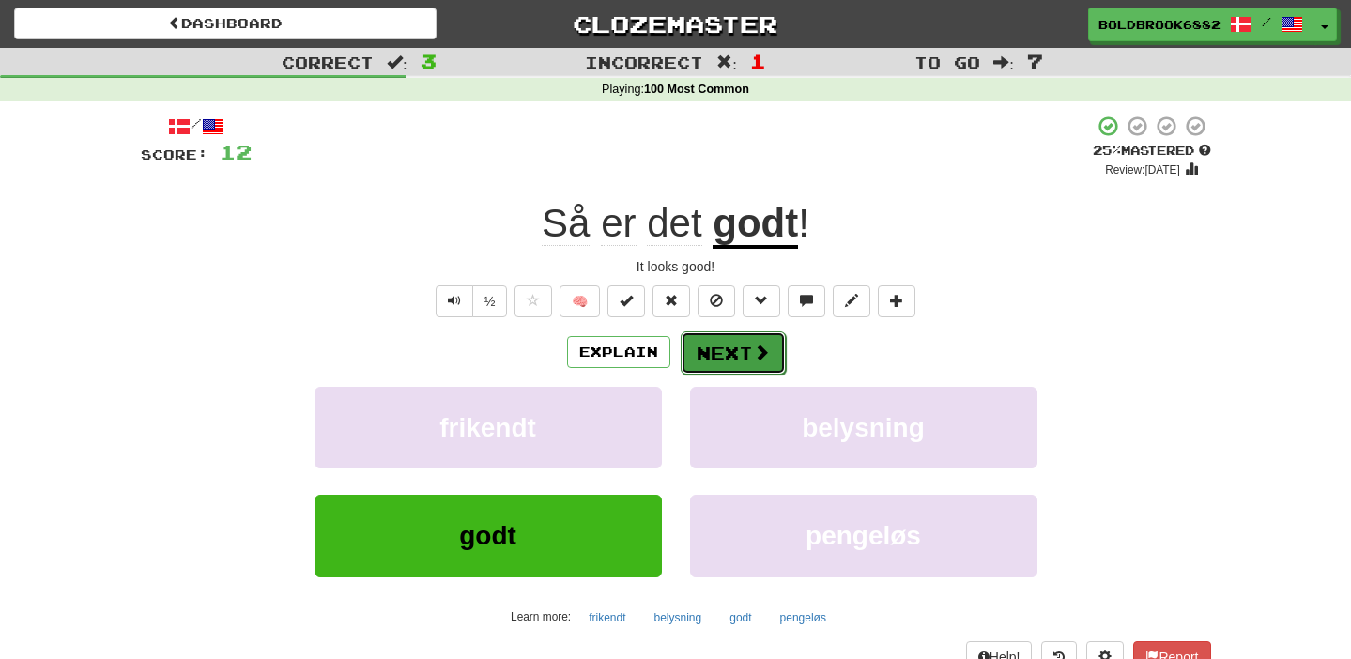
click at [724, 350] on button "Next" at bounding box center [733, 352] width 105 height 43
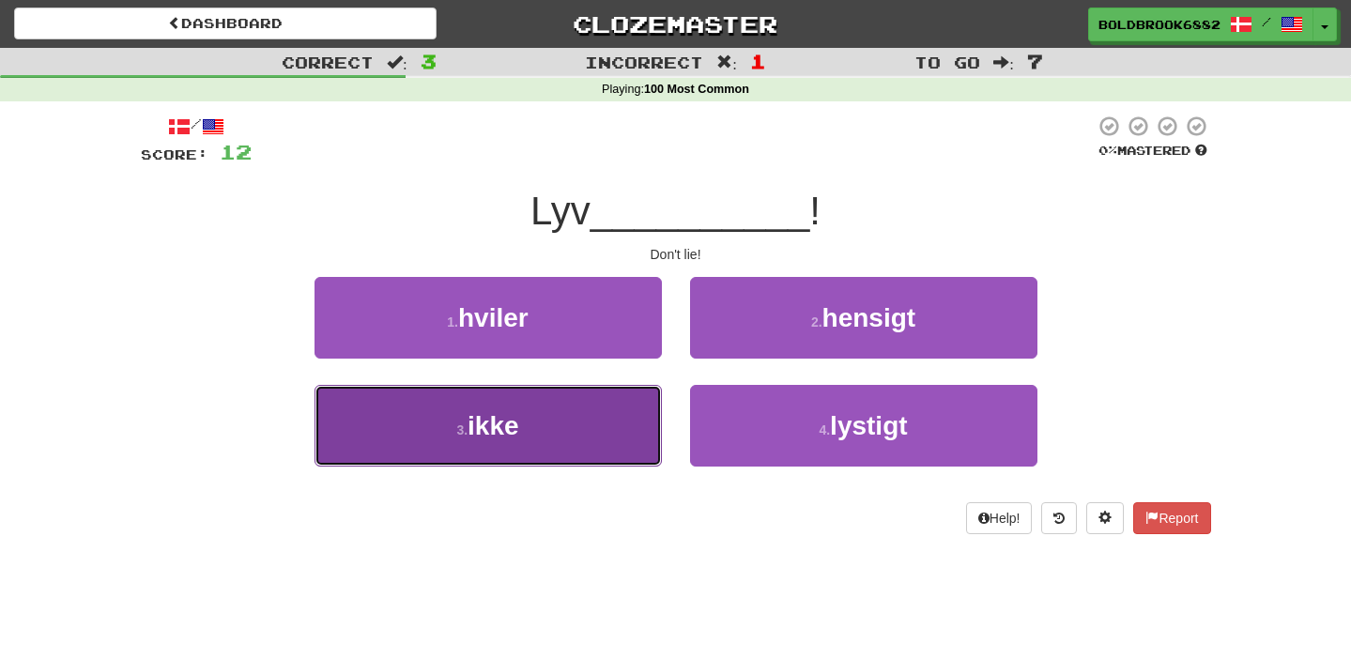
click at [577, 444] on button "3 . ikke" at bounding box center [487, 426] width 347 height 82
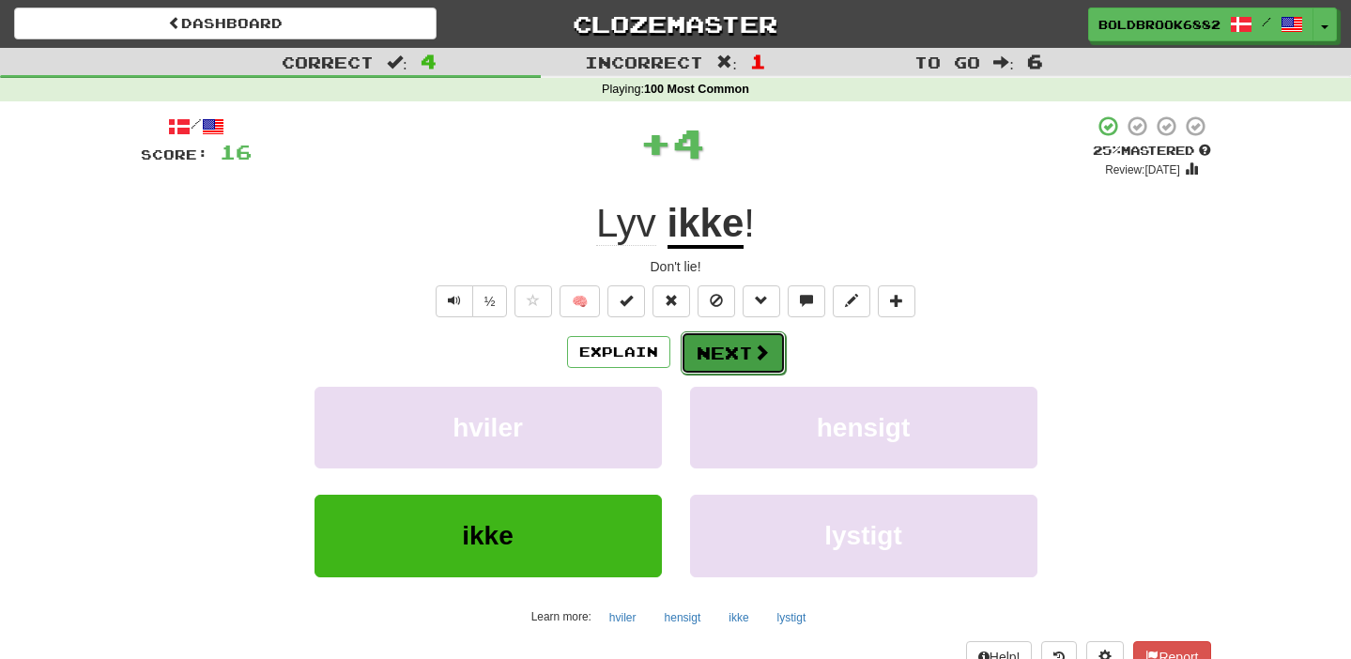
click at [729, 358] on button "Next" at bounding box center [733, 352] width 105 height 43
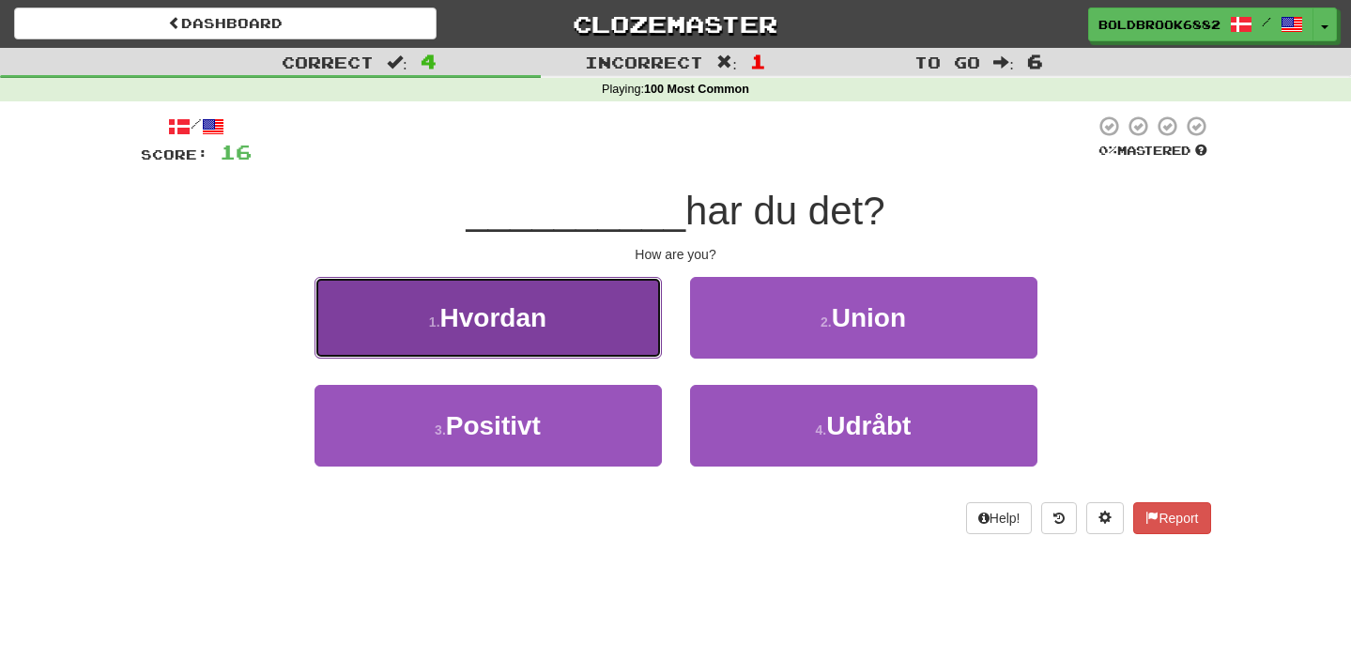
click at [592, 320] on button "1 . Hvordan" at bounding box center [487, 318] width 347 height 82
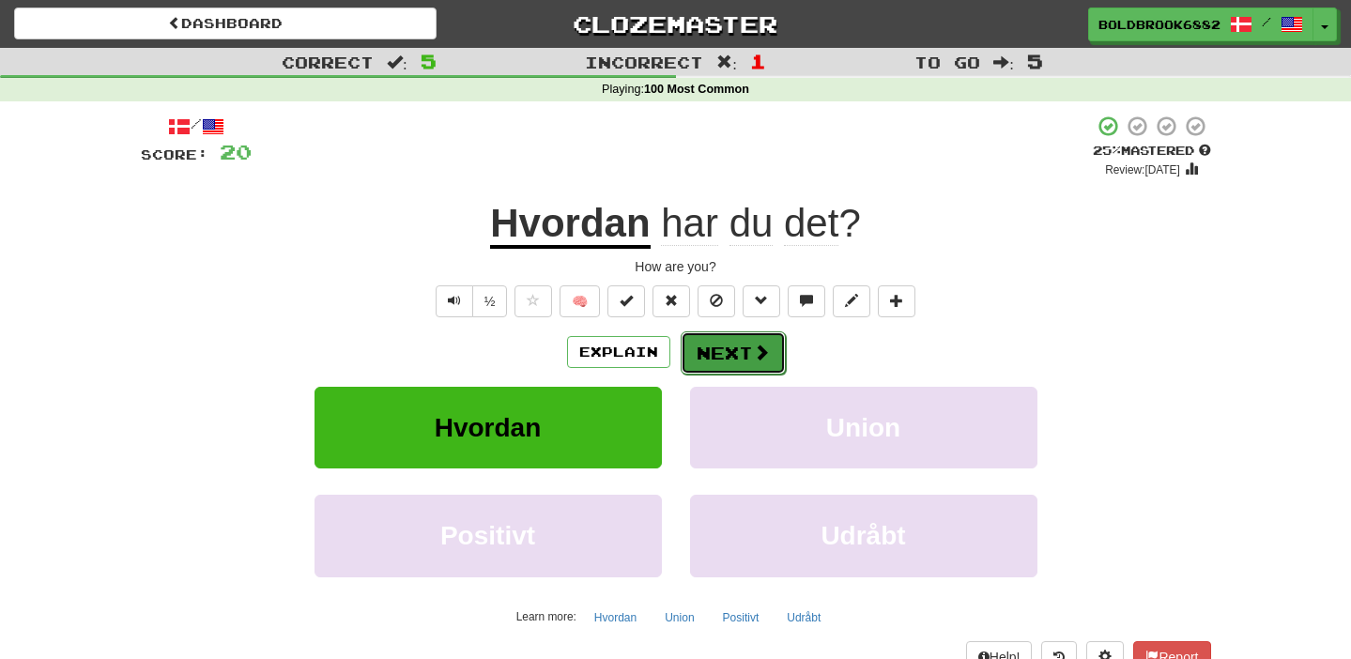
click at [746, 365] on button "Next" at bounding box center [733, 352] width 105 height 43
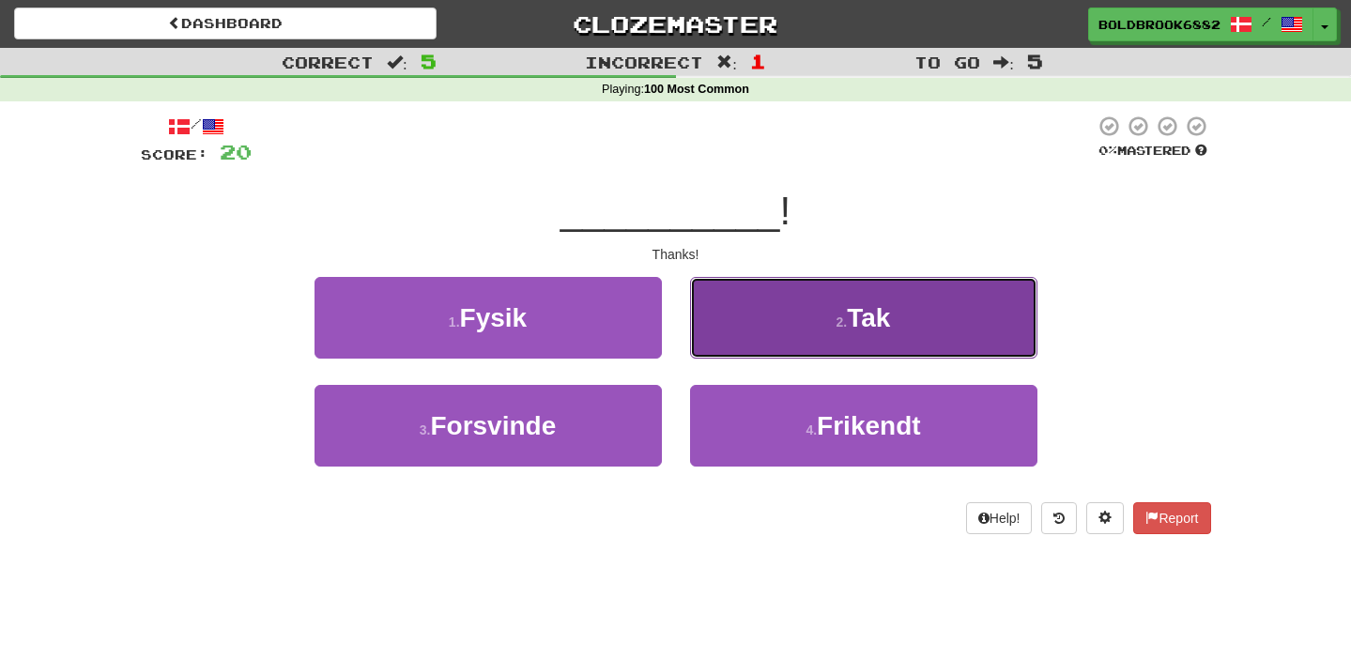
click at [749, 317] on button "2 . Tak" at bounding box center [863, 318] width 347 height 82
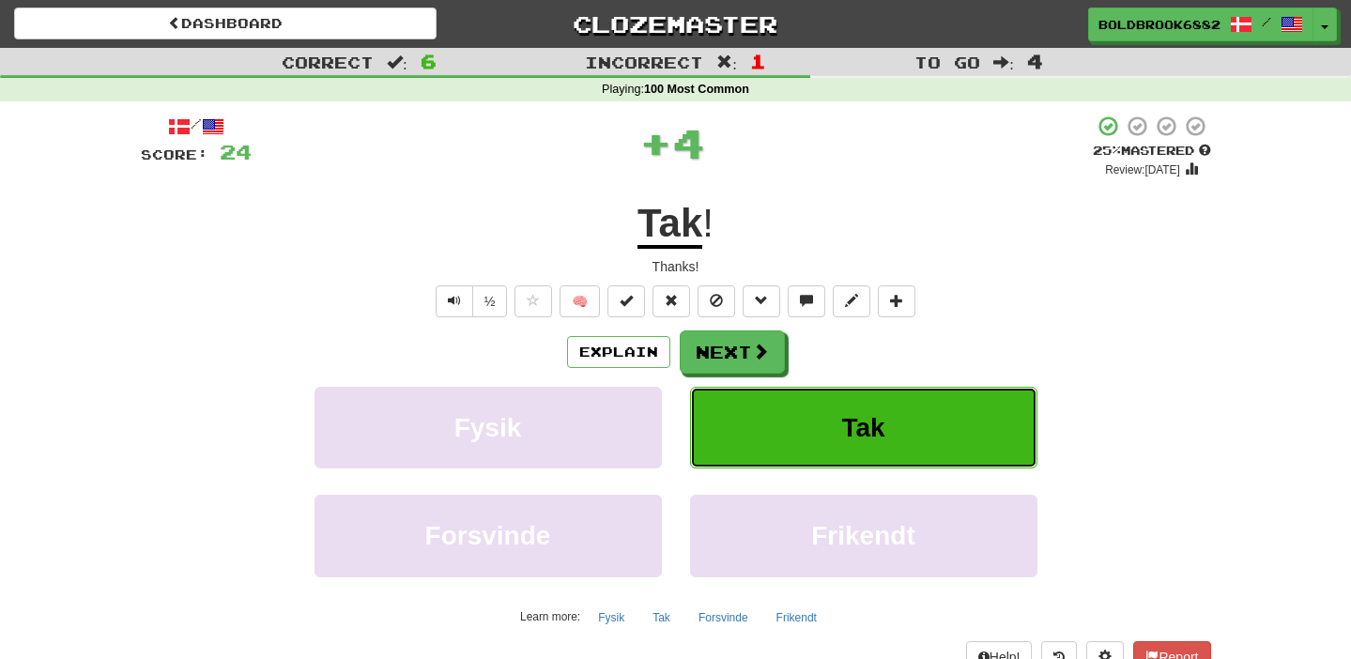
click at [770, 422] on button "Tak" at bounding box center [863, 428] width 347 height 82
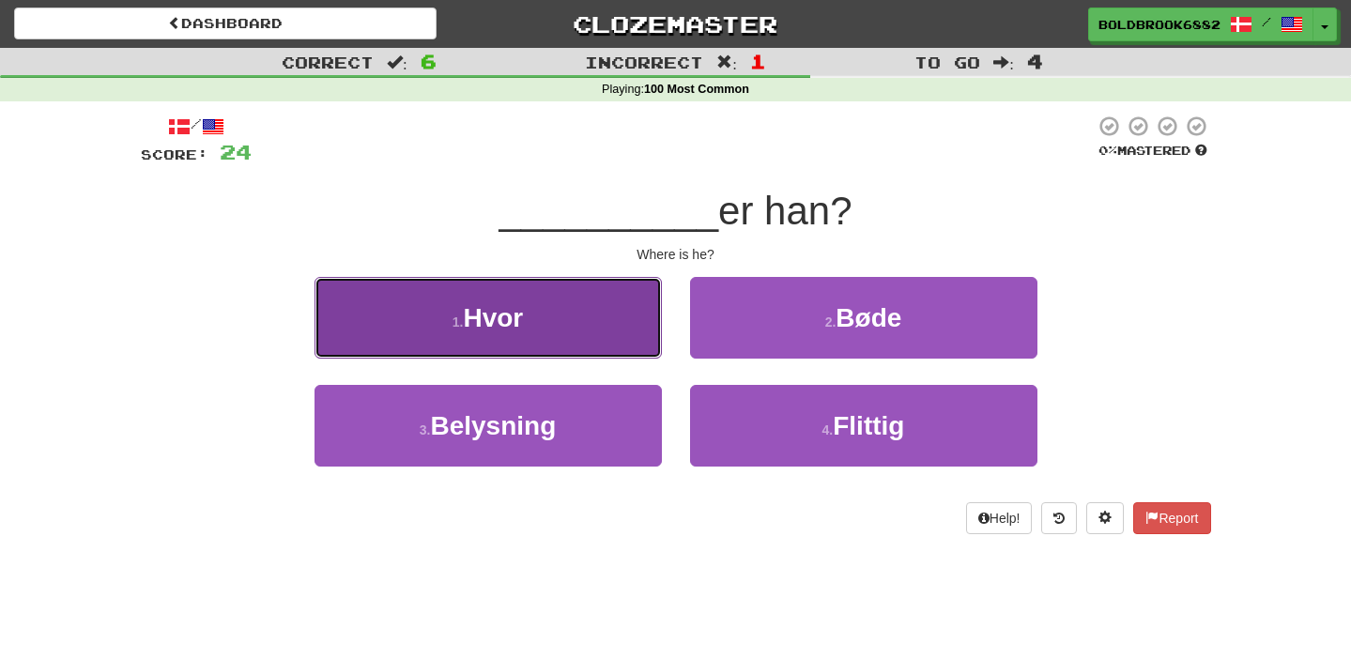
click at [537, 326] on button "1 . Hvor" at bounding box center [487, 318] width 347 height 82
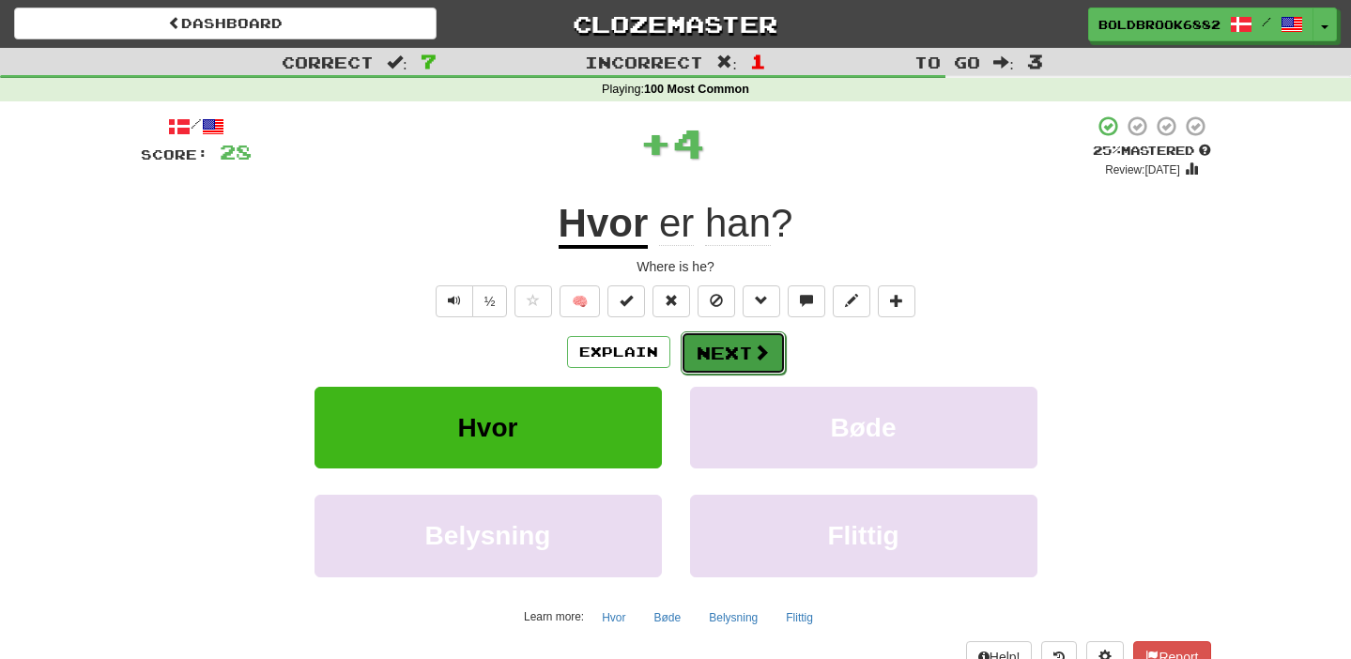
click at [716, 352] on button "Next" at bounding box center [733, 352] width 105 height 43
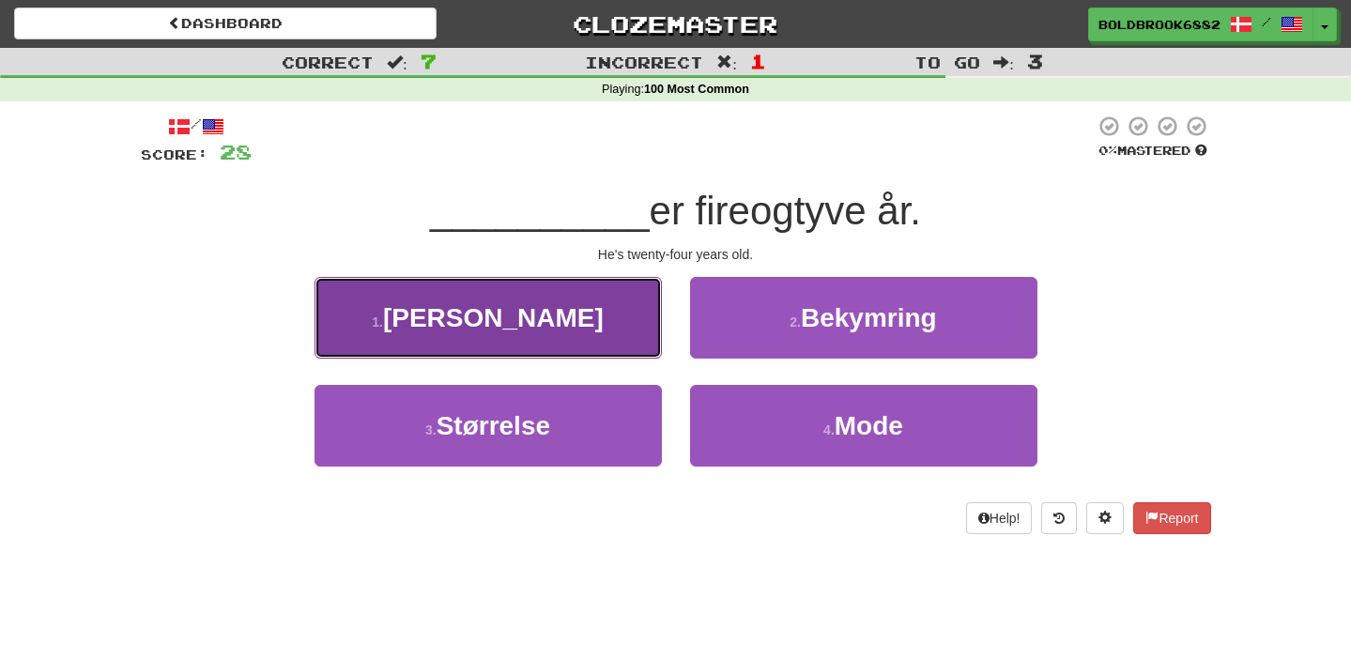
click at [620, 345] on button "1 . Han" at bounding box center [487, 318] width 347 height 82
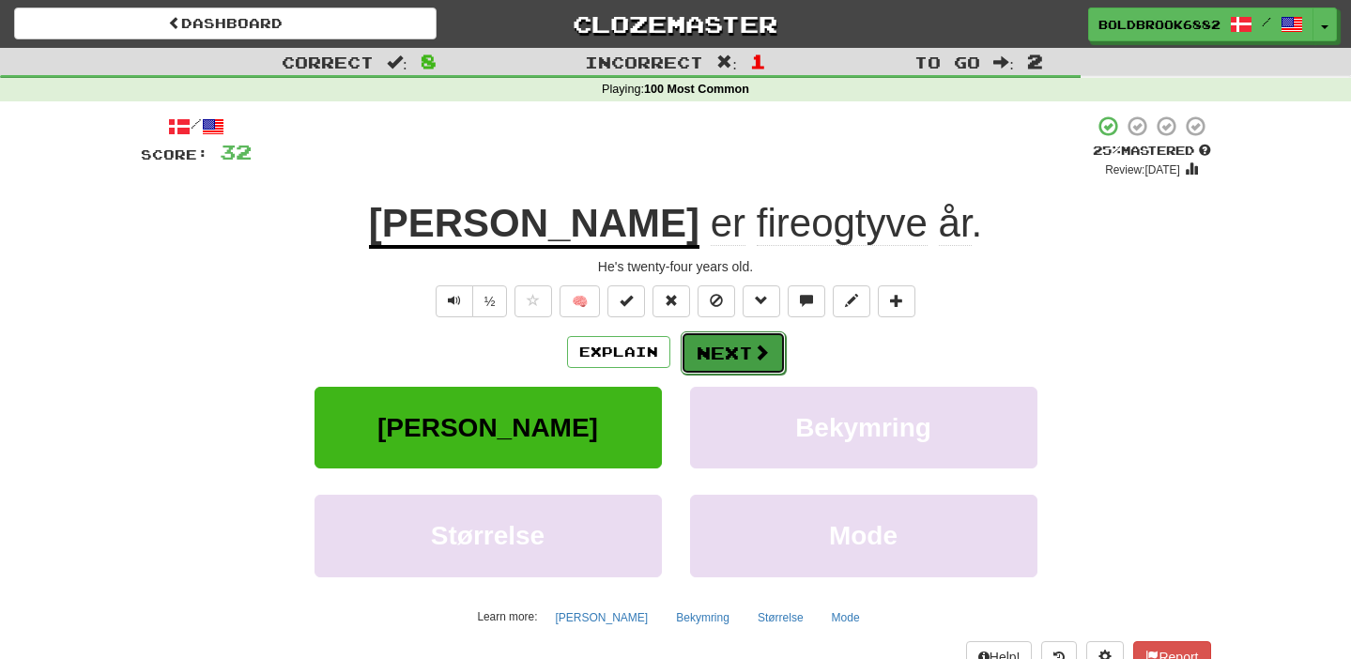
click at [707, 346] on button "Next" at bounding box center [733, 352] width 105 height 43
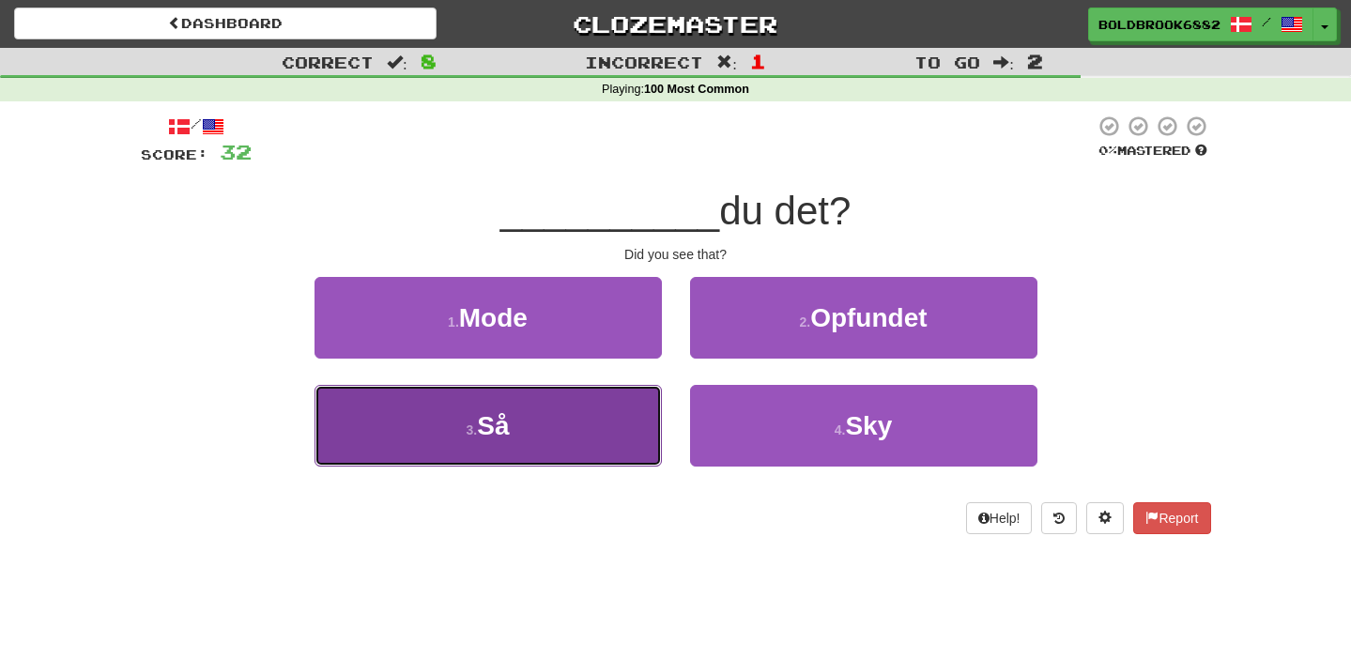
click at [528, 432] on button "3 . Så" at bounding box center [487, 426] width 347 height 82
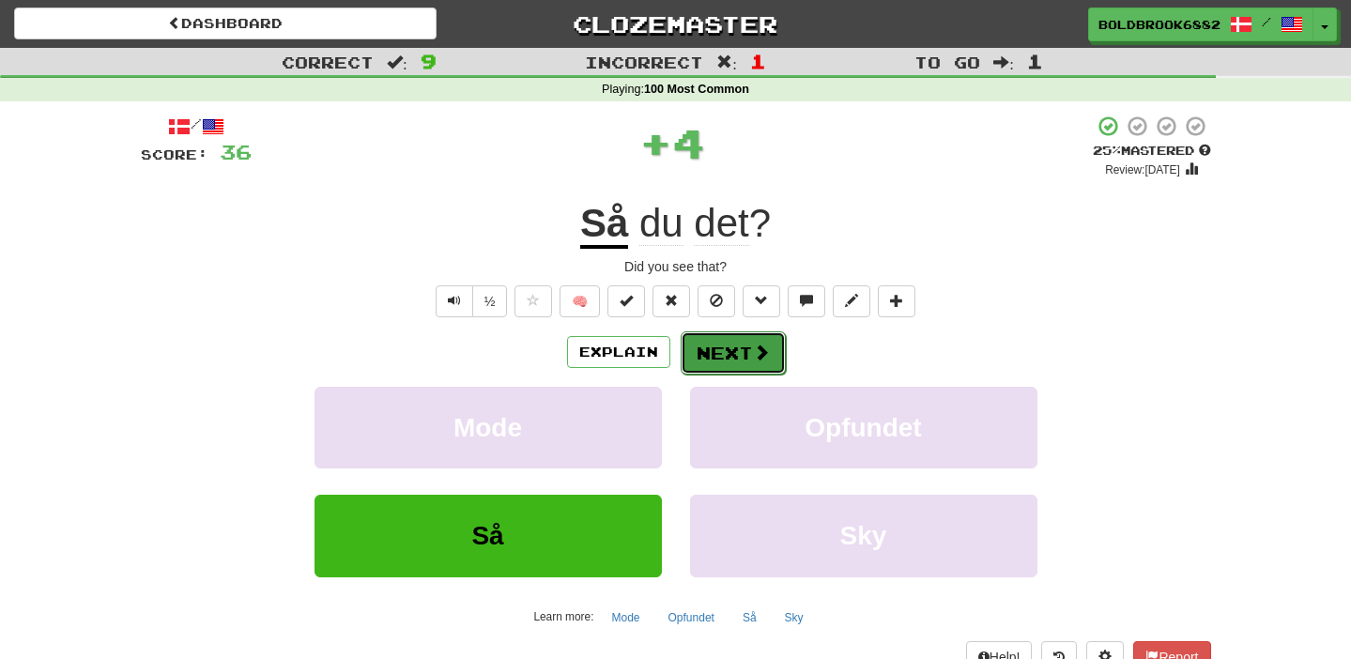
click at [705, 371] on button "Next" at bounding box center [733, 352] width 105 height 43
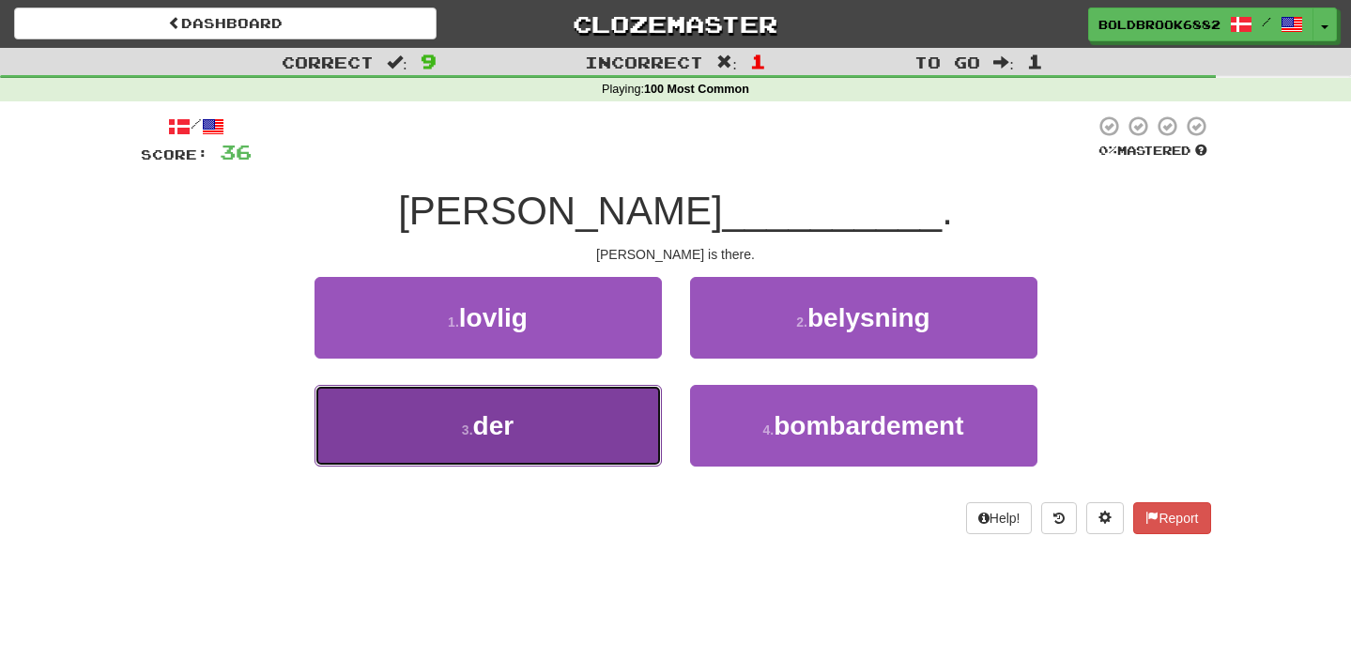
click at [597, 411] on button "3 . der" at bounding box center [487, 426] width 347 height 82
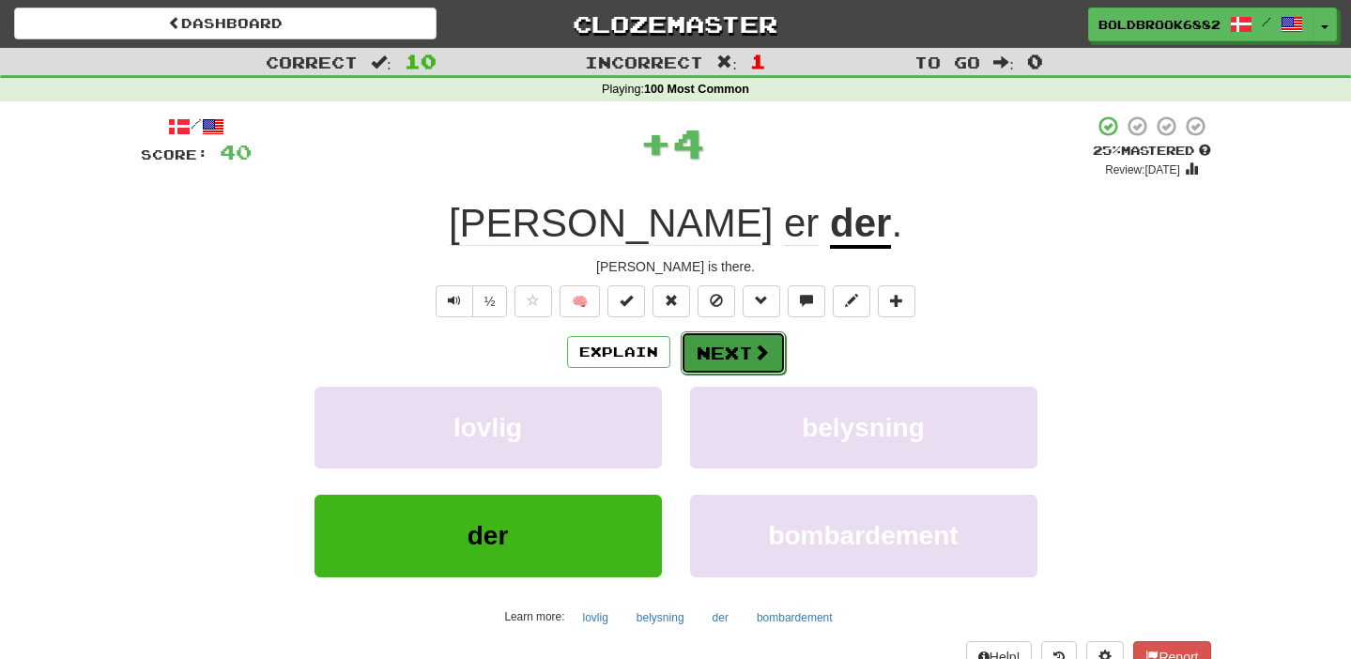
click at [774, 340] on button "Next" at bounding box center [733, 352] width 105 height 43
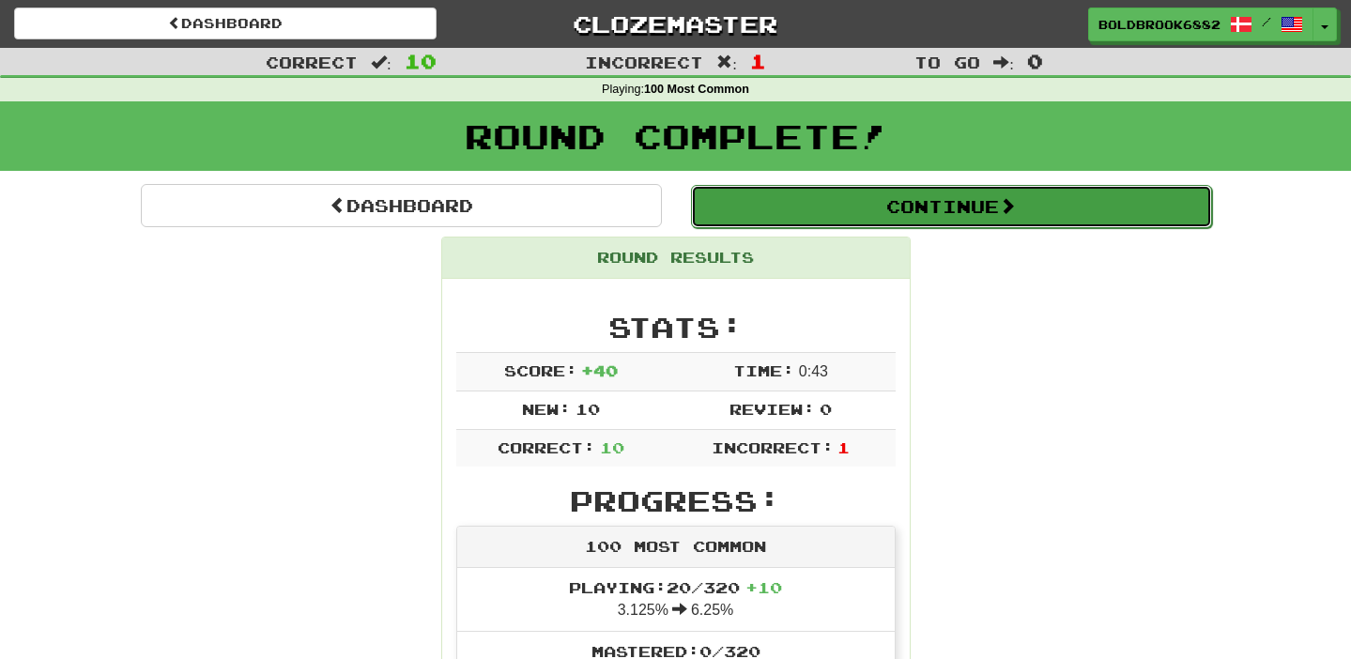
click at [871, 217] on button "Continue" at bounding box center [951, 206] width 521 height 43
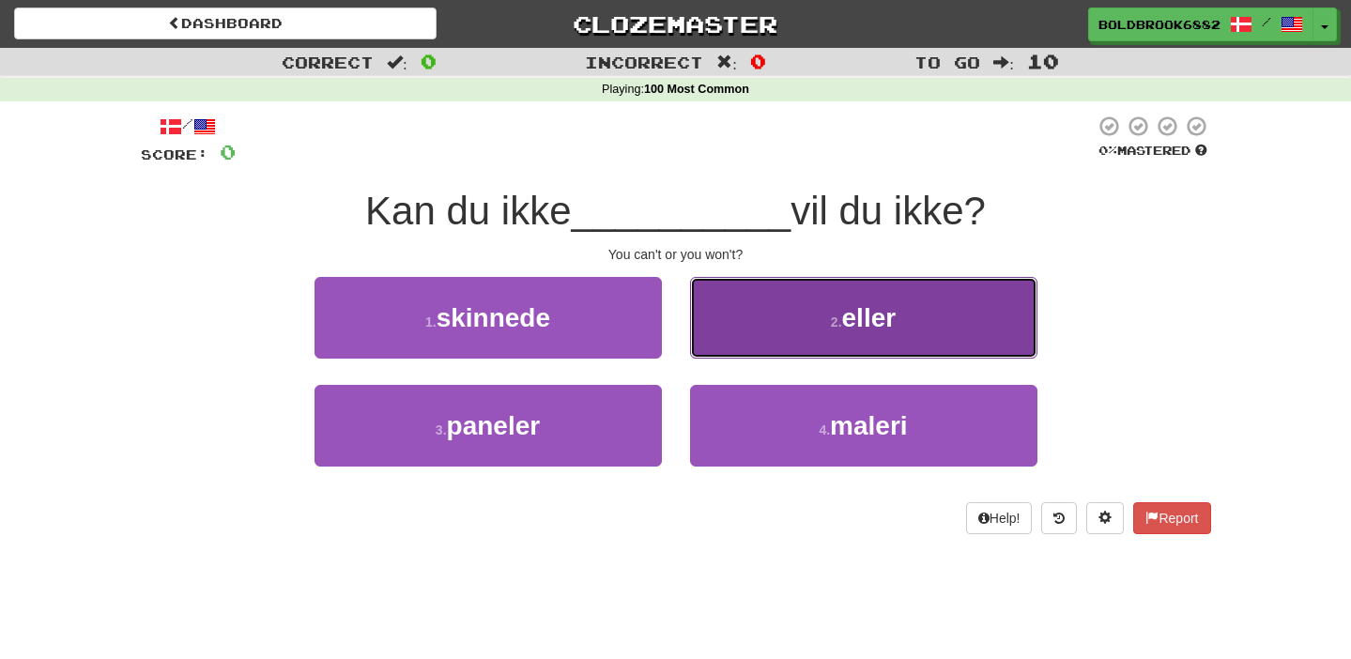
click at [811, 314] on button "2 . eller" at bounding box center [863, 318] width 347 height 82
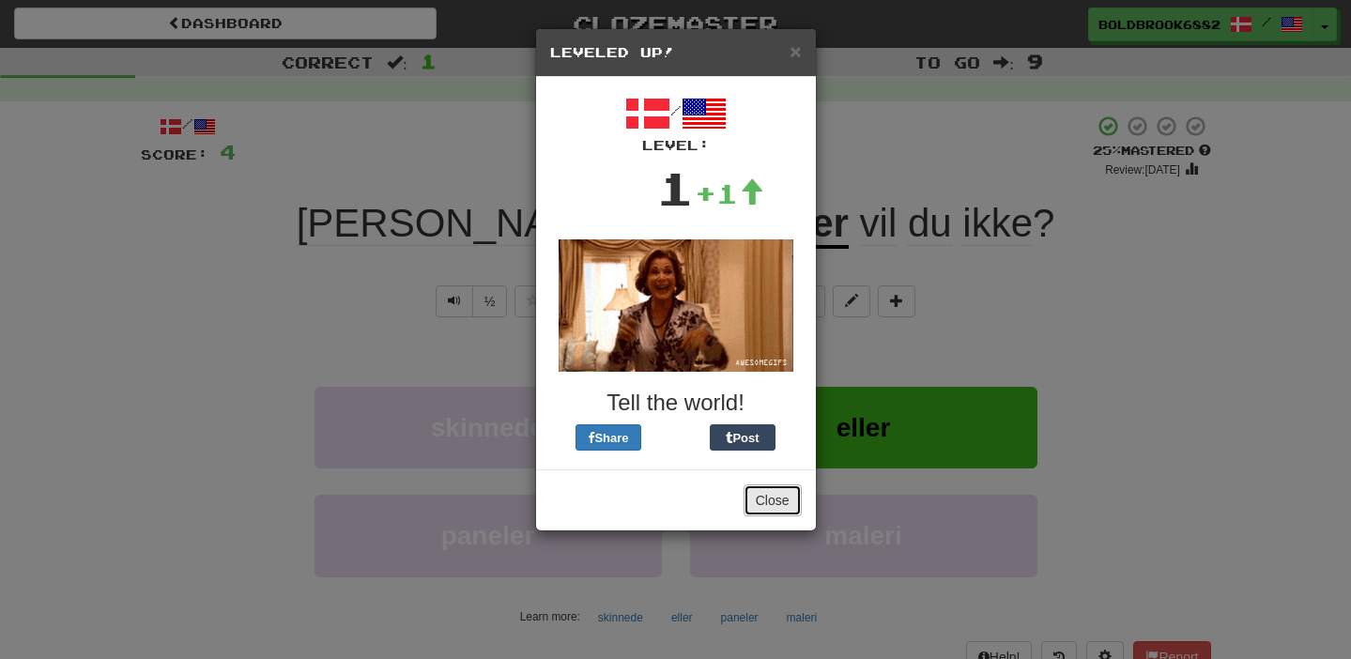
click at [759, 499] on button "Close" at bounding box center [772, 500] width 58 height 32
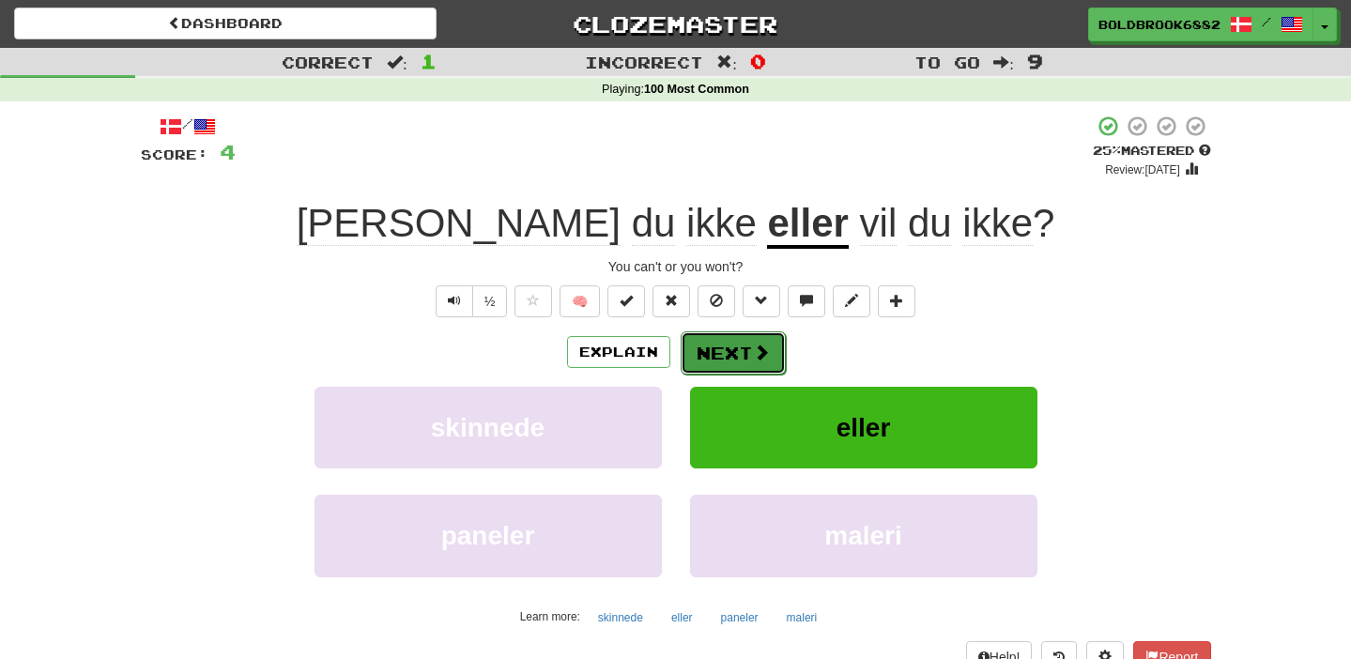
click at [718, 352] on button "Next" at bounding box center [733, 352] width 105 height 43
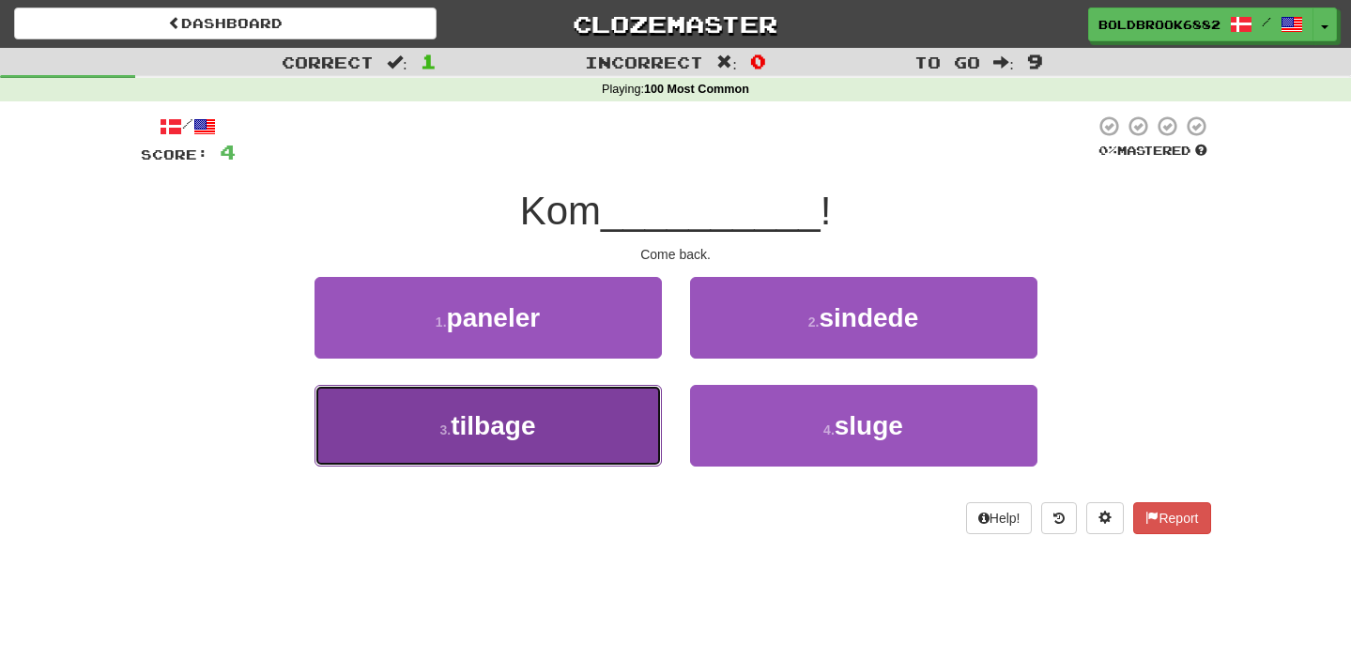
click at [610, 427] on button "3 . tilbage" at bounding box center [487, 426] width 347 height 82
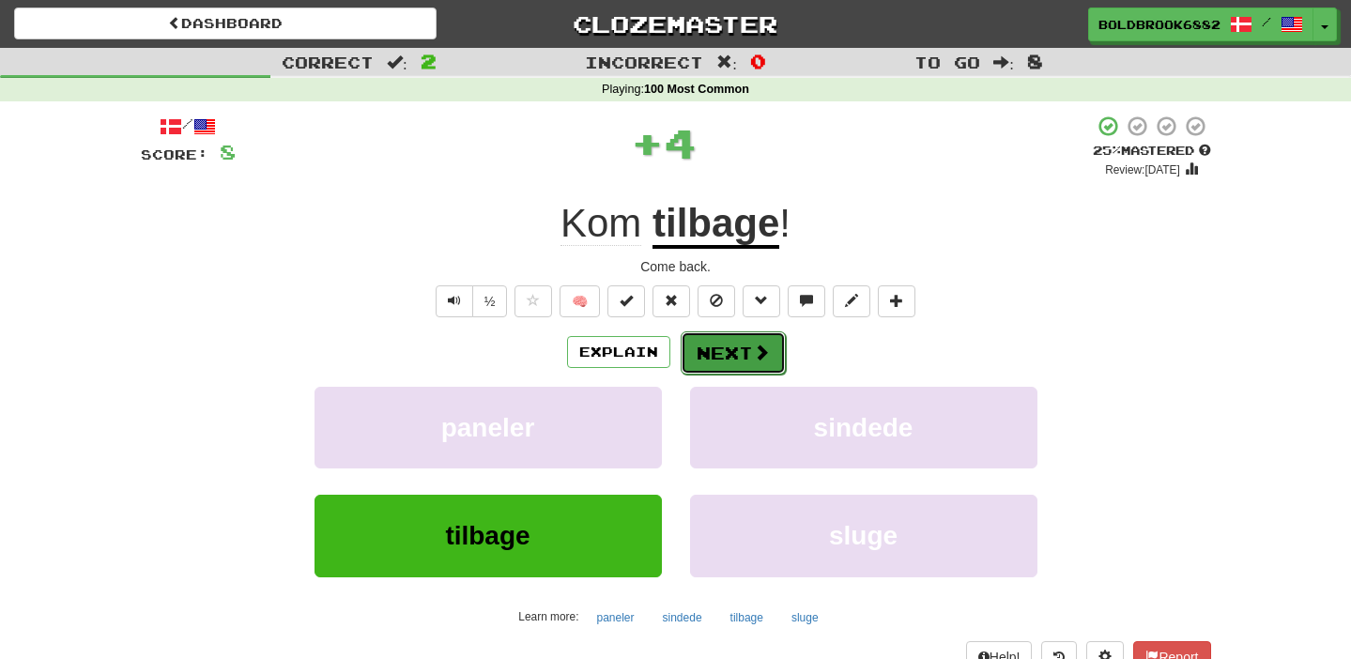
click at [733, 346] on button "Next" at bounding box center [733, 352] width 105 height 43
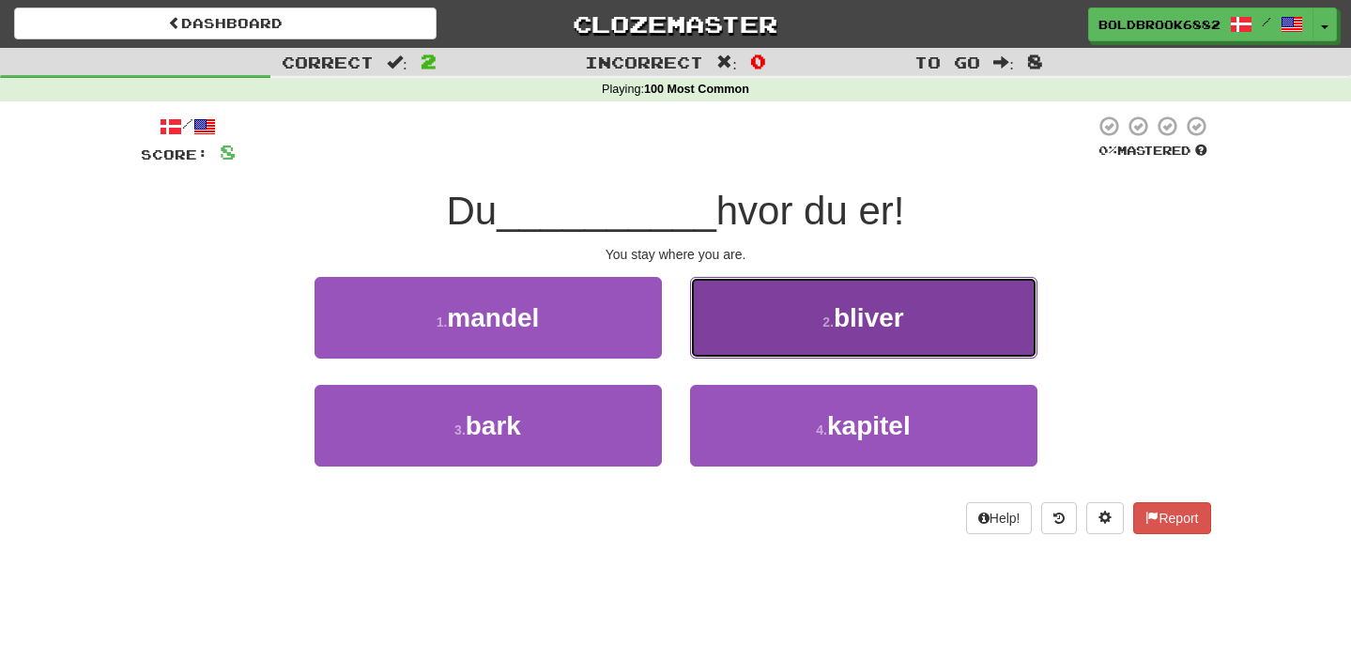
click at [733, 346] on button "2 . bliver" at bounding box center [863, 318] width 347 height 82
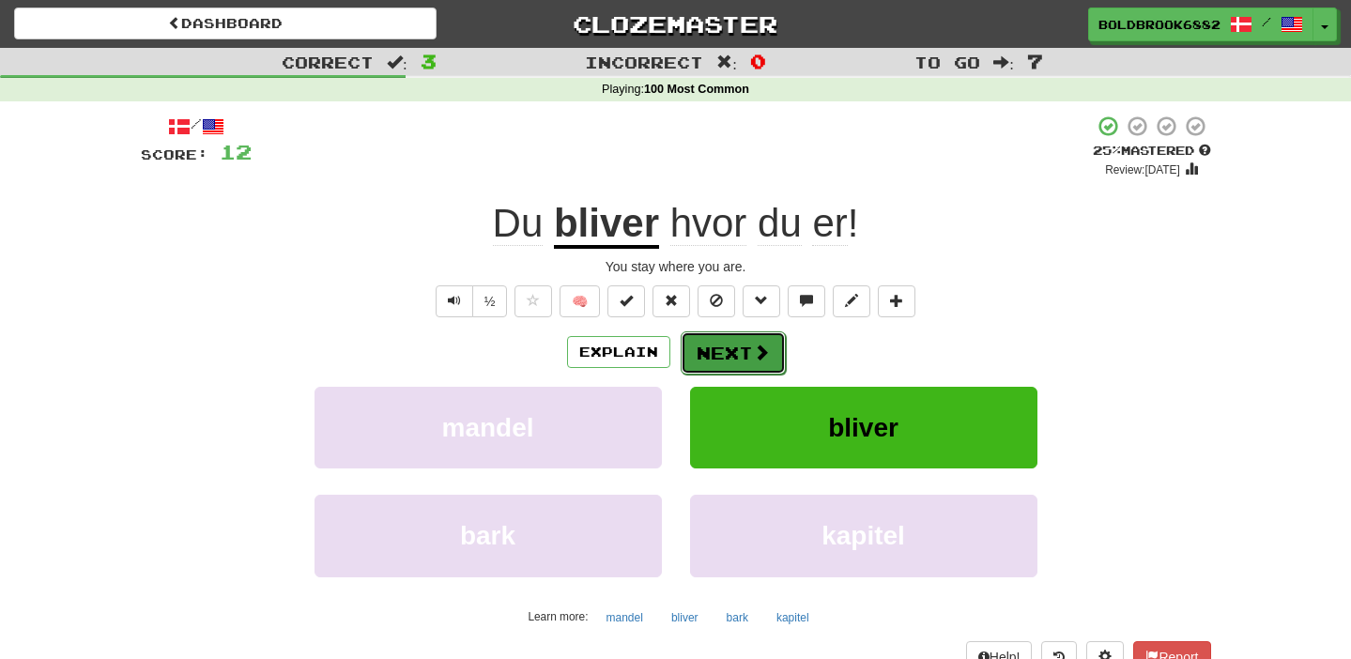
click at [733, 345] on button "Next" at bounding box center [733, 352] width 105 height 43
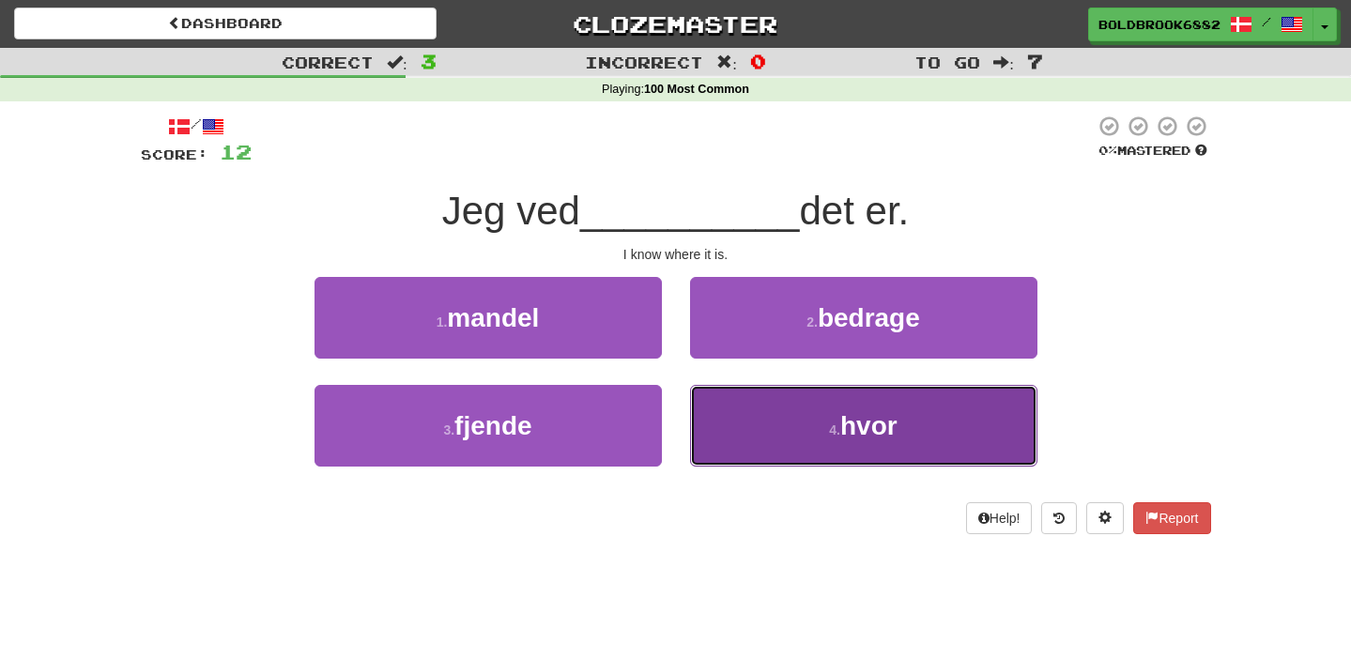
click at [745, 420] on button "4 . hvor" at bounding box center [863, 426] width 347 height 82
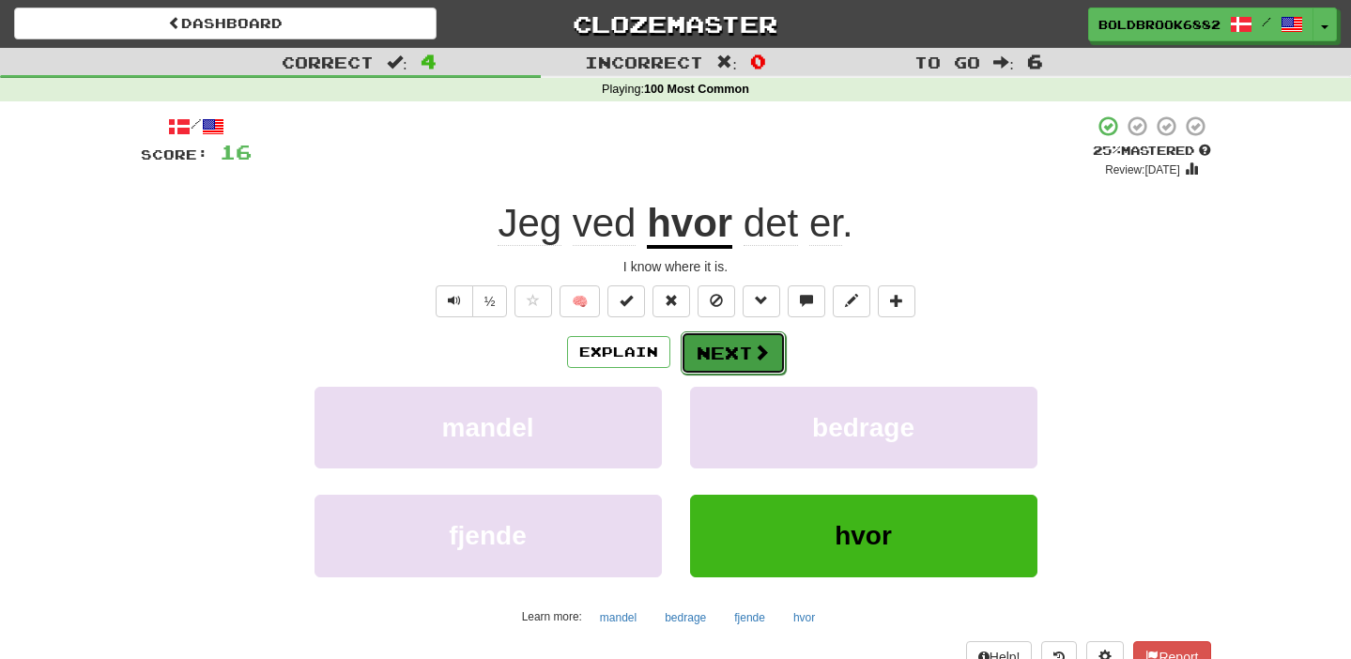
click at [727, 361] on button "Next" at bounding box center [733, 352] width 105 height 43
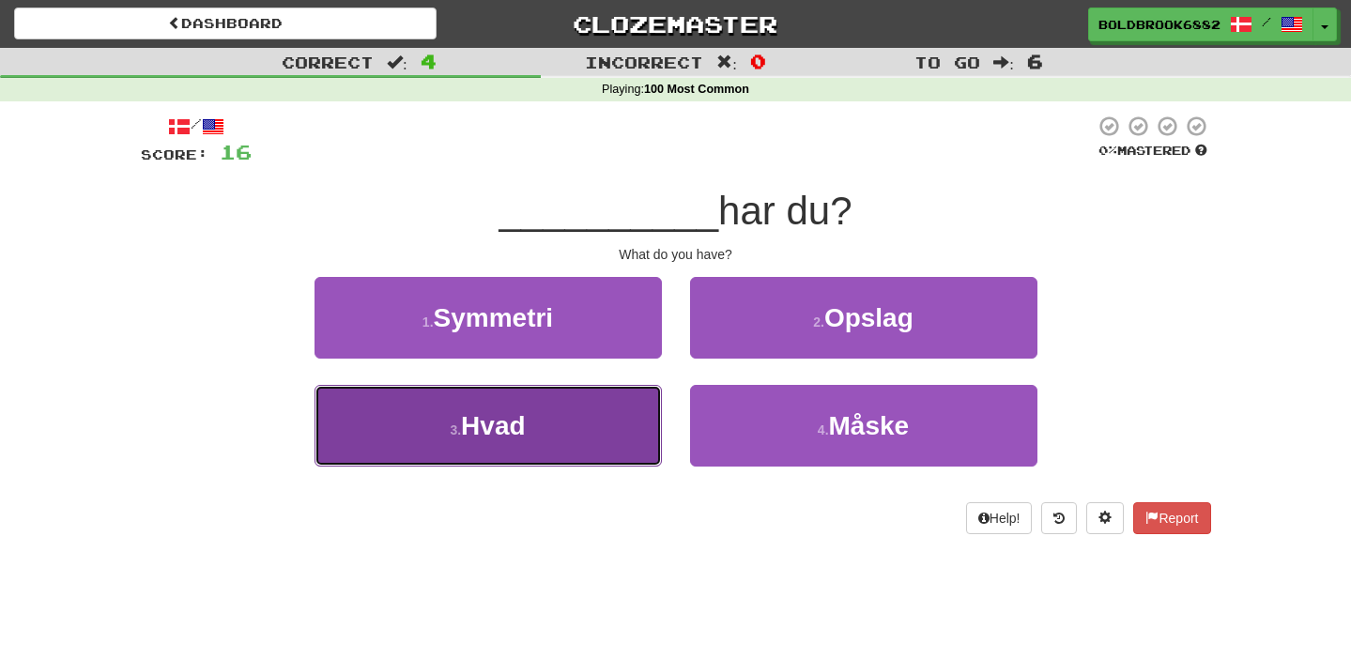
click at [591, 409] on button "3 . Hvad" at bounding box center [487, 426] width 347 height 82
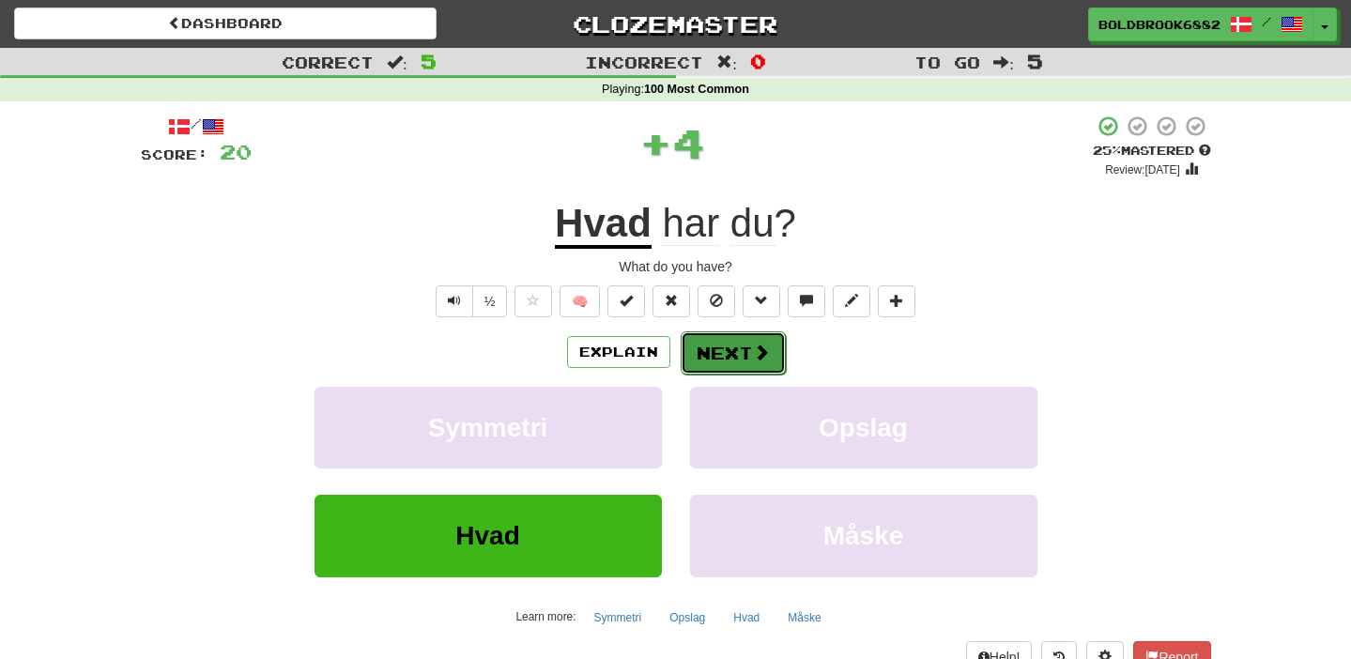
click at [713, 352] on button "Next" at bounding box center [733, 352] width 105 height 43
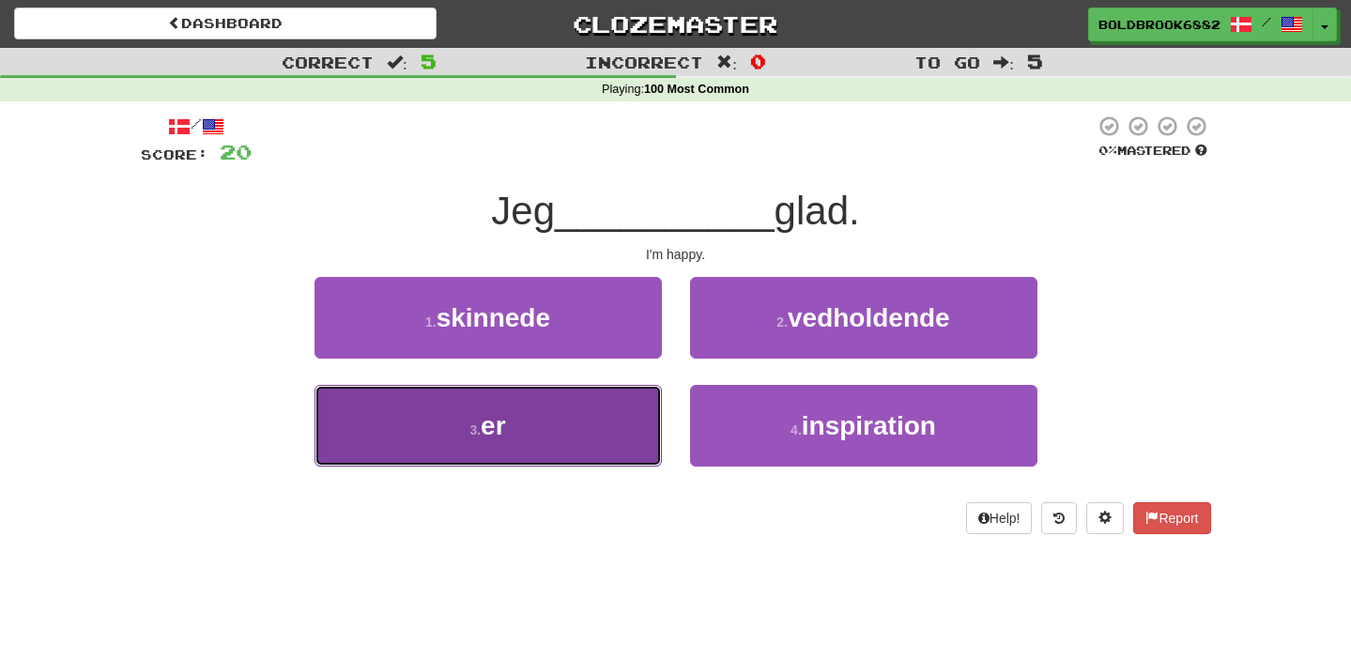
click at [595, 420] on button "3 . er" at bounding box center [487, 426] width 347 height 82
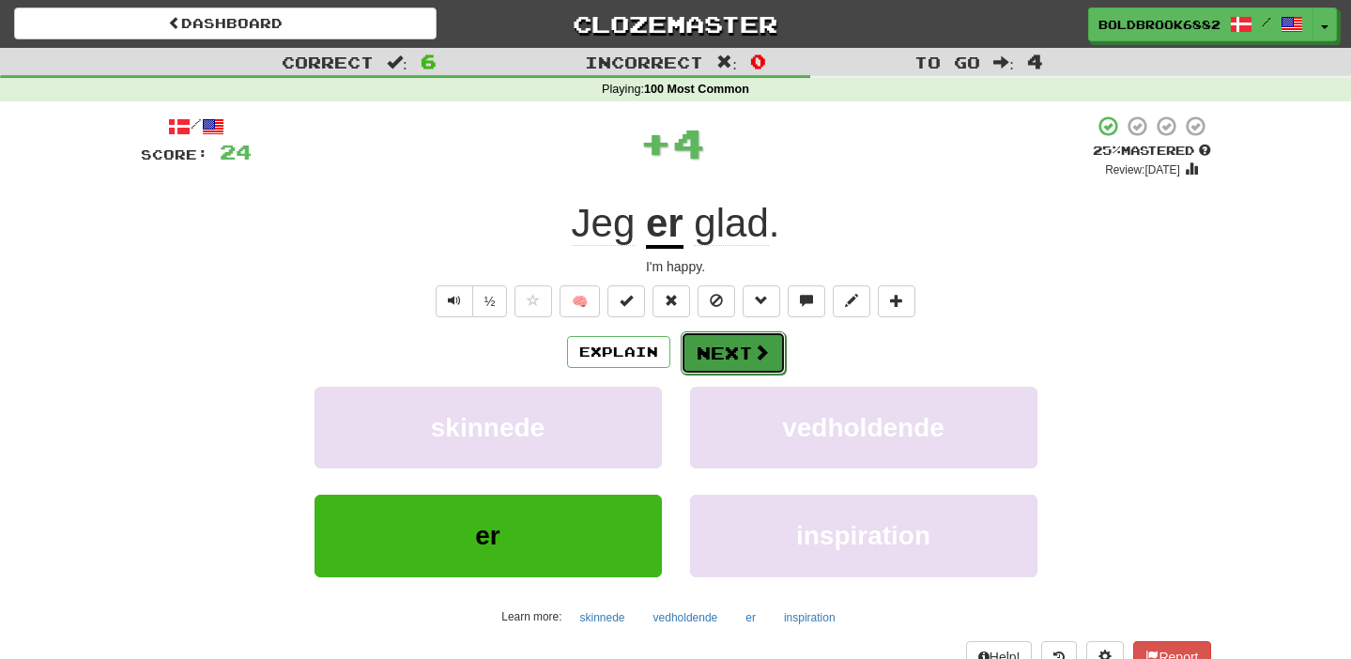
click at [730, 352] on button "Next" at bounding box center [733, 352] width 105 height 43
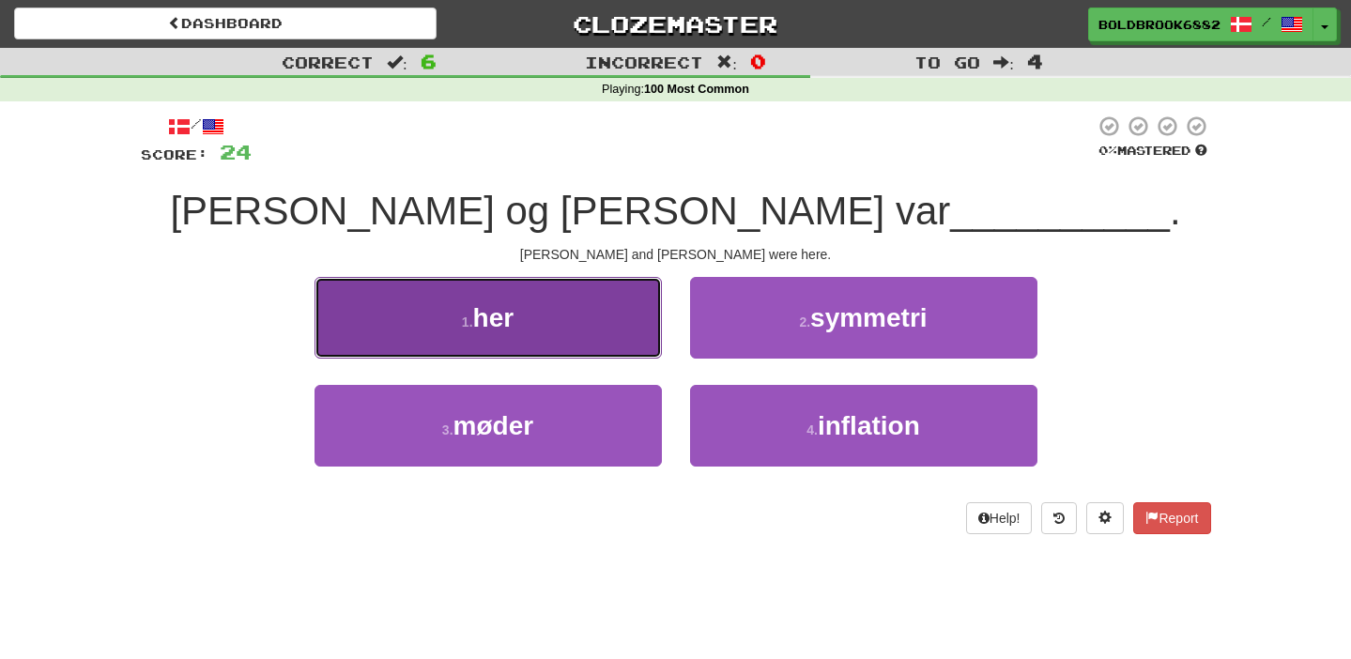
click at [614, 310] on button "1 . her" at bounding box center [487, 318] width 347 height 82
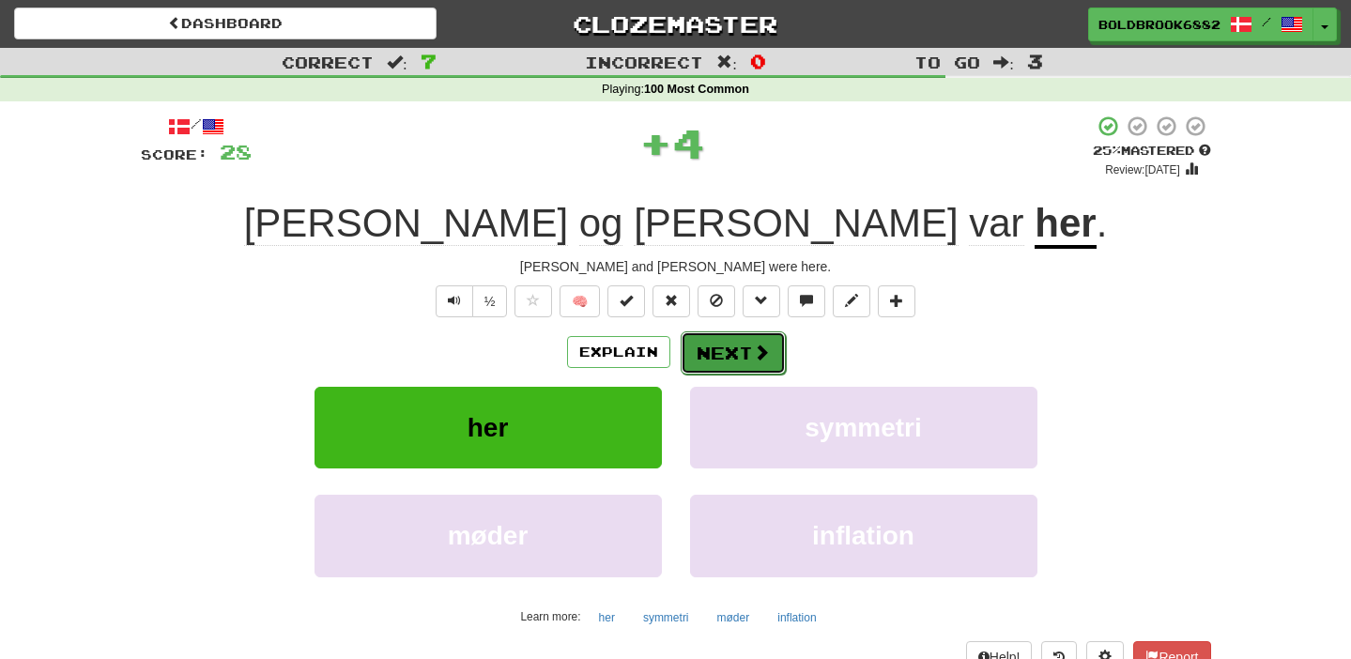
click at [747, 360] on button "Next" at bounding box center [733, 352] width 105 height 43
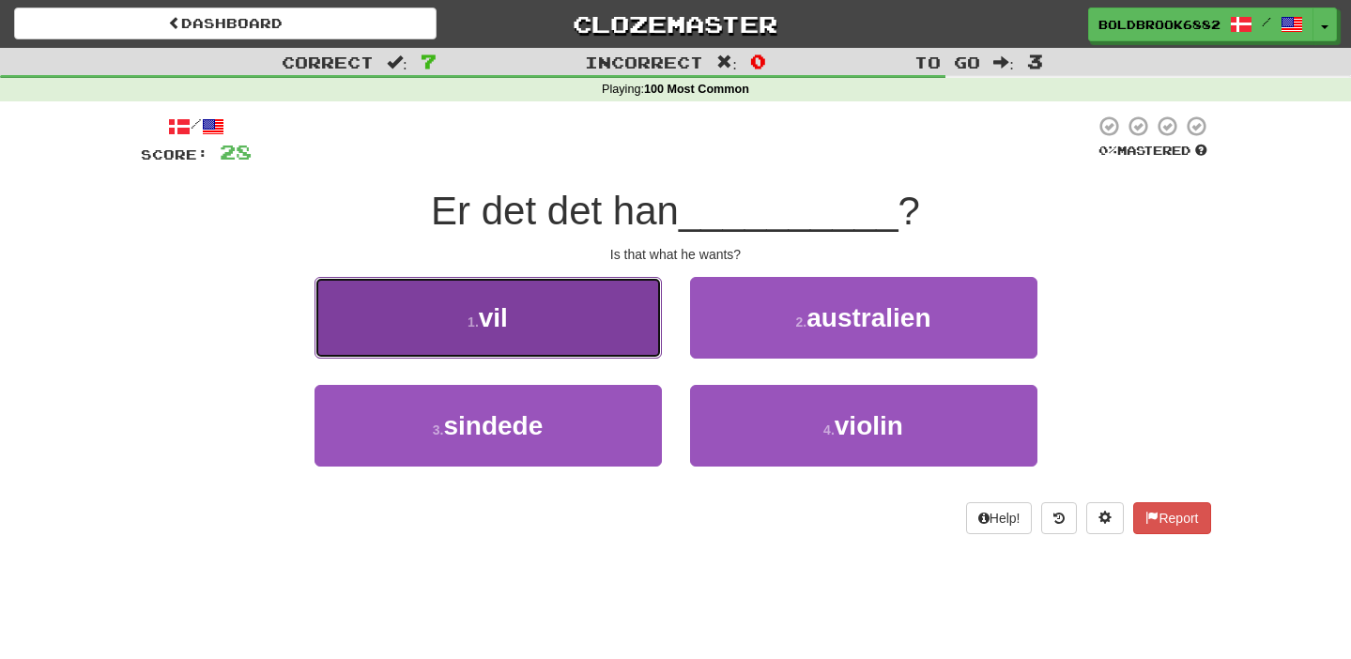
click at [547, 322] on button "1 . vil" at bounding box center [487, 318] width 347 height 82
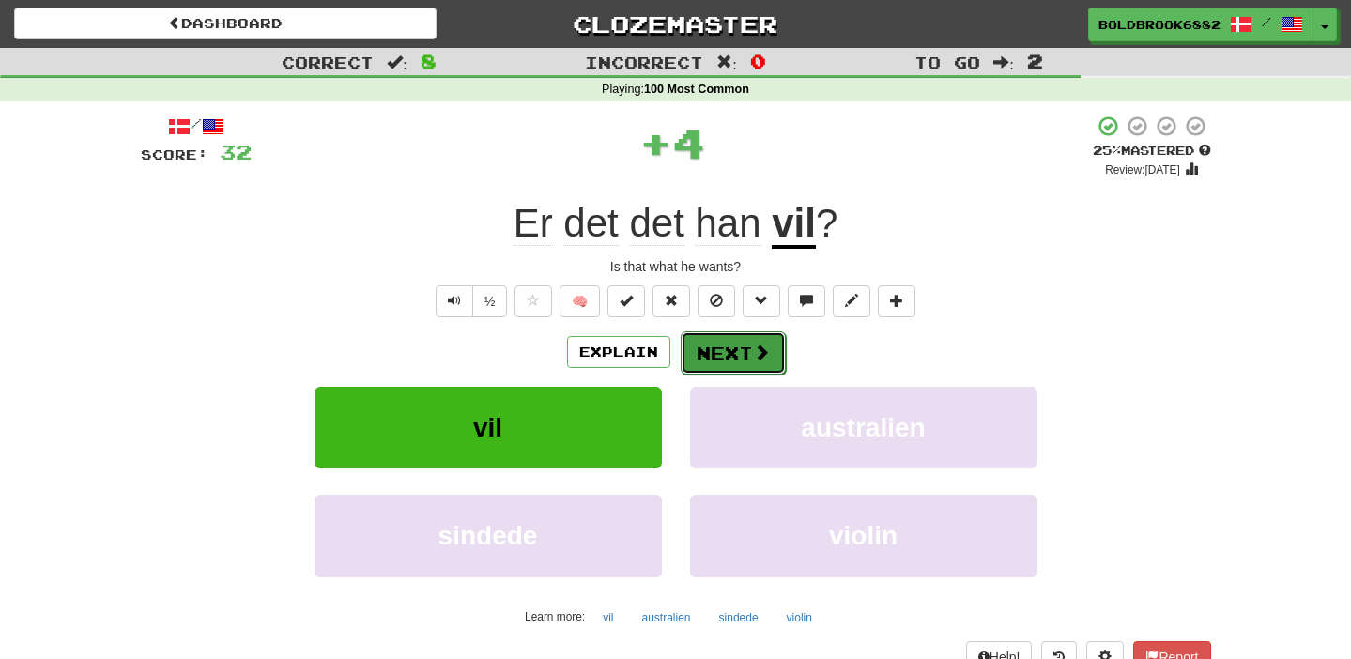
click at [714, 355] on button "Next" at bounding box center [733, 352] width 105 height 43
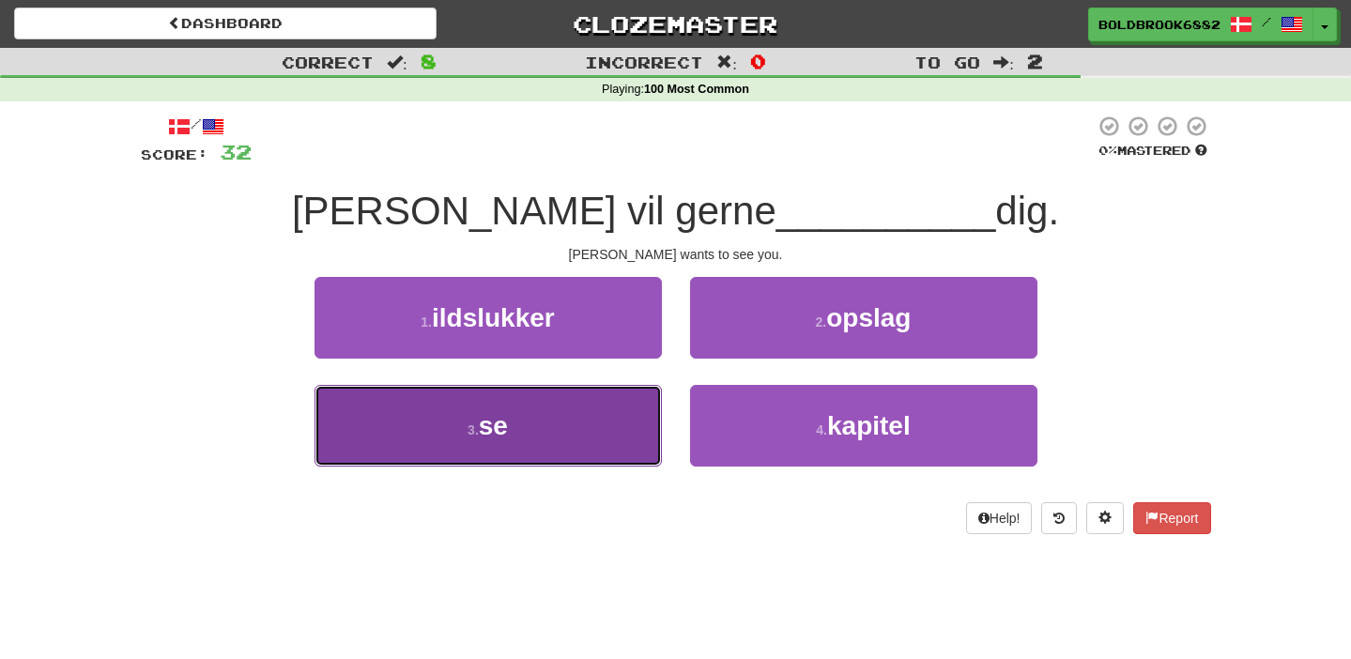
click at [575, 452] on button "3 . se" at bounding box center [487, 426] width 347 height 82
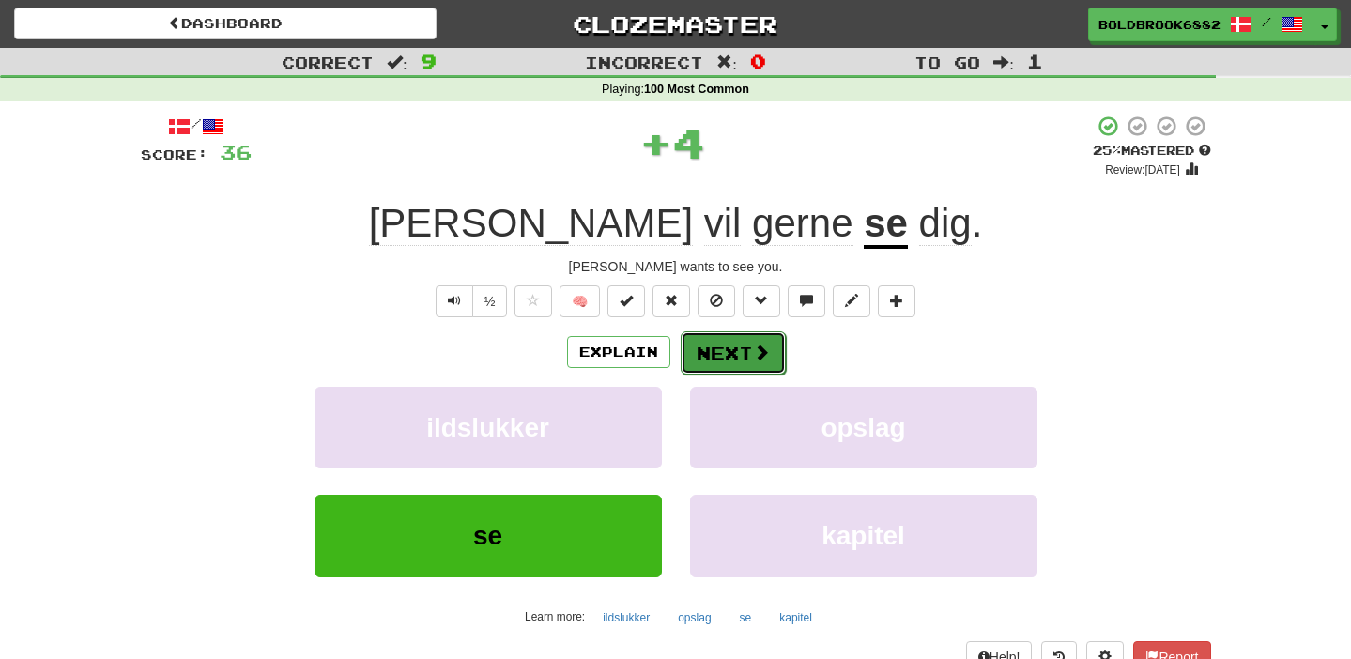
click at [750, 339] on button "Next" at bounding box center [733, 352] width 105 height 43
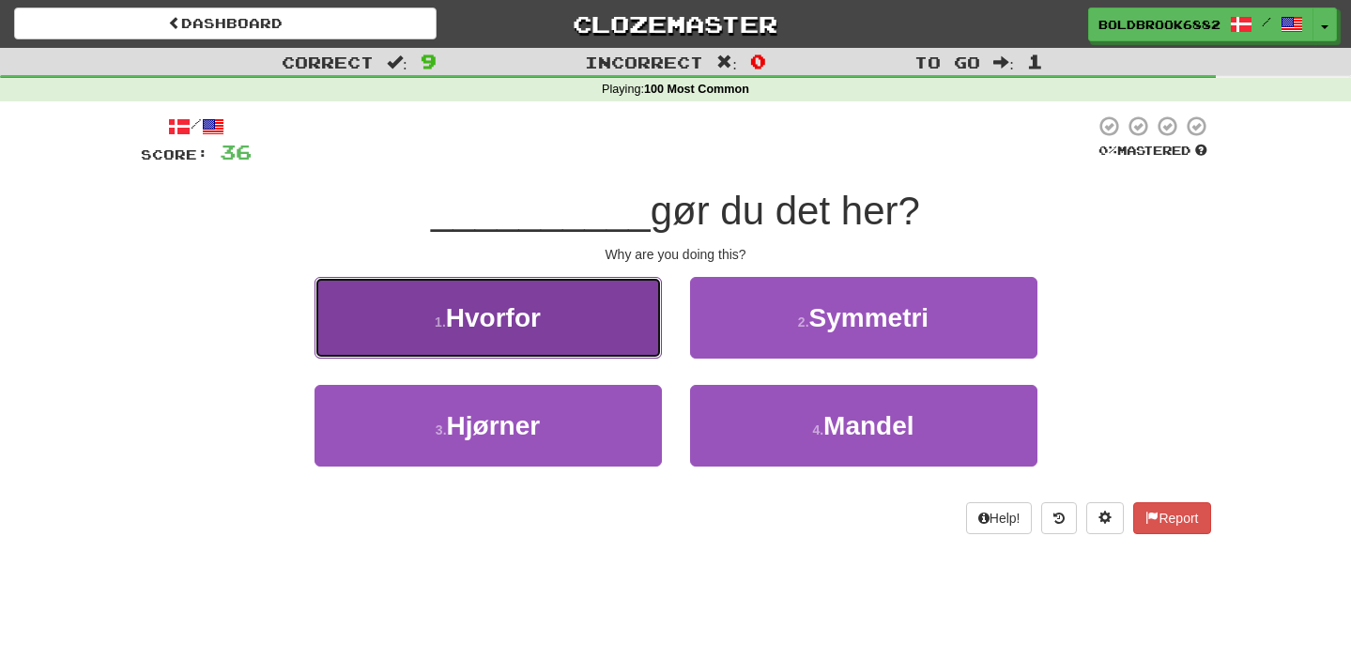
click at [589, 316] on button "1 . Hvorfor" at bounding box center [487, 318] width 347 height 82
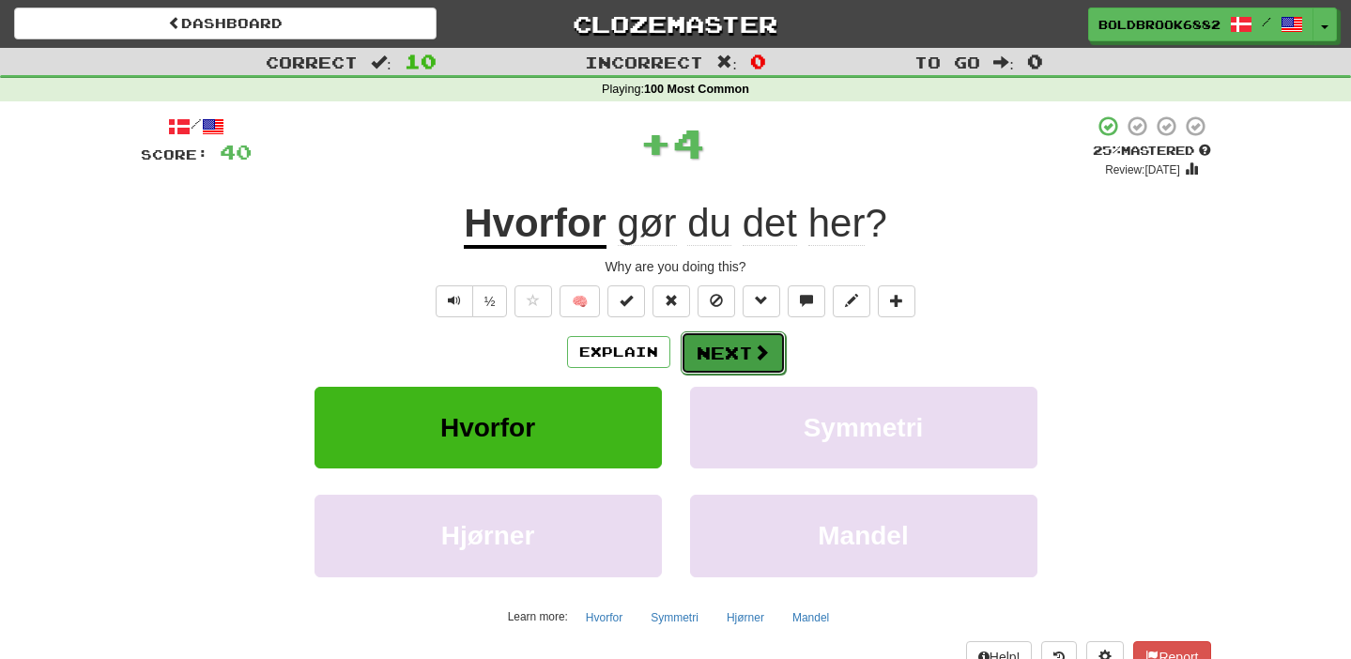
click at [743, 360] on button "Next" at bounding box center [733, 352] width 105 height 43
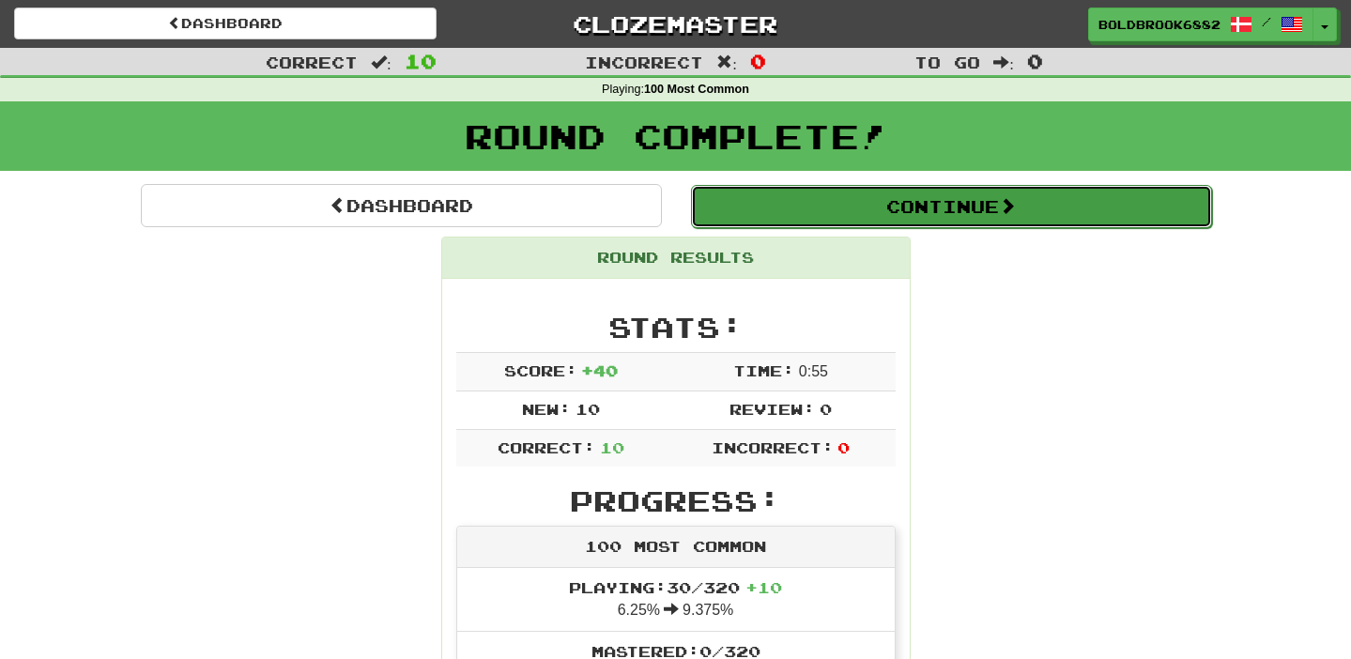
click at [797, 217] on button "Continue" at bounding box center [951, 206] width 521 height 43
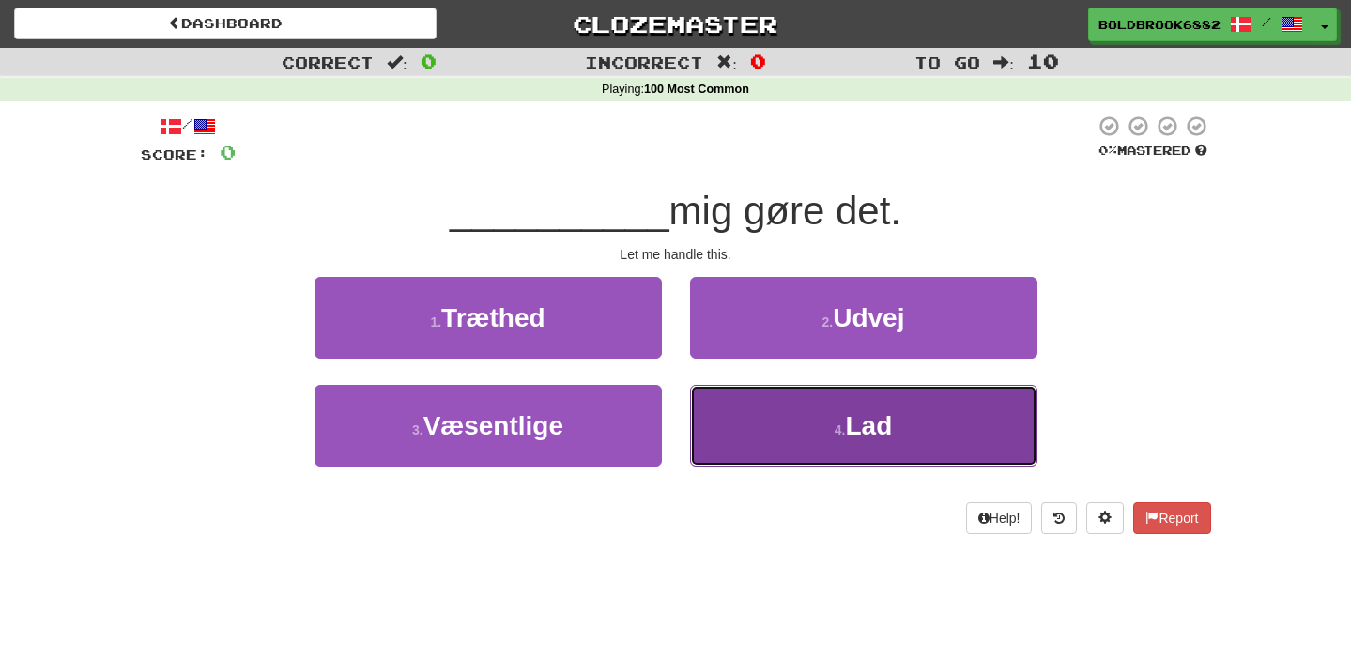
click at [774, 411] on button "4 . Lad" at bounding box center [863, 426] width 347 height 82
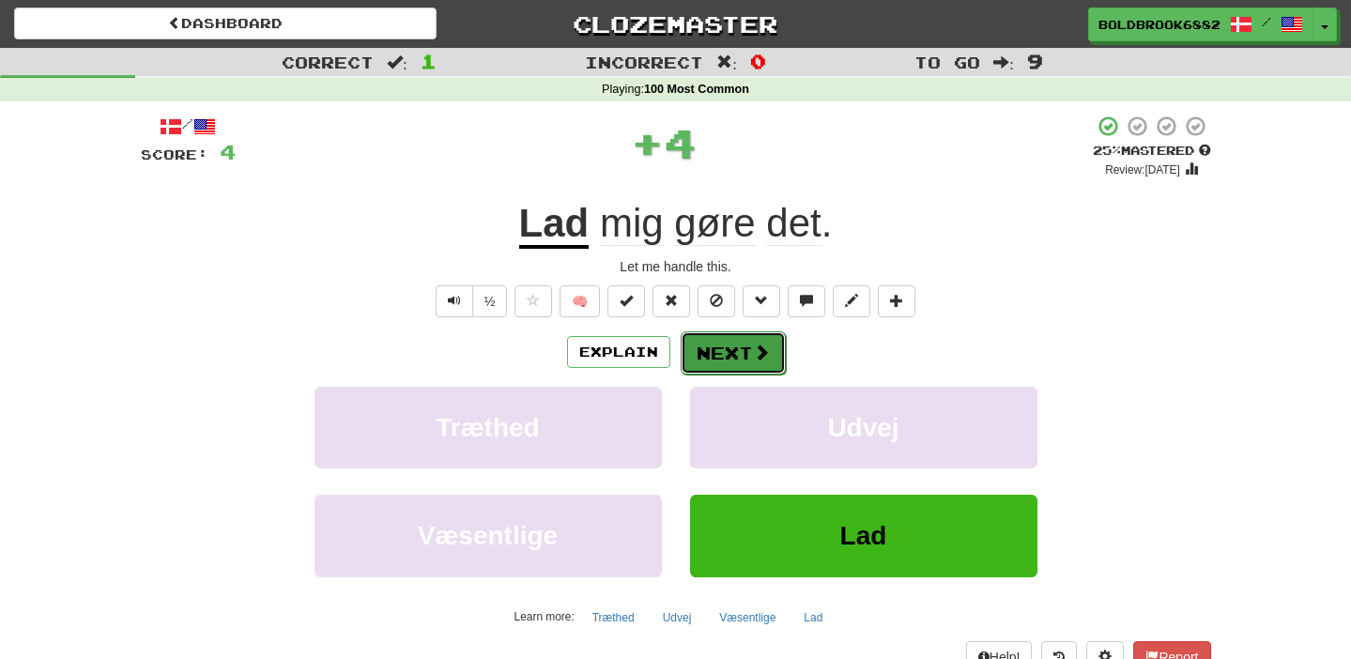
click at [740, 358] on button "Next" at bounding box center [733, 352] width 105 height 43
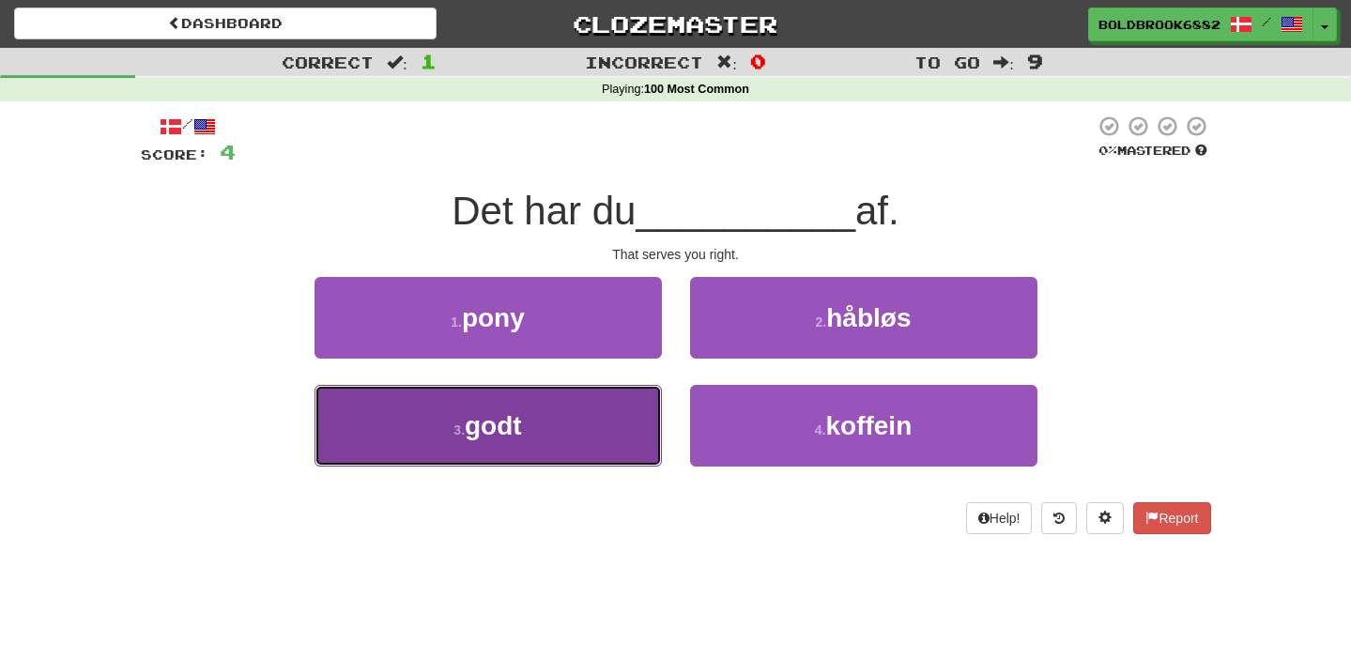
click at [616, 404] on button "3 . godt" at bounding box center [487, 426] width 347 height 82
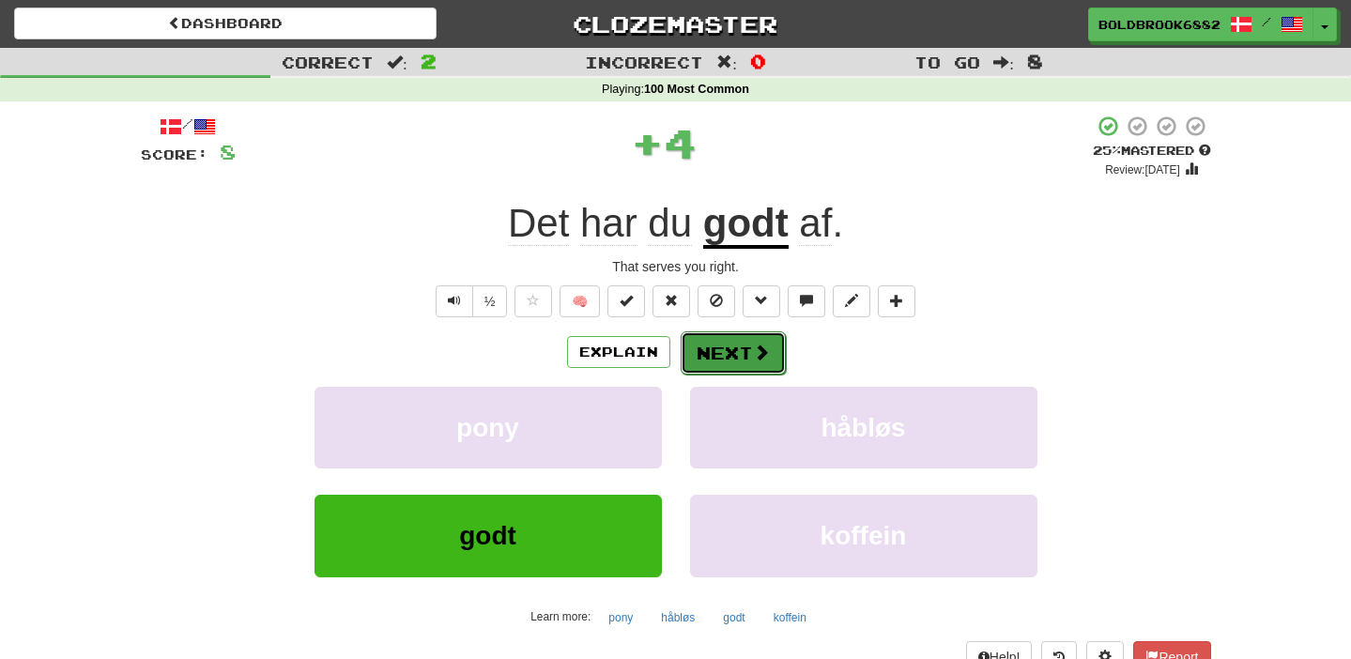
click at [730, 352] on button "Next" at bounding box center [733, 352] width 105 height 43
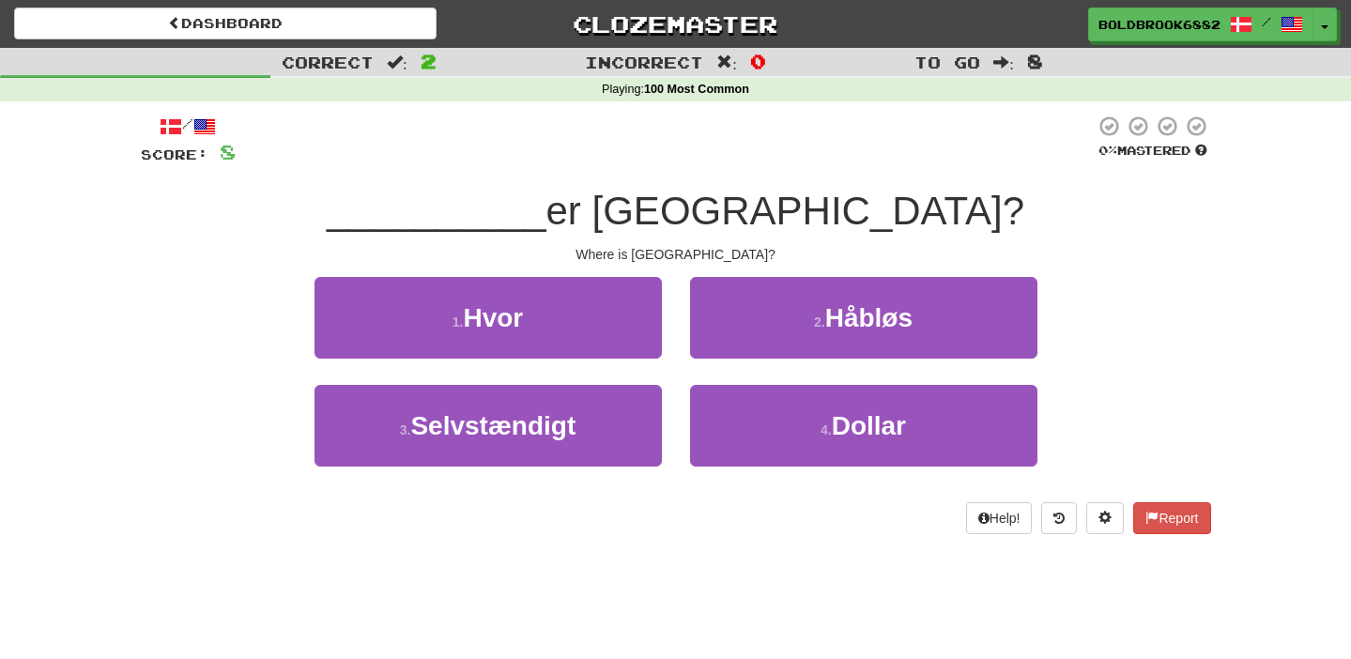
click at [521, 362] on div "1 . Hvor" at bounding box center [487, 331] width 375 height 108
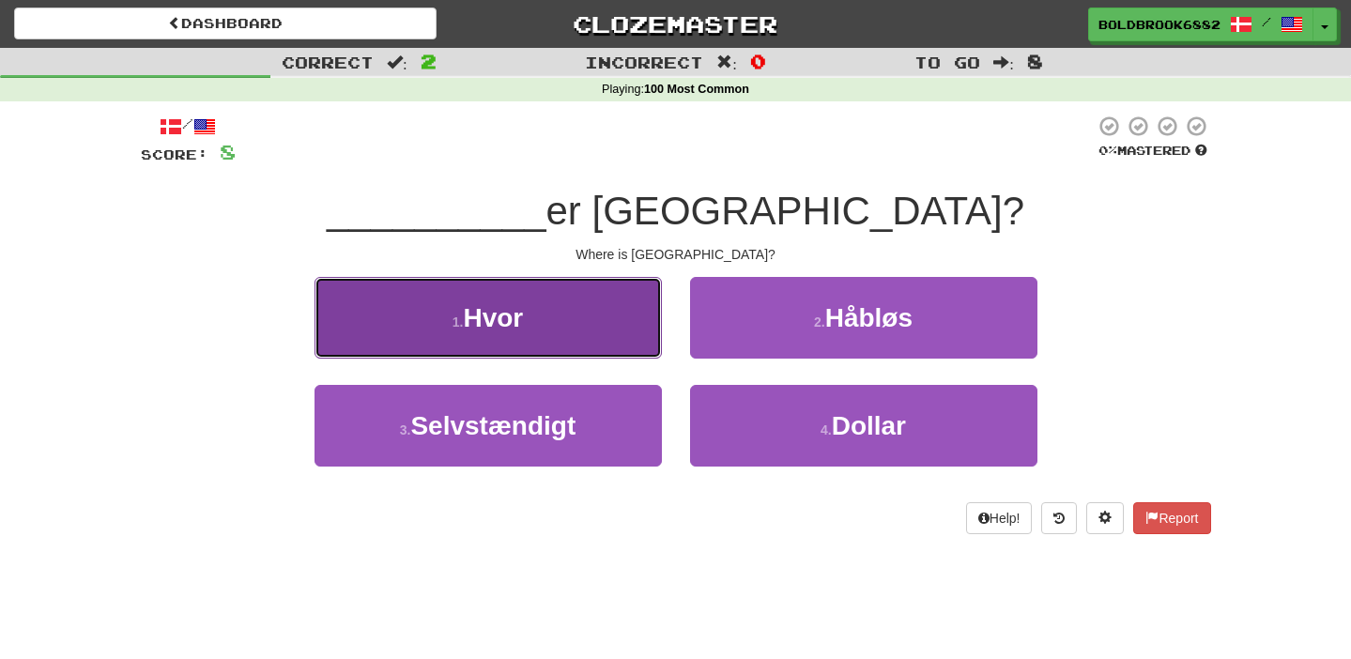
click at [521, 344] on button "1 . Hvor" at bounding box center [487, 318] width 347 height 82
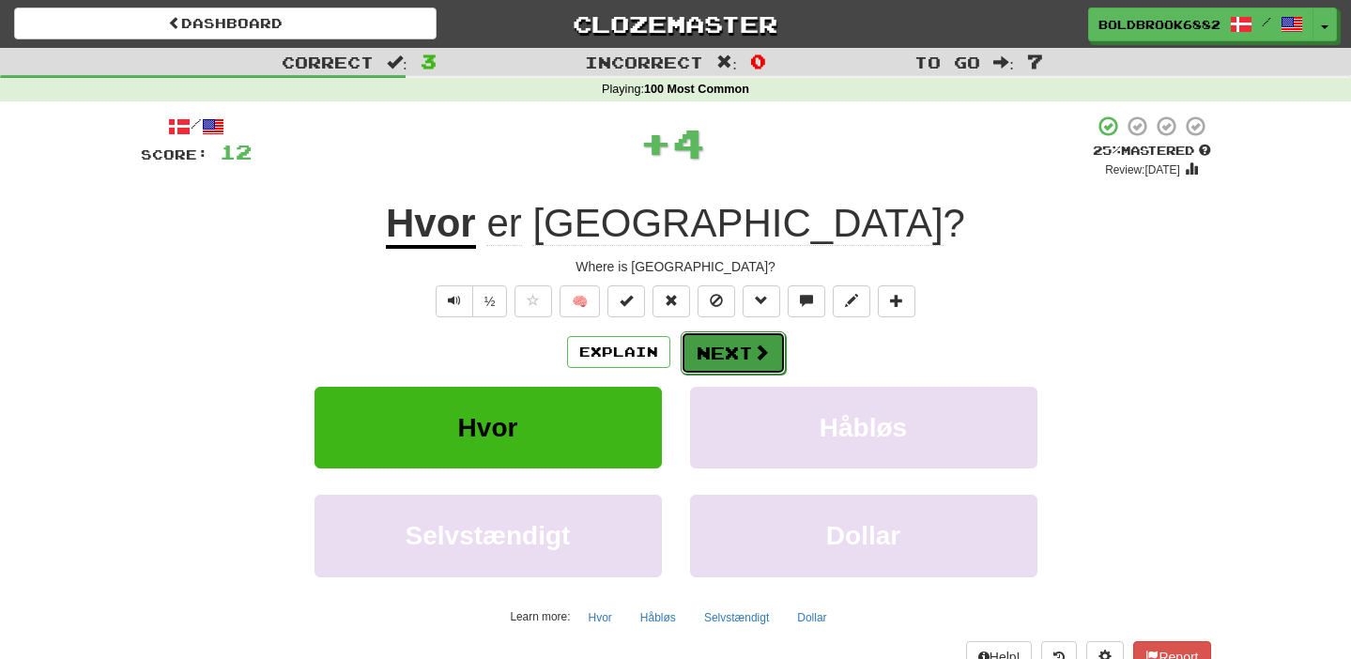
click at [741, 346] on button "Next" at bounding box center [733, 352] width 105 height 43
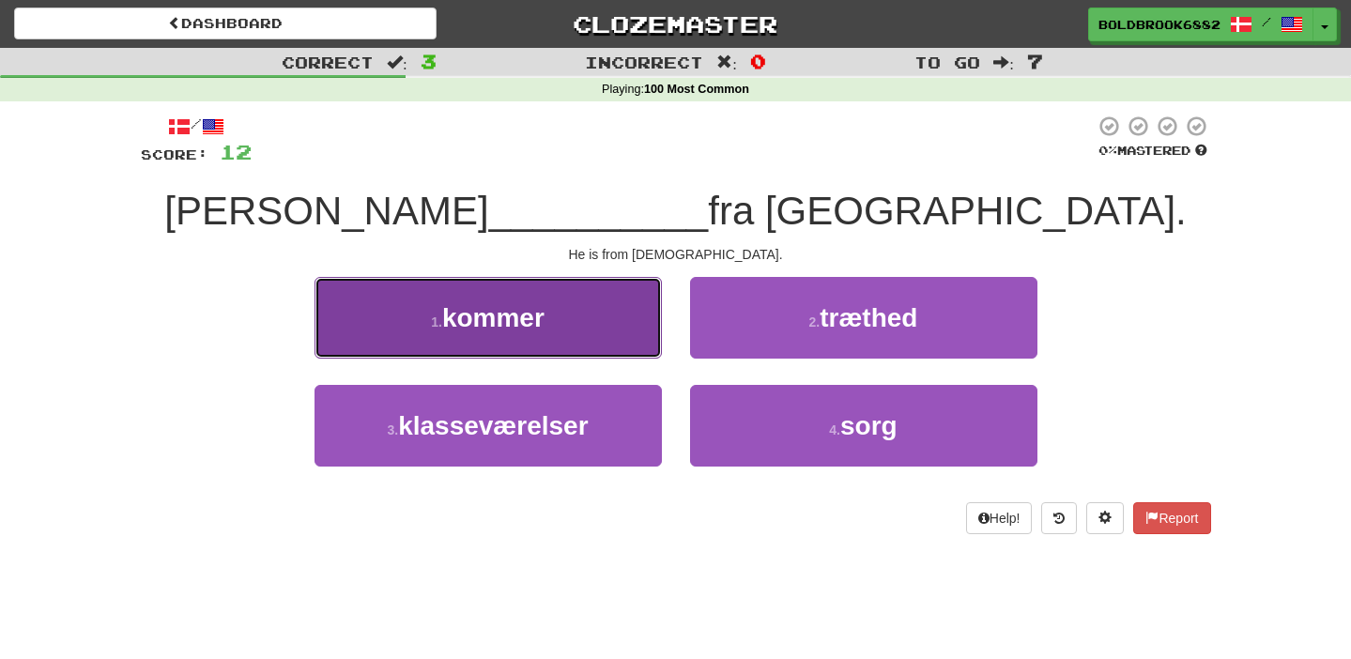
click at [619, 346] on button "1 . kommer" at bounding box center [487, 318] width 347 height 82
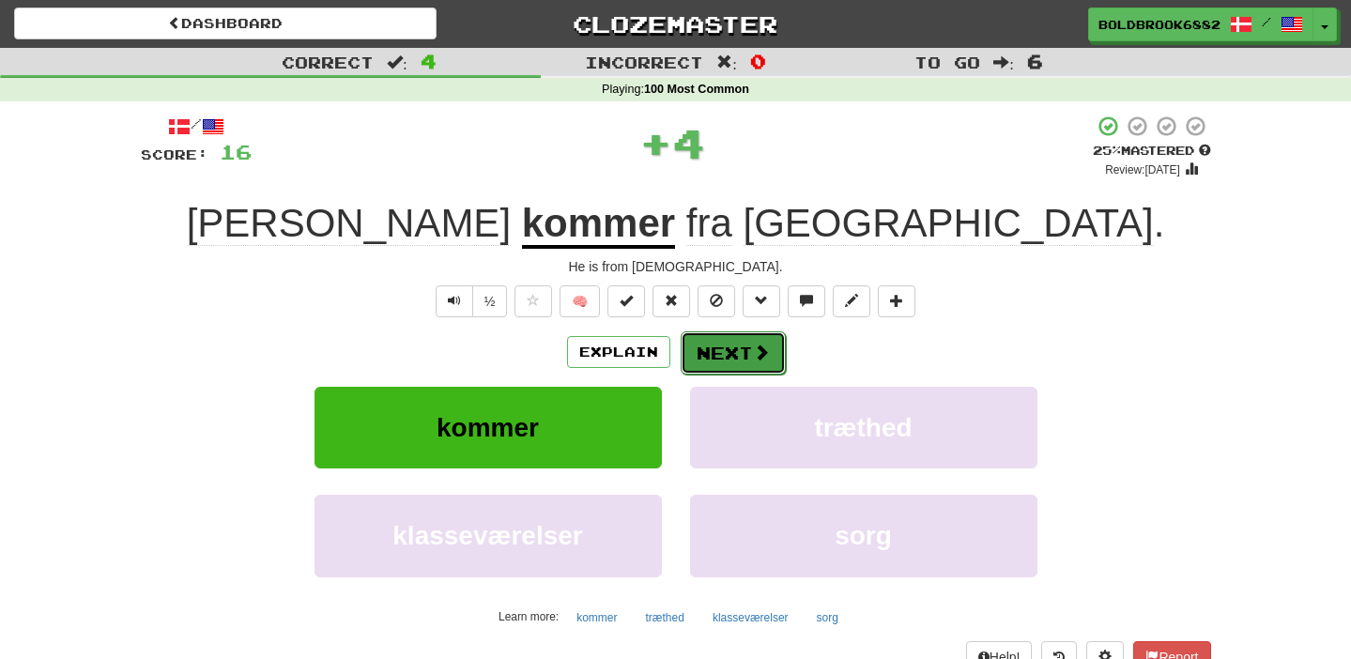
click at [718, 342] on button "Next" at bounding box center [733, 352] width 105 height 43
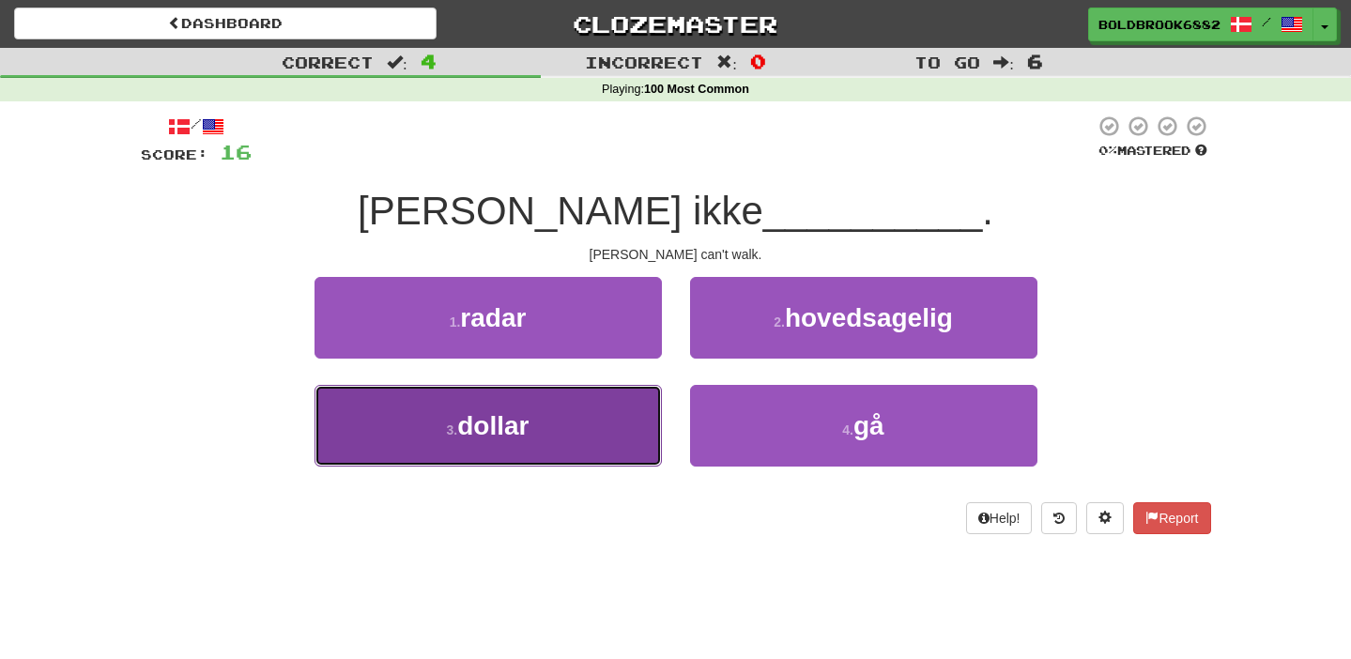
click at [481, 421] on span "dollar" at bounding box center [492, 425] width 71 height 29
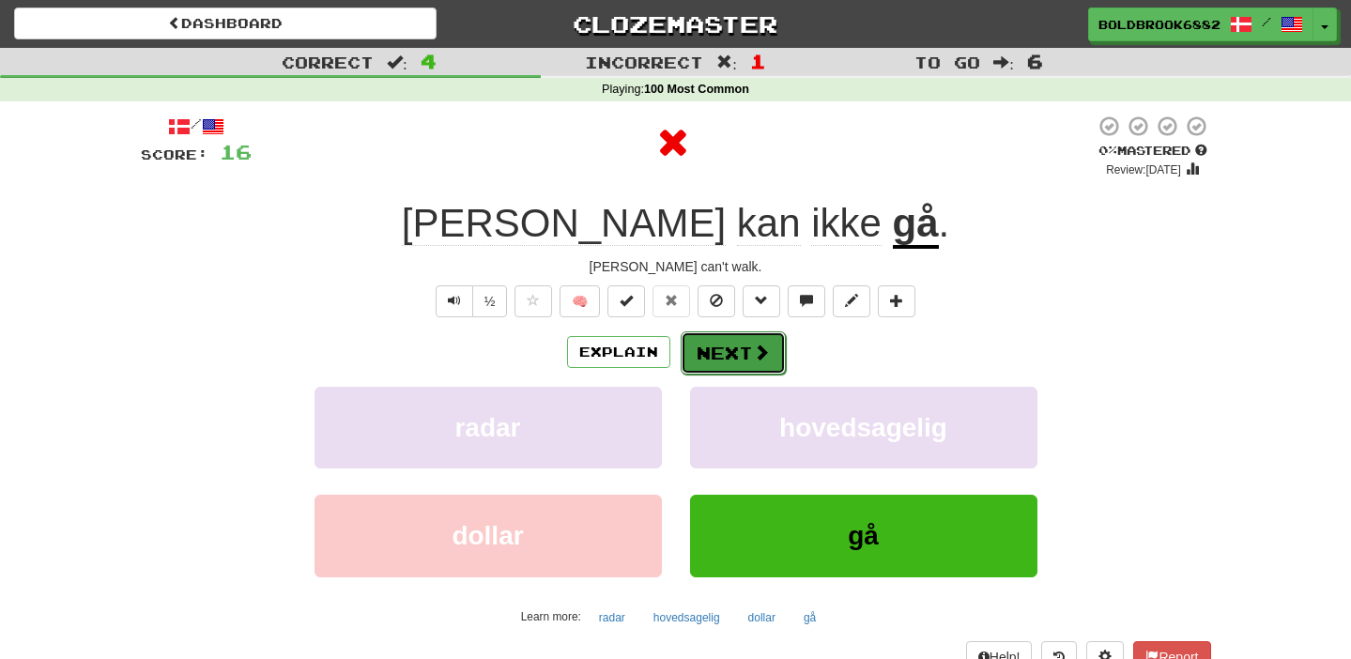
click at [710, 347] on button "Next" at bounding box center [733, 352] width 105 height 43
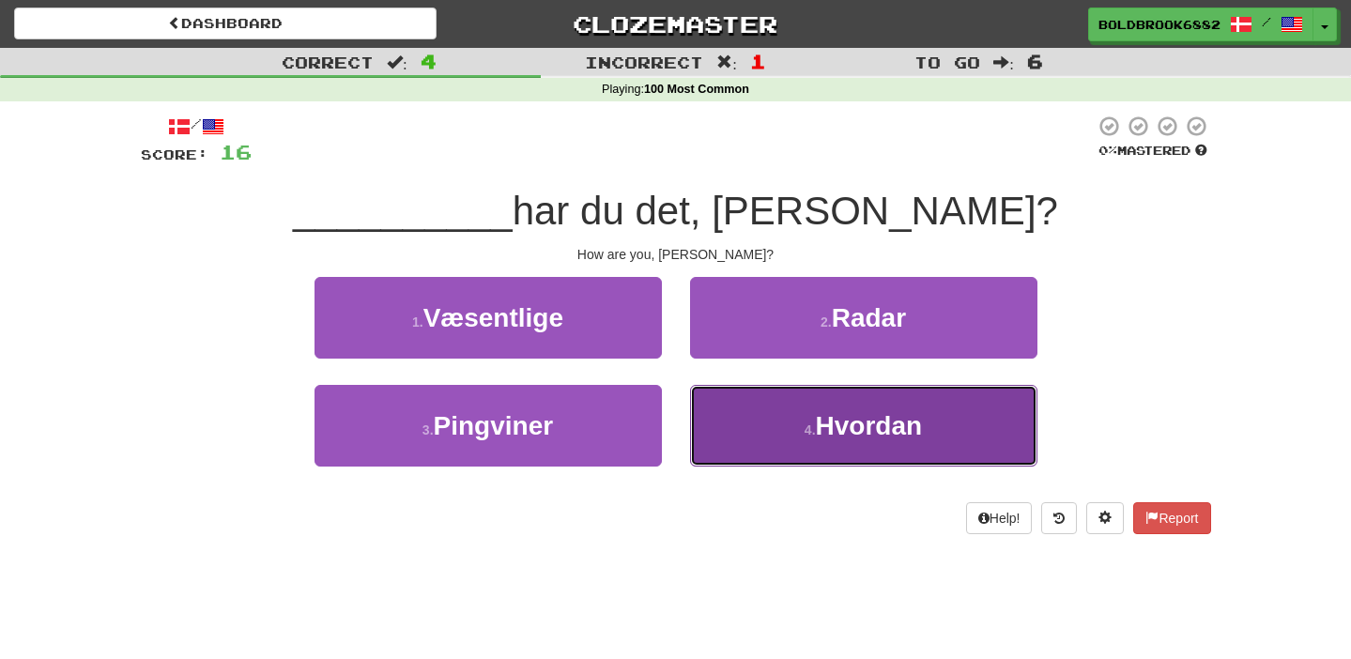
click at [776, 406] on button "4 . Hvordan" at bounding box center [863, 426] width 347 height 82
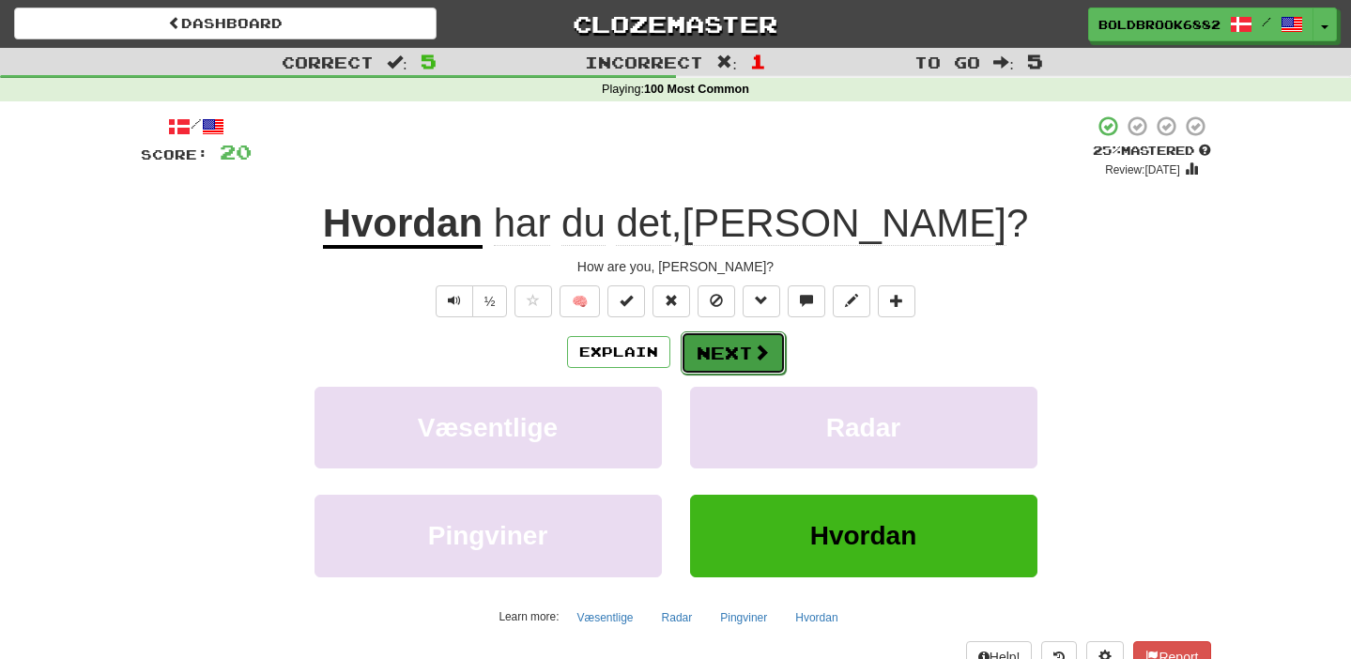
click at [738, 352] on button "Next" at bounding box center [733, 352] width 105 height 43
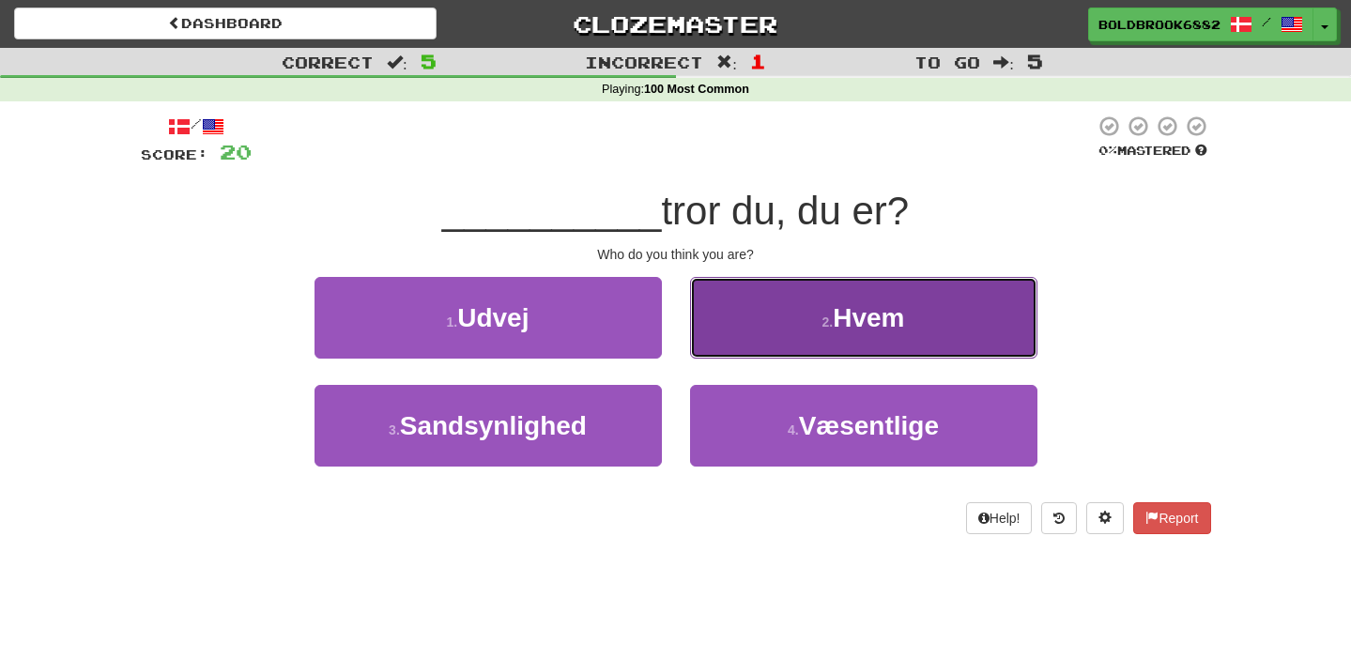
click at [735, 314] on button "2 . Hvem" at bounding box center [863, 318] width 347 height 82
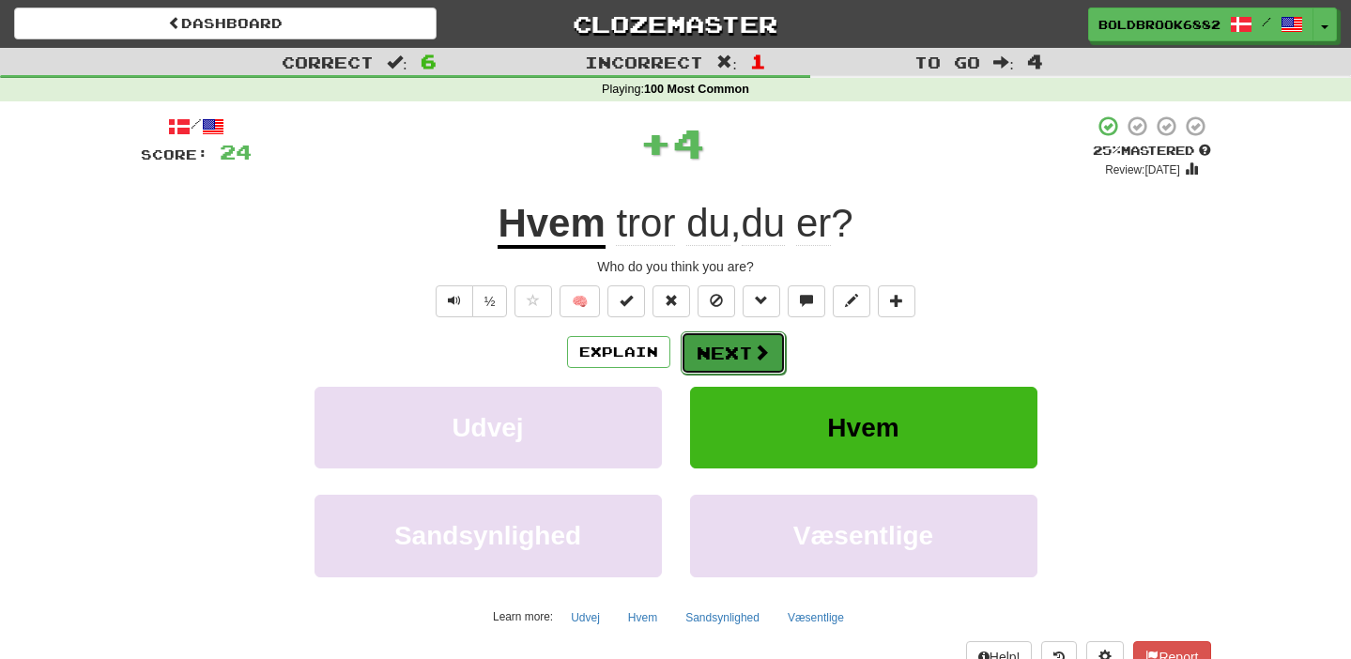
click at [697, 348] on button "Next" at bounding box center [733, 352] width 105 height 43
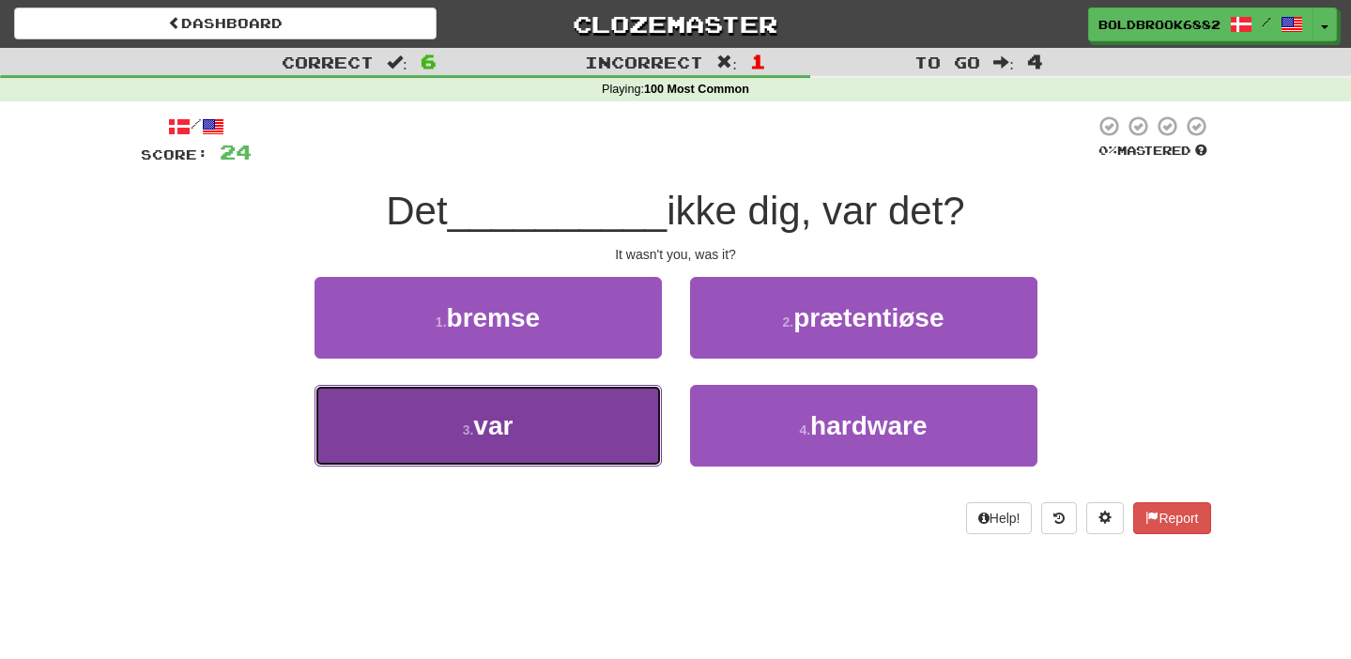
click at [585, 414] on button "3 . var" at bounding box center [487, 426] width 347 height 82
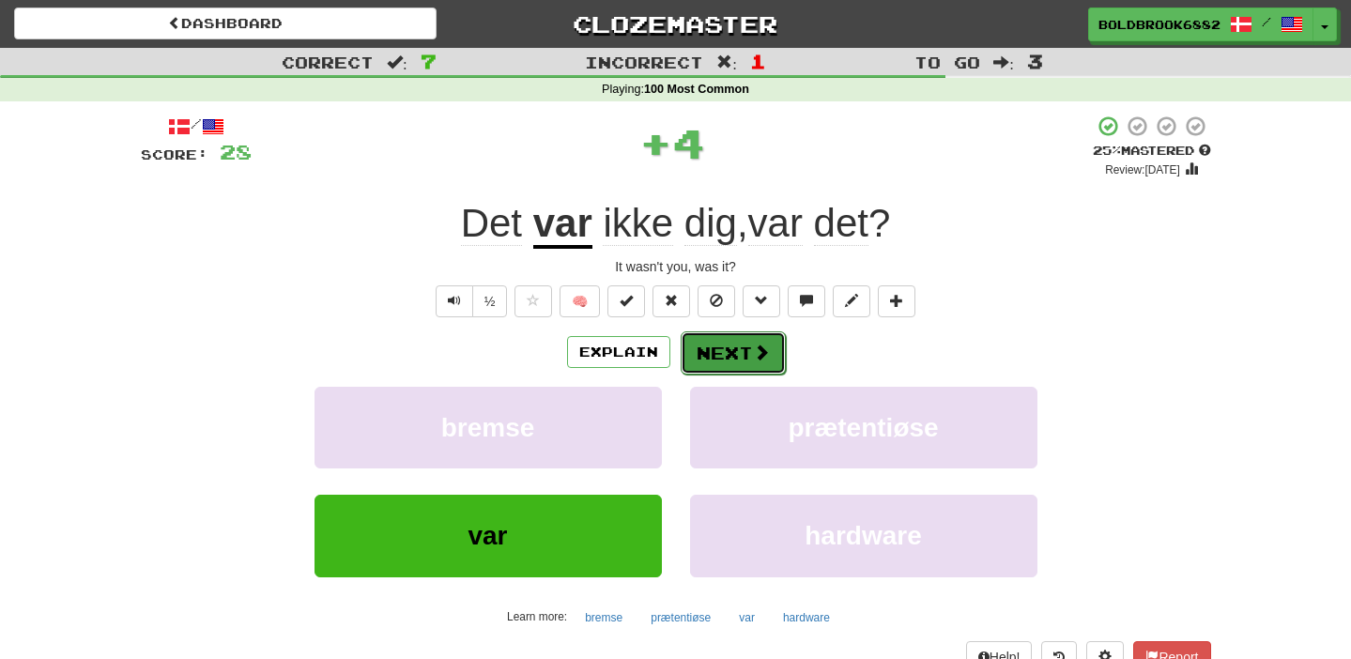
click at [693, 360] on button "Next" at bounding box center [733, 352] width 105 height 43
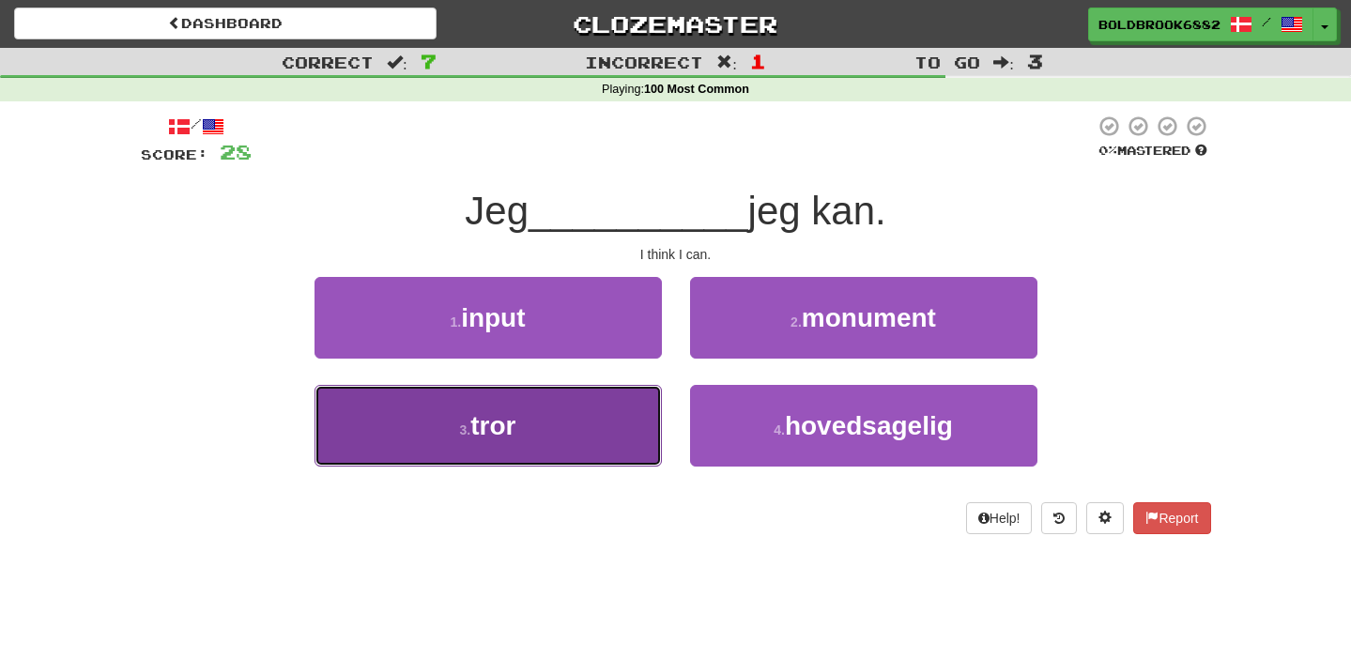
click at [585, 450] on button "3 . tror" at bounding box center [487, 426] width 347 height 82
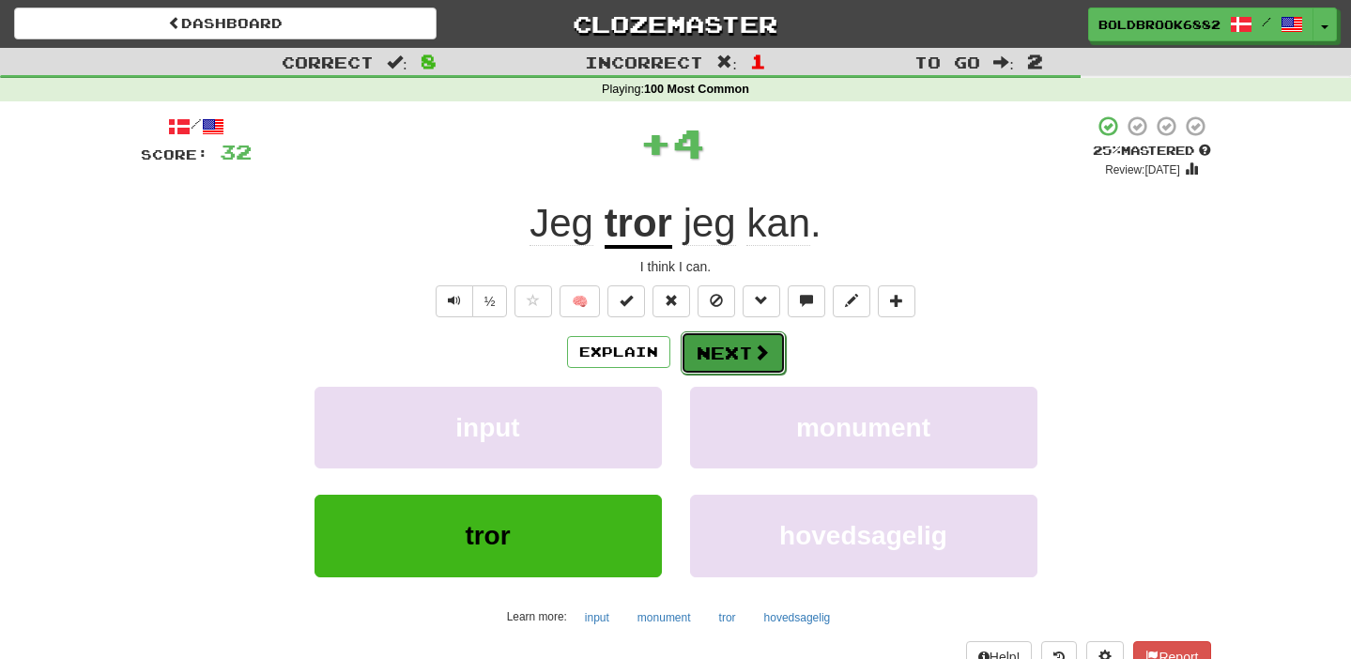
click at [729, 374] on button "Next" at bounding box center [733, 352] width 105 height 43
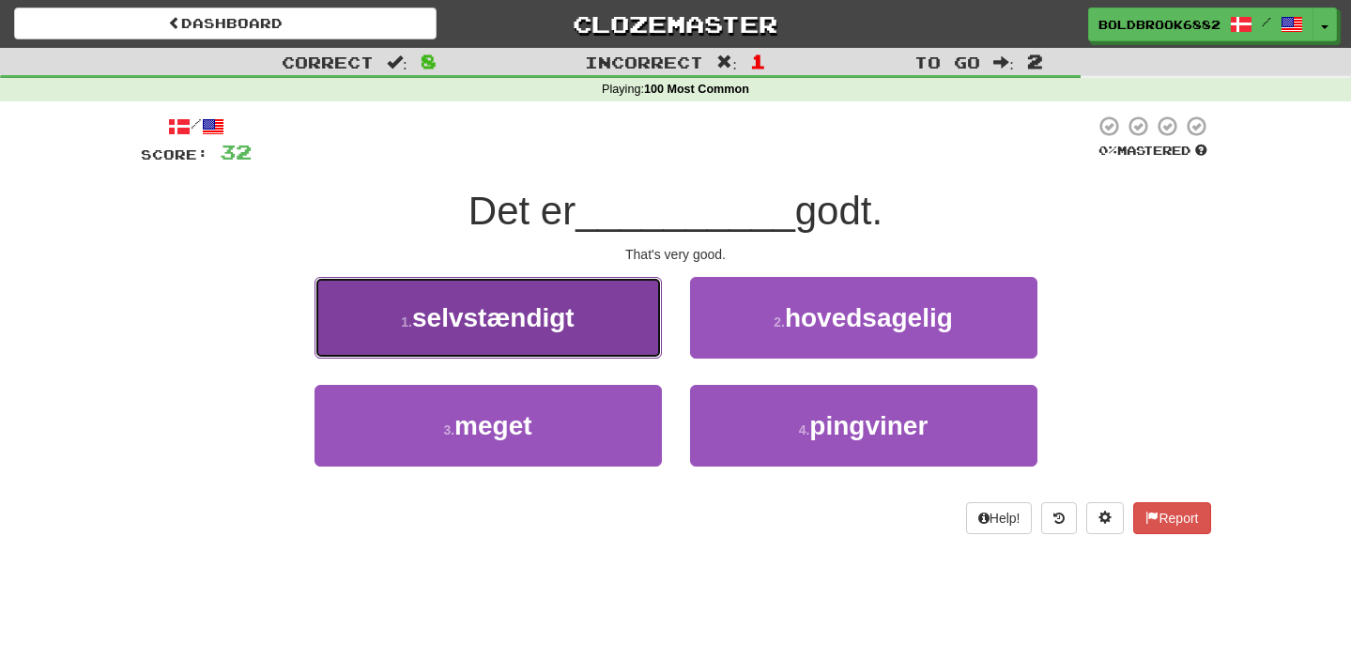
click at [591, 329] on button "1 . selvstændigt" at bounding box center [487, 318] width 347 height 82
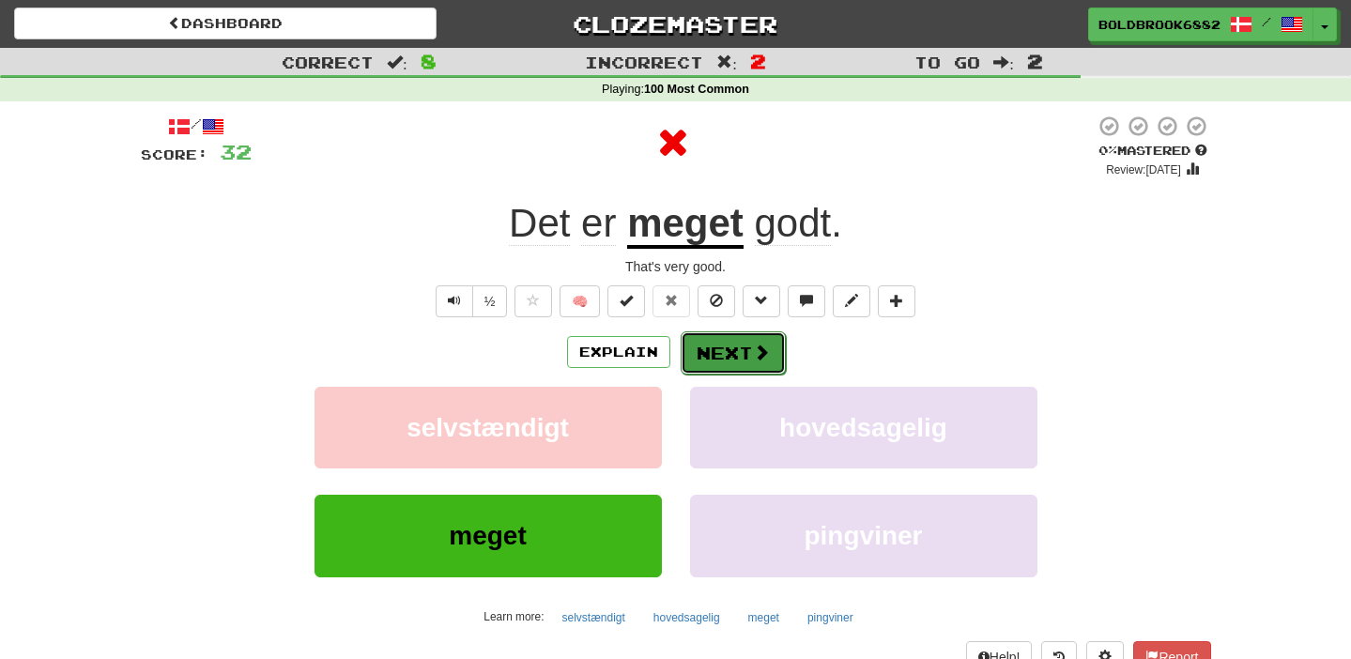
click at [747, 369] on button "Next" at bounding box center [733, 352] width 105 height 43
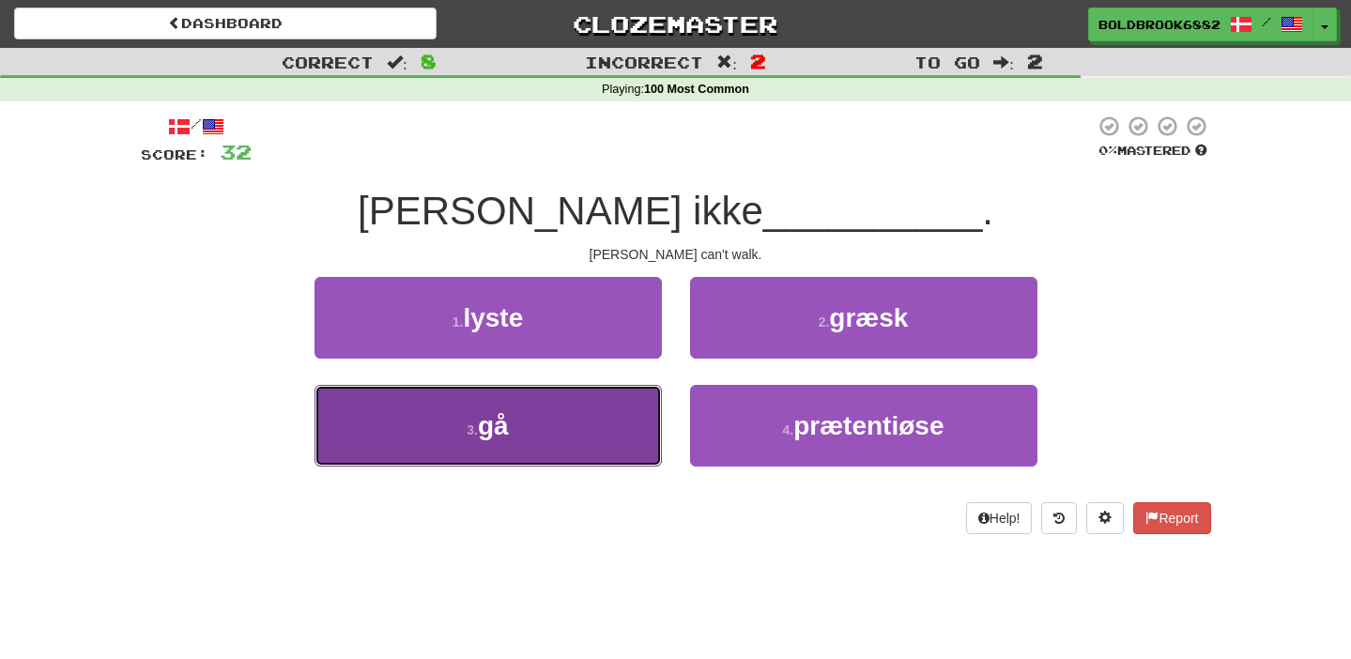
click at [573, 447] on button "3 . gå" at bounding box center [487, 426] width 347 height 82
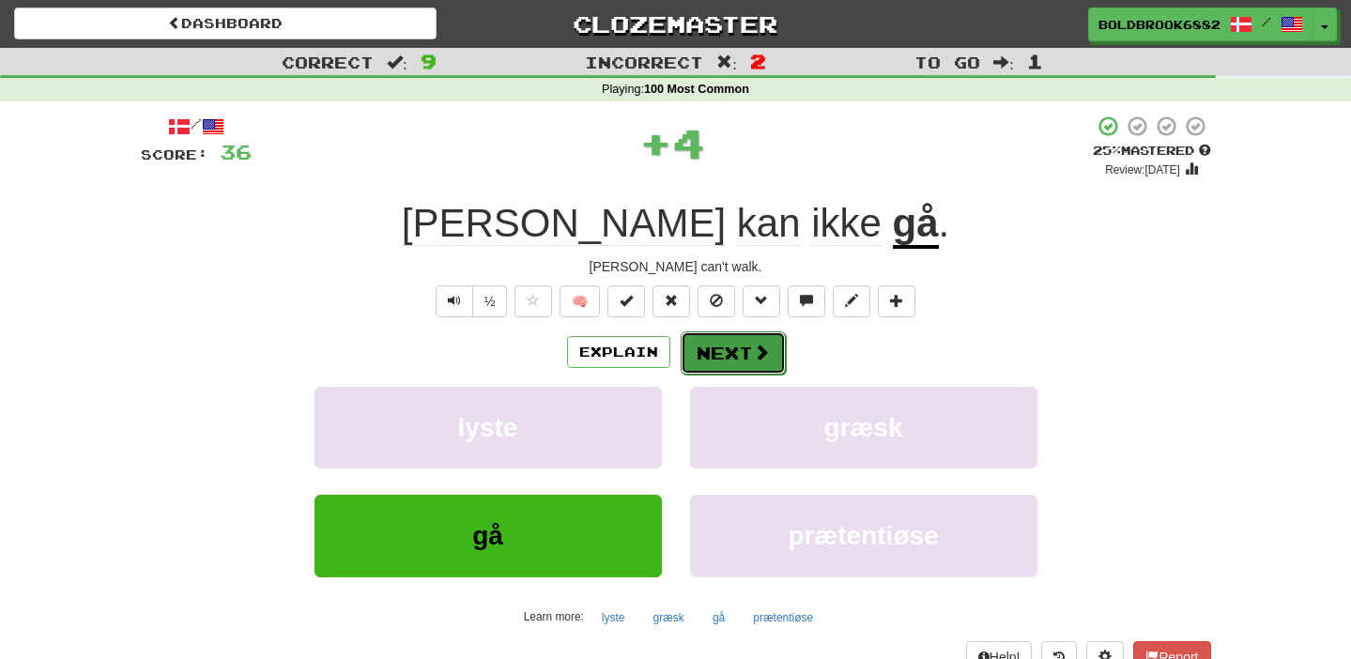
click at [746, 360] on button "Next" at bounding box center [733, 352] width 105 height 43
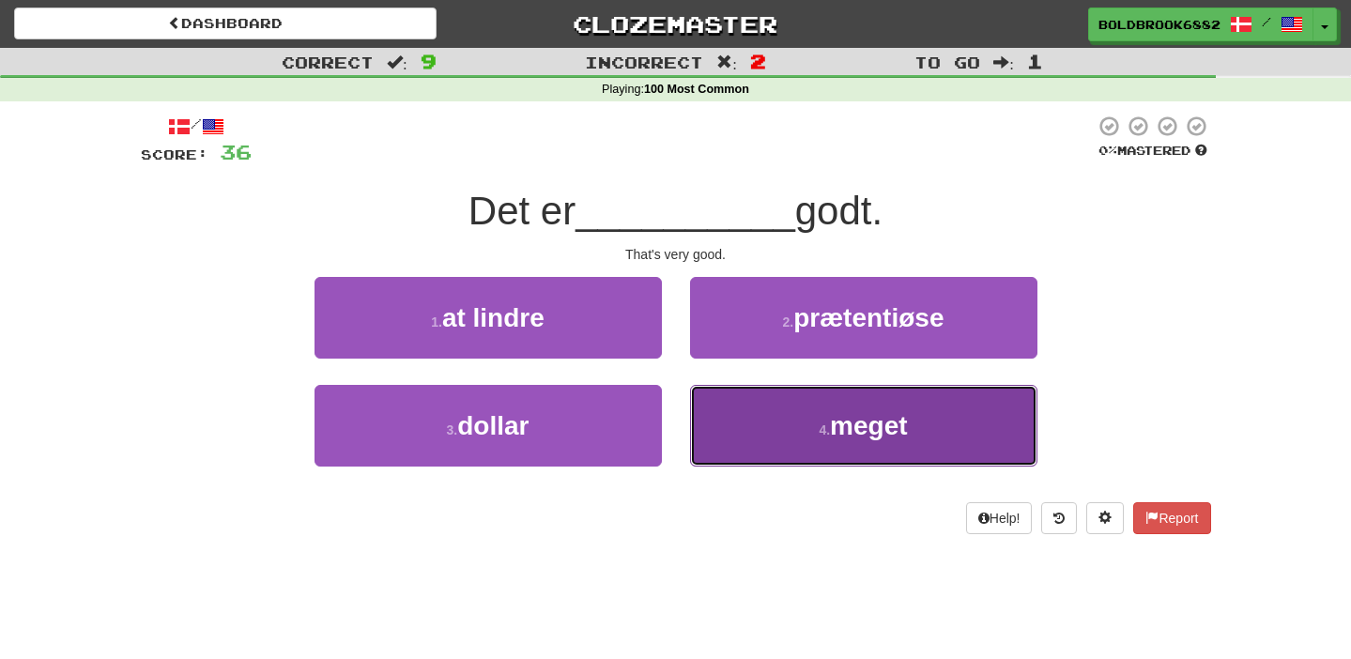
click at [793, 443] on button "4 . meget" at bounding box center [863, 426] width 347 height 82
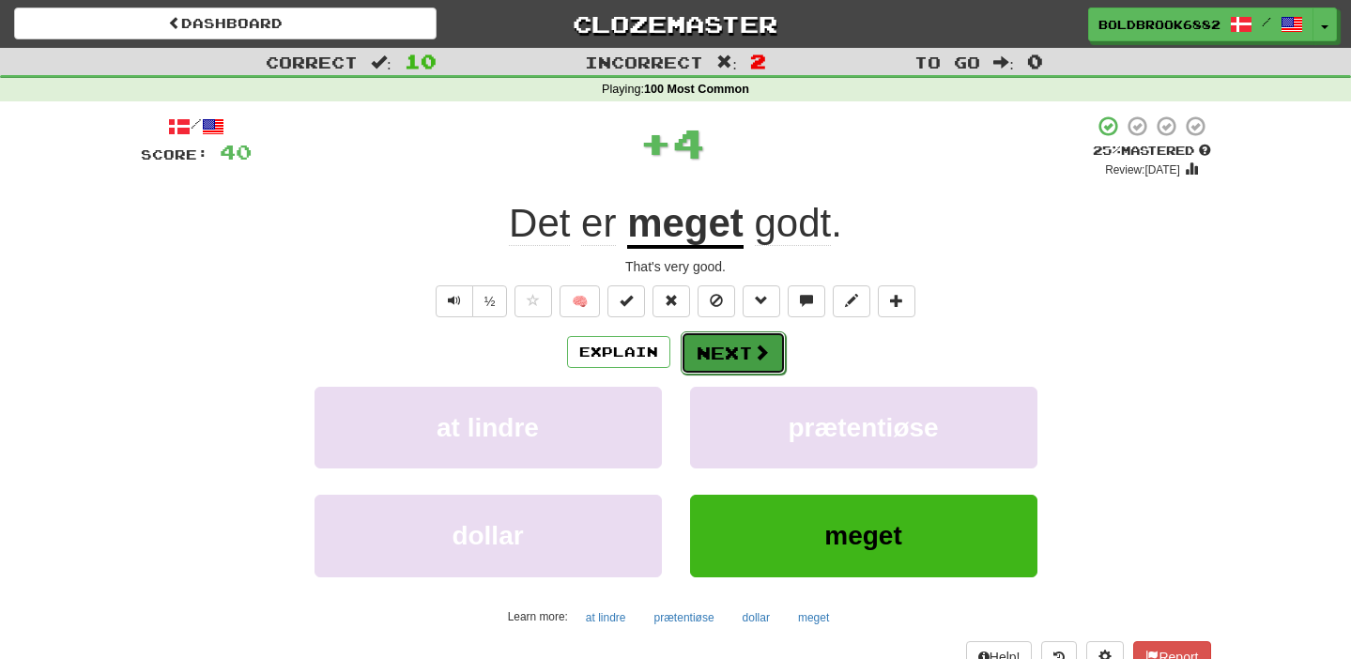
click at [730, 359] on button "Next" at bounding box center [733, 352] width 105 height 43
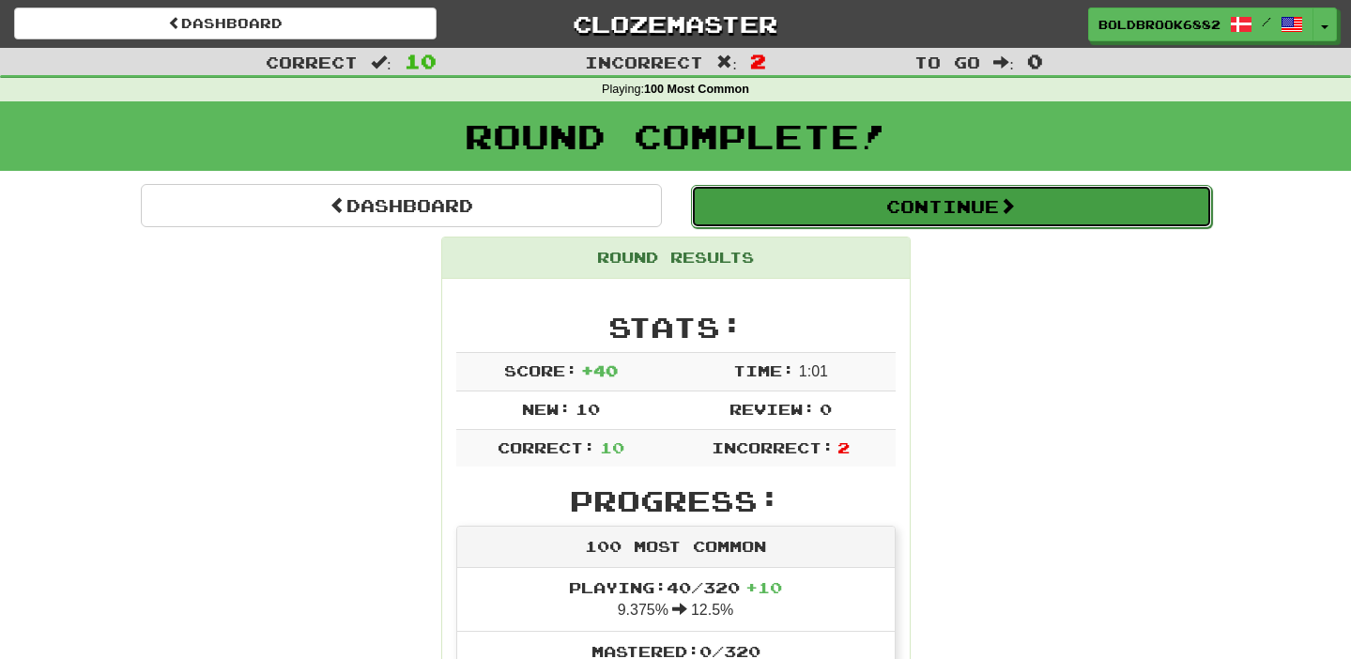
click at [792, 208] on button "Continue" at bounding box center [951, 206] width 521 height 43
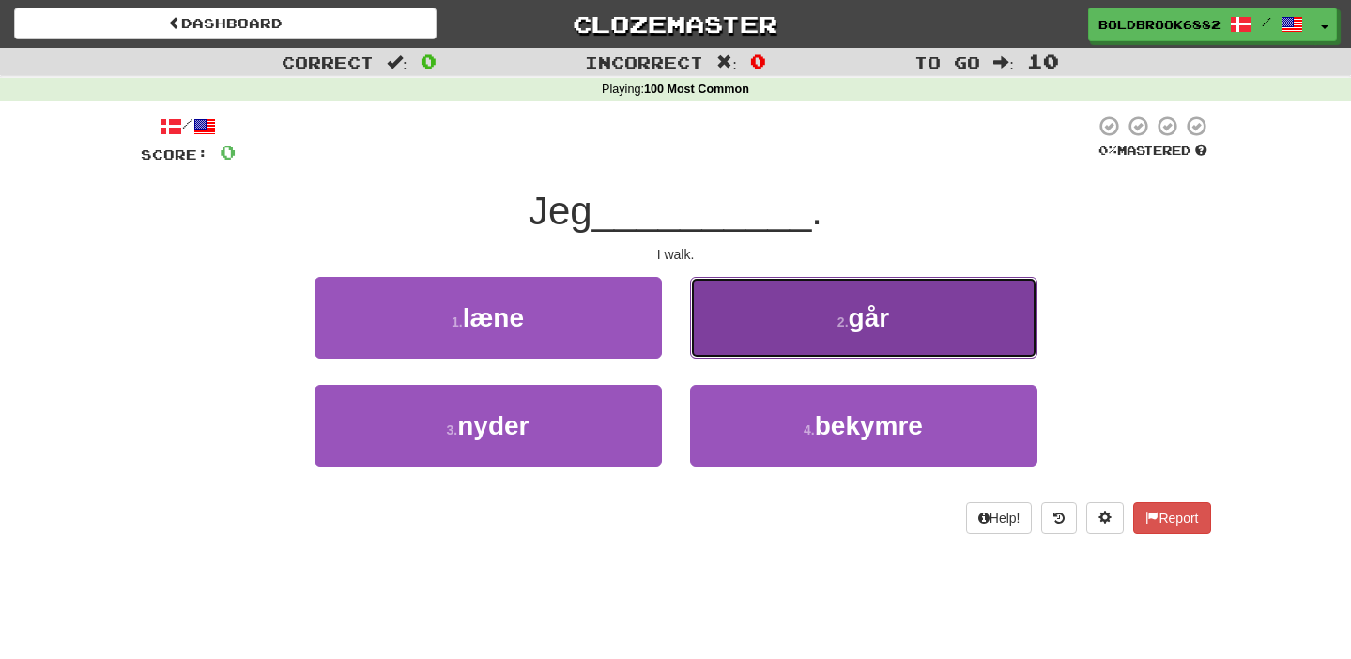
click at [835, 329] on button "2 . går" at bounding box center [863, 318] width 347 height 82
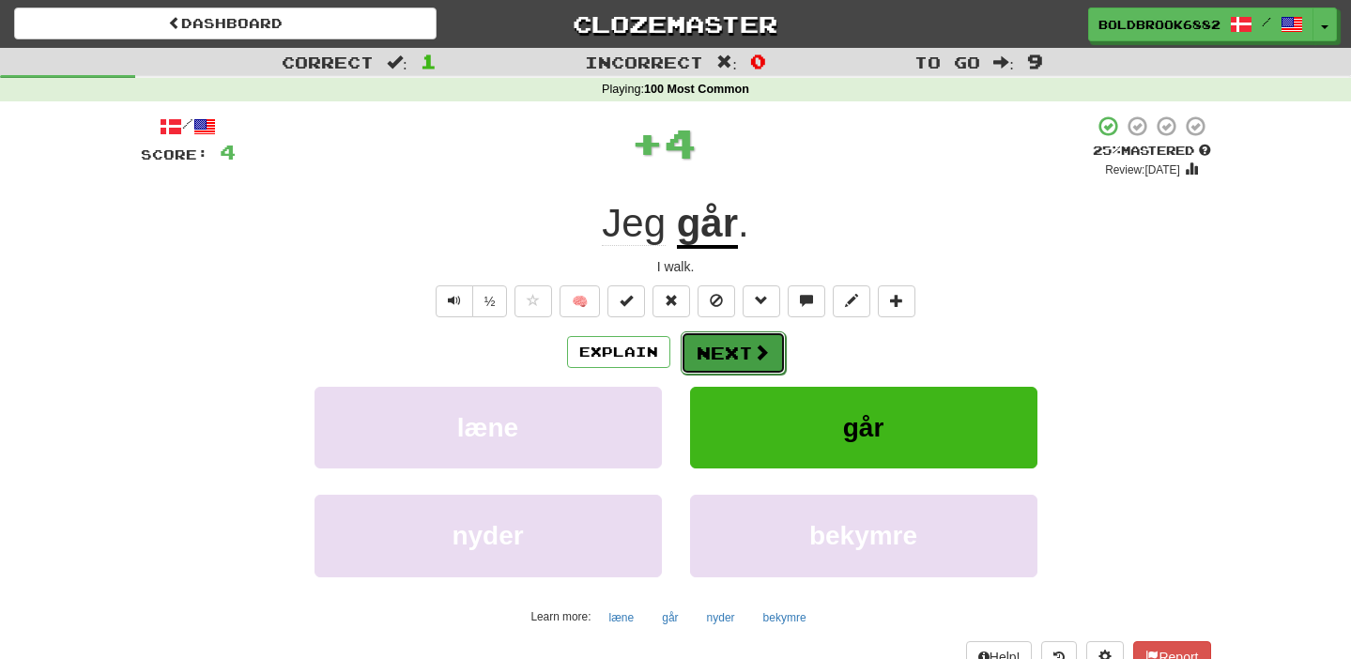
click at [708, 341] on button "Next" at bounding box center [733, 352] width 105 height 43
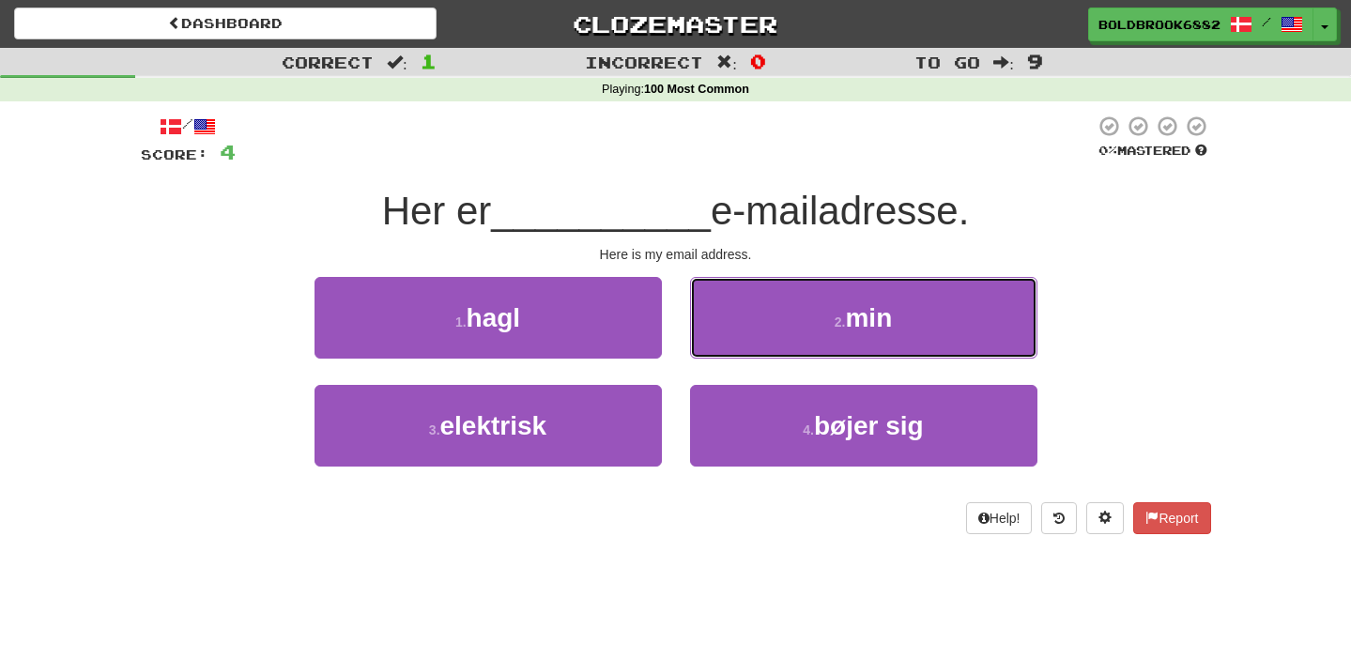
click at [708, 341] on button "2 . min" at bounding box center [863, 318] width 347 height 82
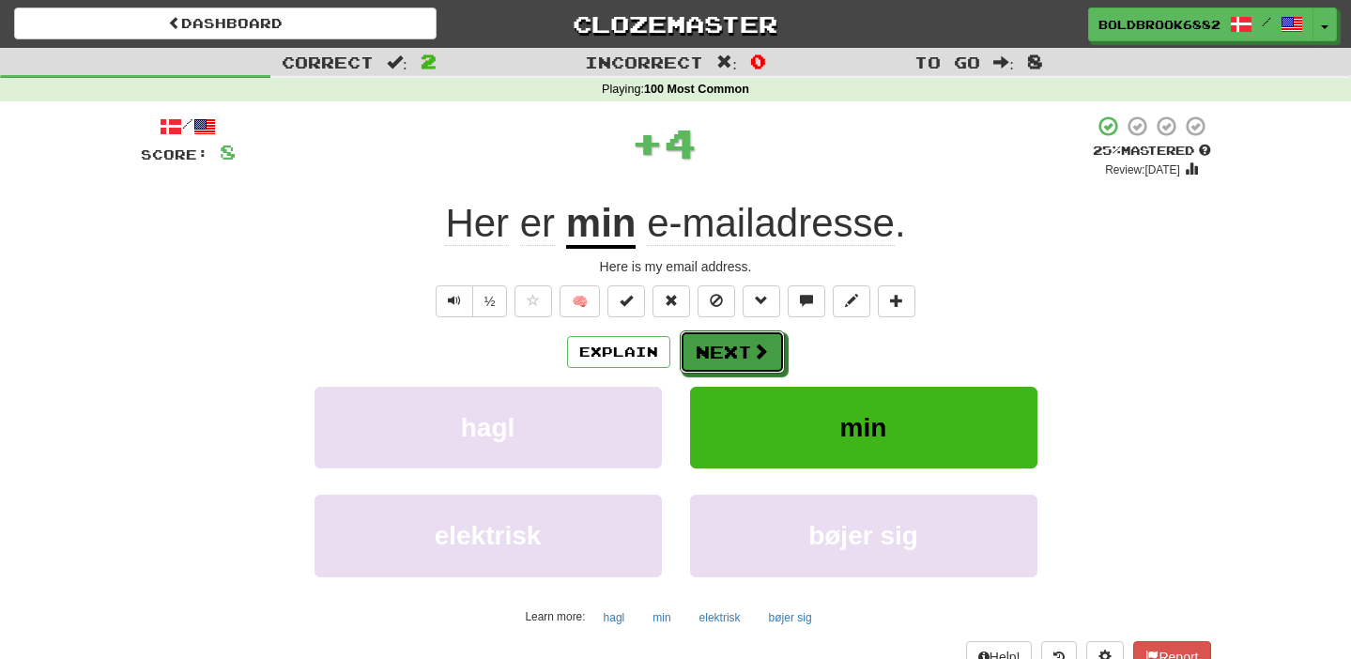
click at [708, 341] on button "Next" at bounding box center [732, 351] width 105 height 43
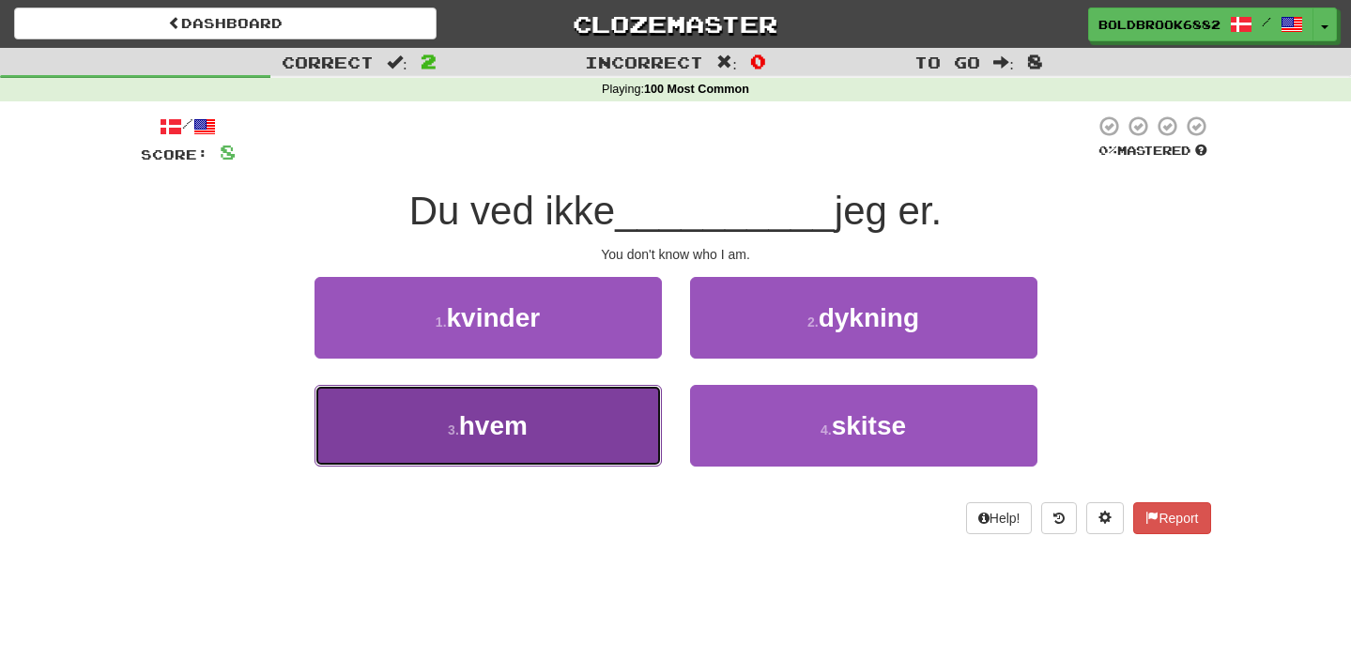
click at [561, 401] on button "3 . hvem" at bounding box center [487, 426] width 347 height 82
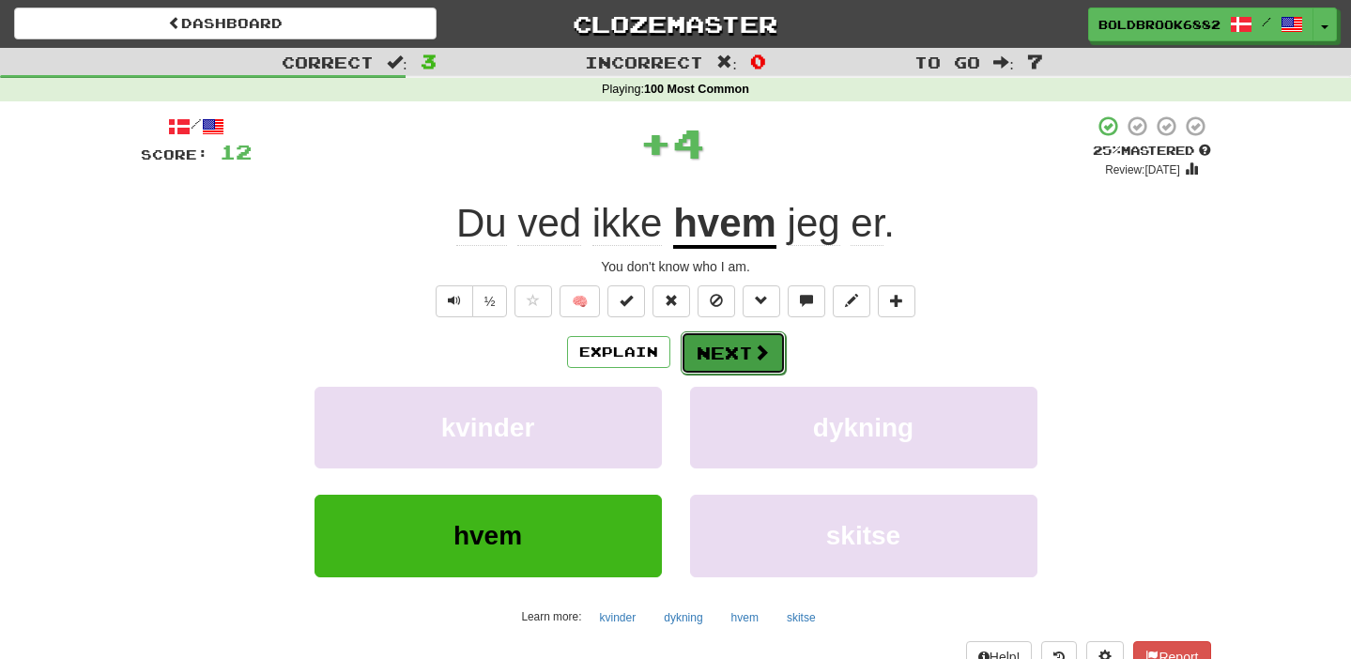
click at [726, 350] on button "Next" at bounding box center [733, 352] width 105 height 43
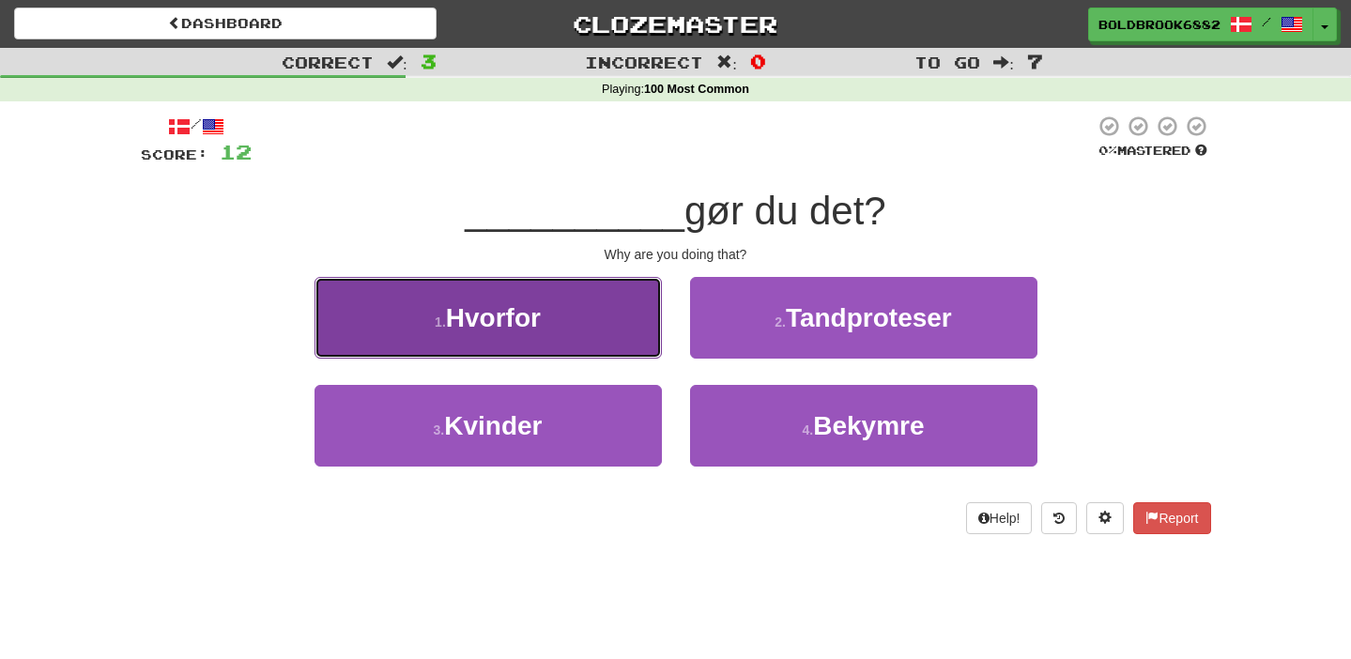
click at [561, 324] on button "1 . Hvorfor" at bounding box center [487, 318] width 347 height 82
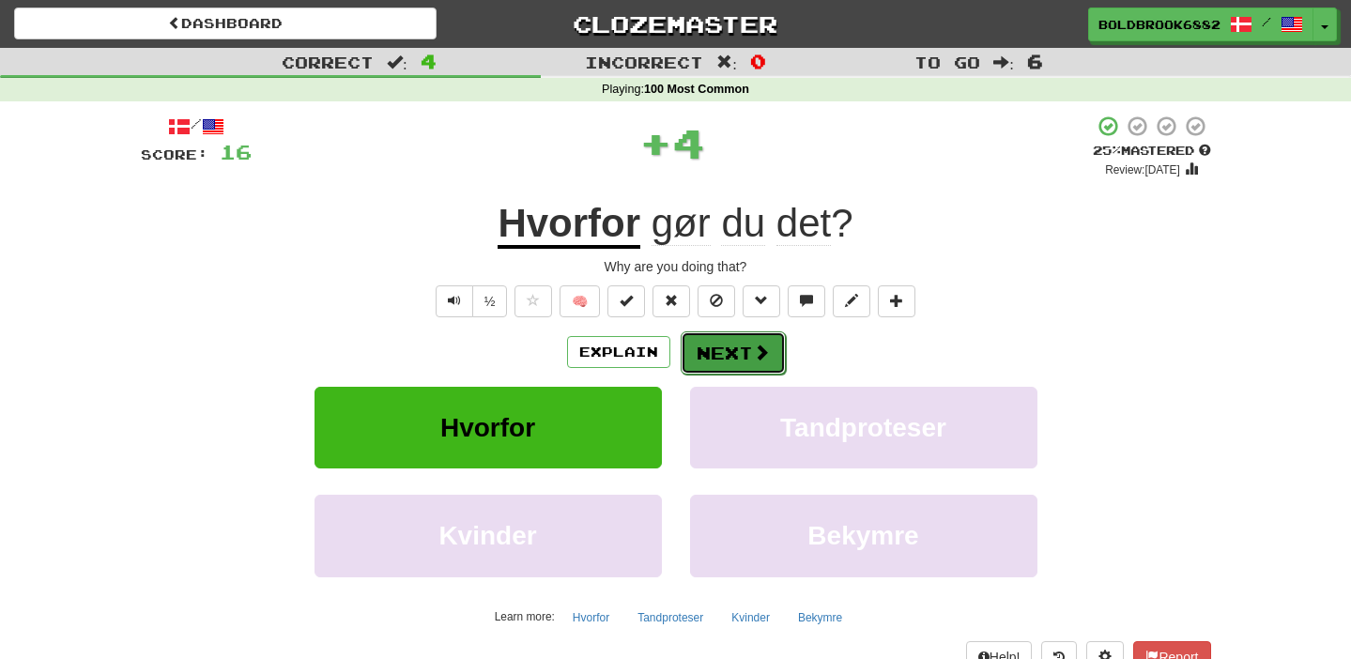
click at [727, 354] on button "Next" at bounding box center [733, 352] width 105 height 43
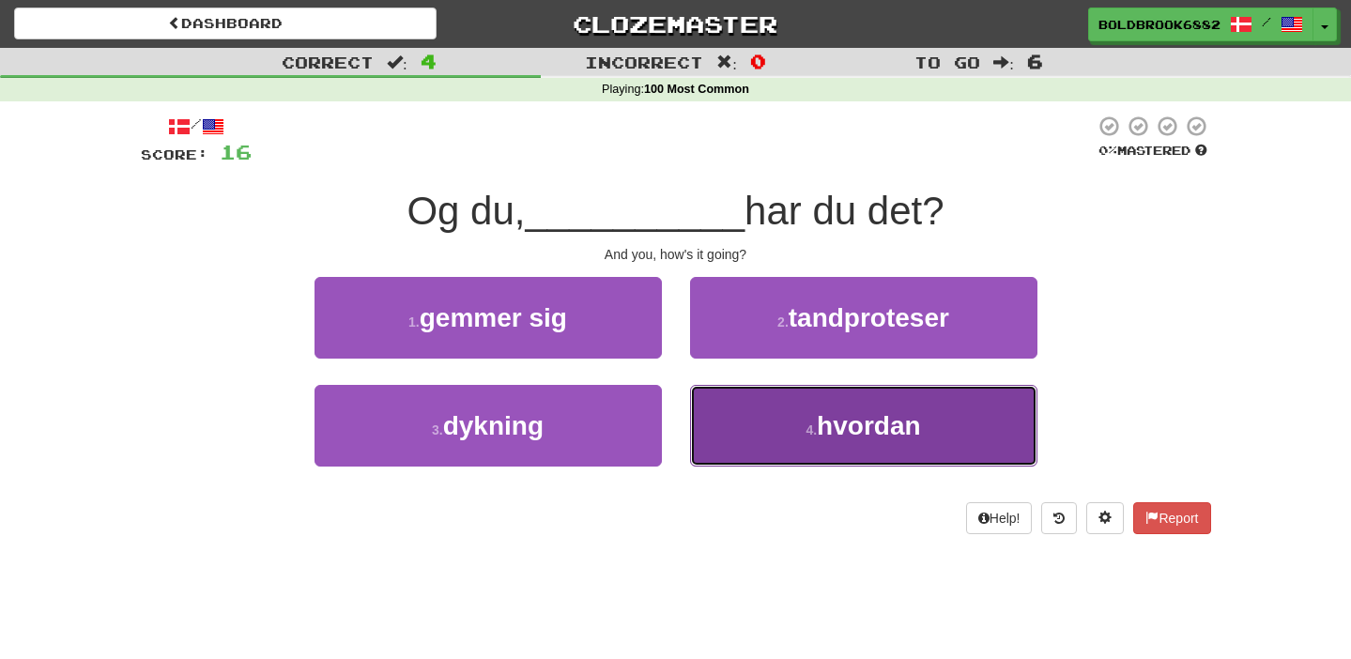
click at [716, 453] on button "4 . hvordan" at bounding box center [863, 426] width 347 height 82
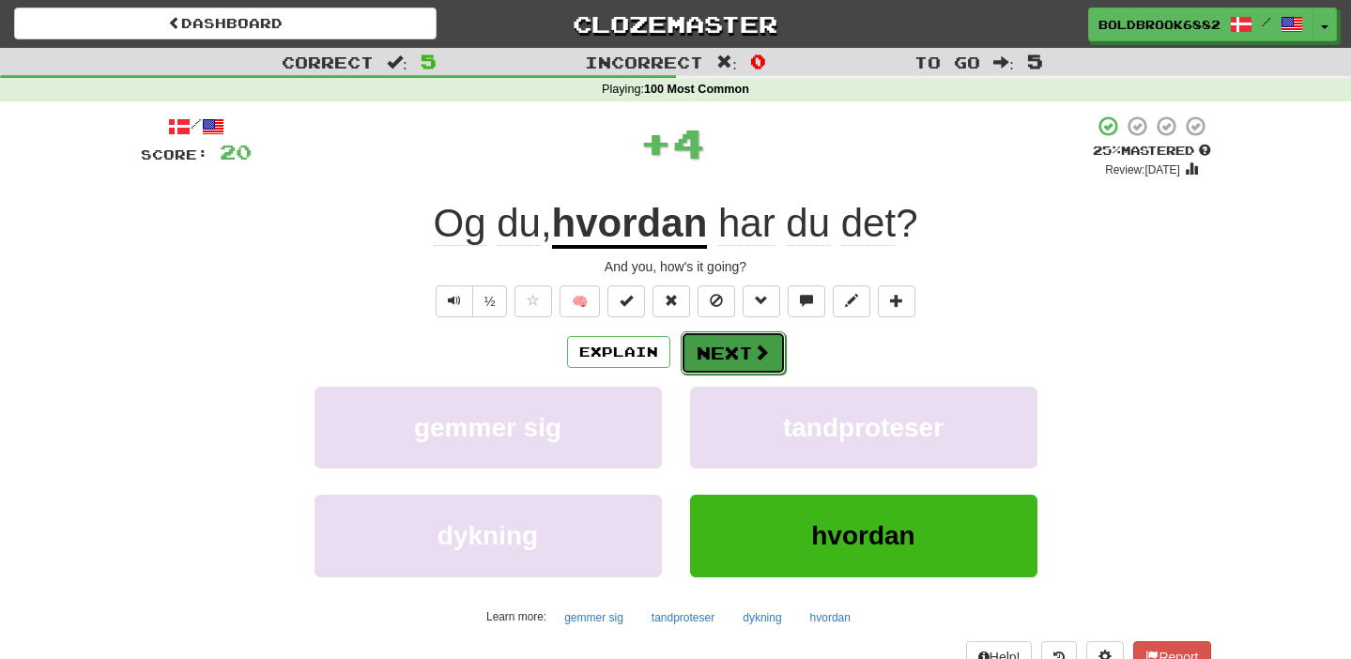
click at [704, 363] on button "Next" at bounding box center [733, 352] width 105 height 43
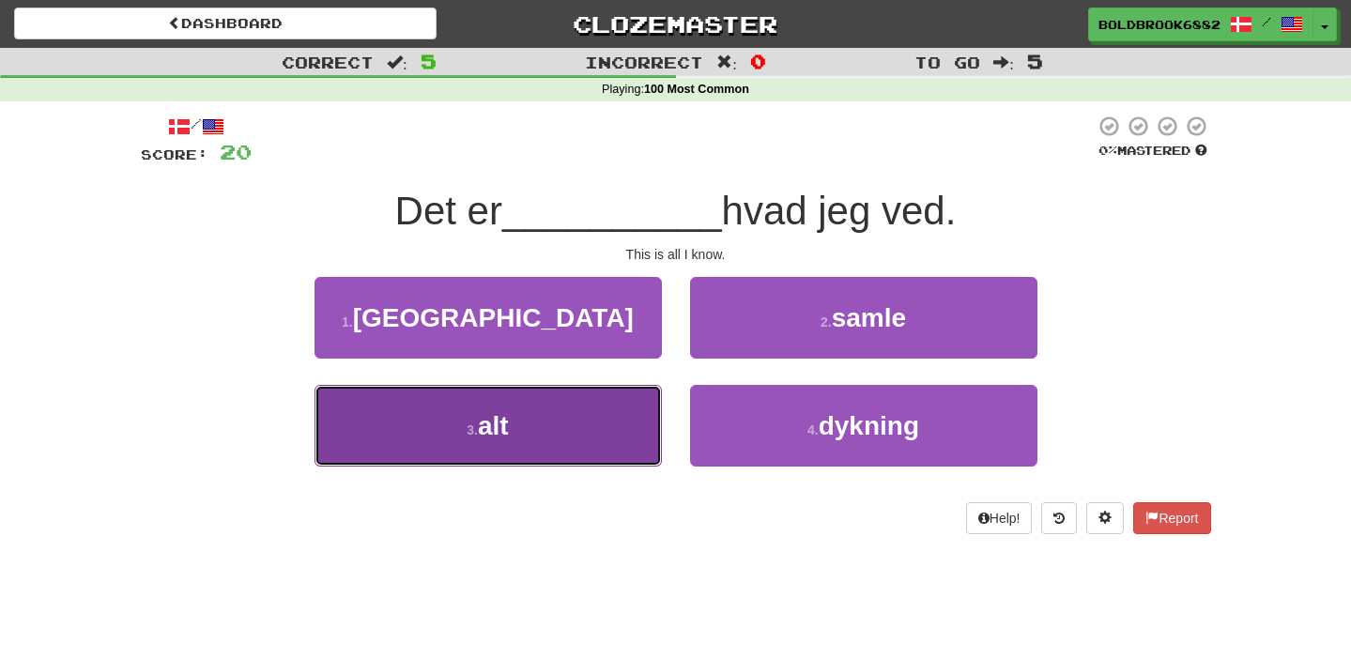
click at [545, 428] on button "3 . alt" at bounding box center [487, 426] width 347 height 82
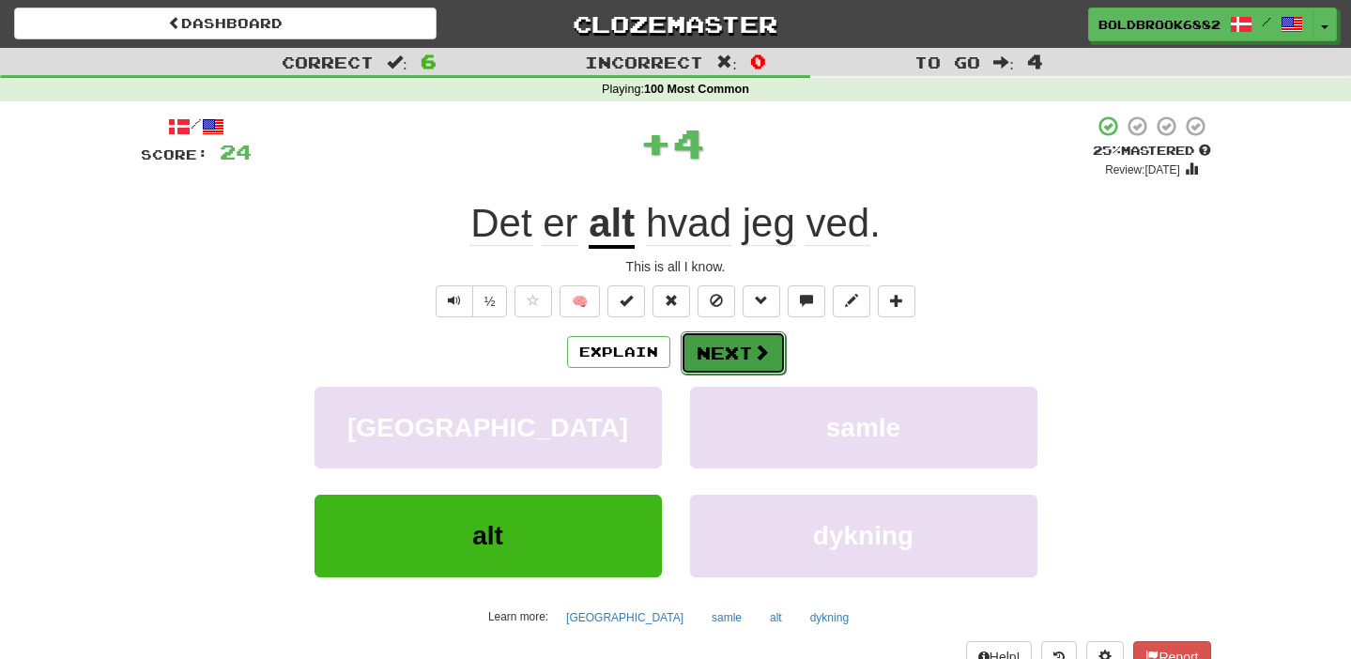
click at [740, 344] on button "Next" at bounding box center [733, 352] width 105 height 43
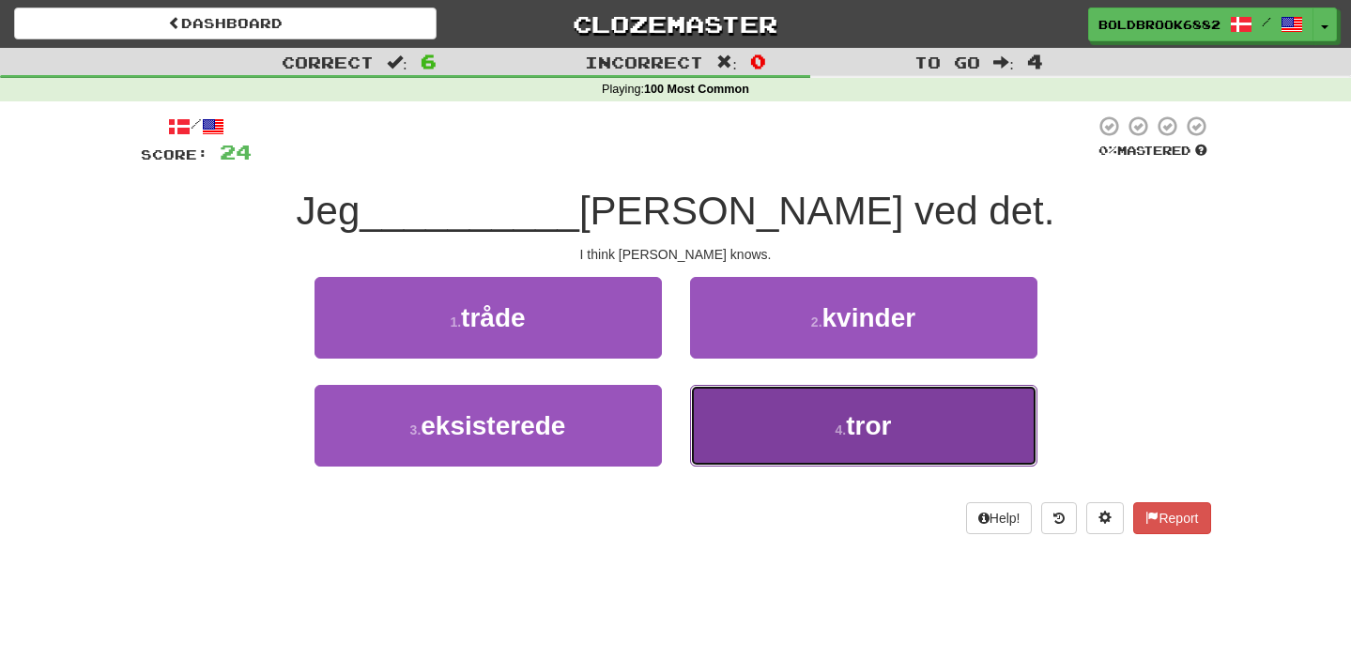
click at [699, 425] on button "4 . tror" at bounding box center [863, 426] width 347 height 82
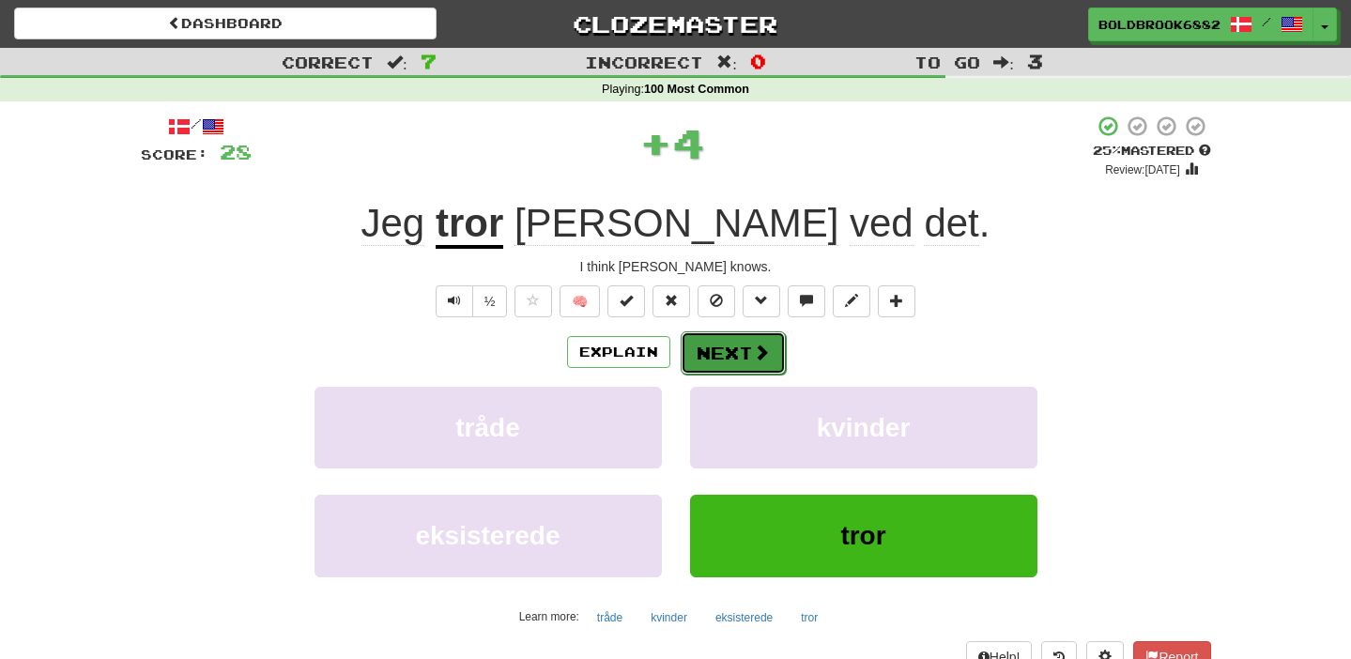
click at [702, 349] on button "Next" at bounding box center [733, 352] width 105 height 43
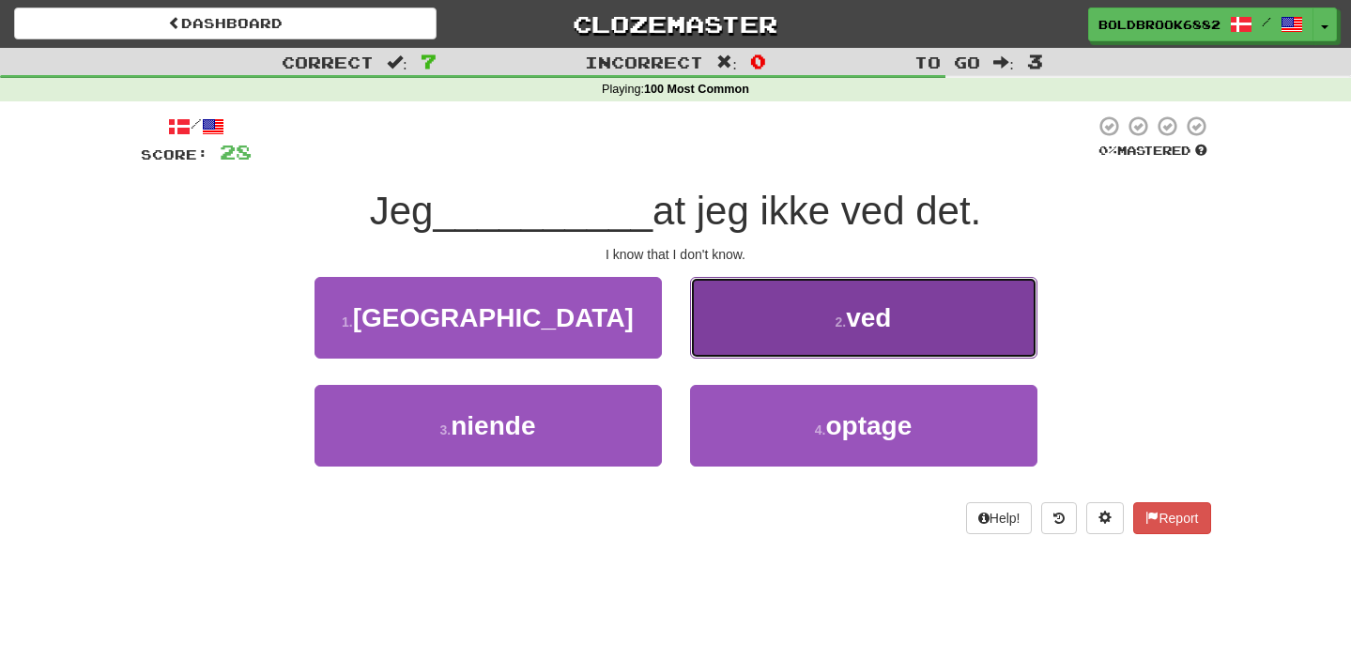
click at [742, 341] on button "2 . ved" at bounding box center [863, 318] width 347 height 82
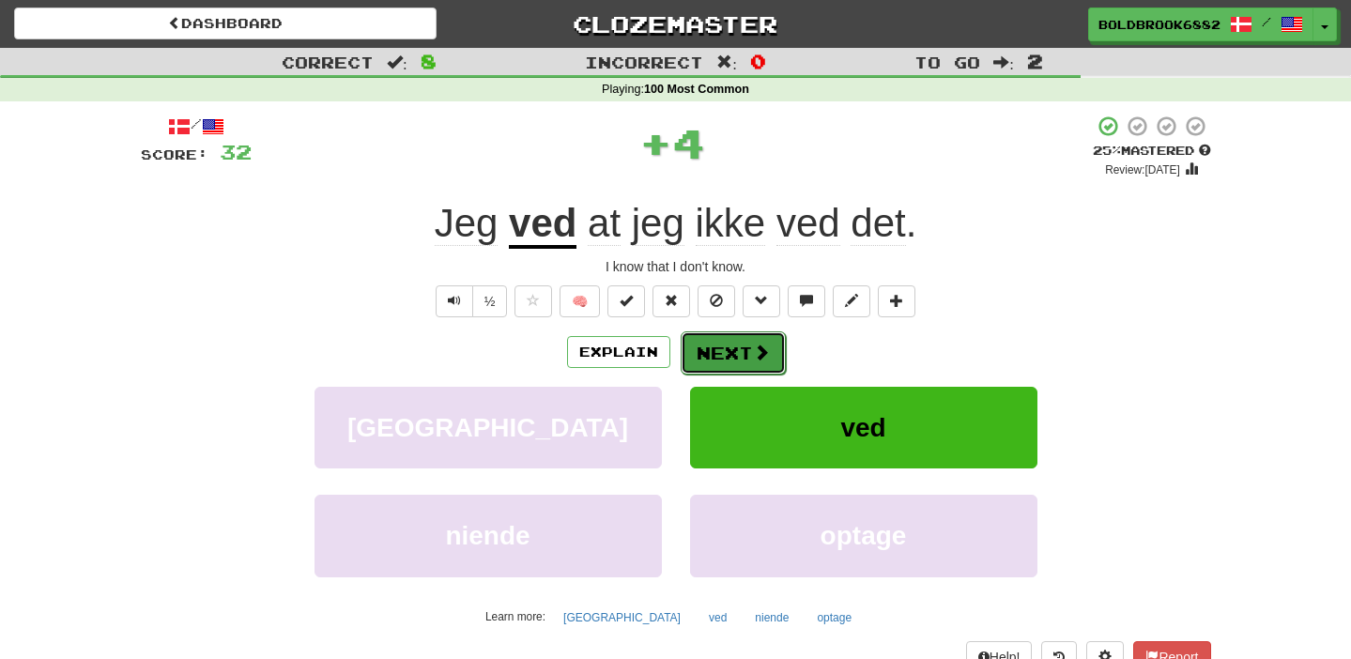
click at [716, 352] on button "Next" at bounding box center [733, 352] width 105 height 43
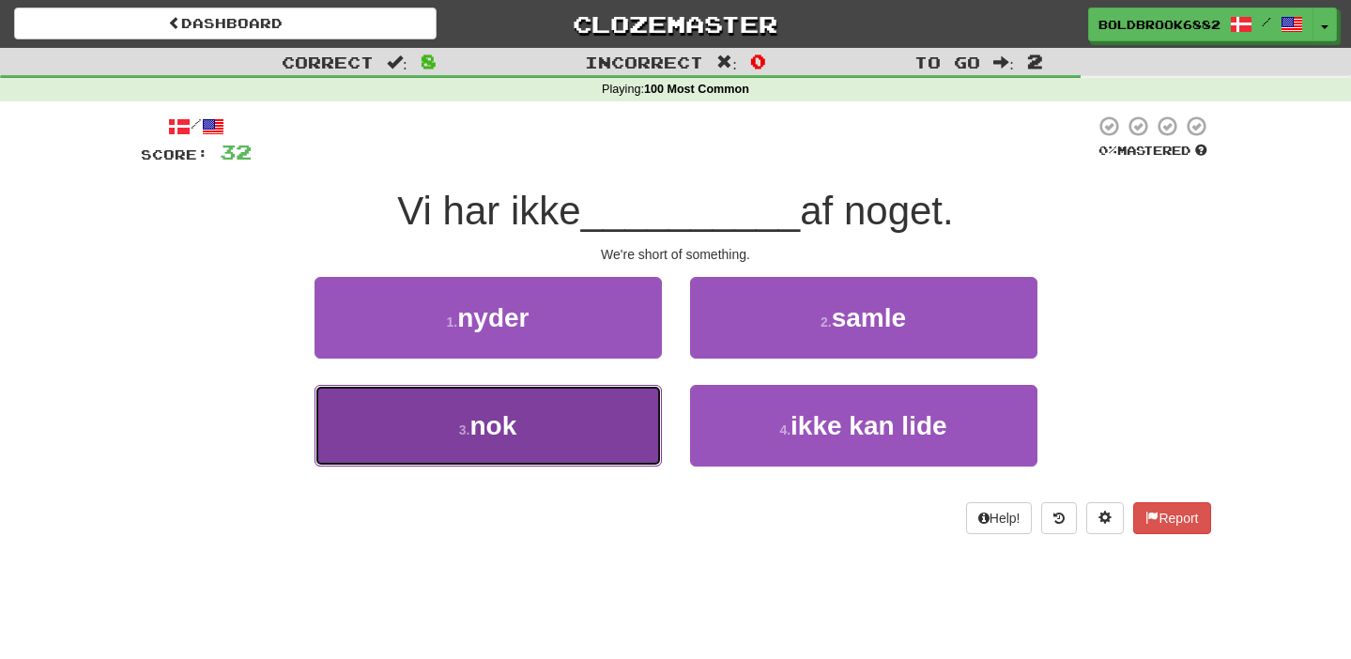
click at [616, 419] on button "3 . nok" at bounding box center [487, 426] width 347 height 82
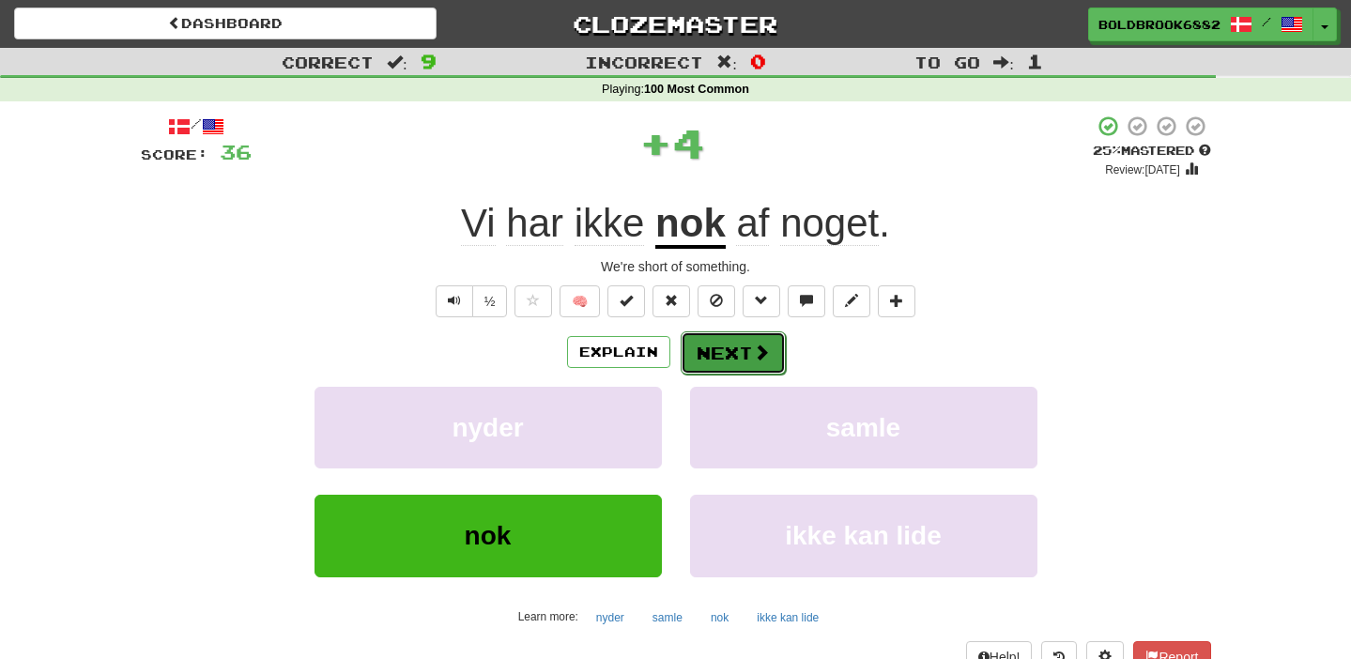
click at [726, 359] on button "Next" at bounding box center [733, 352] width 105 height 43
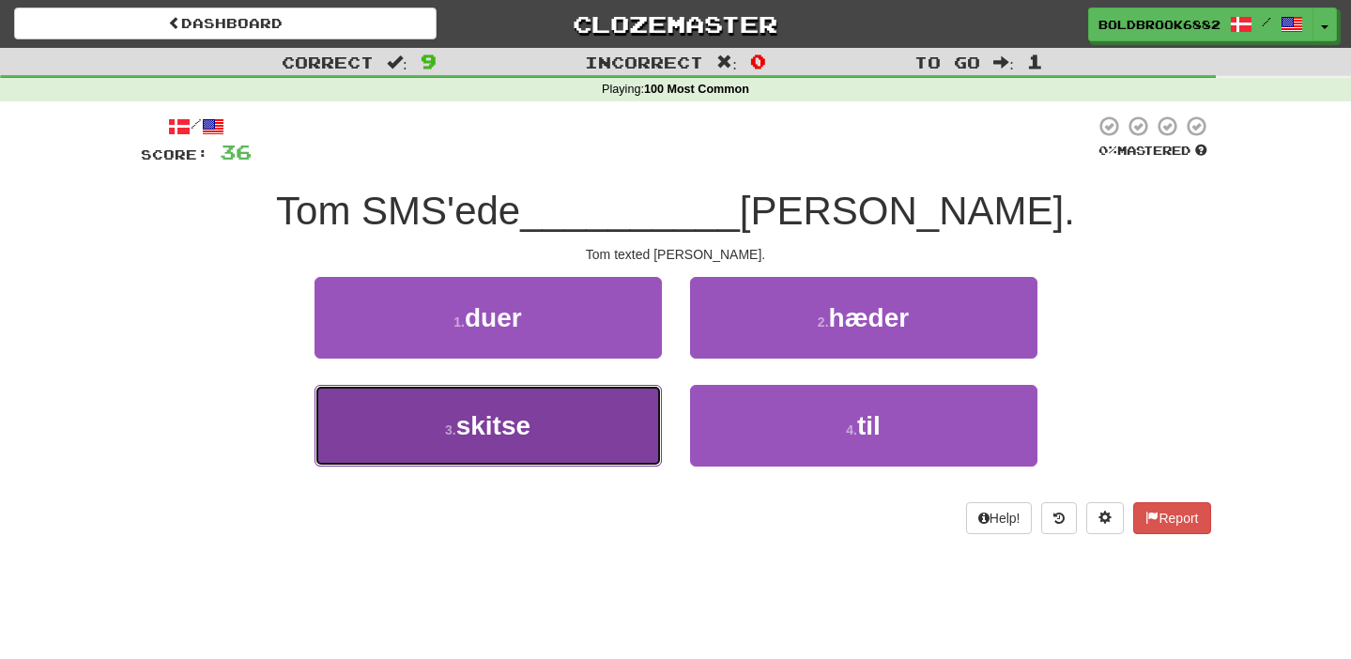
click at [610, 415] on button "3 . skitse" at bounding box center [487, 426] width 347 height 82
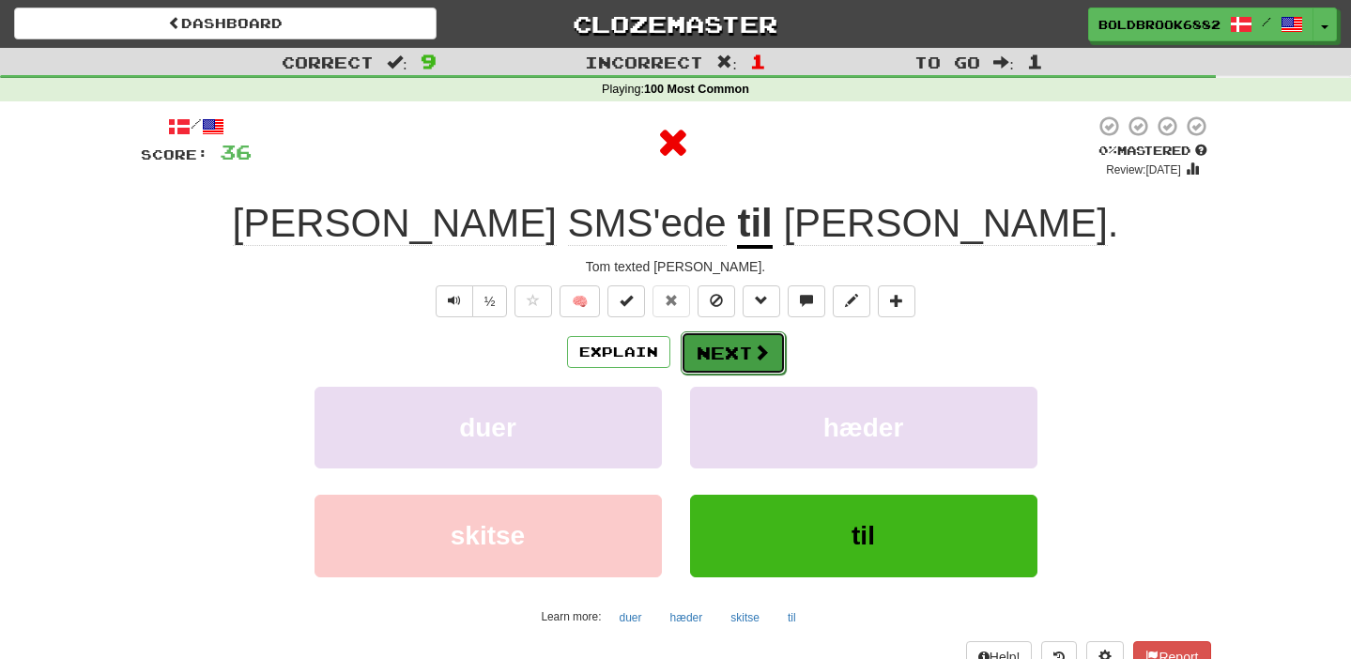
click at [729, 347] on button "Next" at bounding box center [733, 352] width 105 height 43
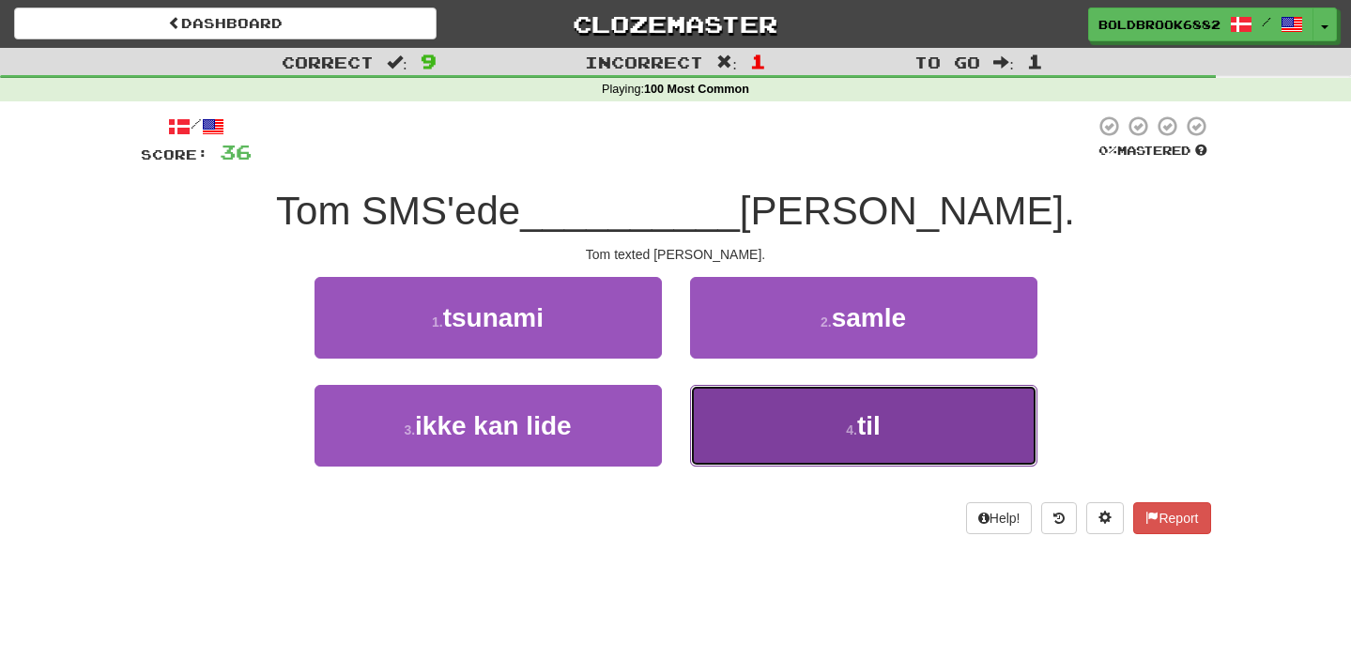
click at [745, 421] on button "4 . til" at bounding box center [863, 426] width 347 height 82
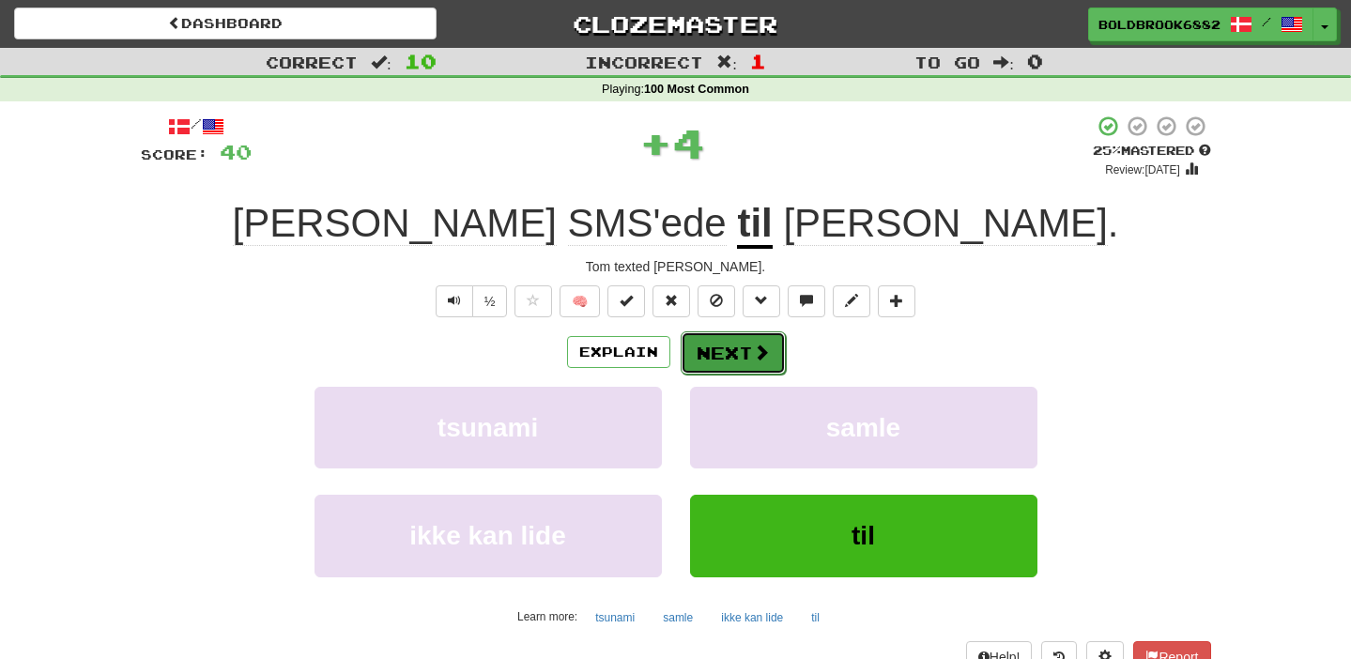
click at [747, 364] on button "Next" at bounding box center [733, 352] width 105 height 43
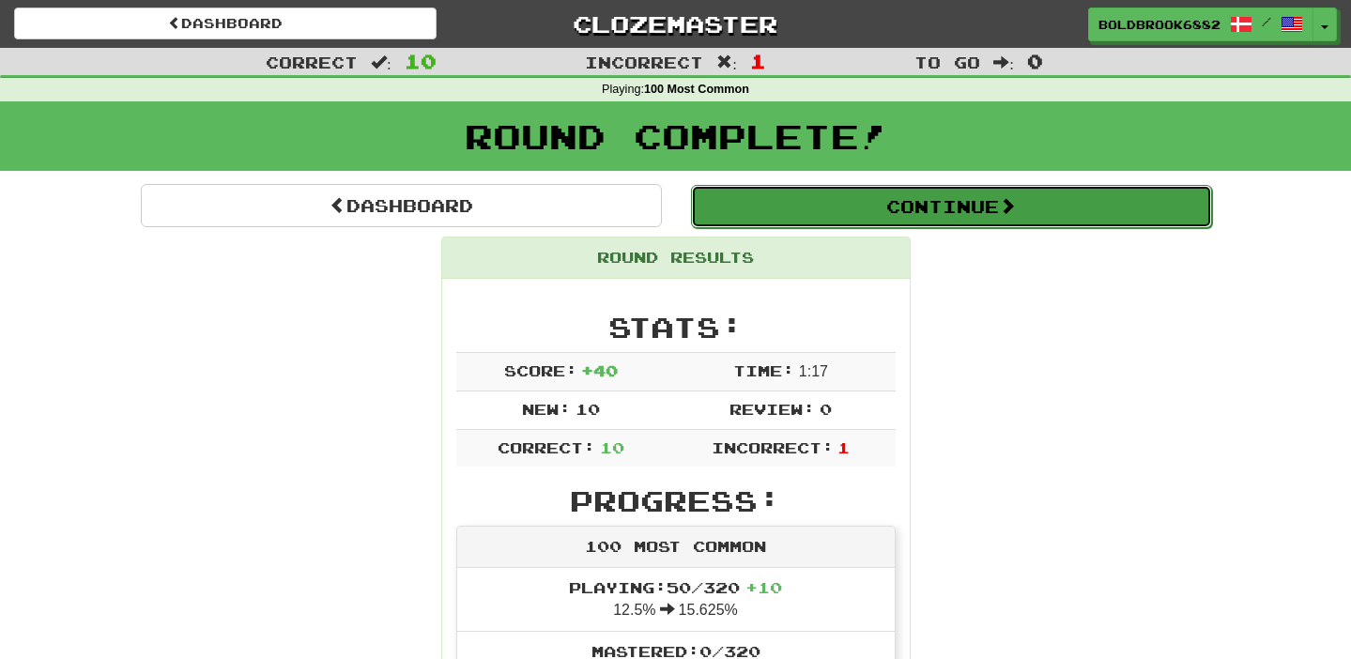
click at [770, 218] on button "Continue" at bounding box center [951, 206] width 521 height 43
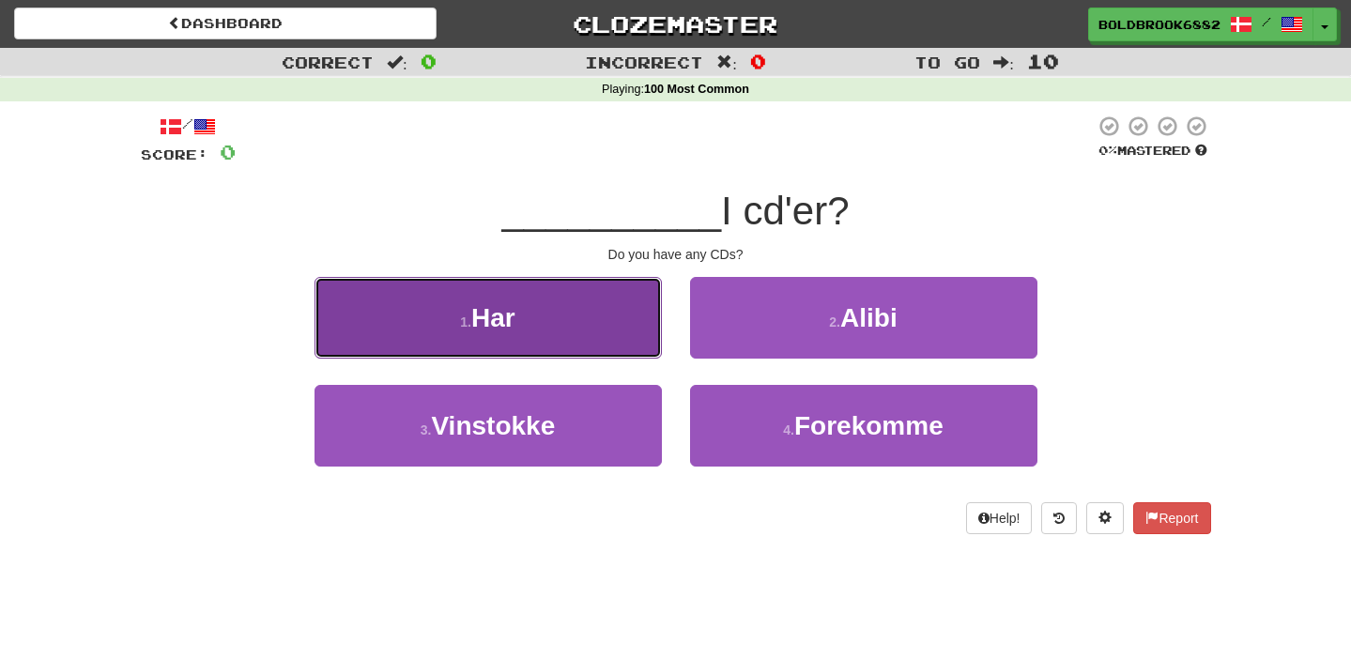
click at [571, 296] on button "1 . Har" at bounding box center [487, 318] width 347 height 82
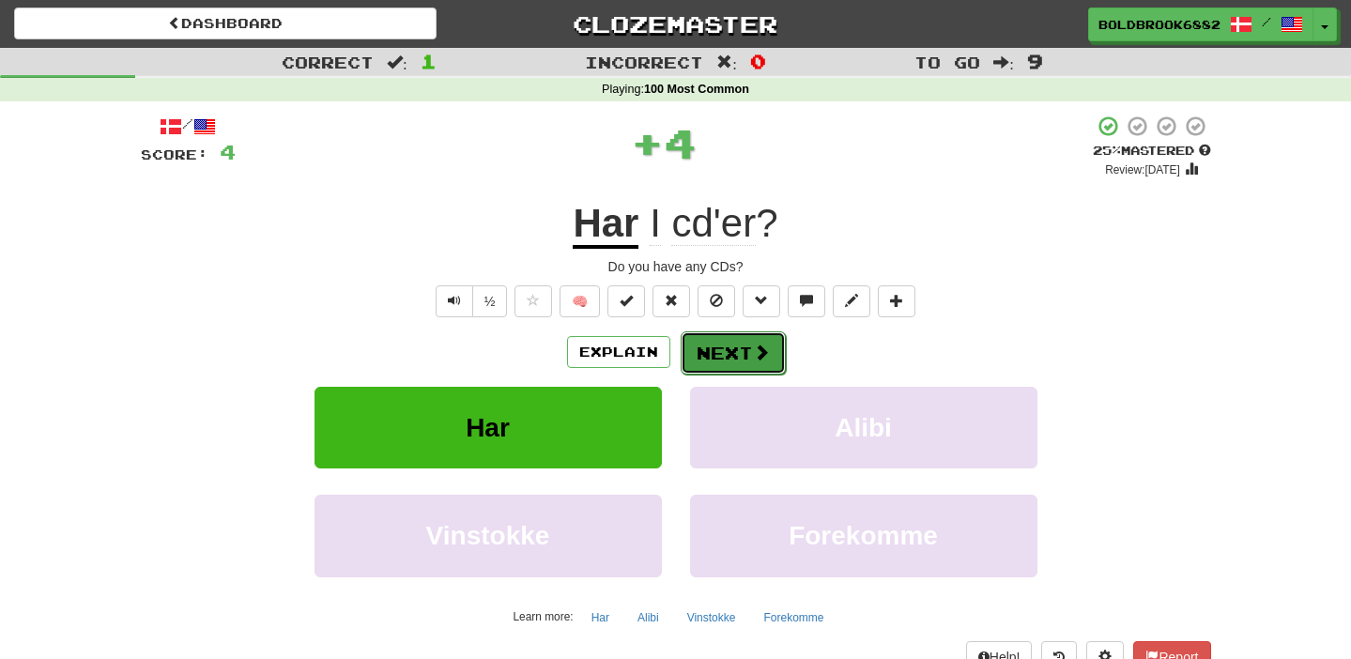
click at [736, 341] on button "Next" at bounding box center [733, 352] width 105 height 43
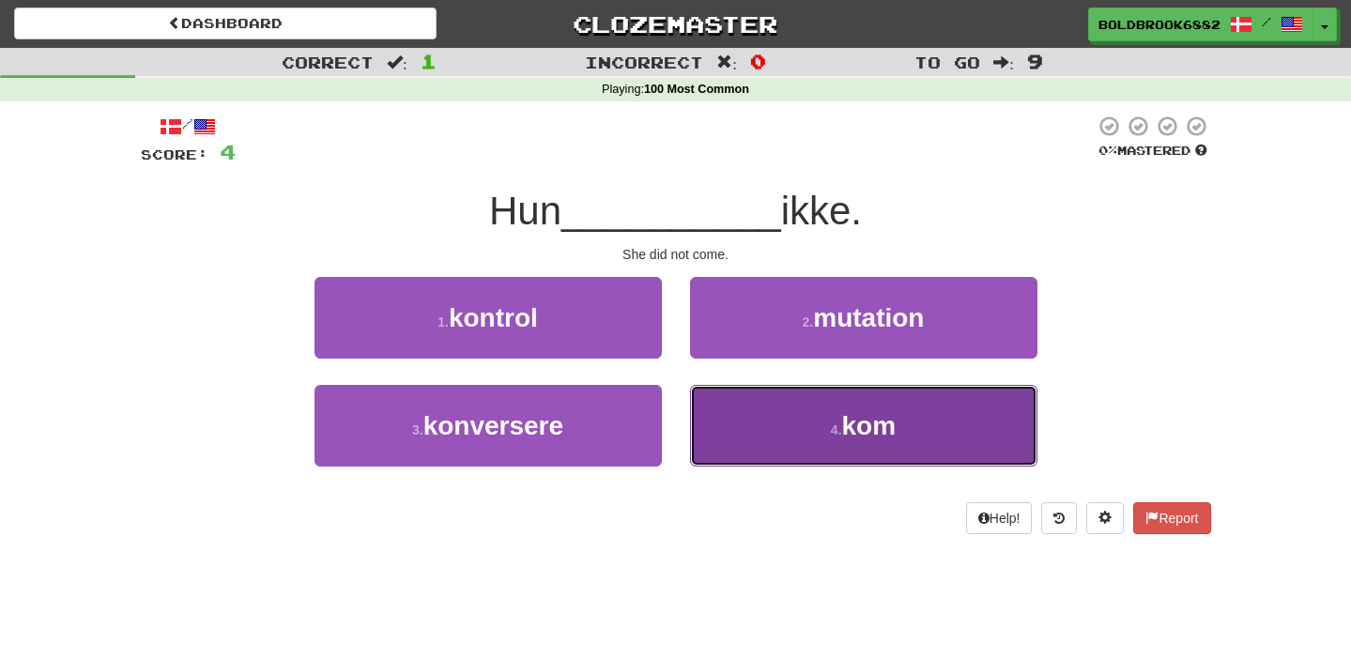
click at [700, 401] on button "4 . kom" at bounding box center [863, 426] width 347 height 82
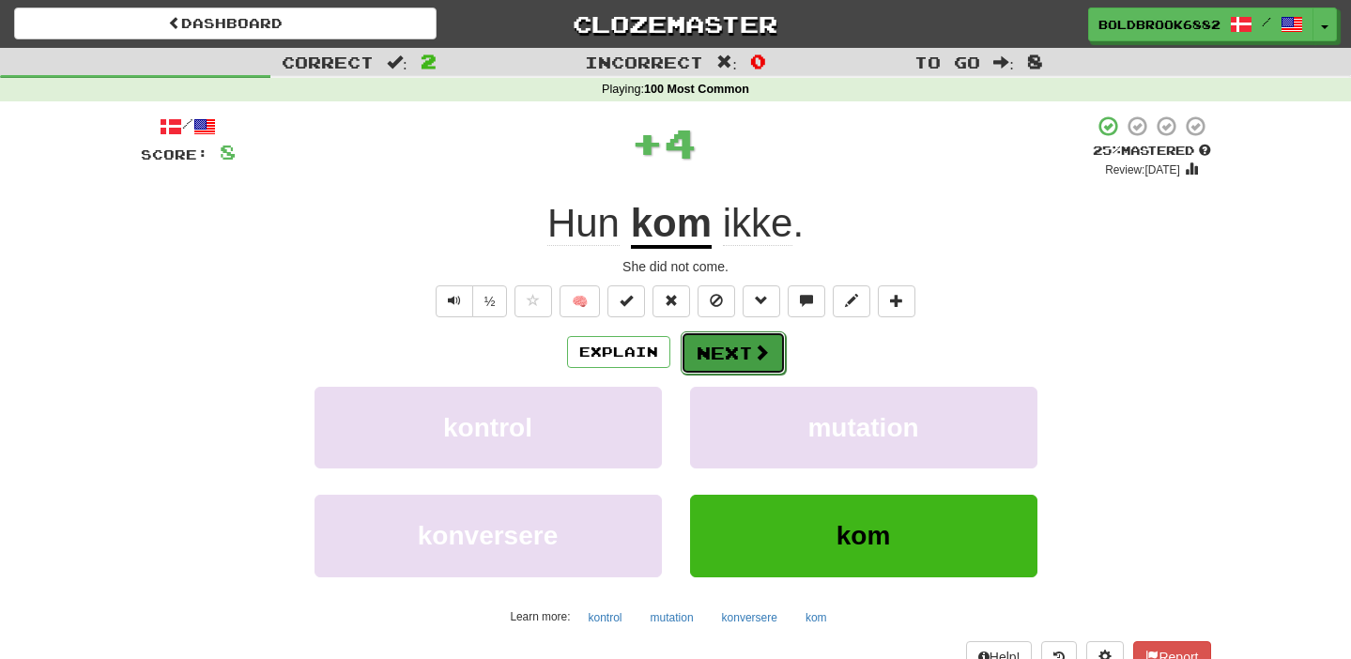
click at [710, 330] on div "Explain Next" at bounding box center [676, 351] width 1070 height 43
click at [715, 343] on button "Next" at bounding box center [733, 352] width 105 height 43
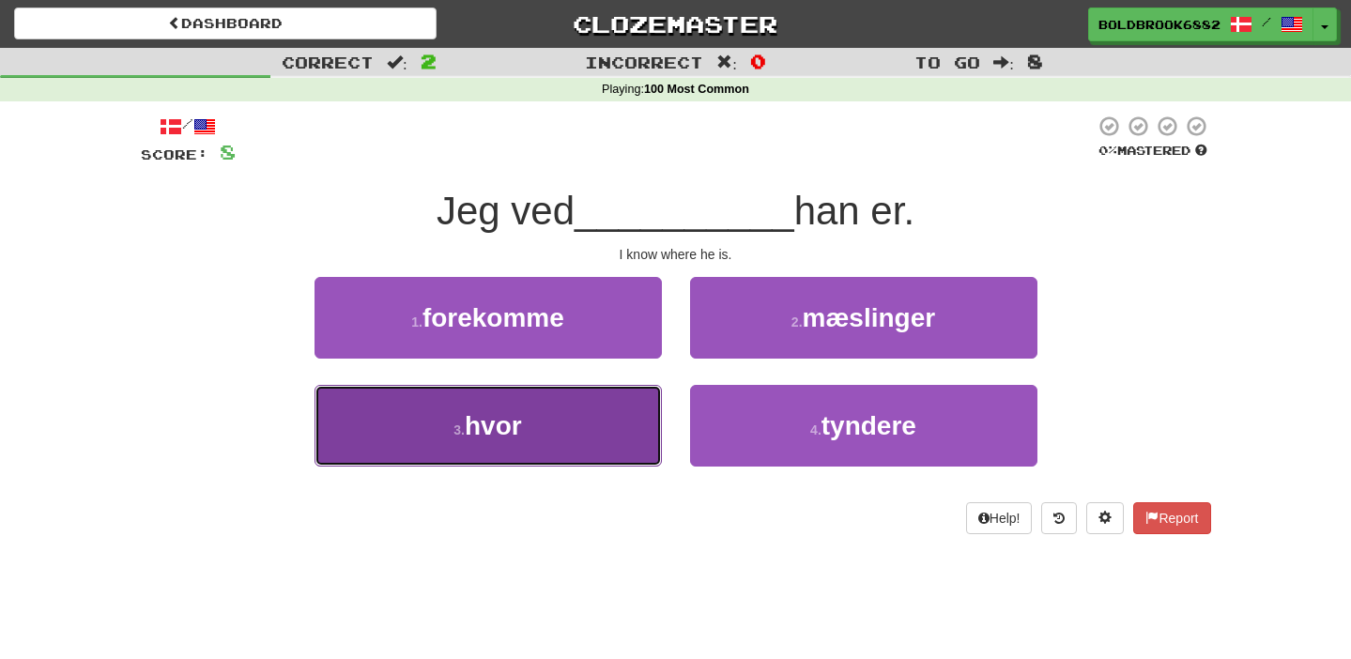
click at [608, 406] on button "3 . hvor" at bounding box center [487, 426] width 347 height 82
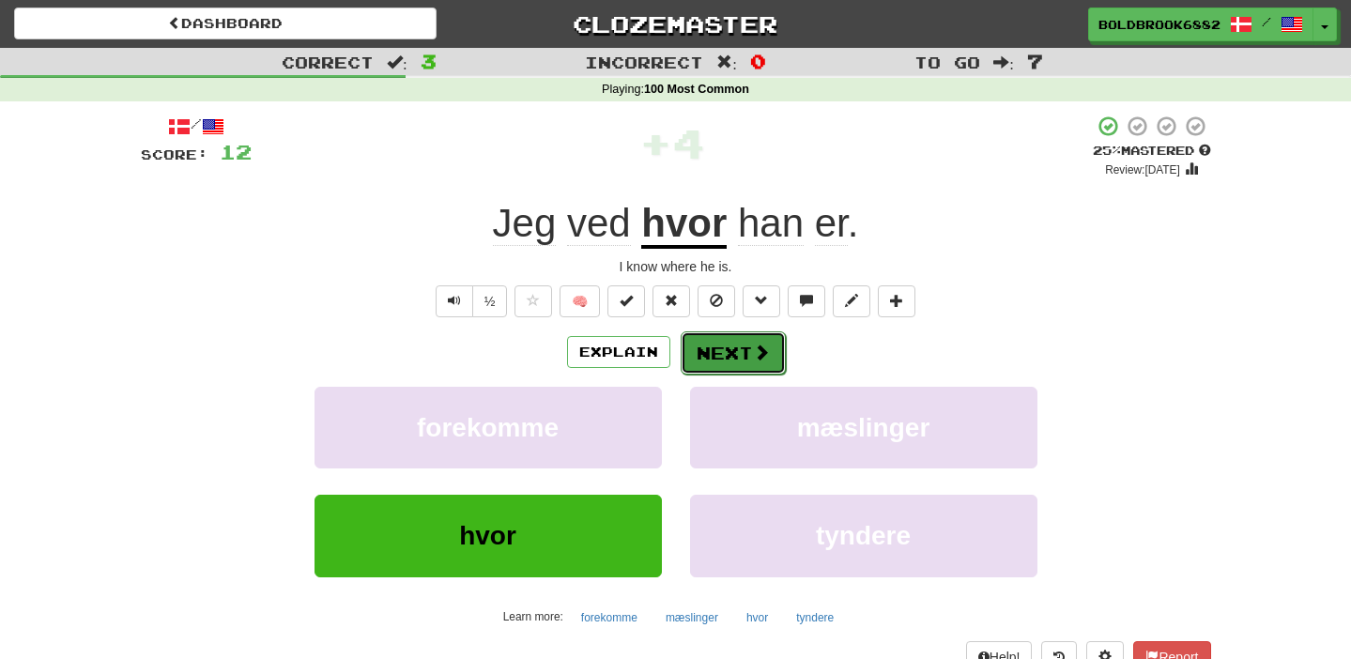
click at [757, 364] on button "Next" at bounding box center [733, 352] width 105 height 43
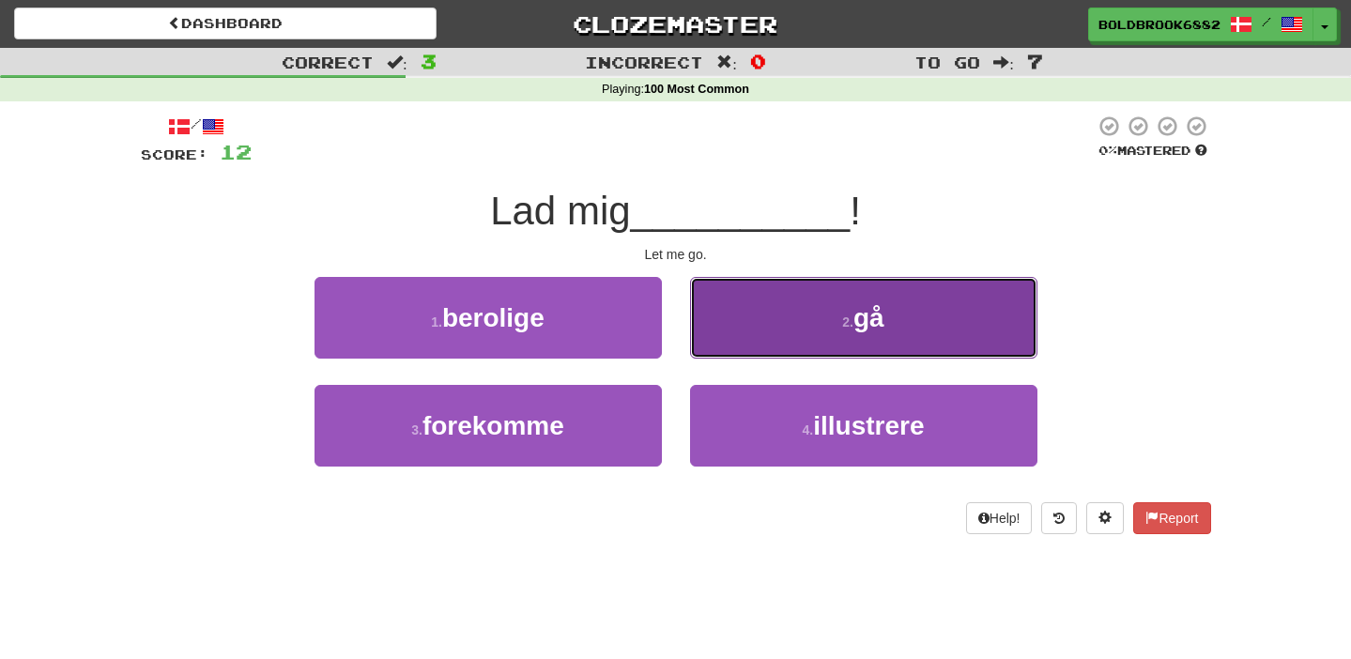
click at [801, 336] on button "2 . gå" at bounding box center [863, 318] width 347 height 82
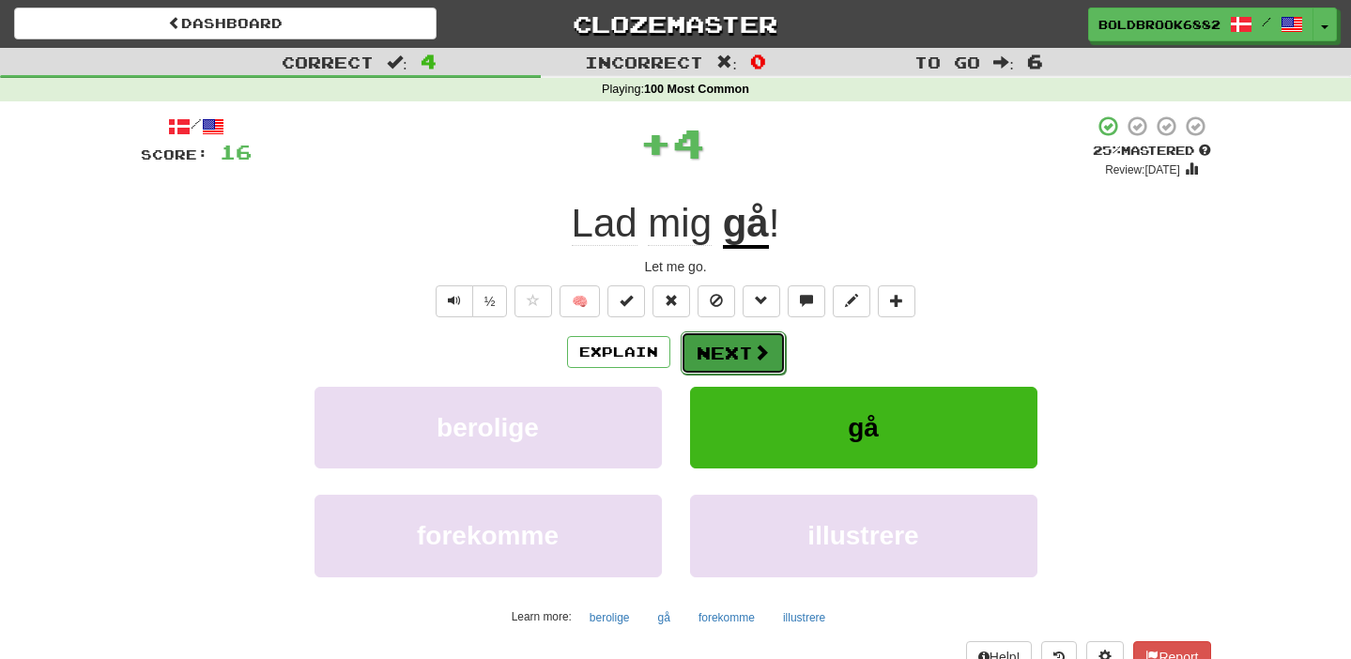
click at [760, 358] on span at bounding box center [761, 352] width 17 height 17
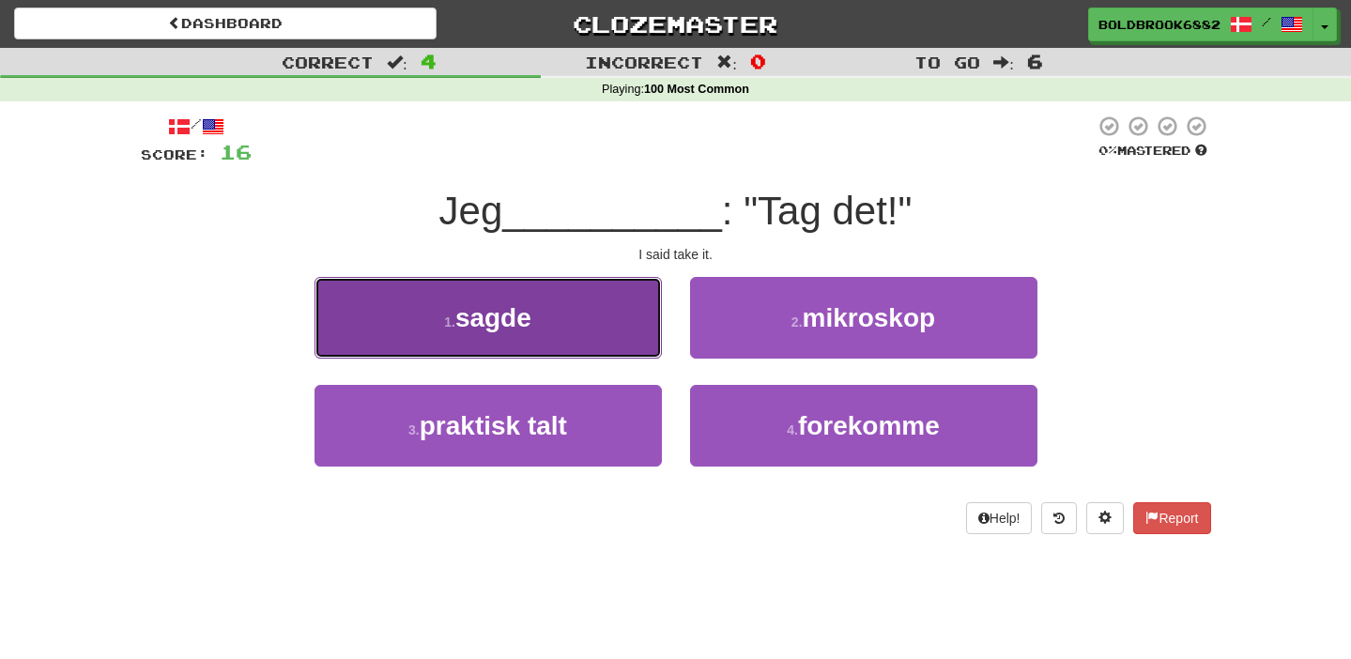
click at [579, 285] on button "1 . sagde" at bounding box center [487, 318] width 347 height 82
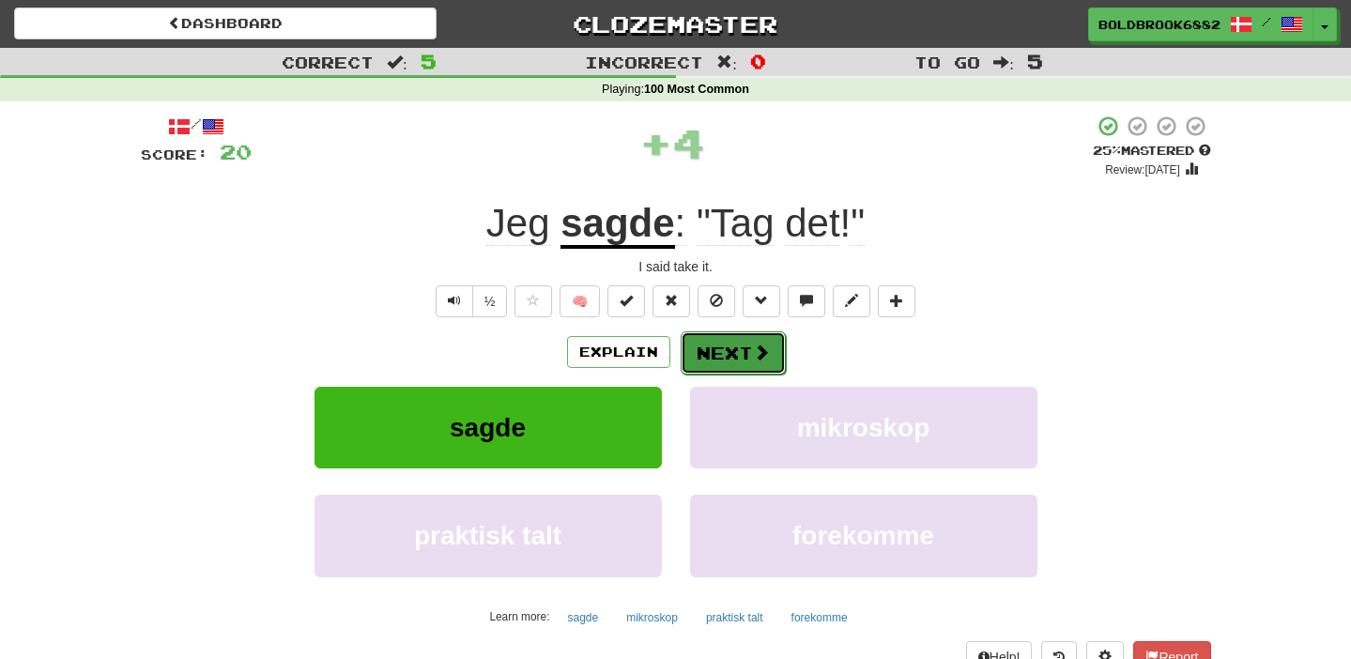
click at [736, 371] on button "Next" at bounding box center [733, 352] width 105 height 43
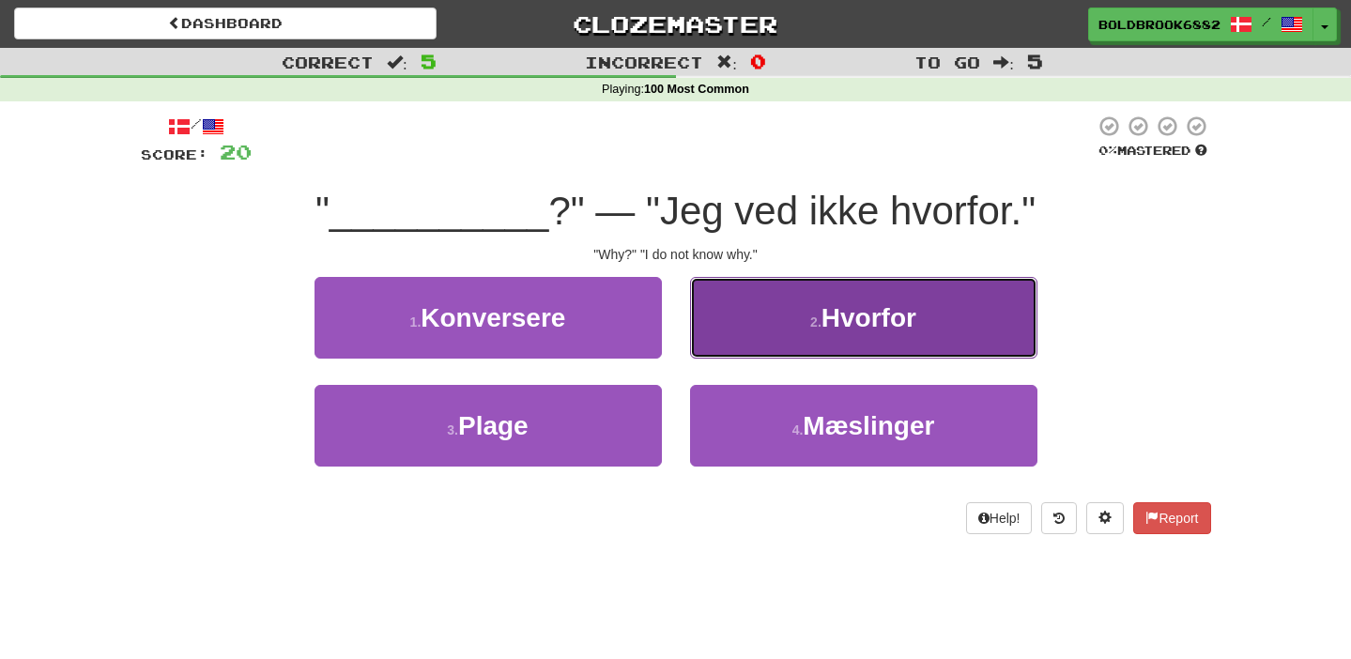
click at [745, 340] on button "2 . Hvorfor" at bounding box center [863, 318] width 347 height 82
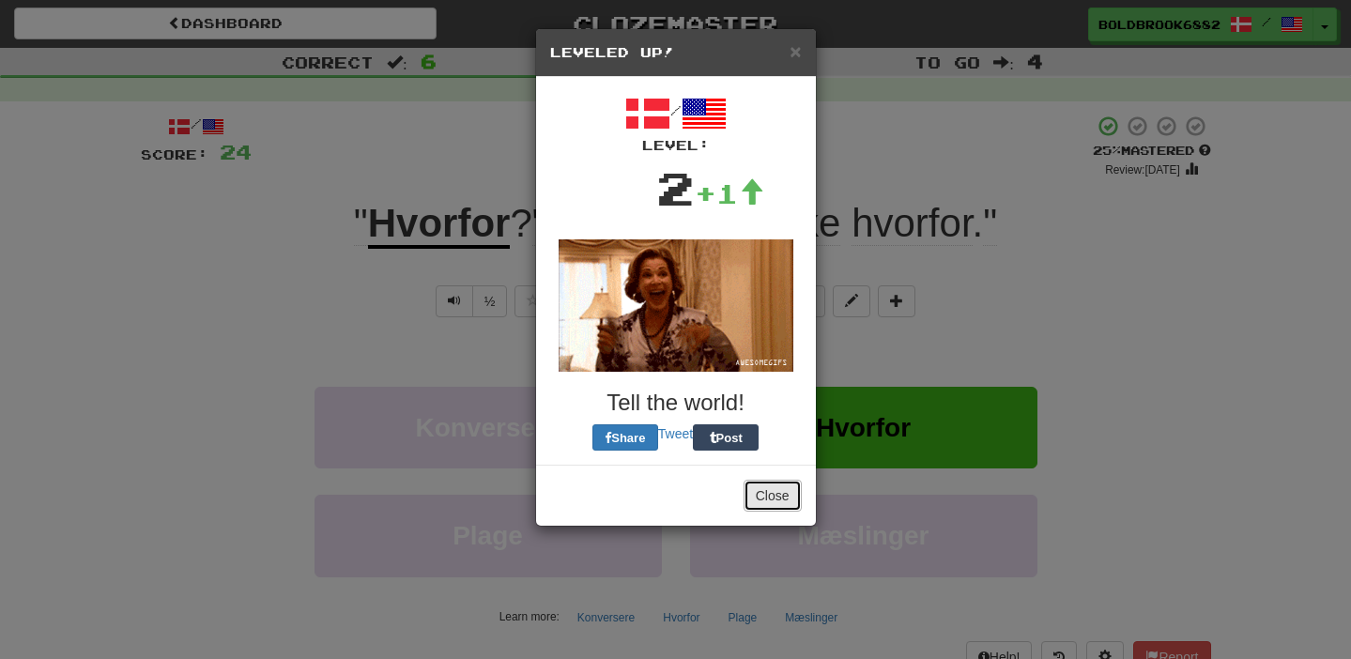
click at [769, 496] on button "Close" at bounding box center [772, 496] width 58 height 32
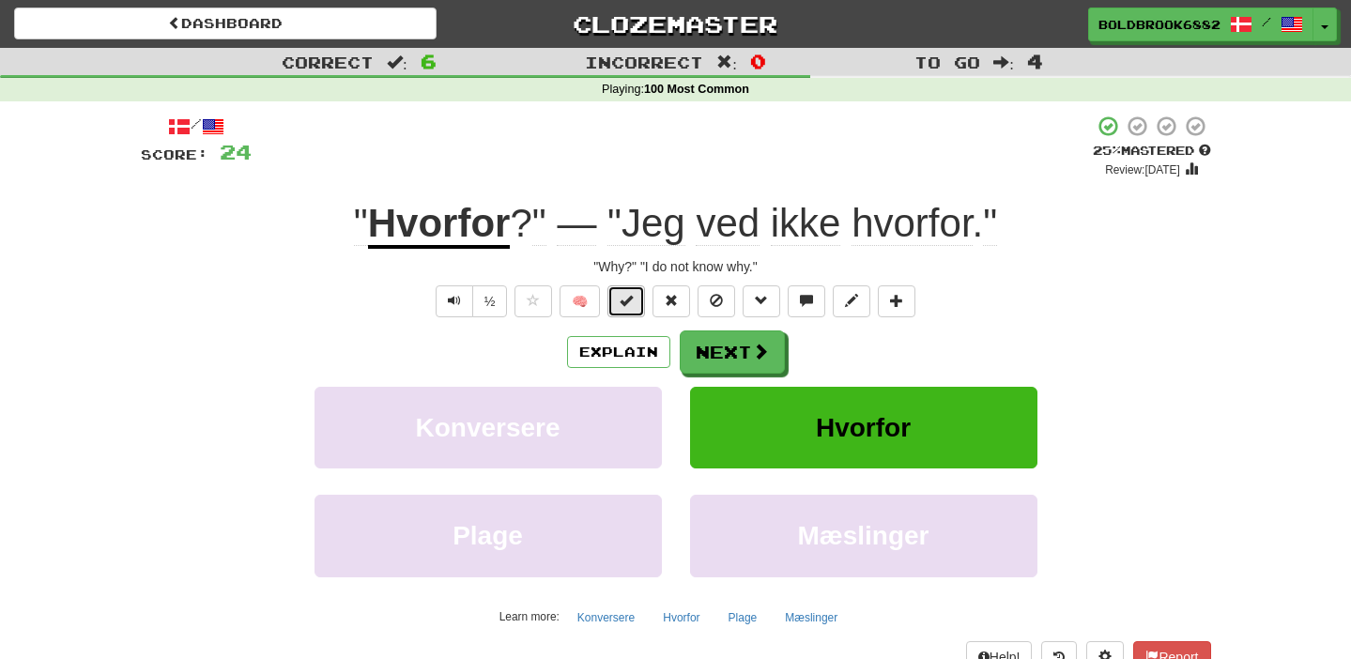
click at [631, 313] on button at bounding box center [626, 301] width 38 height 32
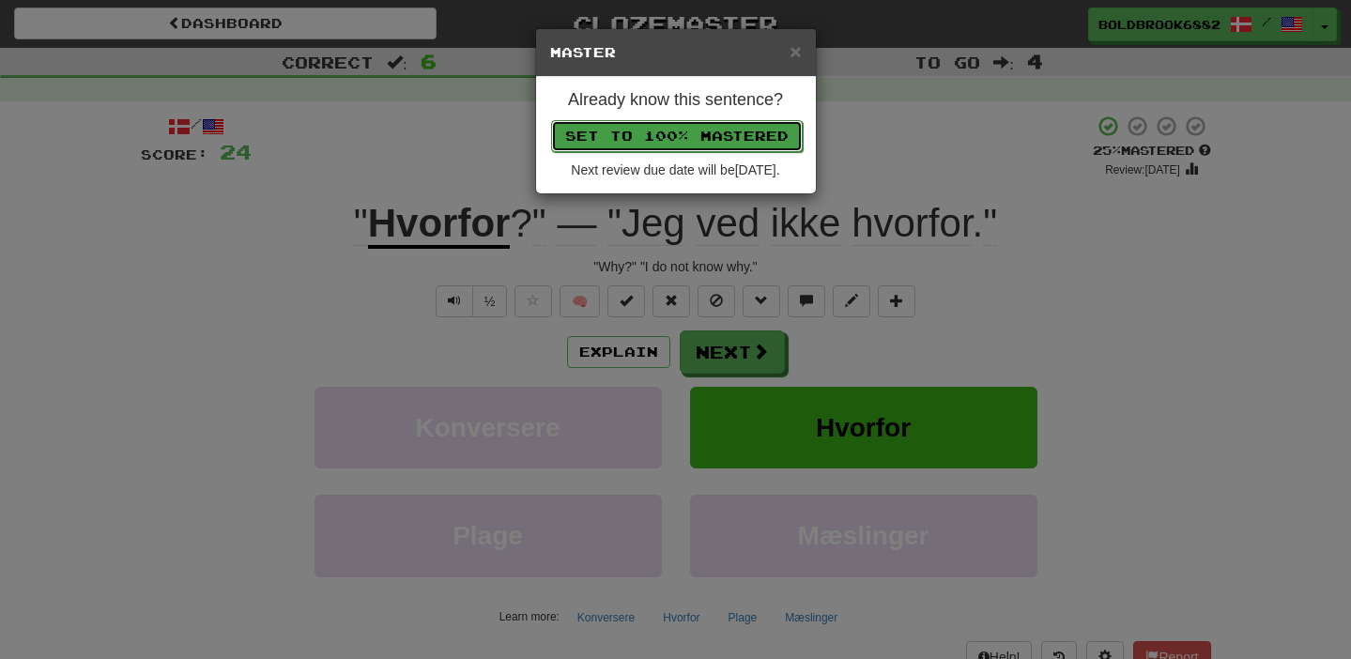
click at [655, 129] on button "Set to 100% Mastered" at bounding box center [677, 136] width 252 height 32
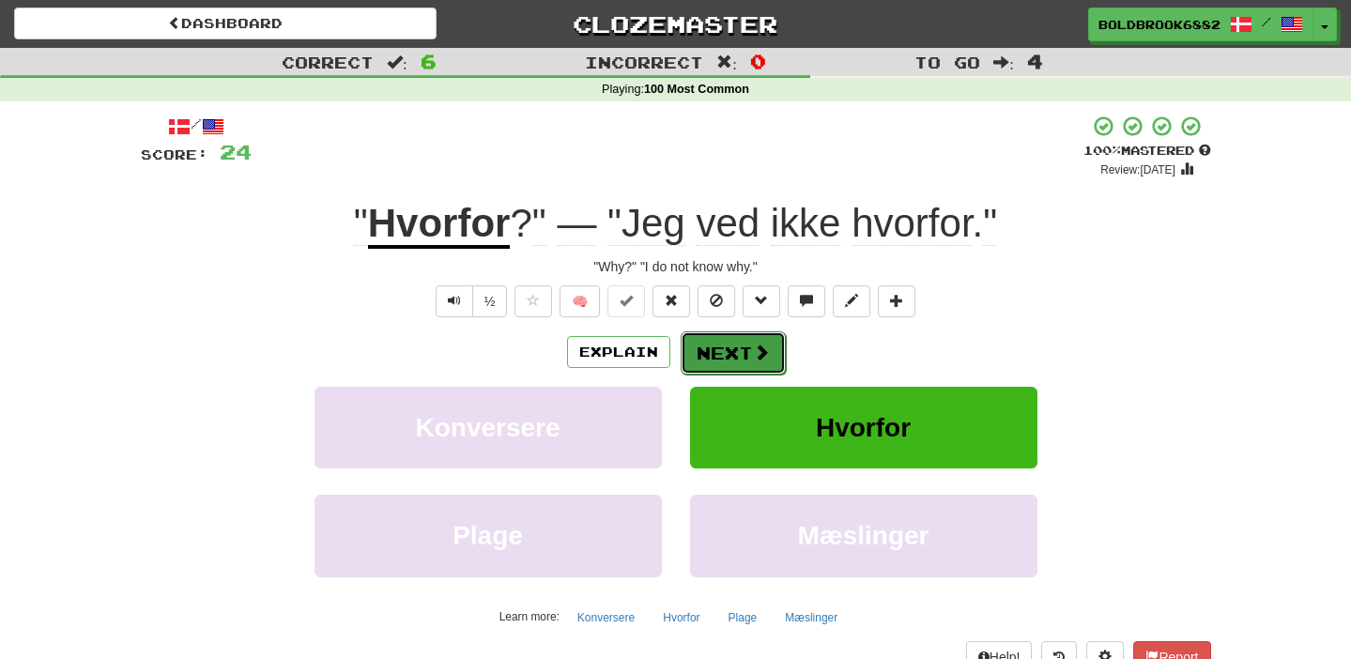
click at [750, 365] on button "Next" at bounding box center [733, 352] width 105 height 43
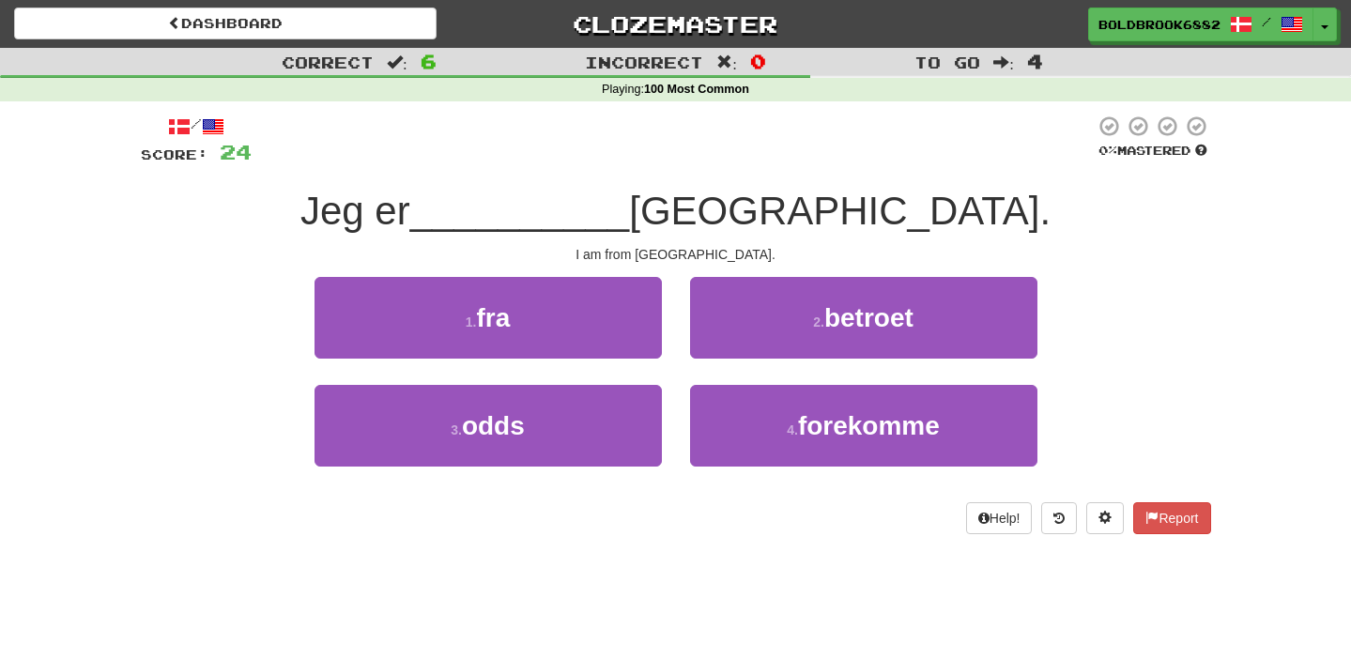
click at [661, 355] on div "1 . fra" at bounding box center [487, 331] width 375 height 108
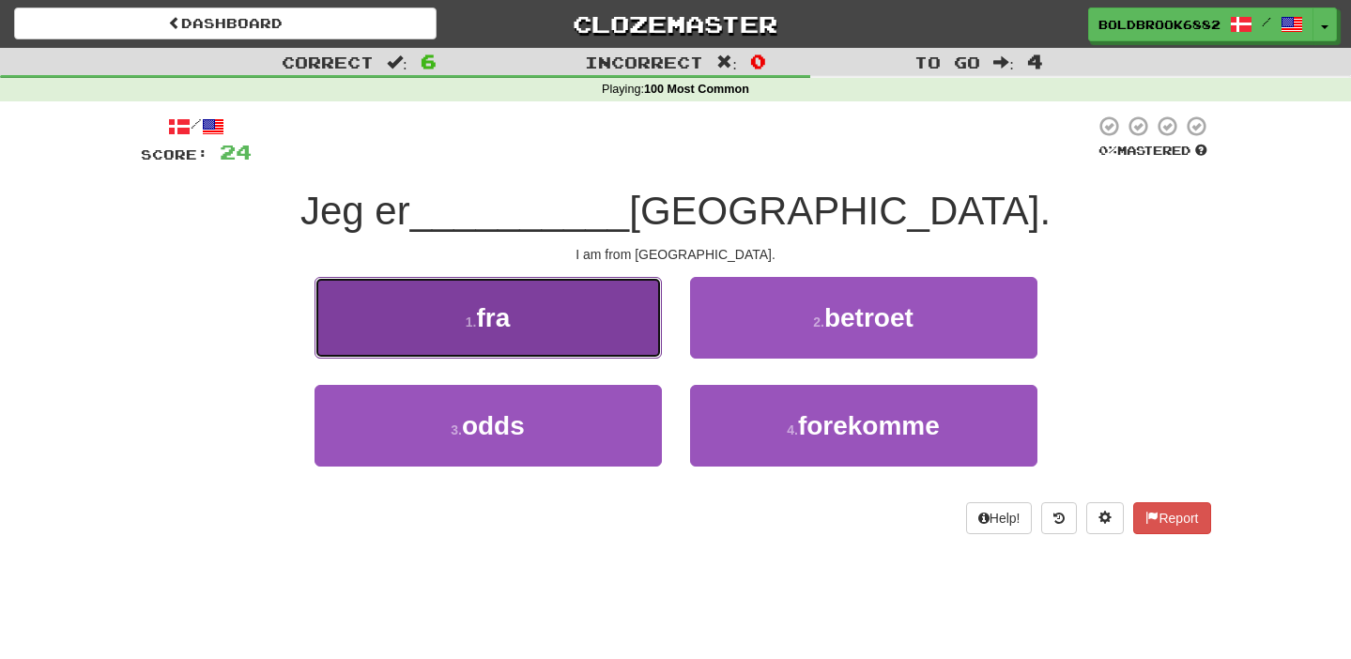
click at [638, 315] on button "1 . fra" at bounding box center [487, 318] width 347 height 82
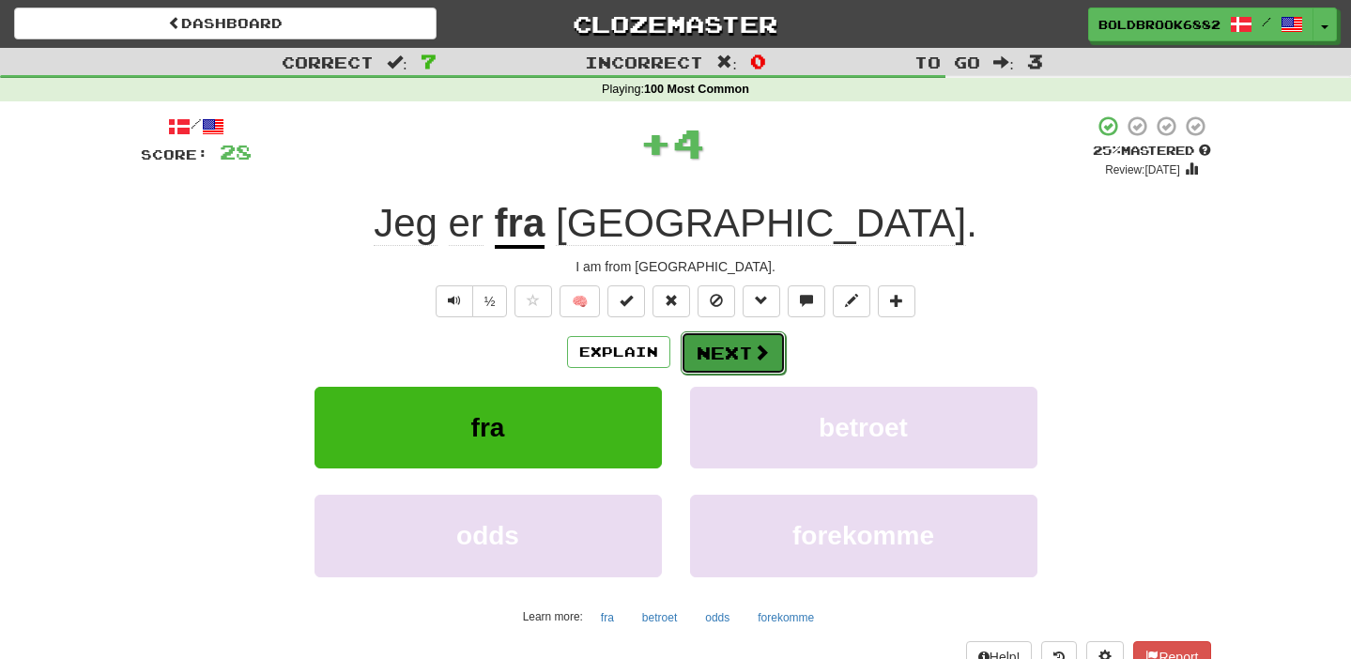
click at [734, 339] on button "Next" at bounding box center [733, 352] width 105 height 43
